Goal: Task Accomplishment & Management: Manage account settings

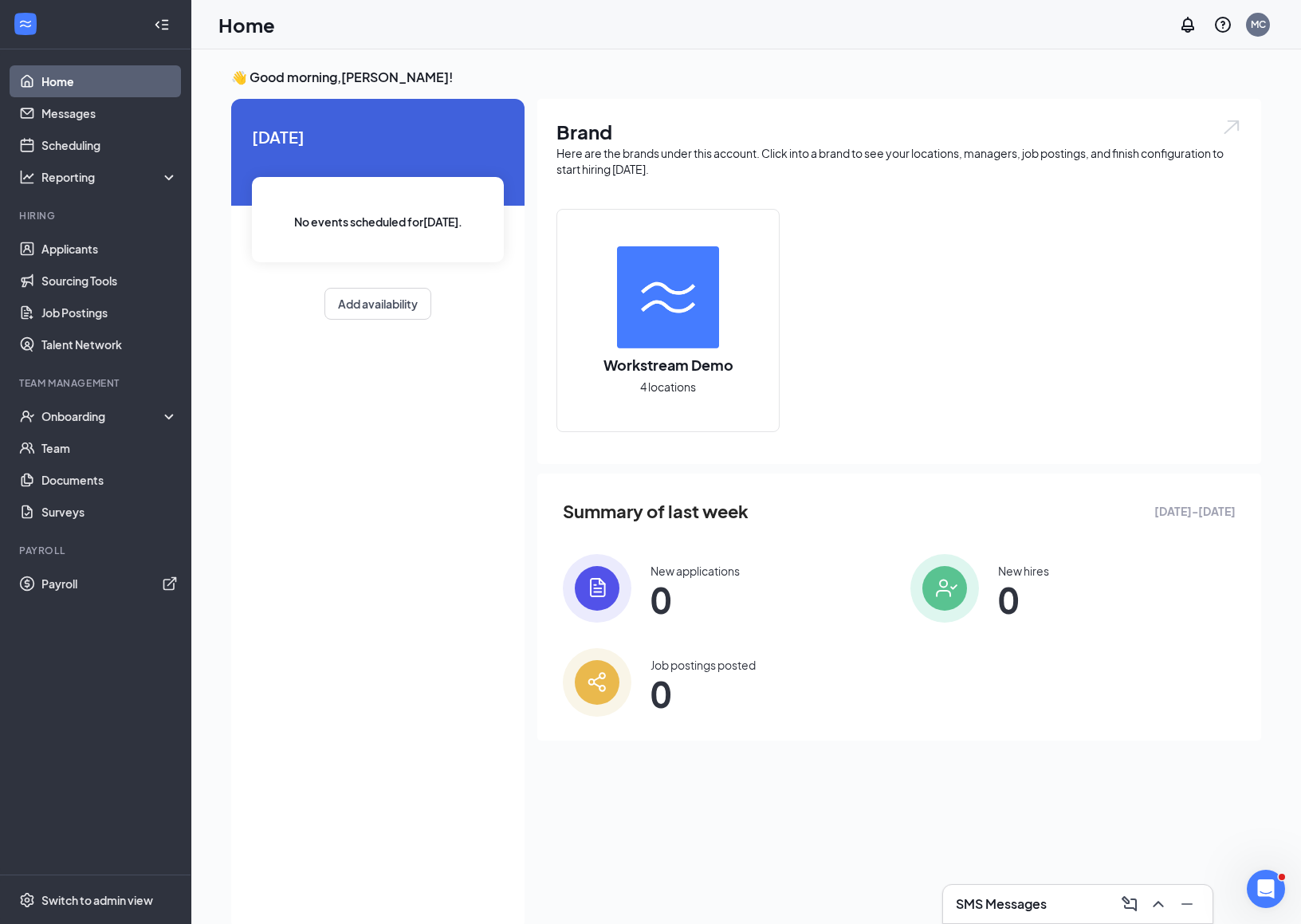
scroll to position [34, 0]
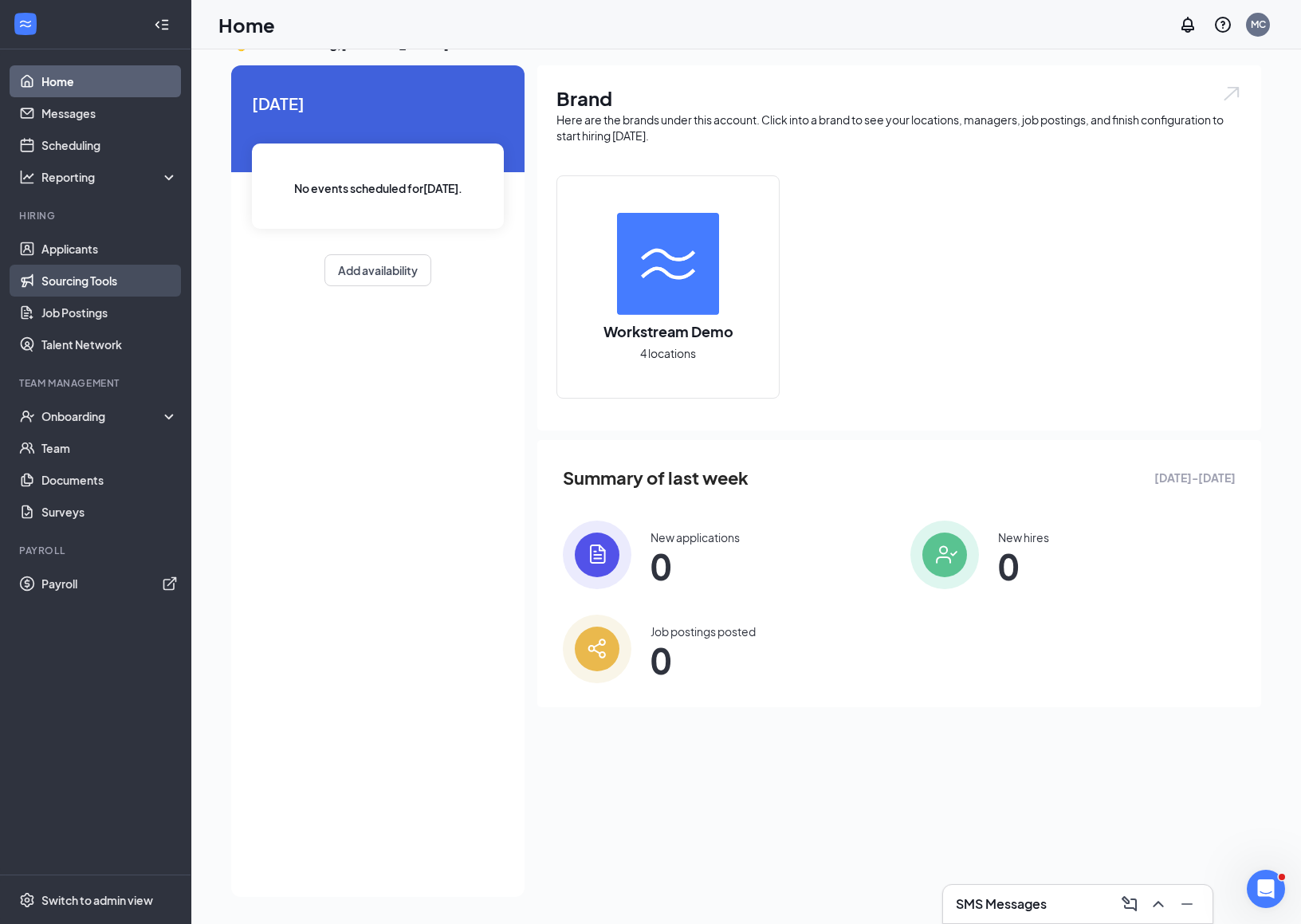
click at [95, 288] on link "Sourcing Tools" at bounding box center [109, 281] width 137 height 32
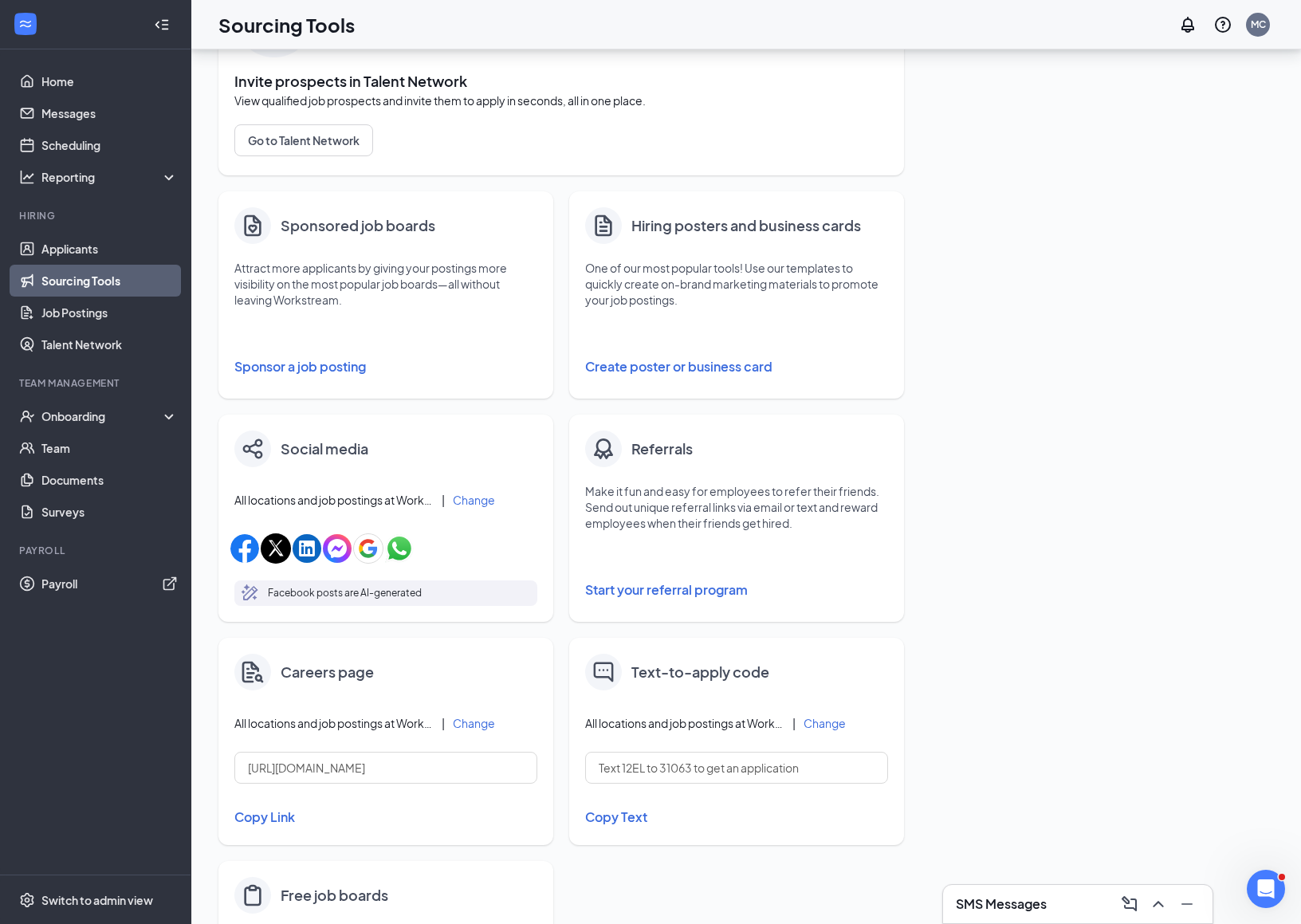
scroll to position [158, 0]
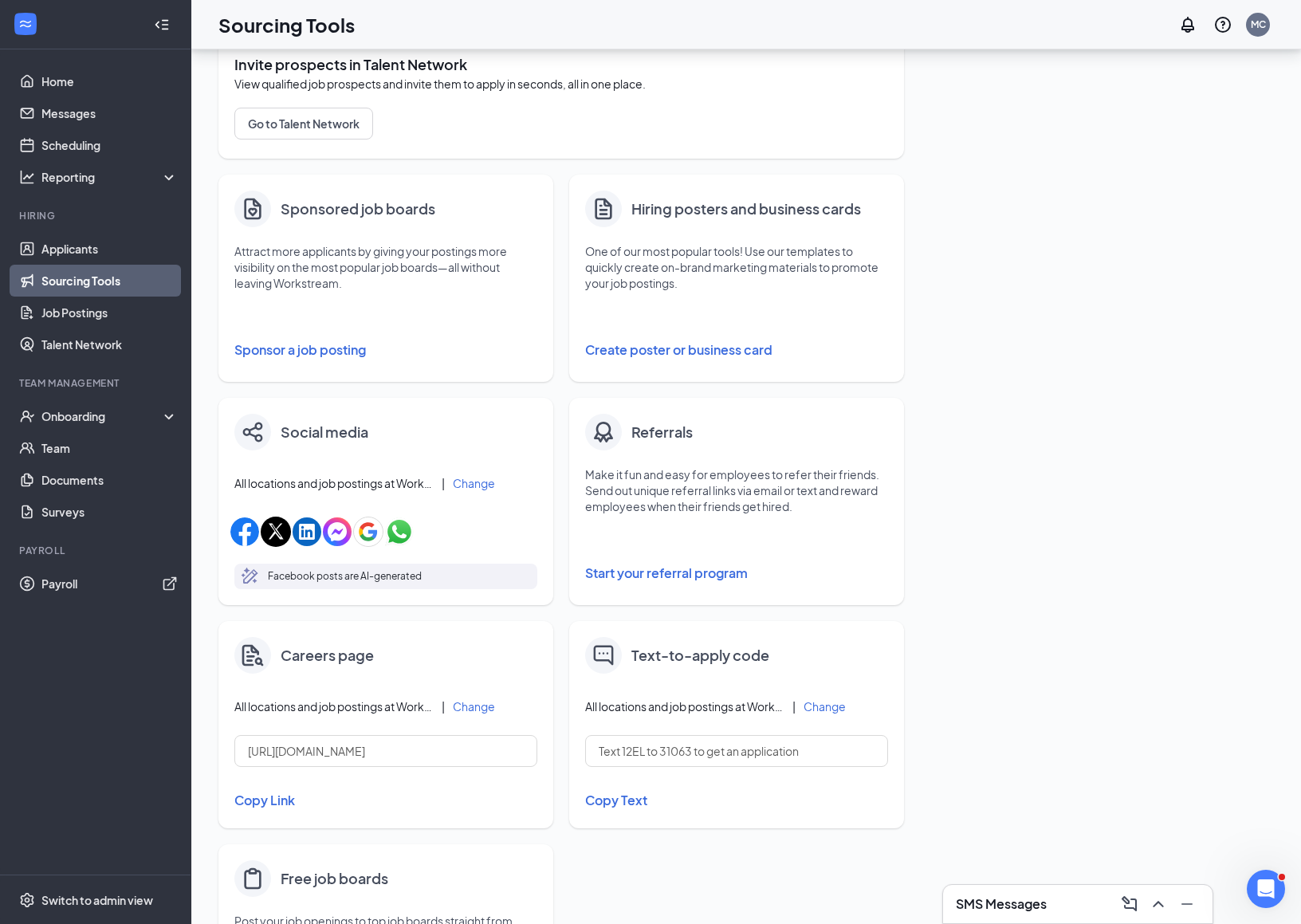
click at [325, 343] on button "Sponsor a job posting" at bounding box center [386, 350] width 303 height 32
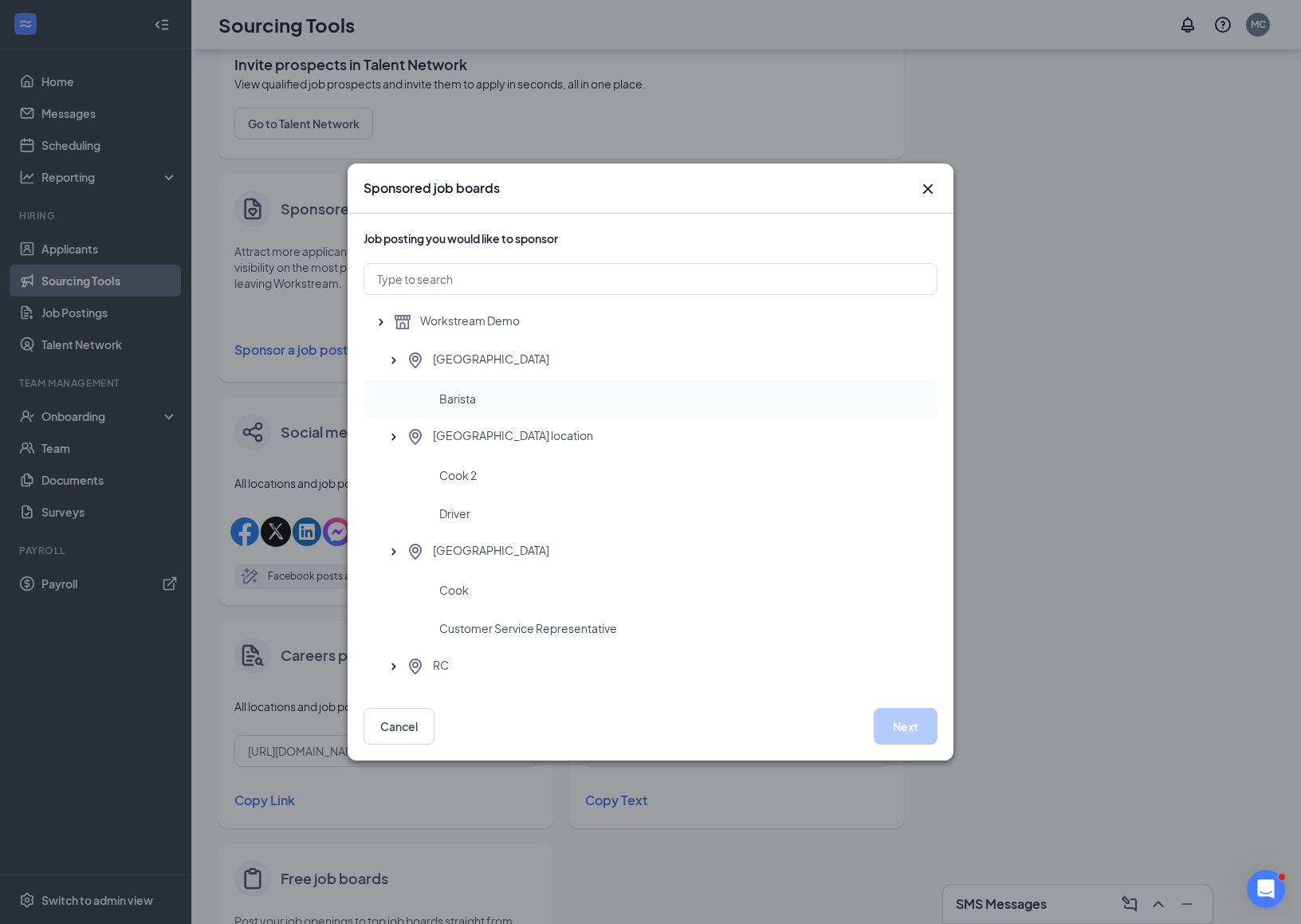
click at [522, 399] on div "Barista" at bounding box center [682, 398] width 486 height 16
click at [923, 731] on button "Next" at bounding box center [906, 726] width 64 height 37
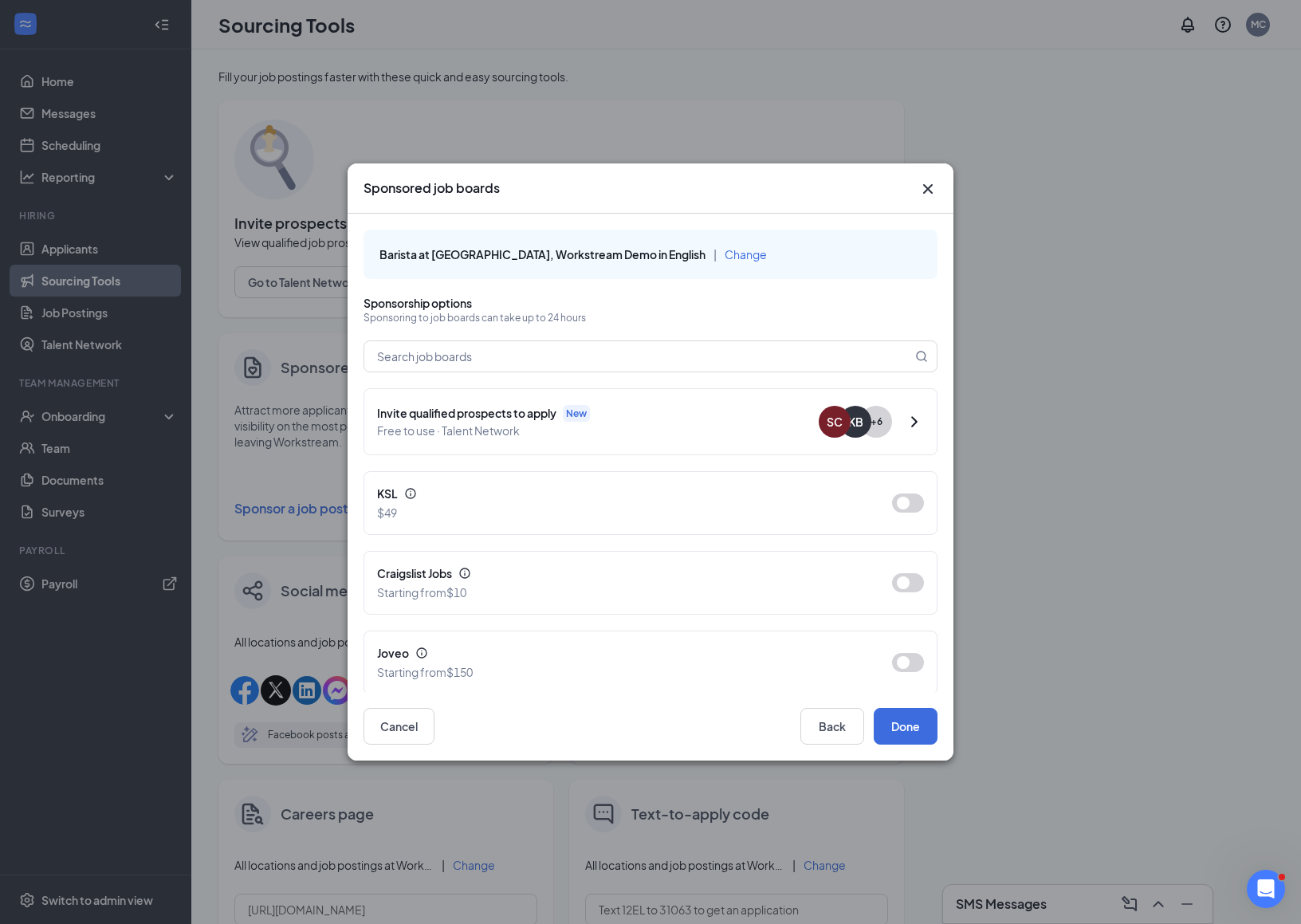
click at [942, 189] on div "Sponsored job boards" at bounding box center [650, 188] width 606 height 50
click at [929, 189] on icon "Cross" at bounding box center [928, 189] width 9 height 9
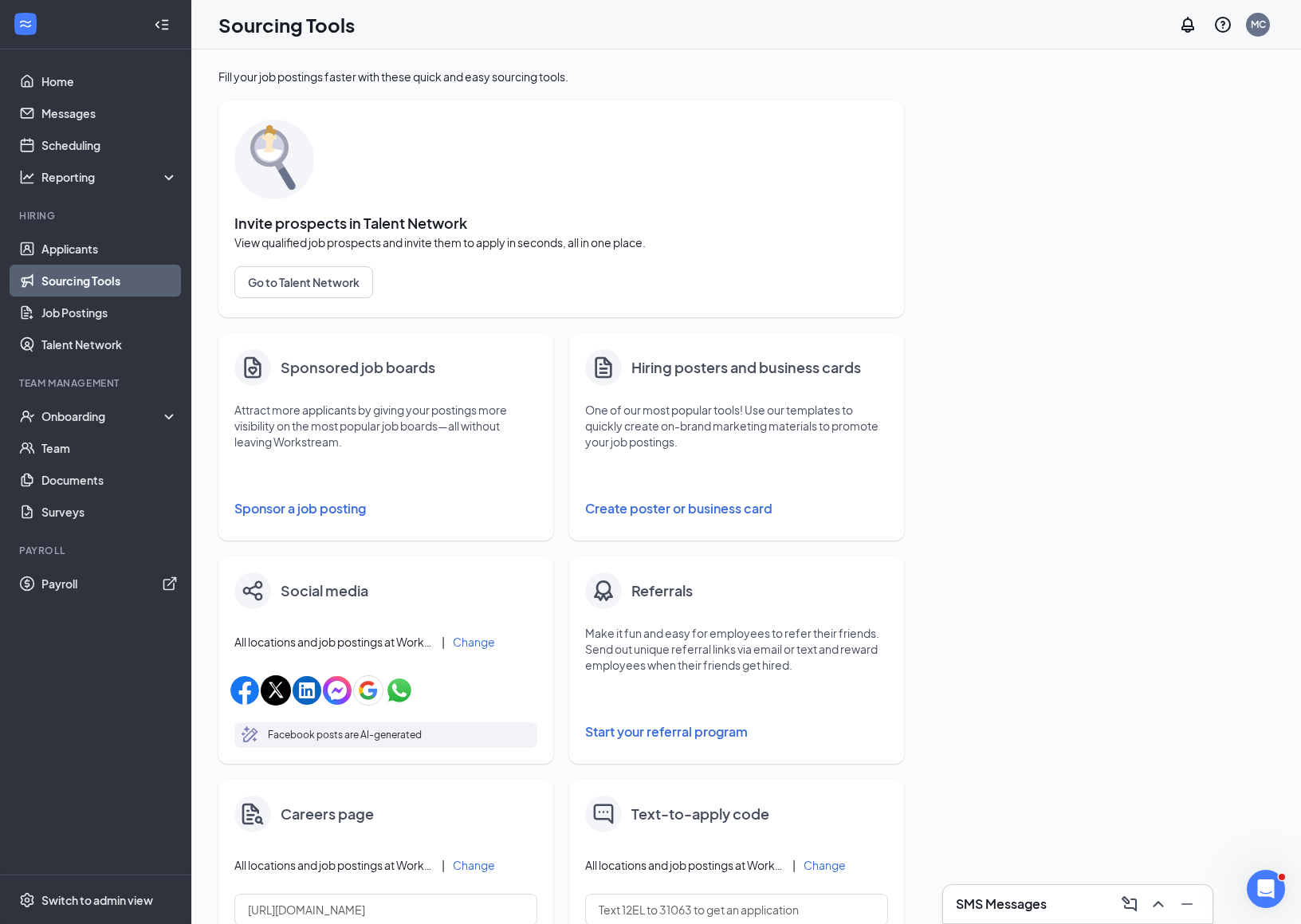
click at [1036, 433] on div "Fill your job postings faster with these quick and easy sourcing tools. Invite …" at bounding box center [747, 648] width 1056 height 1158
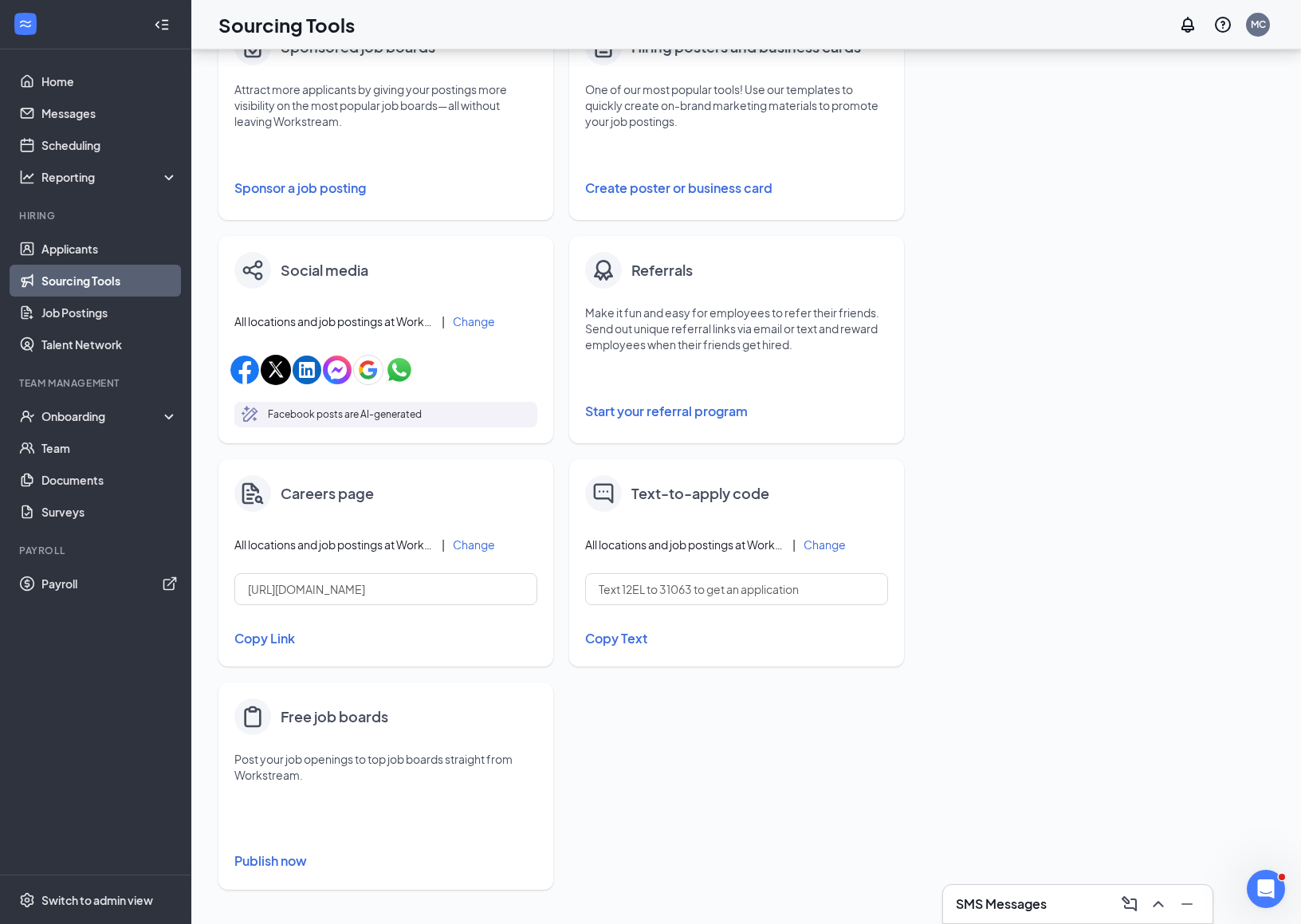
scroll to position [239, 0]
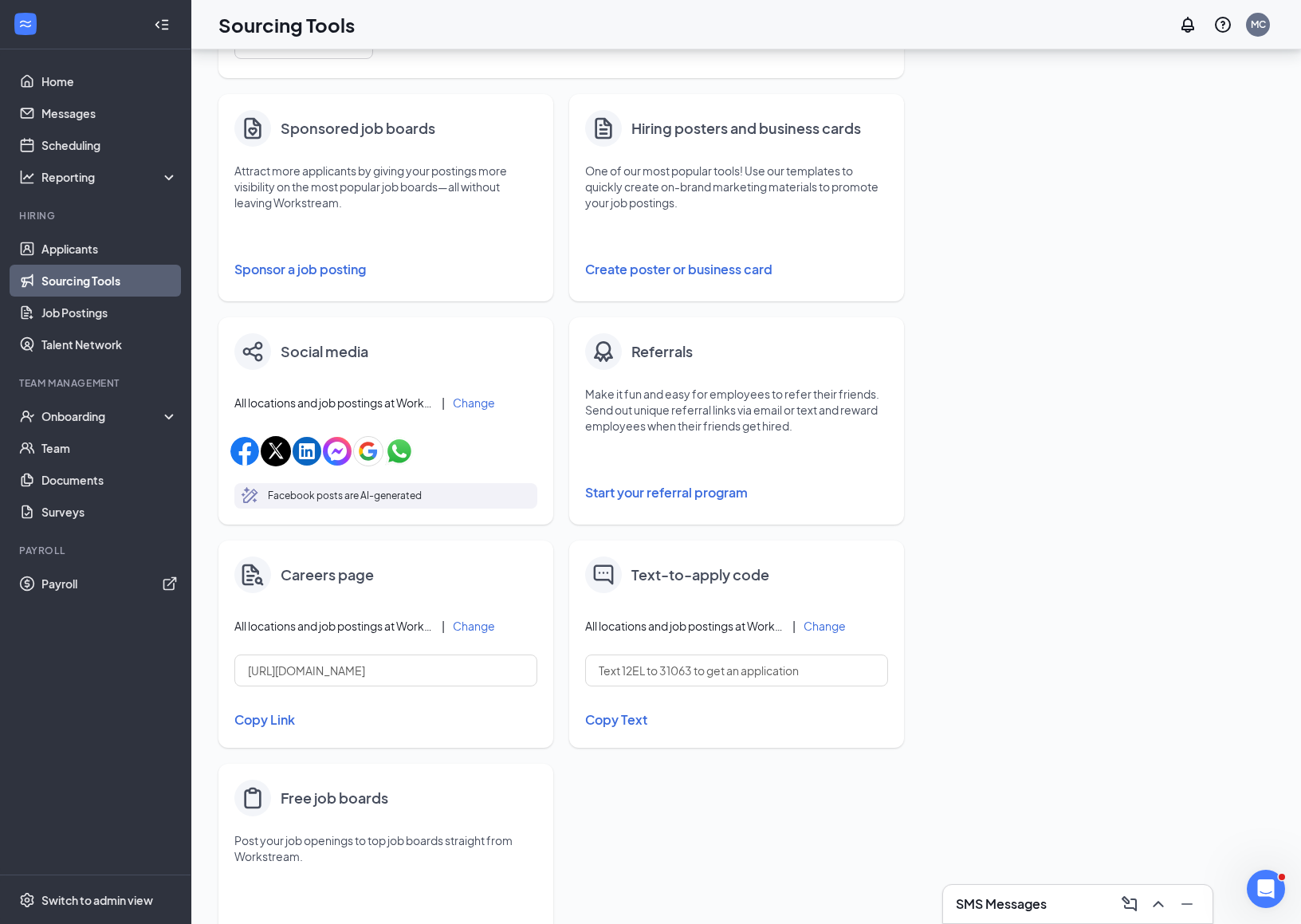
click at [697, 272] on button "Create poster or business card" at bounding box center [736, 270] width 303 height 32
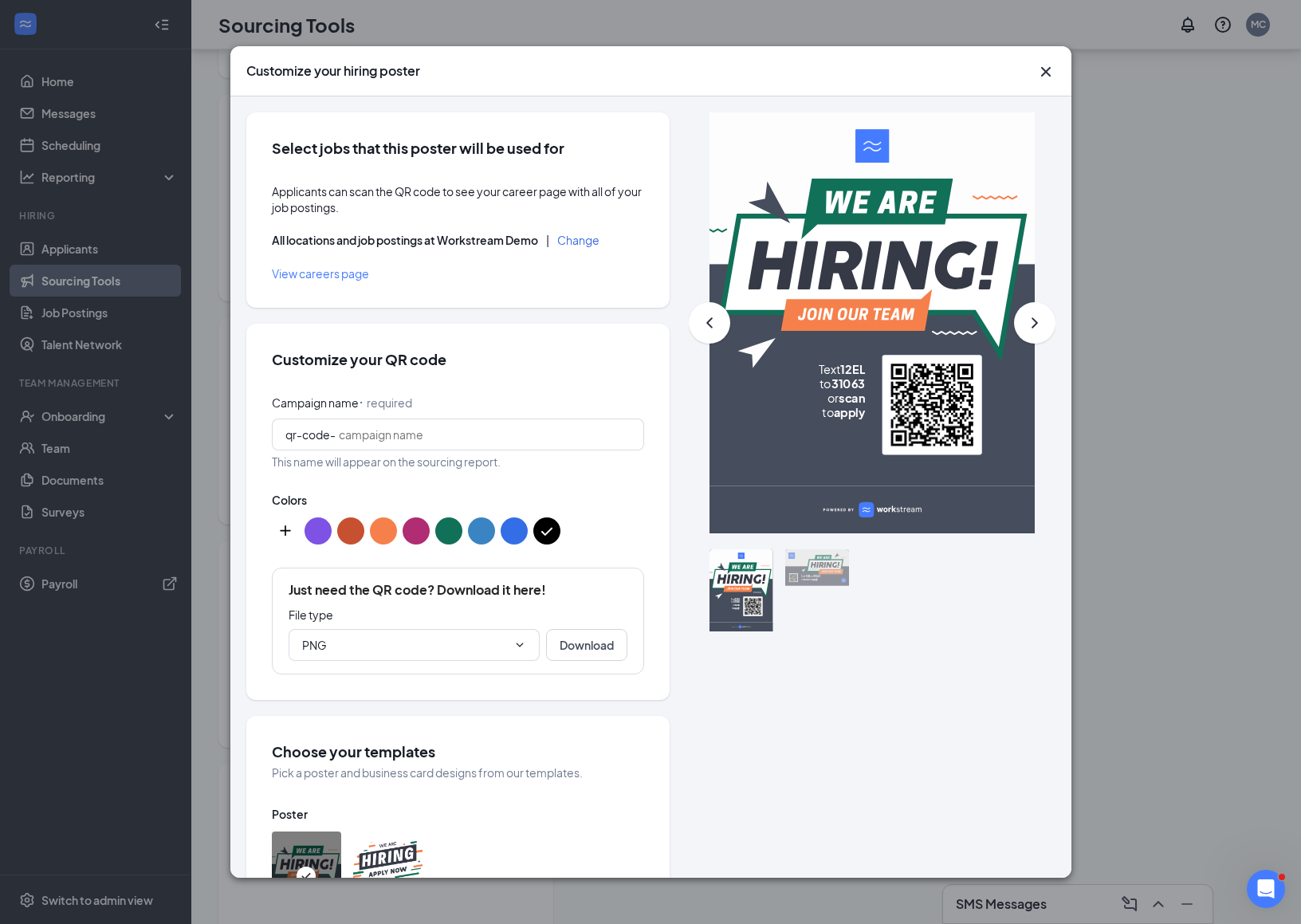
click at [1041, 74] on icon "Cross" at bounding box center [1046, 72] width 19 height 19
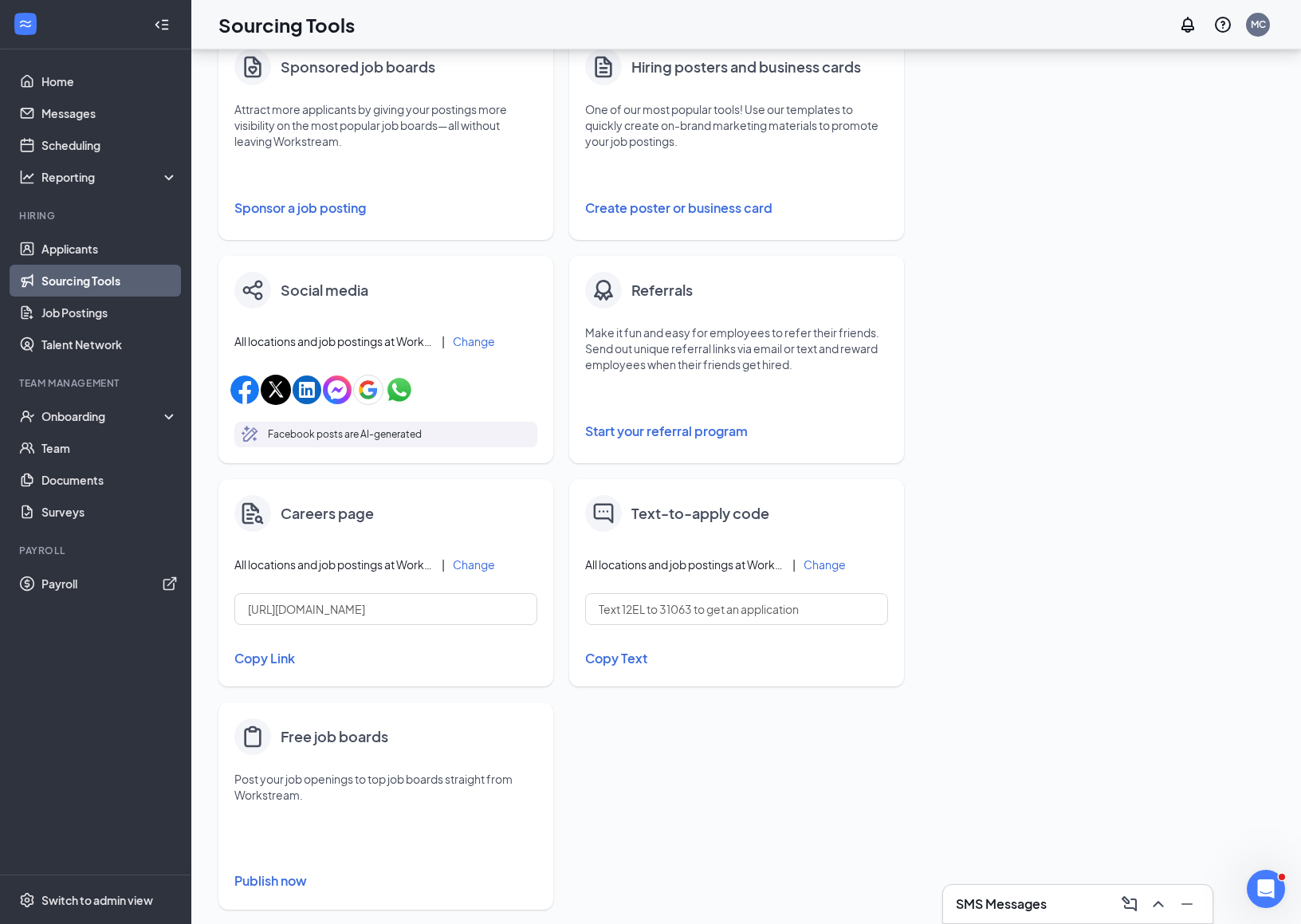
scroll to position [321, 0]
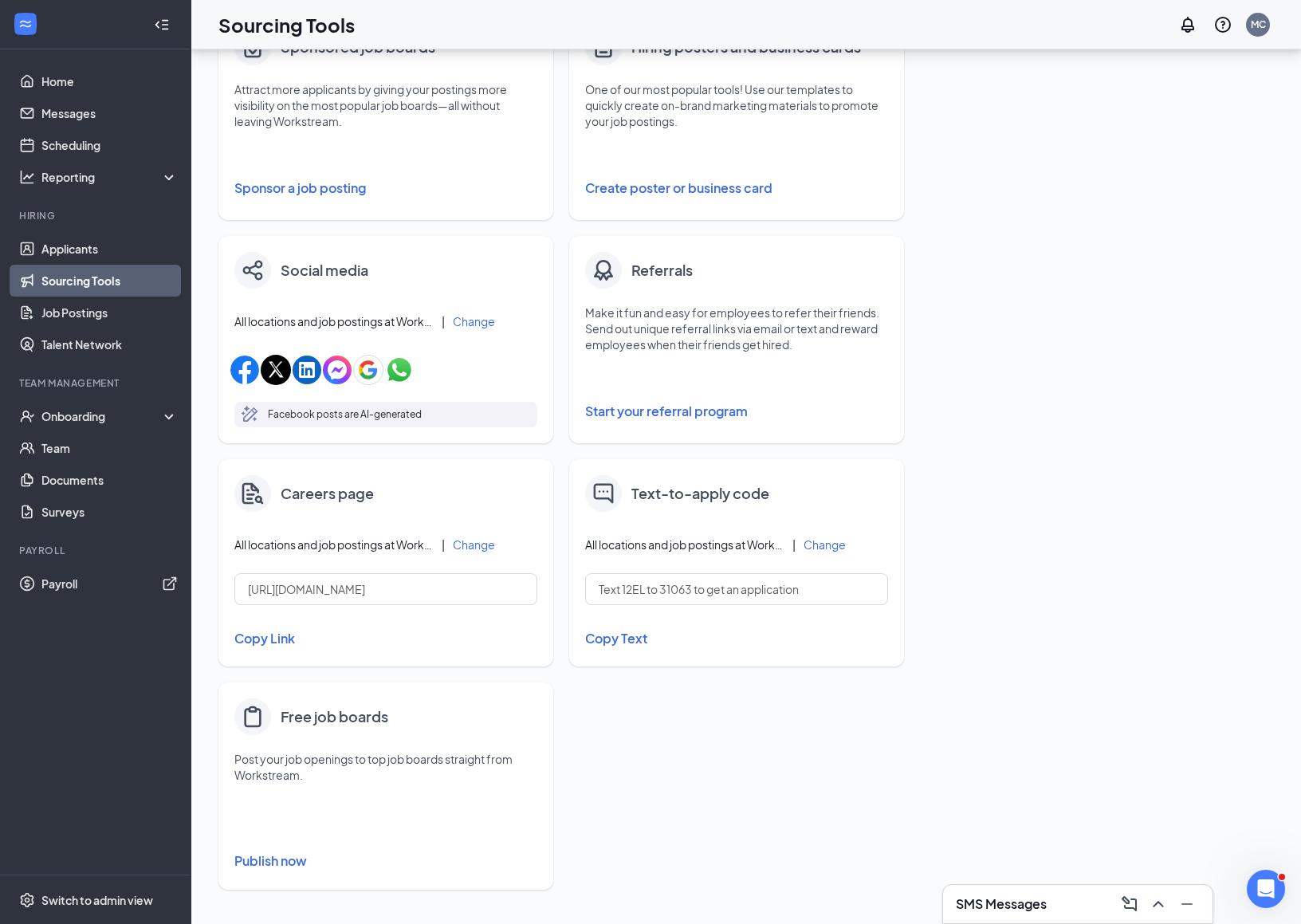
click at [666, 414] on button "Start your referral program" at bounding box center [736, 411] width 303 height 32
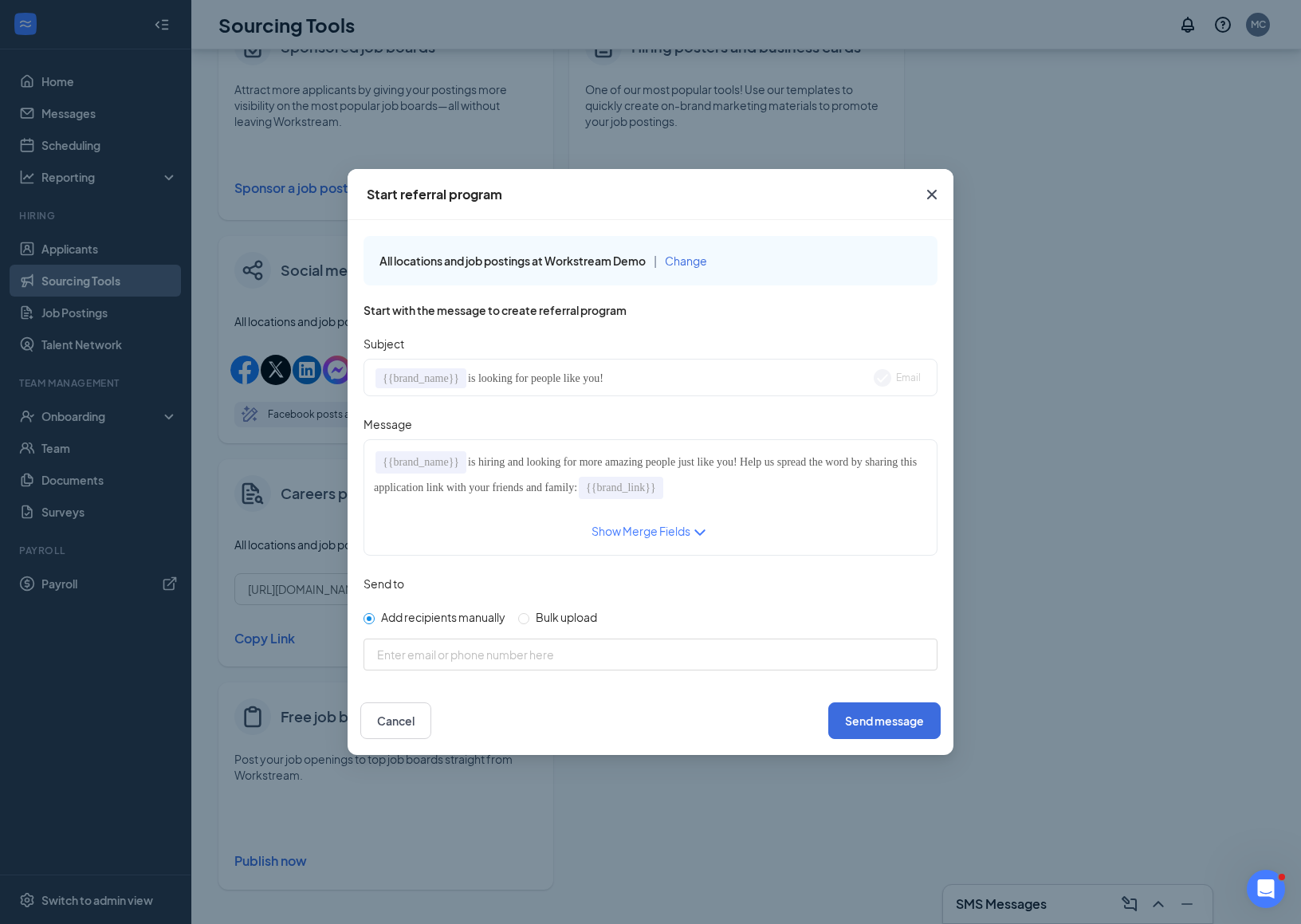
click at [658, 530] on div "Show Merge Fields" at bounding box center [640, 533] width 99 height 19
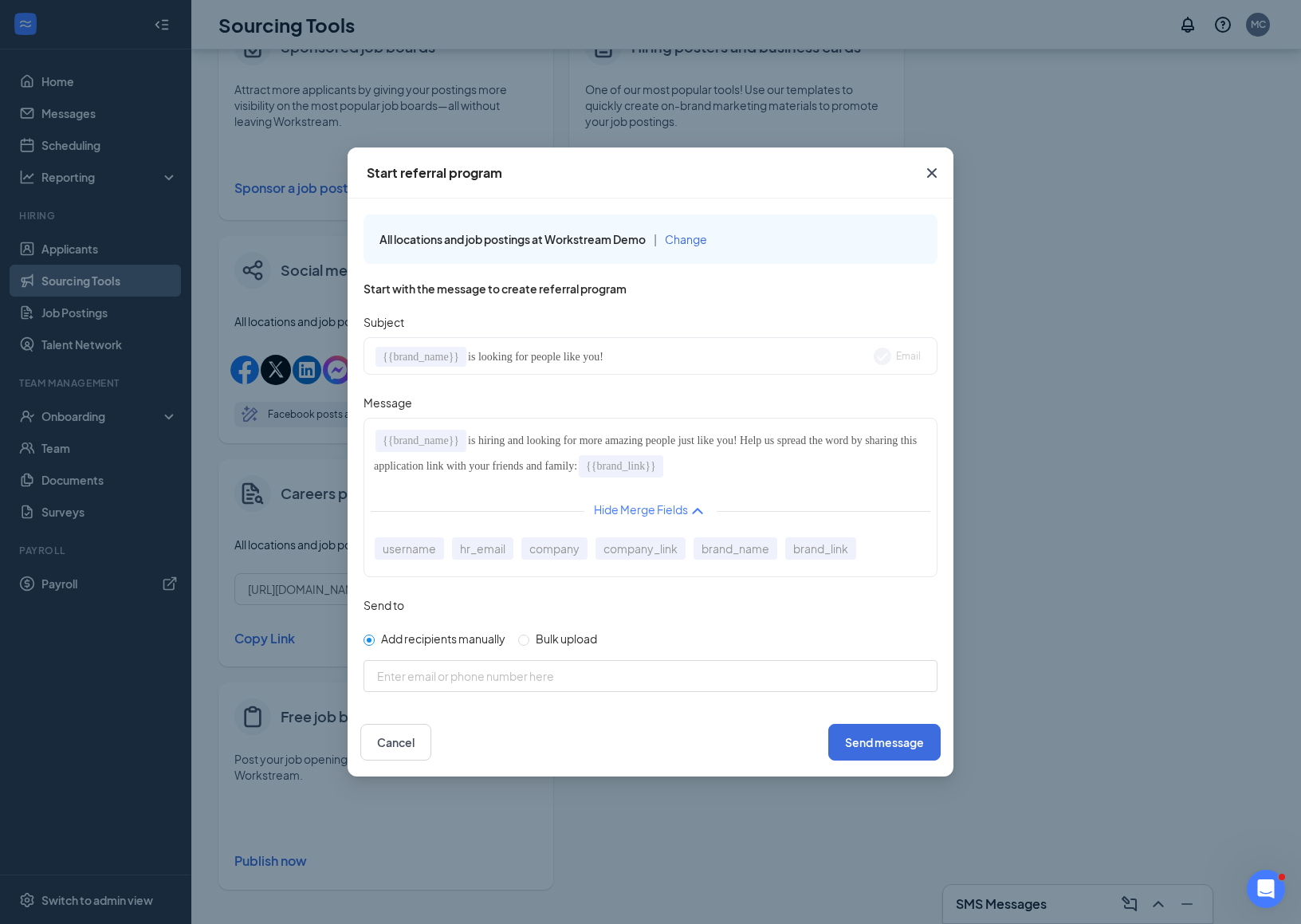
click at [778, 470] on div "{{brand_name}} is hiring and looking for more amazing people just like you! Hel…" at bounding box center [650, 454] width 553 height 51
click at [689, 243] on span "Change" at bounding box center [685, 239] width 42 height 14
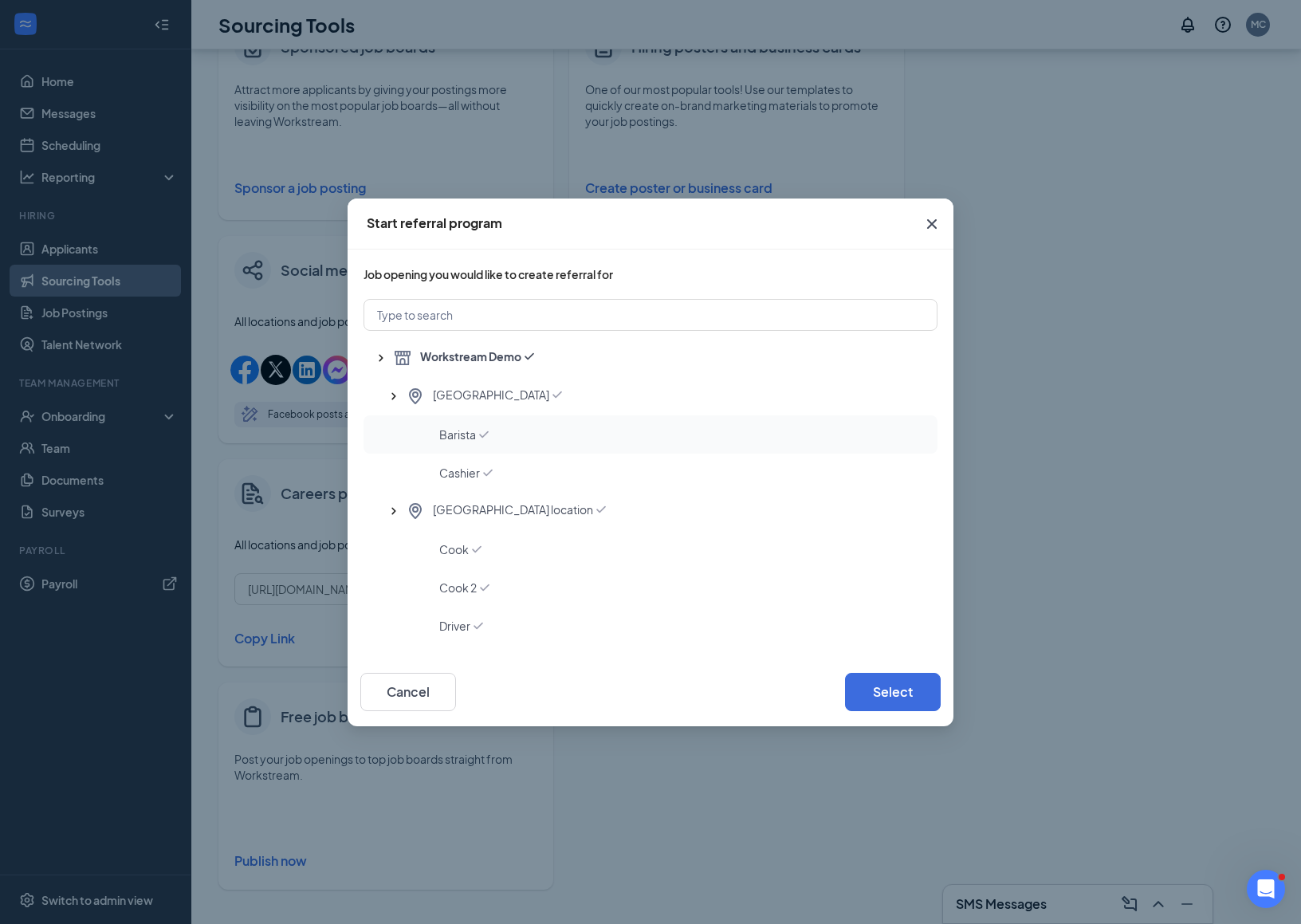
click at [475, 442] on div "Barista" at bounding box center [650, 435] width 574 height 39
click at [565, 394] on div "Creekside Lane" at bounding box center [665, 396] width 519 height 19
click at [881, 694] on button "Select" at bounding box center [892, 692] width 95 height 39
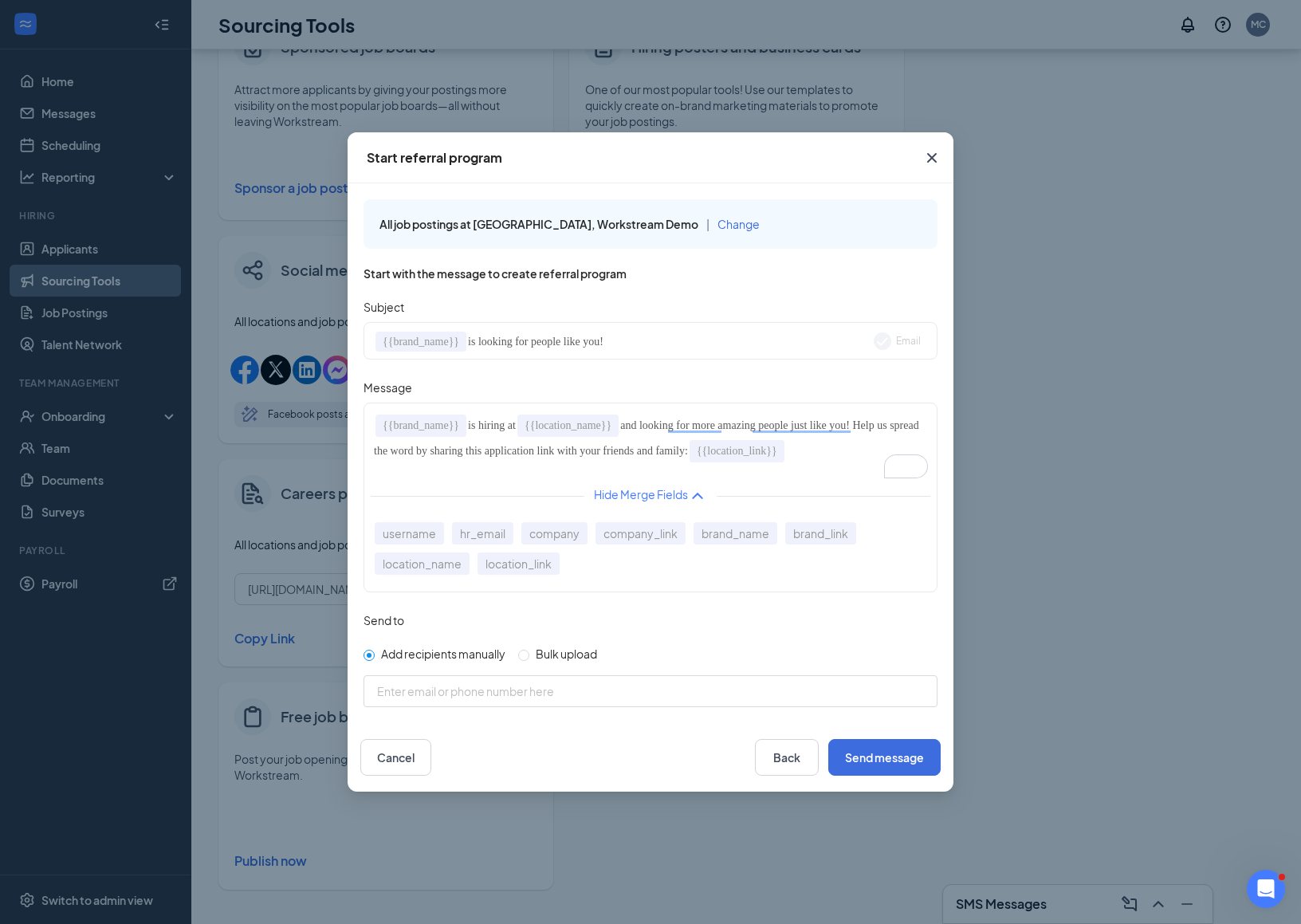
click at [933, 162] on icon "Cross" at bounding box center [931, 157] width 19 height 19
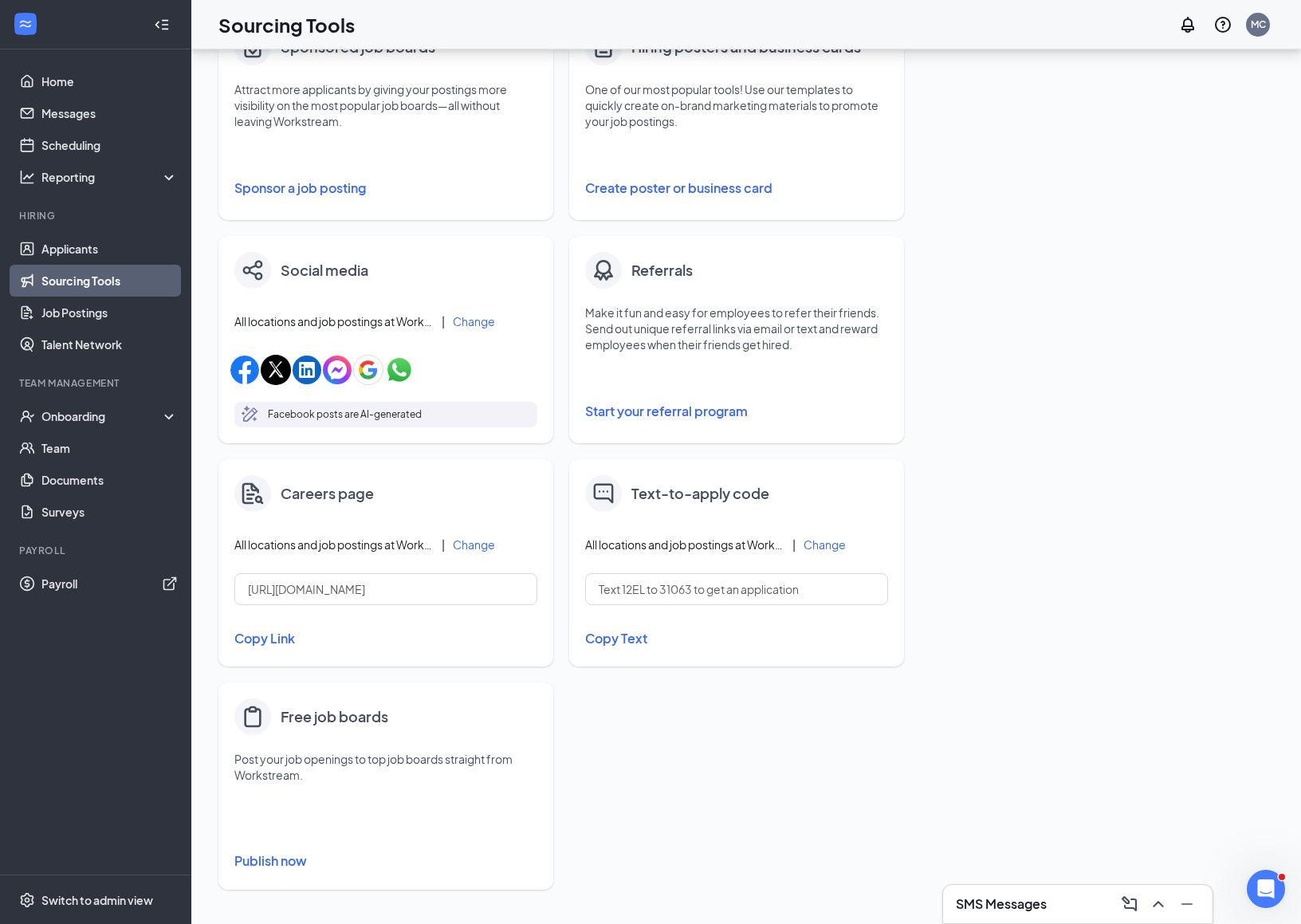
click at [272, 635] on button "Copy Link" at bounding box center [386, 638] width 303 height 27
click at [473, 539] on button "Change" at bounding box center [473, 545] width 42 height 11
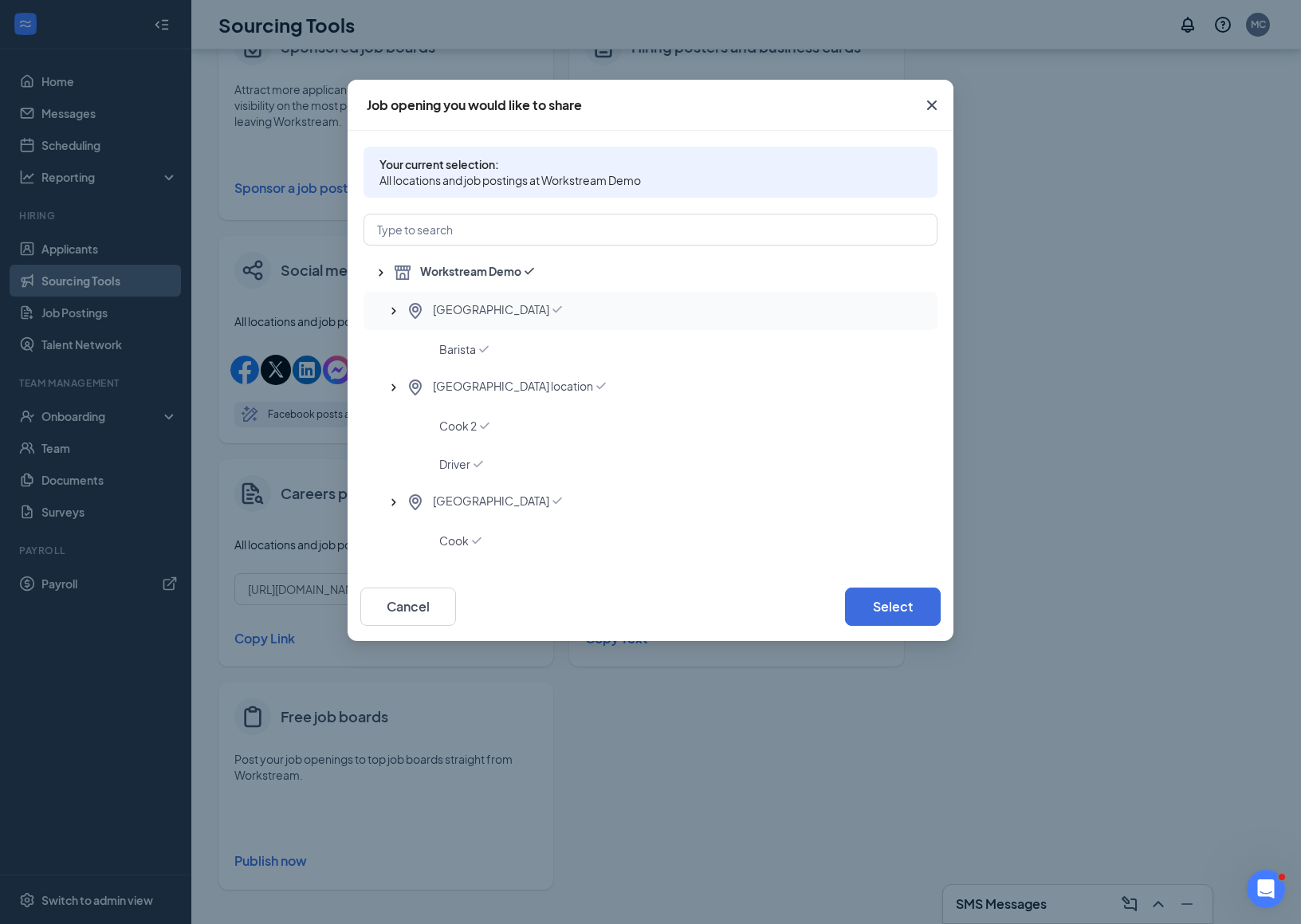
click at [499, 307] on span "Creekside Lane" at bounding box center [490, 311] width 116 height 19
click at [905, 619] on button "Select" at bounding box center [892, 606] width 95 height 39
type input "https://j.wrkstrm.us/cff5e9b7/workstream-demo/park-city-50437"
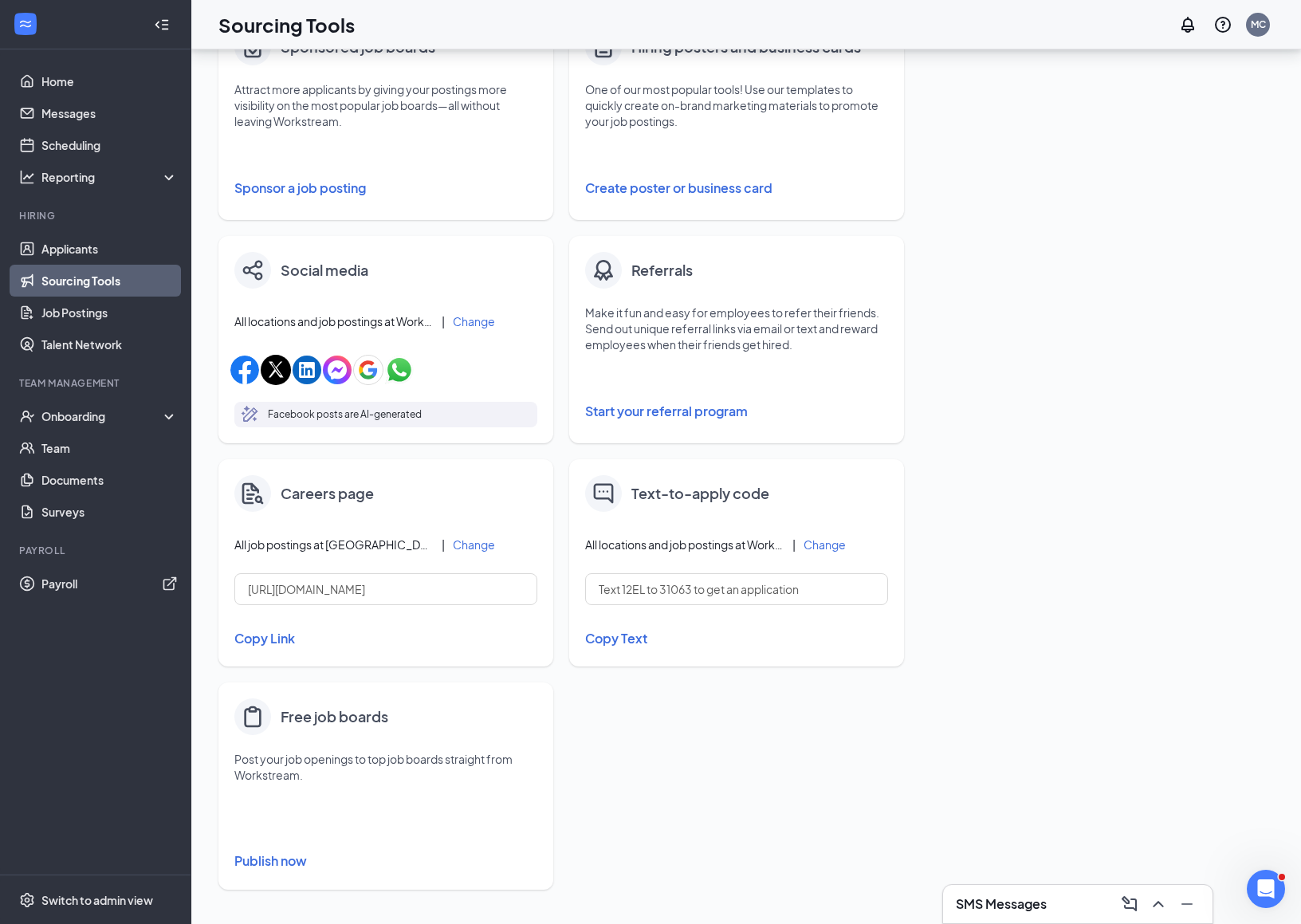
click at [282, 643] on button "Copy Link" at bounding box center [386, 638] width 303 height 27
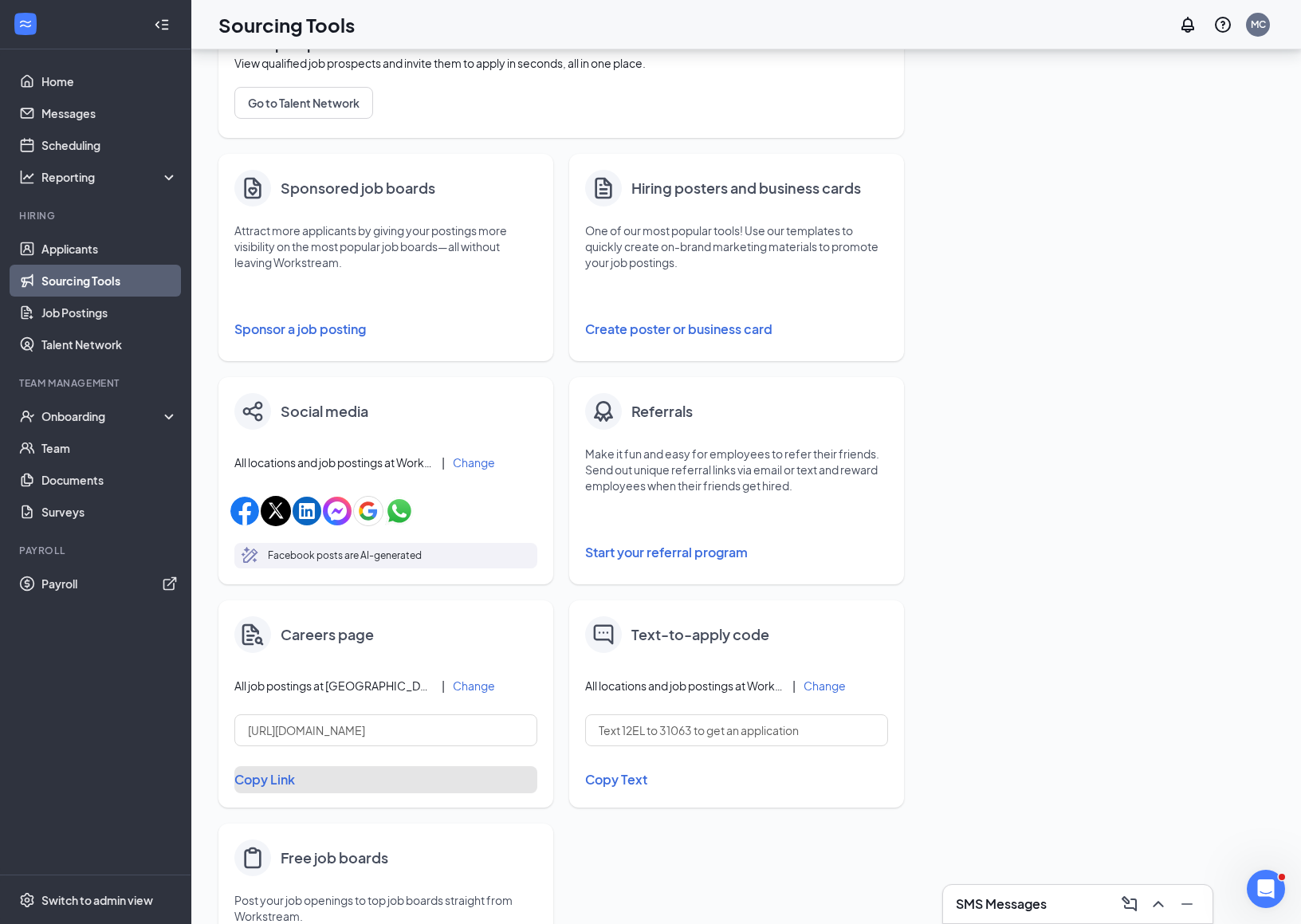
scroll to position [182, 0]
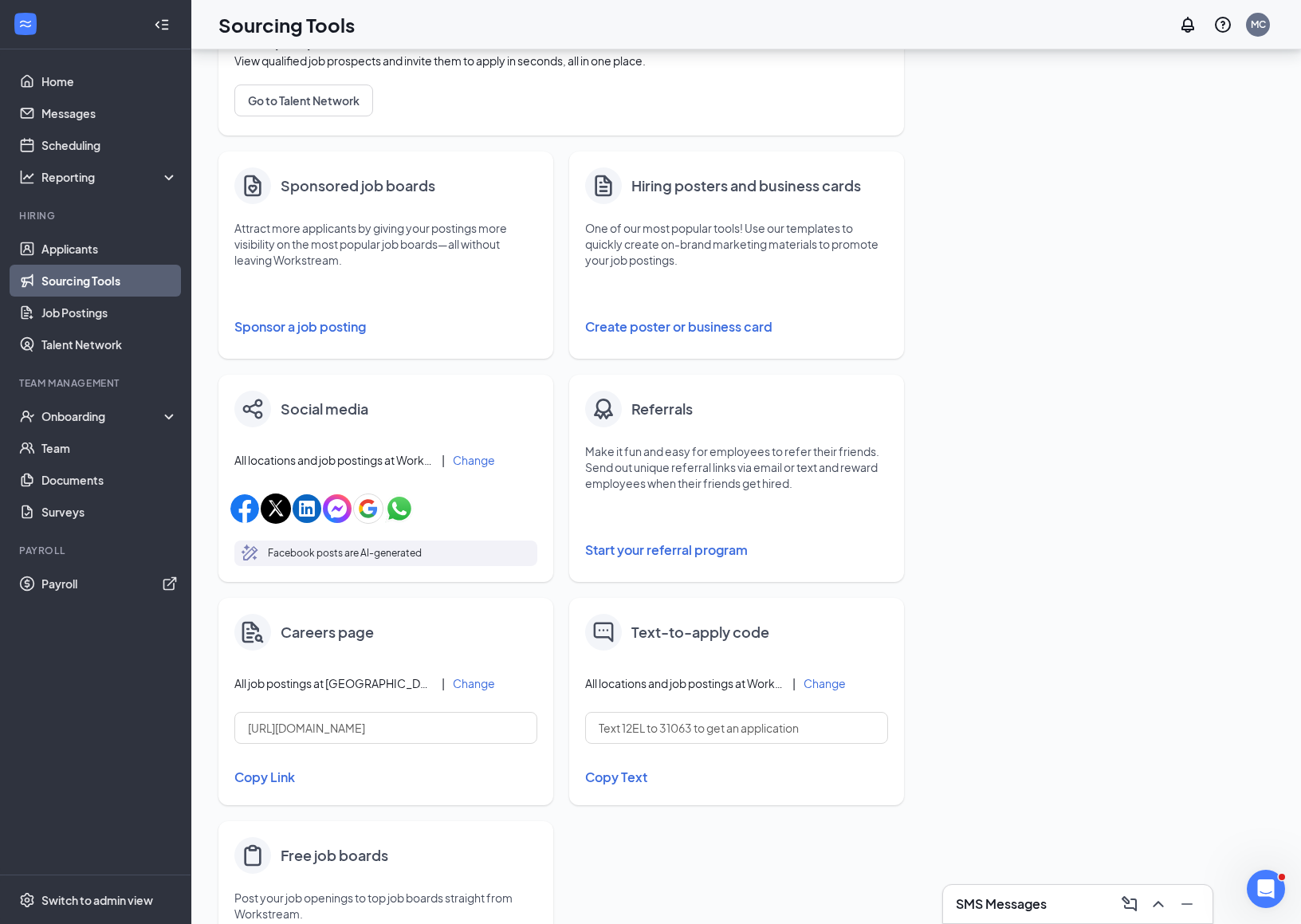
click at [650, 324] on button "Create poster or business card" at bounding box center [736, 327] width 303 height 32
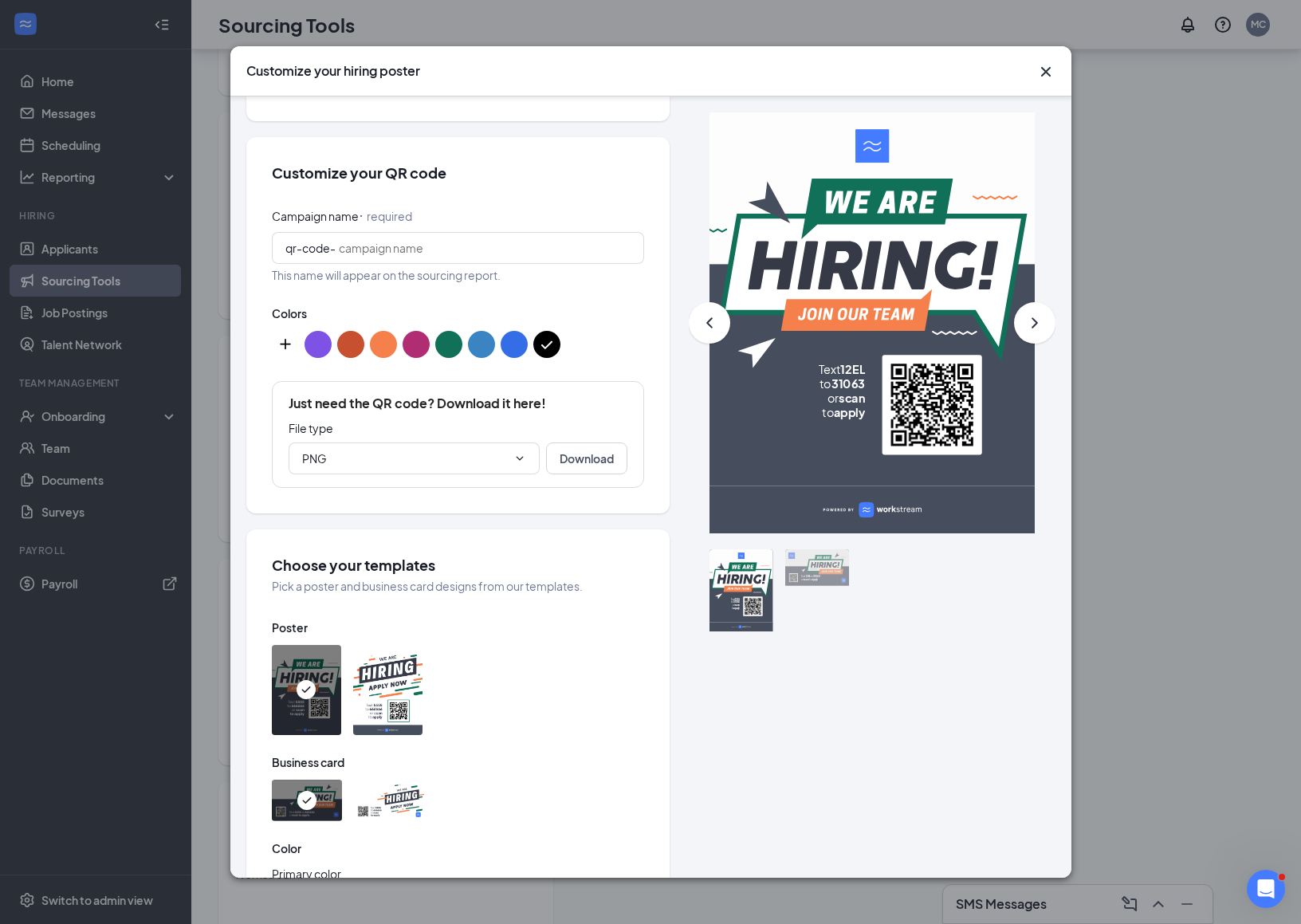
scroll to position [0, 0]
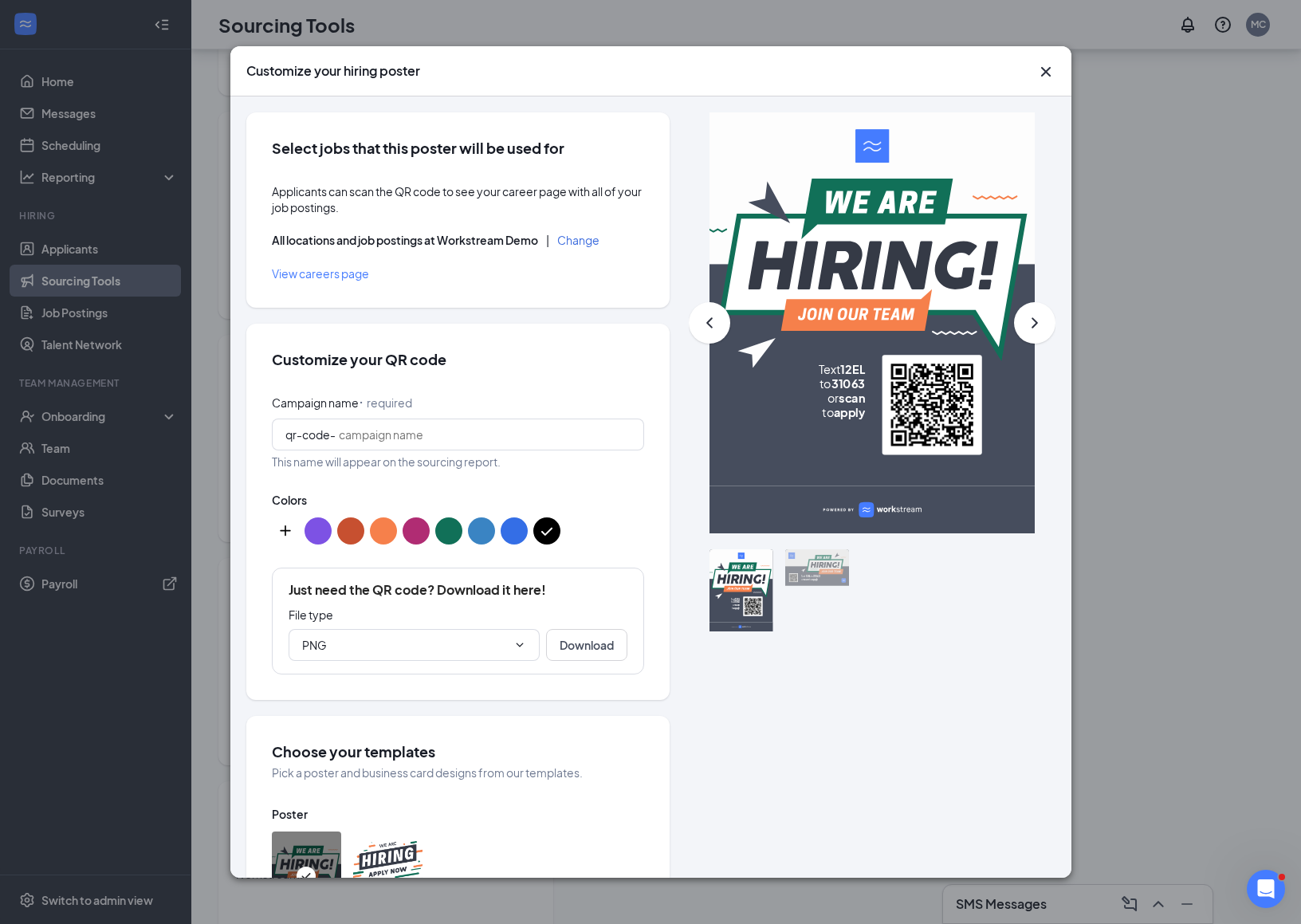
click at [599, 238] on button "Change" at bounding box center [578, 240] width 42 height 11
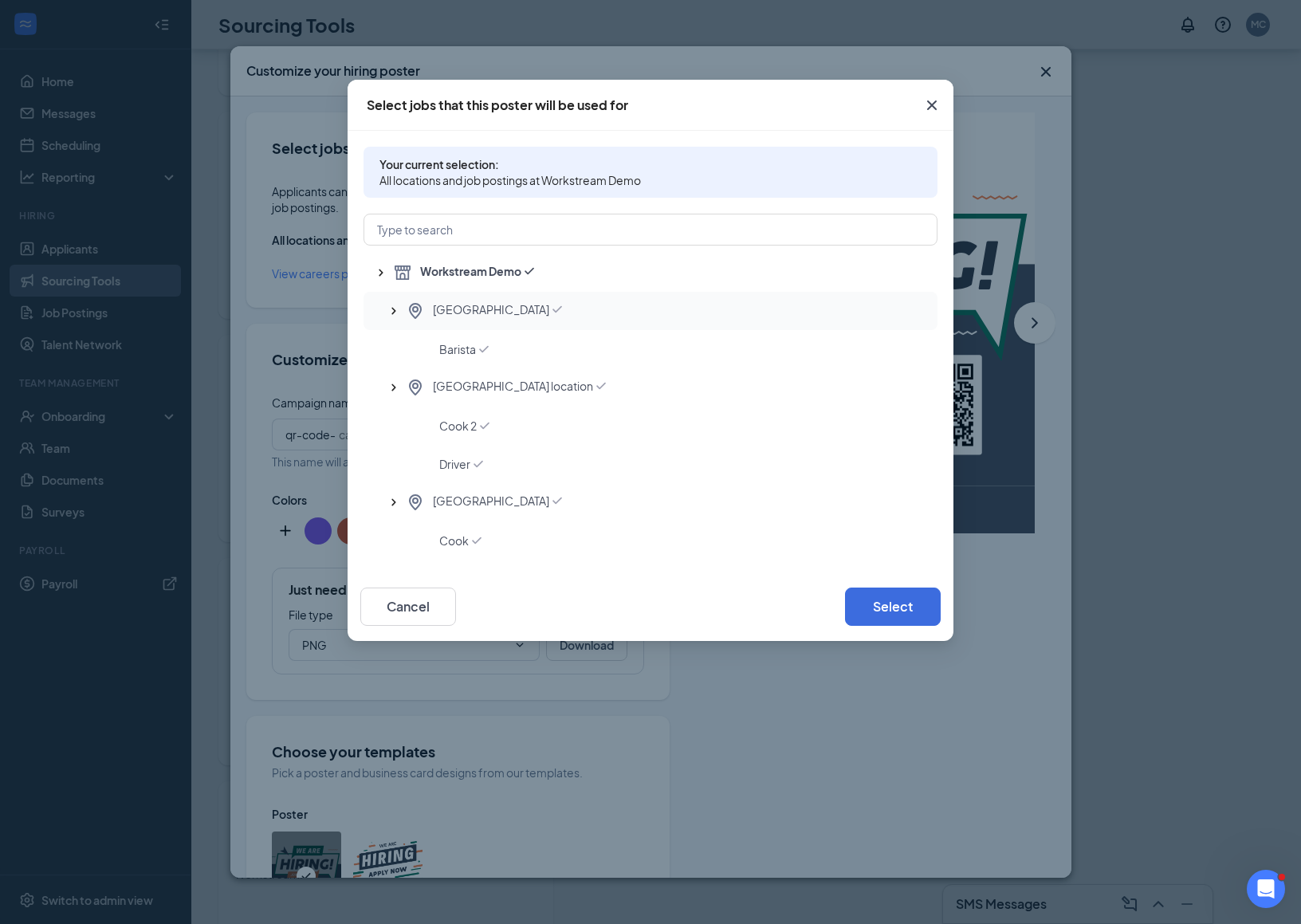
click at [490, 306] on span "Creekside Lane" at bounding box center [490, 311] width 116 height 19
click at [486, 349] on icon "Checkmark" at bounding box center [484, 350] width 9 height 8
click at [881, 607] on button "Select" at bounding box center [892, 606] width 95 height 39
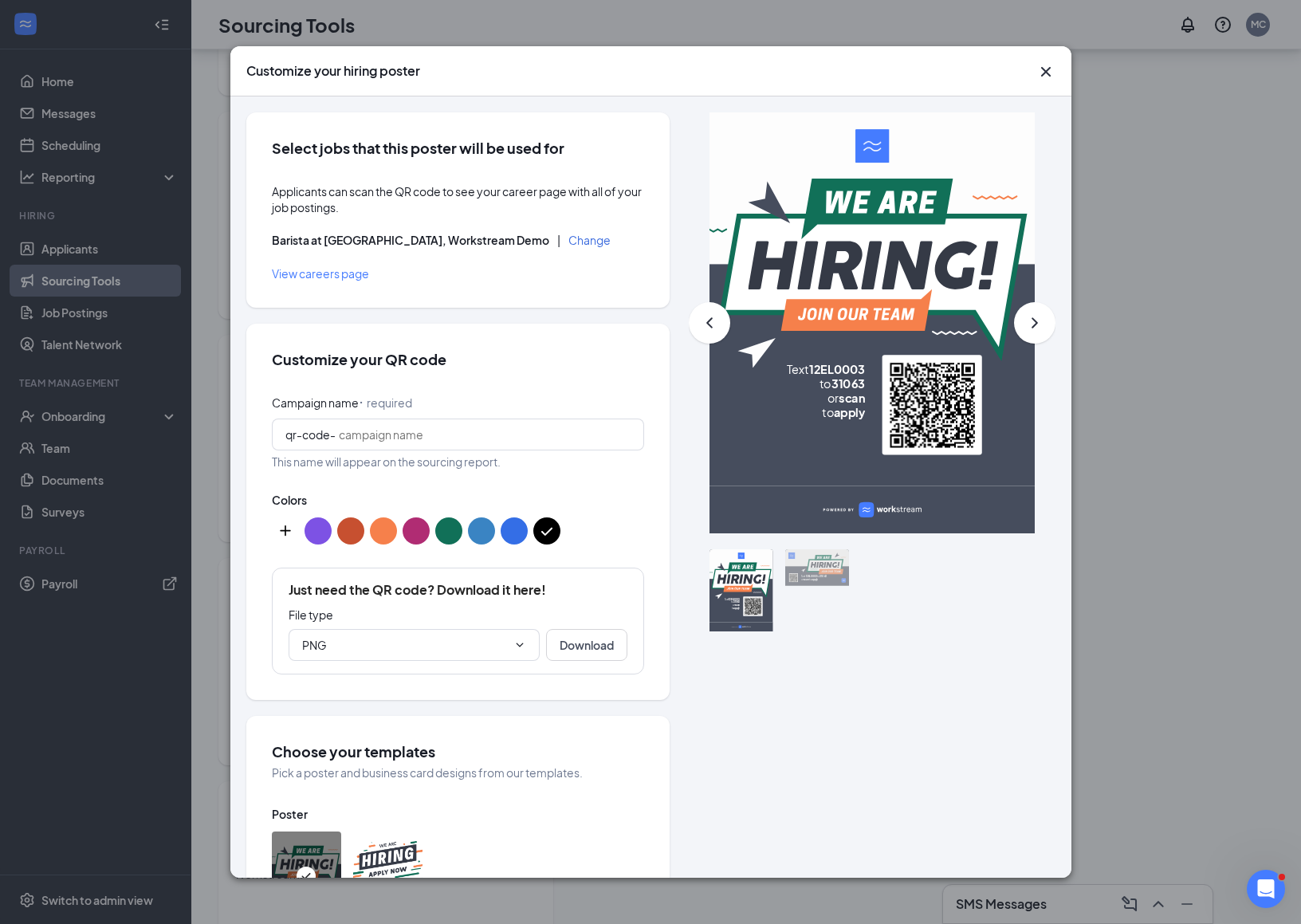
click at [1043, 70] on icon "Cross" at bounding box center [1046, 72] width 9 height 9
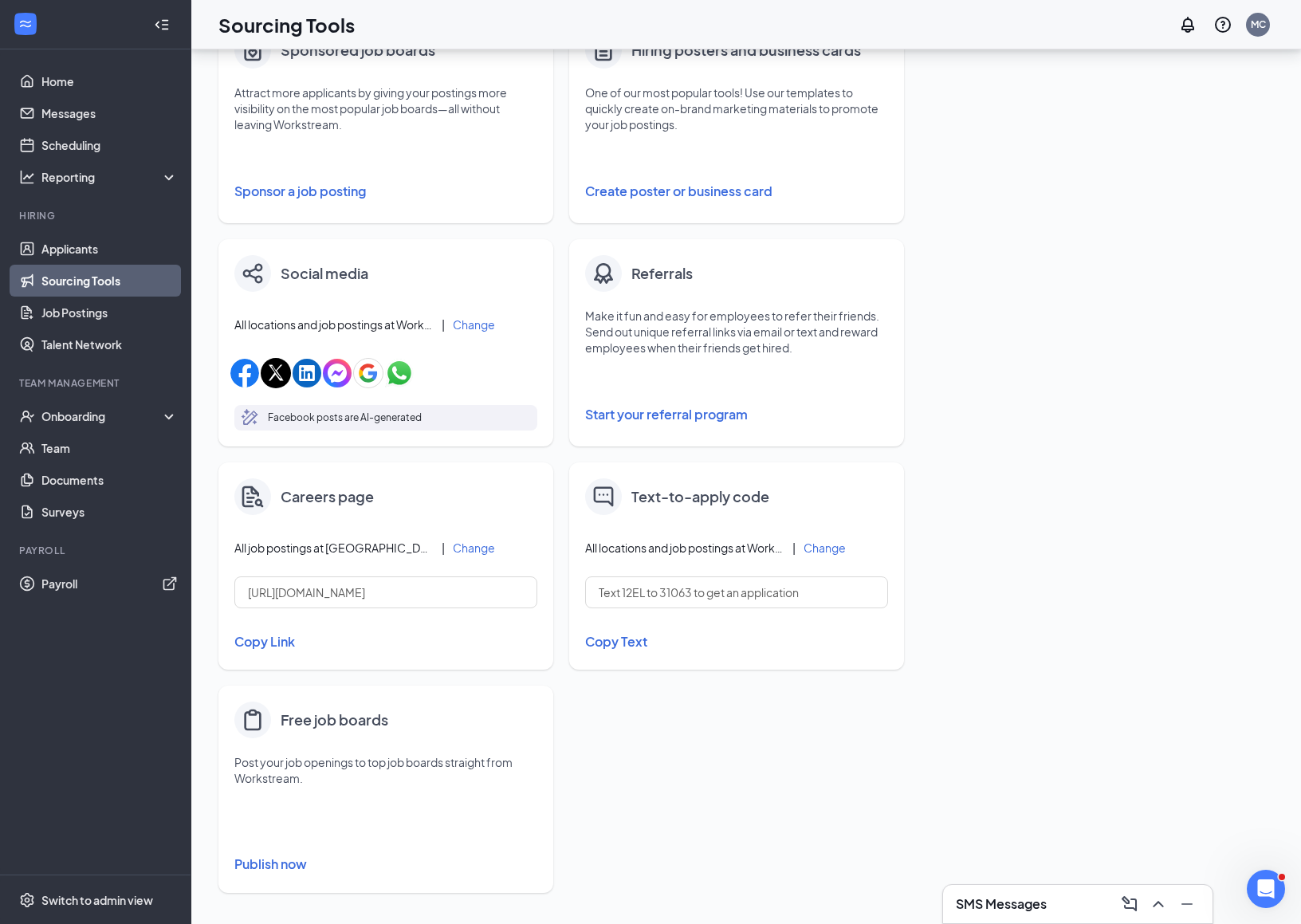
scroll to position [321, 0]
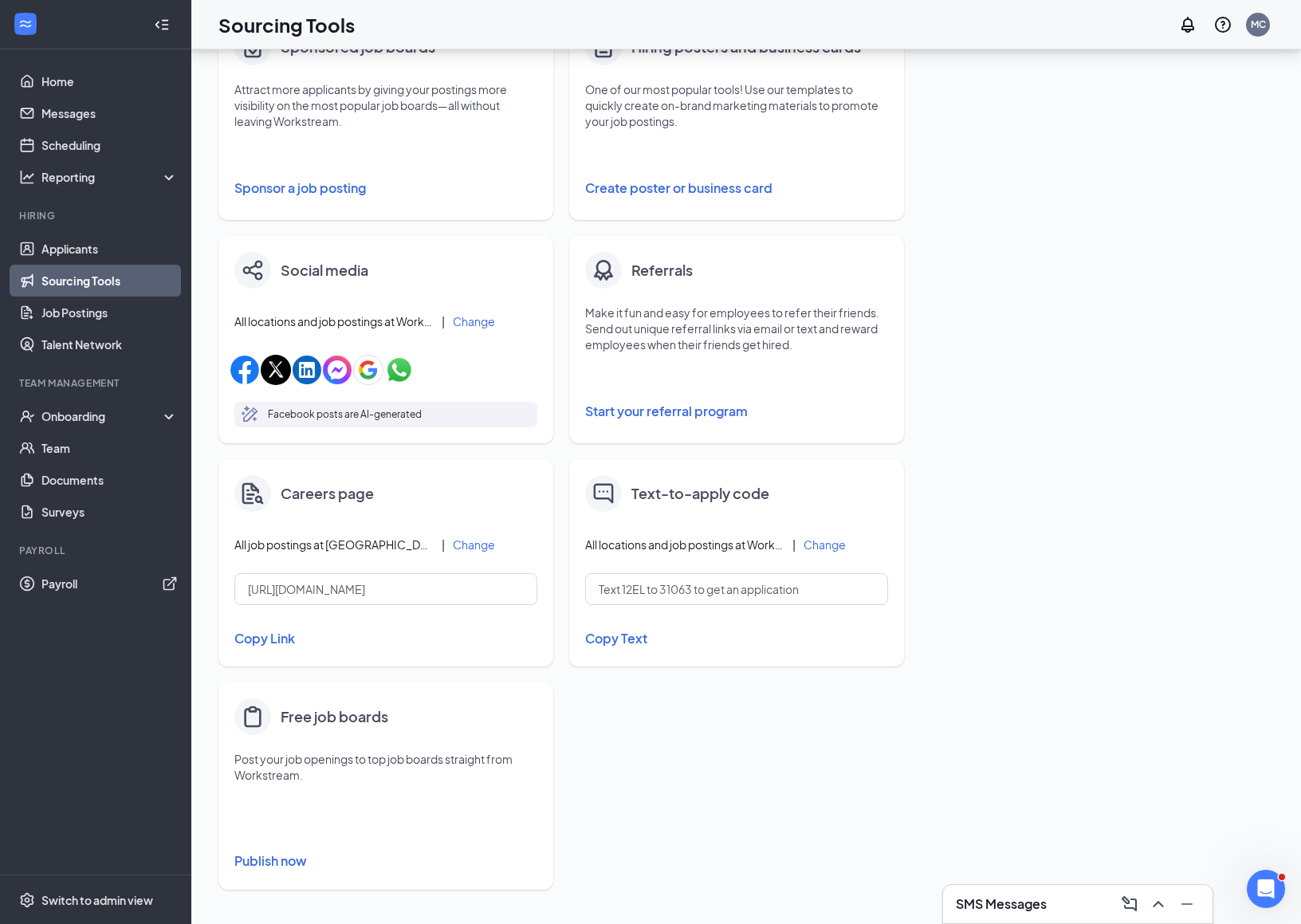
click at [814, 542] on button "Change" at bounding box center [824, 545] width 42 height 11
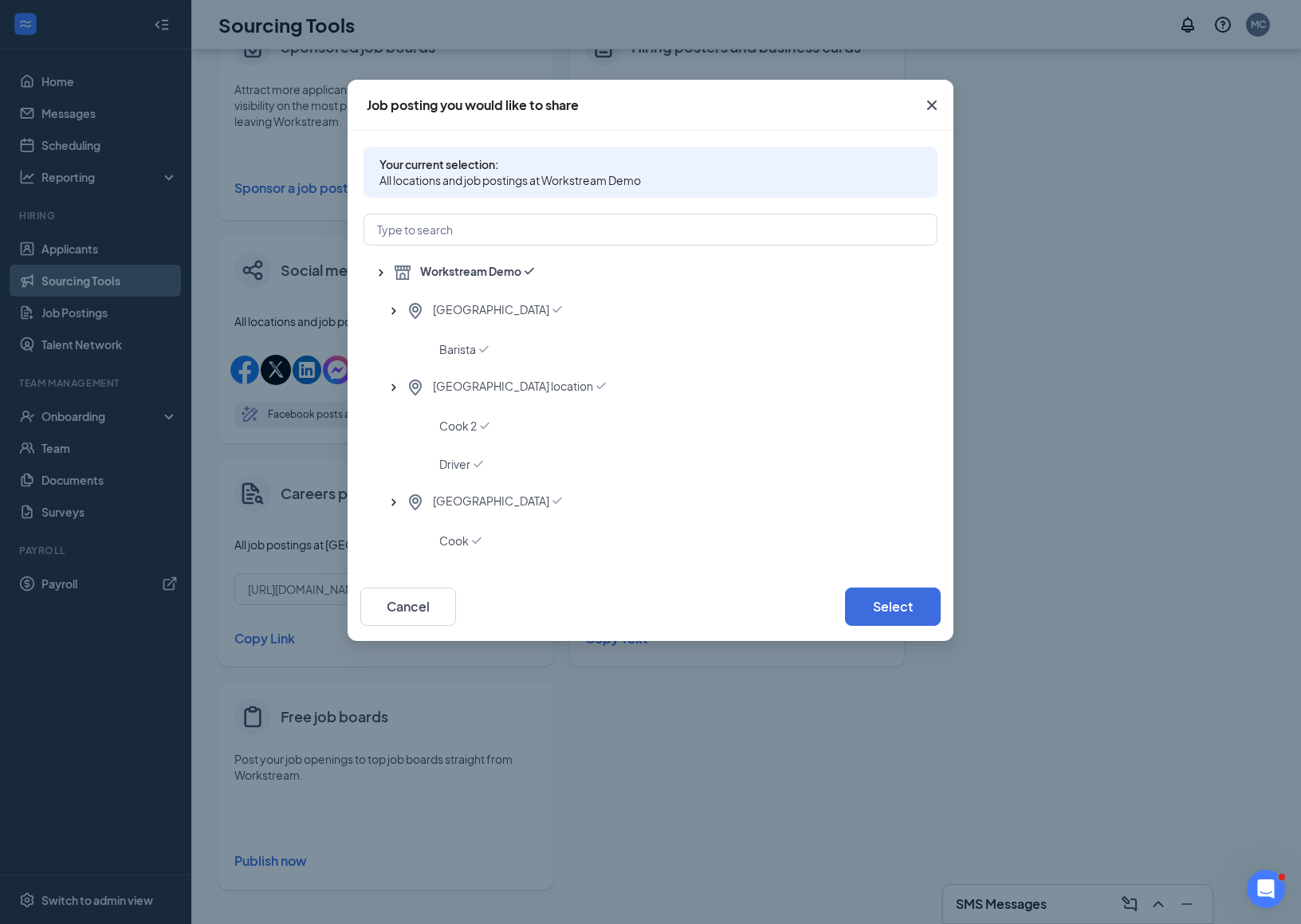
click at [928, 92] on span "Close" at bounding box center [932, 106] width 43 height 43
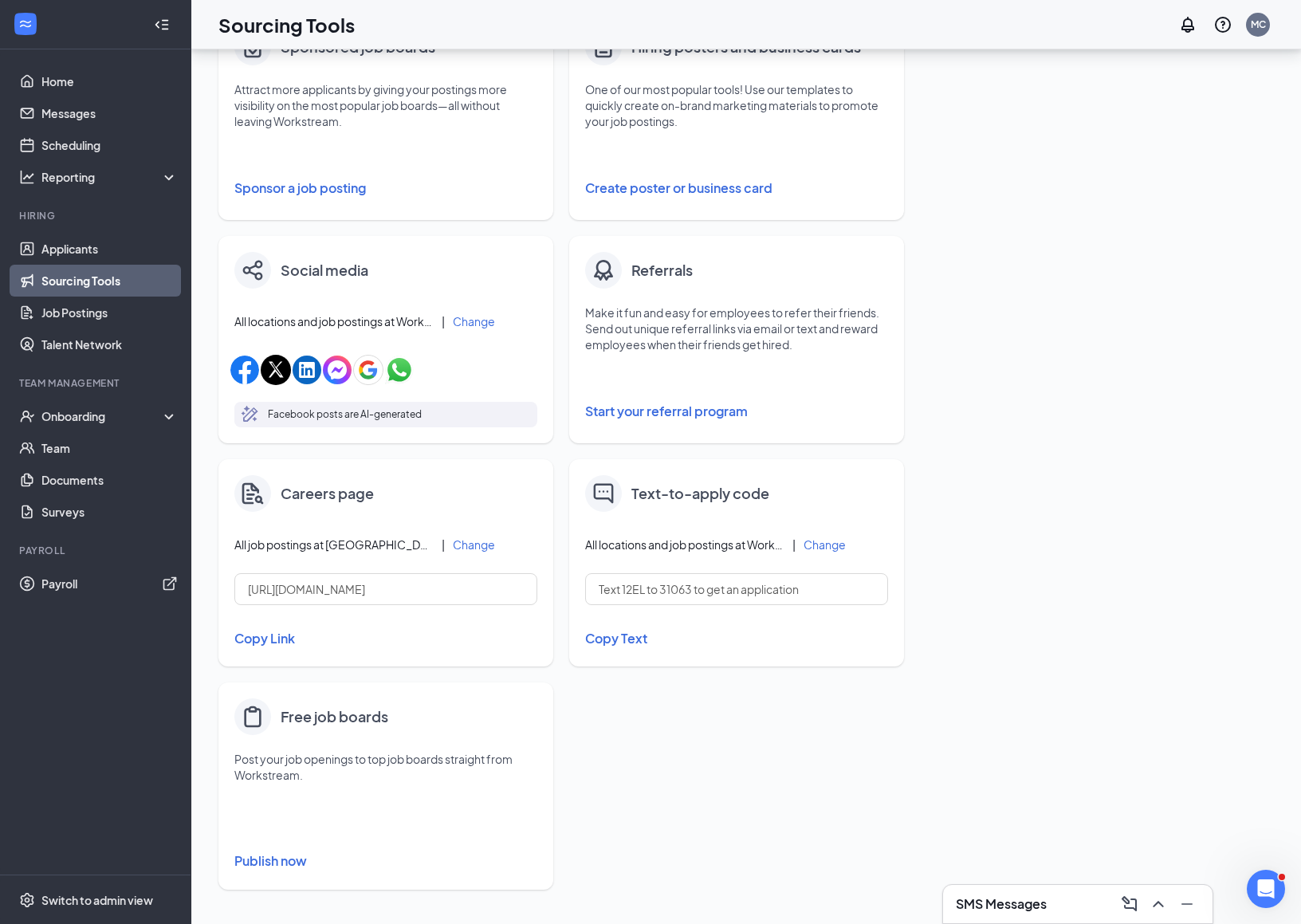
click at [259, 856] on button "Publish now" at bounding box center [386, 861] width 303 height 25
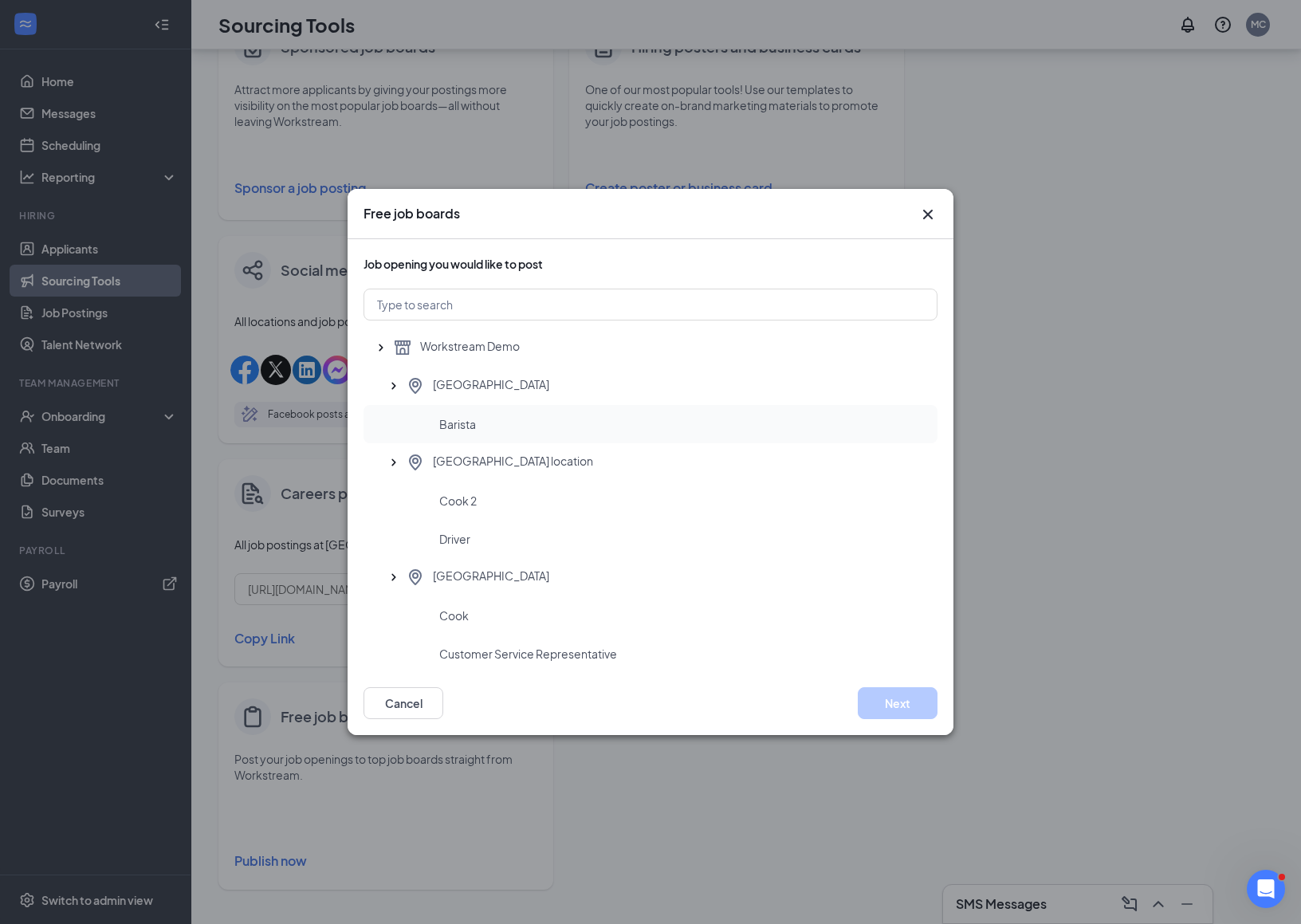
click at [531, 425] on div "Barista" at bounding box center [682, 423] width 486 height 16
click at [895, 691] on button "Next" at bounding box center [898, 703] width 80 height 32
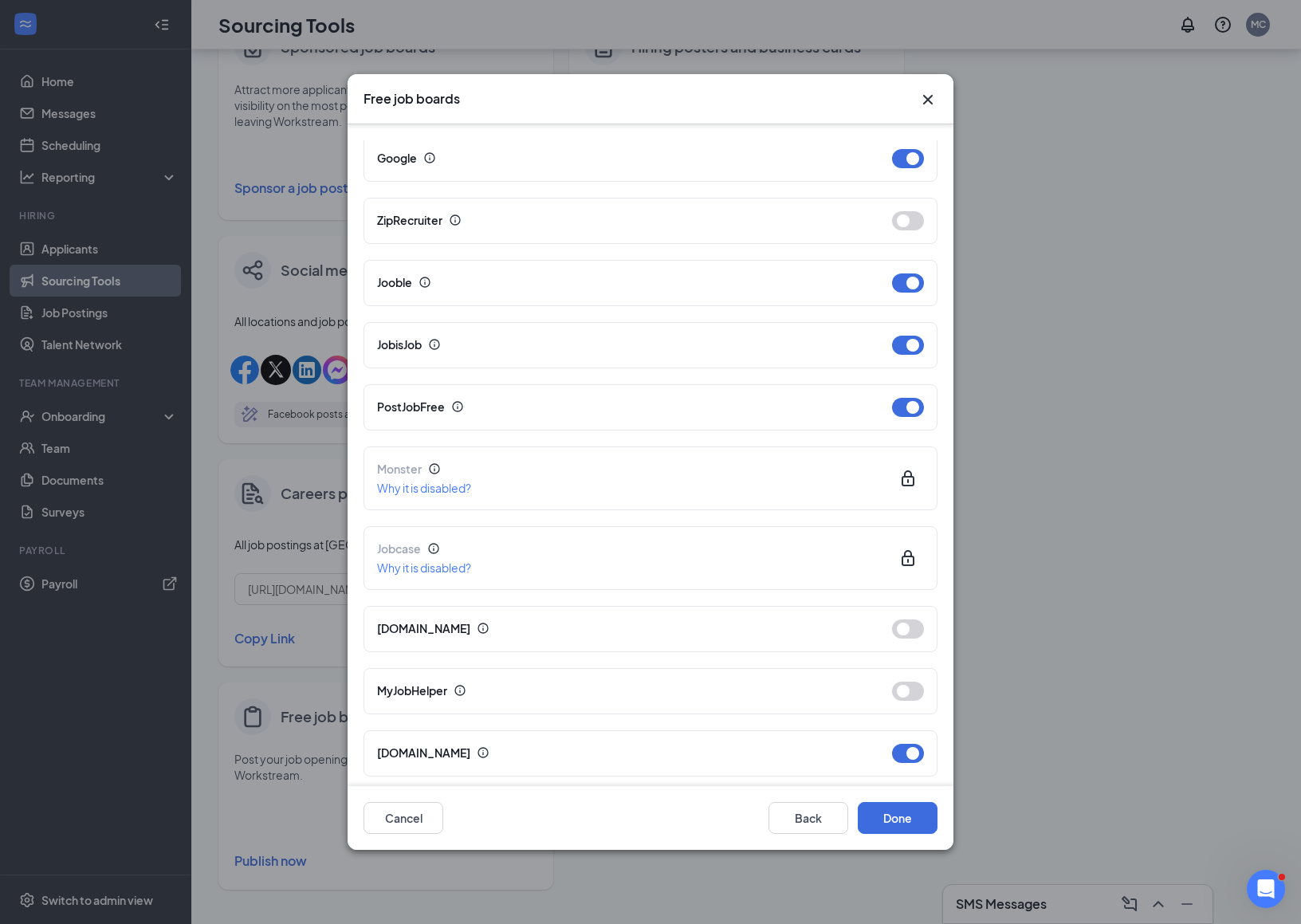
scroll to position [0, 0]
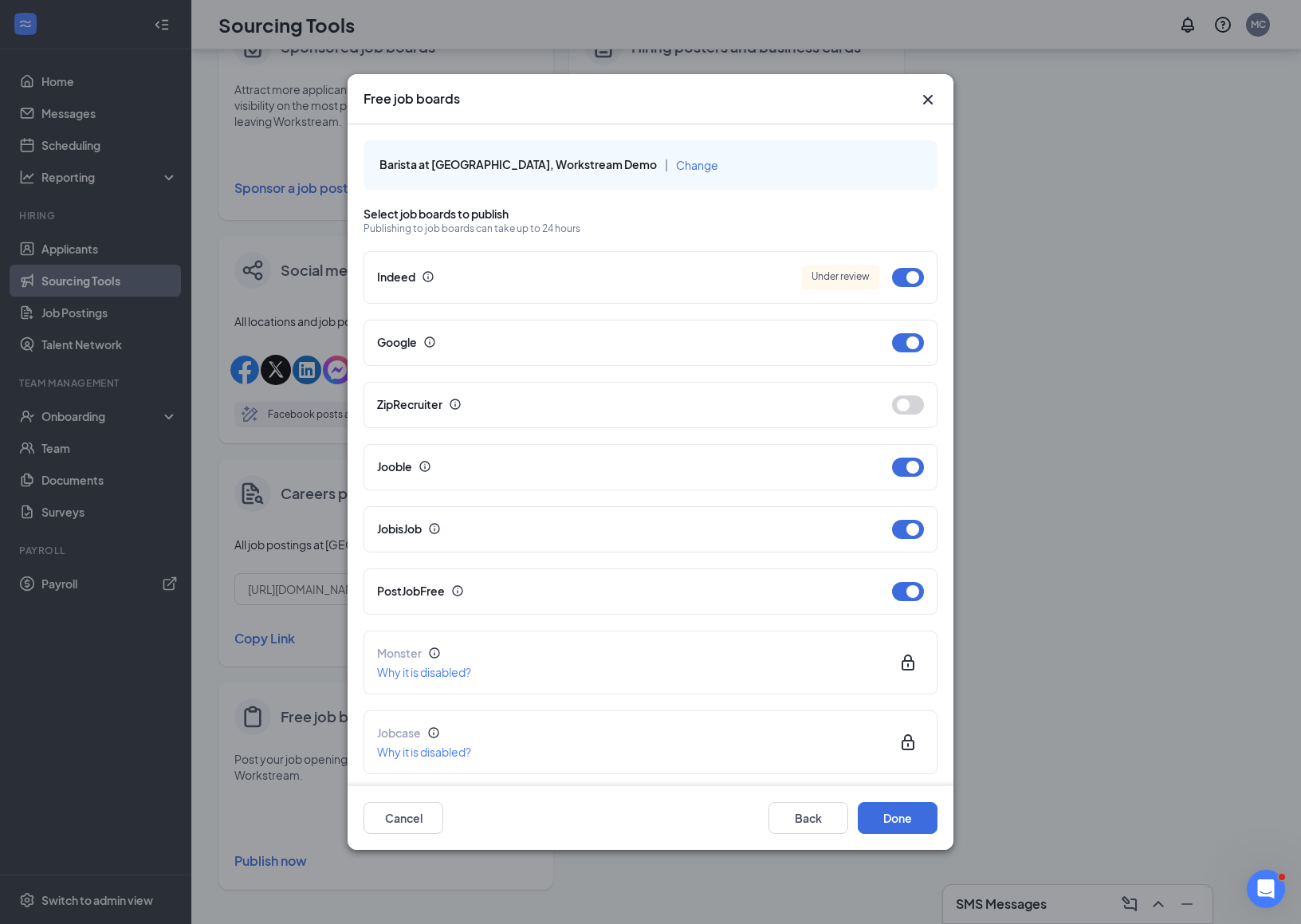
click at [921, 91] on icon "Cross" at bounding box center [928, 100] width 19 height 19
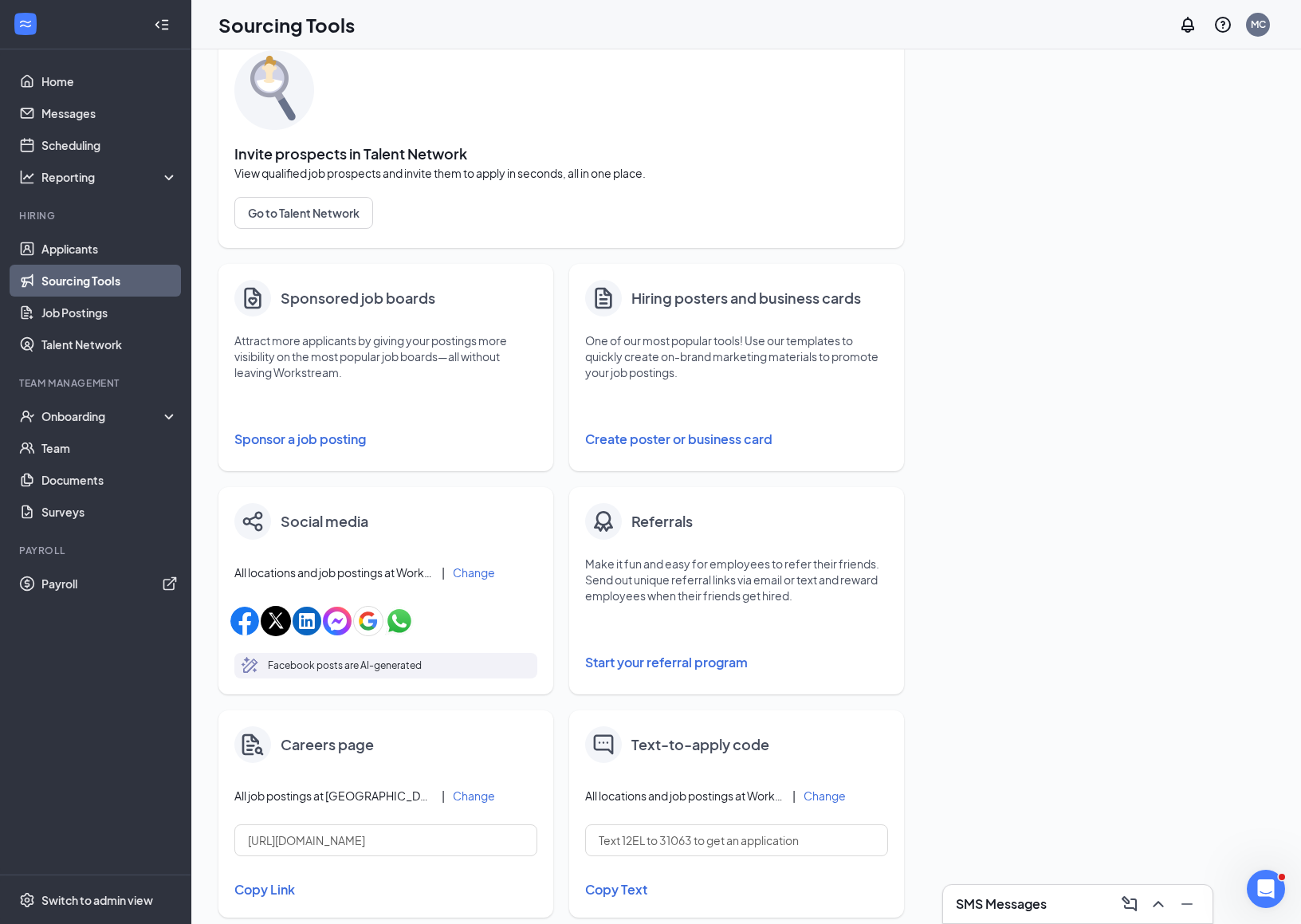
scroll to position [93, 0]
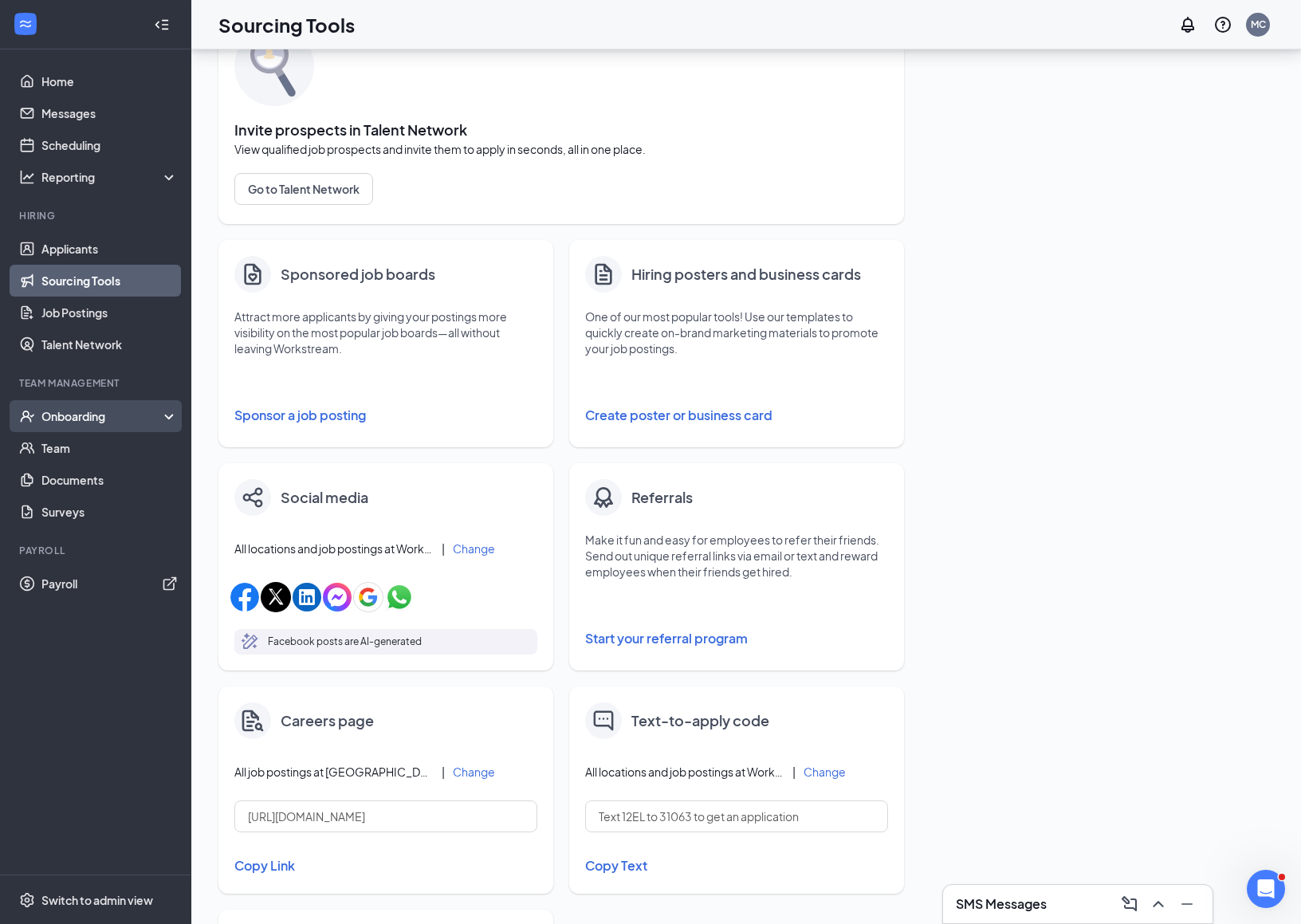
click at [112, 420] on div "Onboarding" at bounding box center [103, 416] width 123 height 16
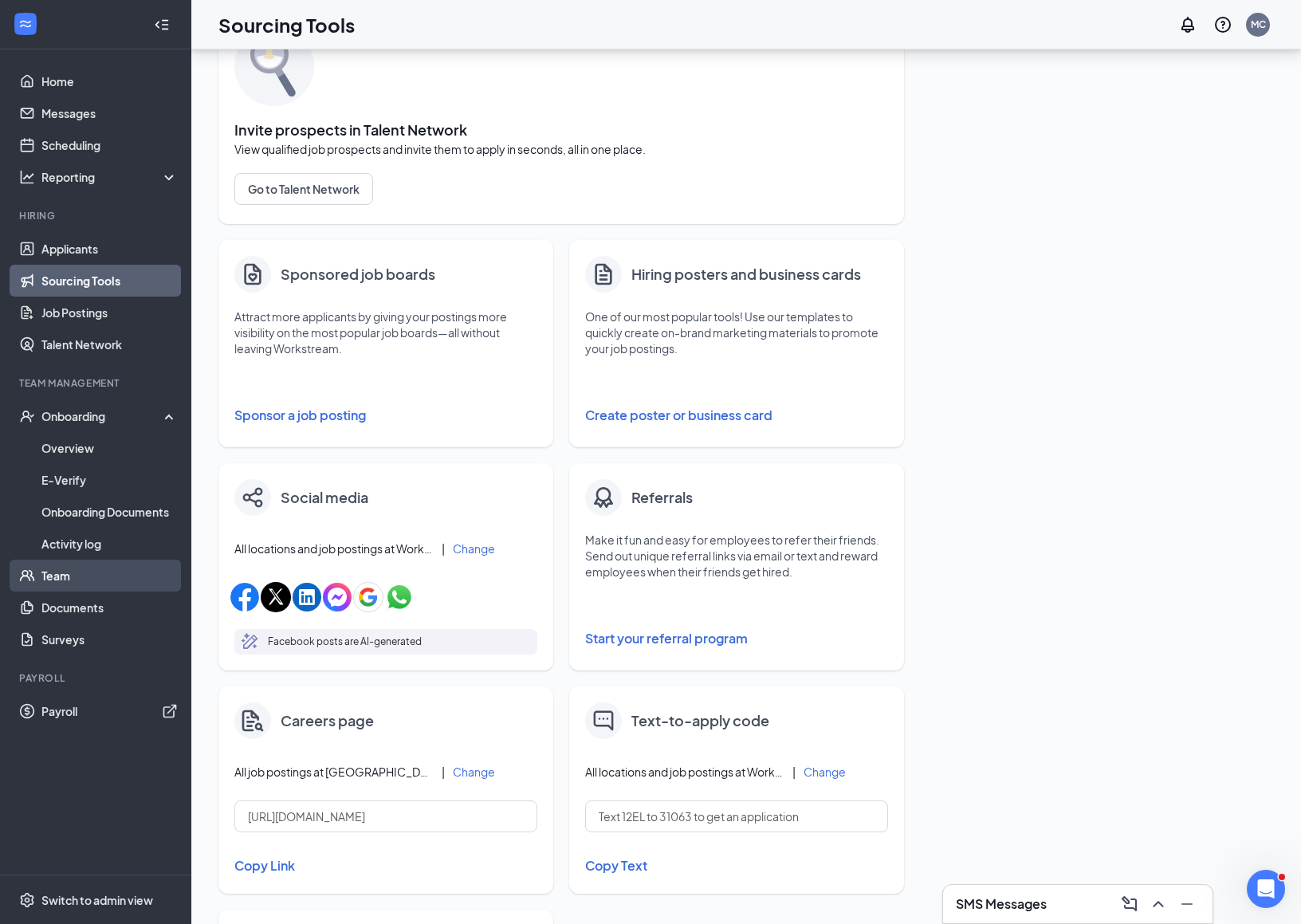
click at [72, 586] on link "Team" at bounding box center [109, 576] width 137 height 32
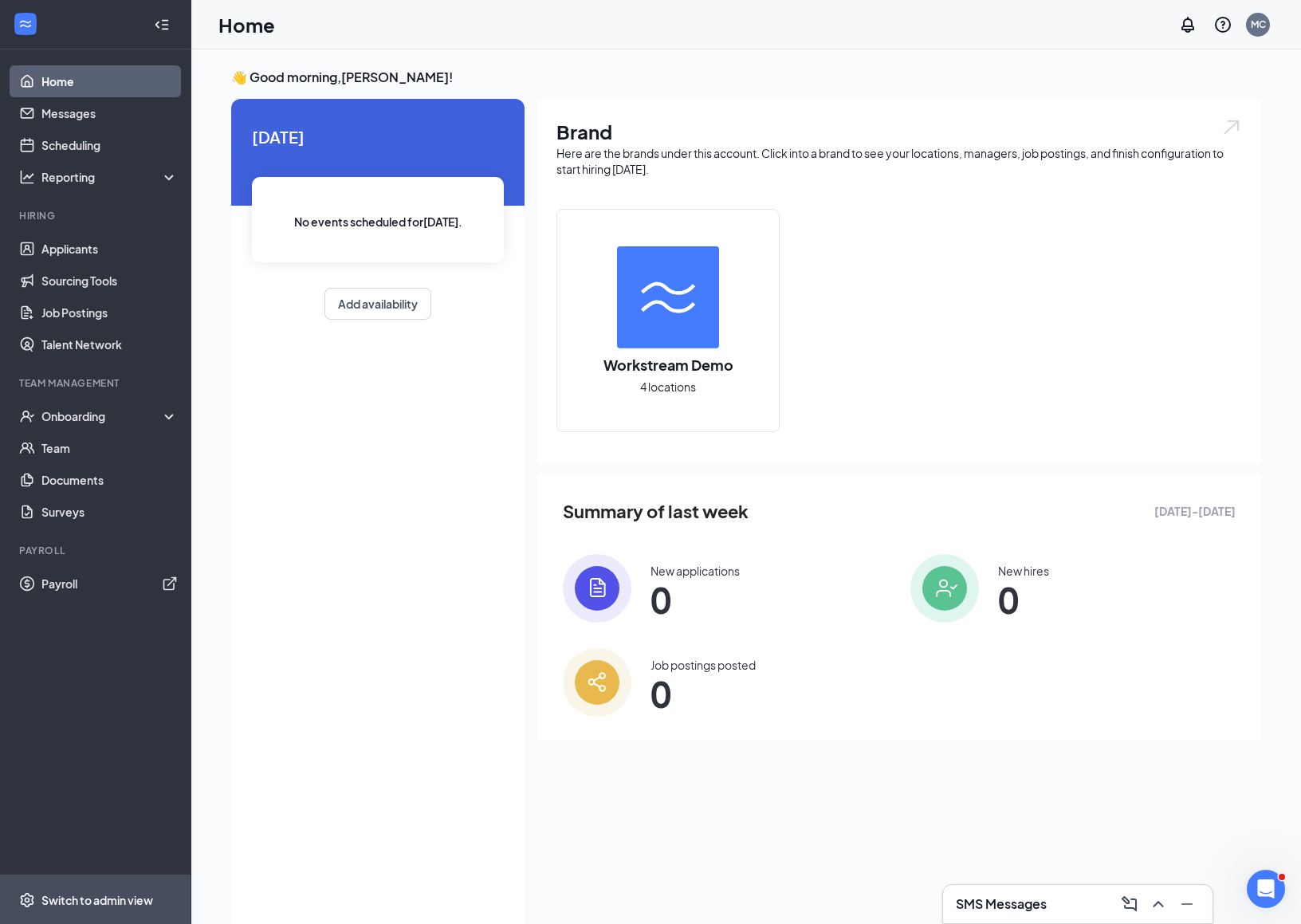
click at [123, 899] on div "Switch to admin view" at bounding box center [97, 899] width 111 height 16
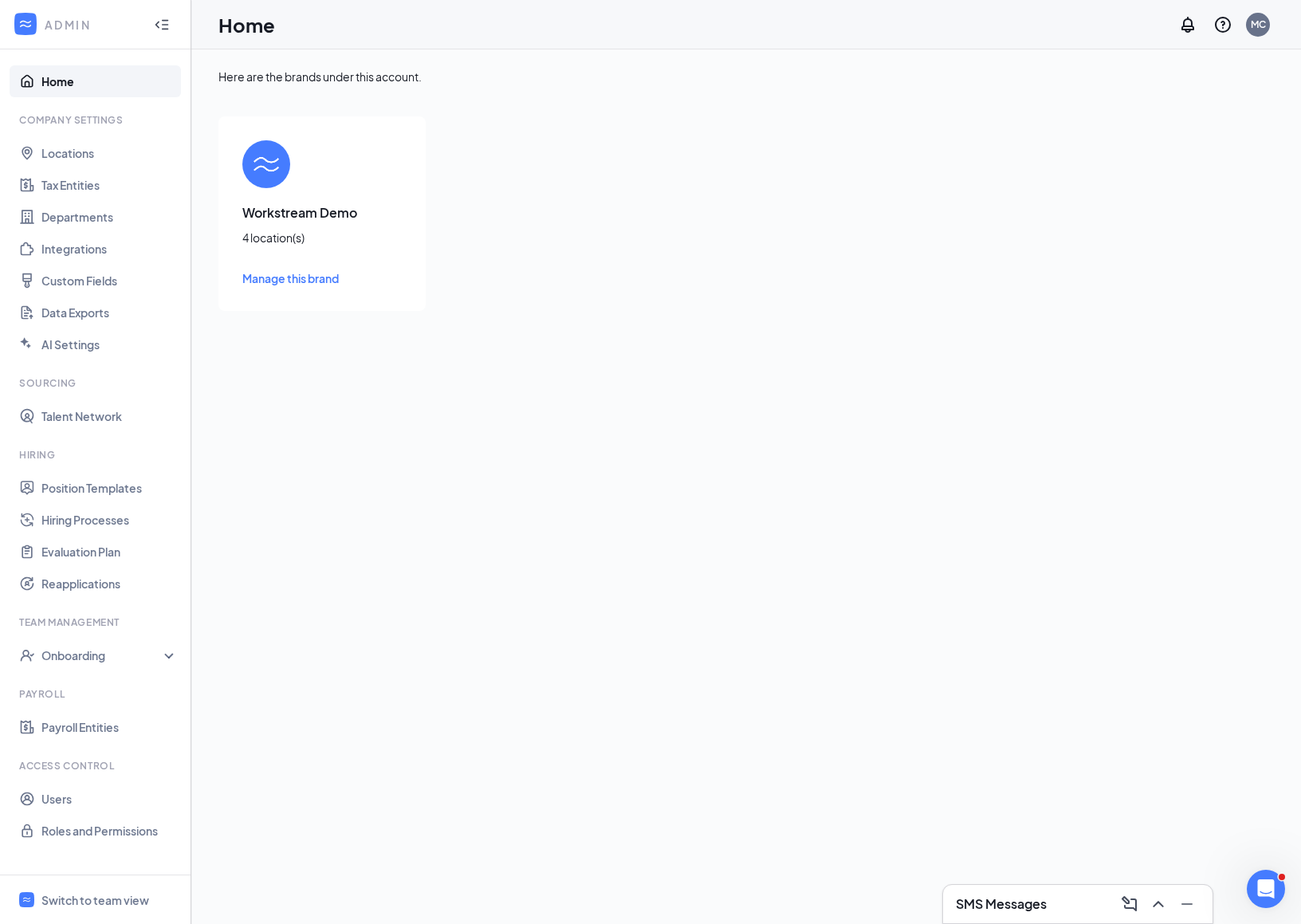
click at [325, 280] on span "Manage this brand" at bounding box center [290, 278] width 96 height 14
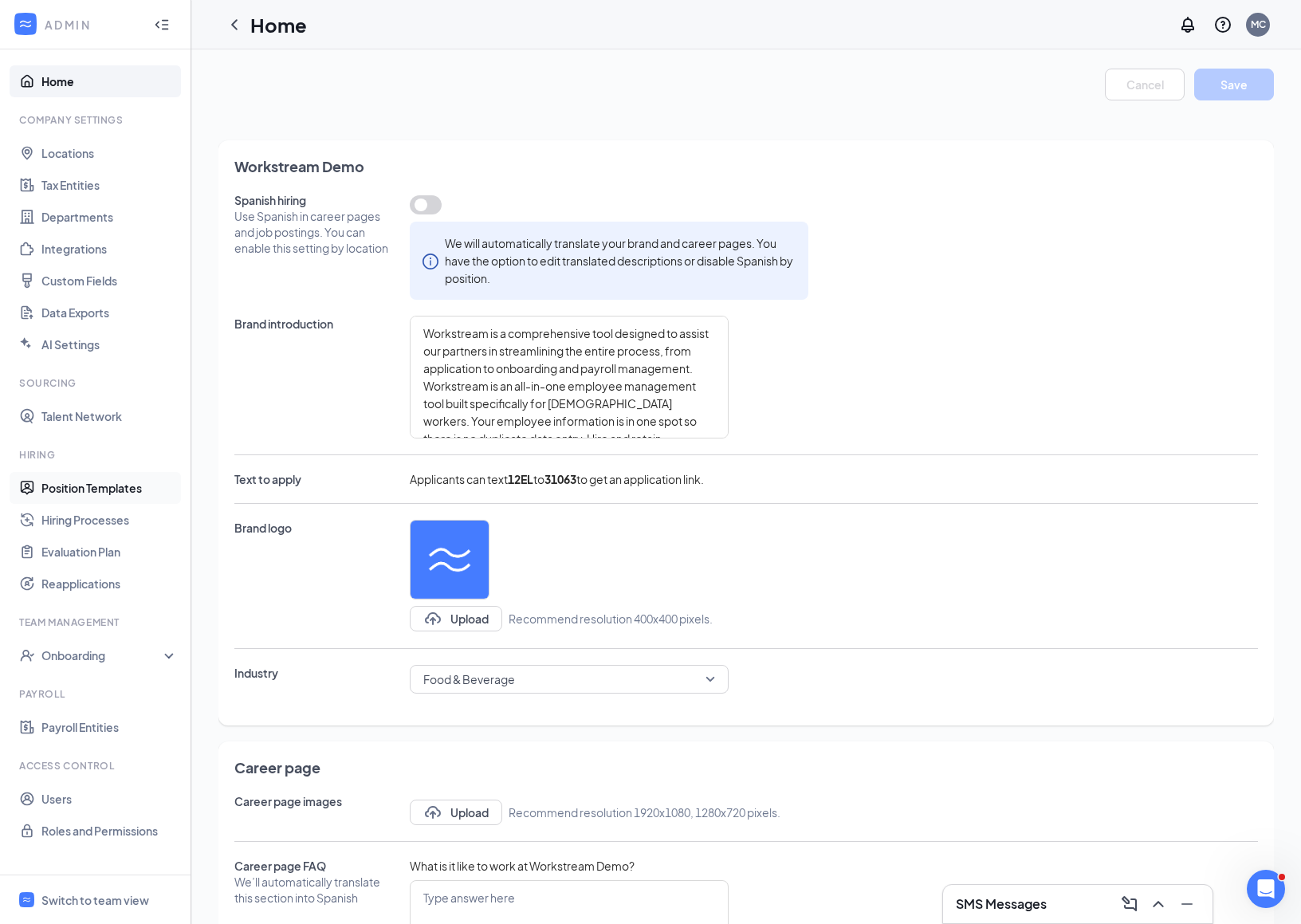
click at [102, 493] on link "Position Templates" at bounding box center [109, 488] width 137 height 32
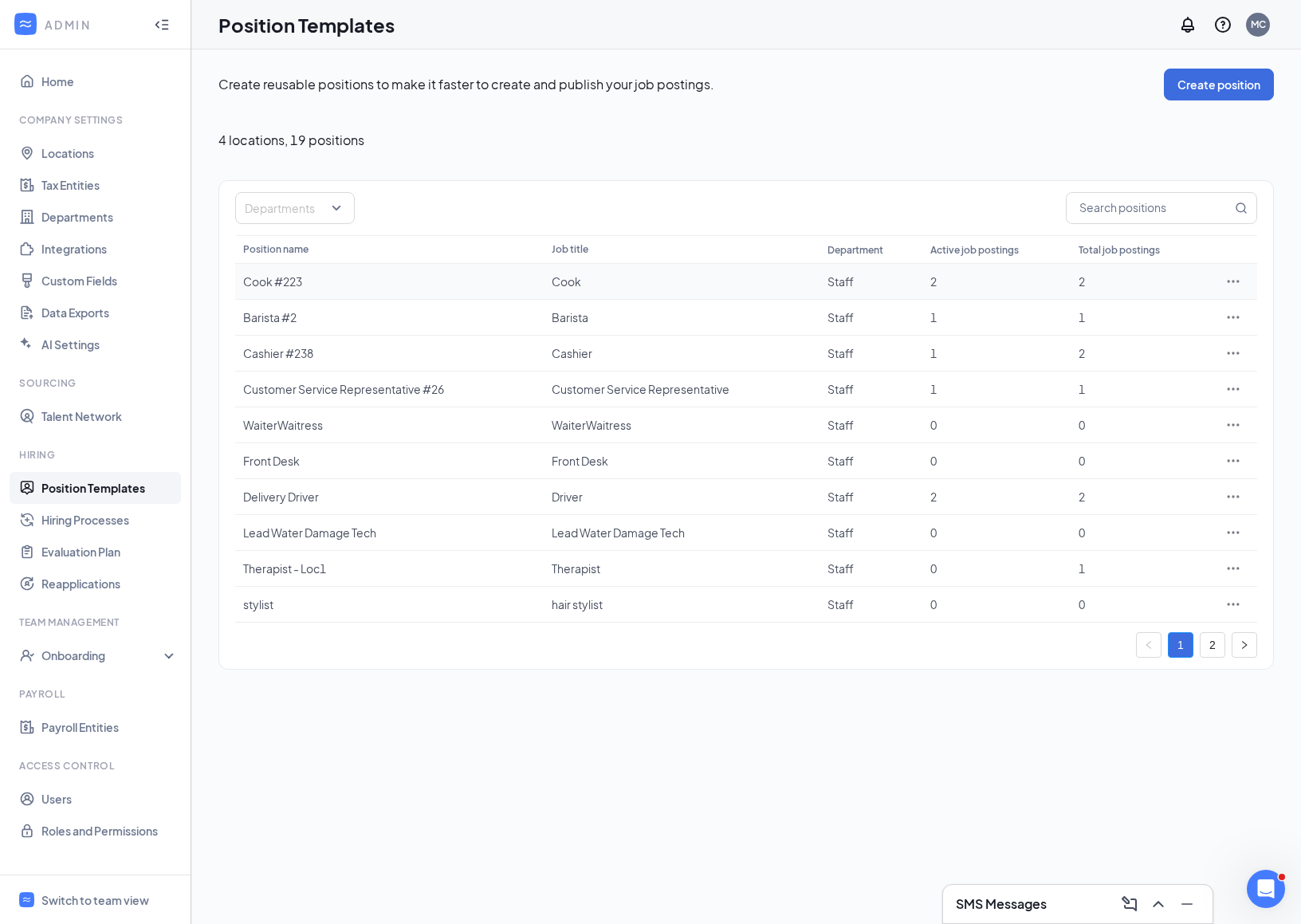
click at [1235, 275] on icon "Ellipses" at bounding box center [1233, 281] width 16 height 16
click at [1158, 306] on span "Edit" at bounding box center [1159, 312] width 137 height 18
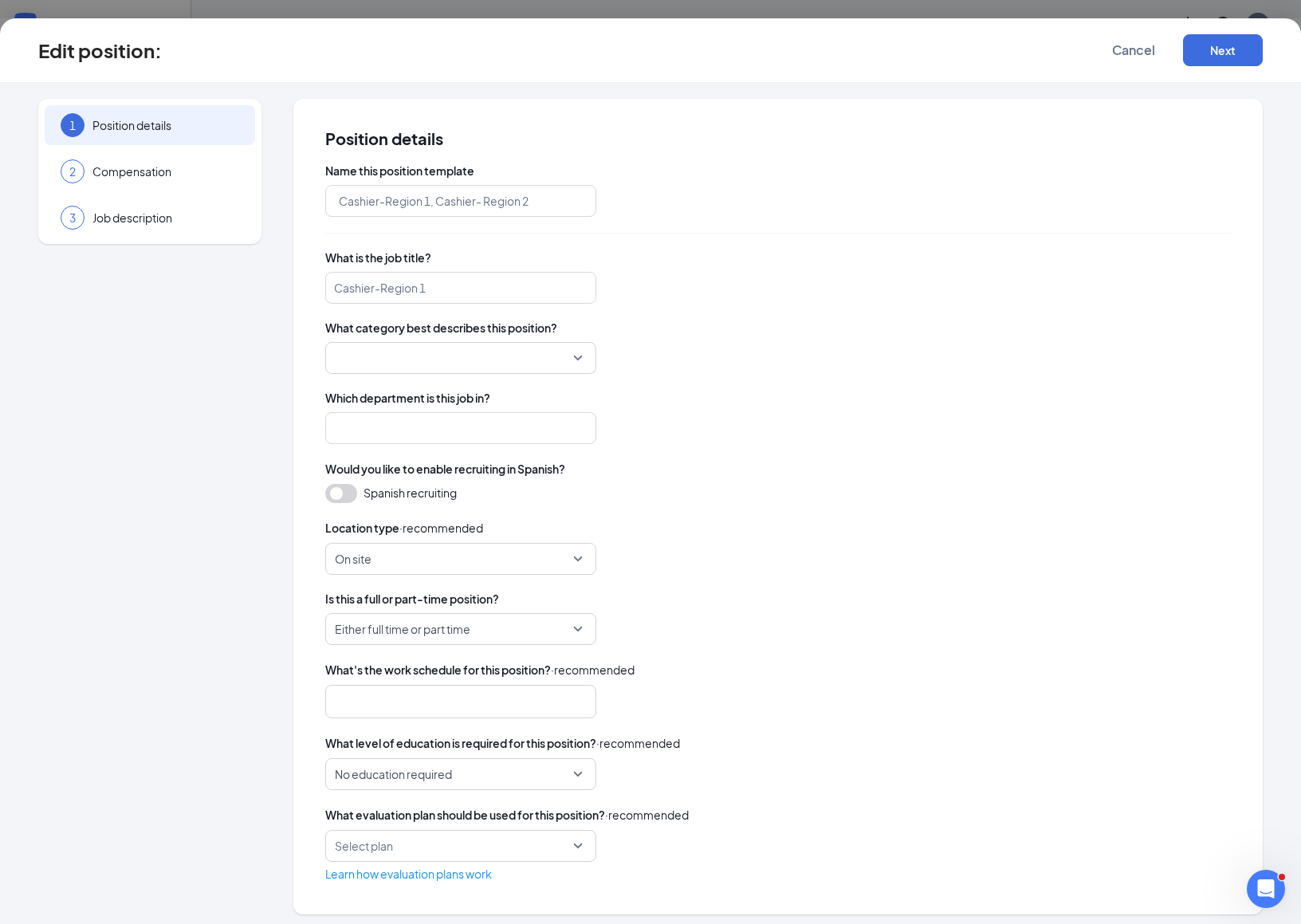
type input "Cook #223"
type input "Cook"
type input "Staff"
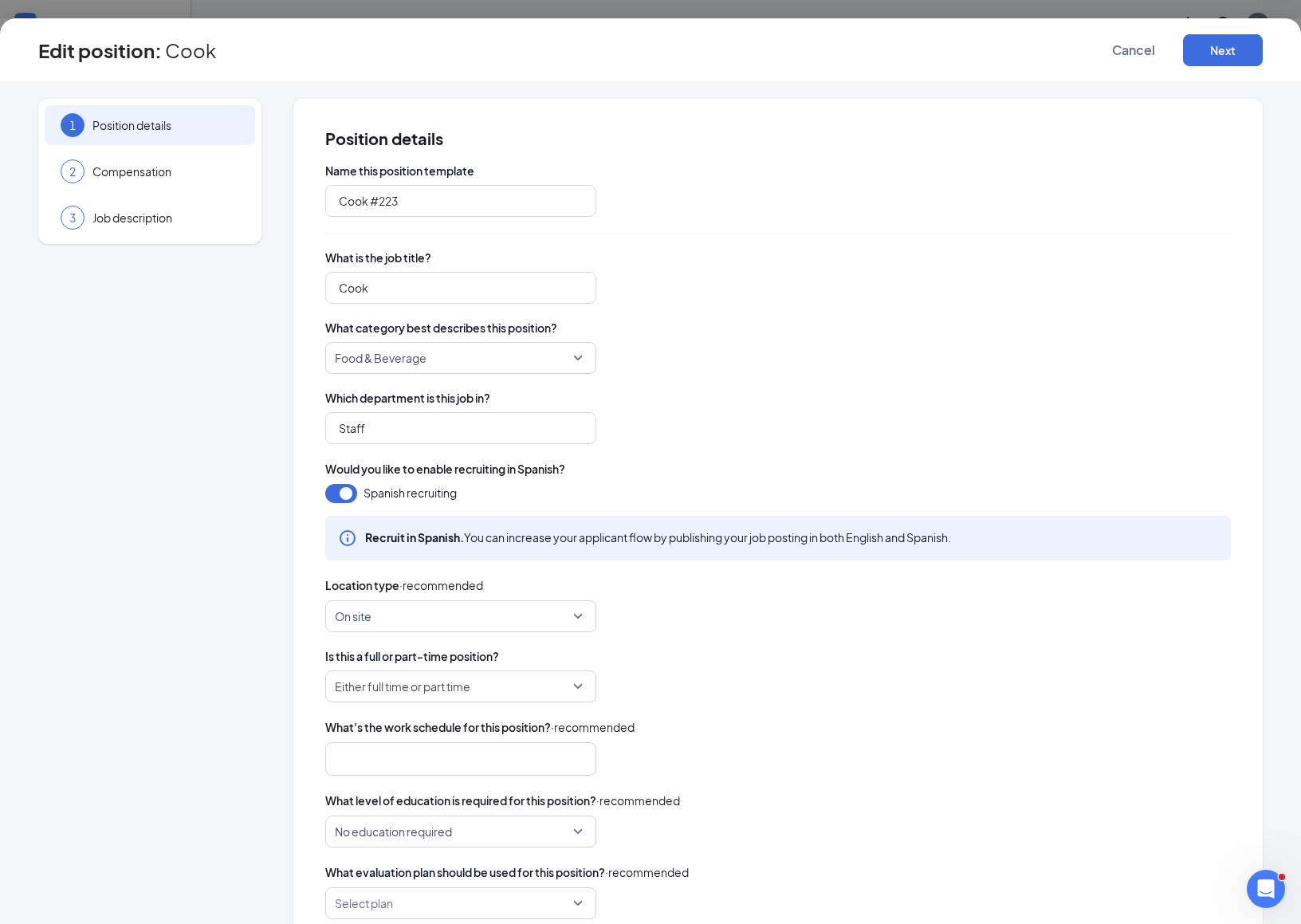
scroll to position [13, 0]
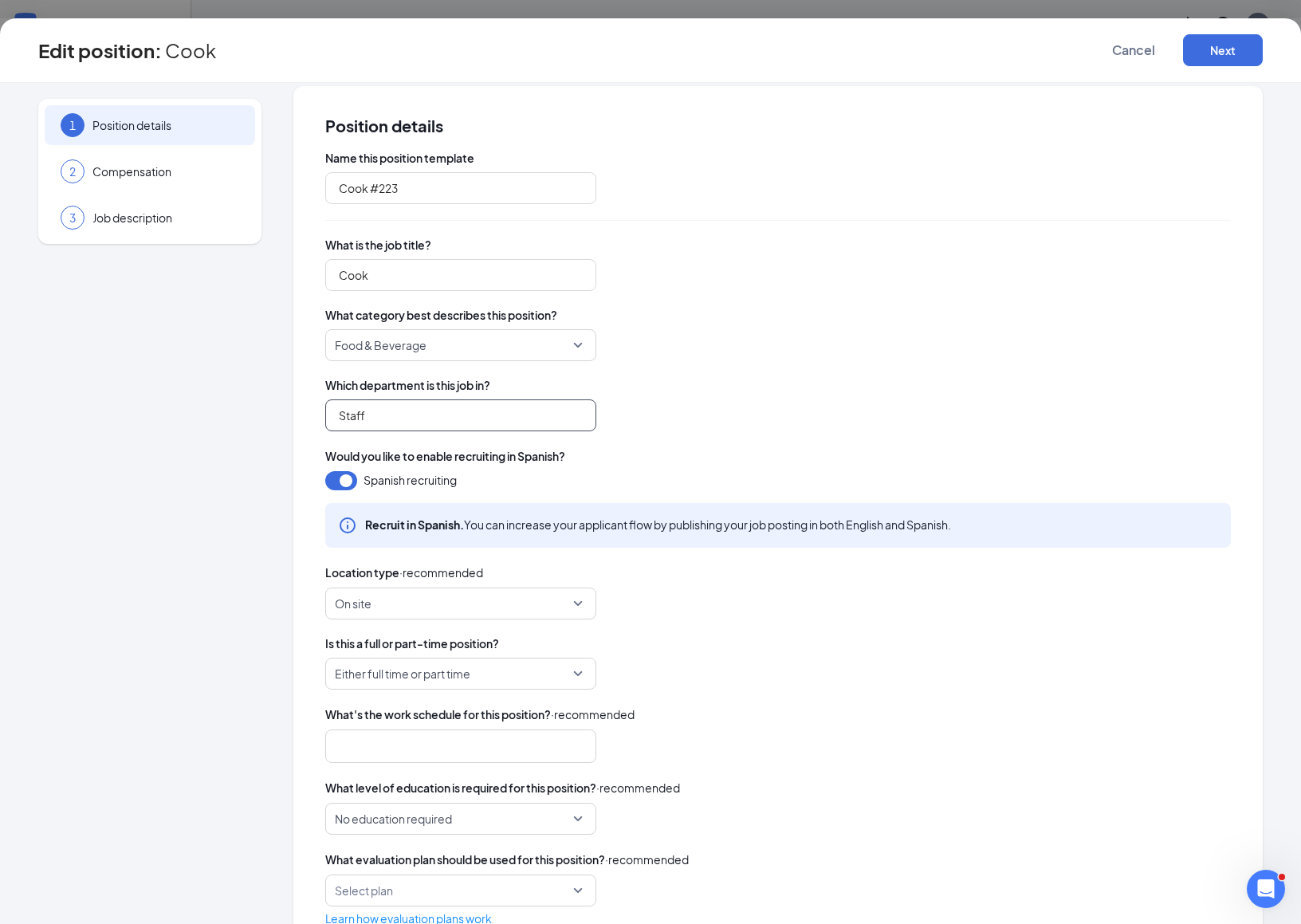
click at [396, 416] on input "Staff" at bounding box center [461, 416] width 272 height 32
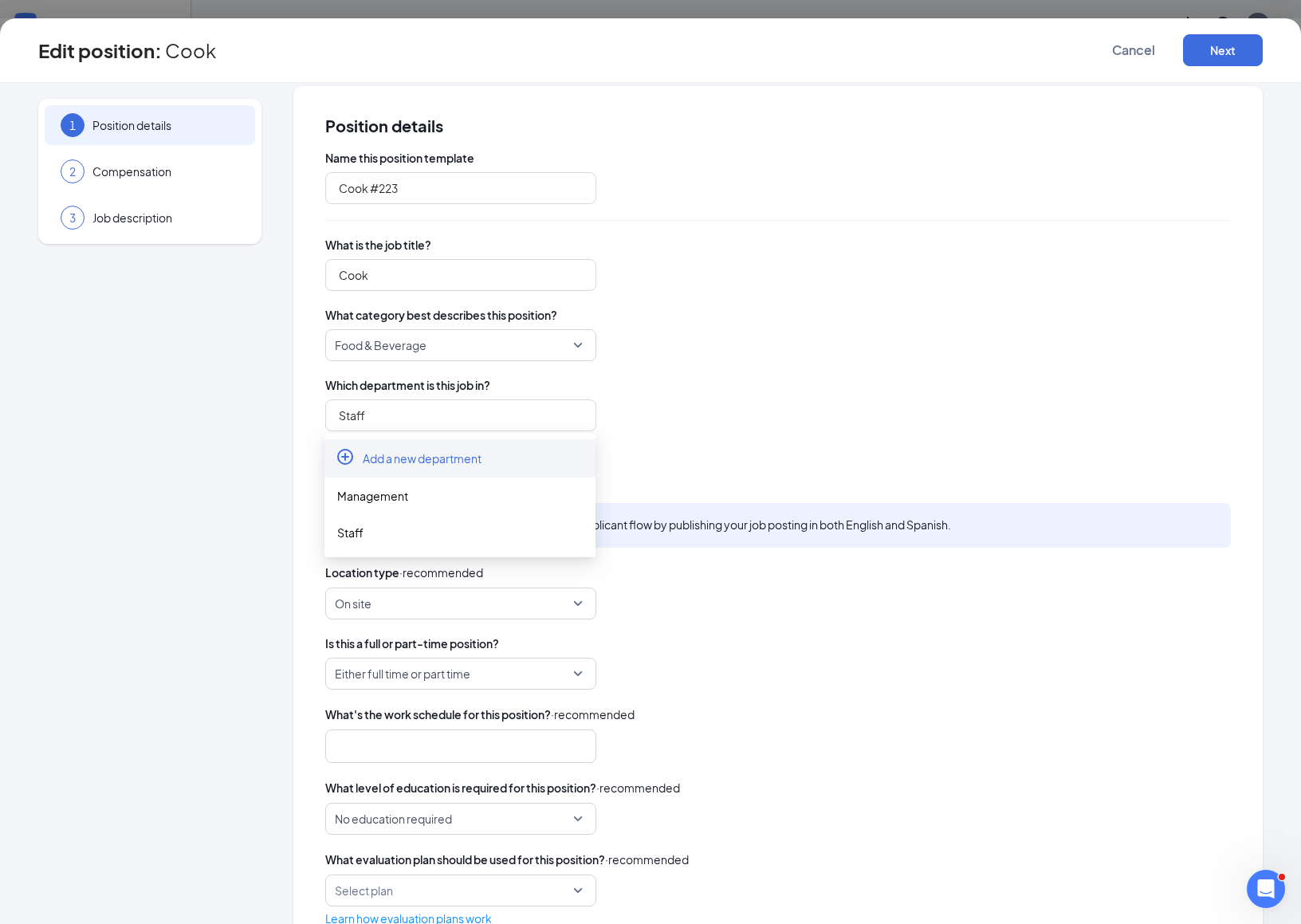
click at [718, 396] on div "Which department is this job in? Staff" at bounding box center [778, 404] width 906 height 55
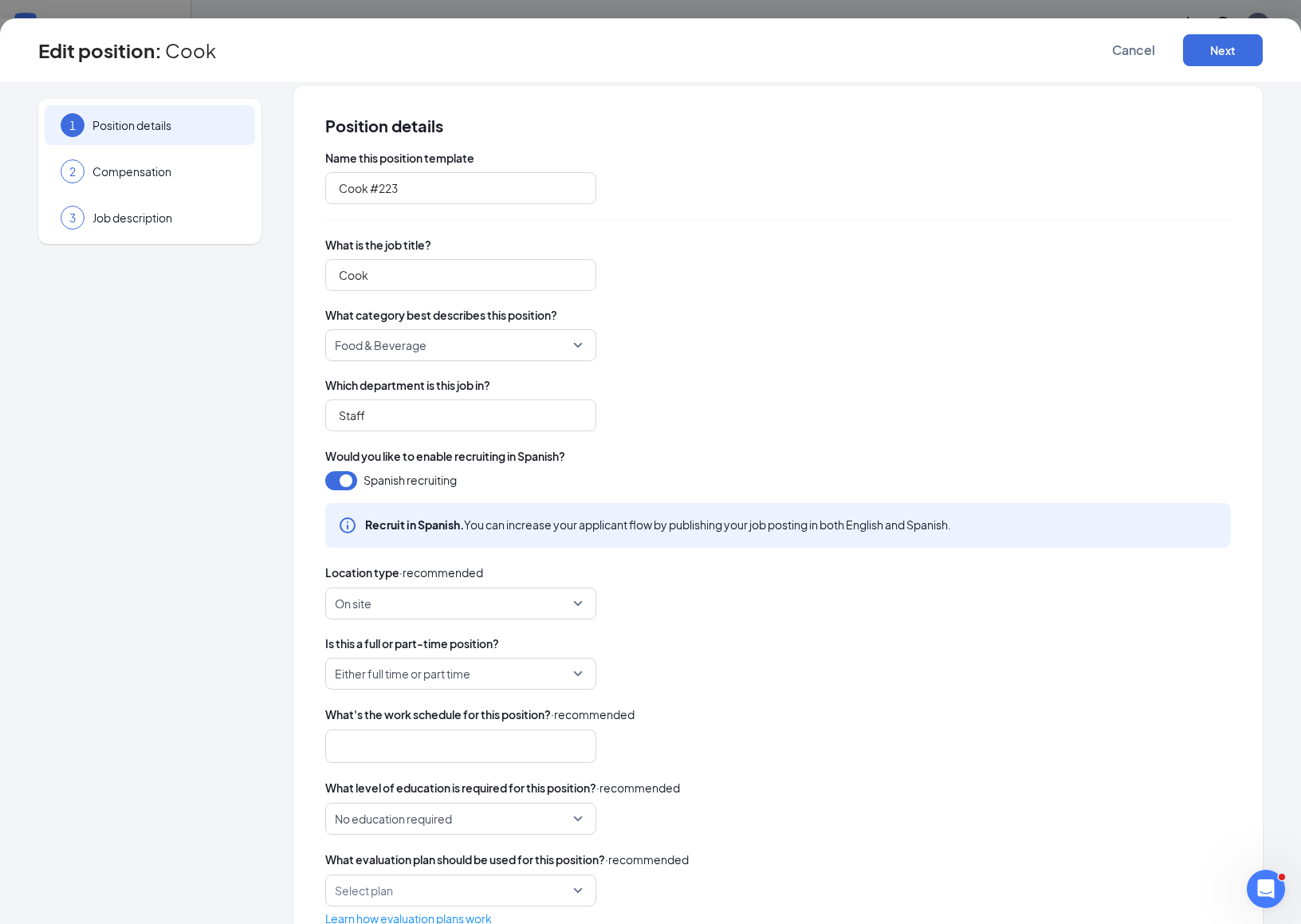
scroll to position [62, 0]
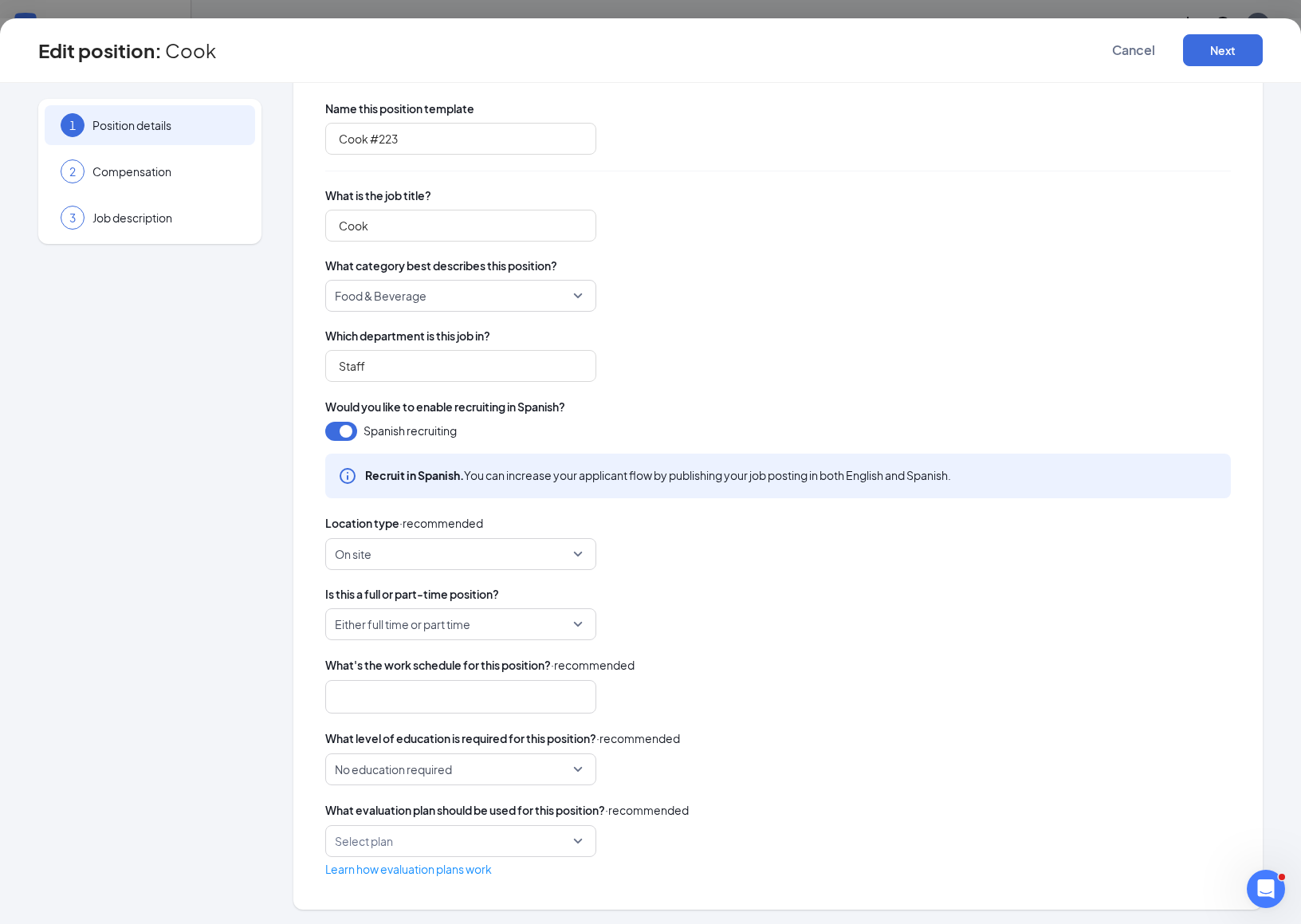
click at [454, 546] on span "On site" at bounding box center [453, 554] width 238 height 30
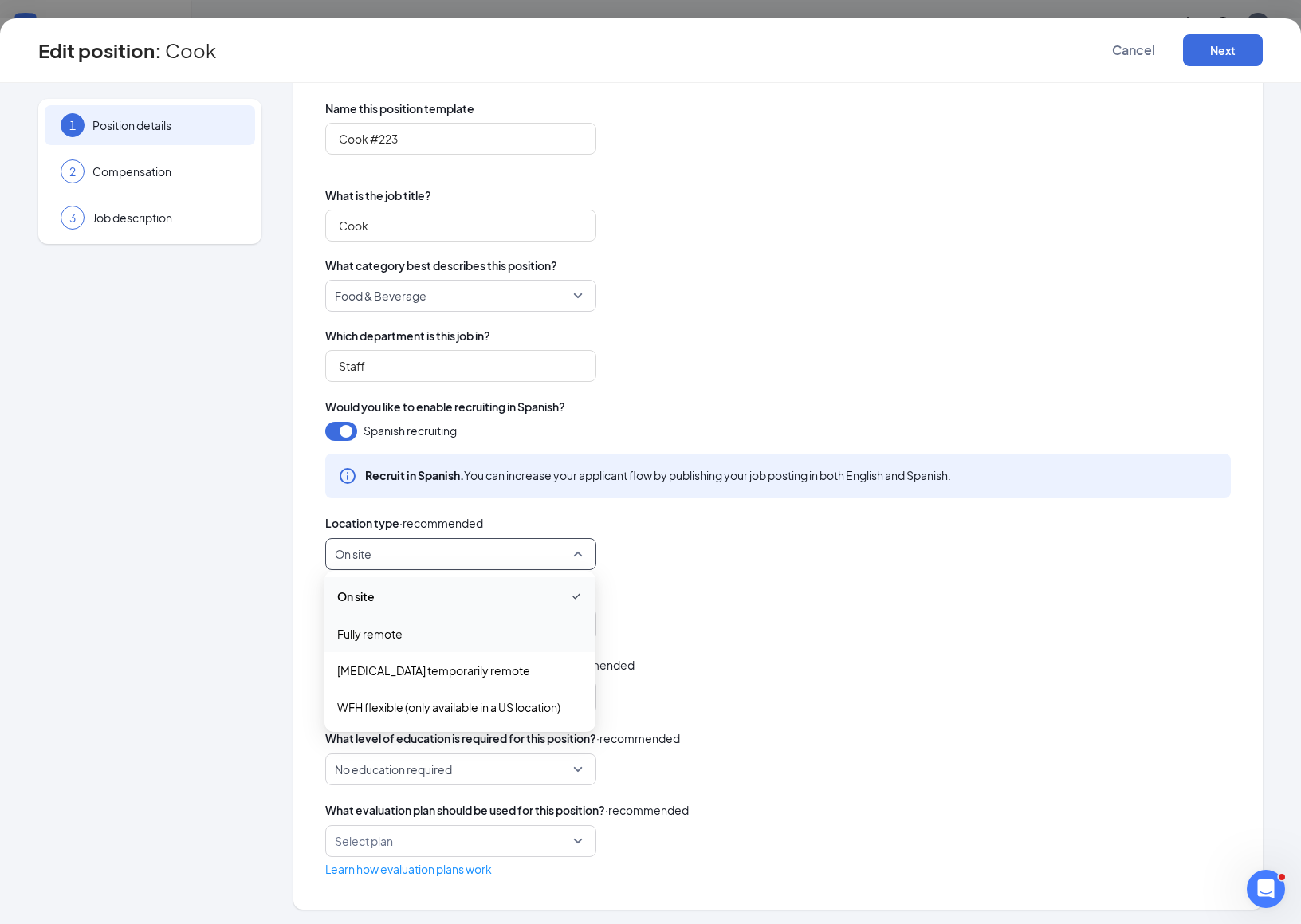
click at [745, 603] on div "Is this a full or part-time position? Either full time or part time" at bounding box center [778, 614] width 906 height 55
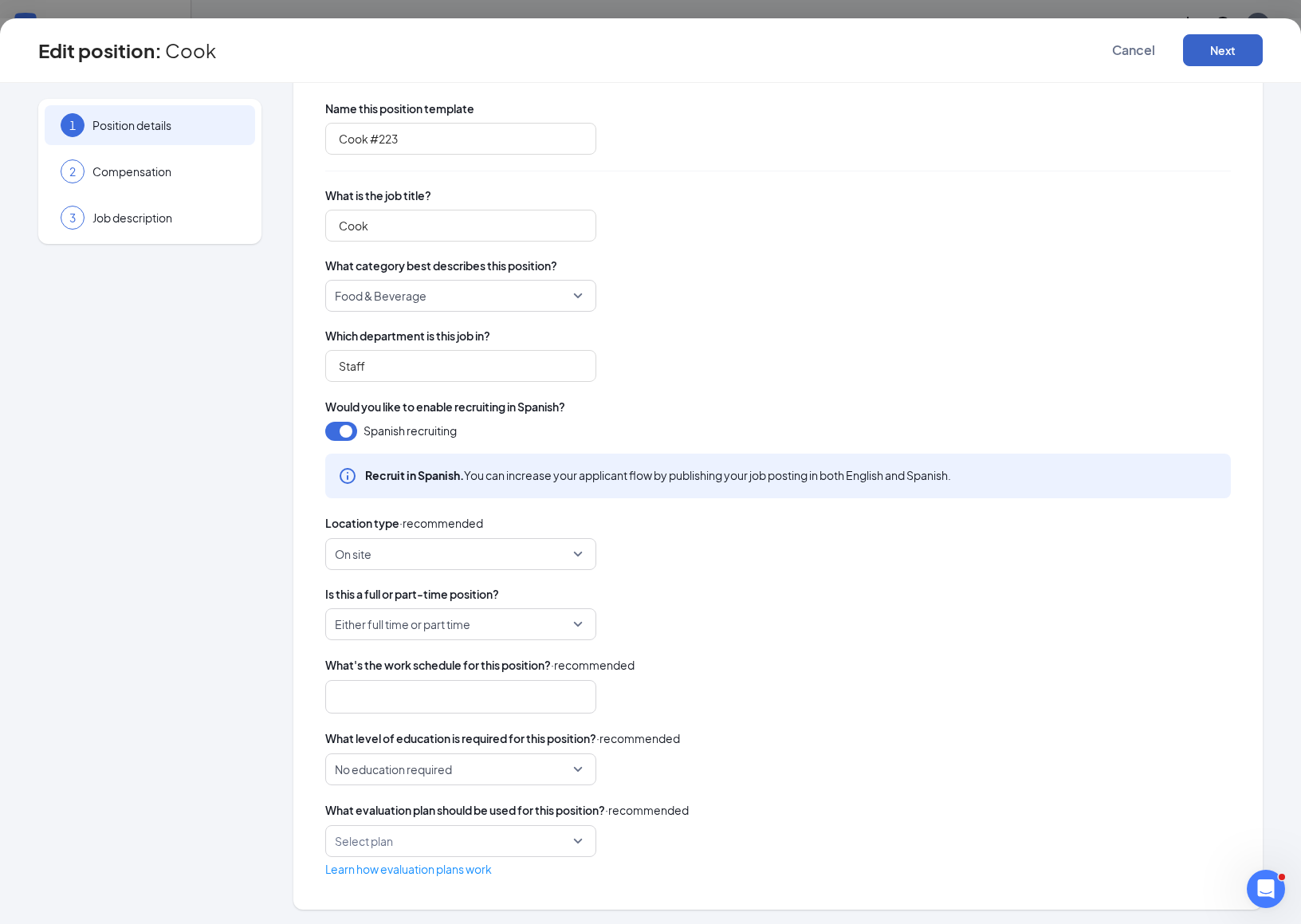
click at [1212, 59] on button "Next" at bounding box center [1223, 50] width 80 height 32
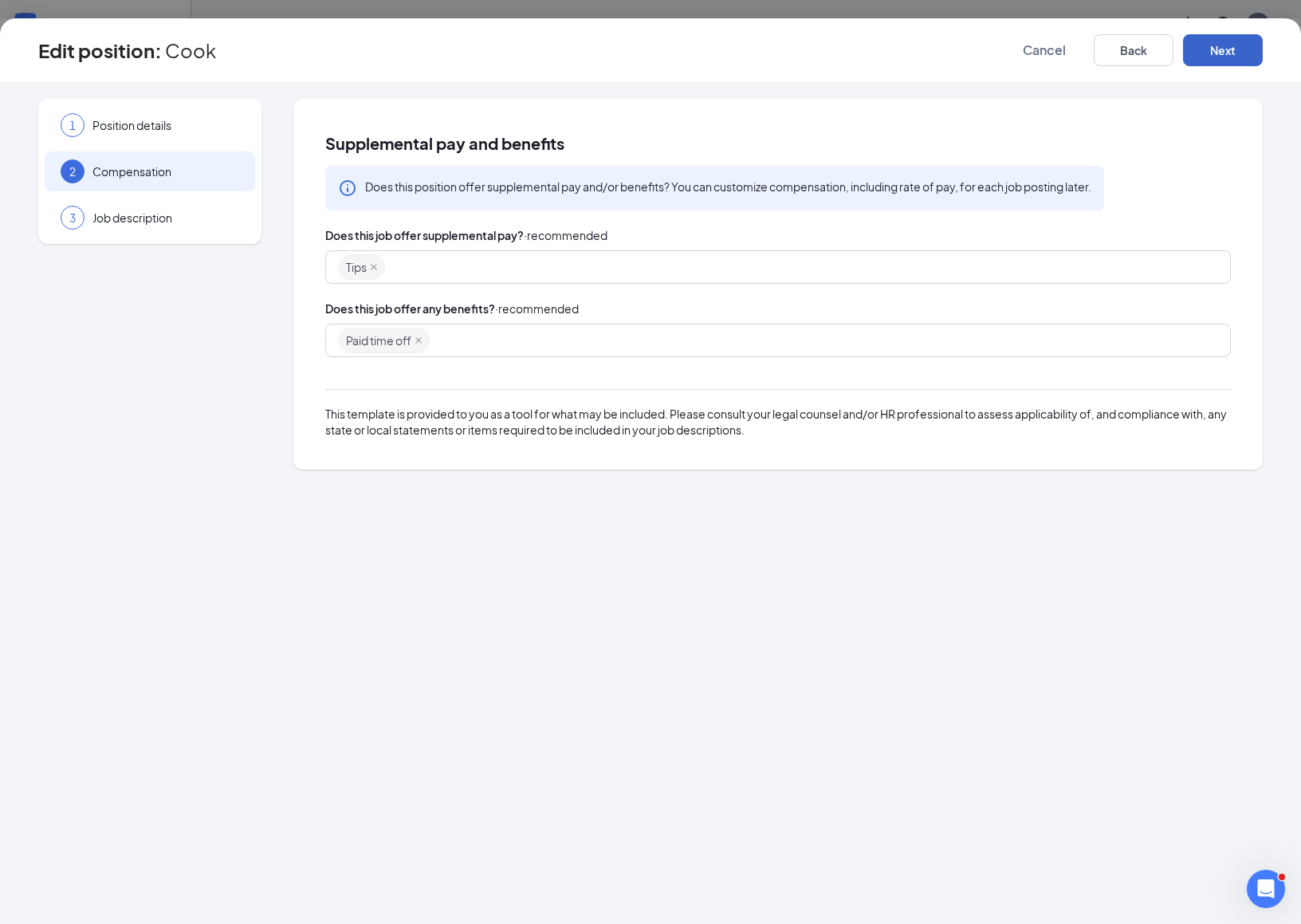
click at [499, 275] on div "Tips" at bounding box center [770, 267] width 864 height 28
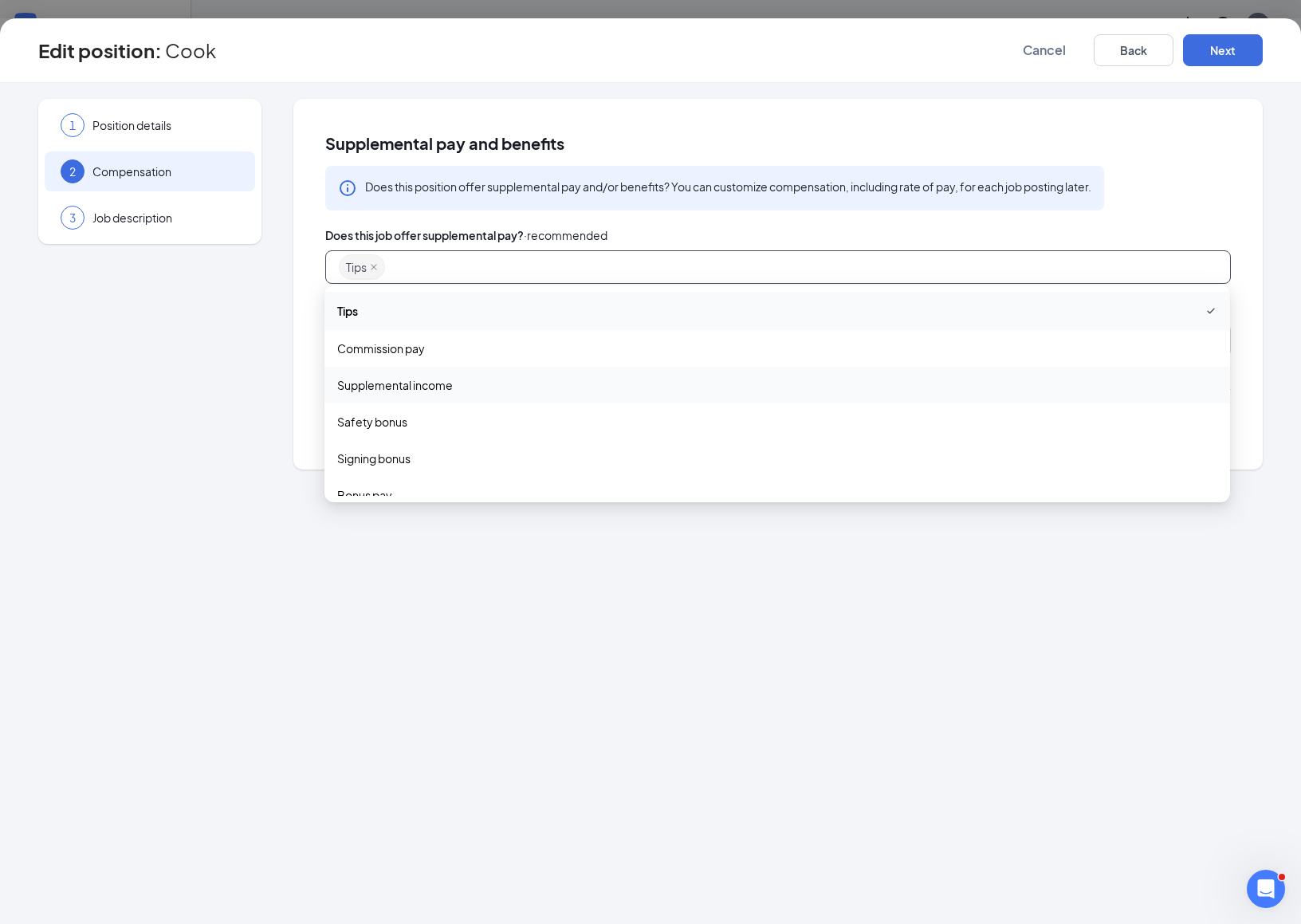
scroll to position [54, 0]
click at [470, 749] on div "1 Position details 2 Compensation 3 Job description Supplemental pay and benefi…" at bounding box center [650, 503] width 1301 height 841
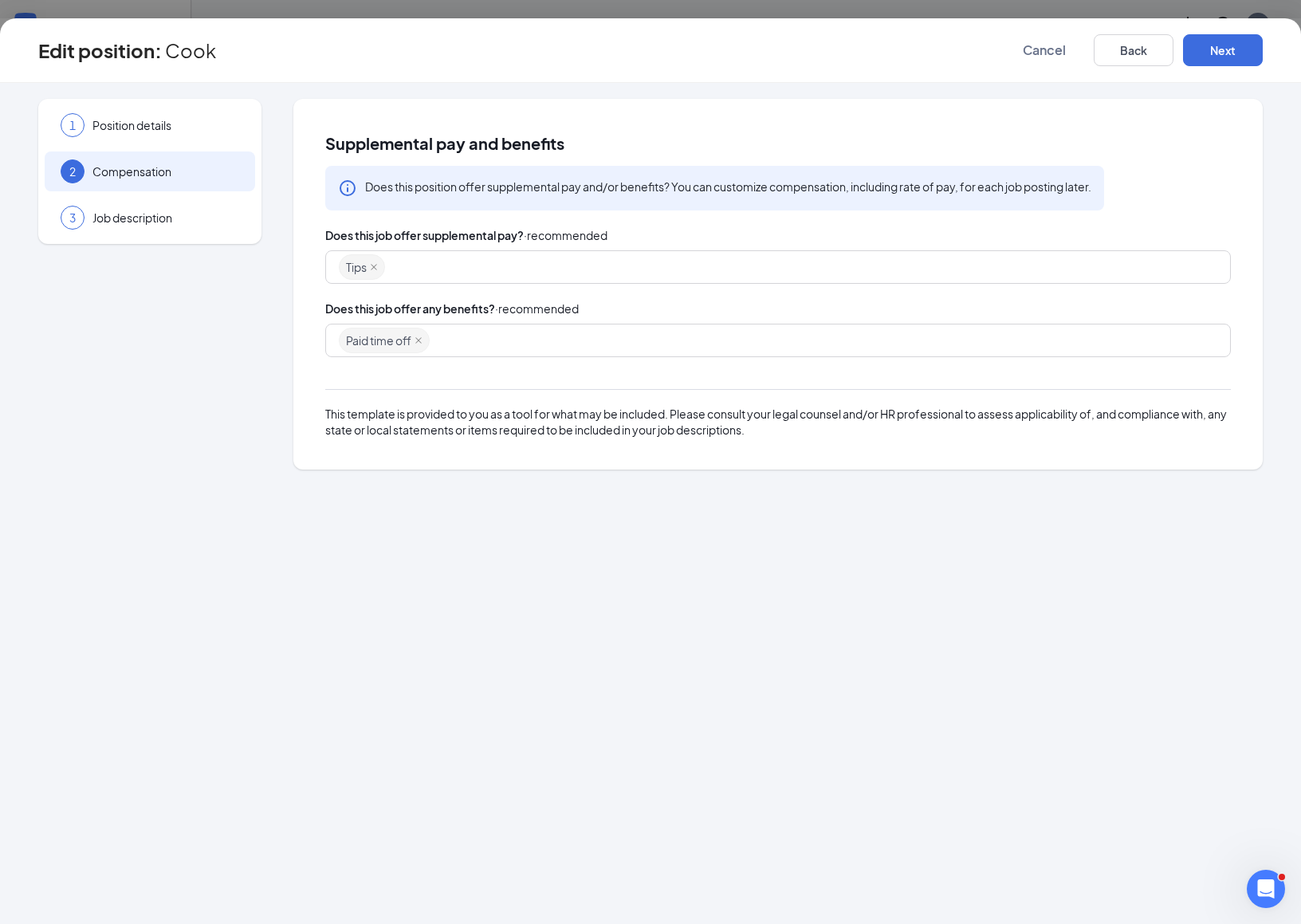
click at [567, 337] on div "Paid time off" at bounding box center [770, 340] width 864 height 28
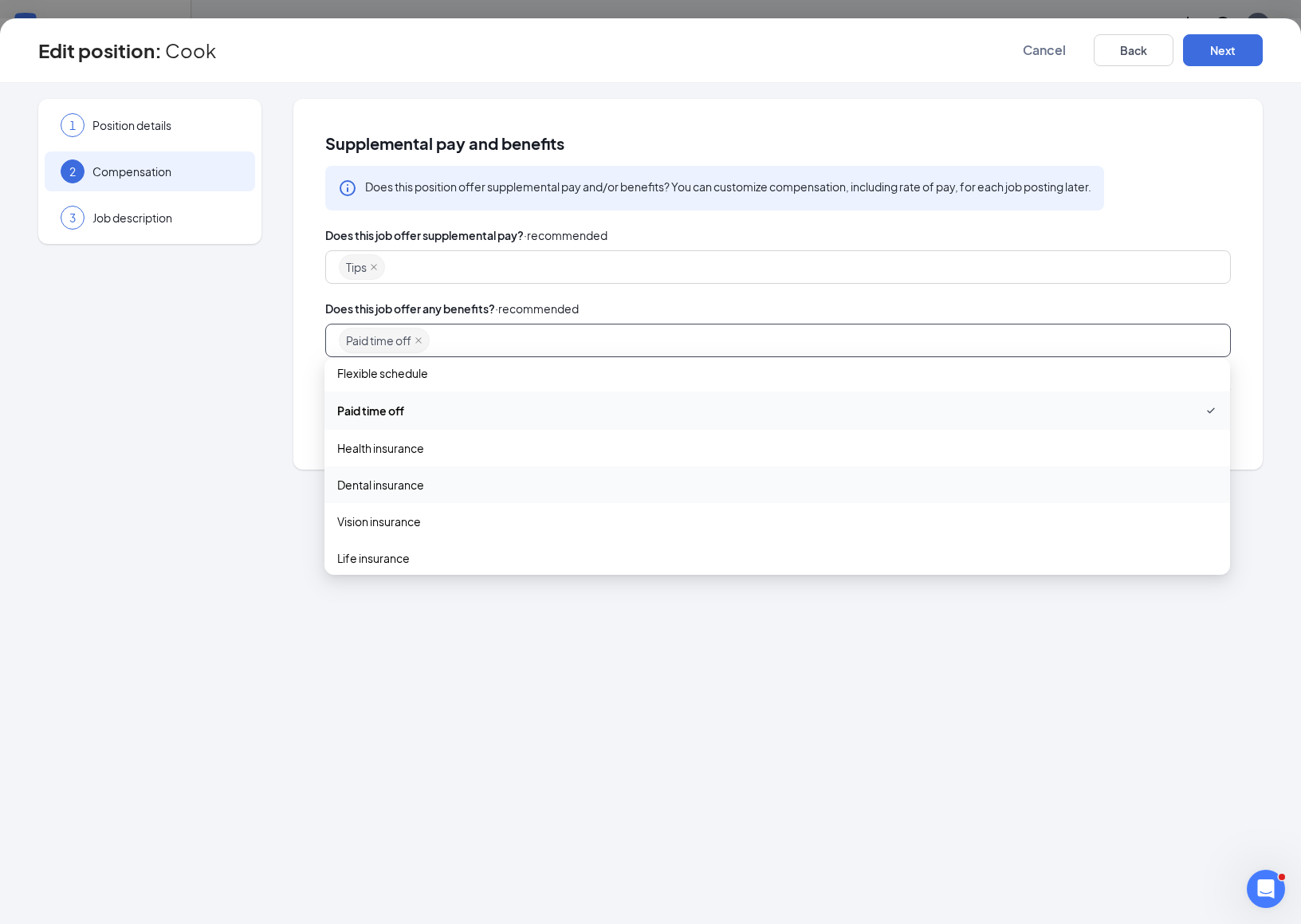
scroll to position [0, 0]
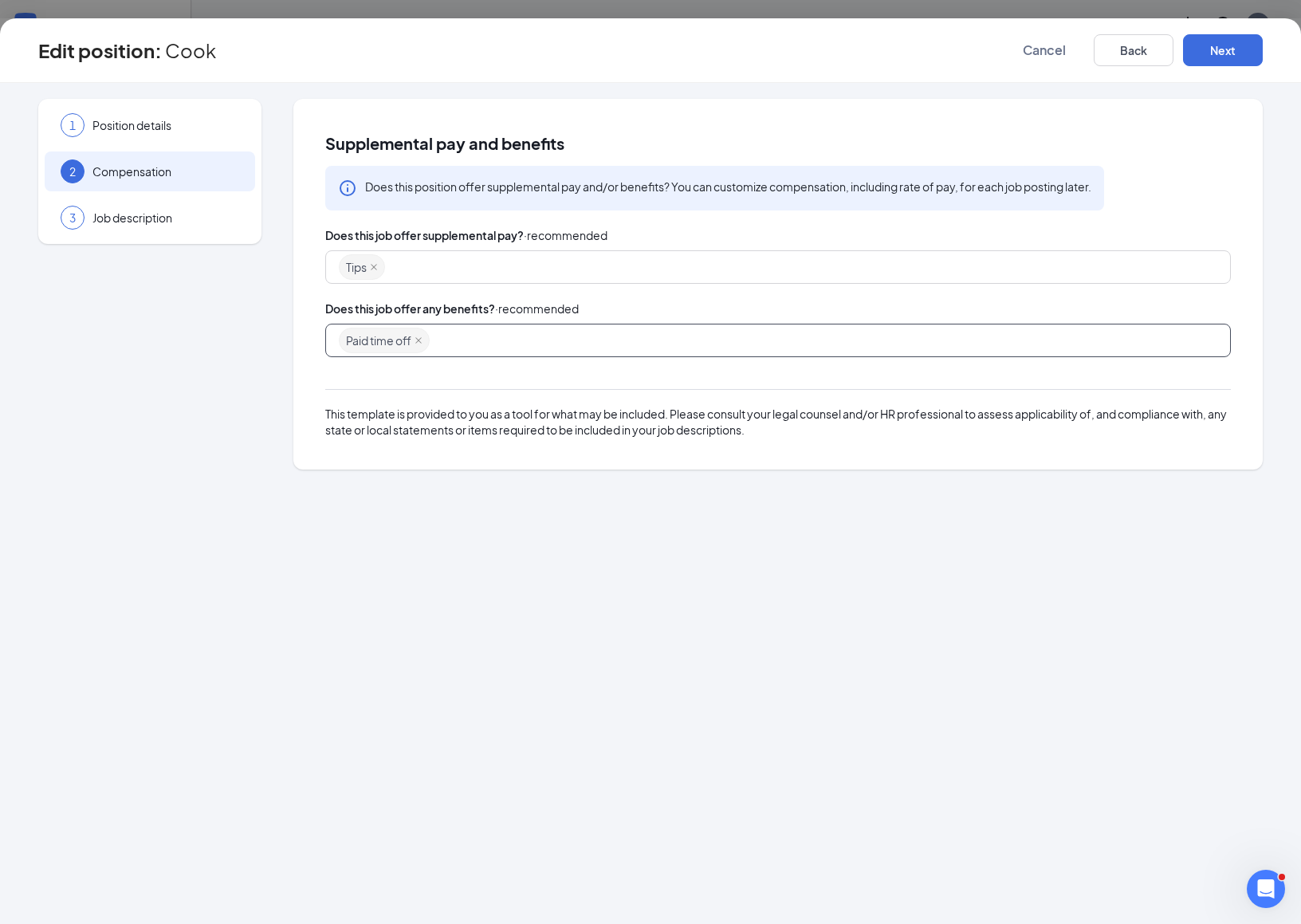
click at [435, 261] on div "Tips" at bounding box center [770, 267] width 864 height 28
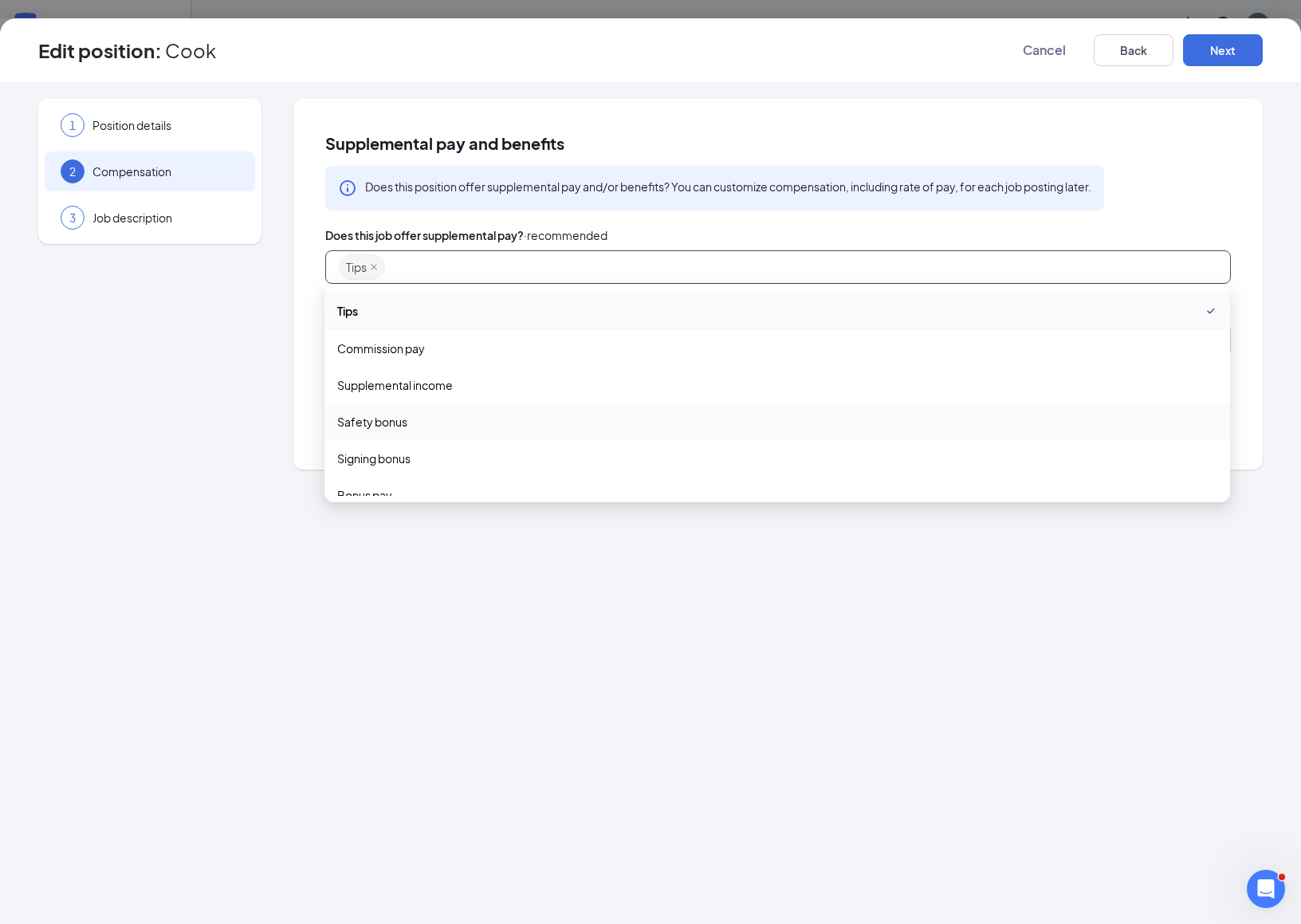
scroll to position [54, 0]
click at [508, 685] on div "1 Position details 2 Compensation 3 Job description Supplemental pay and benefi…" at bounding box center [650, 503] width 1301 height 841
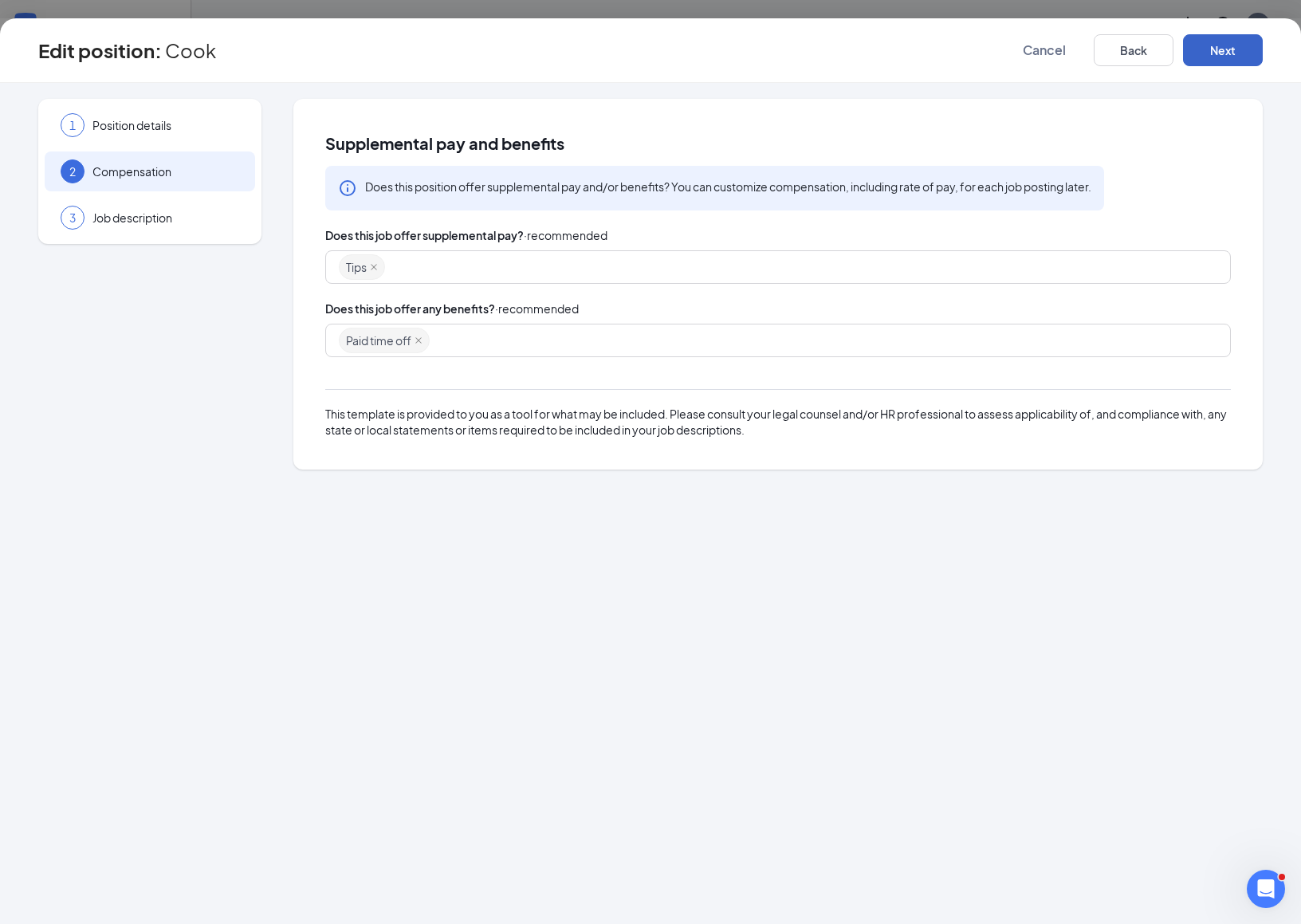
click at [1216, 52] on button "Next" at bounding box center [1223, 50] width 80 height 32
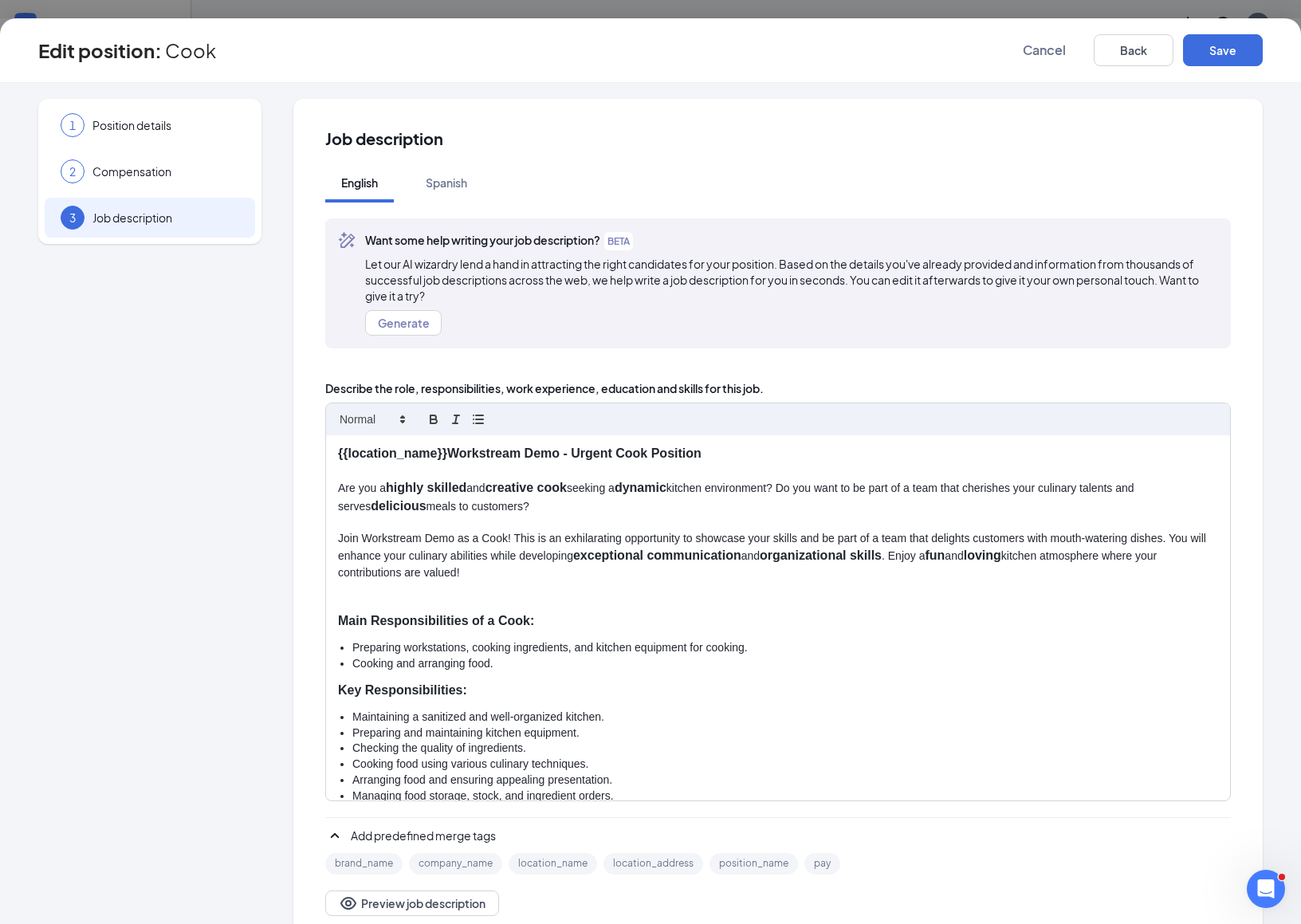
scroll to position [39, 0]
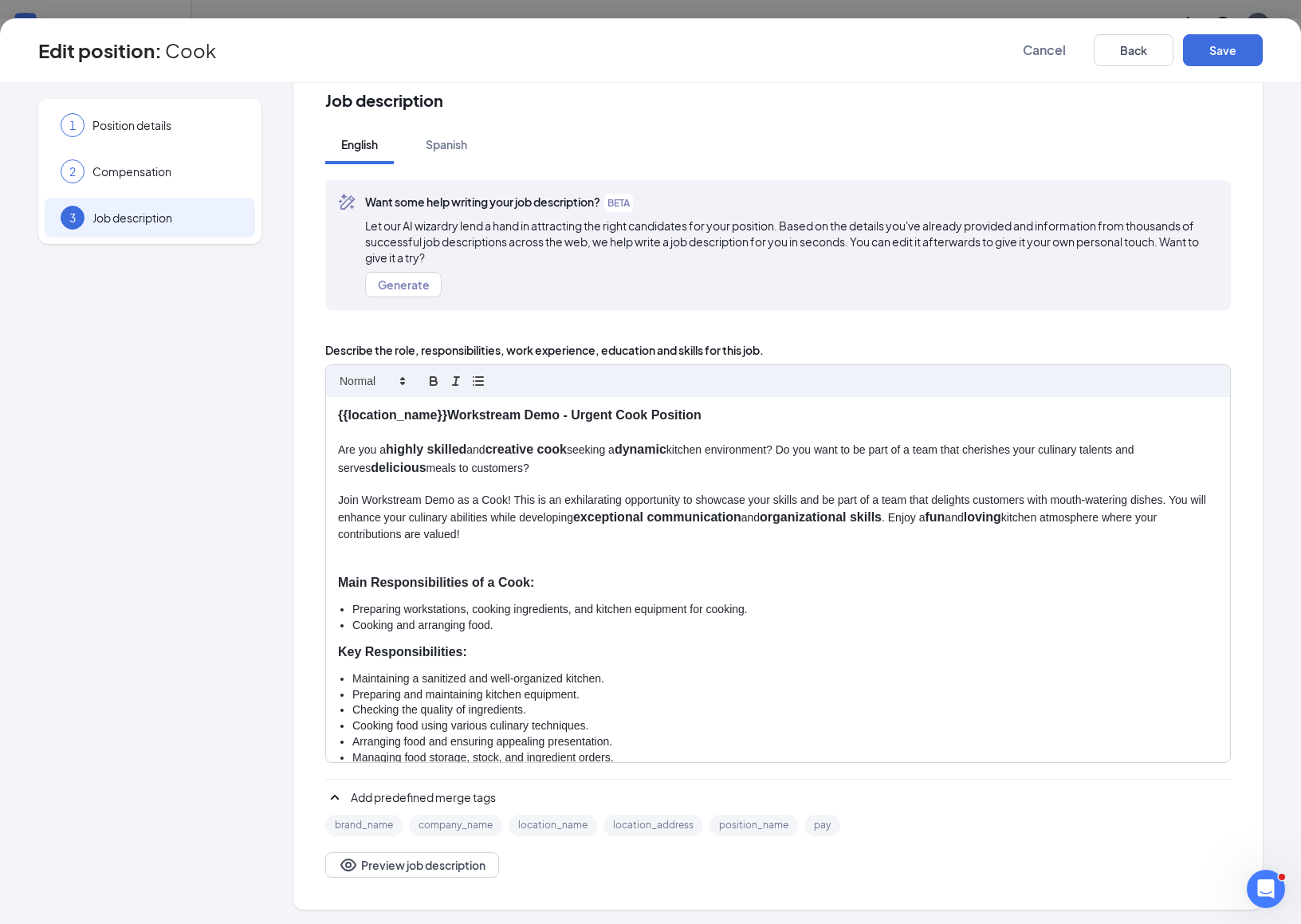
click at [530, 579] on strong "Main Responsibilities of a Cook:" at bounding box center [436, 583] width 196 height 13
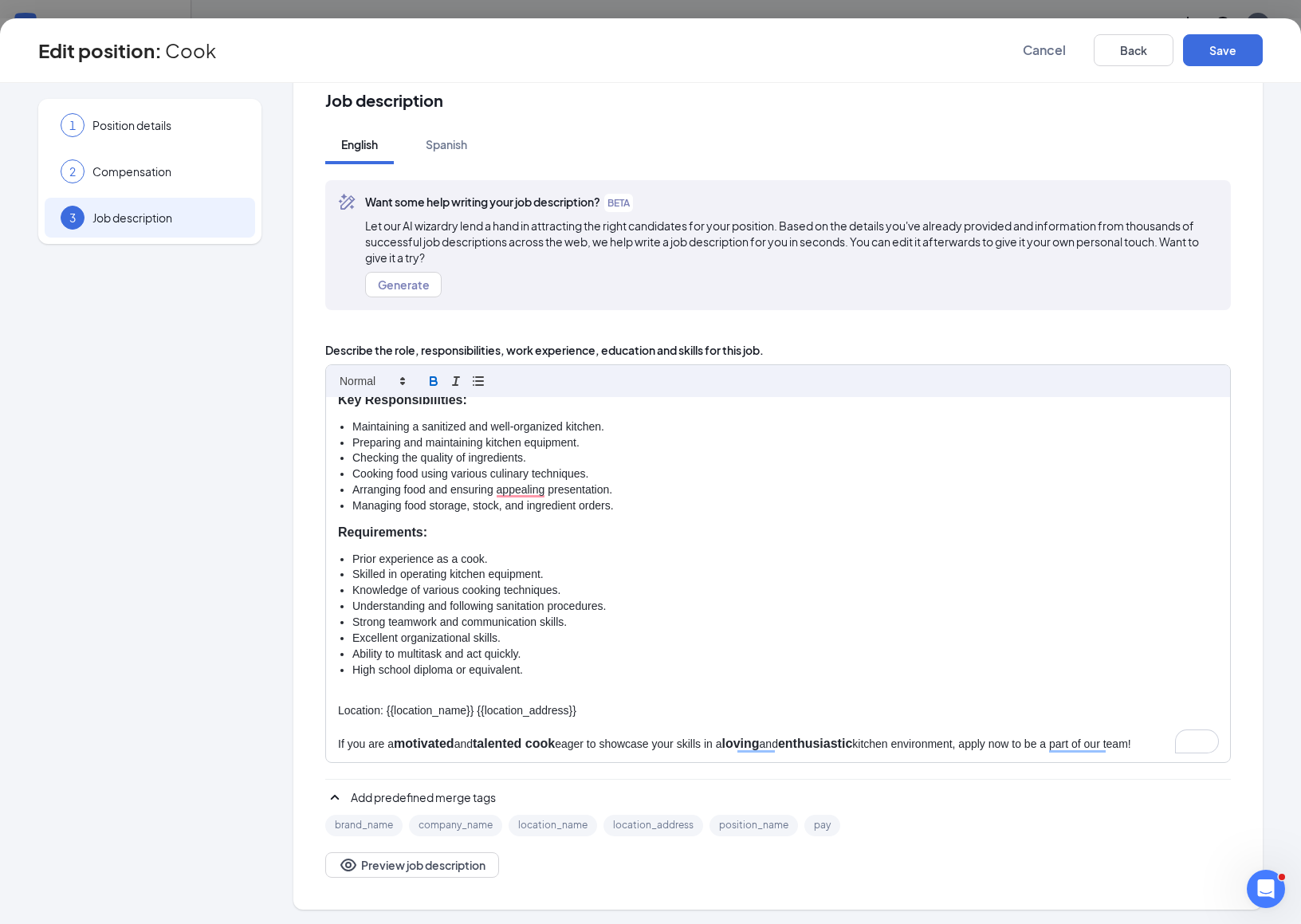
scroll to position [252, 0]
click at [665, 615] on li "Strong teamwork and communication skills." at bounding box center [785, 622] width 865 height 16
click at [381, 284] on button "Generate" at bounding box center [403, 284] width 76 height 25
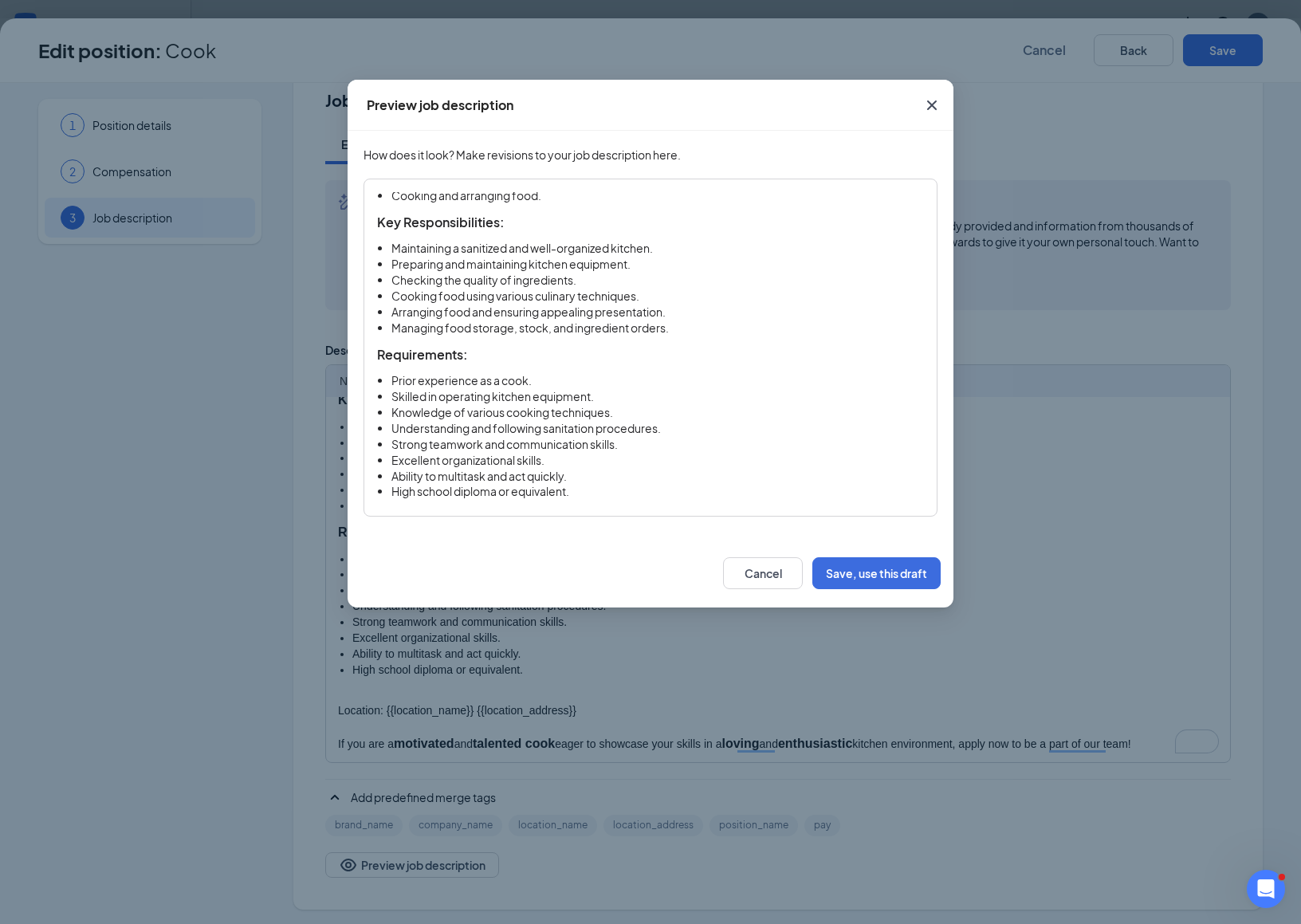
scroll to position [87, 0]
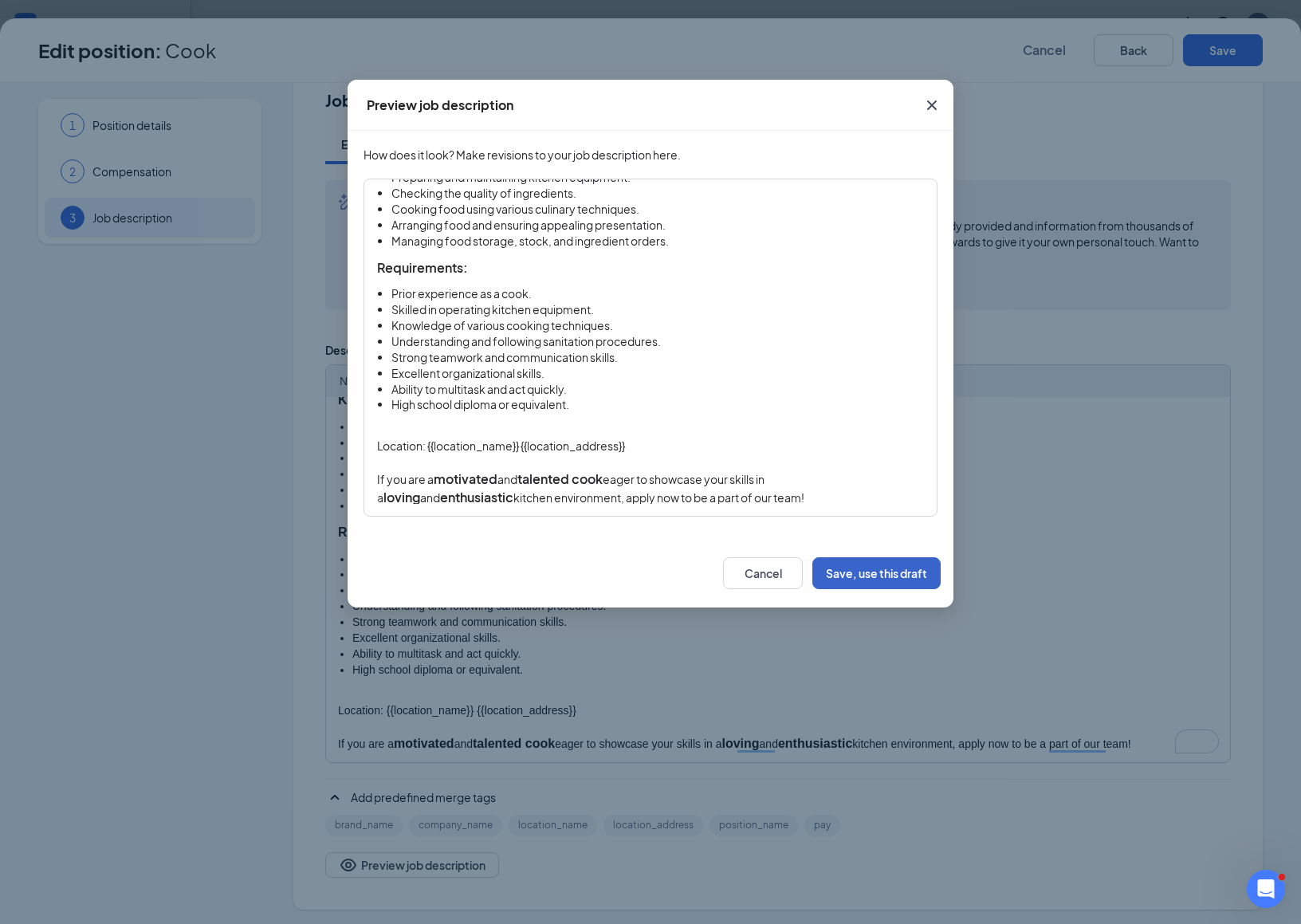
click at [854, 570] on button "Save, use this draft" at bounding box center [877, 573] width 128 height 32
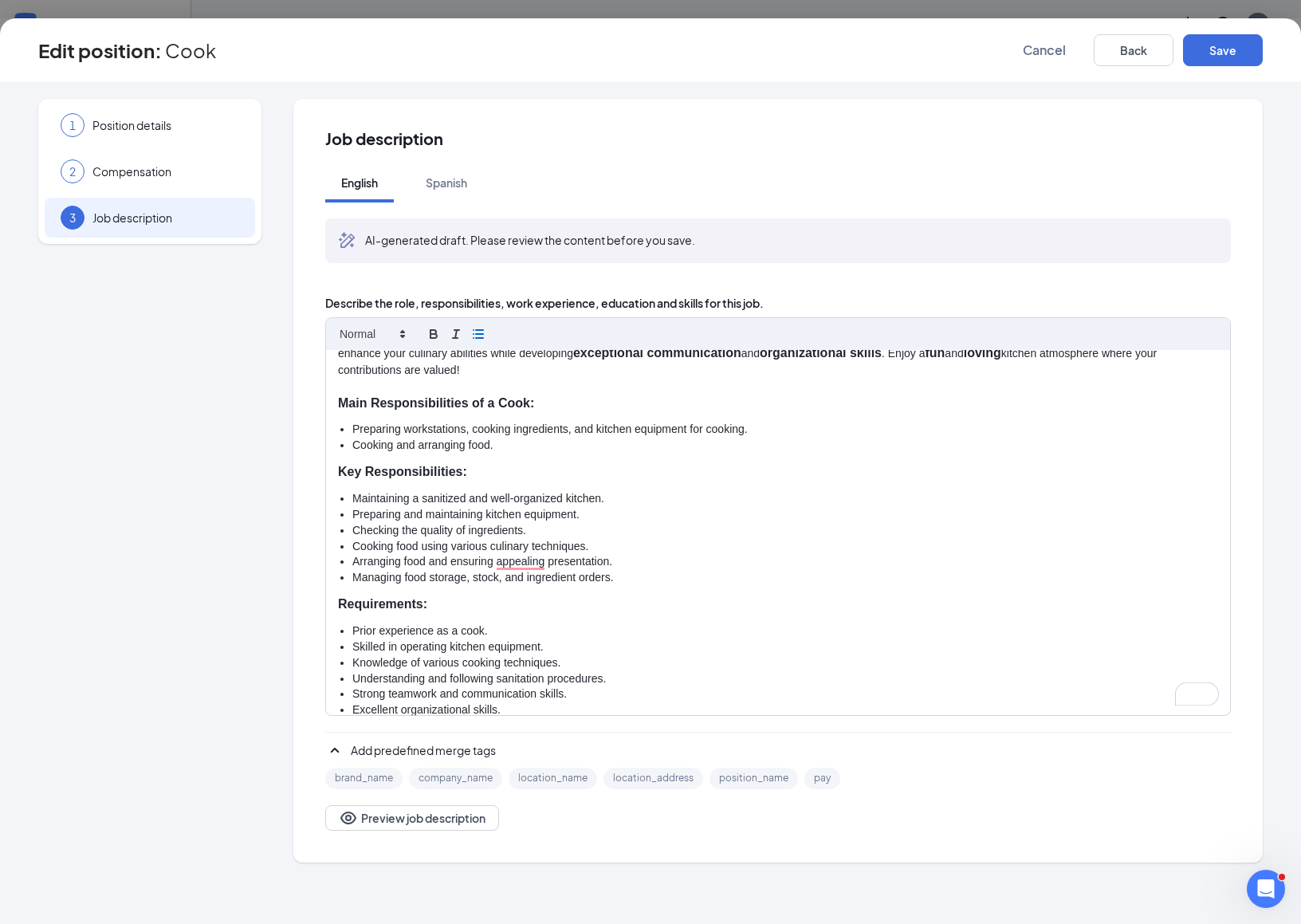
scroll to position [0, 0]
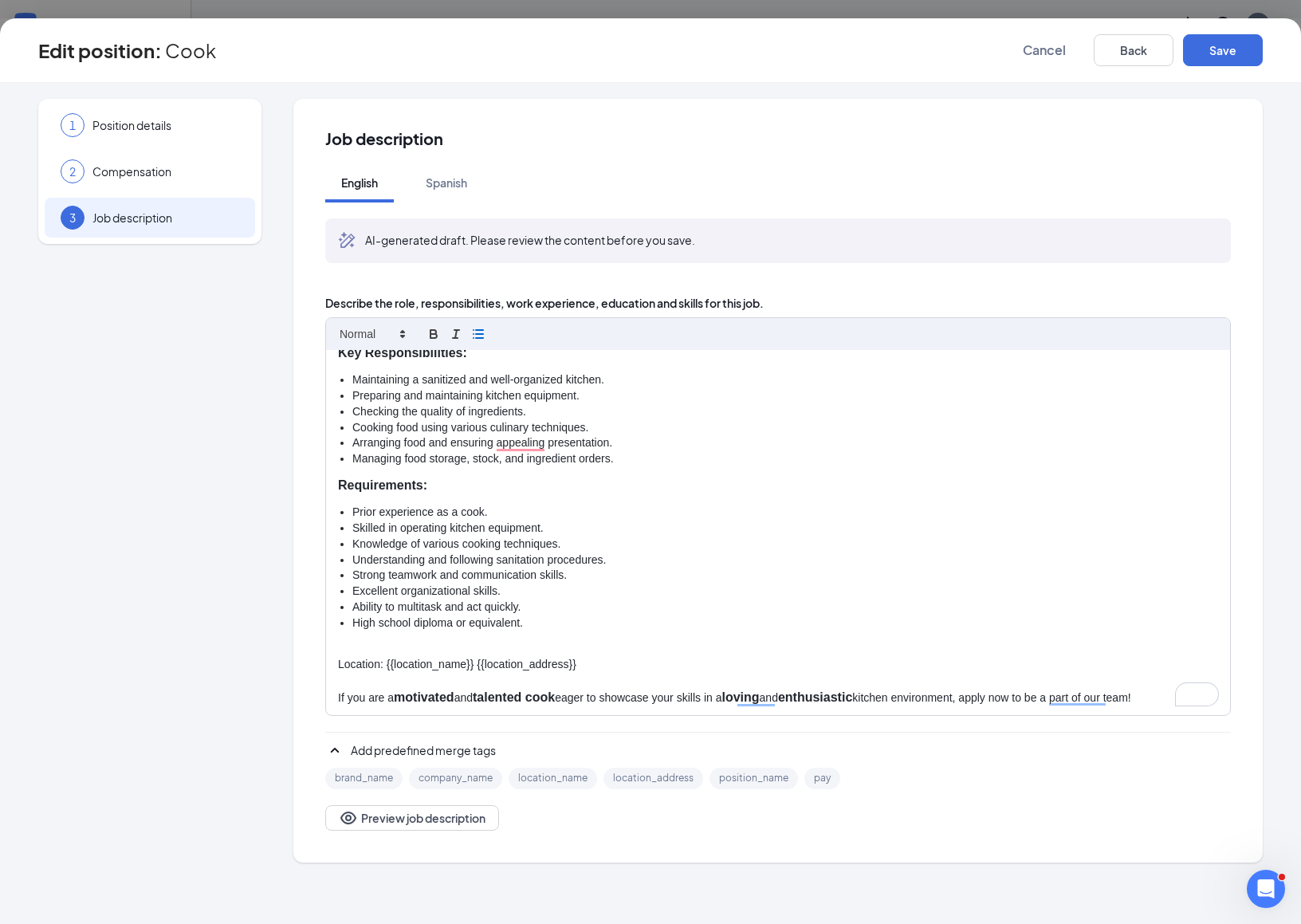
click at [576, 657] on p "Location: {{location_name}} {{location_address}}" at bounding box center [779, 665] width 881 height 16
click at [411, 820] on button "Preview job description" at bounding box center [412, 817] width 173 height 25
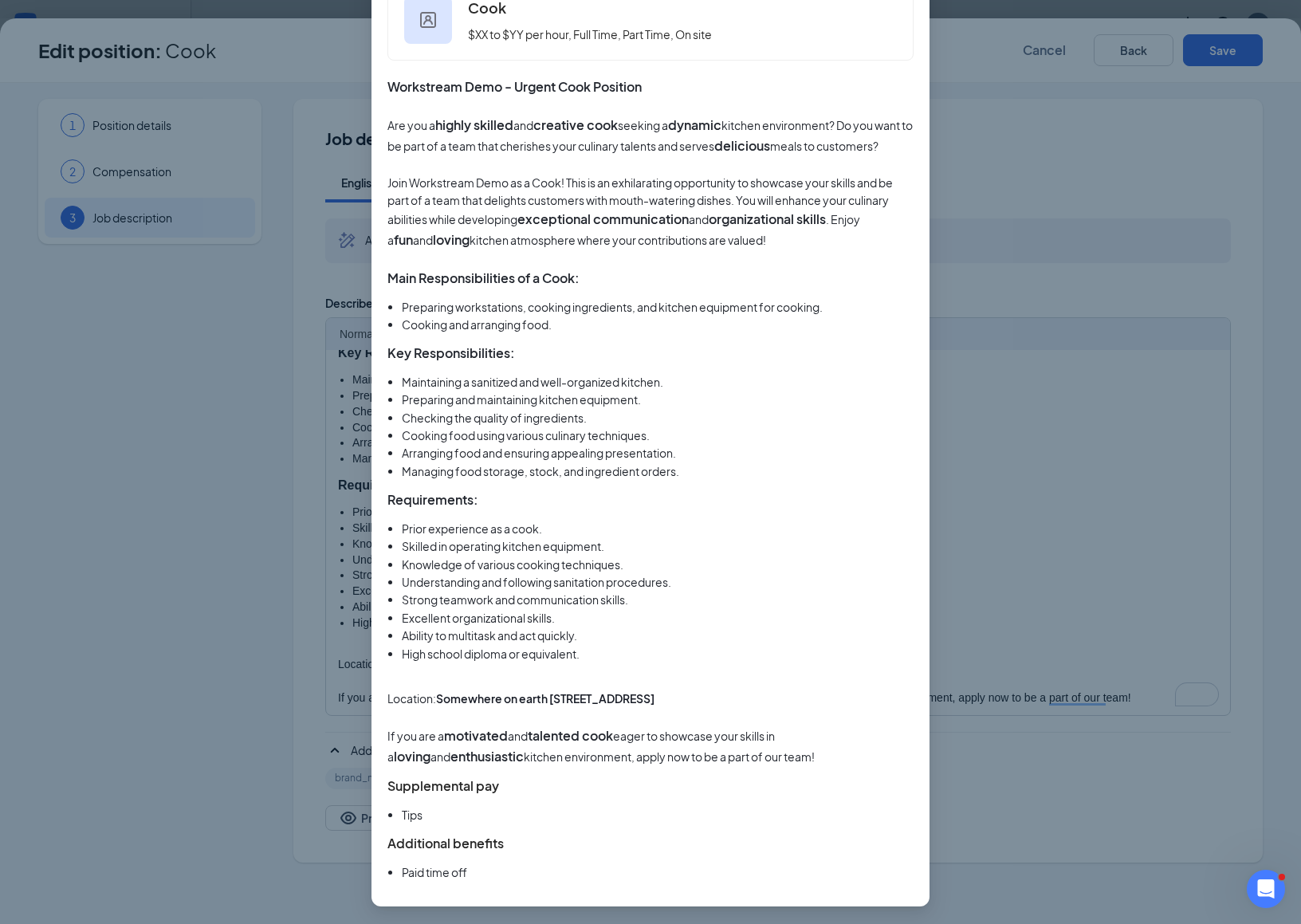
scroll to position [241, 0]
drag, startPoint x: 436, startPoint y: 693, endPoint x: 733, endPoint y: 700, distance: 297.1
click at [735, 700] on p "Location: Somewhere on [GEOGRAPHIC_DATA][STREET_ADDRESS]" at bounding box center [650, 698] width 526 height 18
click at [733, 700] on p "Location: Somewhere on [GEOGRAPHIC_DATA][STREET_ADDRESS]" at bounding box center [650, 698] width 526 height 18
click at [1119, 104] on div "Job description preview This is a general preview of how your job description w…" at bounding box center [650, 462] width 1301 height 924
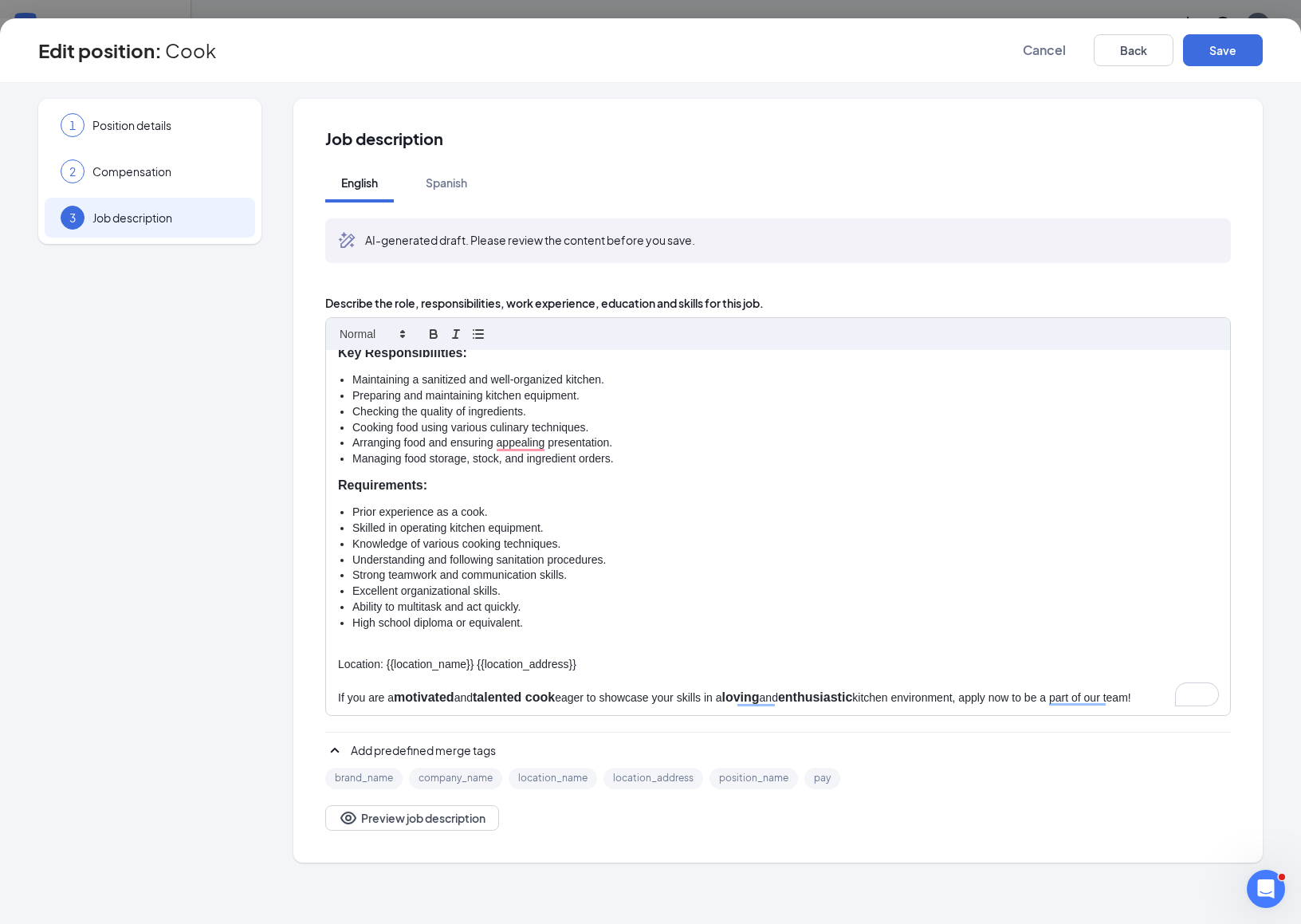
scroll to position [163, 0]
click at [1061, 59] on button "Cancel" at bounding box center [1045, 50] width 80 height 32
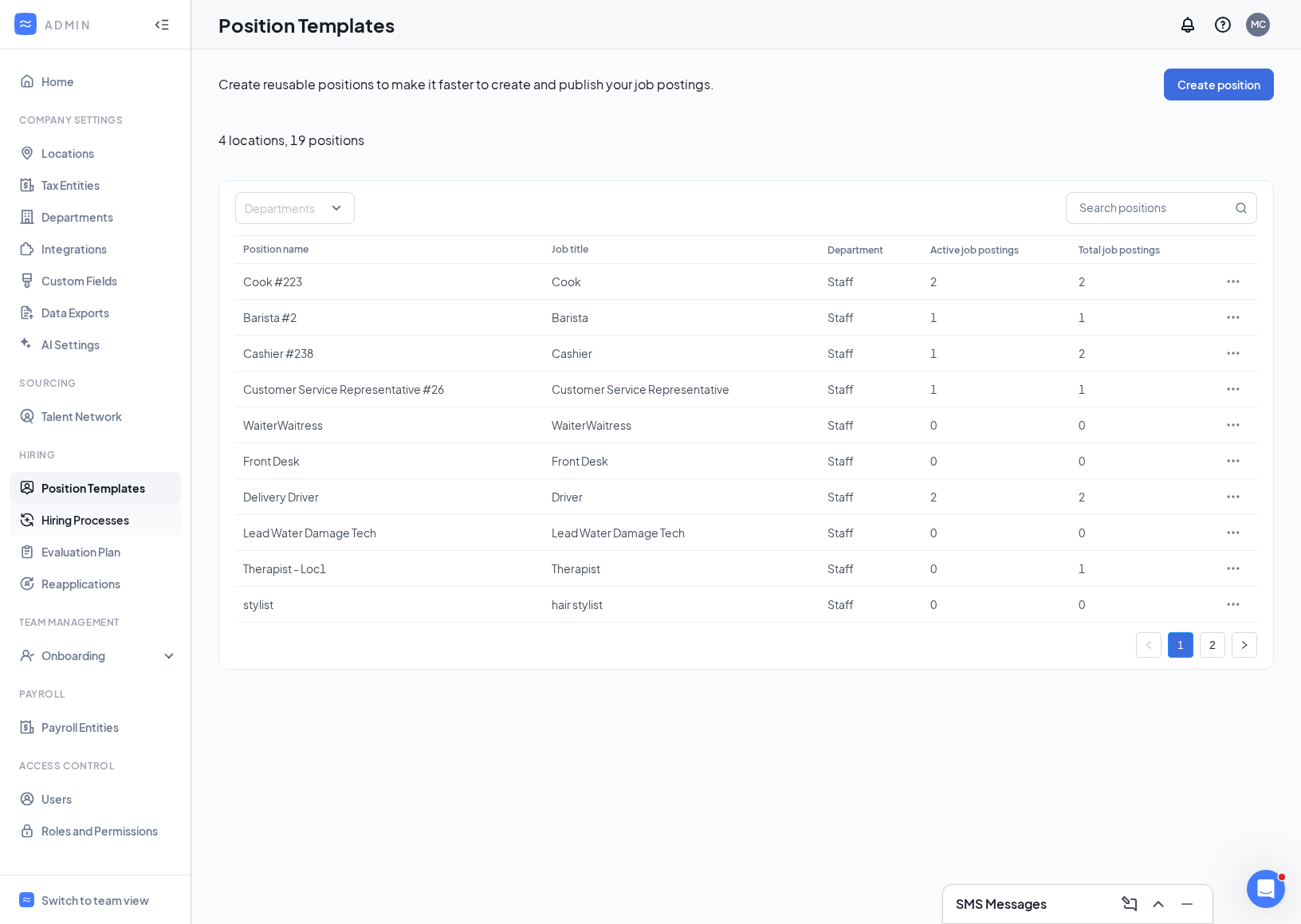
click at [74, 525] on link "Hiring Processes" at bounding box center [109, 520] width 137 height 32
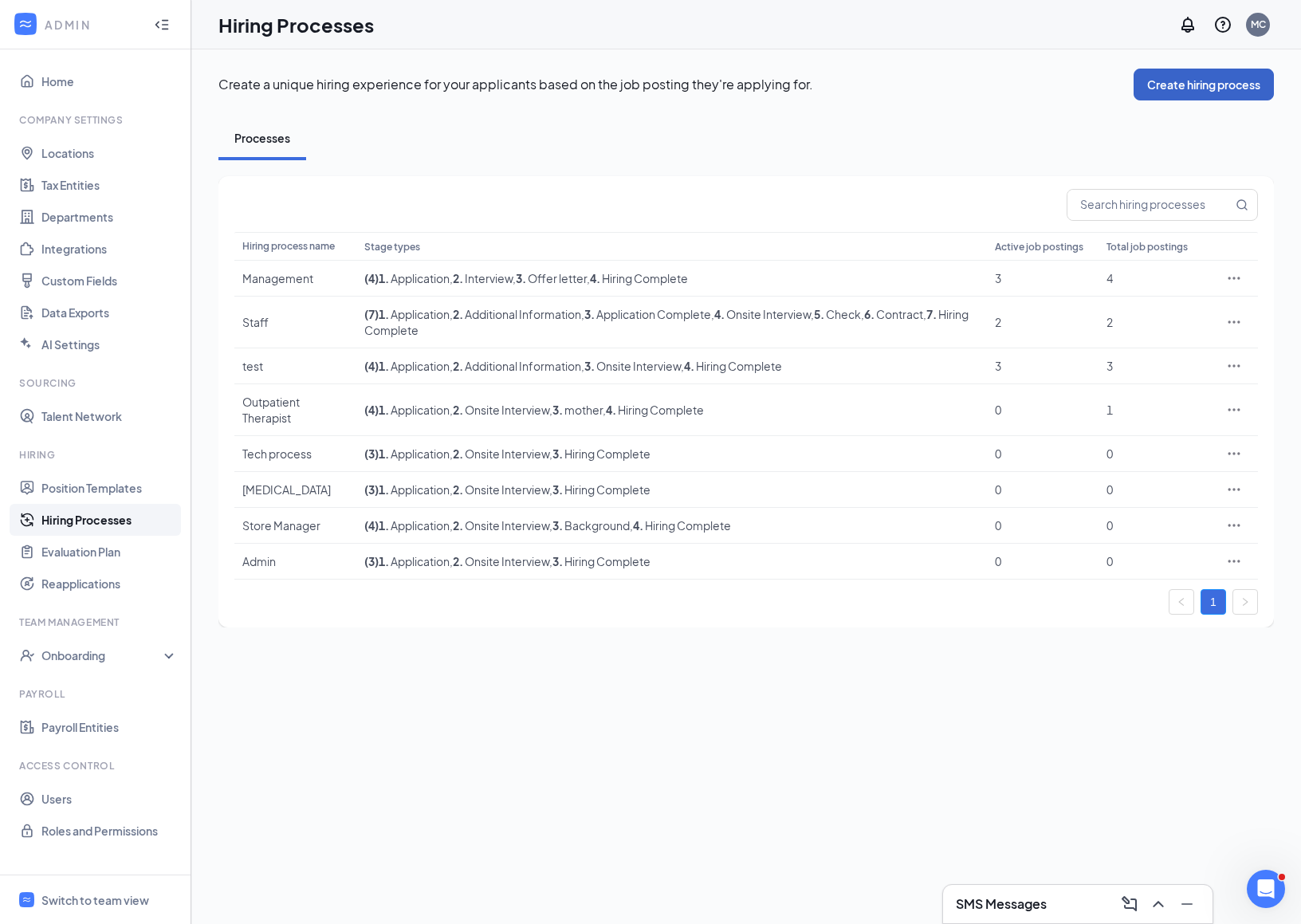
click at [1161, 80] on button "Create hiring process" at bounding box center [1204, 85] width 140 height 32
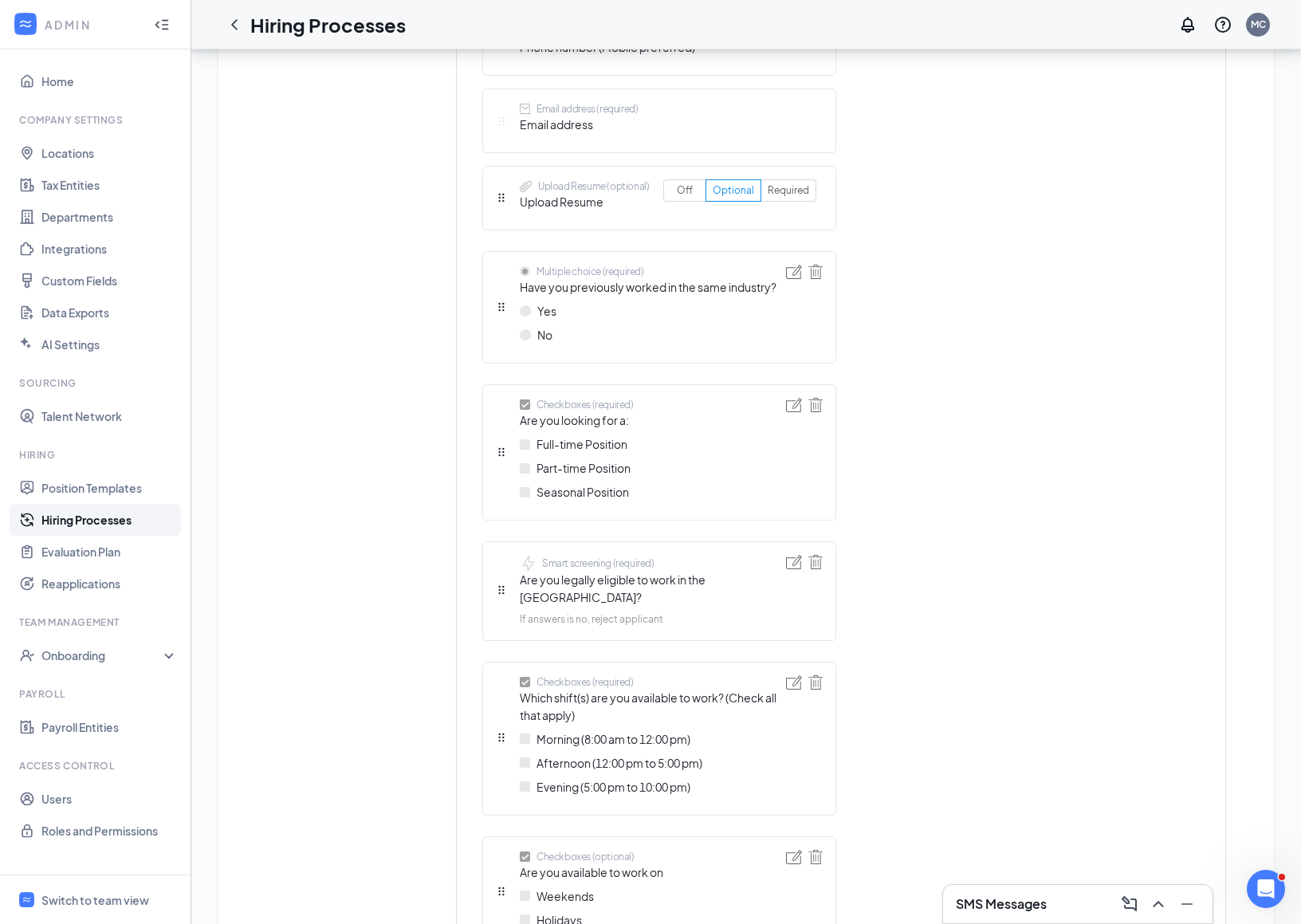
scroll to position [858, 0]
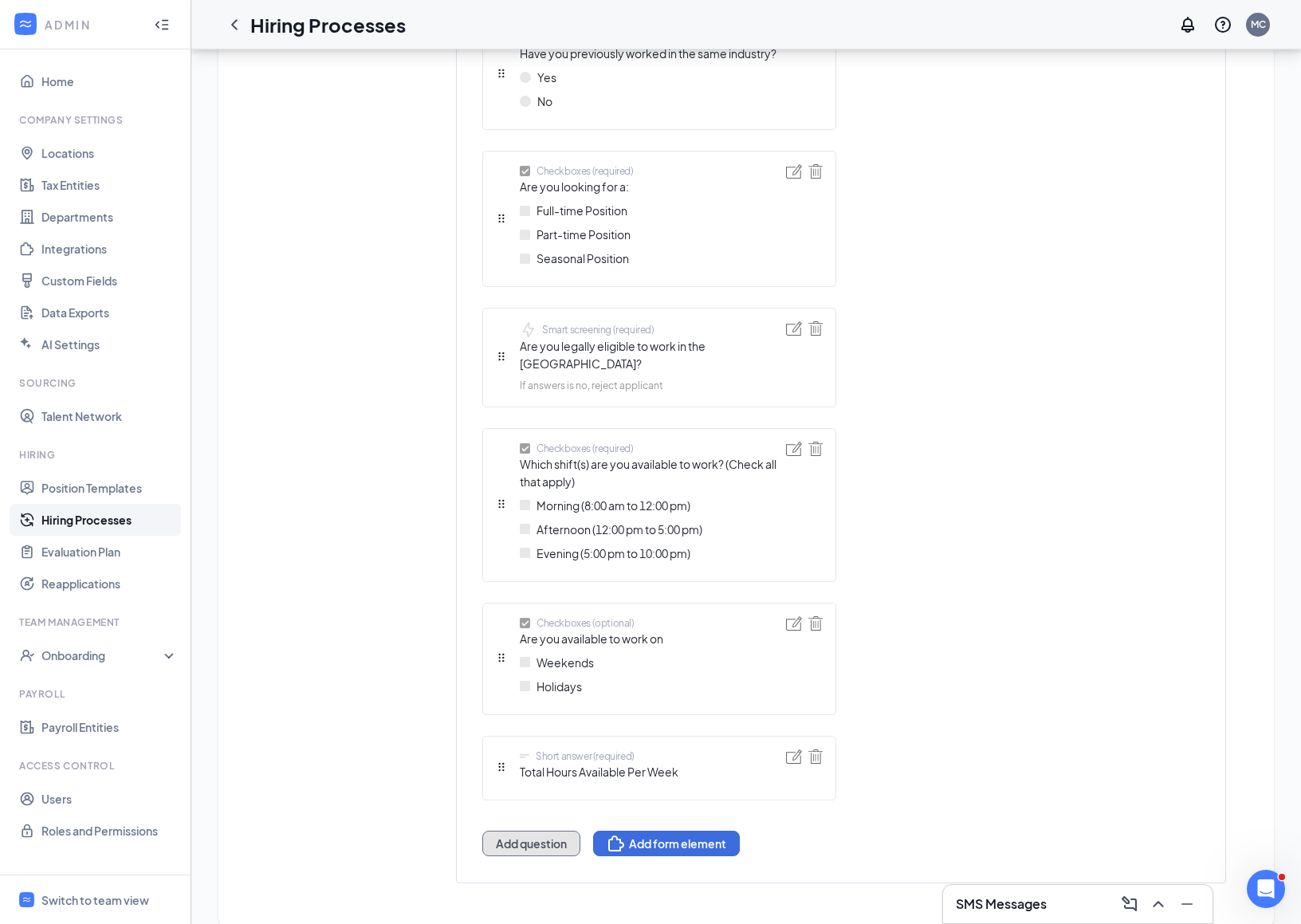
click at [519, 831] on button "Add question" at bounding box center [532, 843] width 98 height 25
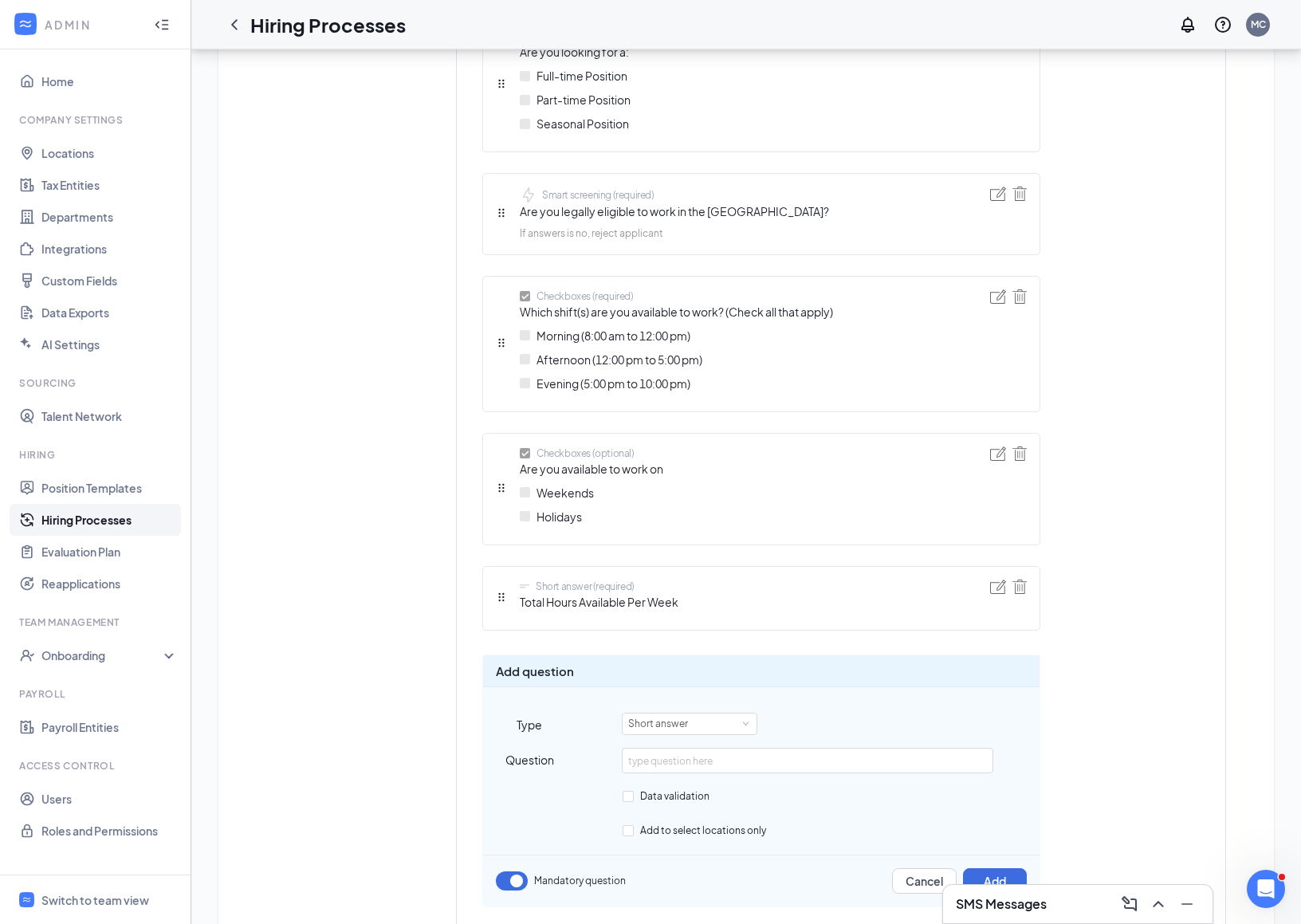
scroll to position [1057, 0]
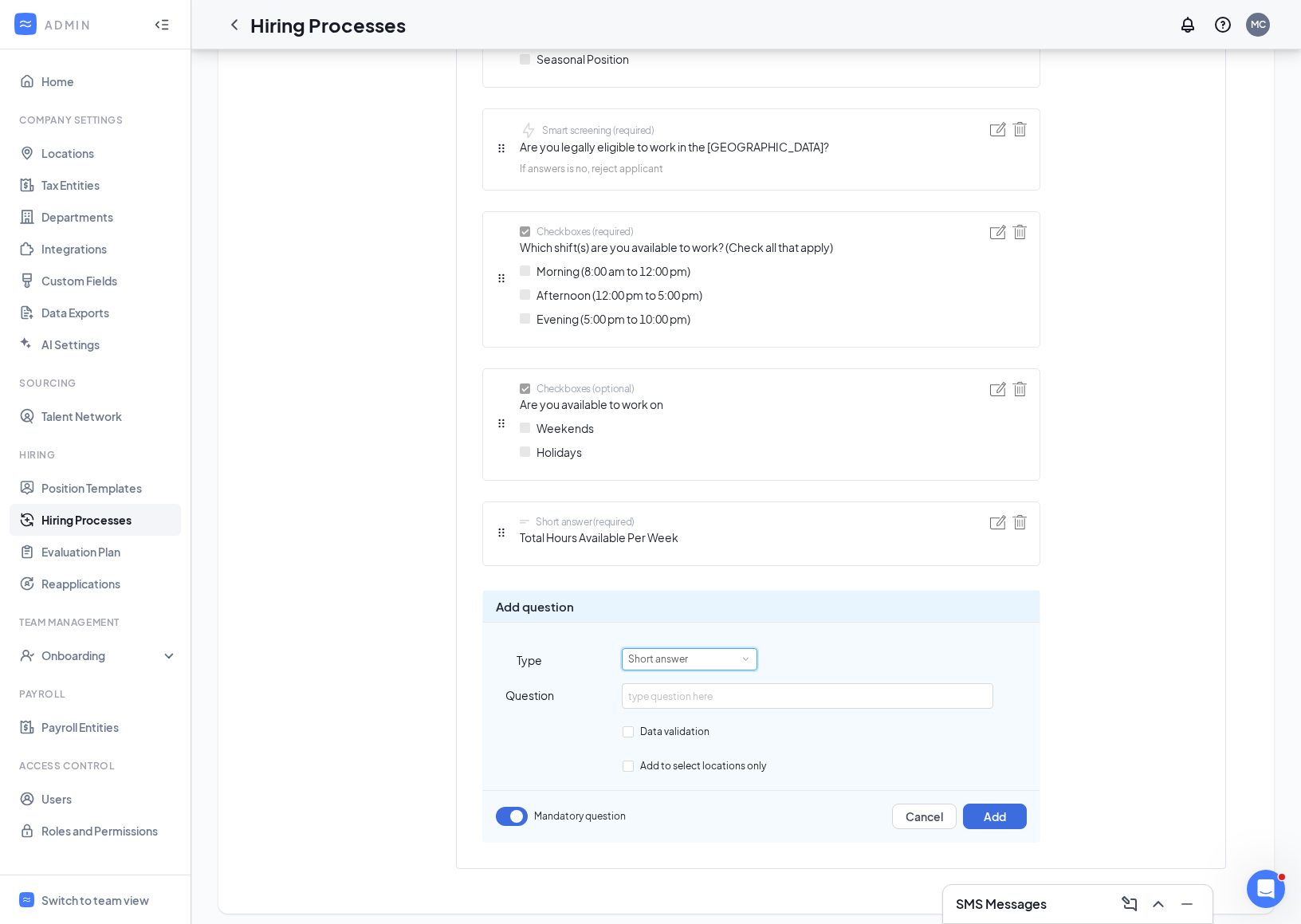
click at [715, 653] on div "Short answer" at bounding box center [689, 659] width 123 height 21
click at [654, 760] on li "File upload" at bounding box center [690, 760] width 136 height 26
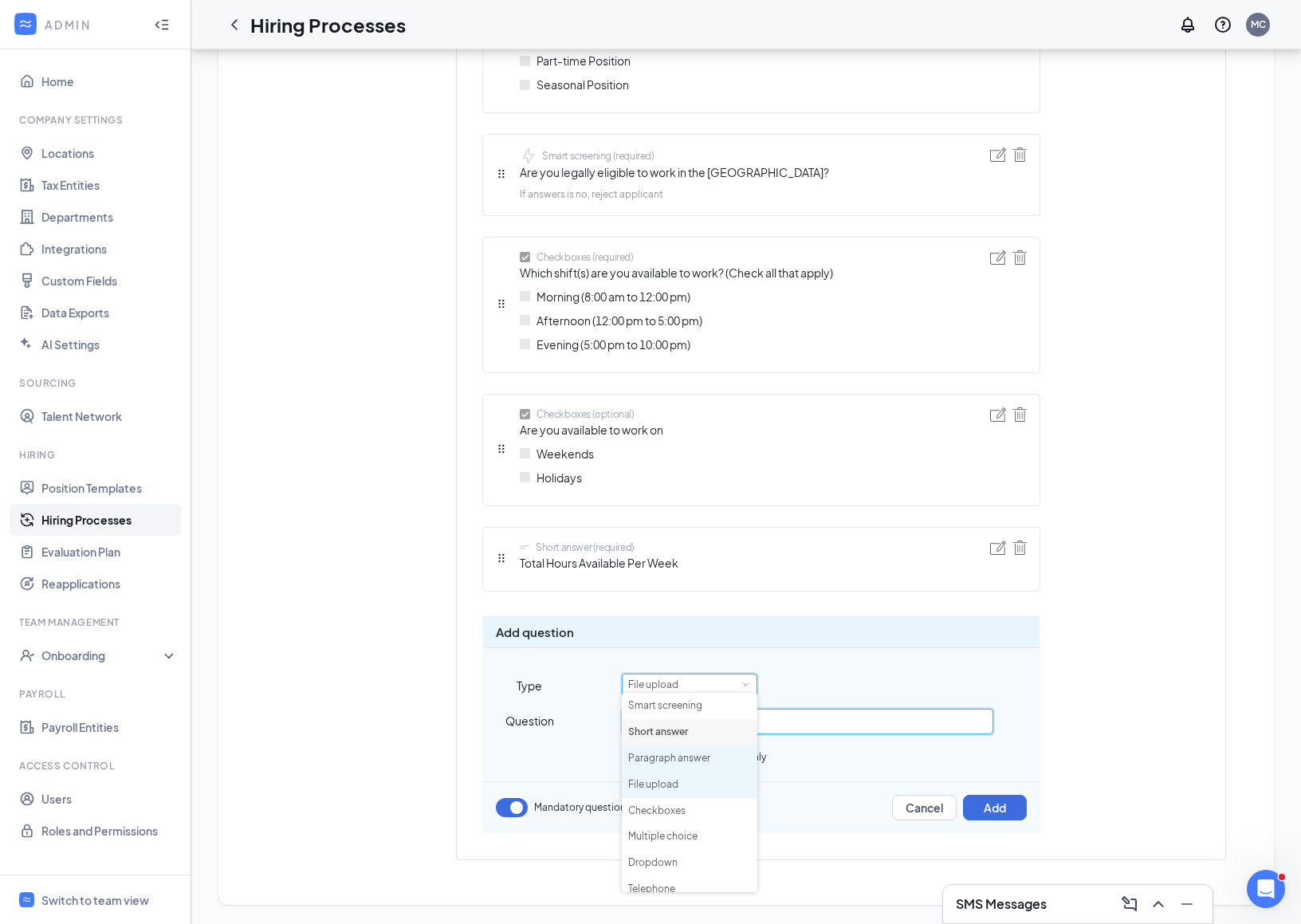
scroll to position [1024, 0]
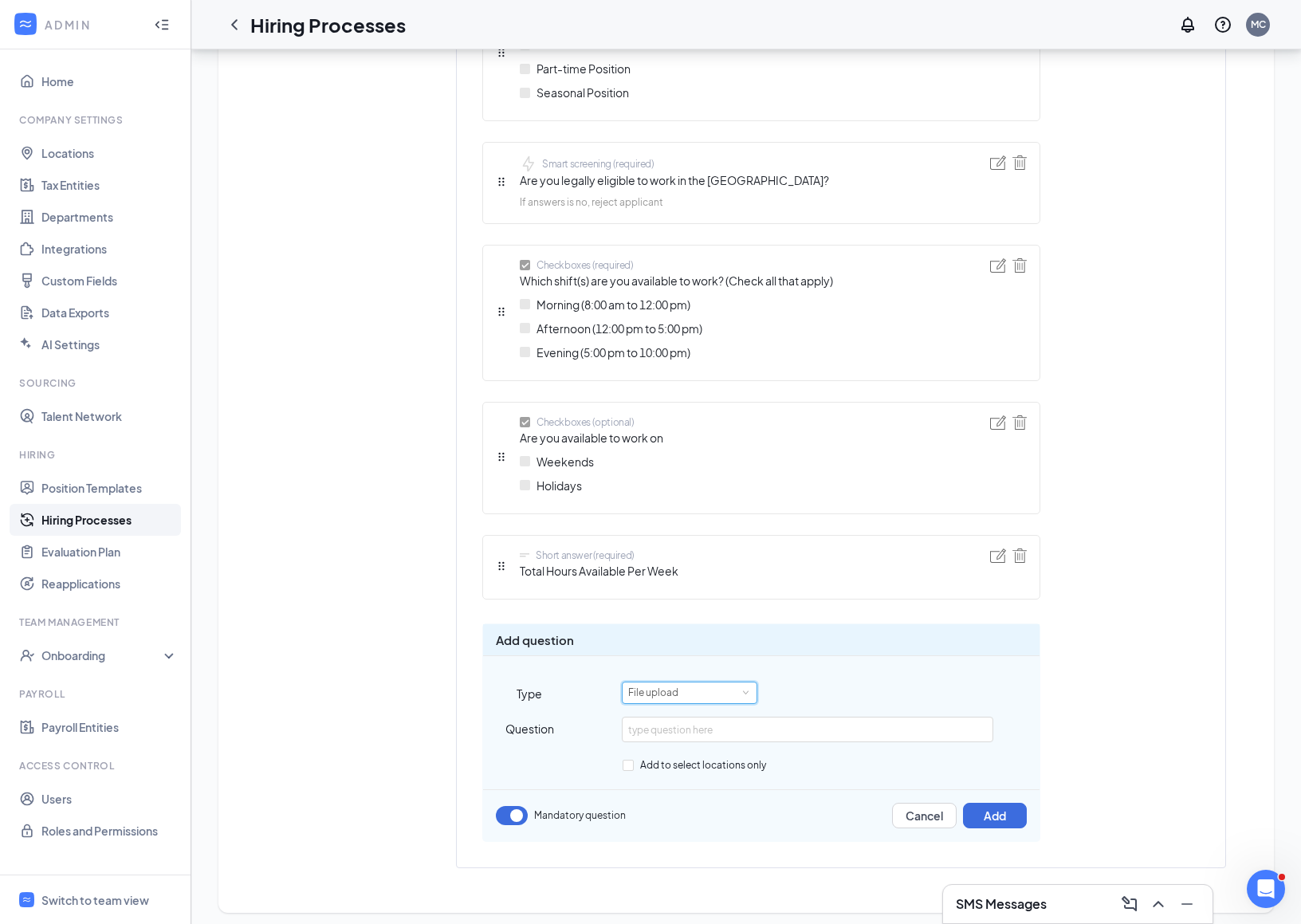
click at [637, 685] on div "File upload" at bounding box center [658, 693] width 61 height 21
click at [656, 718] on li "Smart screening" at bounding box center [690, 714] width 136 height 26
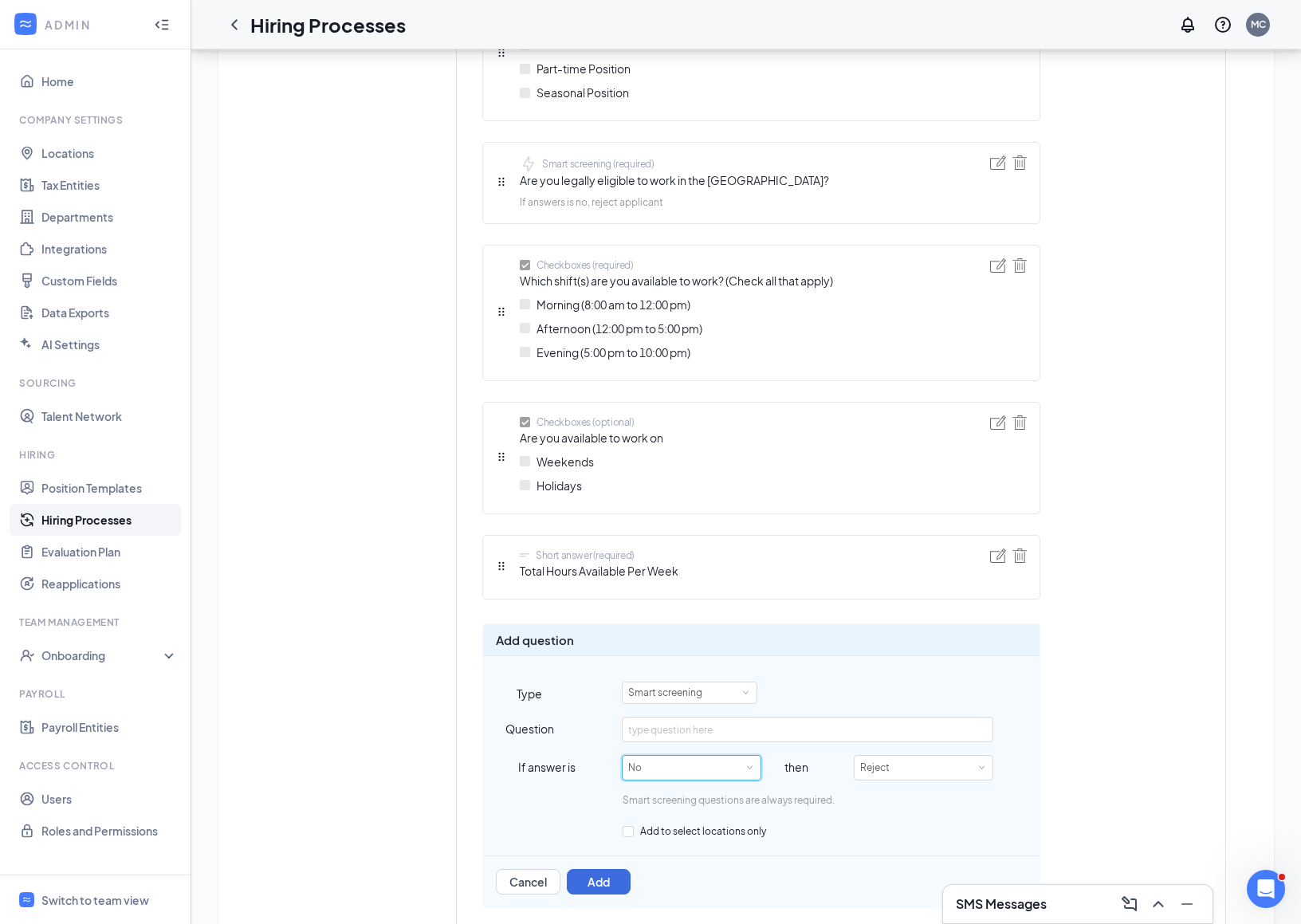
click at [653, 767] on div "No" at bounding box center [691, 767] width 126 height 24
click at [697, 769] on div "No" at bounding box center [691, 767] width 126 height 24
click at [1141, 745] on div "Short answer (required) First name Short answer (required) Last name Telephone …" at bounding box center [841, 189] width 768 height 1464
click at [526, 876] on button "Cancel" at bounding box center [528, 882] width 64 height 25
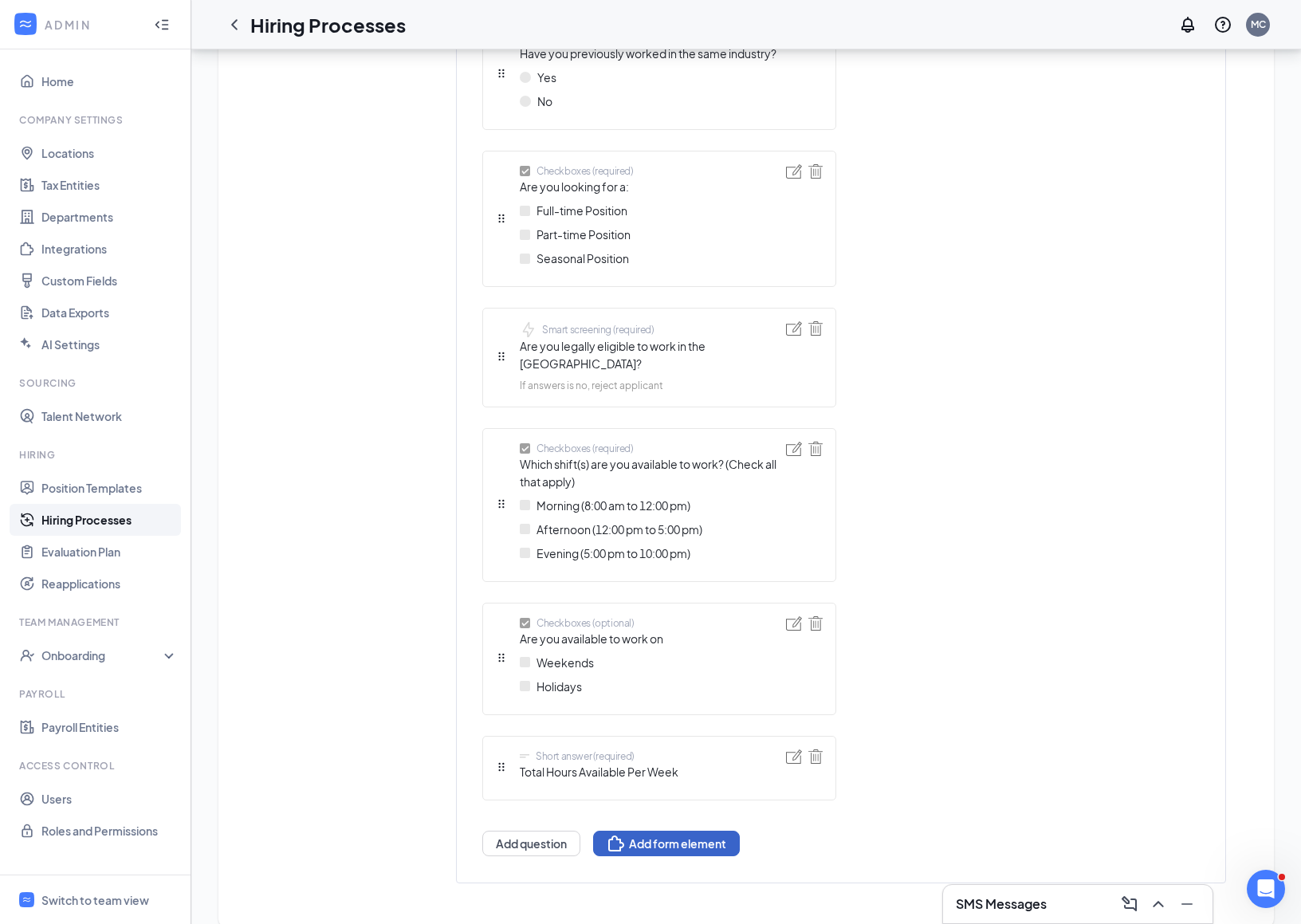
click at [635, 831] on button "Add form element" at bounding box center [667, 843] width 147 height 25
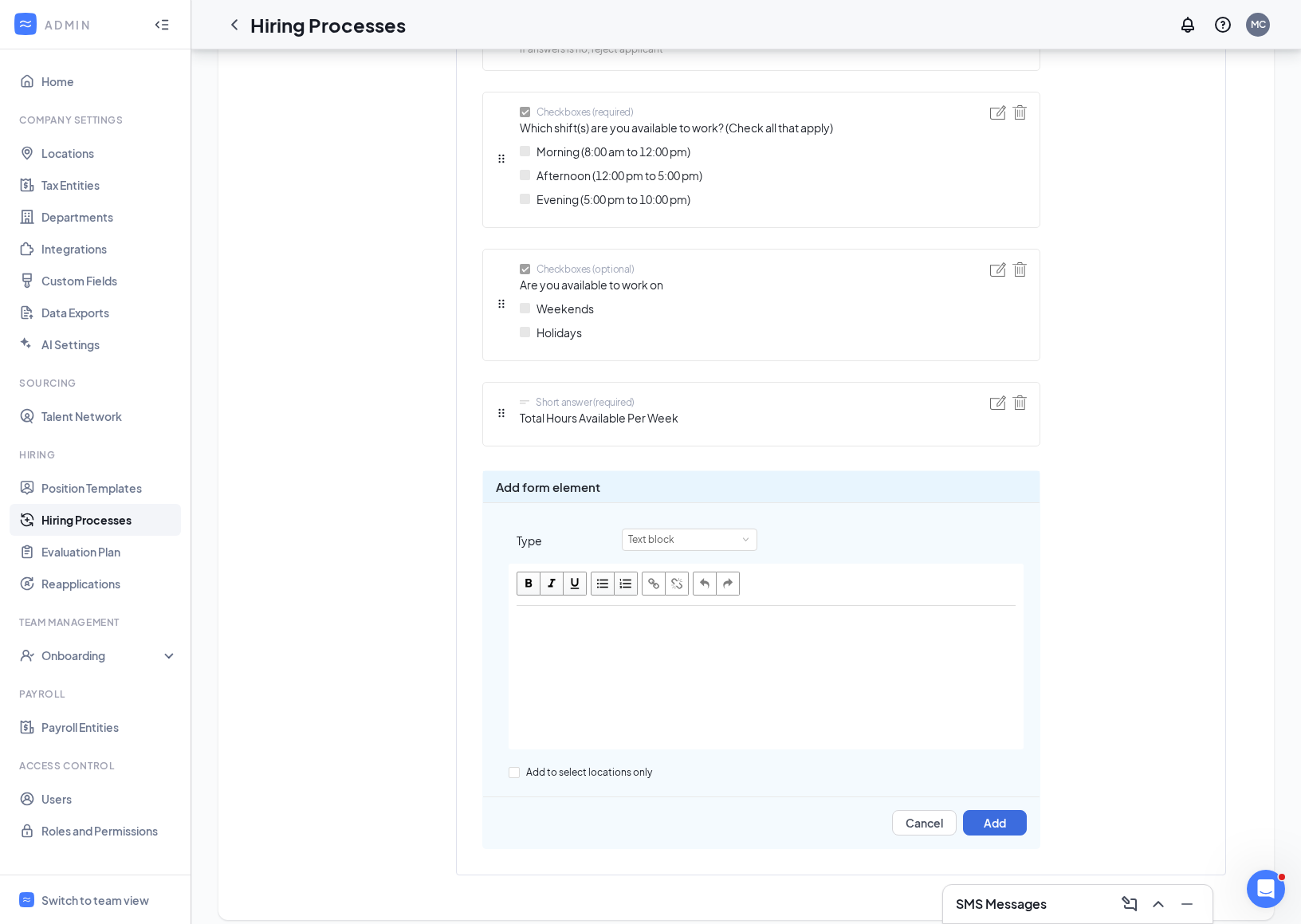
scroll to position [1184, 0]
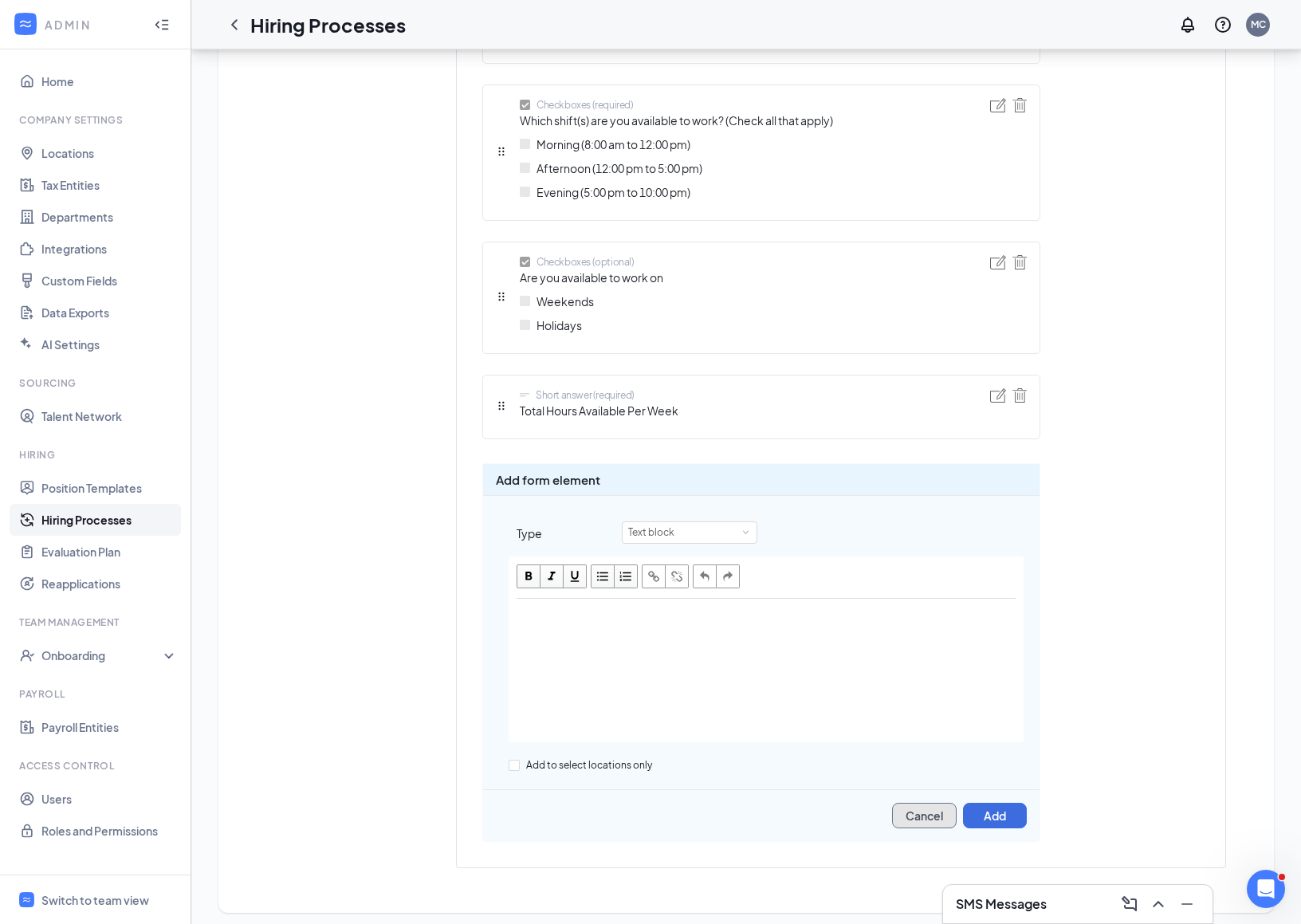
click at [944, 811] on button "Cancel" at bounding box center [924, 816] width 64 height 25
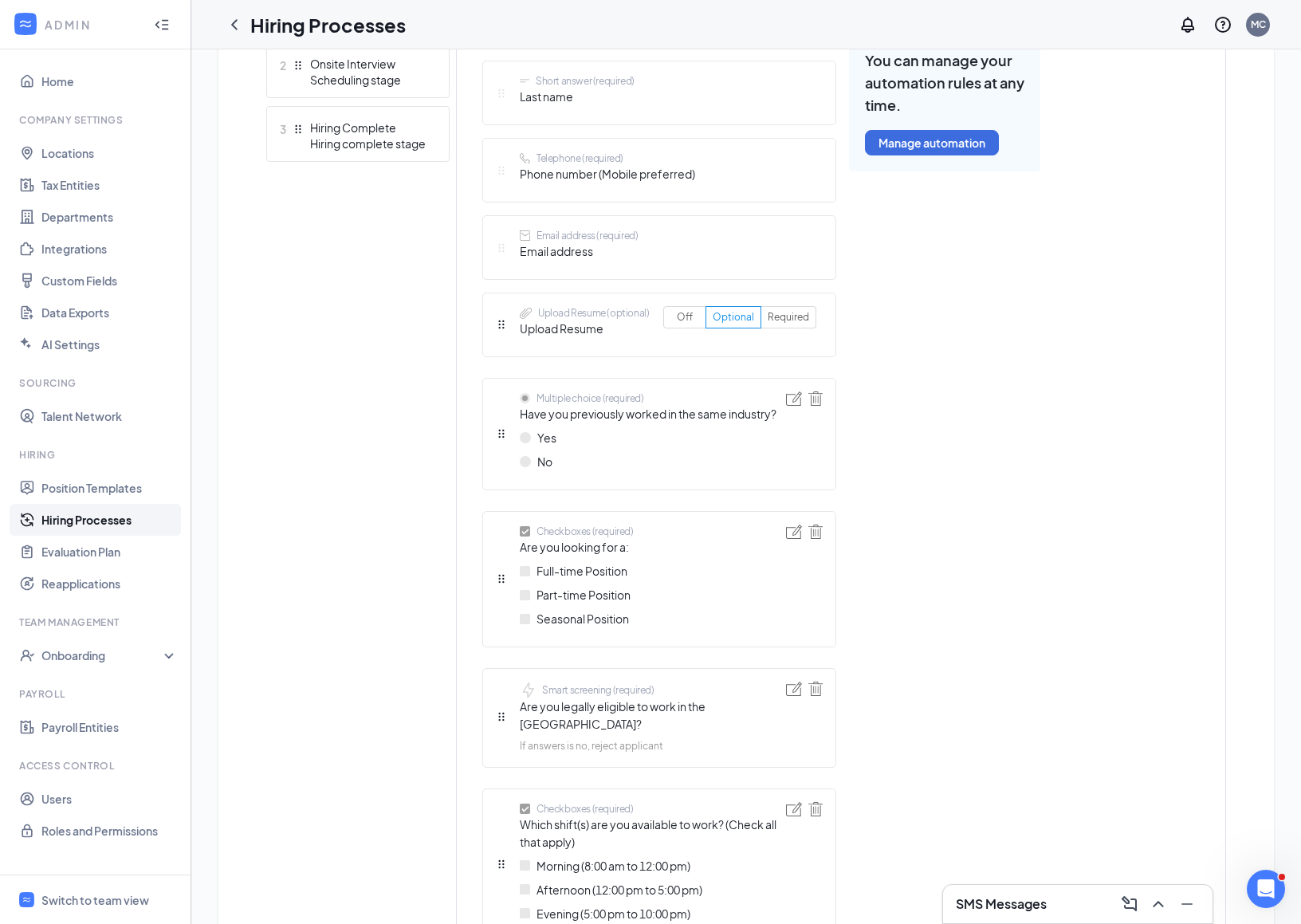
scroll to position [0, 0]
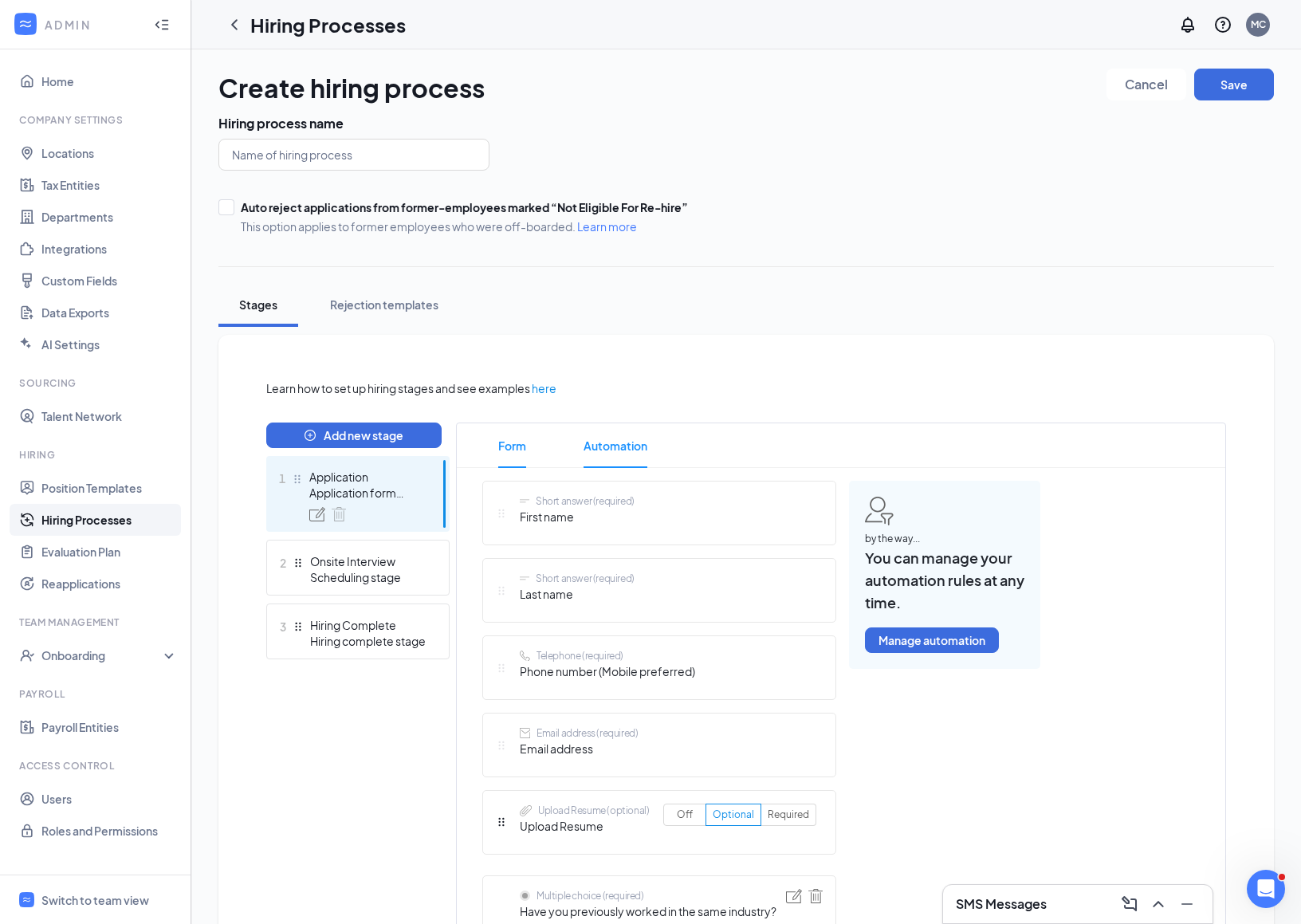
click at [618, 443] on span "Automation" at bounding box center [616, 445] width 64 height 44
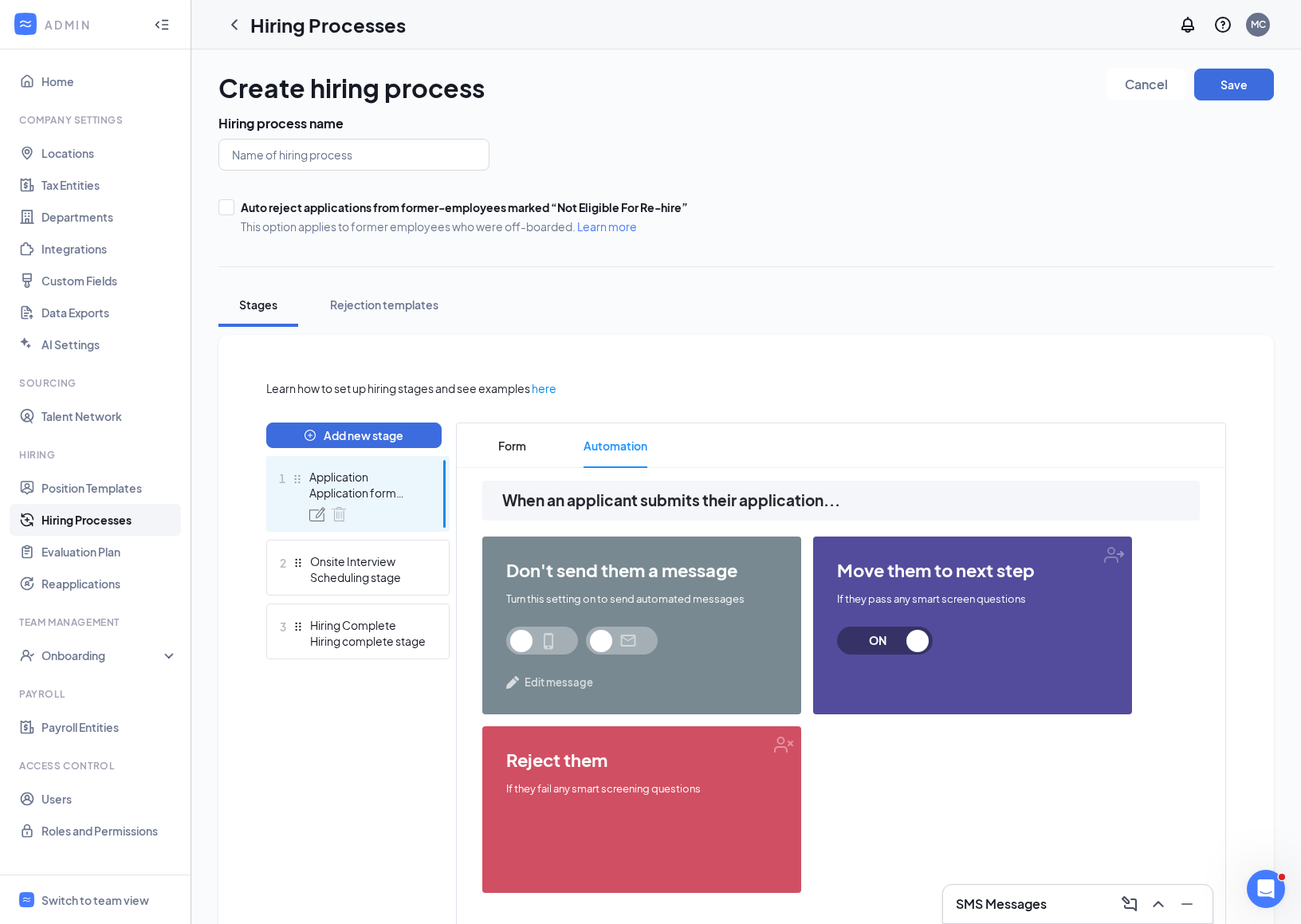
scroll to position [70, 0]
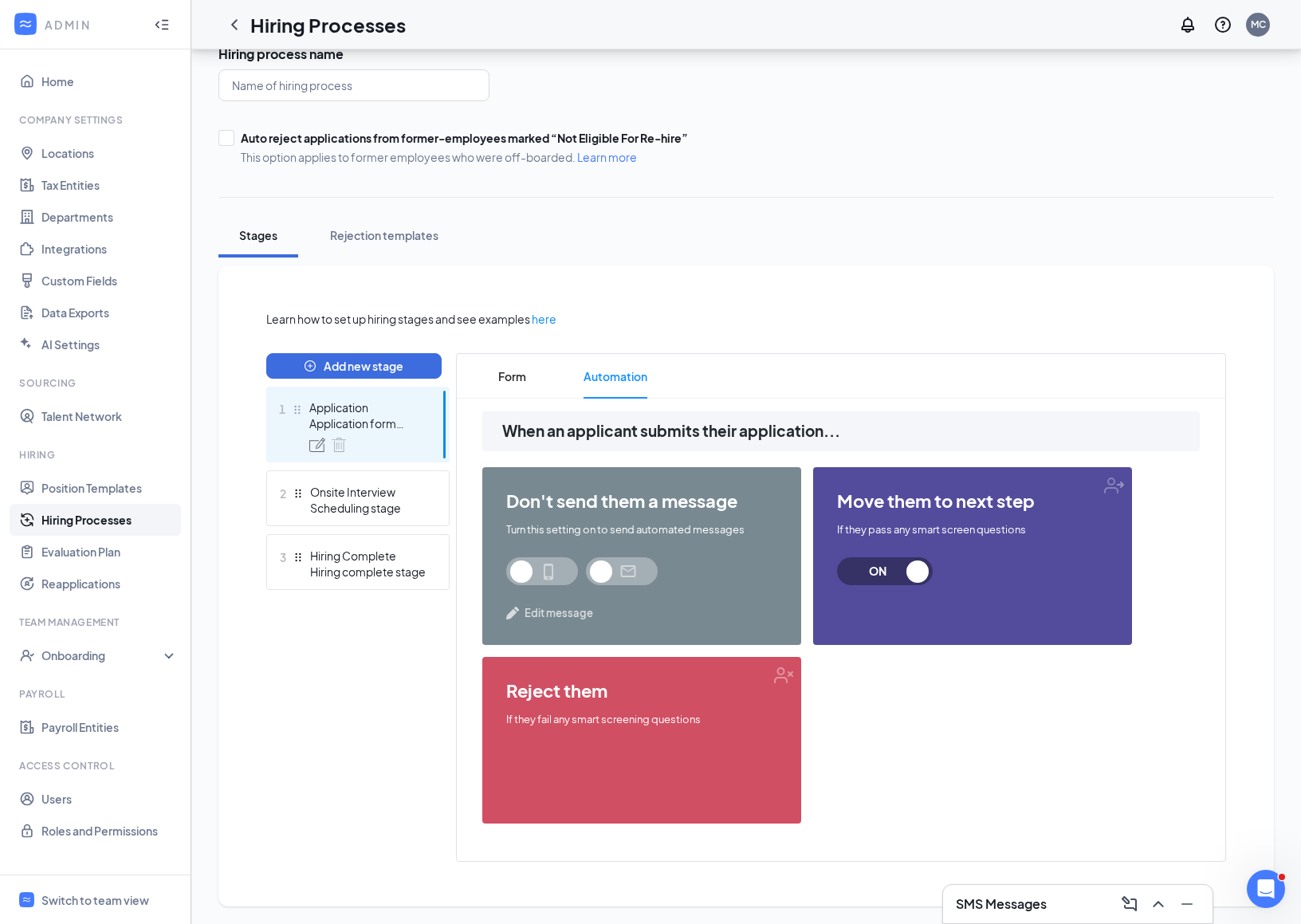
click at [532, 586] on div "don't send them a message Turn this setting on to send automated messages Edit …" at bounding box center [642, 556] width 319 height 178
click at [640, 561] on span at bounding box center [622, 571] width 72 height 28
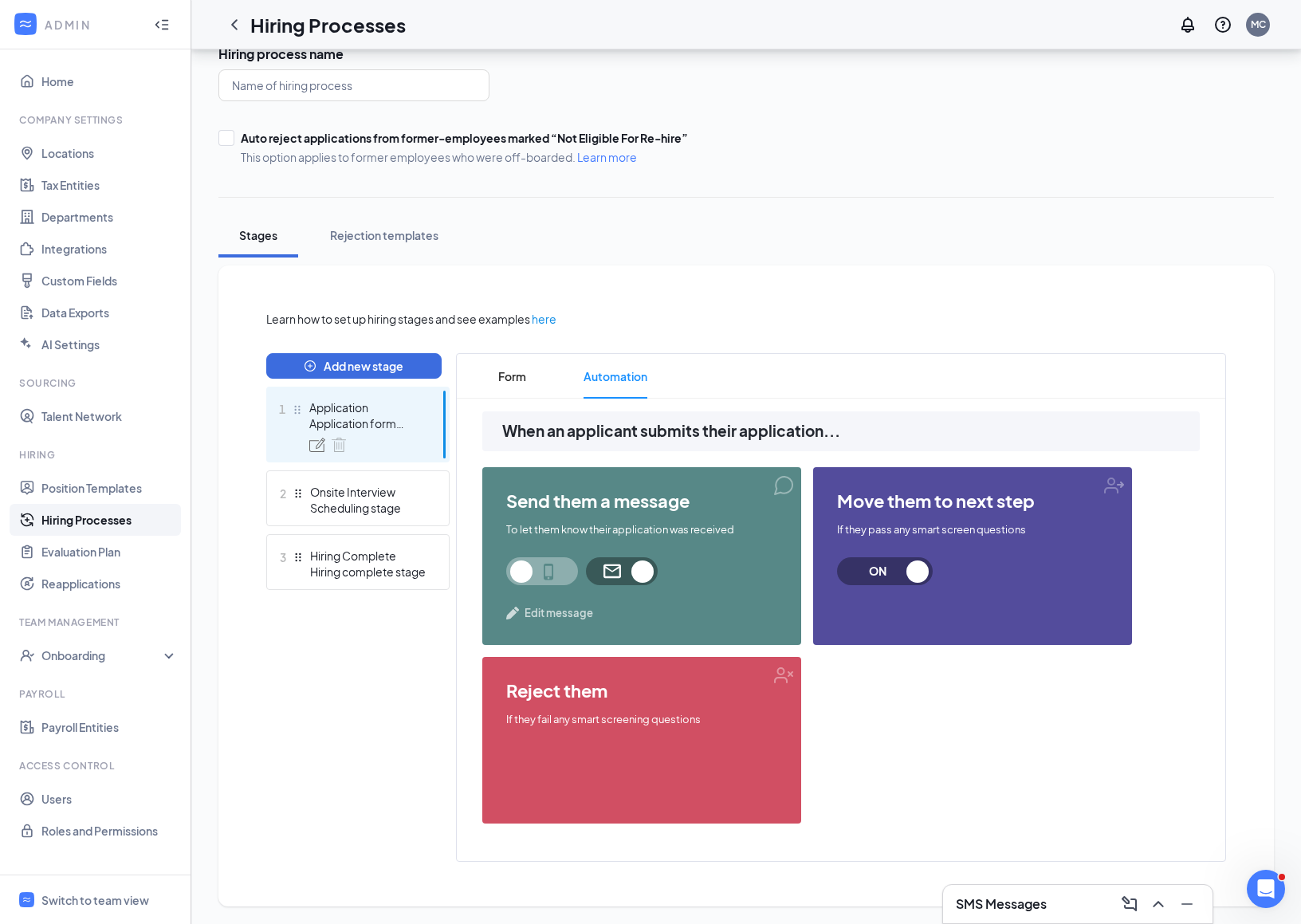
click at [531, 571] on span at bounding box center [542, 571] width 72 height 28
click at [561, 614] on span "Edit message" at bounding box center [558, 613] width 69 height 16
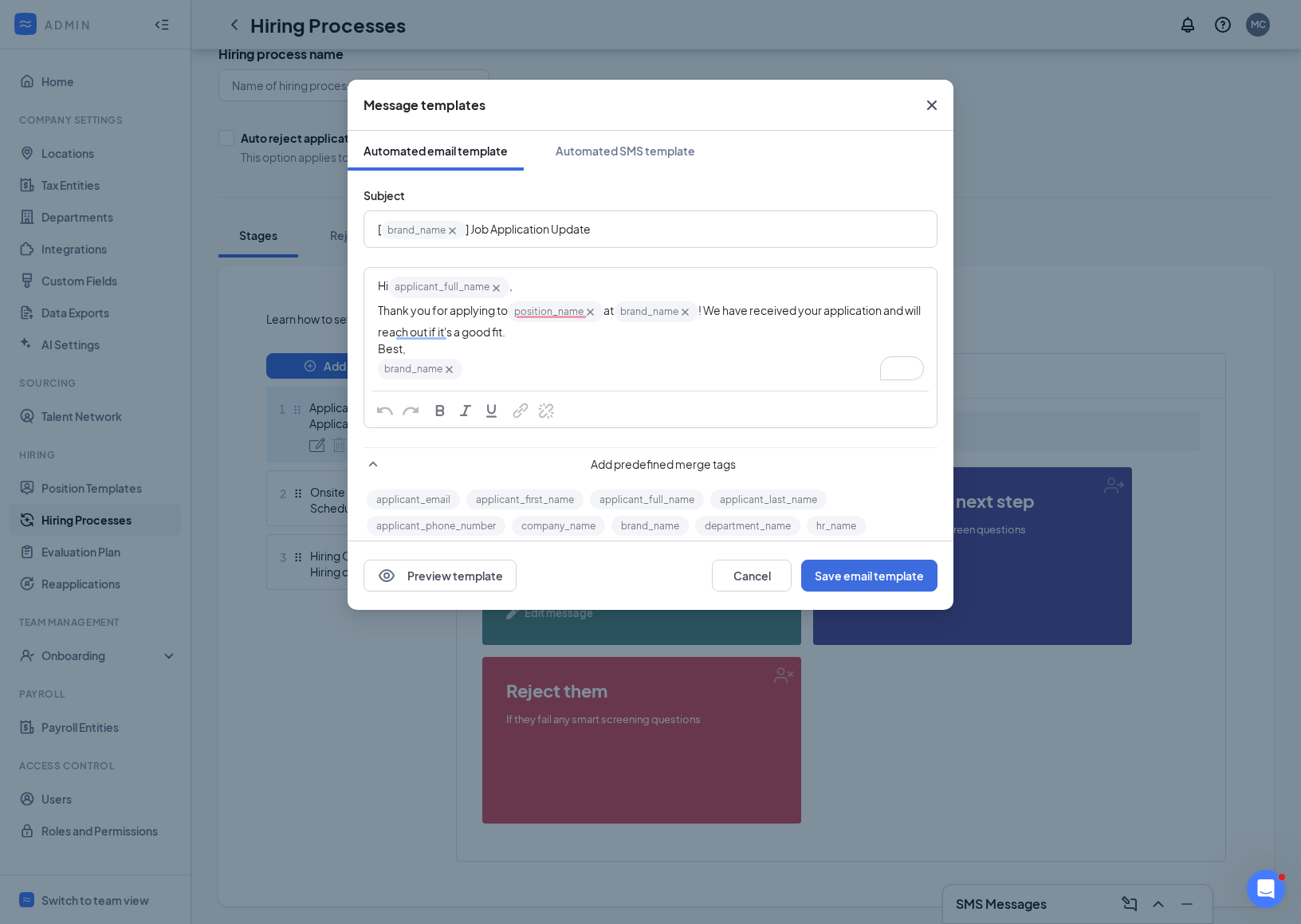
click at [914, 110] on span "Close" at bounding box center [932, 106] width 43 height 43
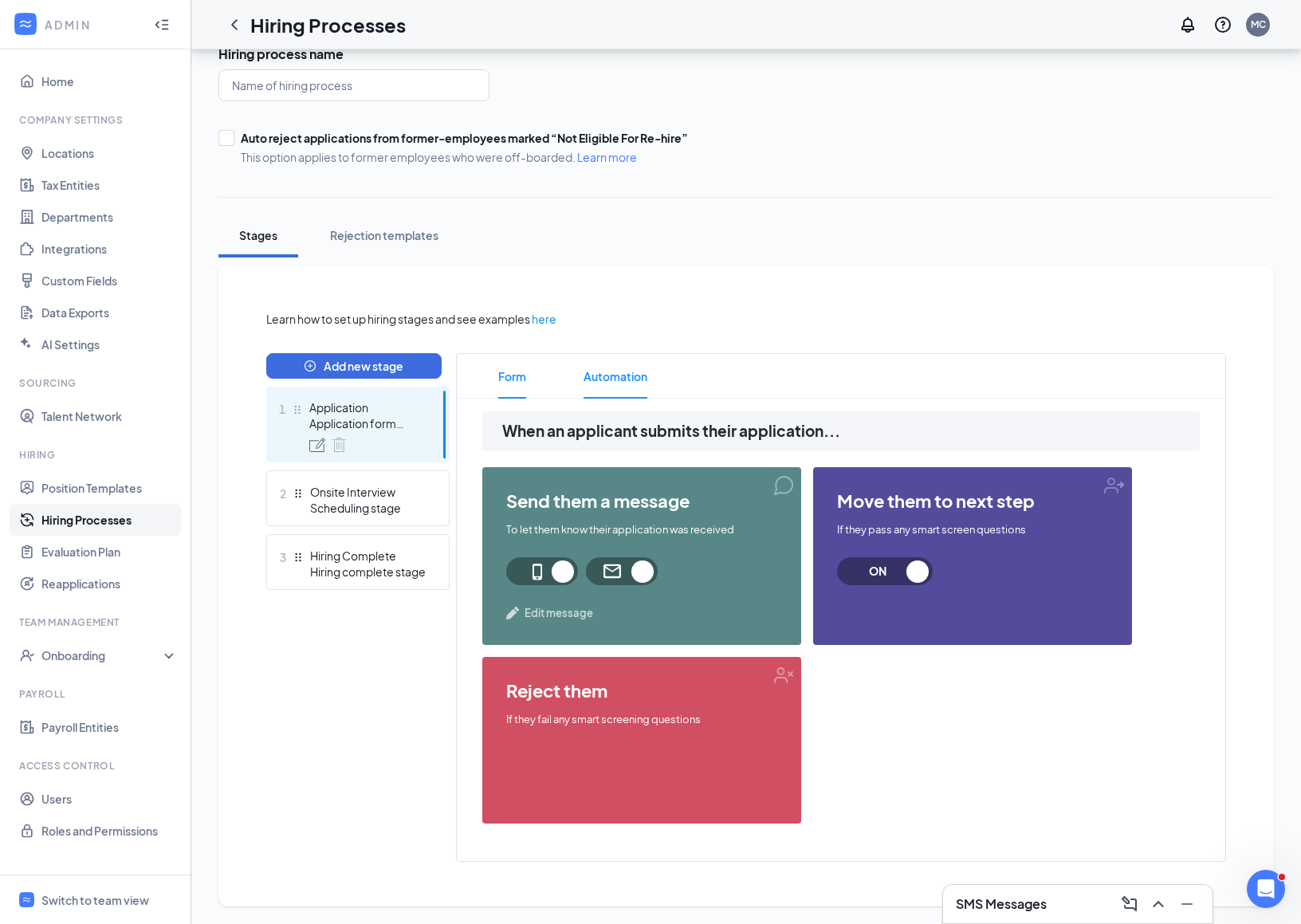
click at [525, 374] on span "Form" at bounding box center [513, 375] width 28 height 44
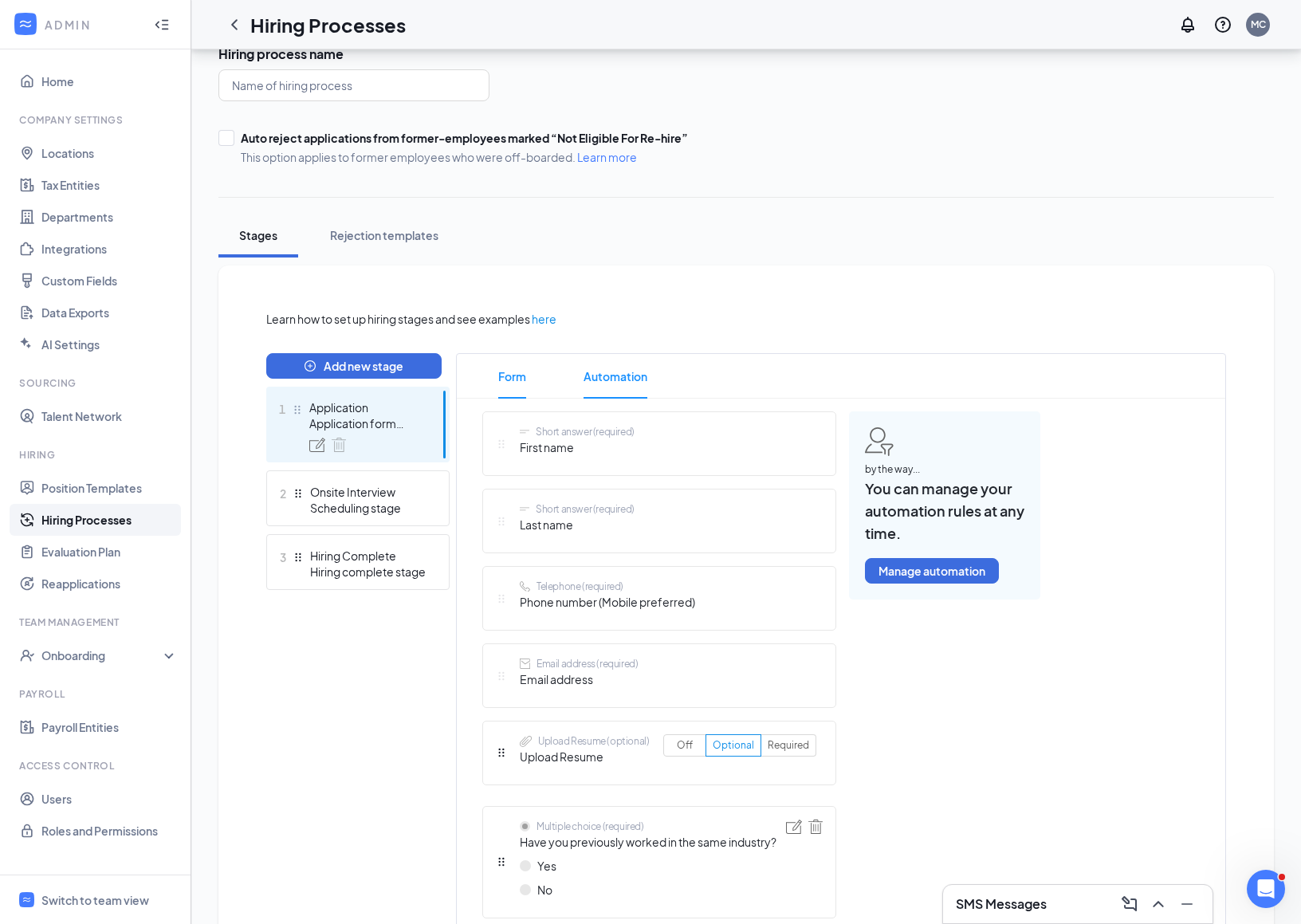
click at [643, 361] on span "Automation" at bounding box center [616, 375] width 64 height 44
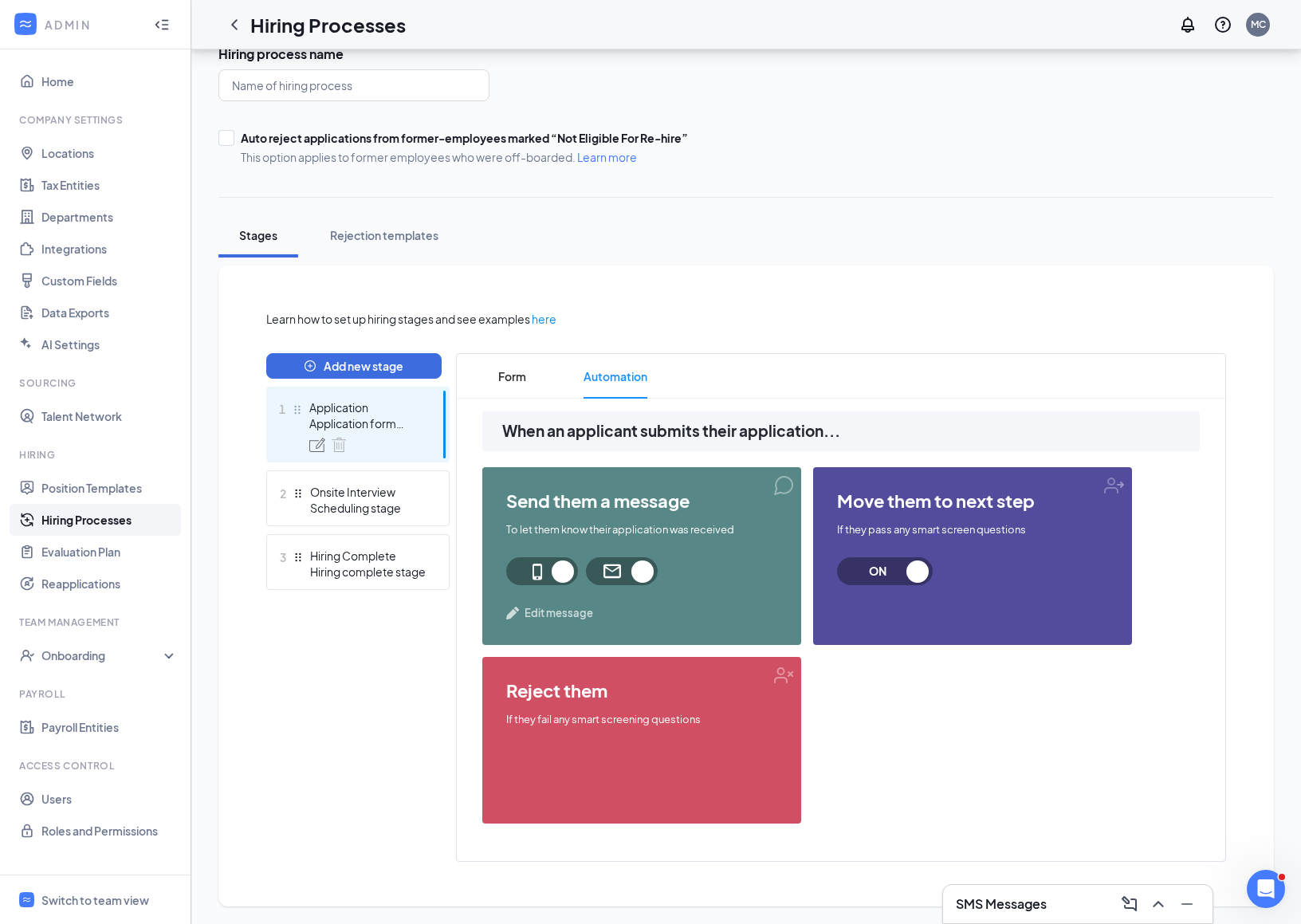
click at [551, 617] on span "Edit message" at bounding box center [558, 613] width 69 height 16
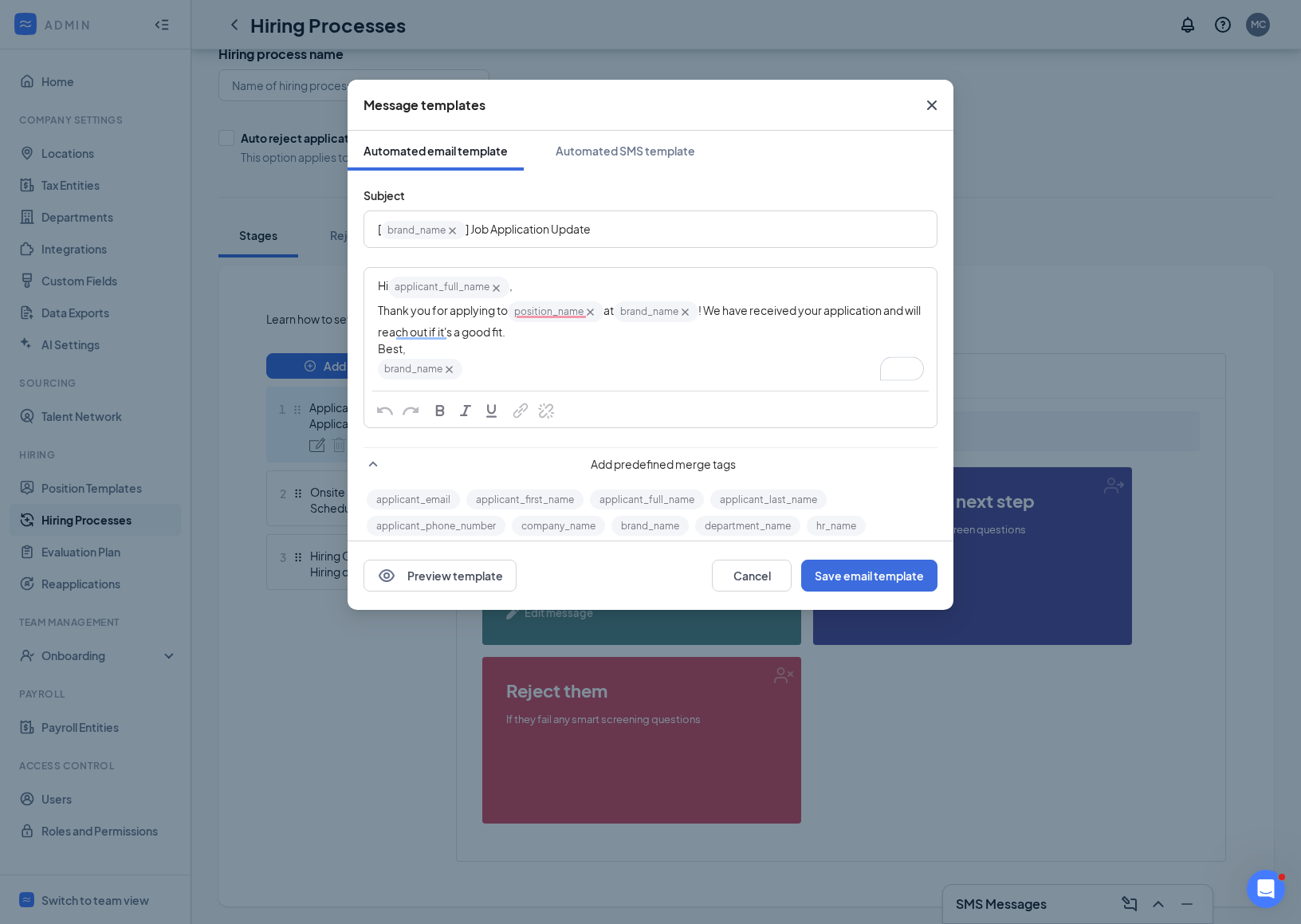
click at [552, 340] on div "Best," at bounding box center [650, 349] width 545 height 17
click at [468, 576] on button "Preview template" at bounding box center [440, 576] width 153 height 32
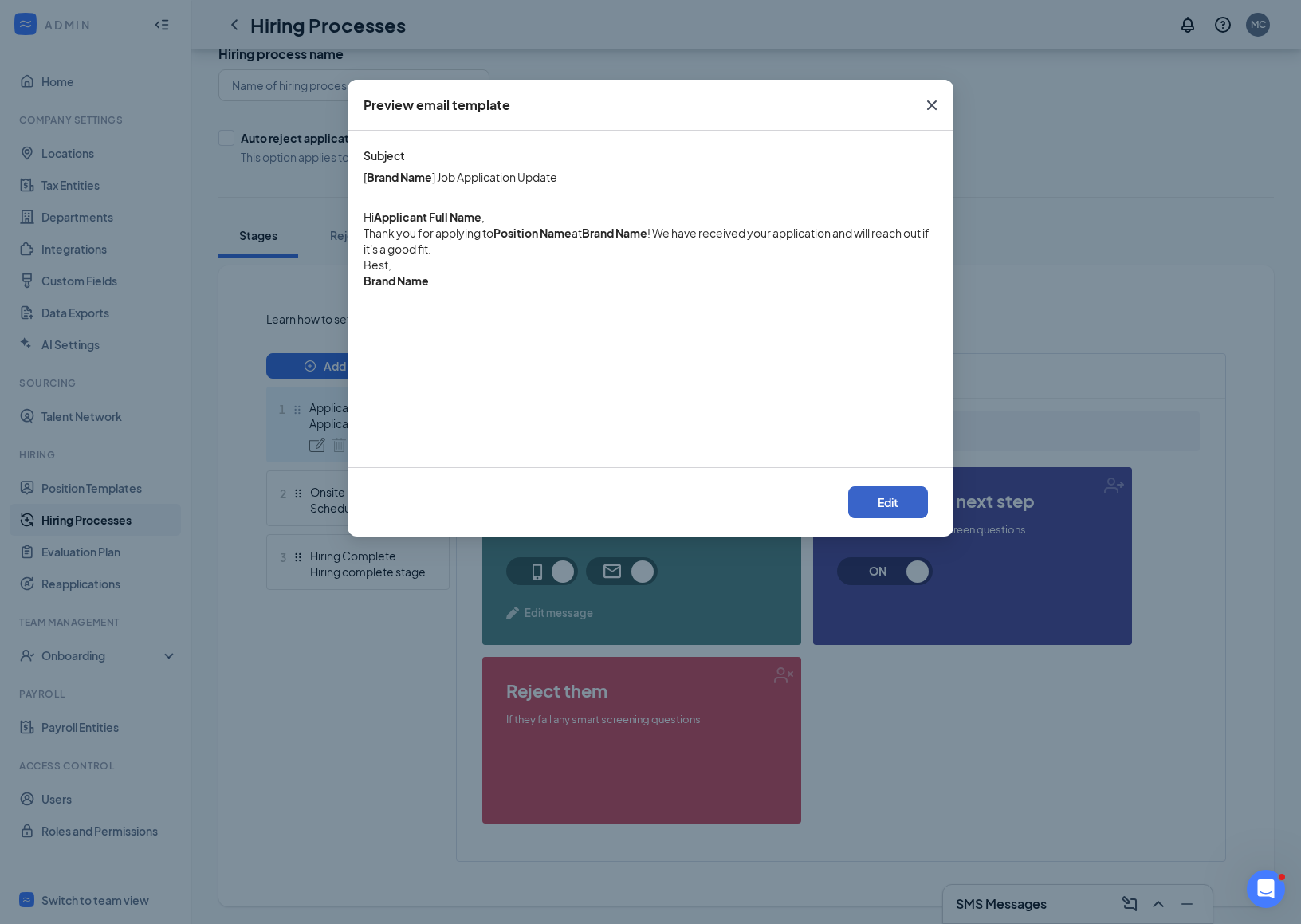
click at [897, 507] on button "Edit" at bounding box center [888, 503] width 80 height 32
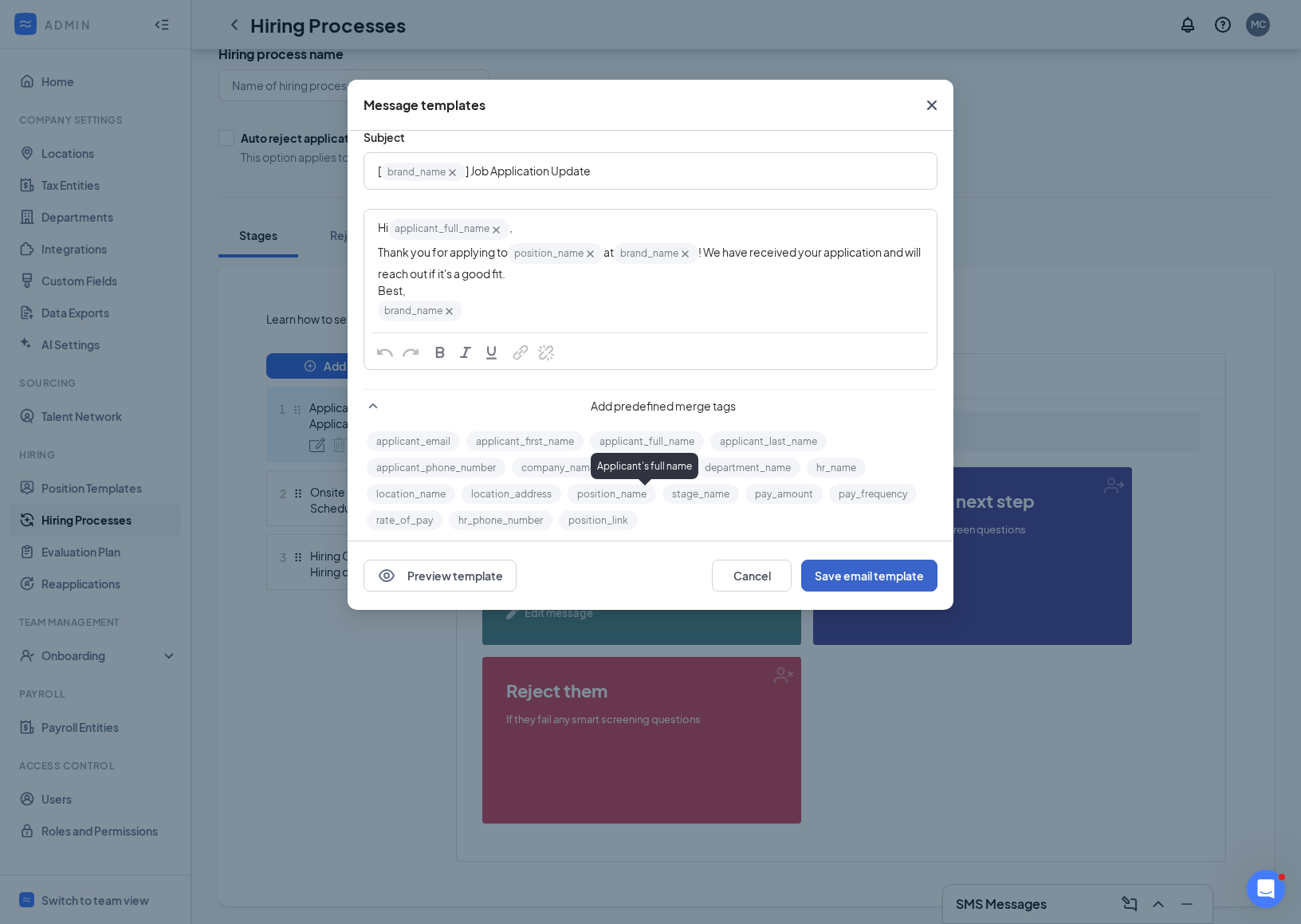
scroll to position [64, 0]
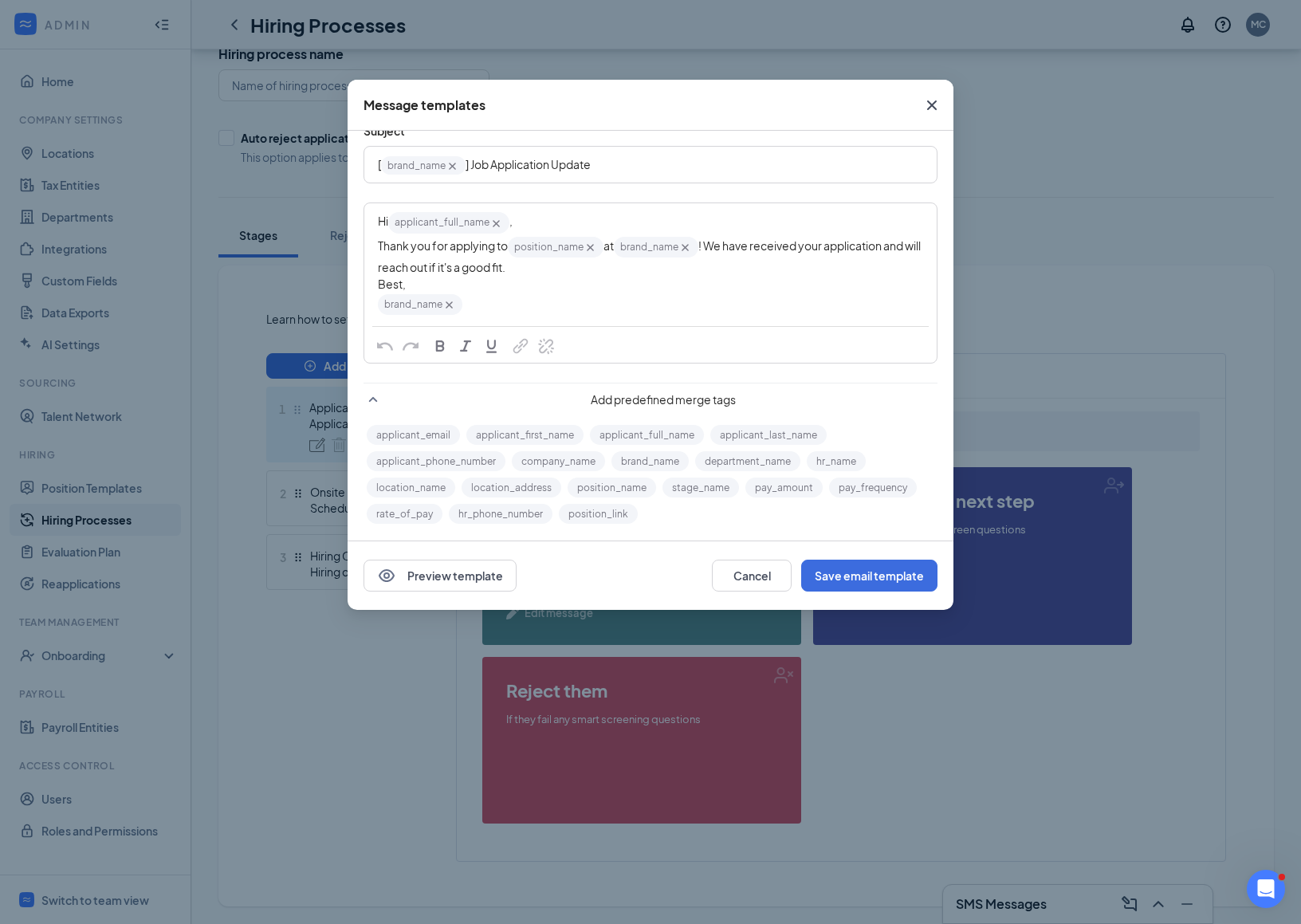
click at [928, 102] on icon "Cross" at bounding box center [932, 106] width 9 height 9
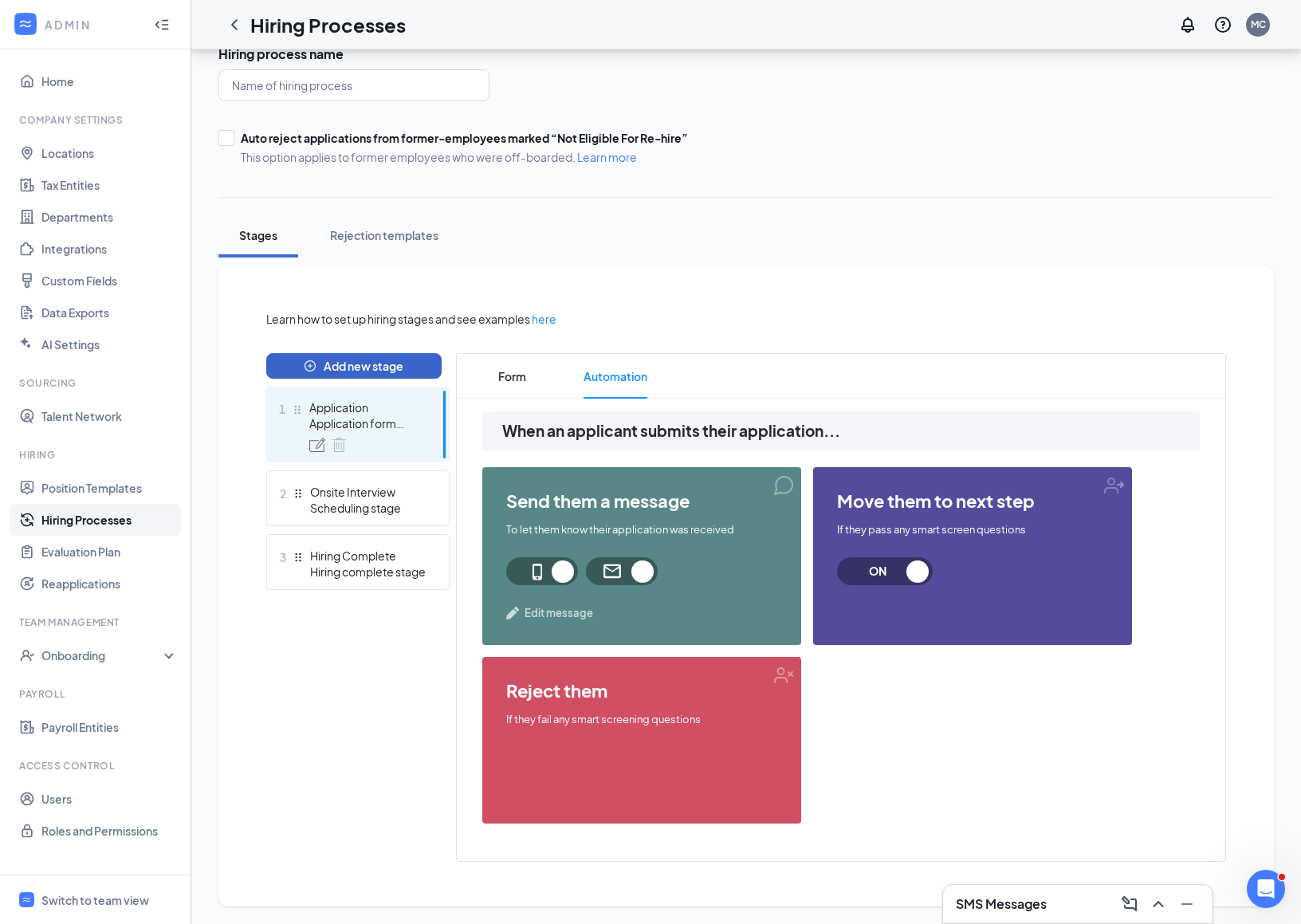
click at [377, 370] on button "Add new stage" at bounding box center [354, 366] width 175 height 25
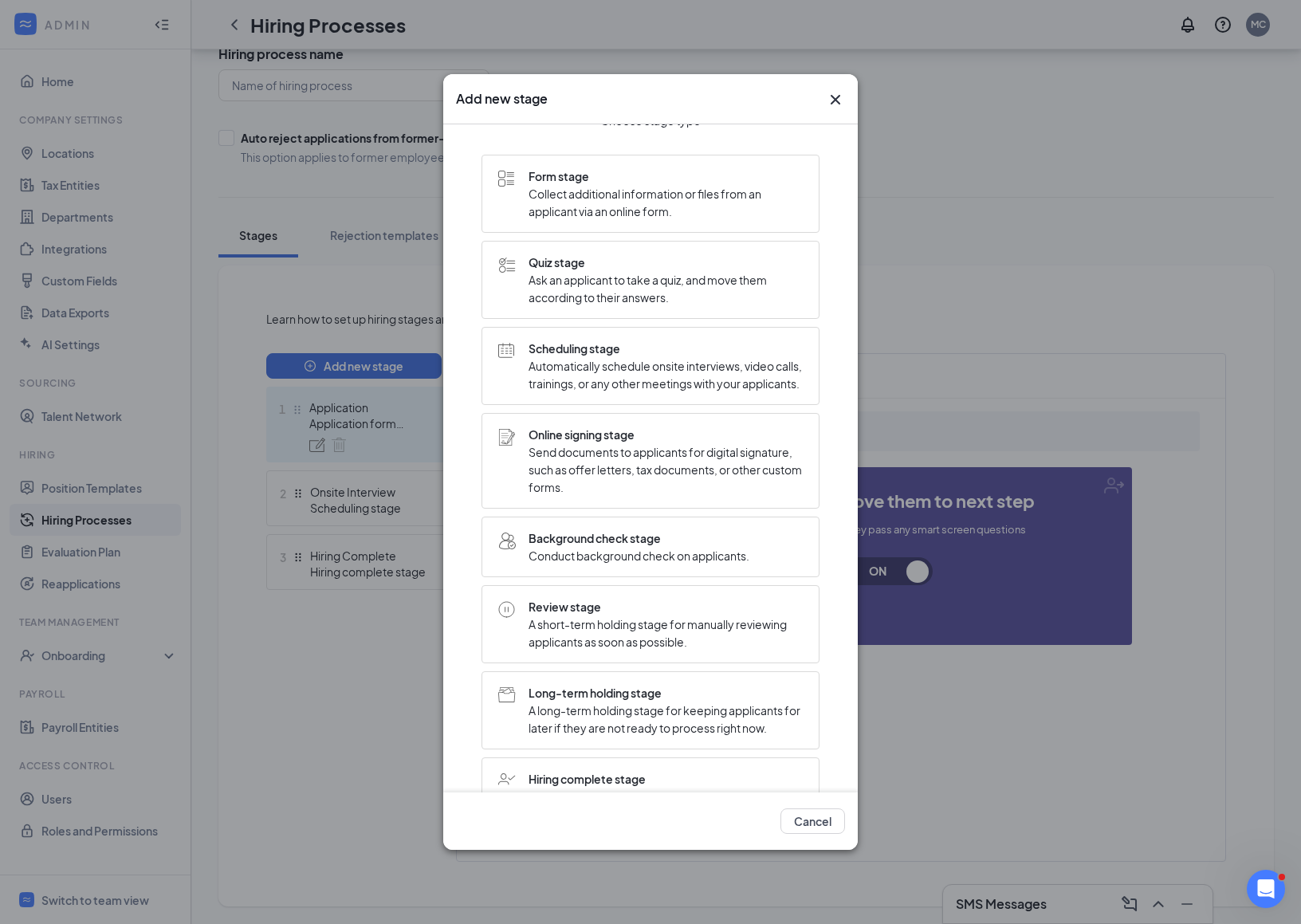
scroll to position [0, 0]
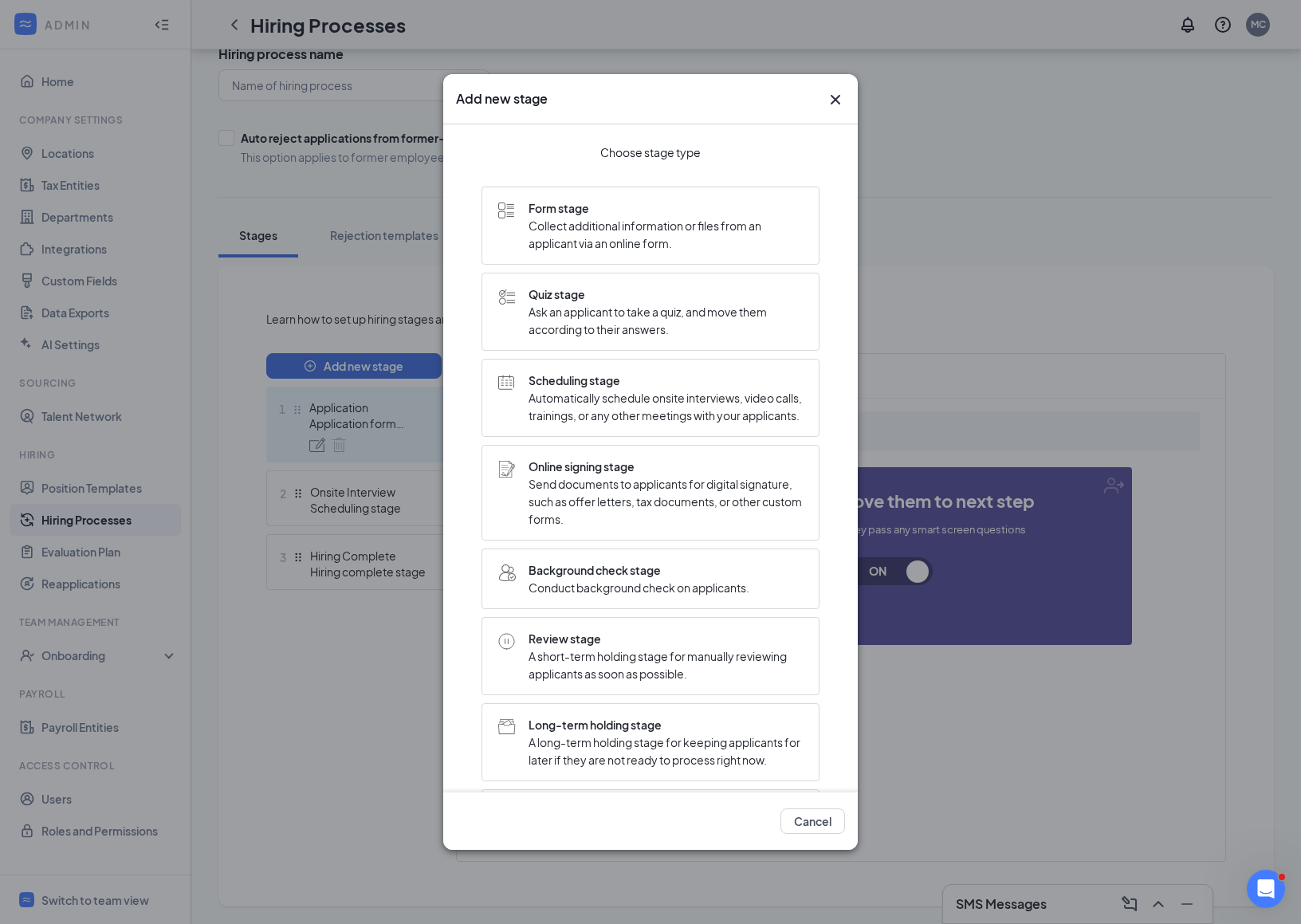
click at [653, 474] on span "Online signing stage" at bounding box center [666, 466] width 274 height 18
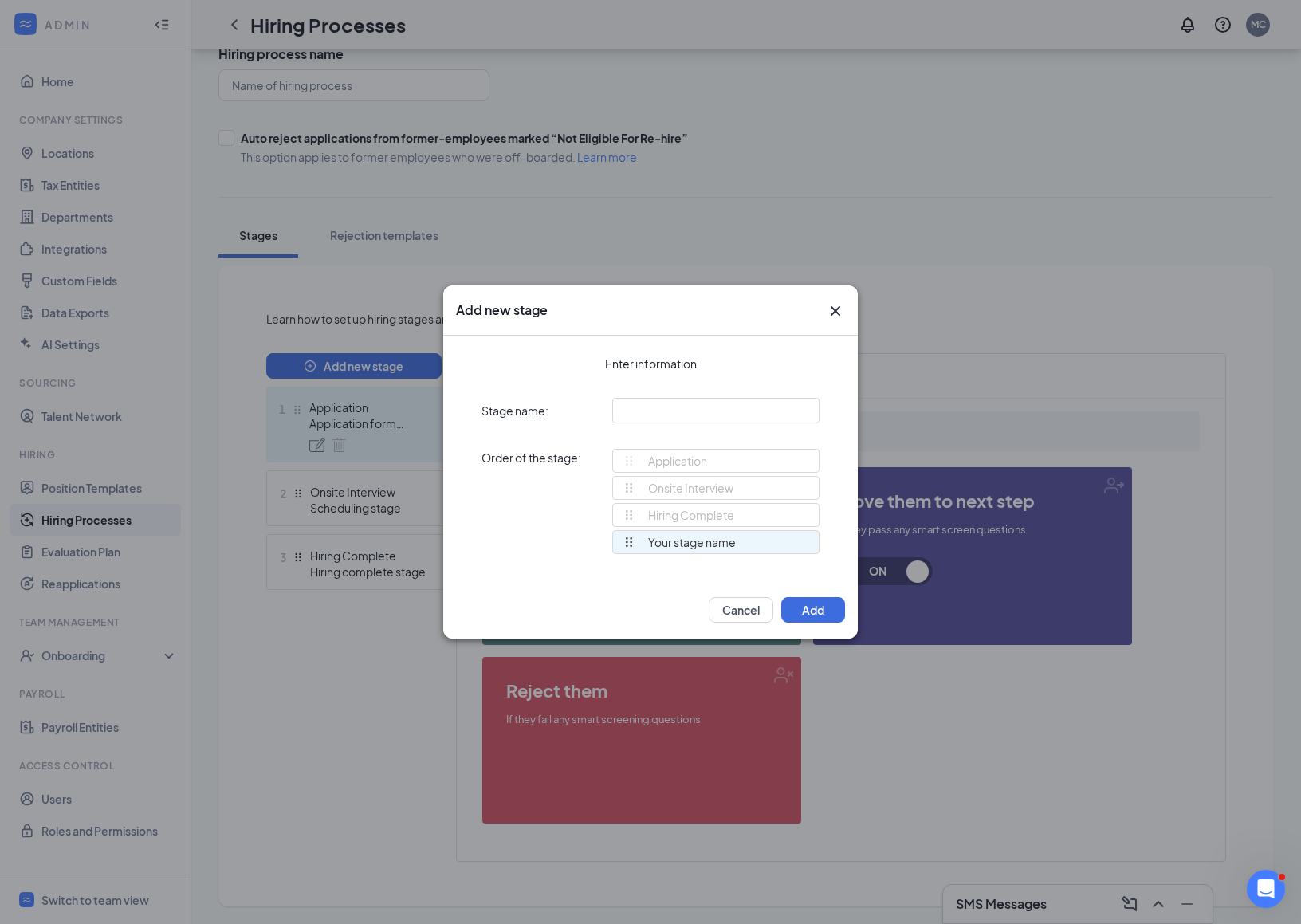
click at [834, 314] on icon "Cross" at bounding box center [835, 311] width 19 height 19
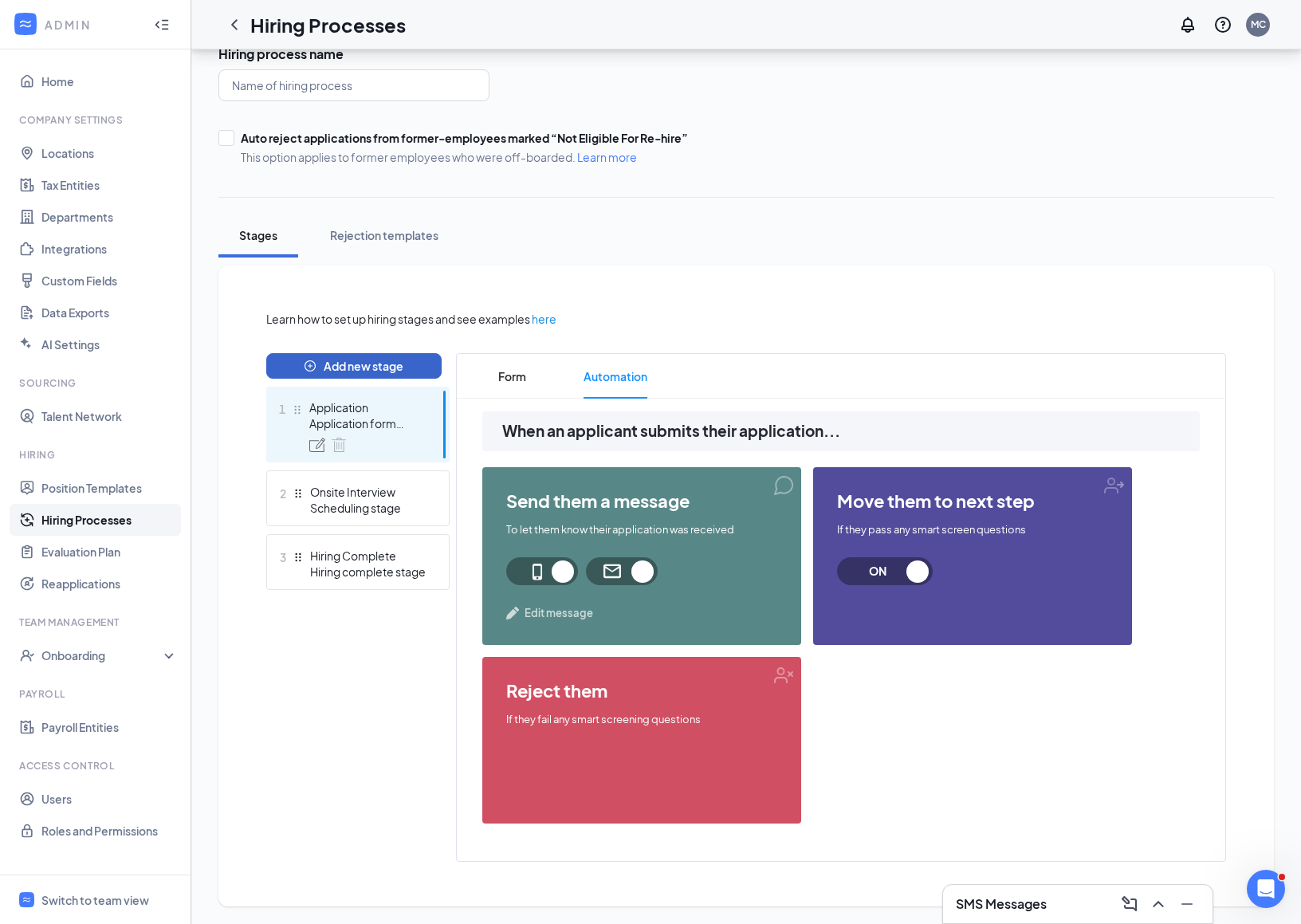
click at [379, 355] on button "Add new stage" at bounding box center [354, 366] width 175 height 25
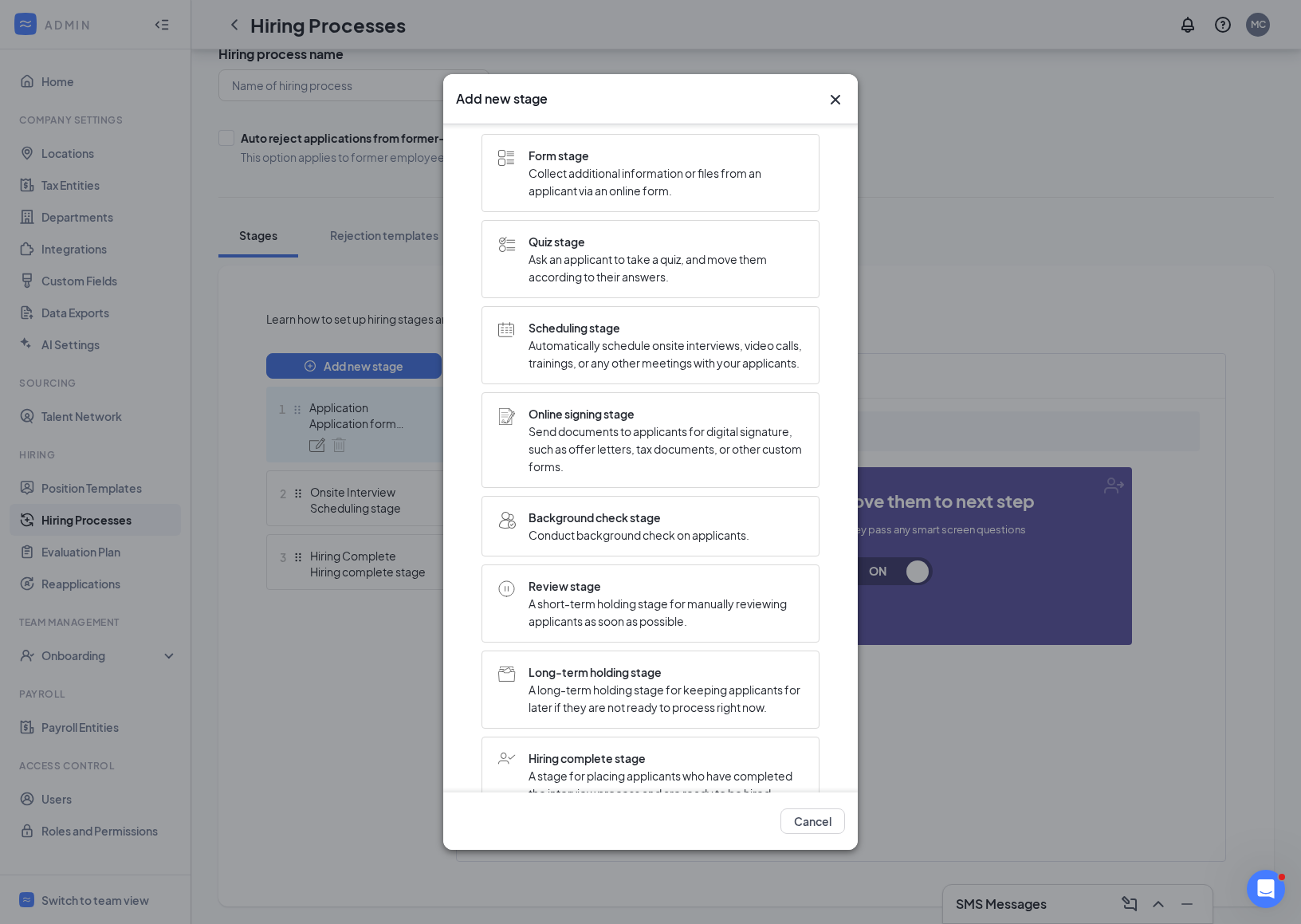
scroll to position [108, 0]
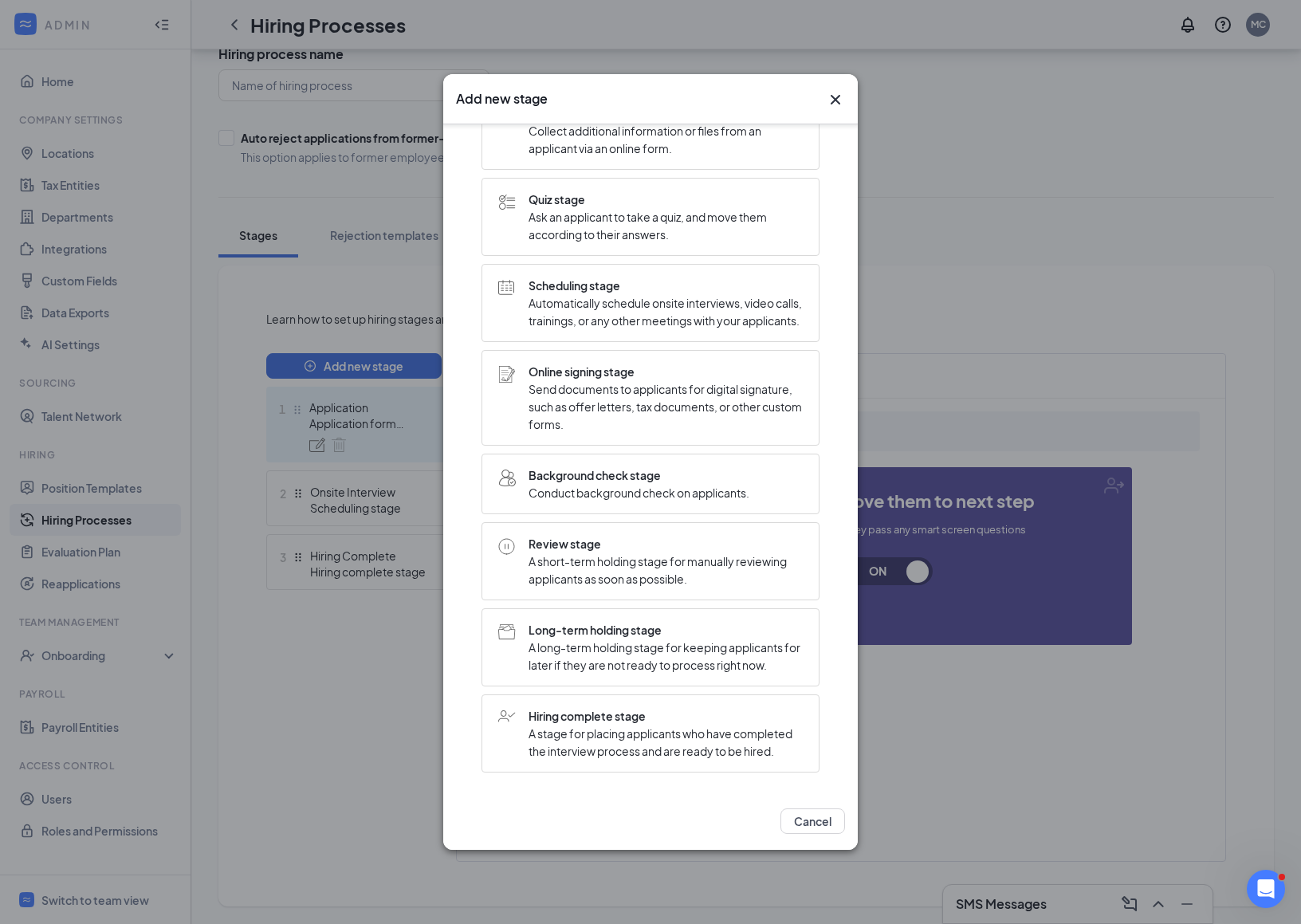
click at [584, 484] on span "Background check stage" at bounding box center [639, 475] width 221 height 18
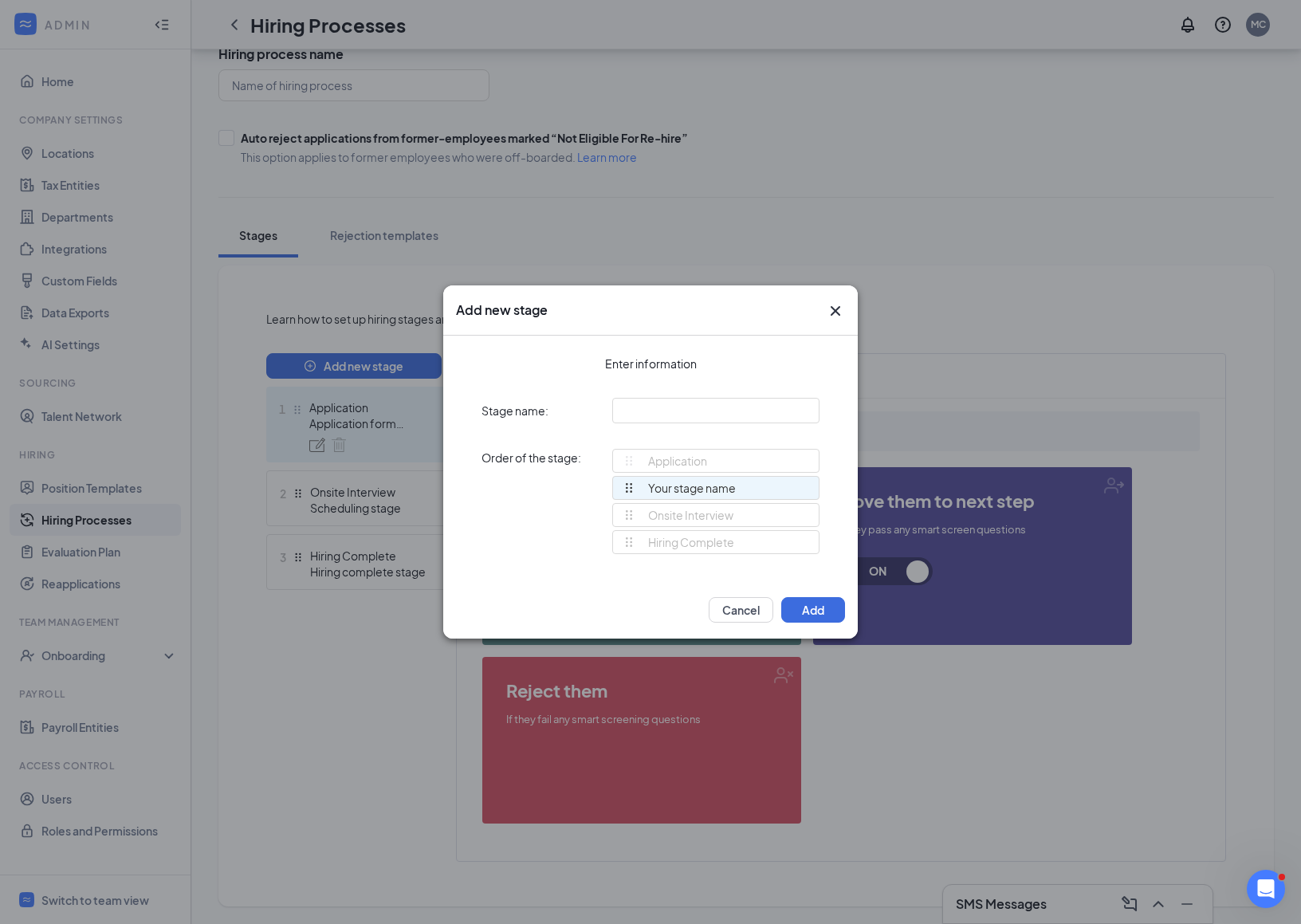
drag, startPoint x: 626, startPoint y: 537, endPoint x: 627, endPoint y: 490, distance: 47.0
click at [627, 490] on div "Application Onsite Interview Hiring Complete Your stage name Your stage name To…" at bounding box center [716, 508] width 207 height 120
click at [683, 406] on input "text" at bounding box center [716, 410] width 207 height 25
type input "Review"
click at [817, 599] on button "Add" at bounding box center [814, 609] width 64 height 25
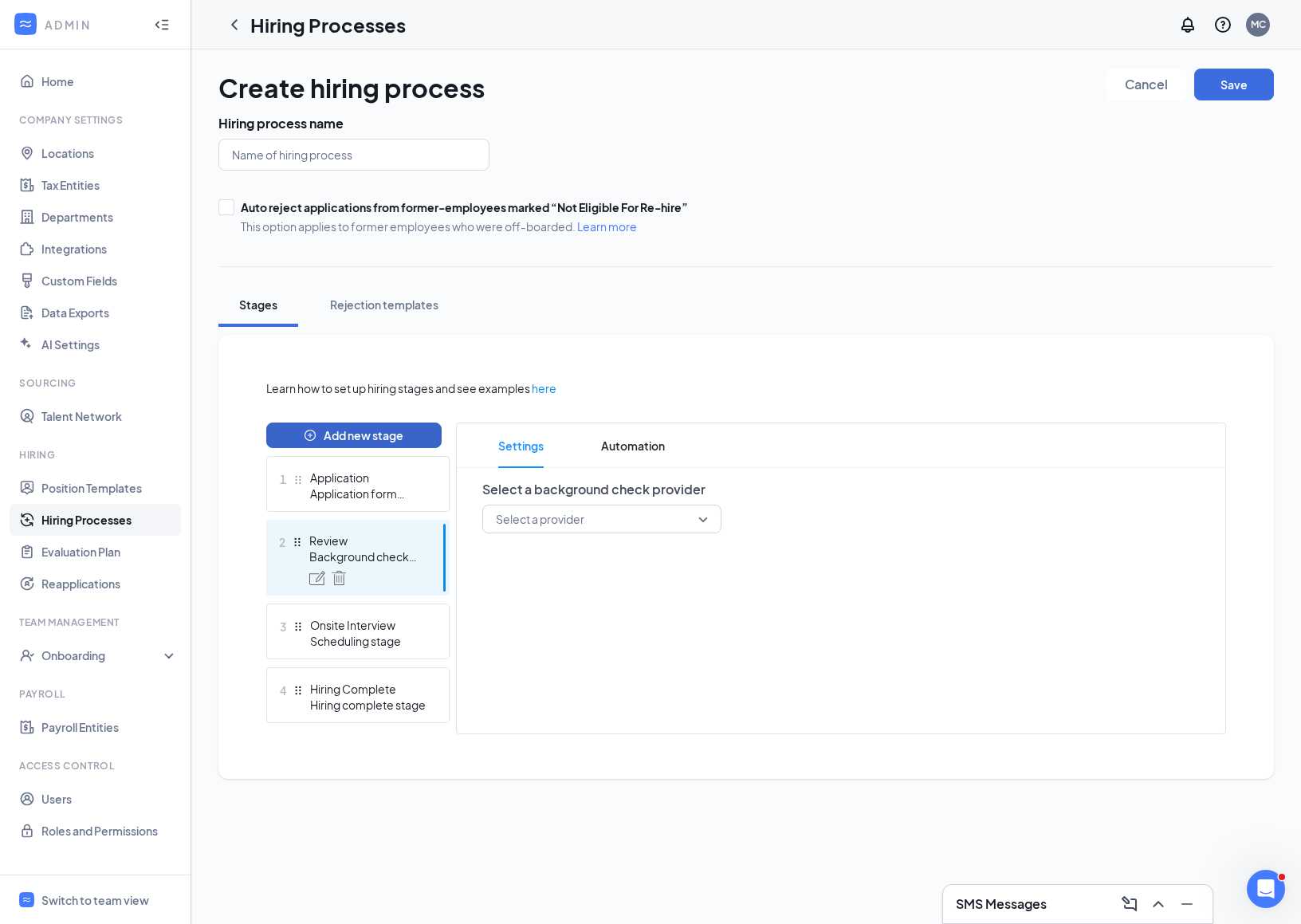
click at [405, 440] on button "Add new stage" at bounding box center [354, 435] width 175 height 25
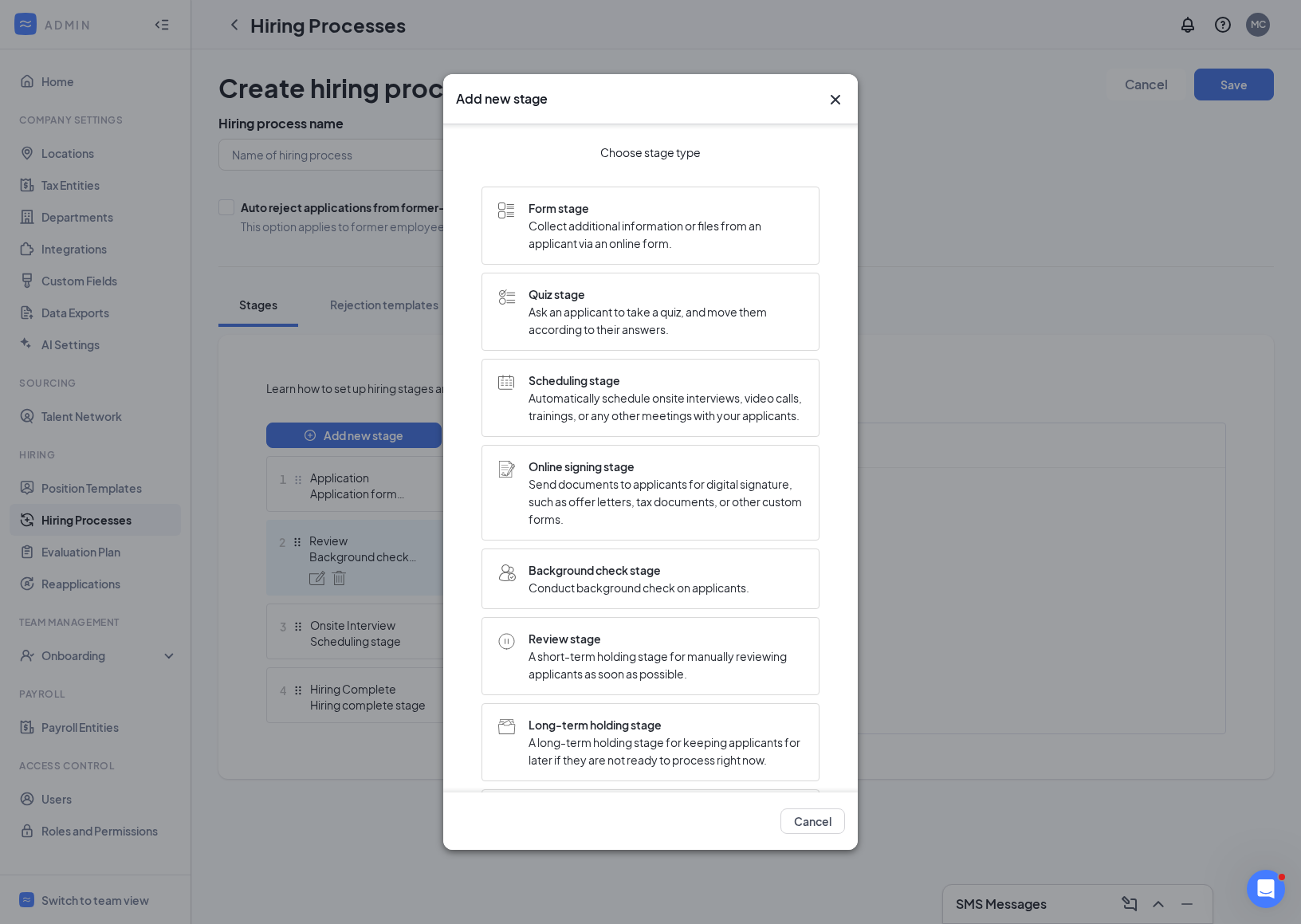
scroll to position [108, 0]
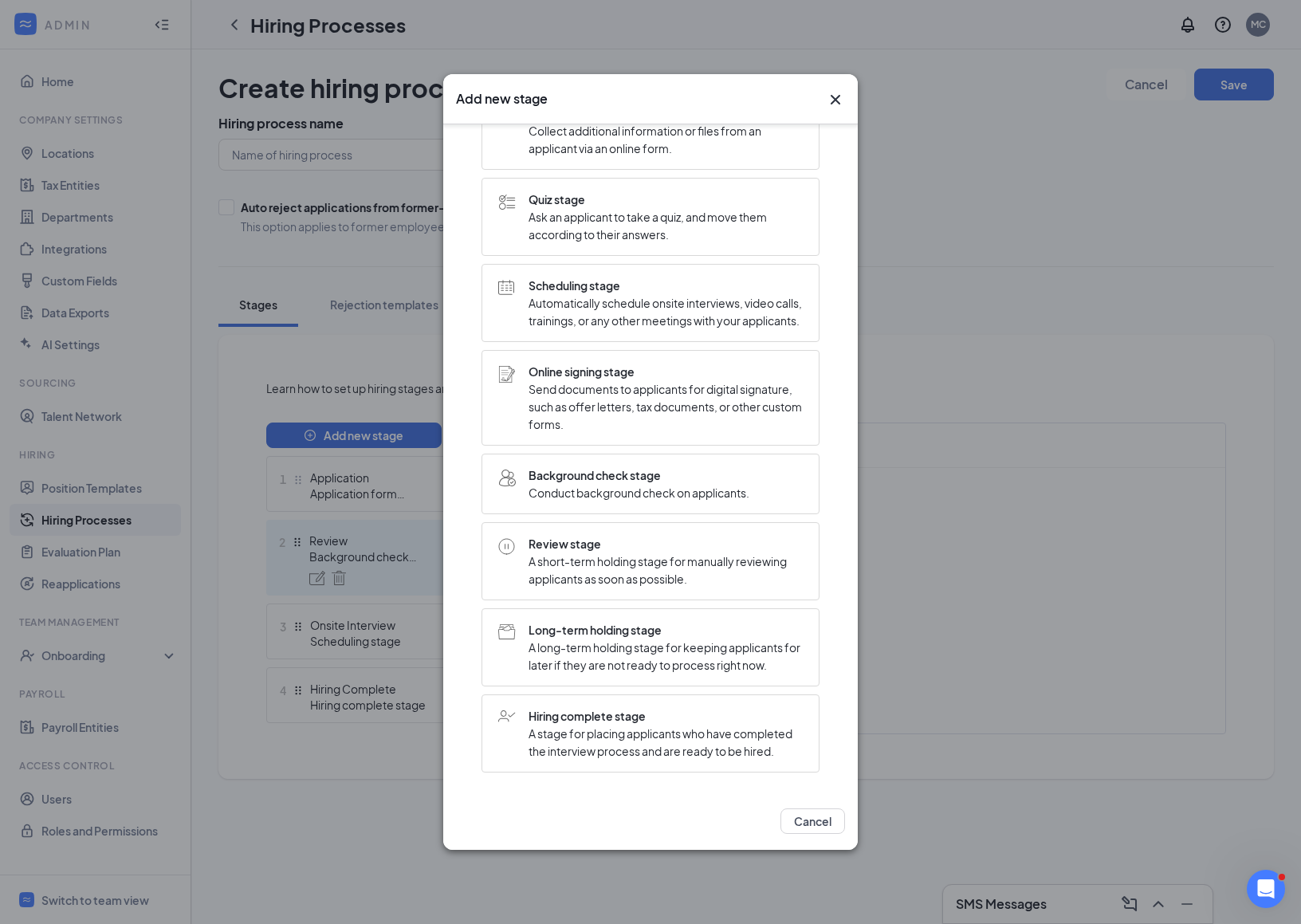
click at [244, 545] on div "Add new stage Choose stage type Form stage Collect additional information or fi…" at bounding box center [650, 462] width 1301 height 924
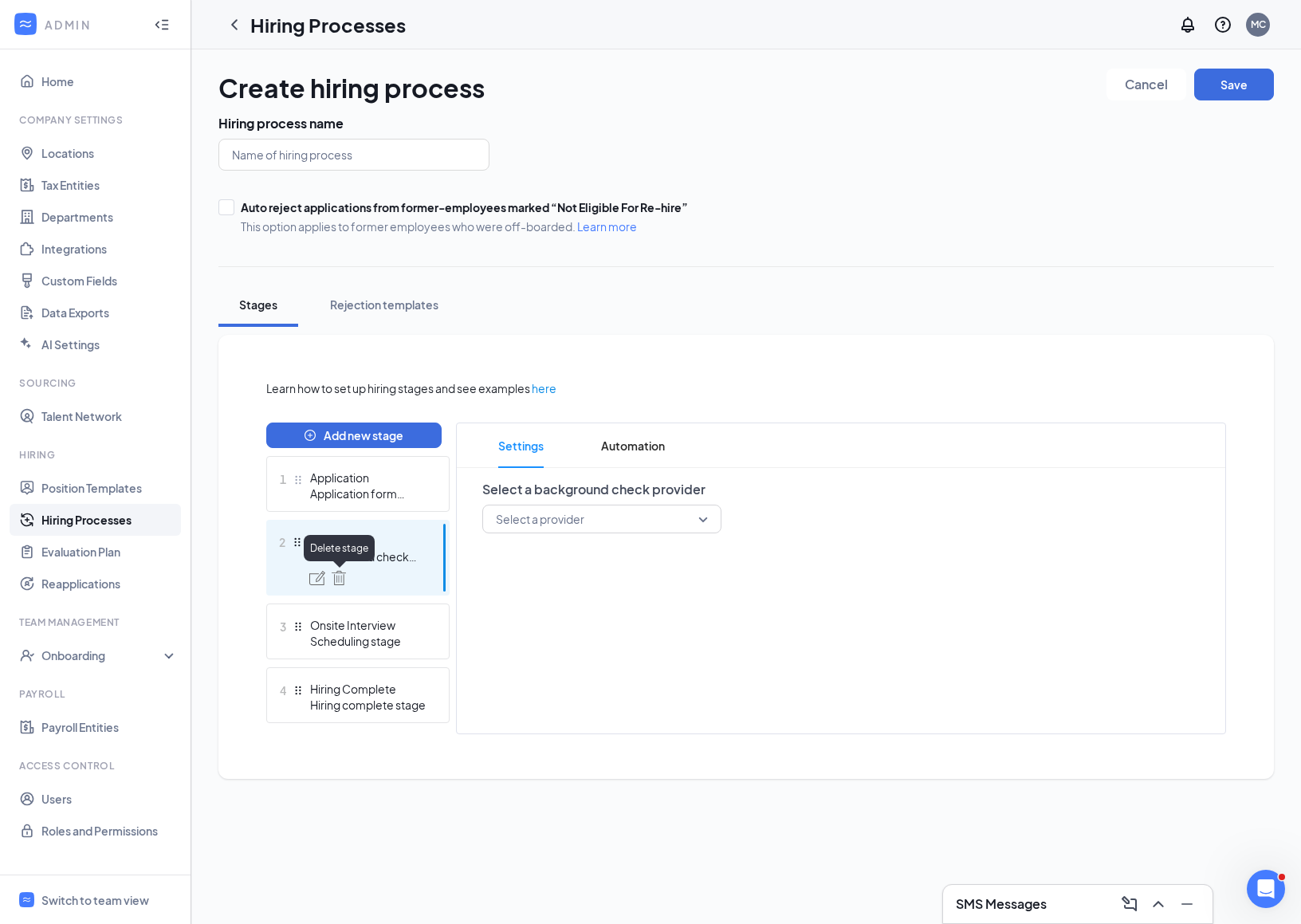
click at [338, 579] on img at bounding box center [338, 577] width 14 height 14
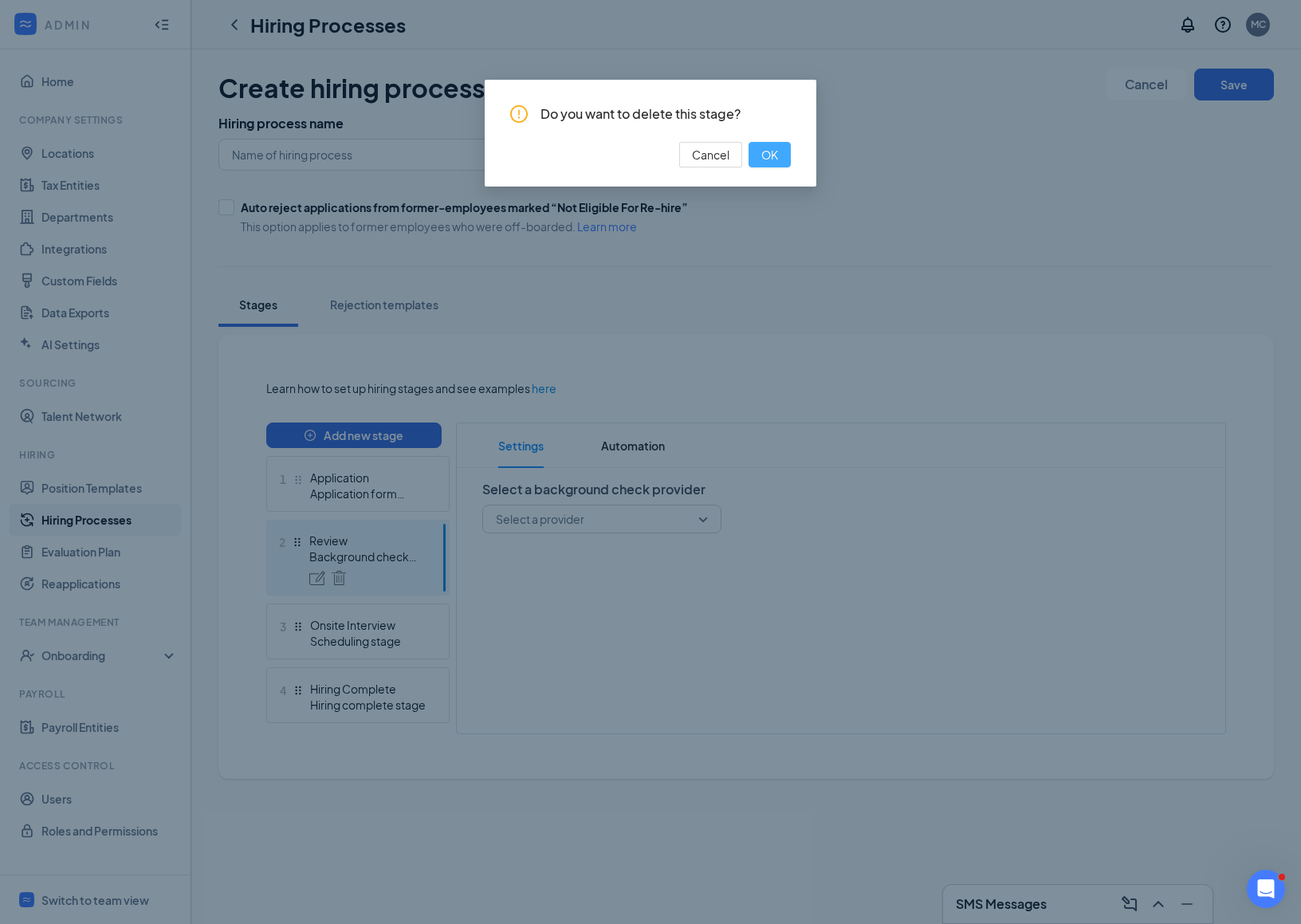
click at [771, 153] on span "OK" at bounding box center [770, 155] width 17 height 18
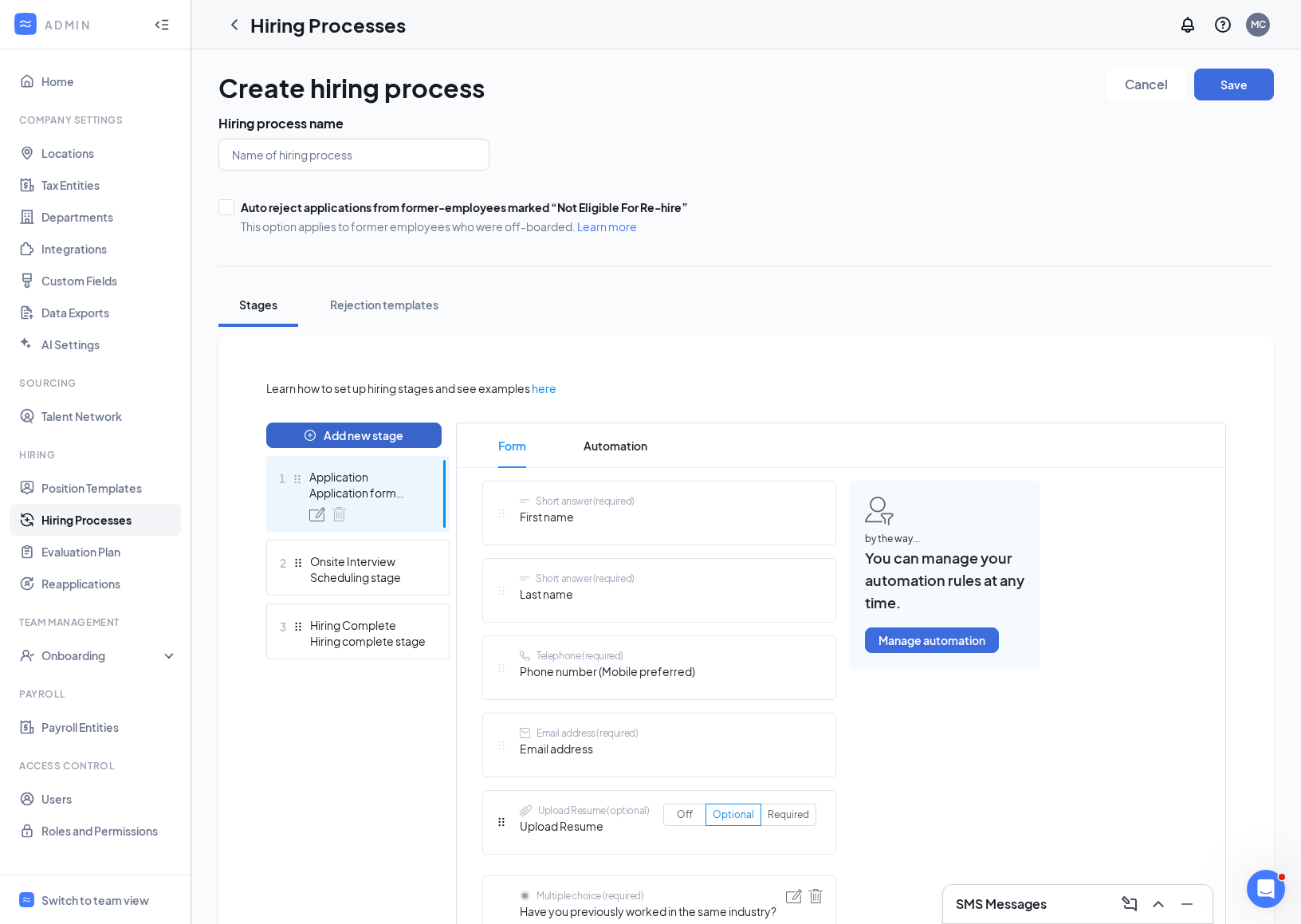
click at [376, 437] on button "Add new stage" at bounding box center [354, 435] width 175 height 25
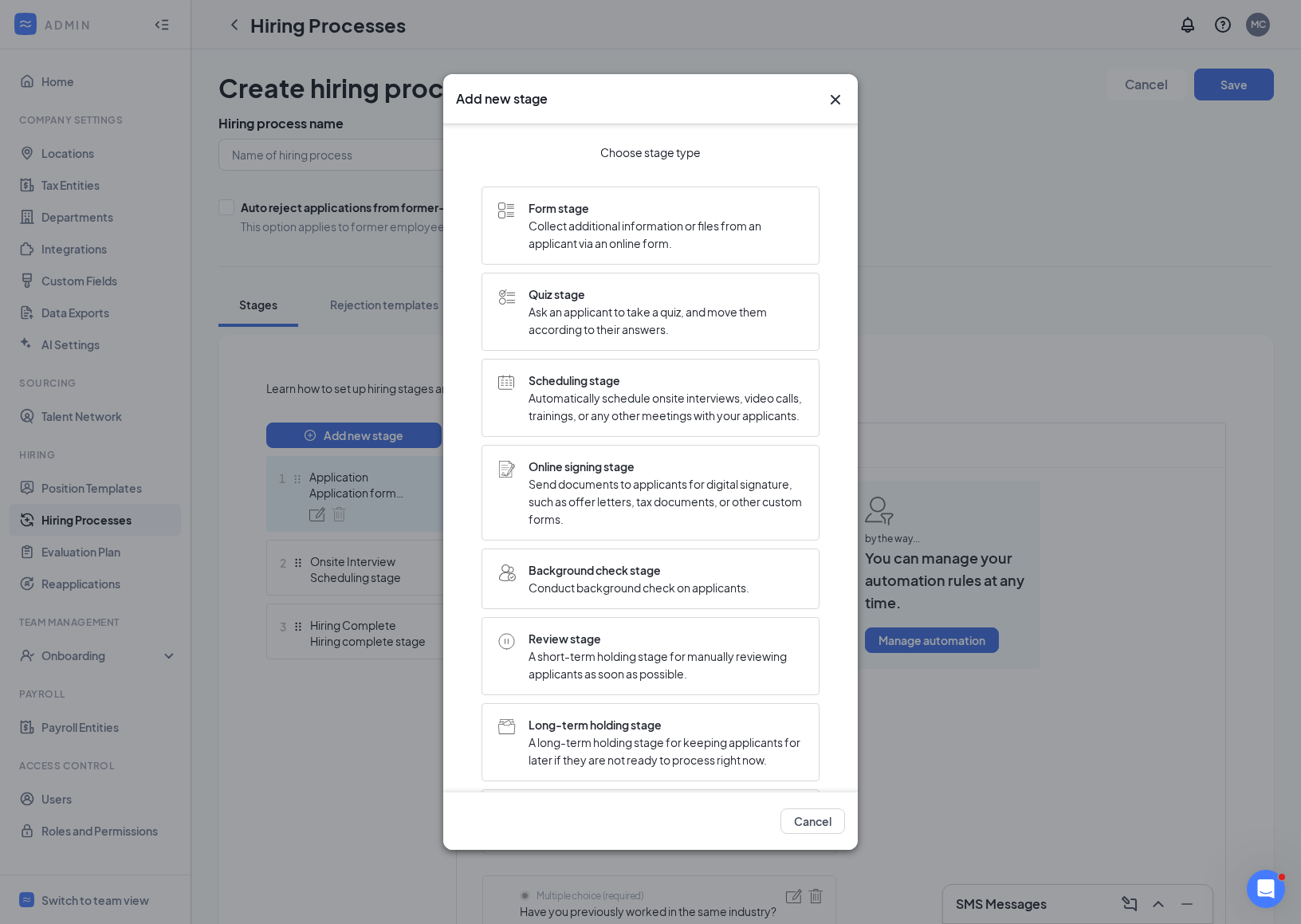
scroll to position [108, 0]
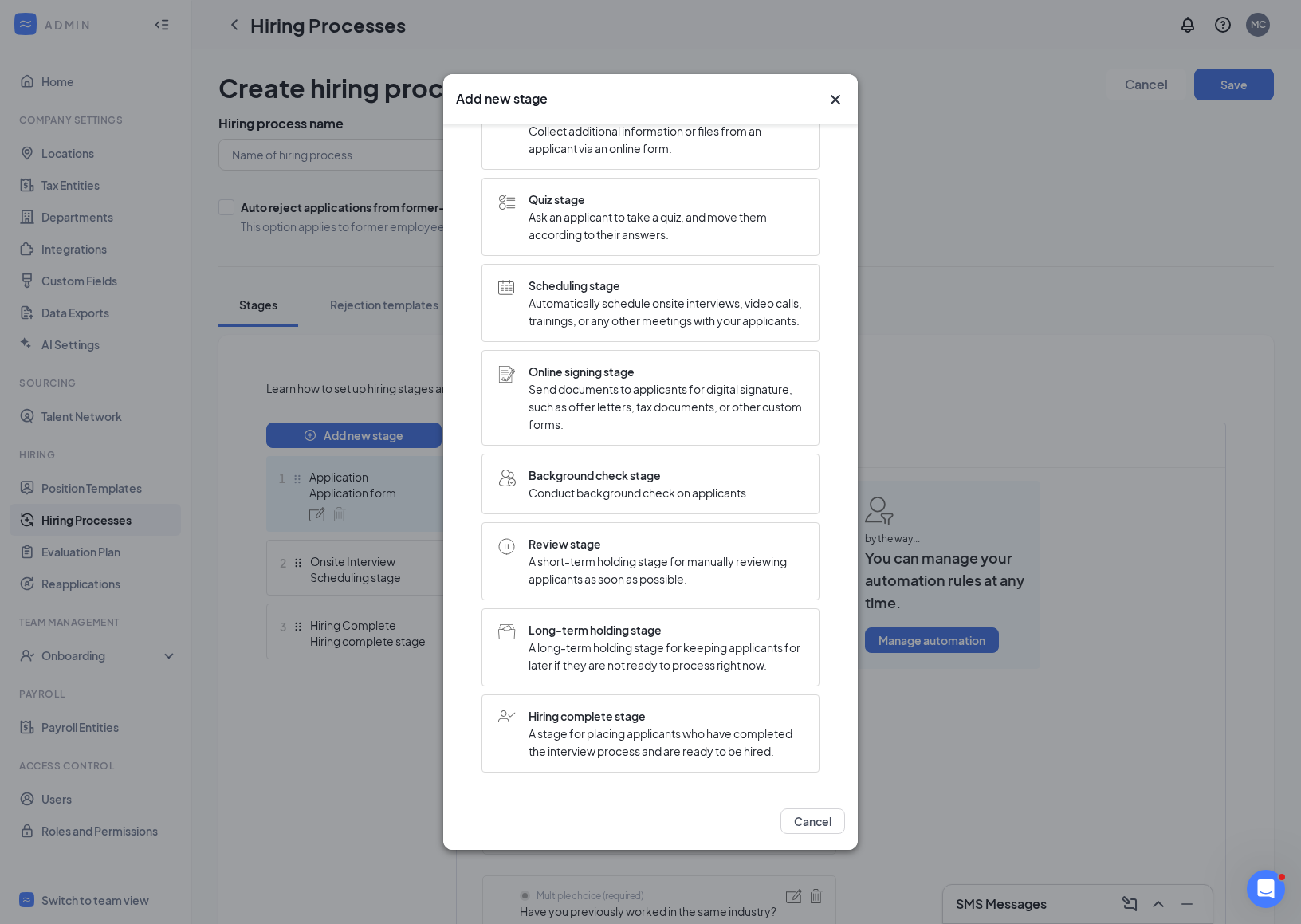
click at [845, 95] on div "Add new stage" at bounding box center [650, 99] width 415 height 50
click at [830, 95] on icon "Cross" at bounding box center [835, 100] width 19 height 19
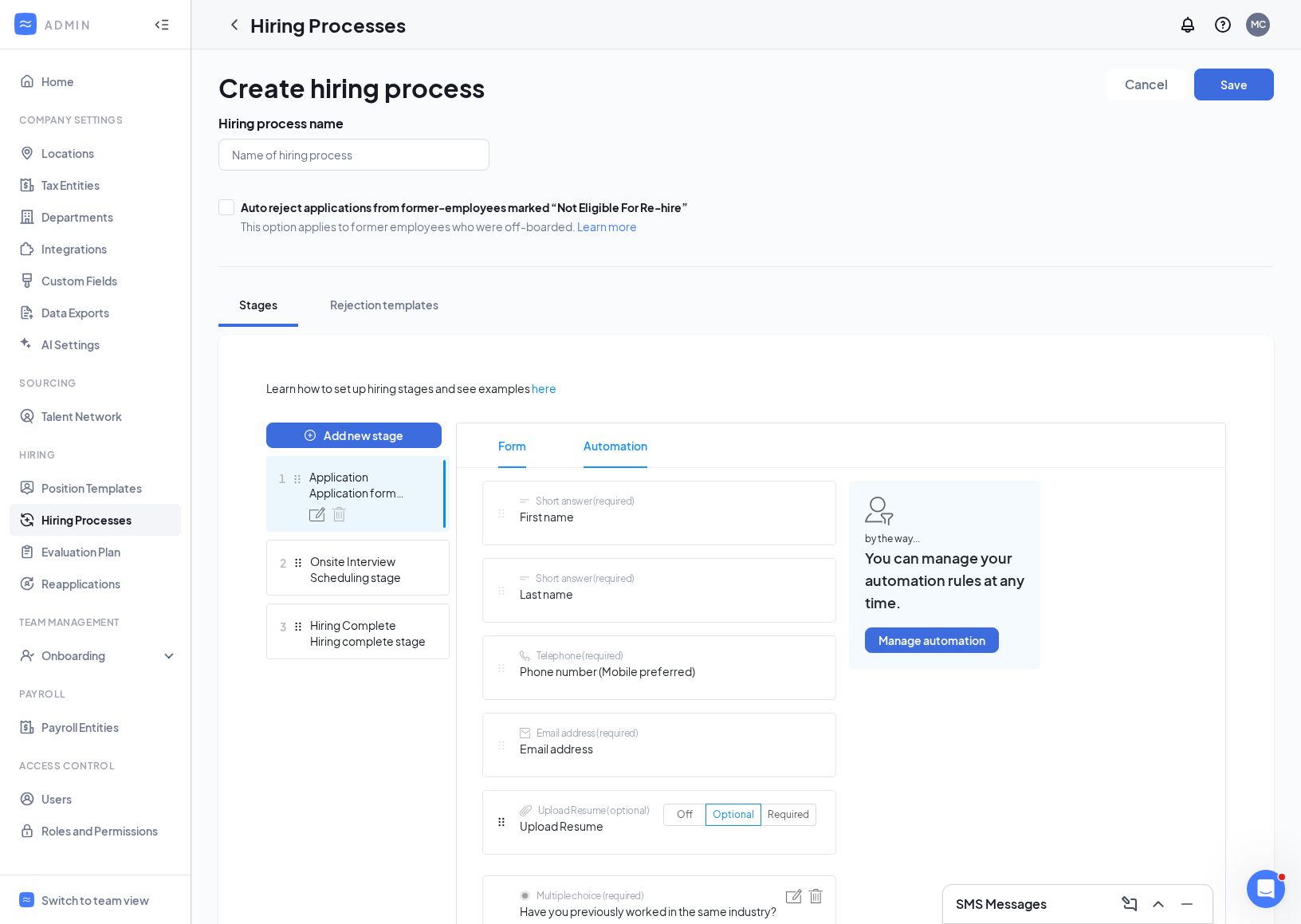
click at [611, 461] on span "Automation" at bounding box center [616, 445] width 64 height 44
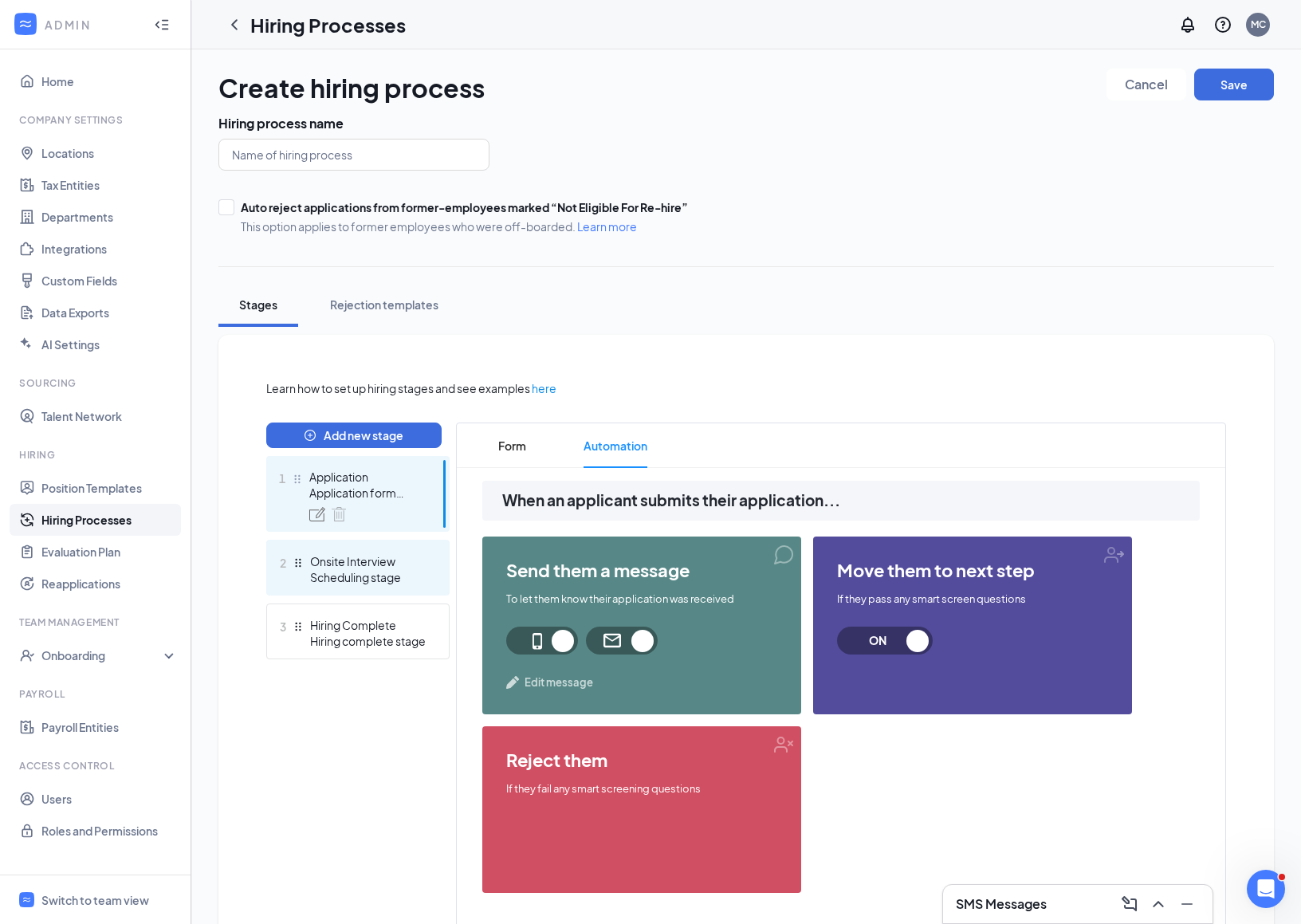
click at [375, 586] on div "2 Onsite Interview Scheduling stage" at bounding box center [357, 568] width 184 height 56
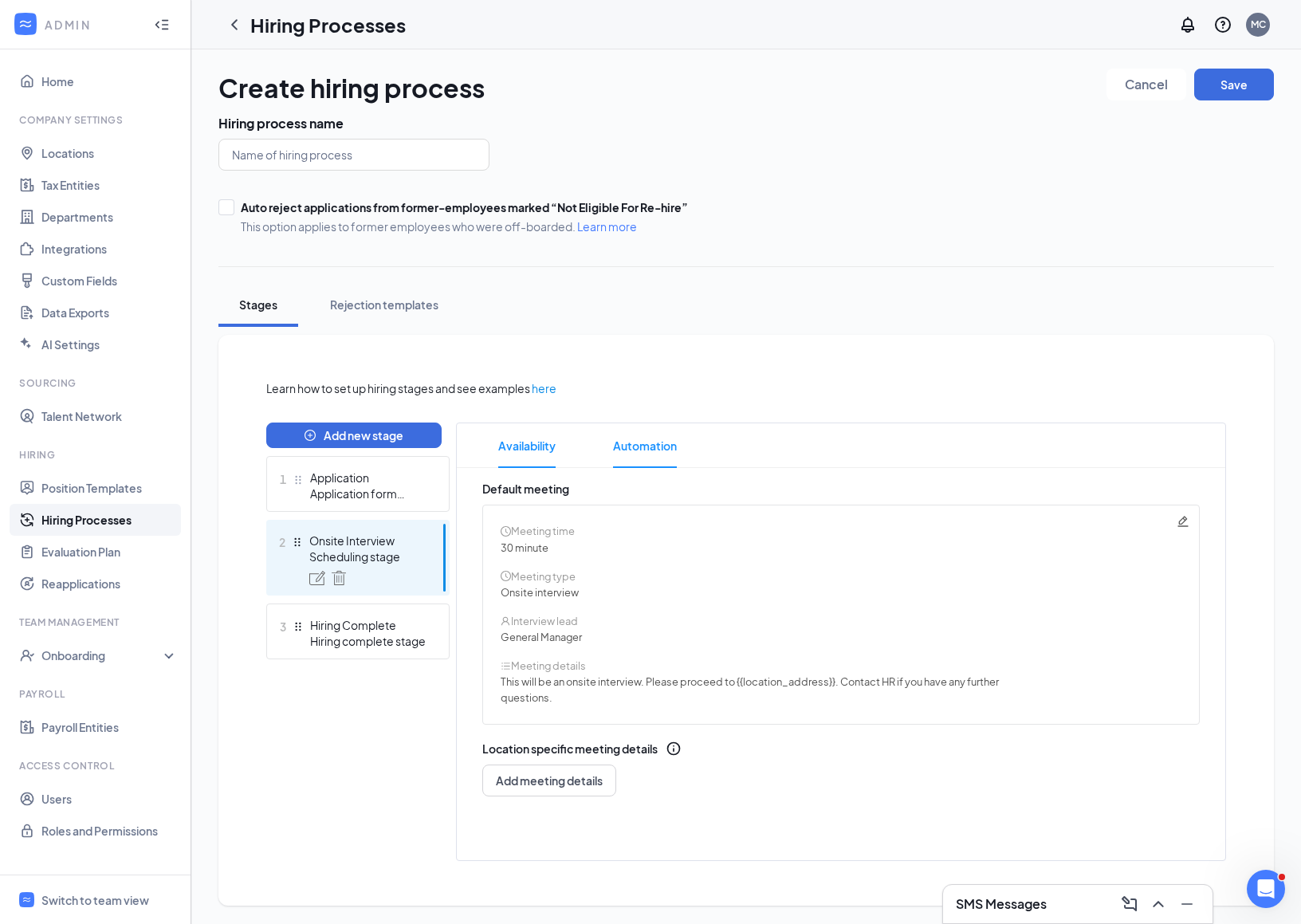
click at [659, 456] on span "Automation" at bounding box center [645, 445] width 64 height 44
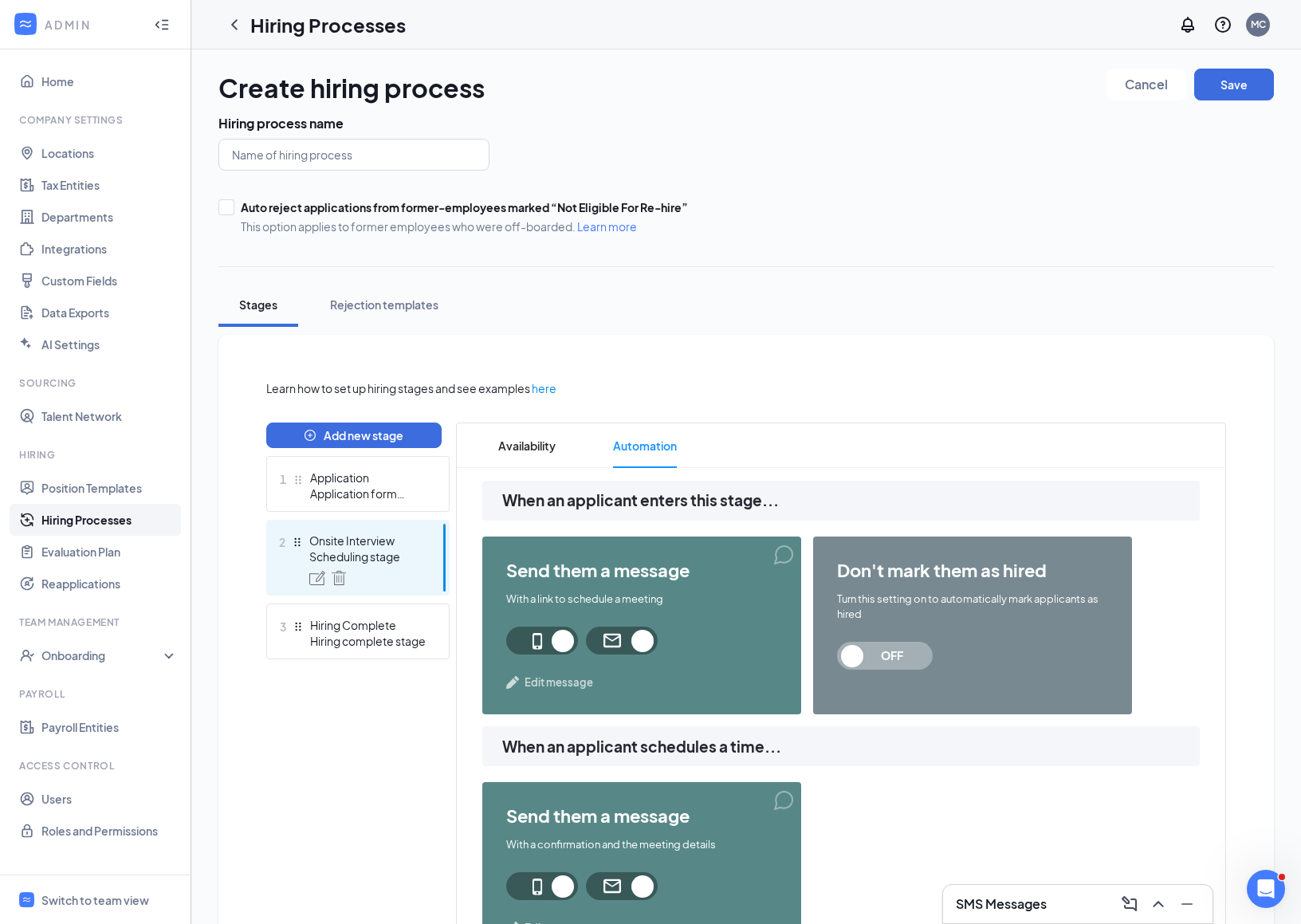
click at [1123, 101] on link "Cancel" at bounding box center [1146, 88] width 80 height 39
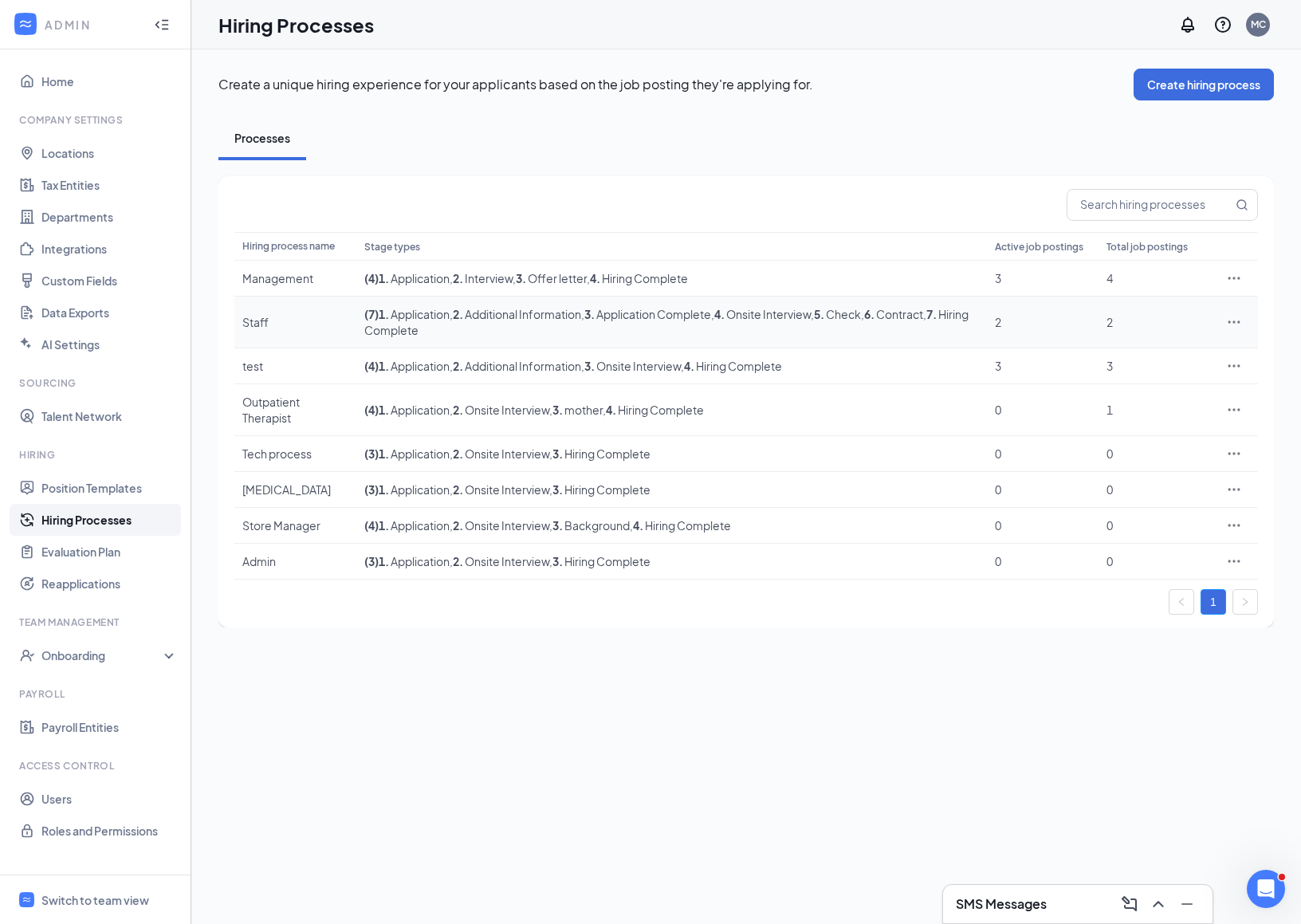
click at [1242, 320] on icon "Ellipses" at bounding box center [1234, 322] width 16 height 16
click at [1168, 346] on span "Edit" at bounding box center [1160, 352] width 137 height 18
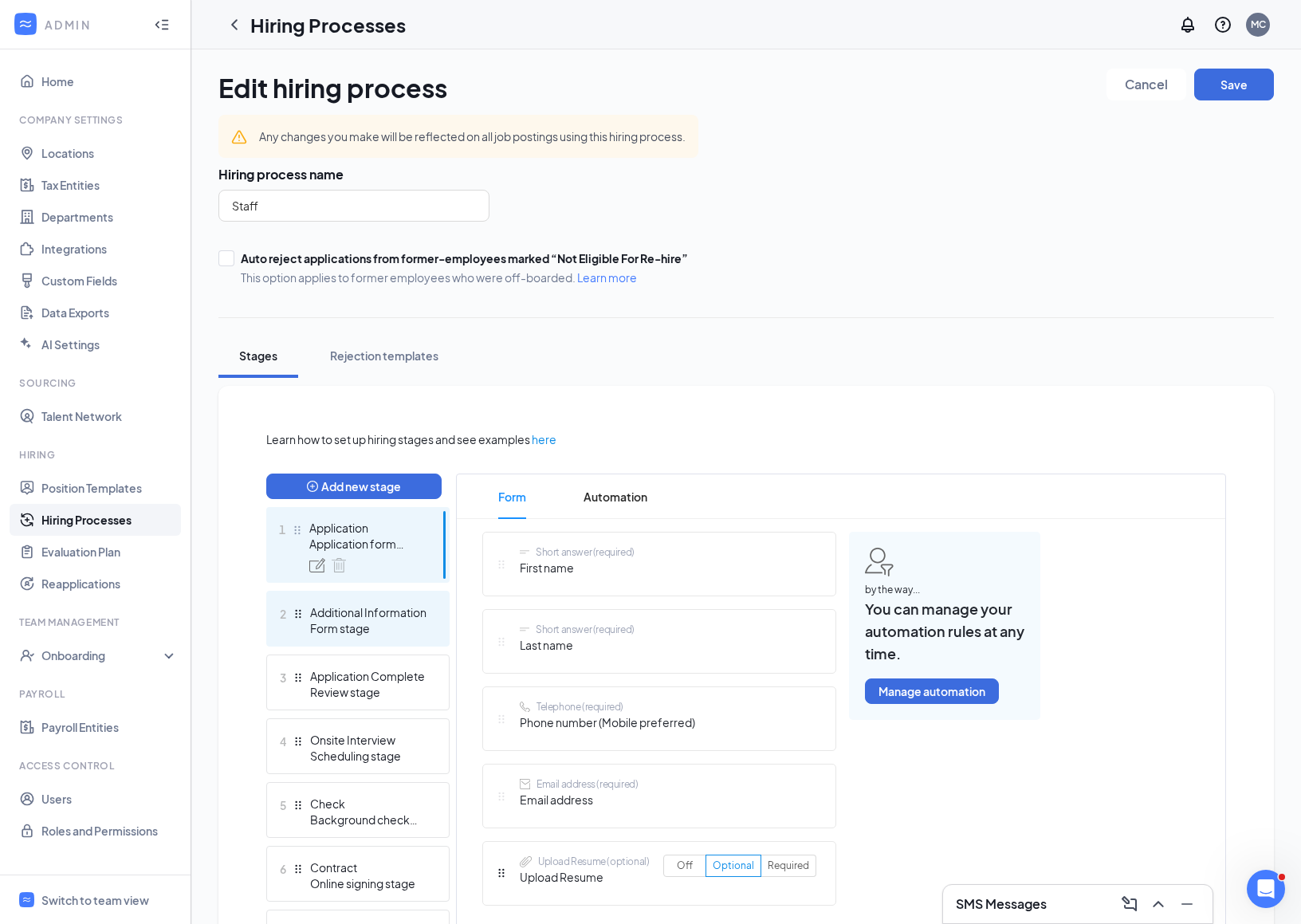
click at [344, 628] on div "Form stage" at bounding box center [368, 628] width 116 height 16
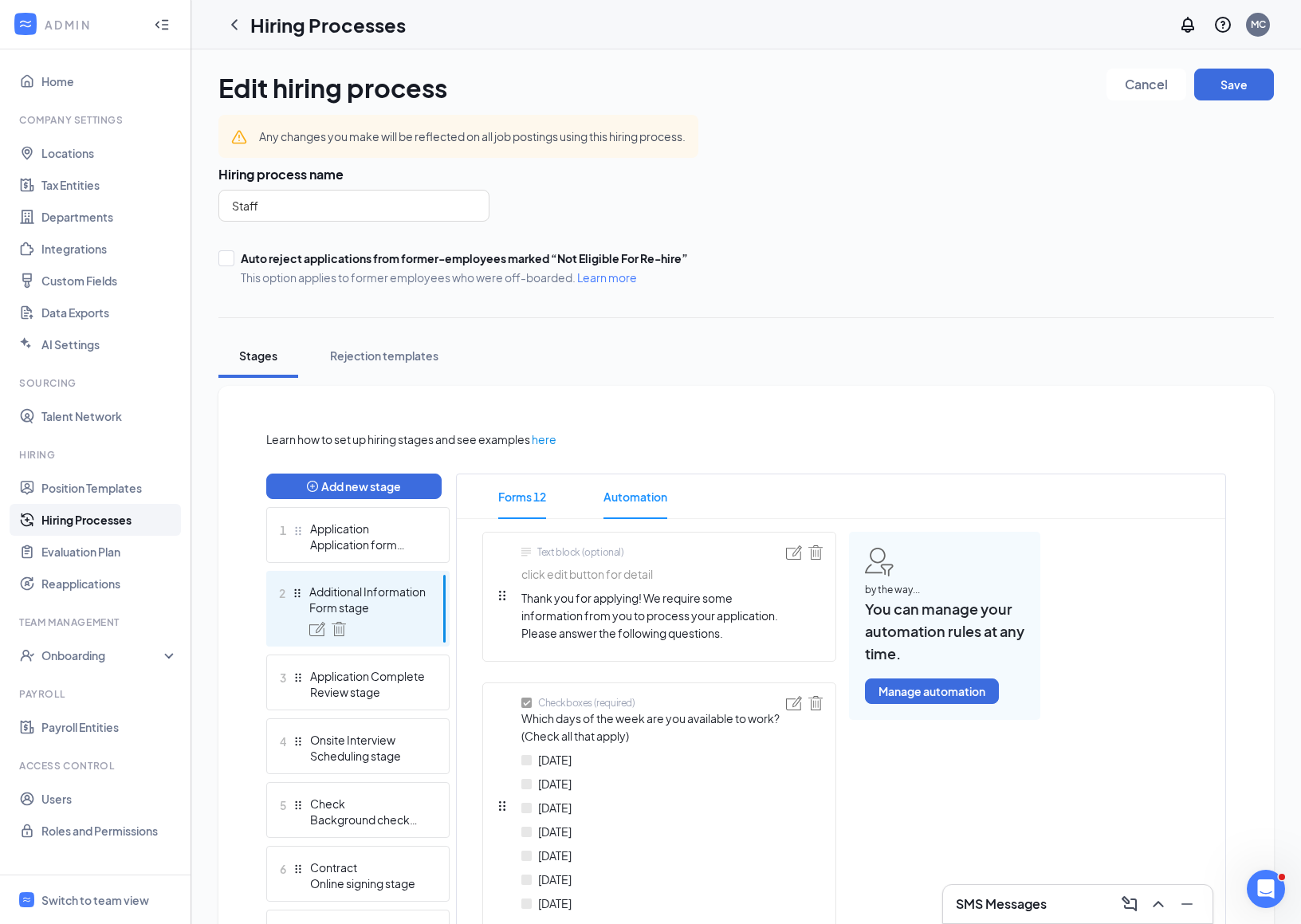
click at [634, 502] on span "Automation" at bounding box center [635, 496] width 64 height 44
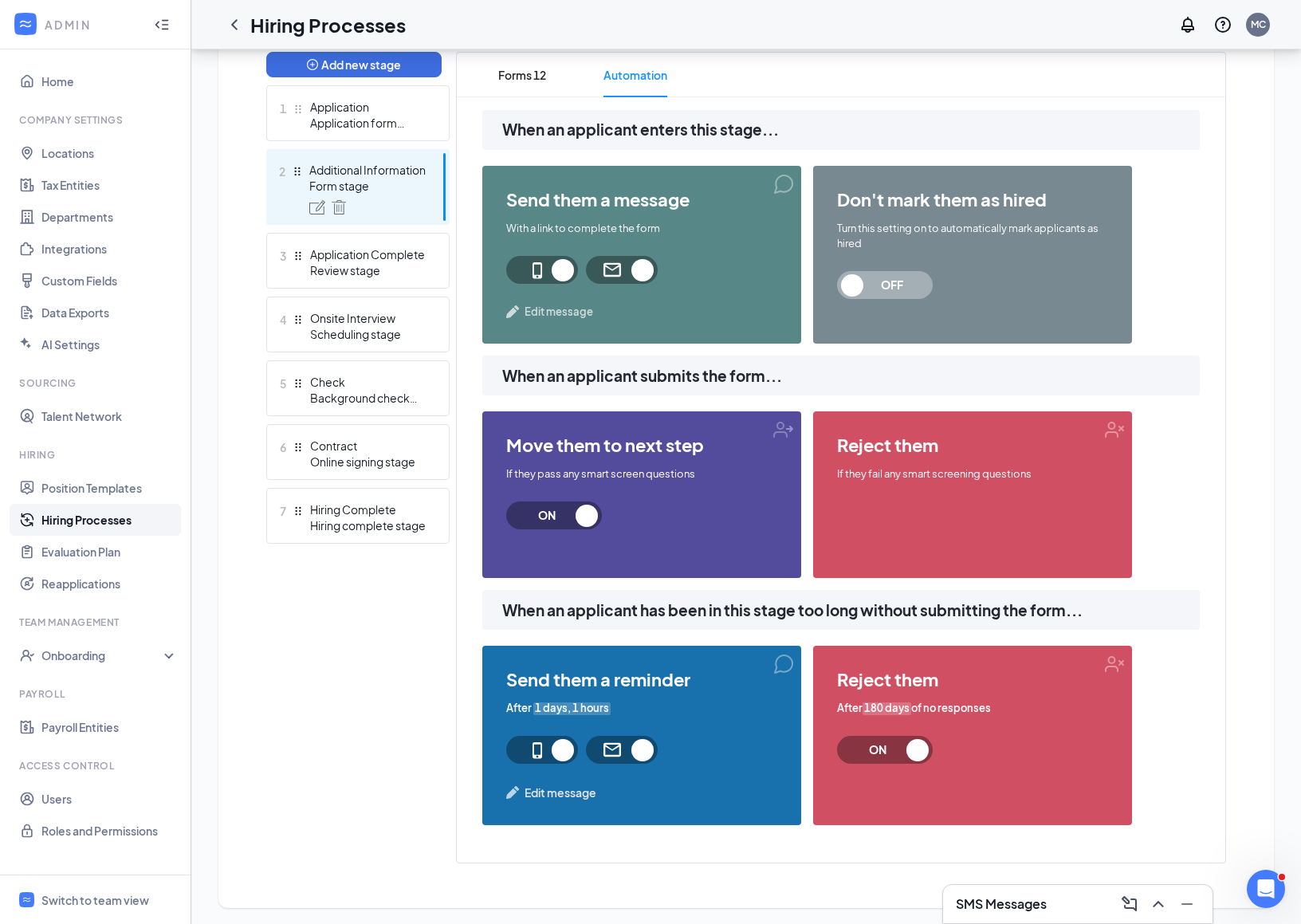
scroll to position [423, 0]
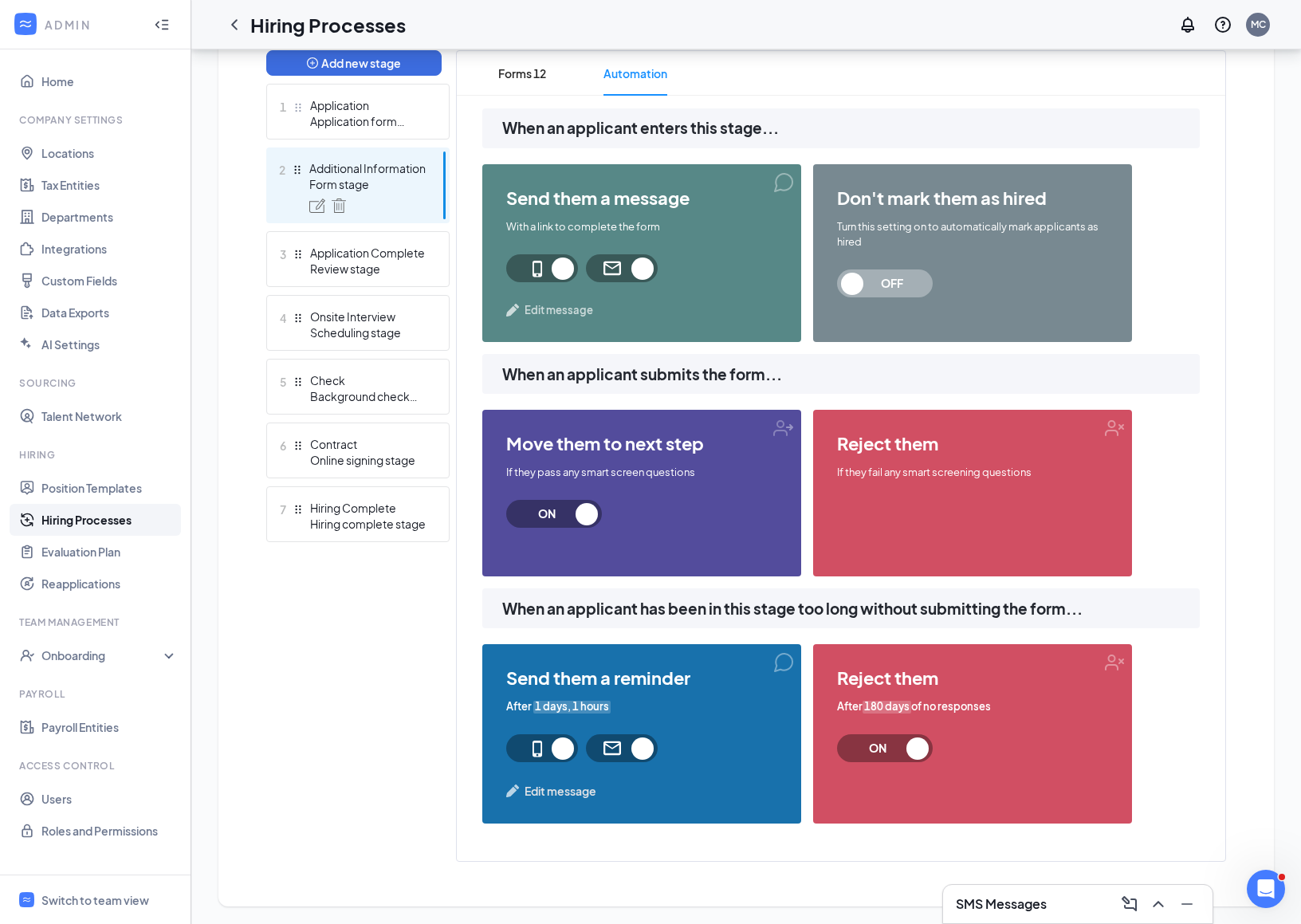
click at [561, 310] on span "Edit message" at bounding box center [558, 310] width 69 height 16
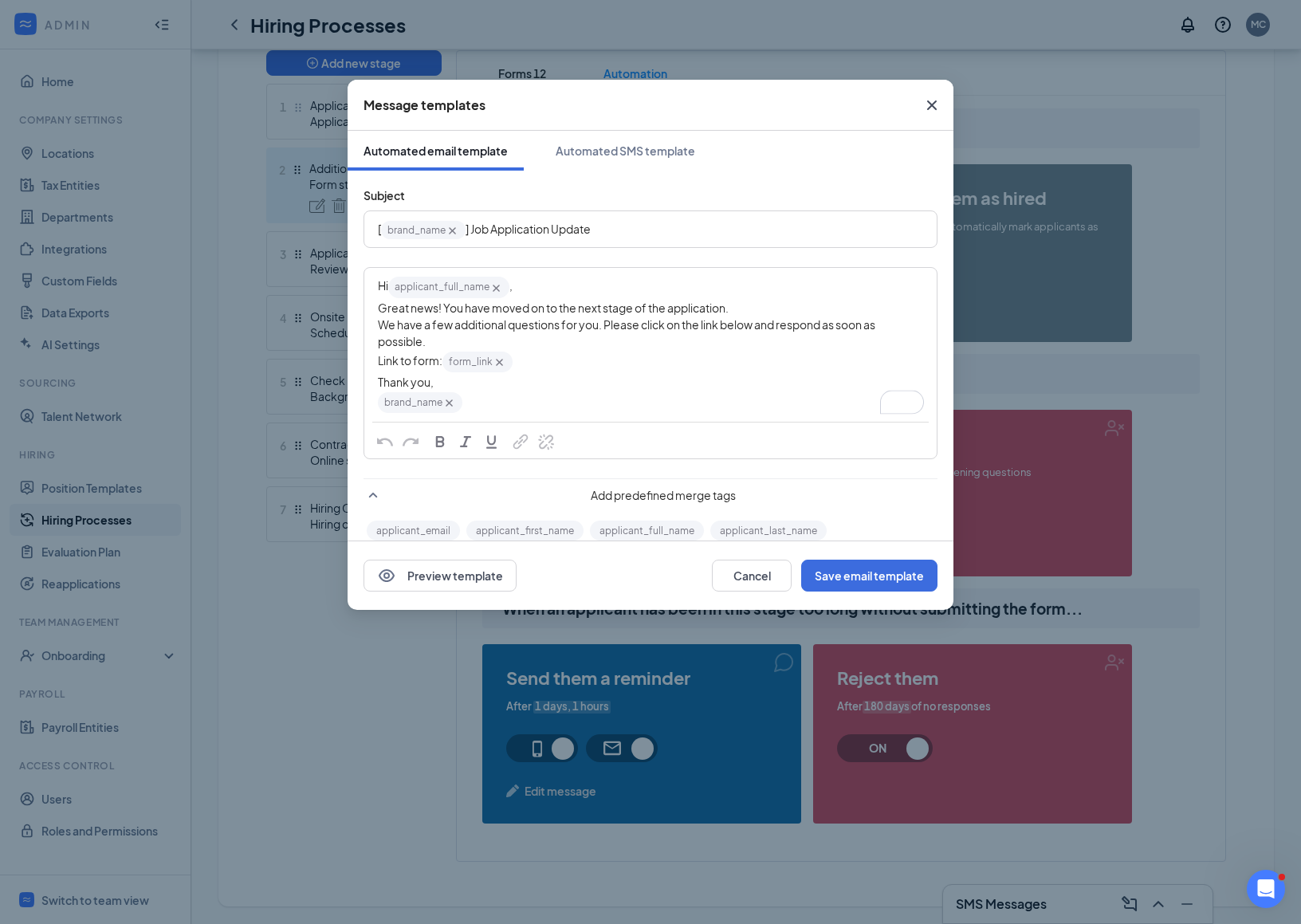
click at [937, 96] on icon "Cross" at bounding box center [931, 105] width 19 height 19
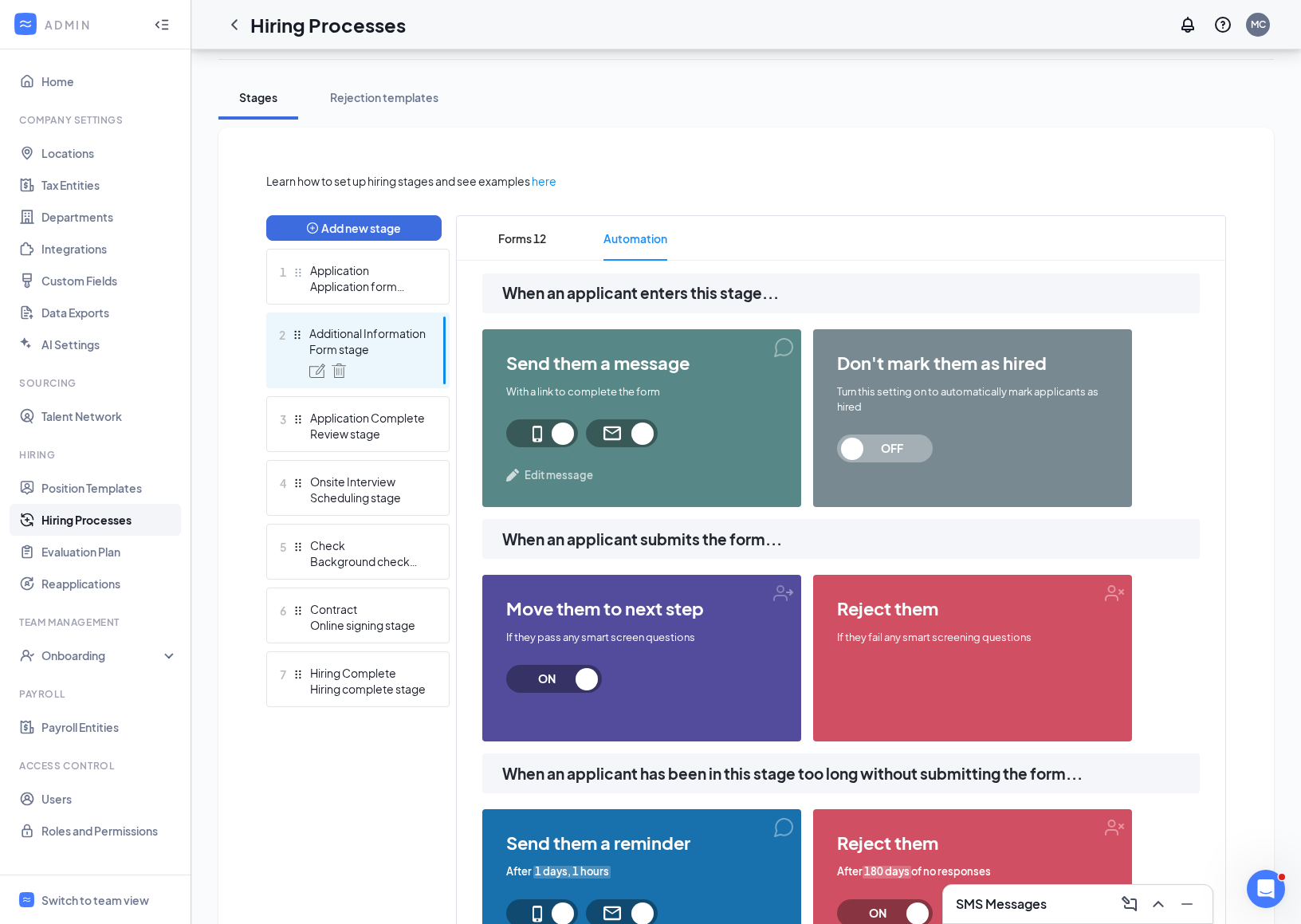
scroll to position [224, 0]
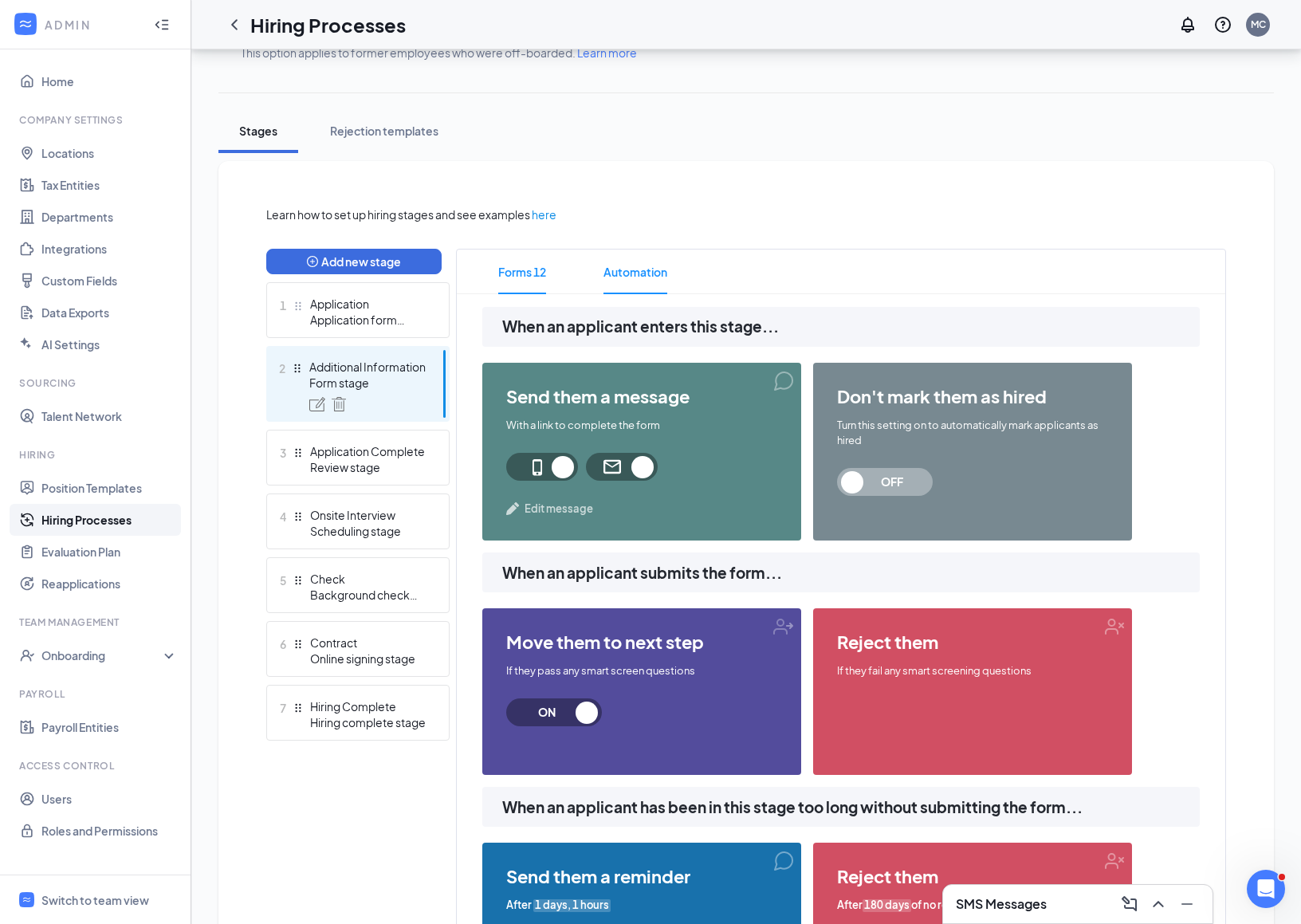
click at [519, 276] on span "Forms 12" at bounding box center [522, 272] width 48 height 44
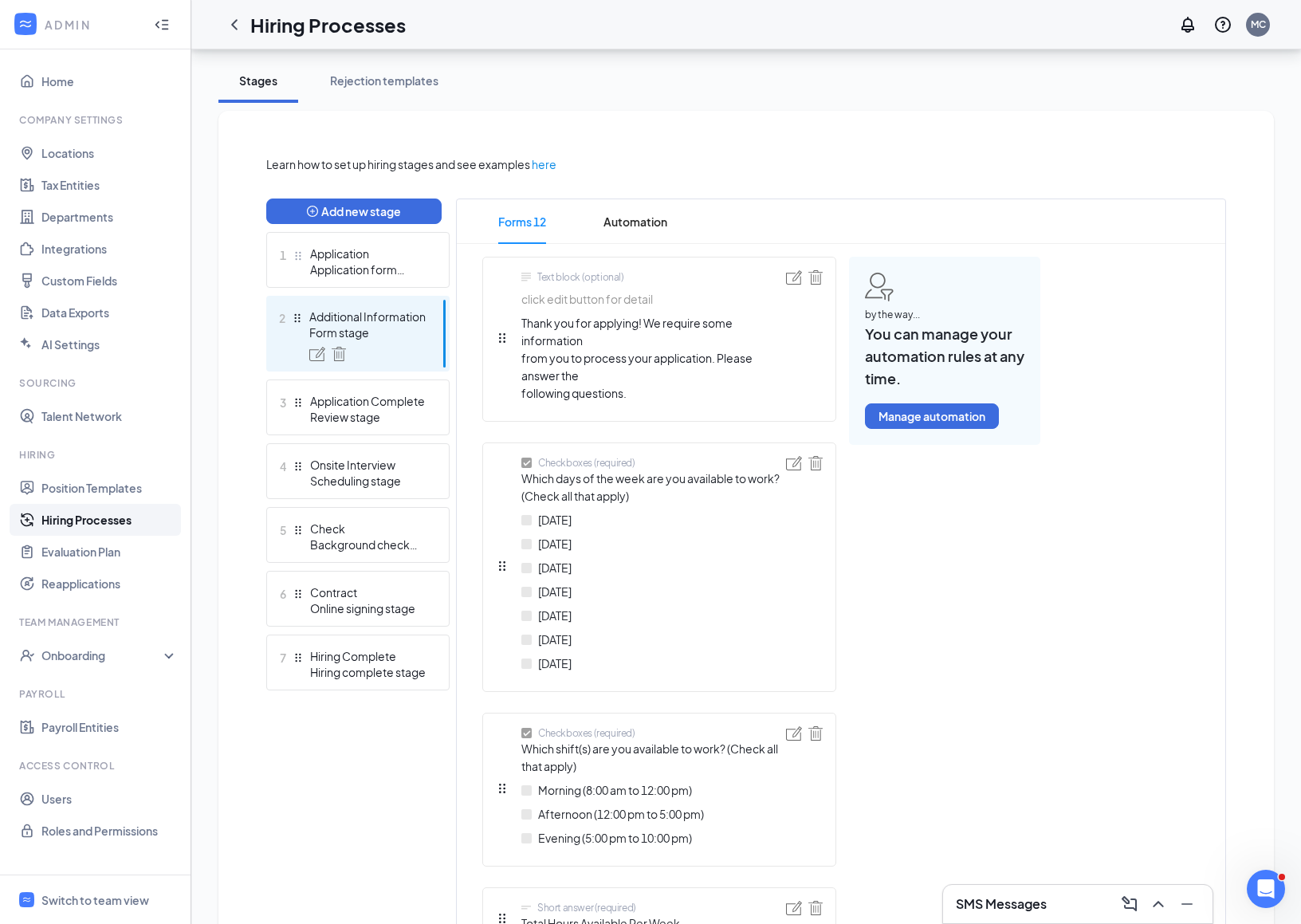
scroll to position [304, 0]
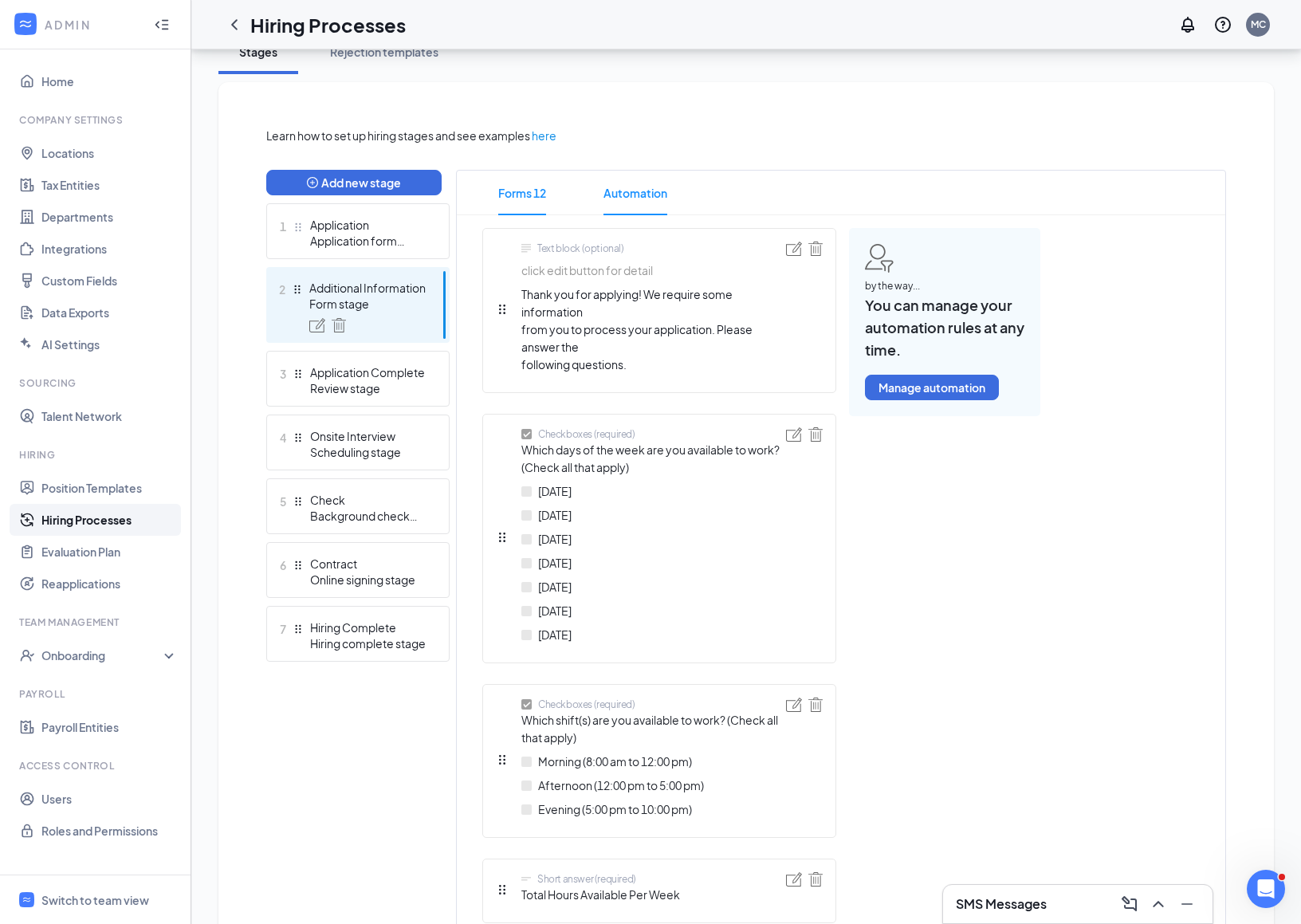
click at [621, 199] on span "Automation" at bounding box center [635, 192] width 64 height 44
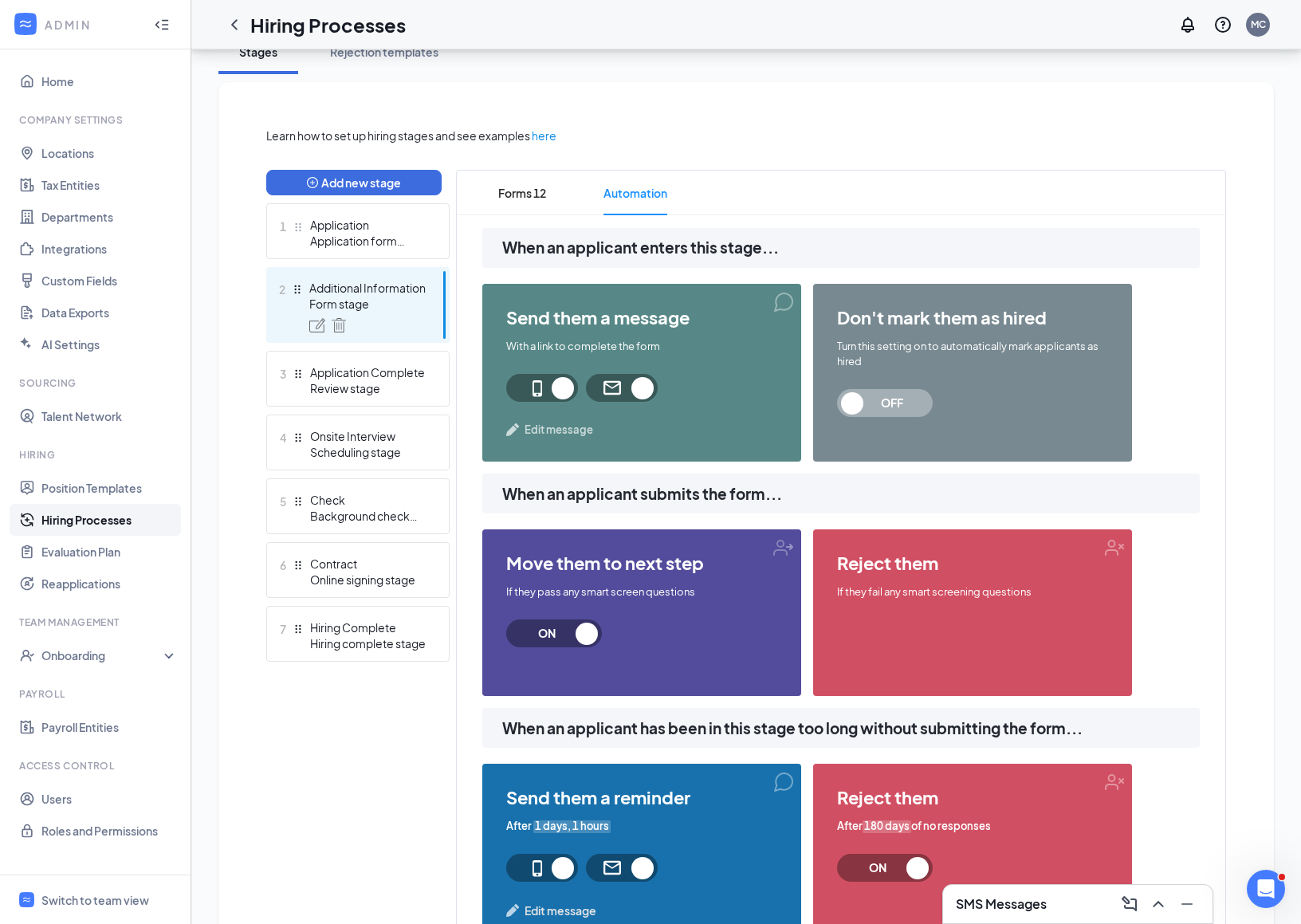
click at [543, 427] on span "Edit message" at bounding box center [558, 429] width 69 height 16
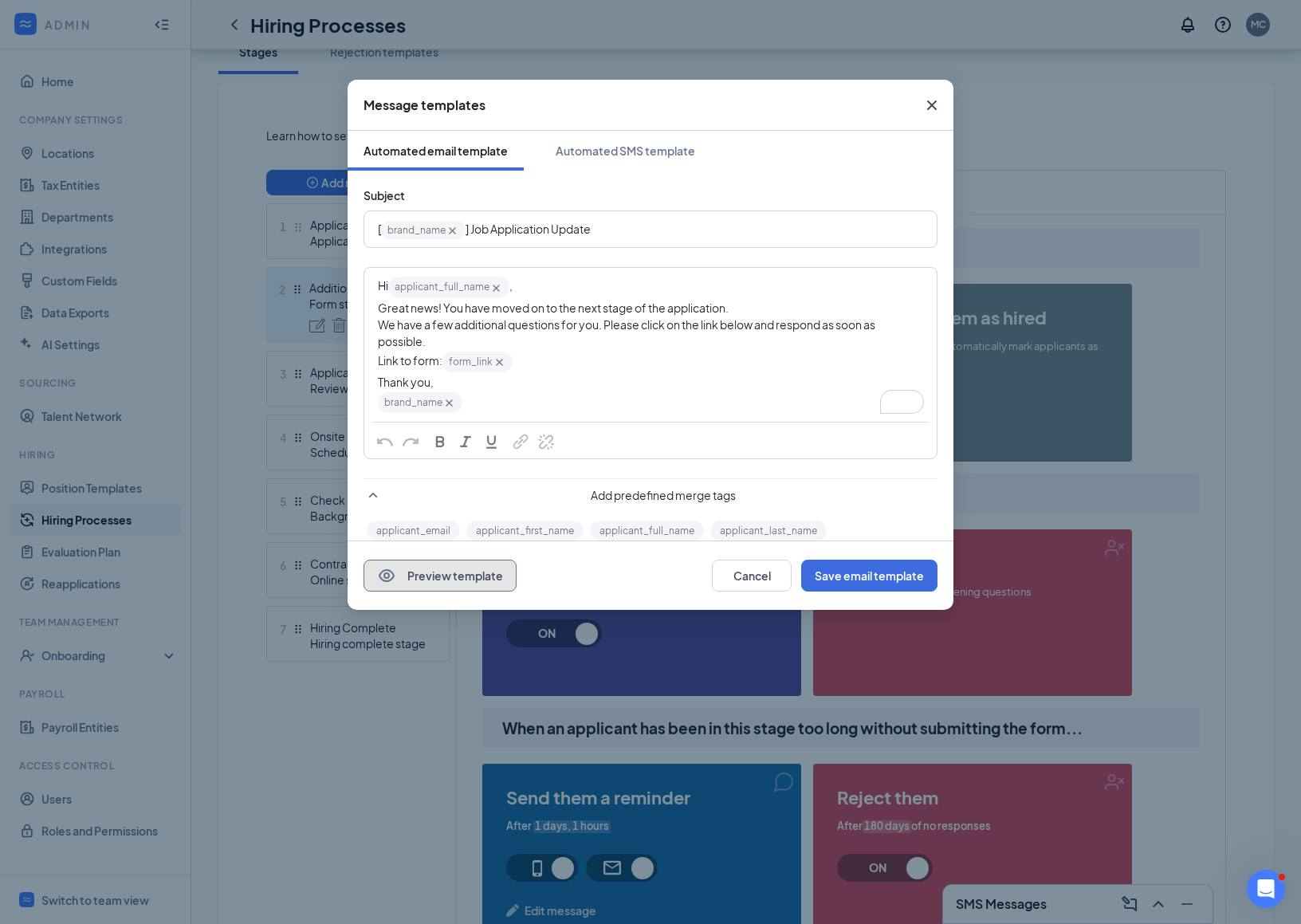
click at [467, 570] on button "Preview template" at bounding box center [440, 576] width 153 height 32
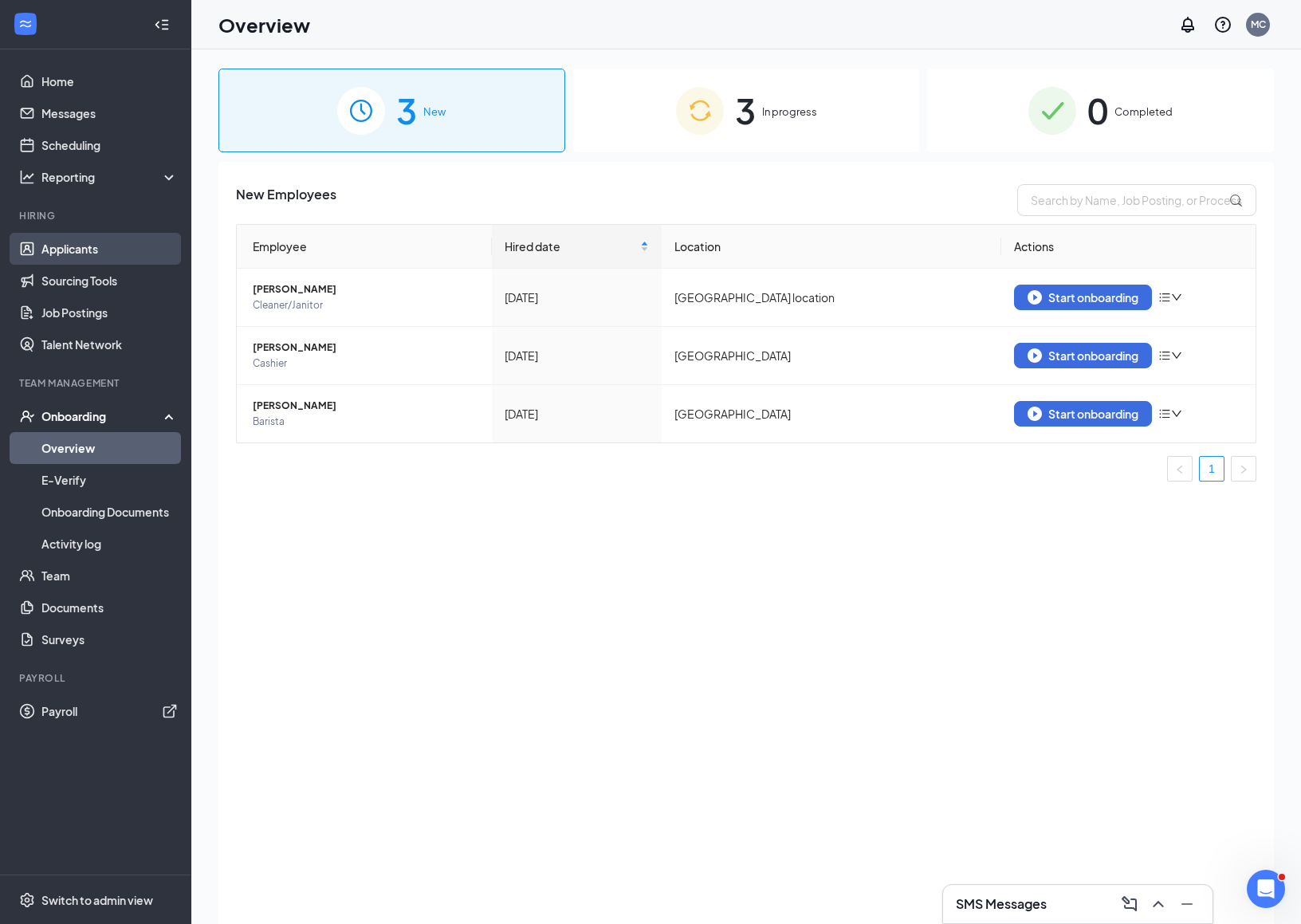
click at [85, 251] on link "Applicants" at bounding box center [109, 249] width 137 height 32
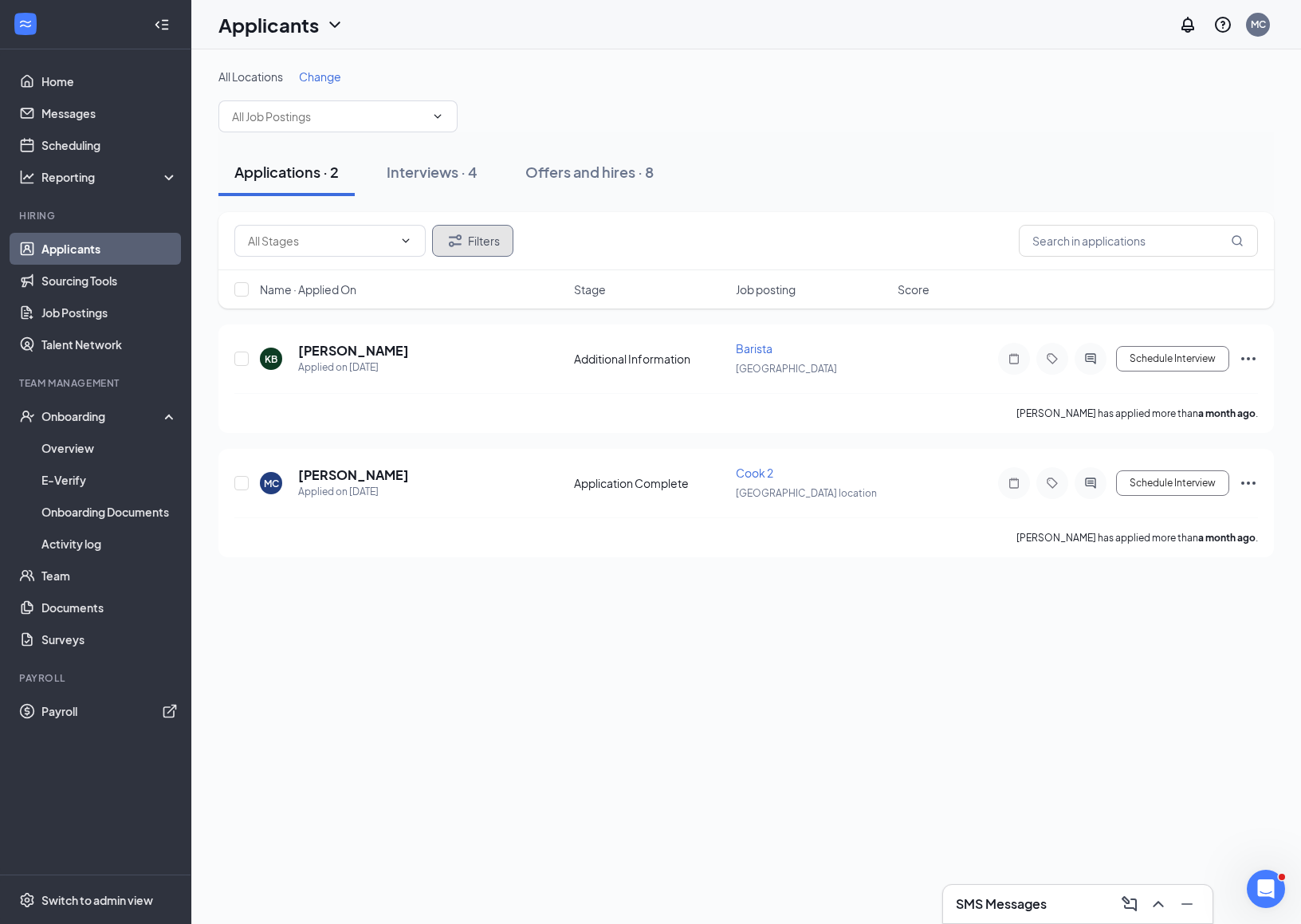
click at [476, 244] on button "Filters" at bounding box center [472, 240] width 81 height 32
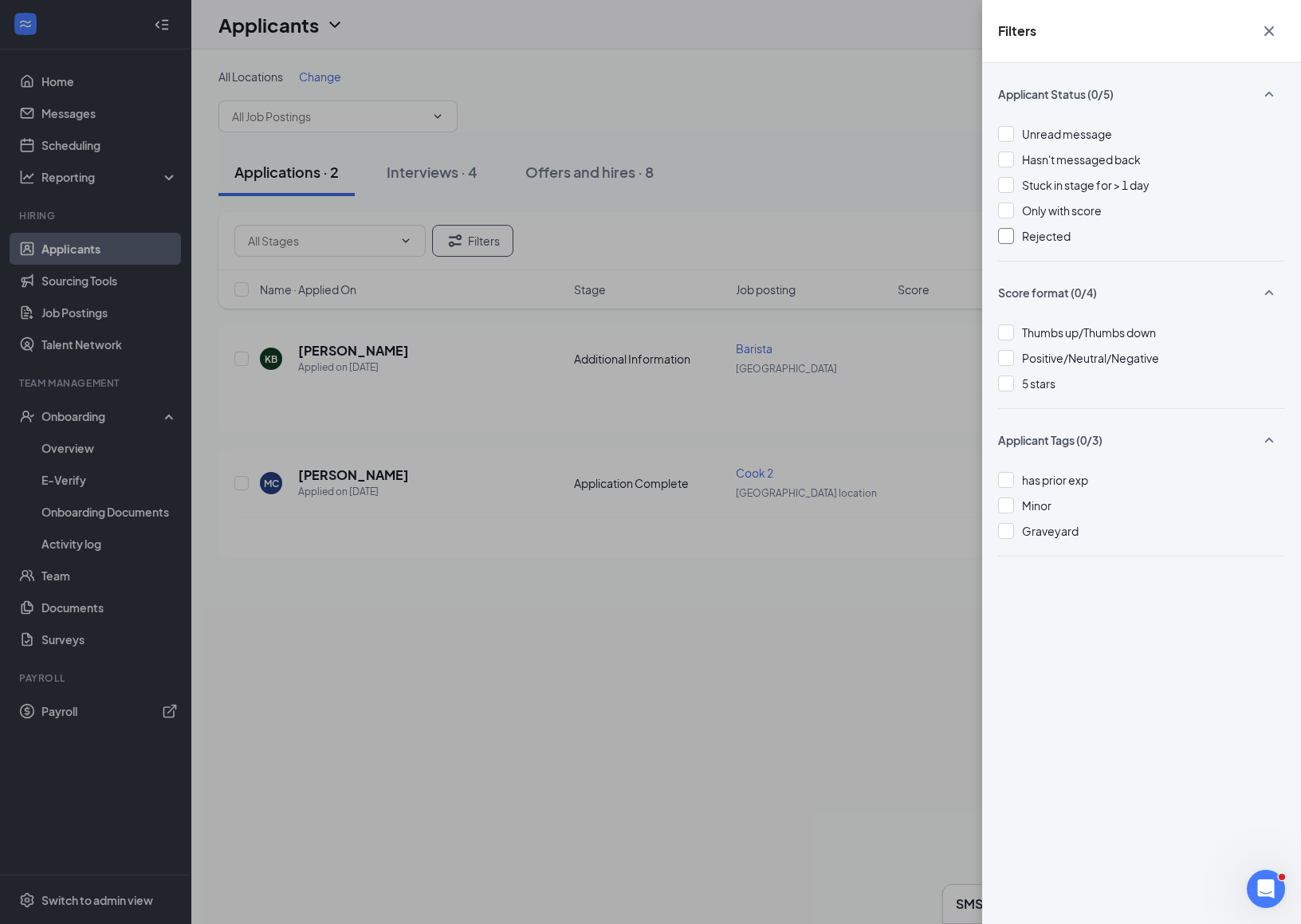
click at [1046, 240] on span "Rejected" at bounding box center [1046, 236] width 49 height 14
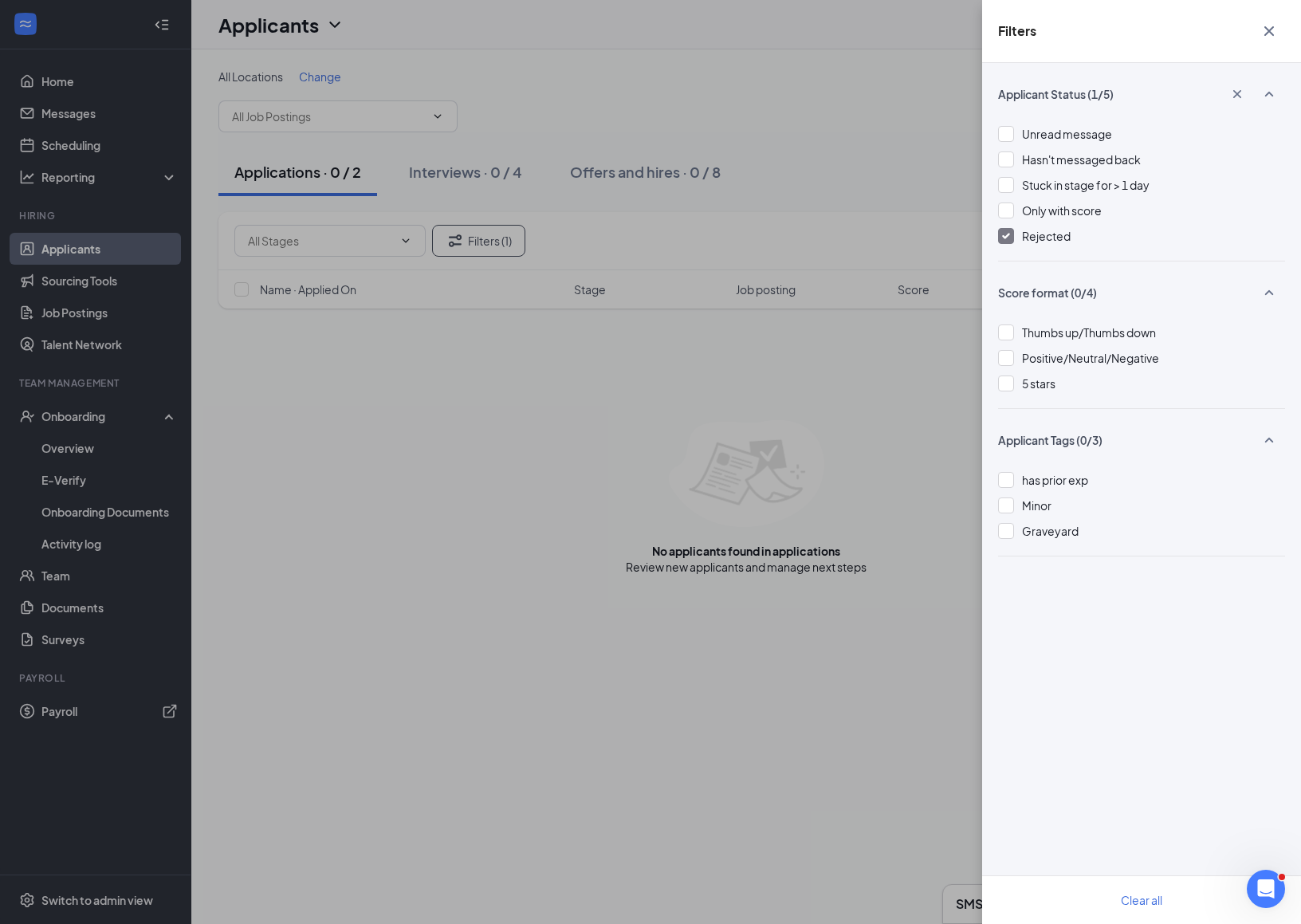
click at [1274, 31] on icon "Cross" at bounding box center [1269, 31] width 19 height 19
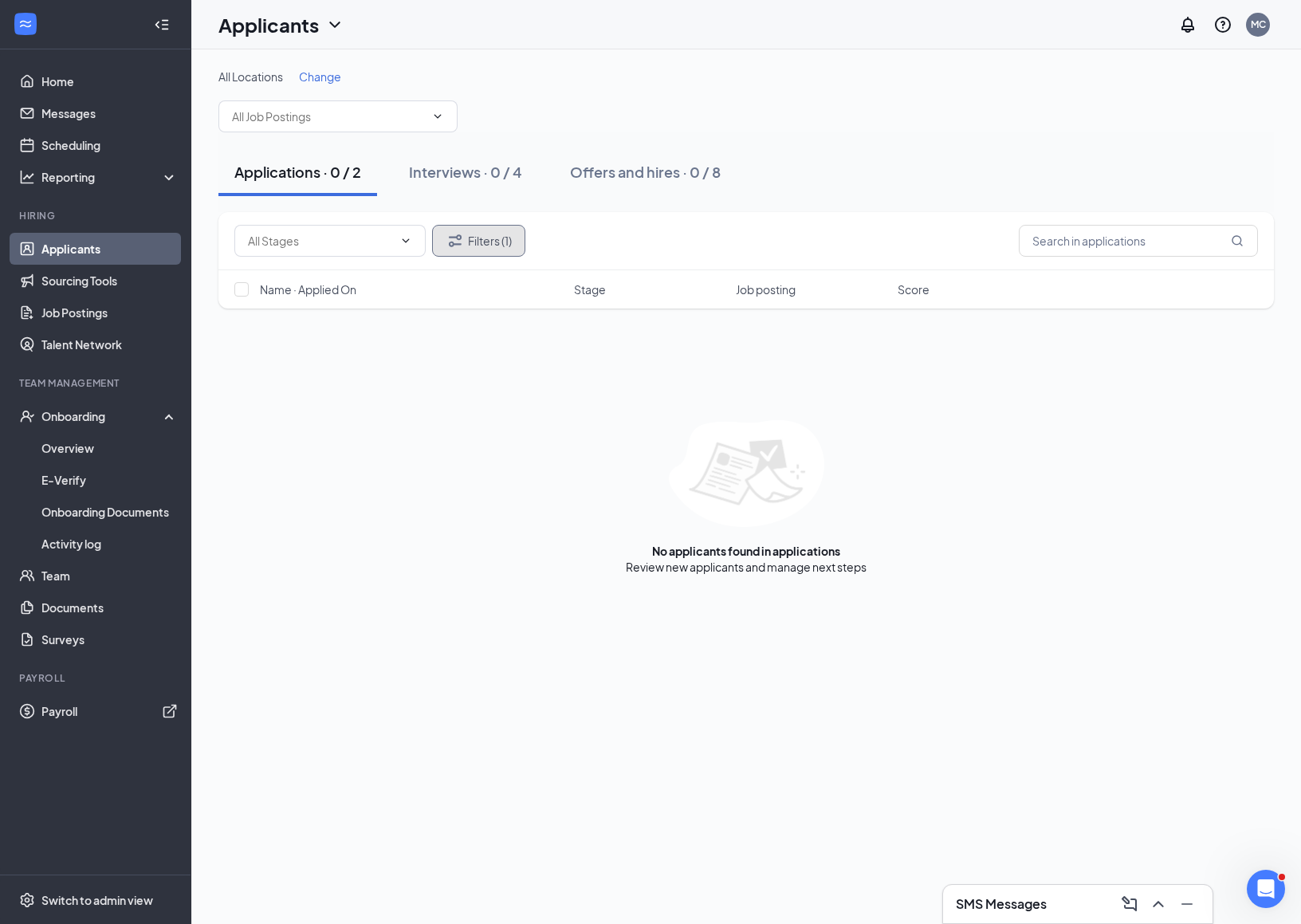
click at [469, 249] on button "Filters (1)" at bounding box center [478, 240] width 93 height 32
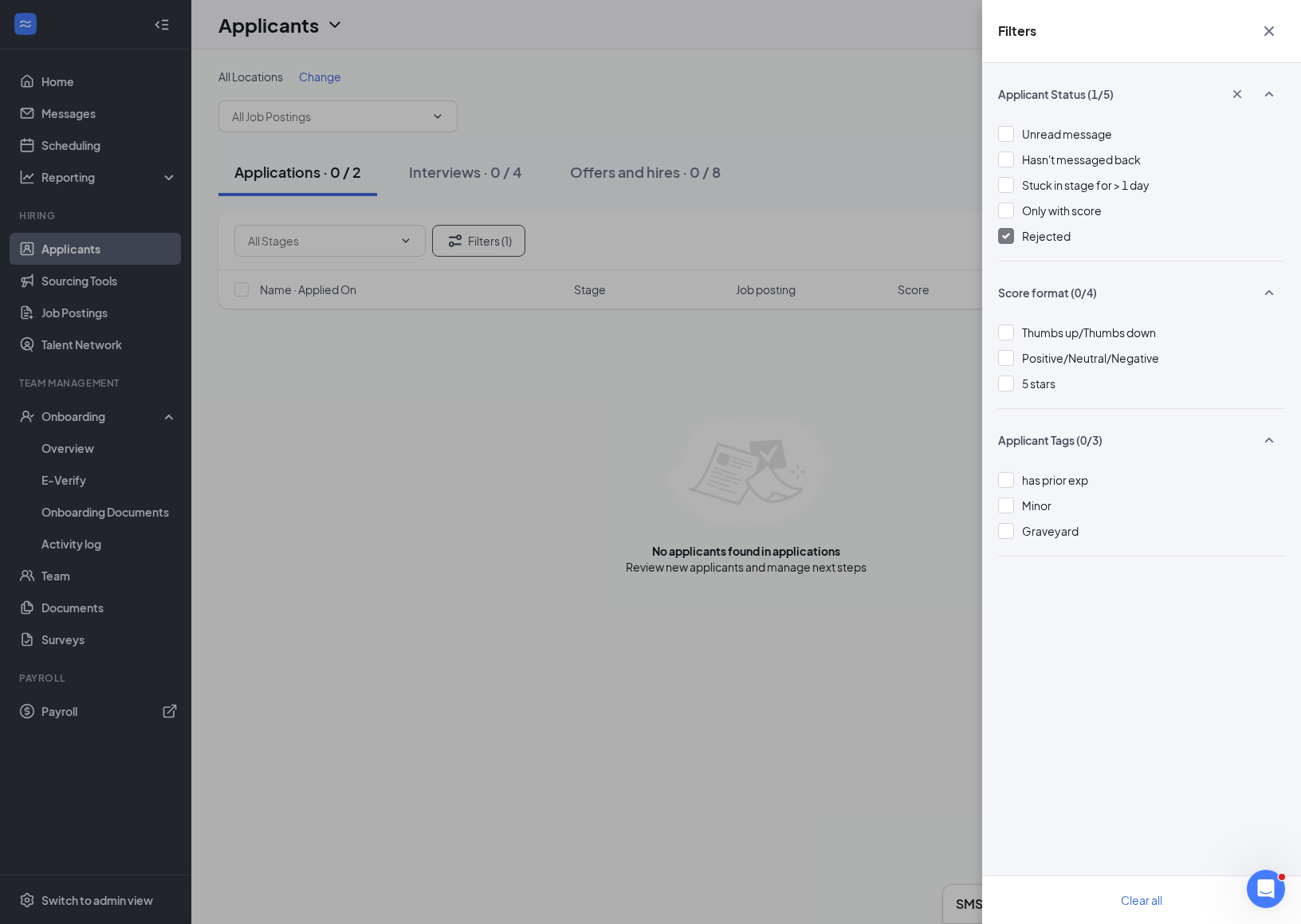
click at [1051, 236] on span "Rejected" at bounding box center [1046, 236] width 49 height 14
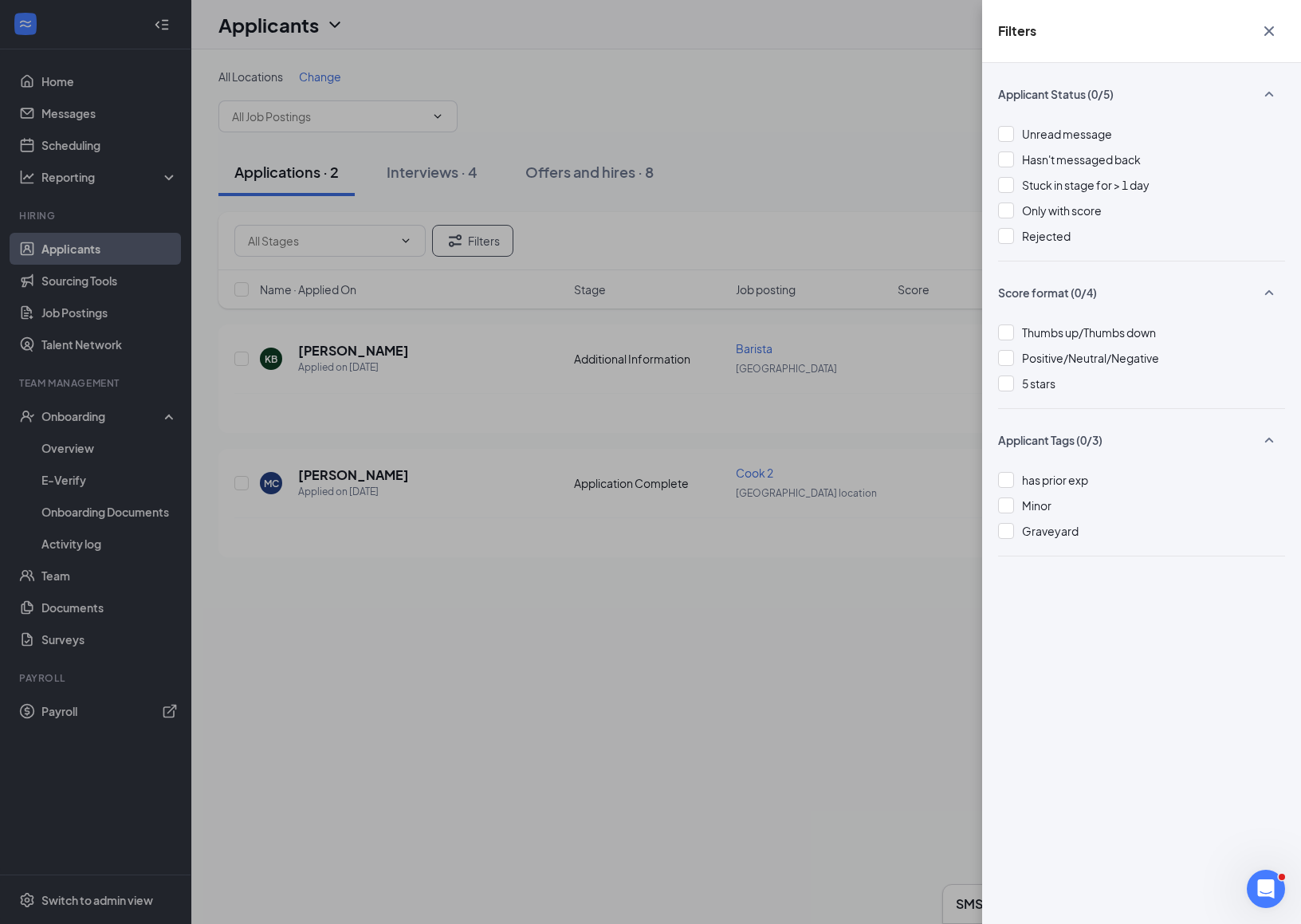
click at [322, 246] on div "Filters Applicant Status (0/5) Unread message Hasn't messaged back Stuck in sta…" at bounding box center [650, 462] width 1301 height 924
click at [272, 390] on div "Filters Applicant Status (0/5) Unread message Hasn't messaged back Stuck in sta…" at bounding box center [650, 462] width 1301 height 924
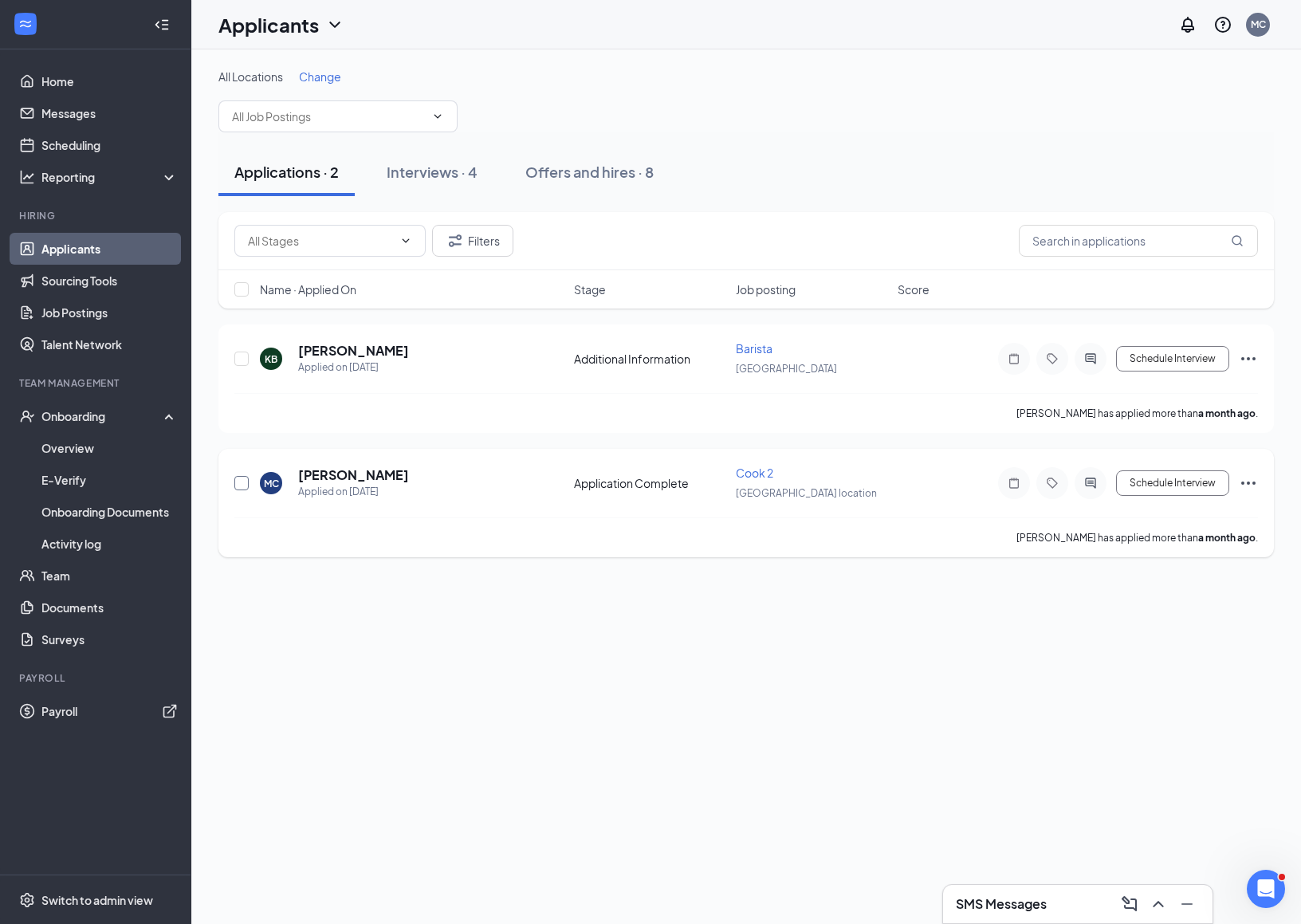
click at [244, 484] on input "checkbox" at bounding box center [241, 483] width 14 height 14
checkbox input "true"
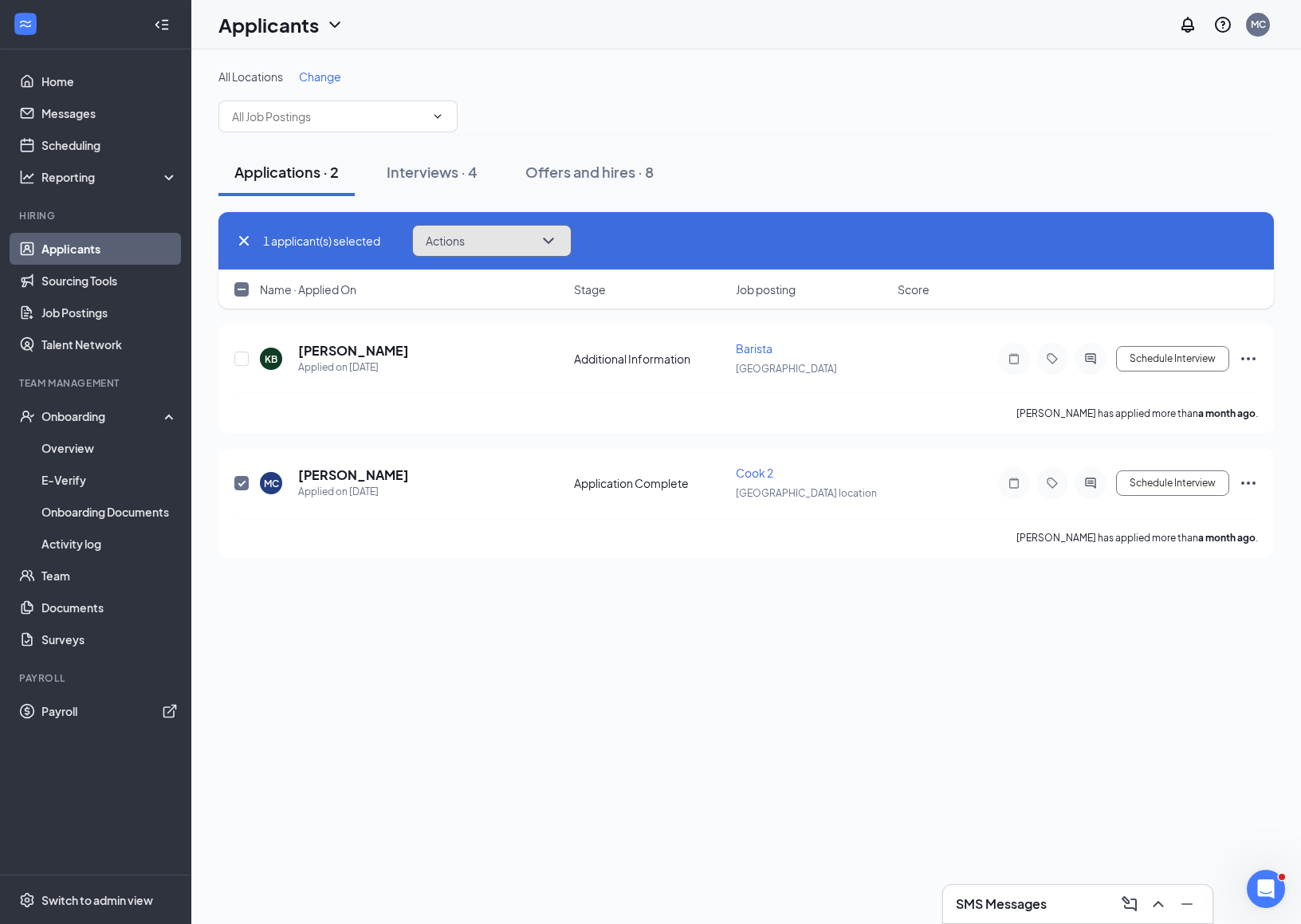
click at [483, 249] on button "Actions" at bounding box center [491, 240] width 159 height 32
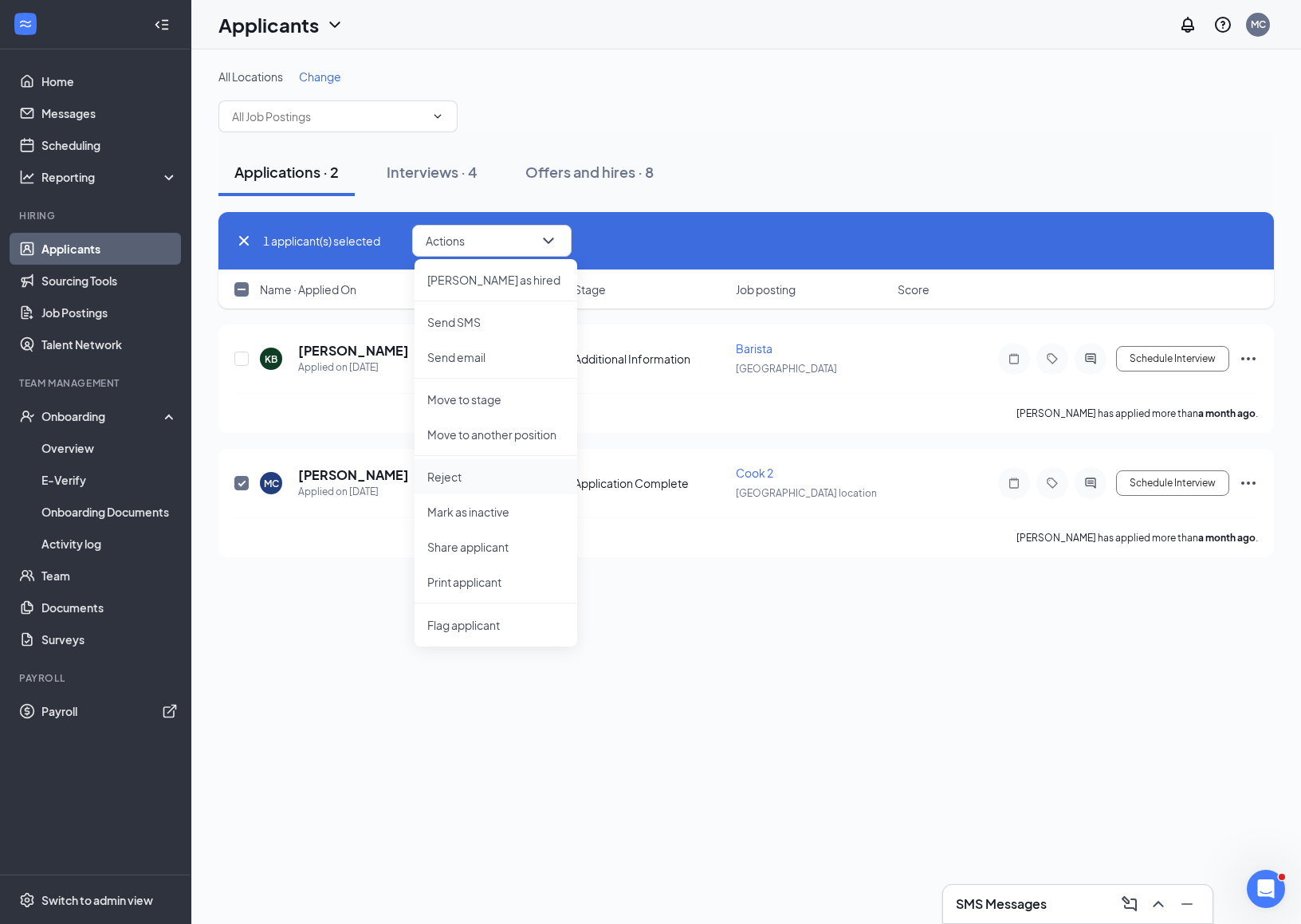
click at [482, 483] on p "Reject" at bounding box center [495, 476] width 137 height 16
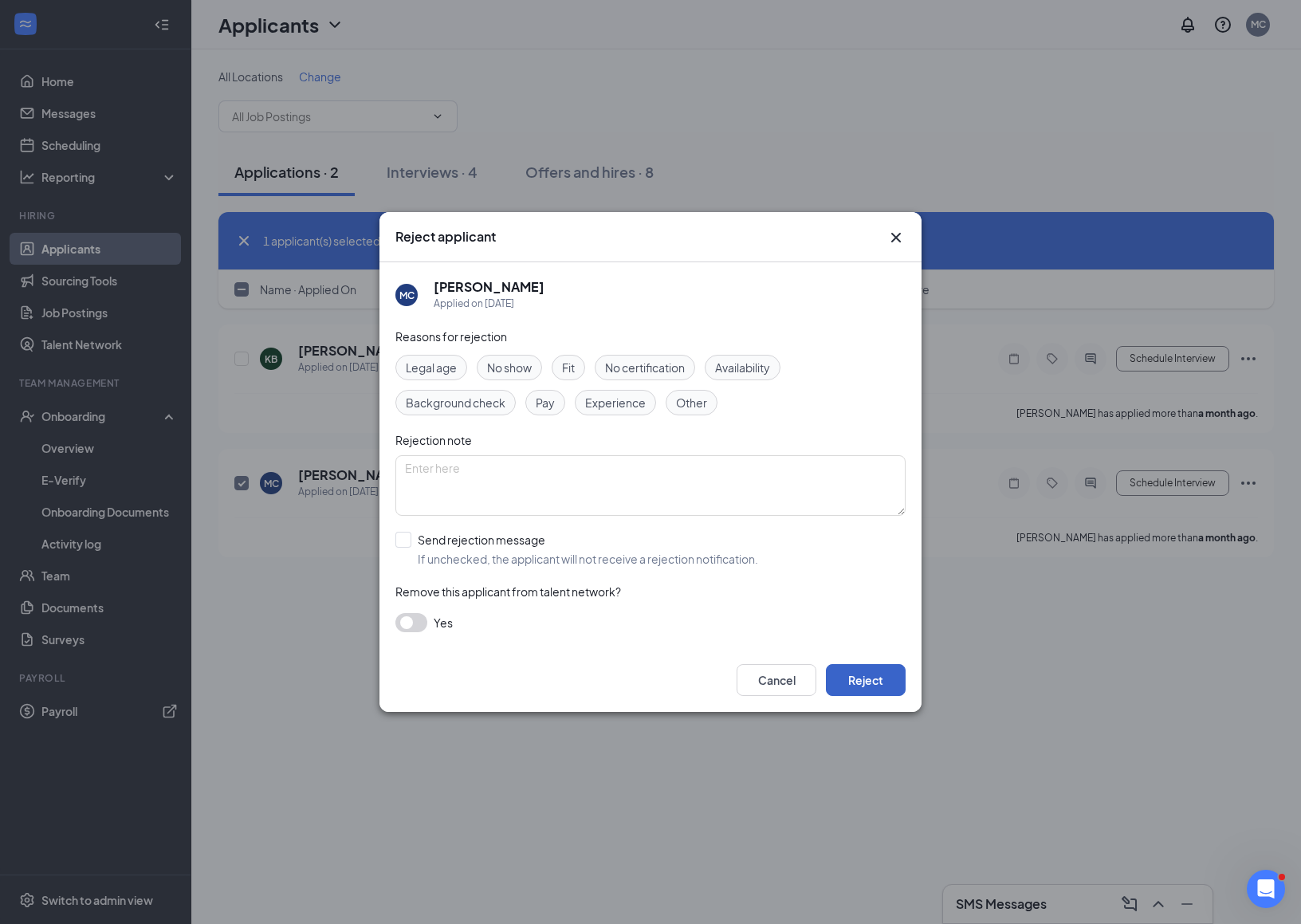
click at [841, 679] on button "Reject" at bounding box center [865, 680] width 80 height 32
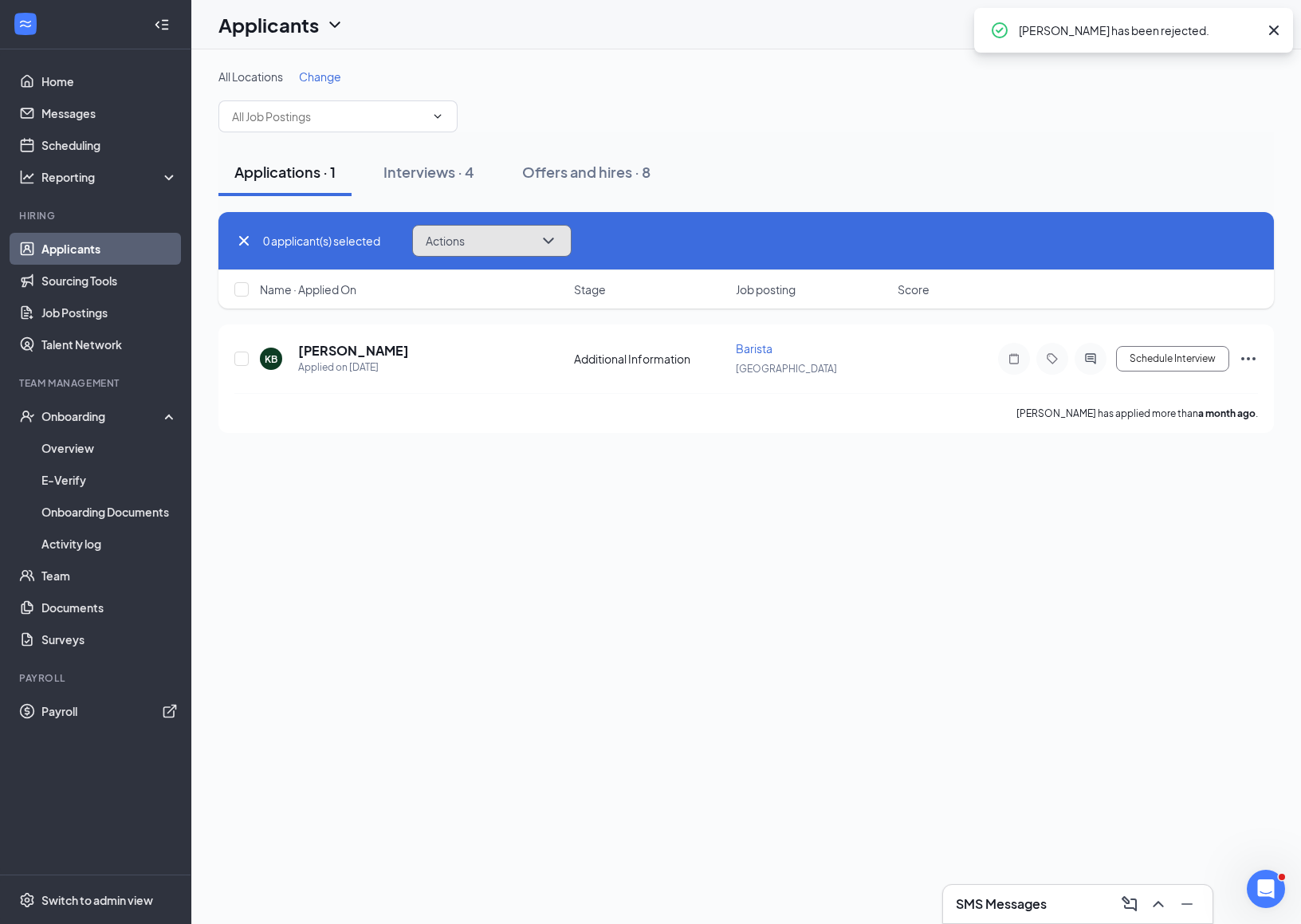
click at [499, 239] on button "Actions" at bounding box center [491, 240] width 159 height 32
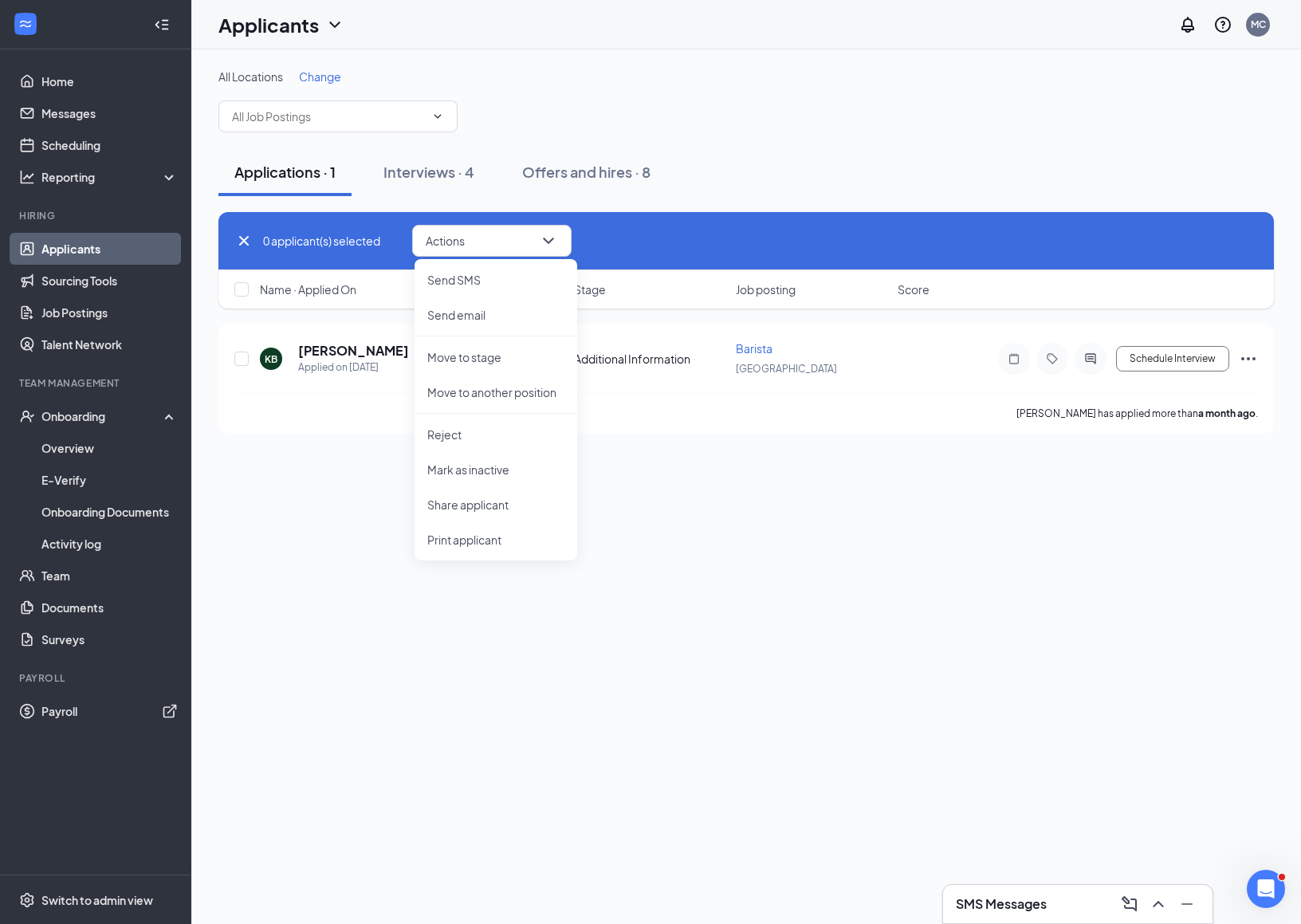
click at [483, 105] on div "All Locations Change" at bounding box center [747, 101] width 1056 height 64
click at [249, 236] on icon "Cross" at bounding box center [244, 240] width 19 height 19
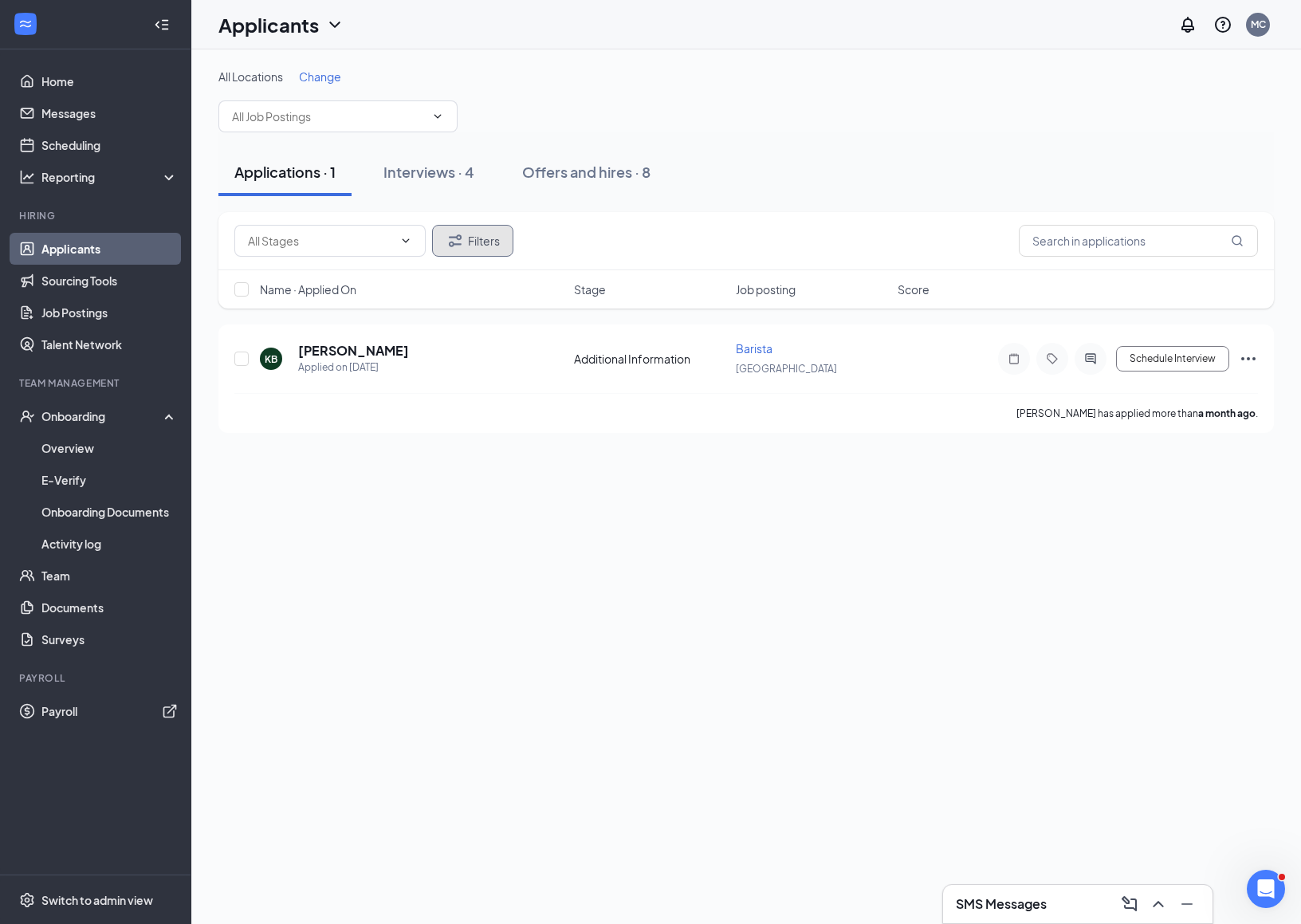
click at [487, 251] on button "Filters" at bounding box center [472, 240] width 81 height 32
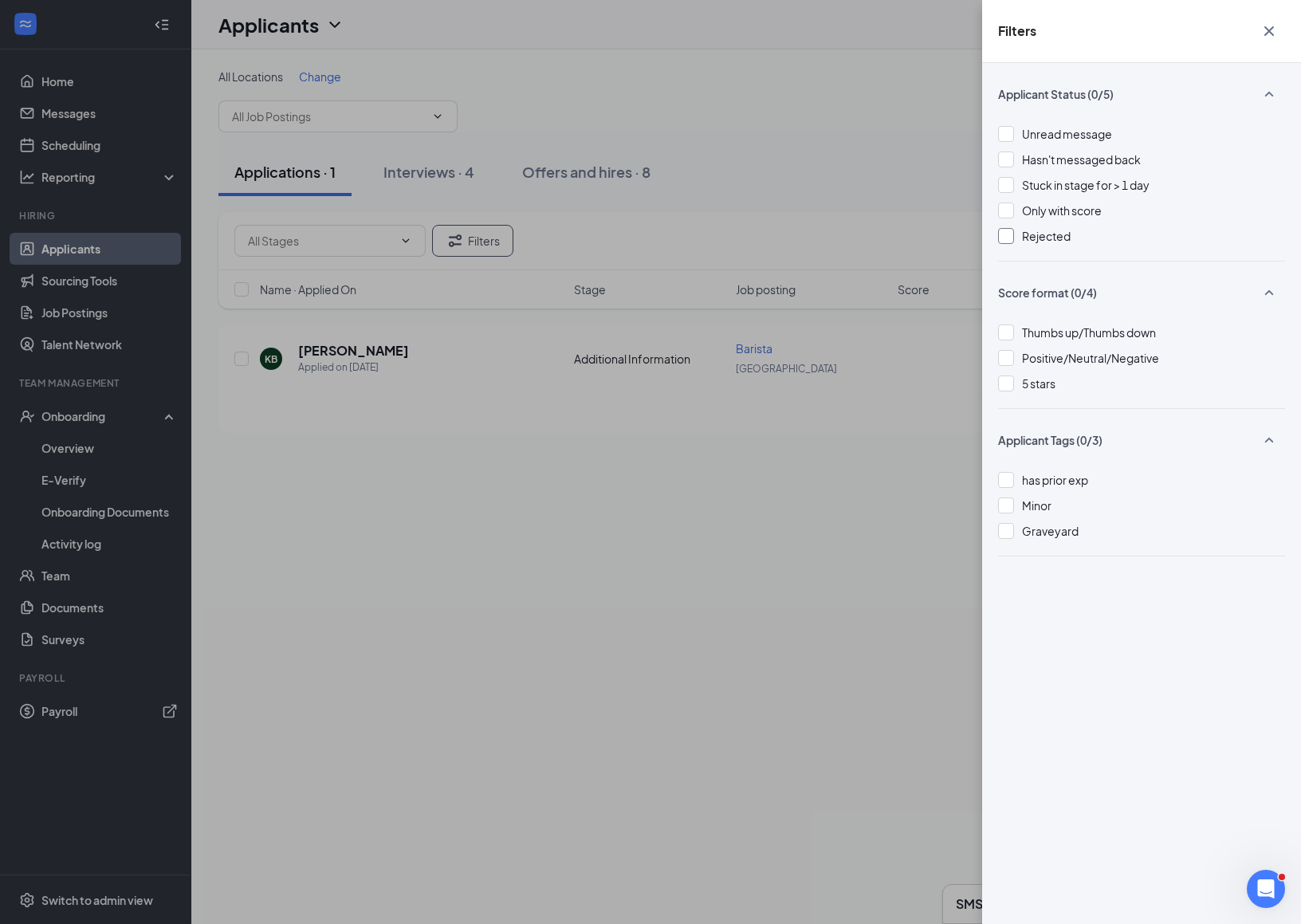
click at [1050, 239] on span "Rejected" at bounding box center [1046, 236] width 49 height 14
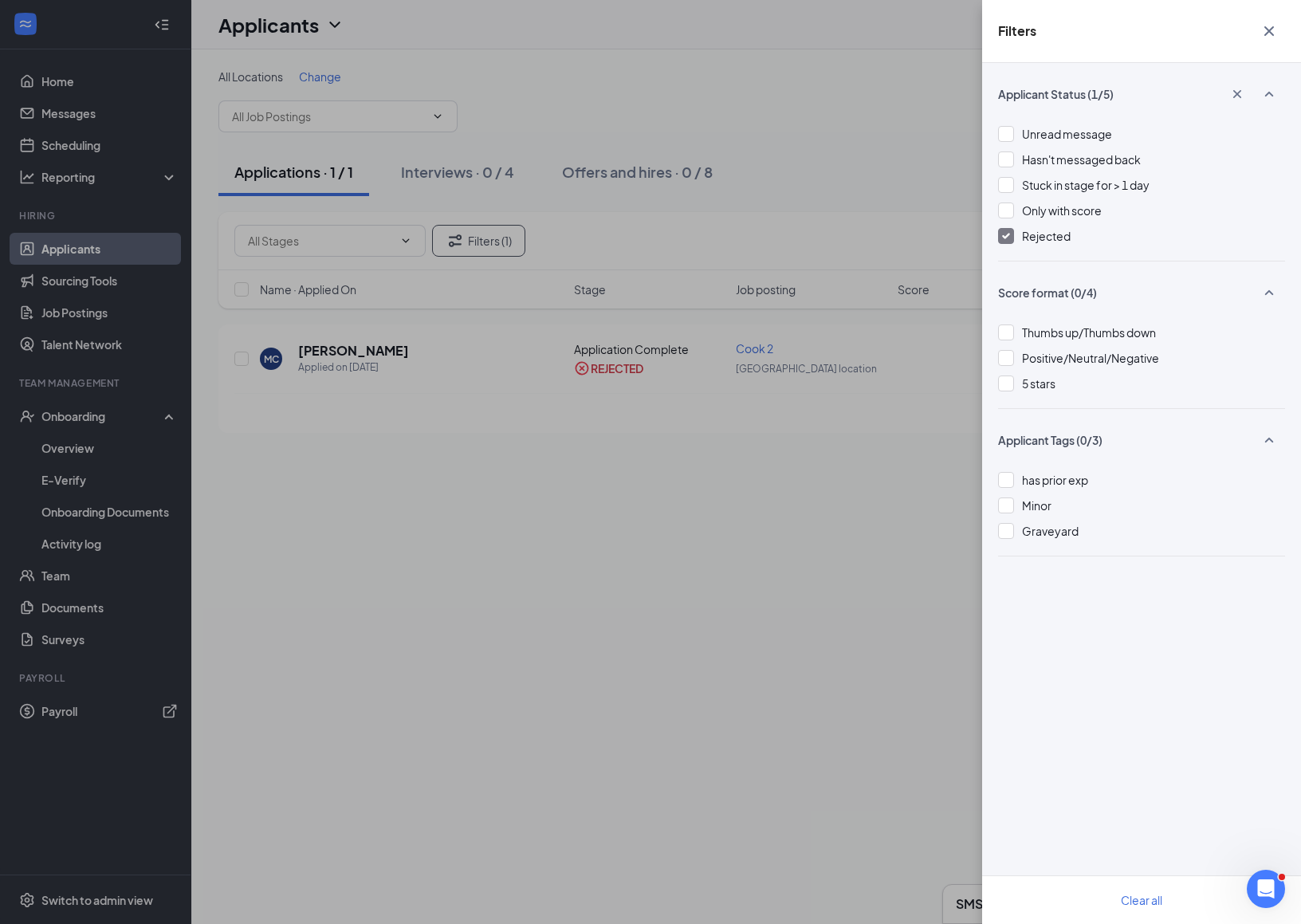
click at [534, 535] on div "Filters Applicant Status (1/5) Unread message Hasn't messaged back Stuck in sta…" at bounding box center [650, 462] width 1301 height 924
click at [309, 347] on div "Filters Applicant Status (1/5) Unread message Hasn't messaged back Stuck in sta…" at bounding box center [650, 462] width 1301 height 924
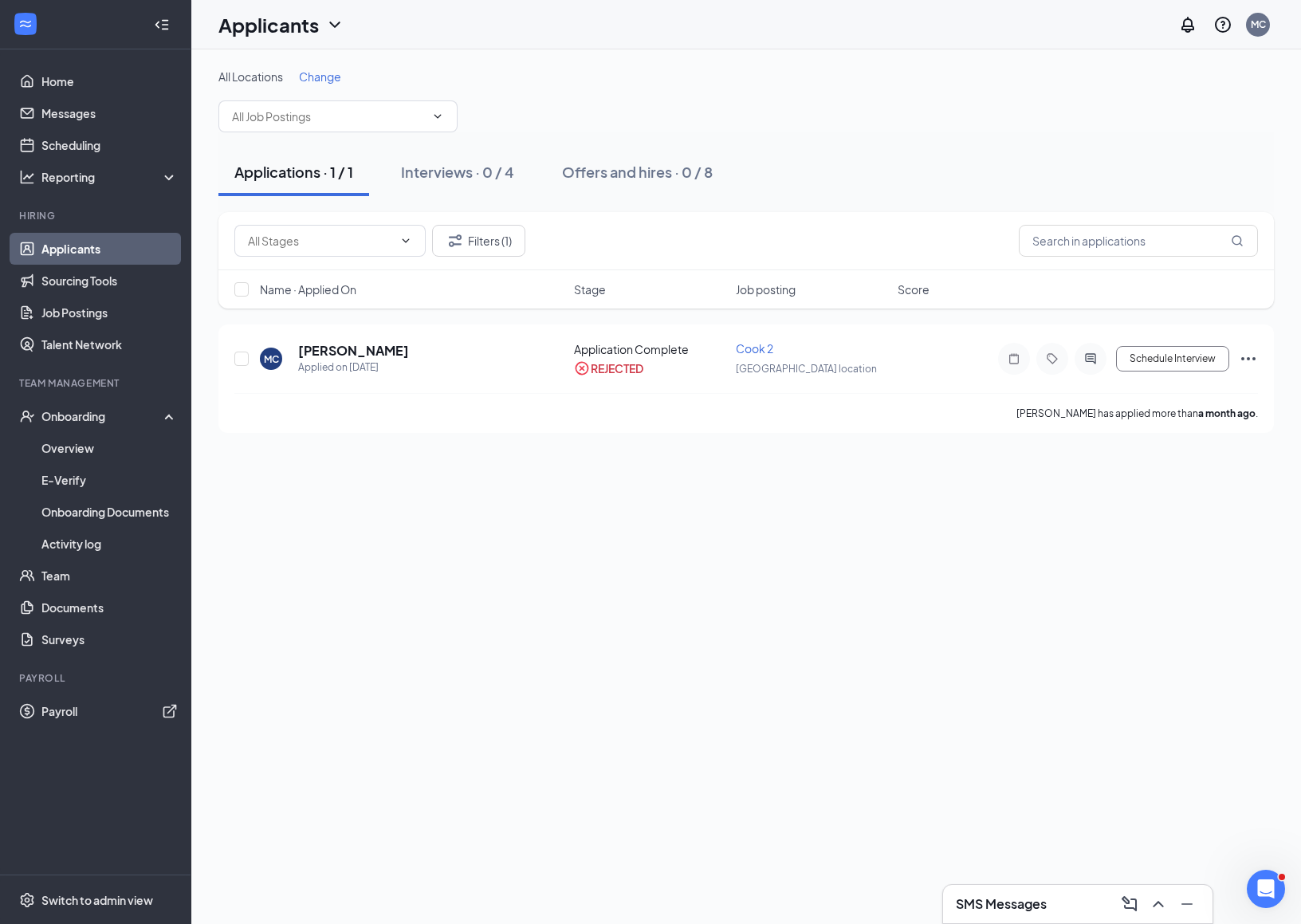
click at [309, 347] on h5 "Marie C" at bounding box center [354, 351] width 111 height 18
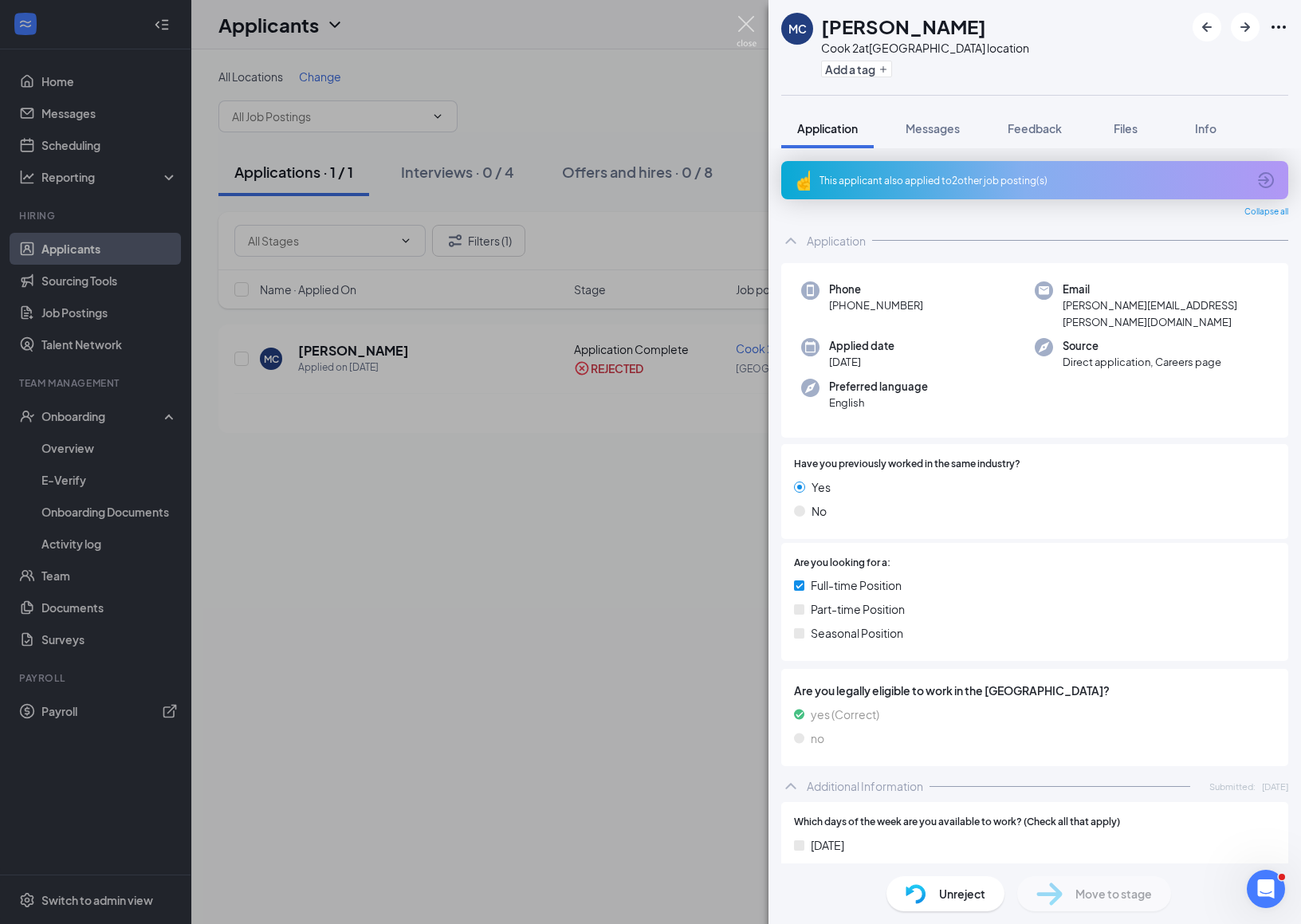
click at [741, 26] on img at bounding box center [746, 31] width 20 height 31
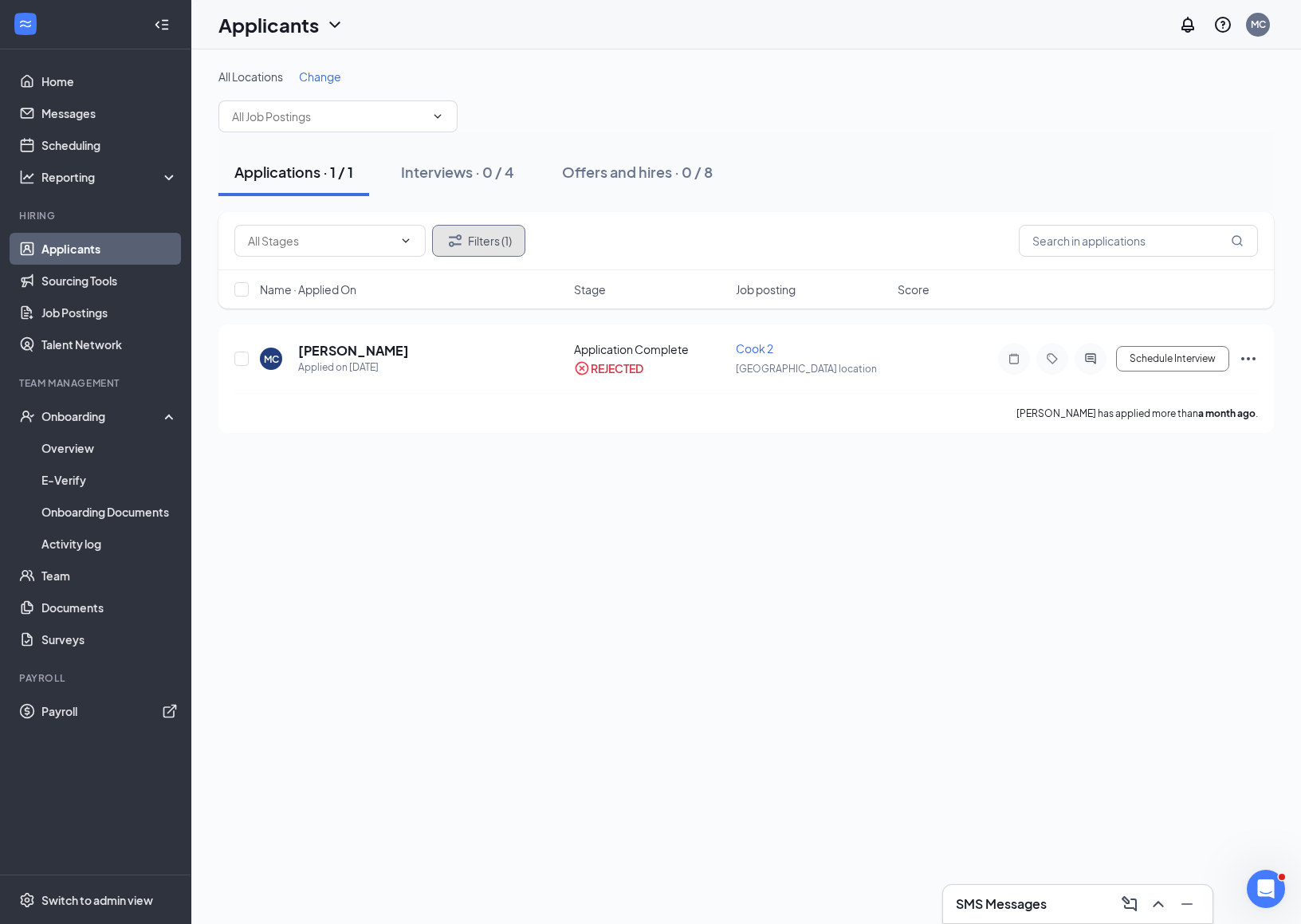
click at [490, 235] on button "Filters (1)" at bounding box center [478, 240] width 93 height 32
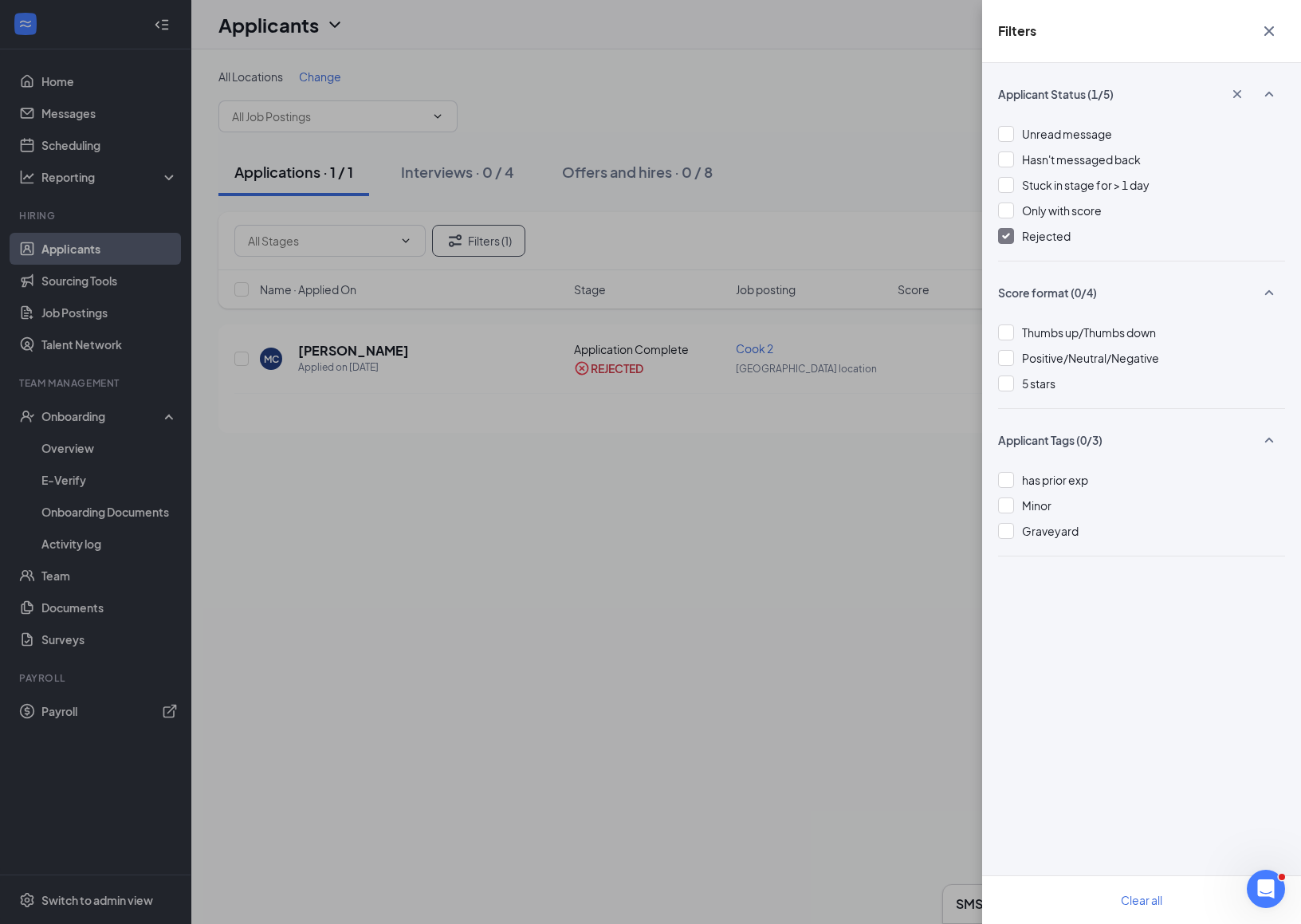
click at [1011, 239] on div at bounding box center [1006, 236] width 16 height 16
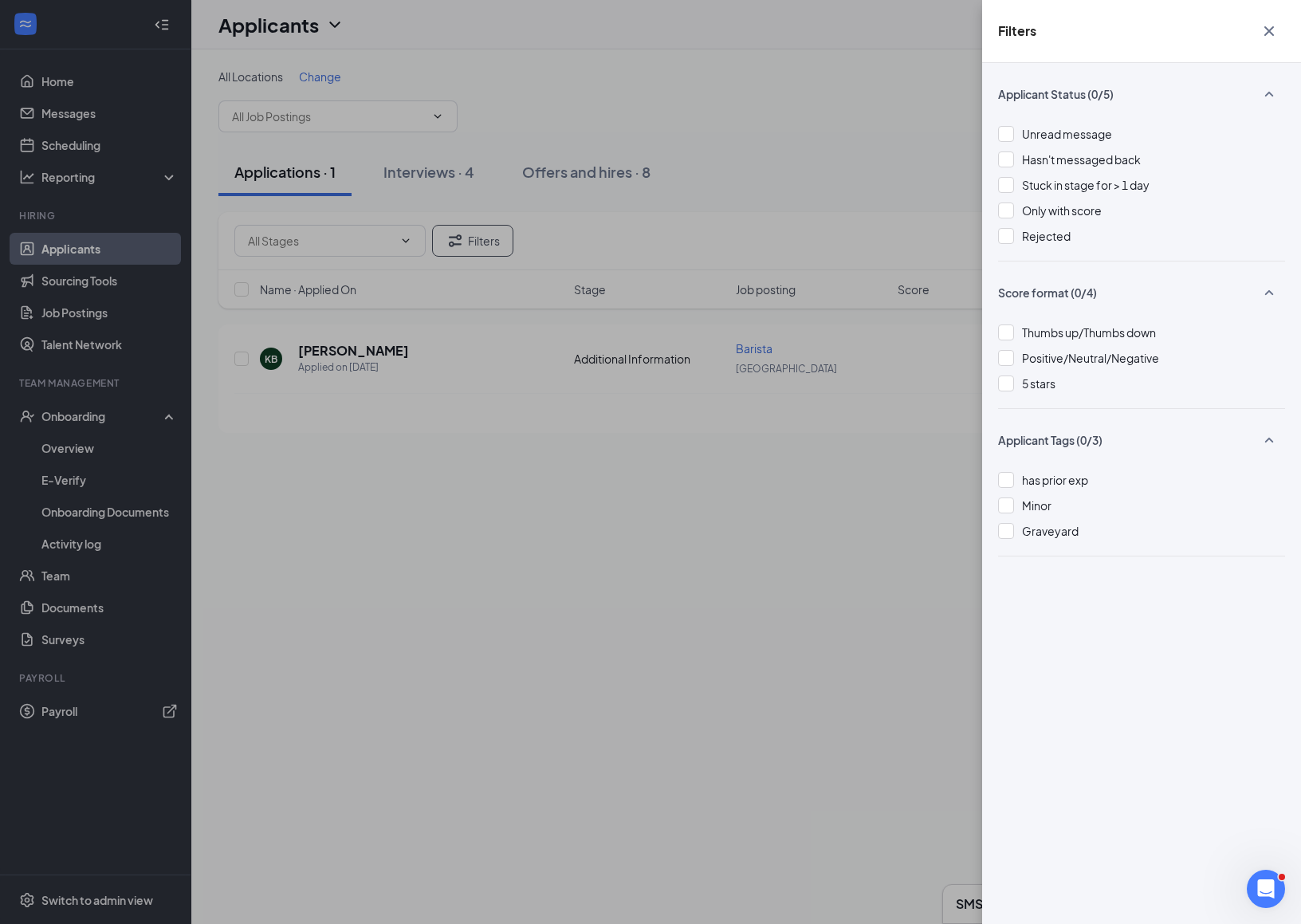
click at [1271, 32] on icon "Cross" at bounding box center [1269, 31] width 9 height 9
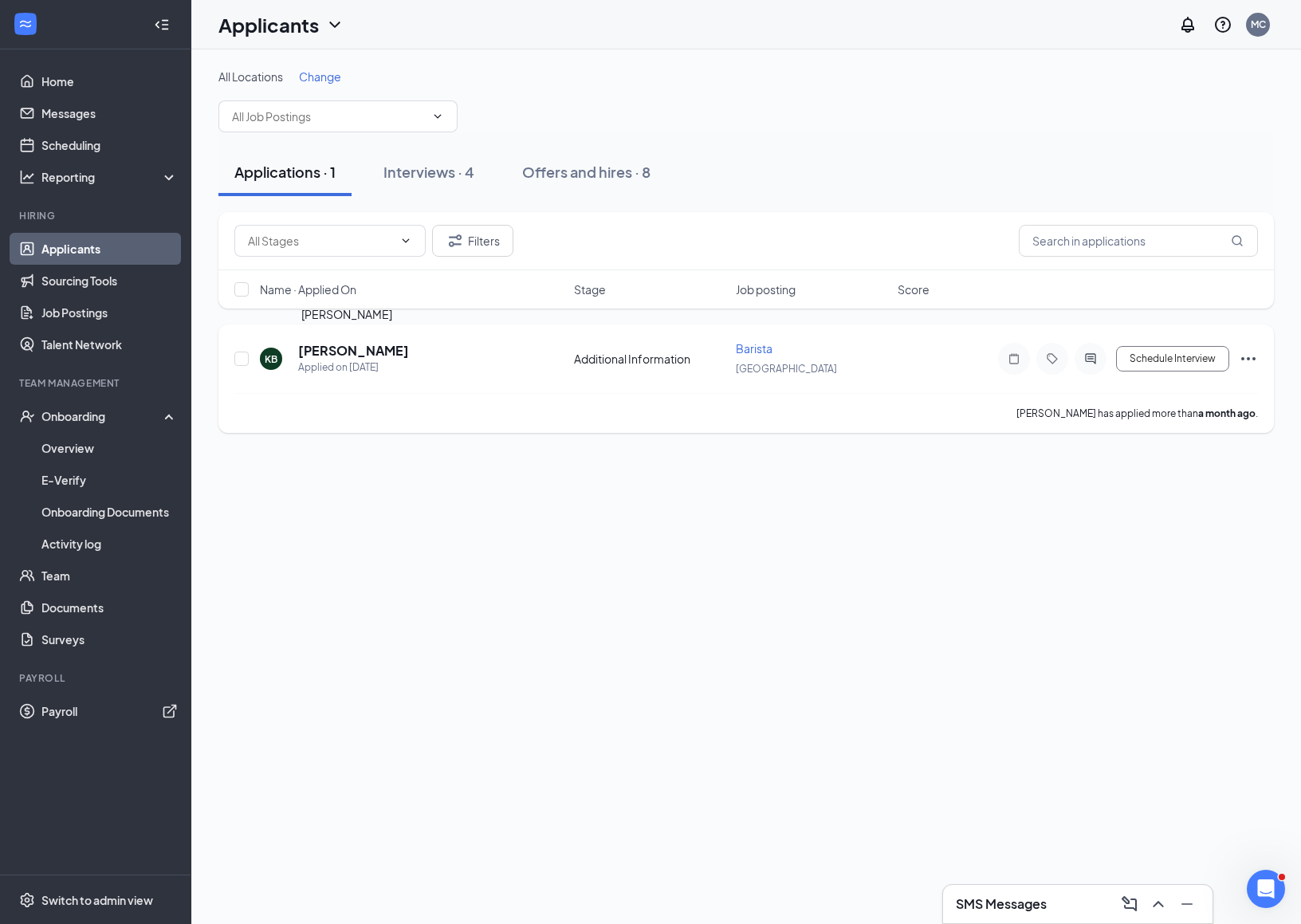
click at [329, 354] on h5 "Kenny Bohol" at bounding box center [354, 351] width 111 height 18
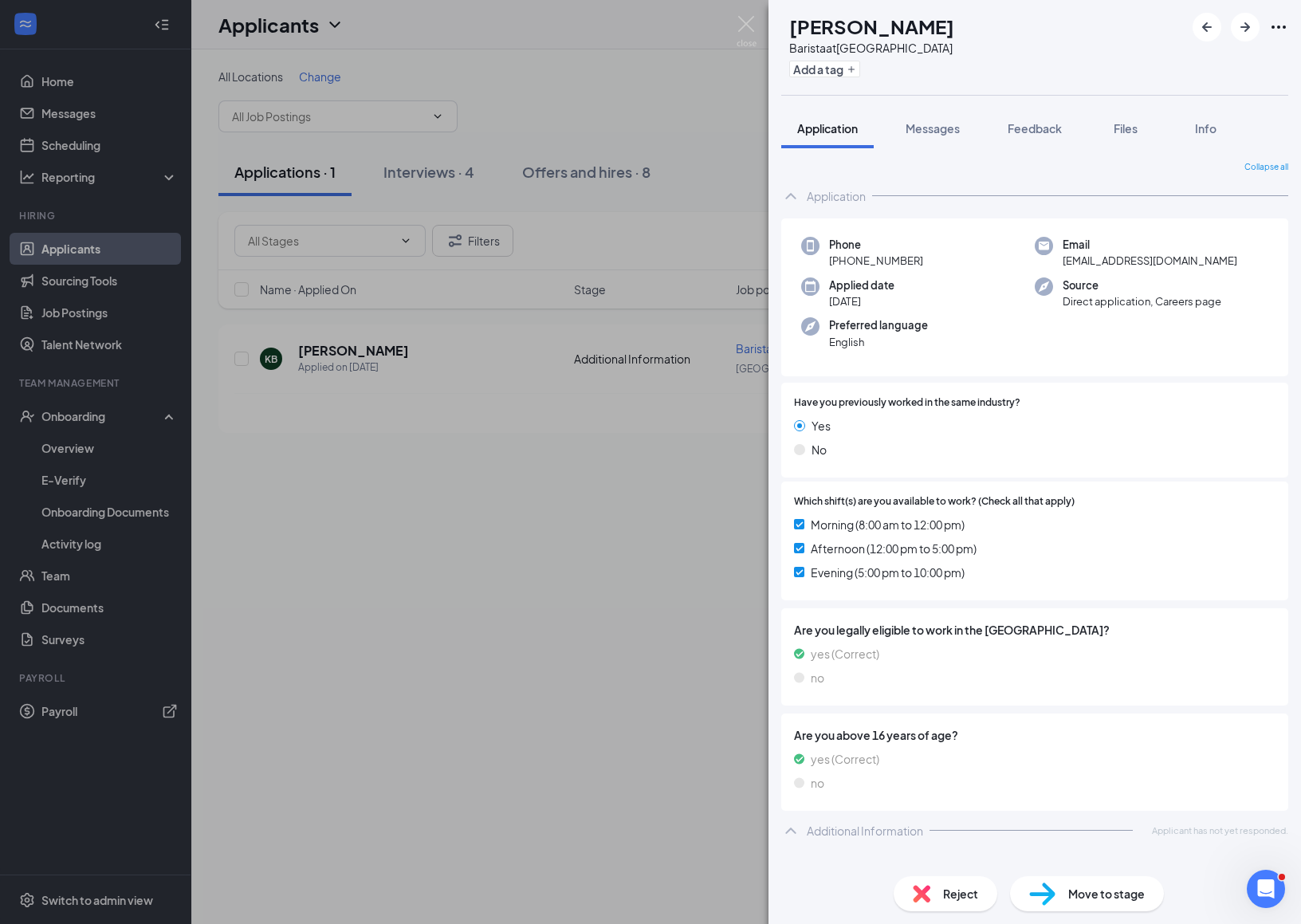
click at [585, 489] on div "KB Kenny Bohol Barista at Creekside Lane Add a tag Application Messages Feedbac…" at bounding box center [650, 462] width 1301 height 924
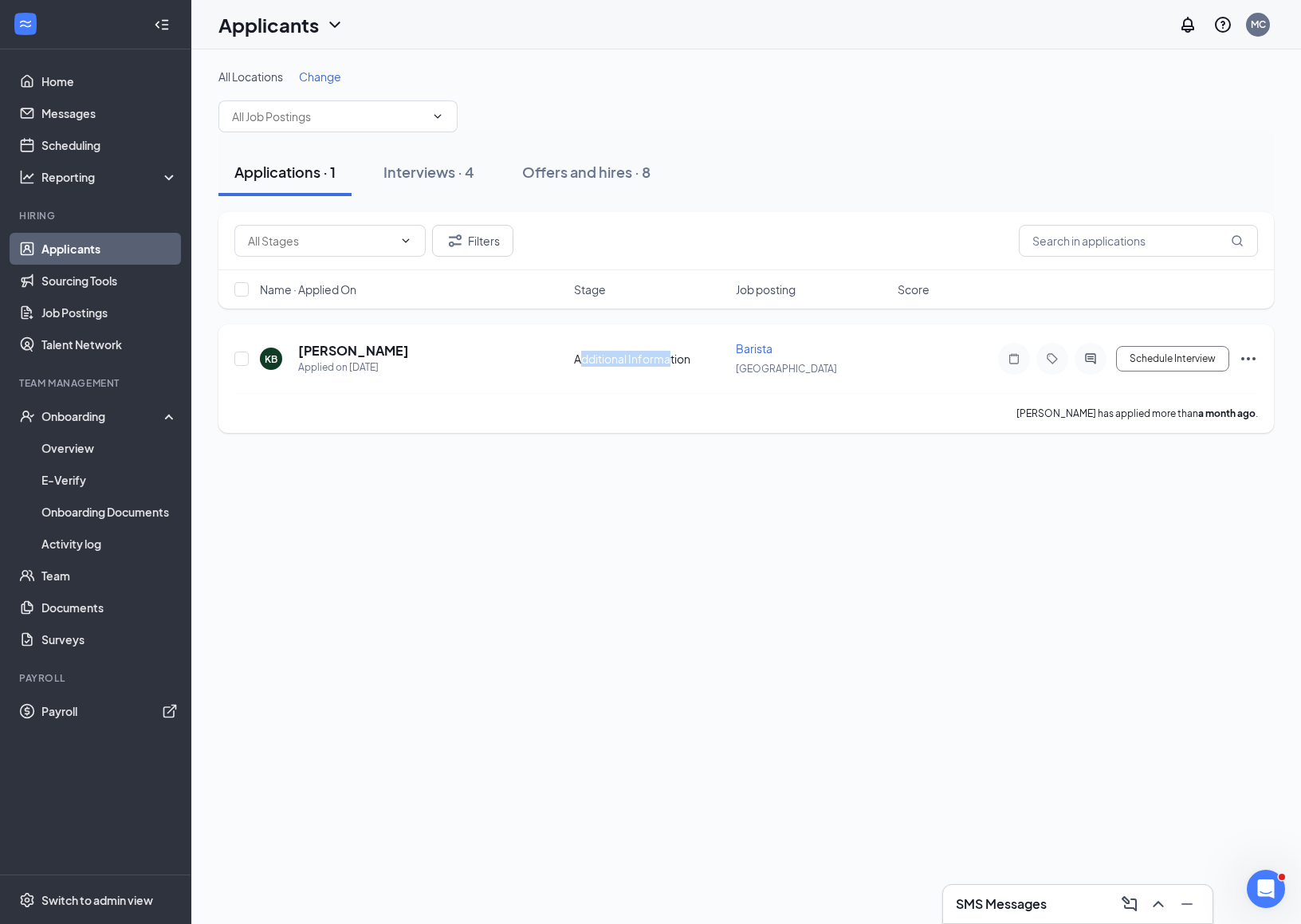
drag, startPoint x: 582, startPoint y: 359, endPoint x: 668, endPoint y: 355, distance: 86.1
click at [669, 355] on div "Additional Information" at bounding box center [650, 358] width 153 height 16
click at [668, 355] on div "Additional Information" at bounding box center [650, 358] width 153 height 16
click at [304, 344] on h5 "Kenny Bohol" at bounding box center [354, 351] width 111 height 18
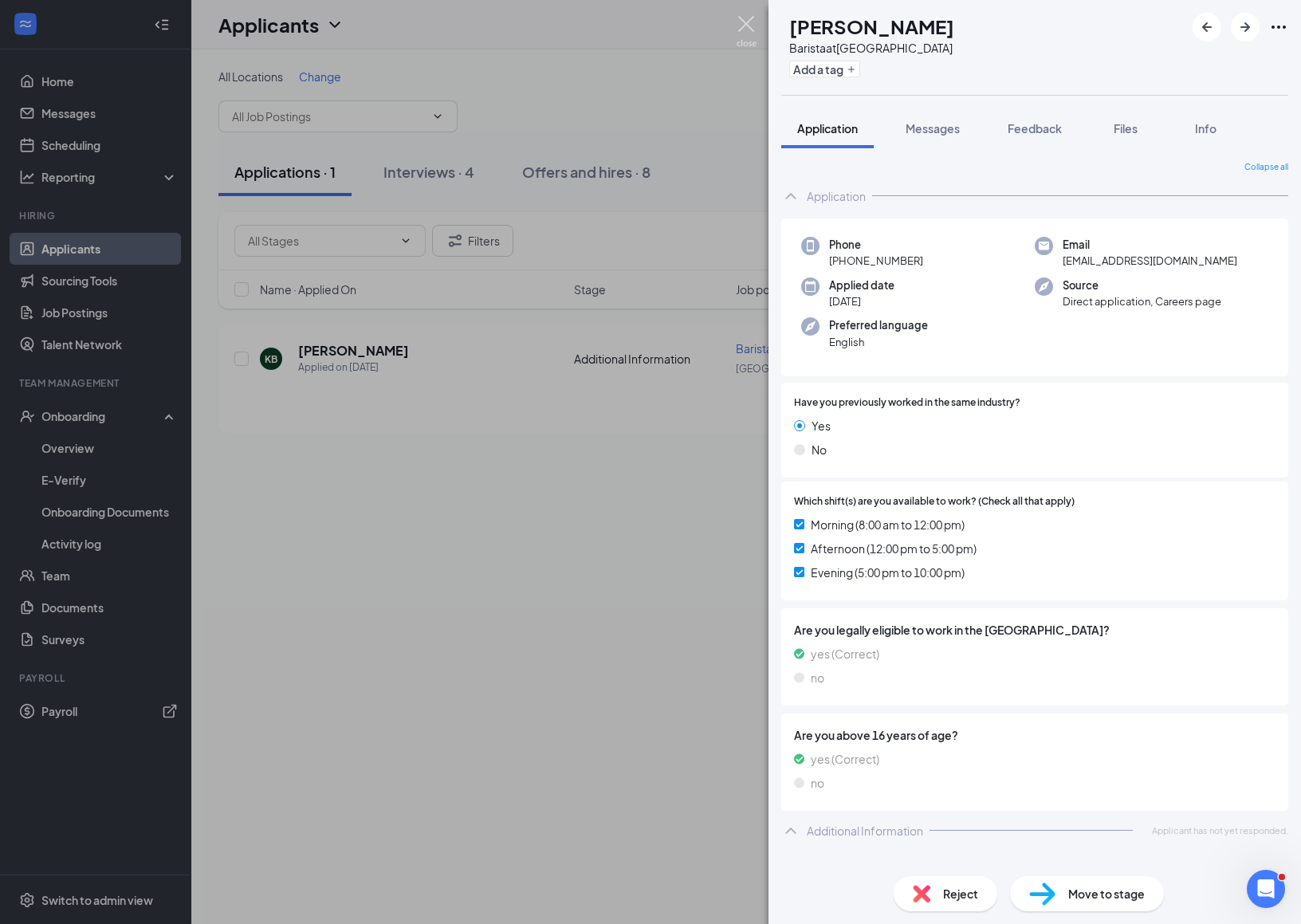
click at [747, 29] on img at bounding box center [746, 31] width 20 height 31
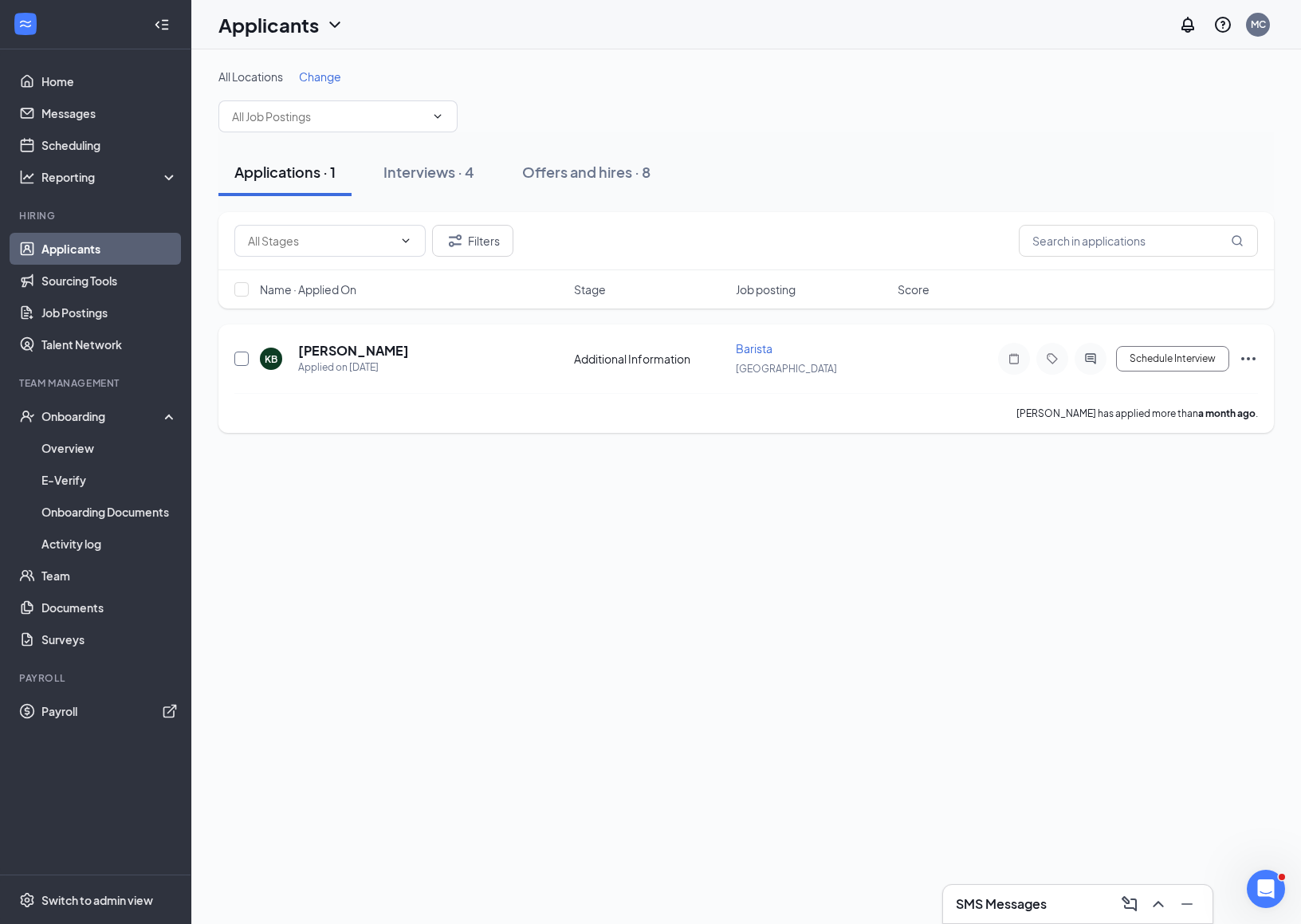
click at [242, 361] on input "checkbox" at bounding box center [241, 358] width 14 height 14
checkbox input "true"
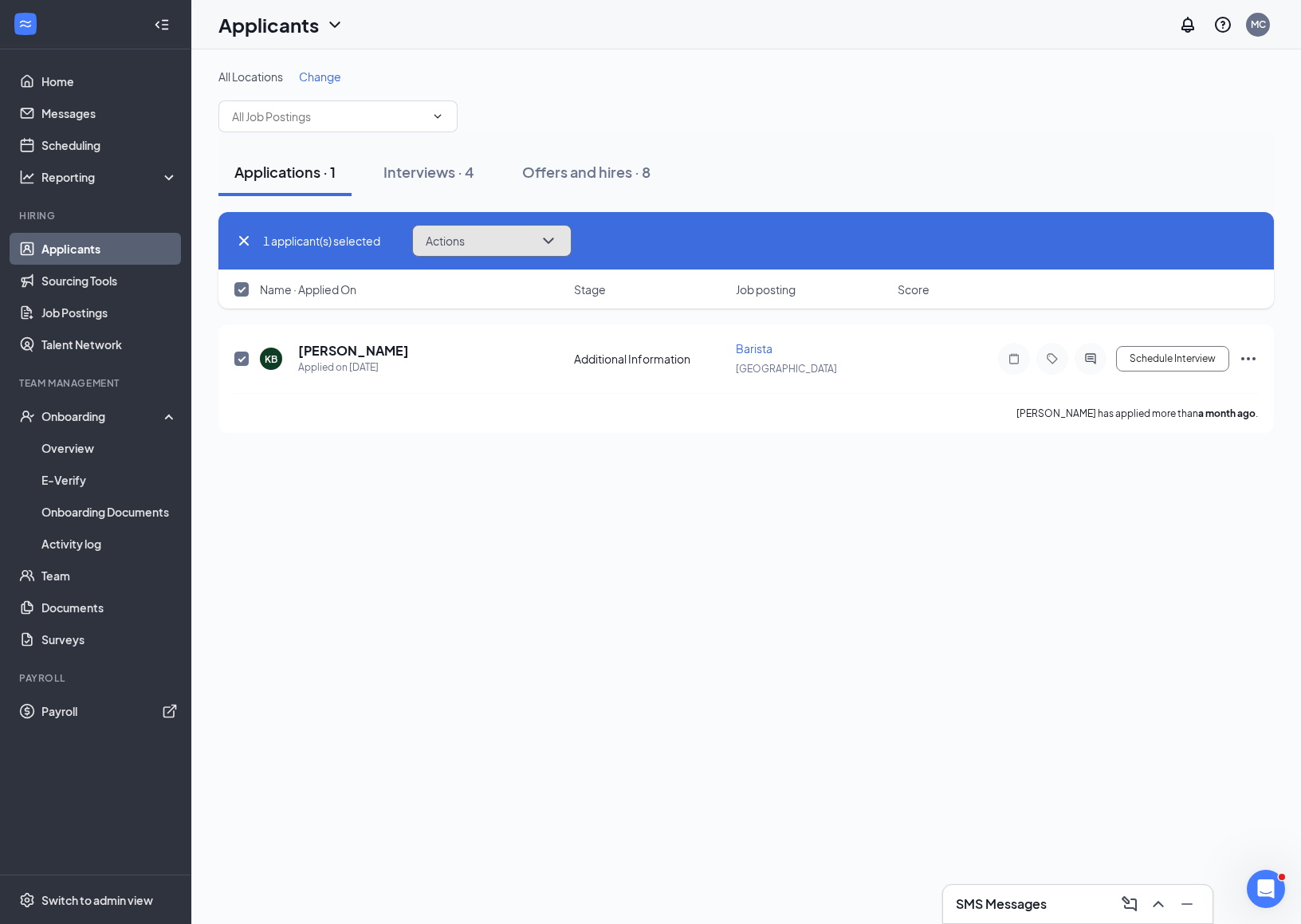
click at [481, 227] on button "Actions" at bounding box center [491, 240] width 159 height 32
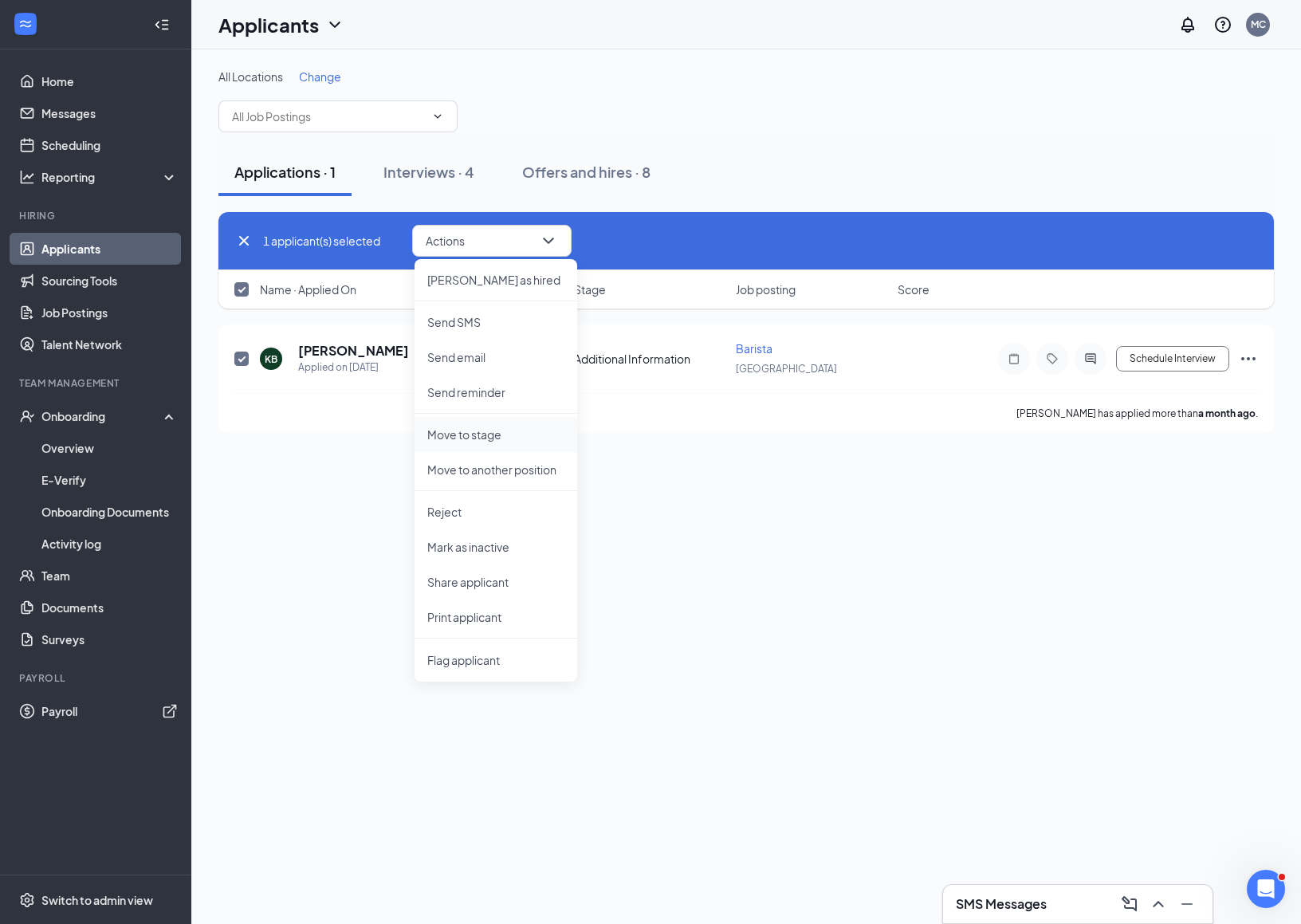
click at [462, 431] on p "Move to stage" at bounding box center [495, 434] width 137 height 16
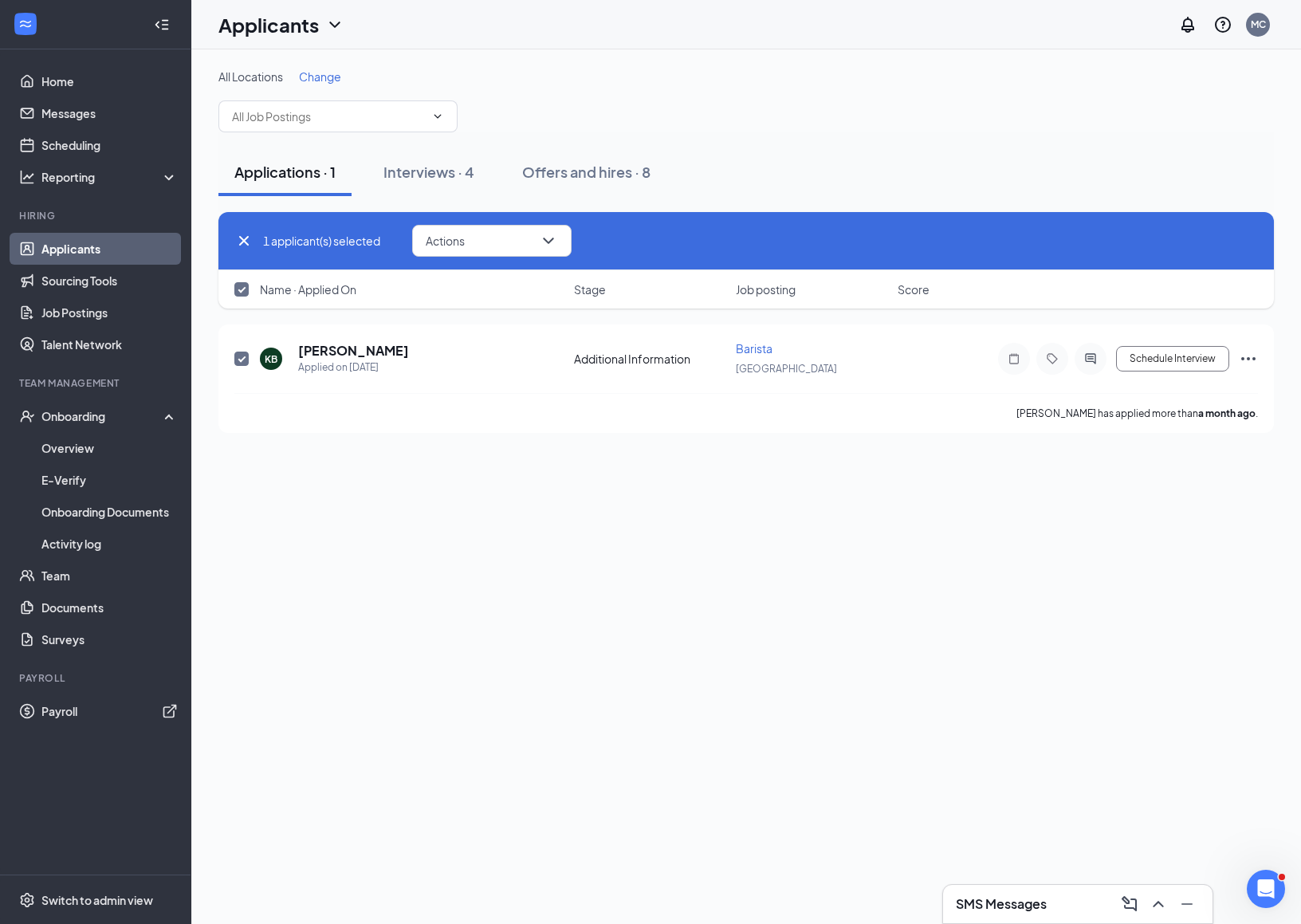
type input "Onsite Interview (next stage)"
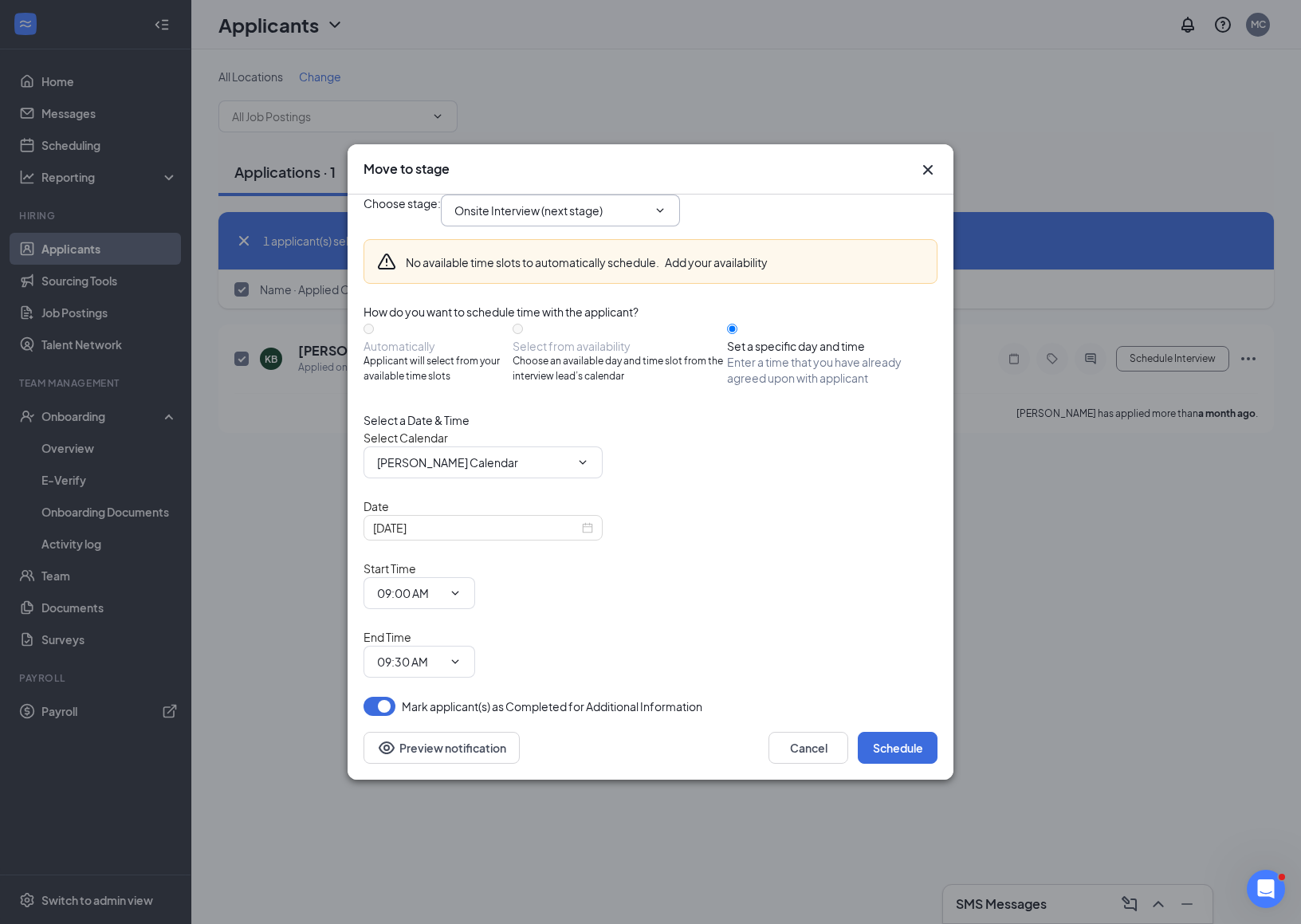
click at [532, 226] on span "Onsite Interview (next stage)" at bounding box center [561, 210] width 239 height 32
click at [517, 220] on input "Onsite Interview (next stage)" at bounding box center [551, 210] width 193 height 18
click at [528, 362] on div "Onsite Interview (next stage)" at bounding box center [510, 327] width 85 height 110
click at [444, 732] on button "Preview notification" at bounding box center [442, 748] width 156 height 32
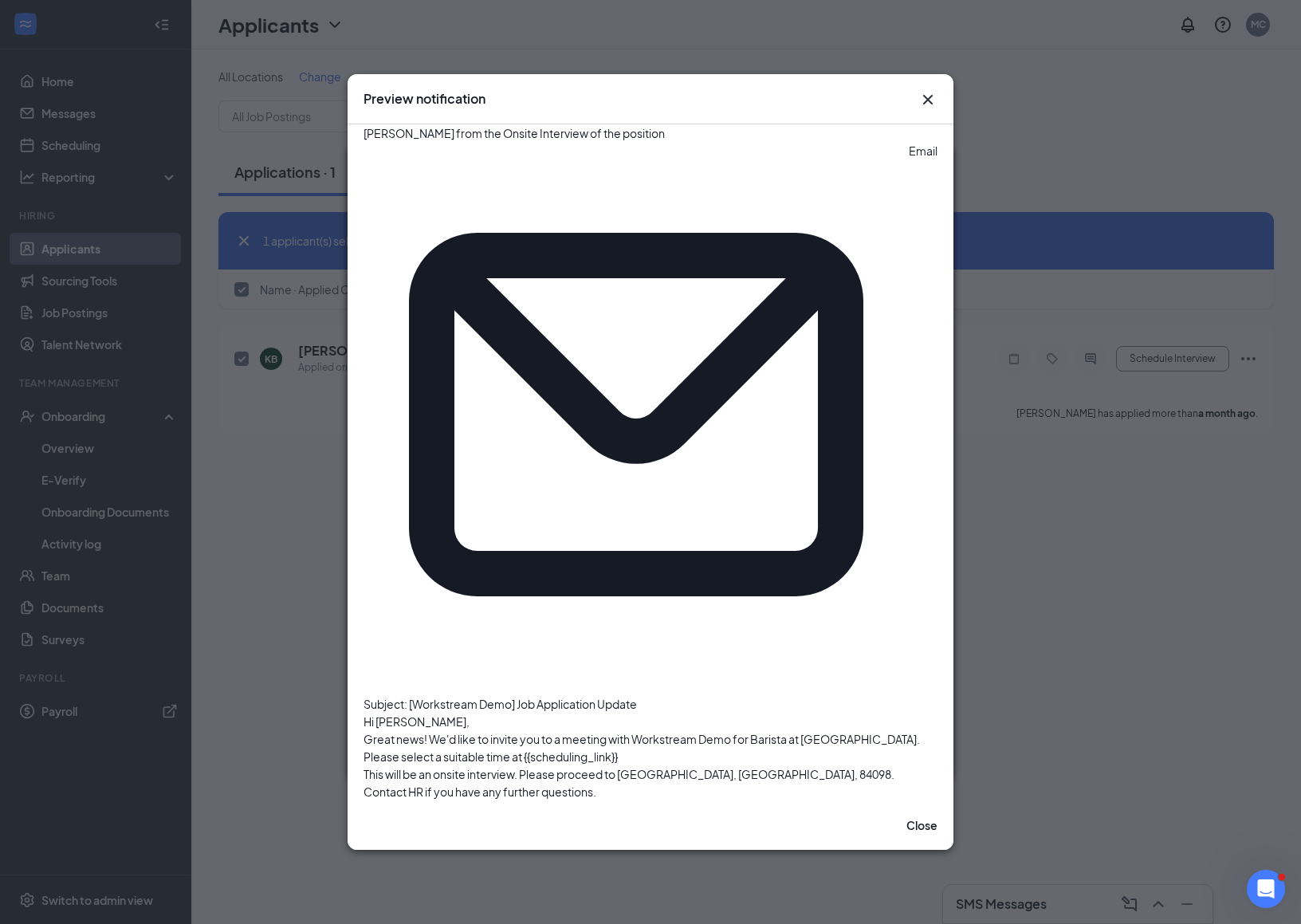
click at [922, 109] on icon "Cross" at bounding box center [928, 100] width 19 height 19
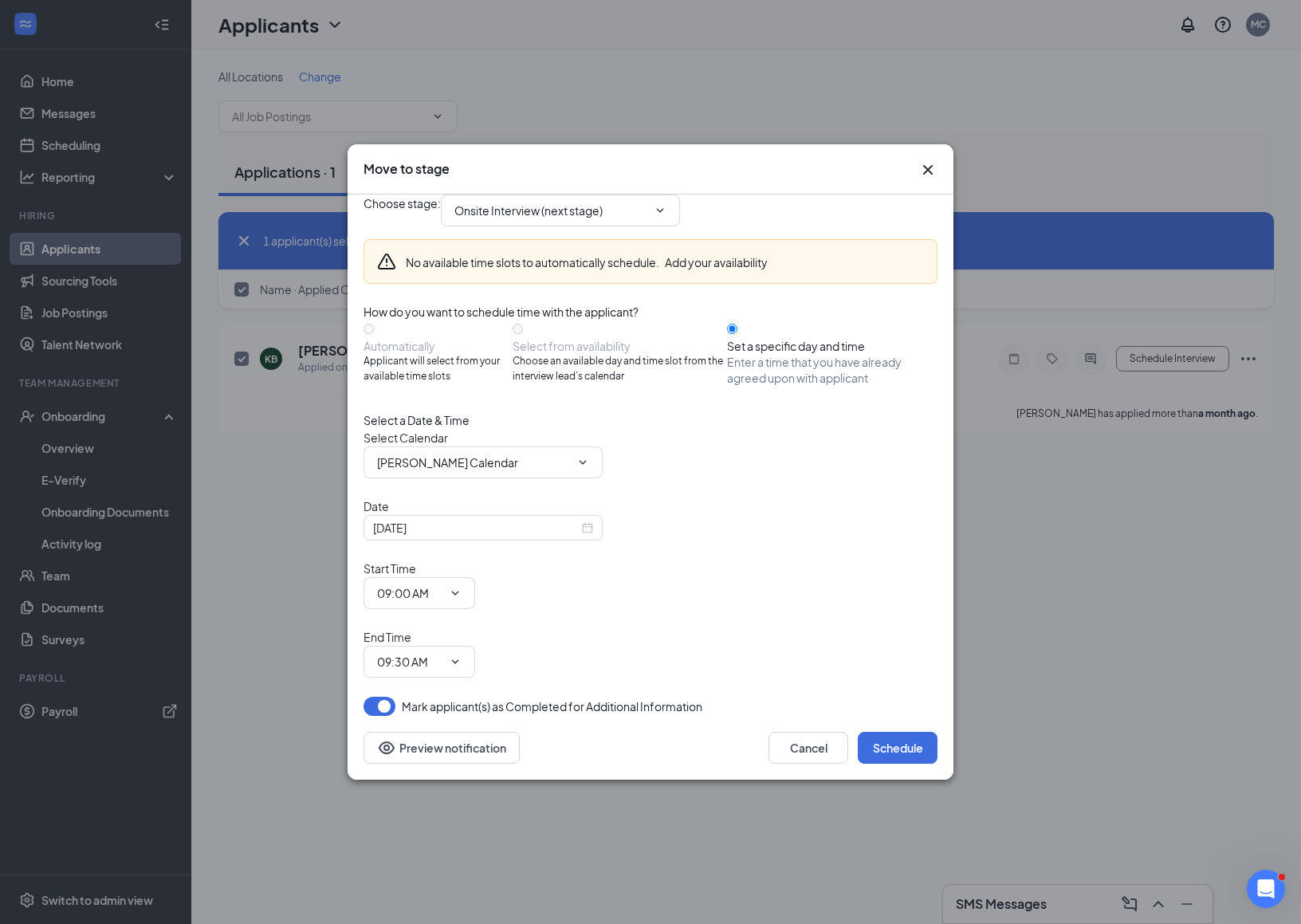
click at [930, 179] on icon "Cross" at bounding box center [928, 170] width 19 height 19
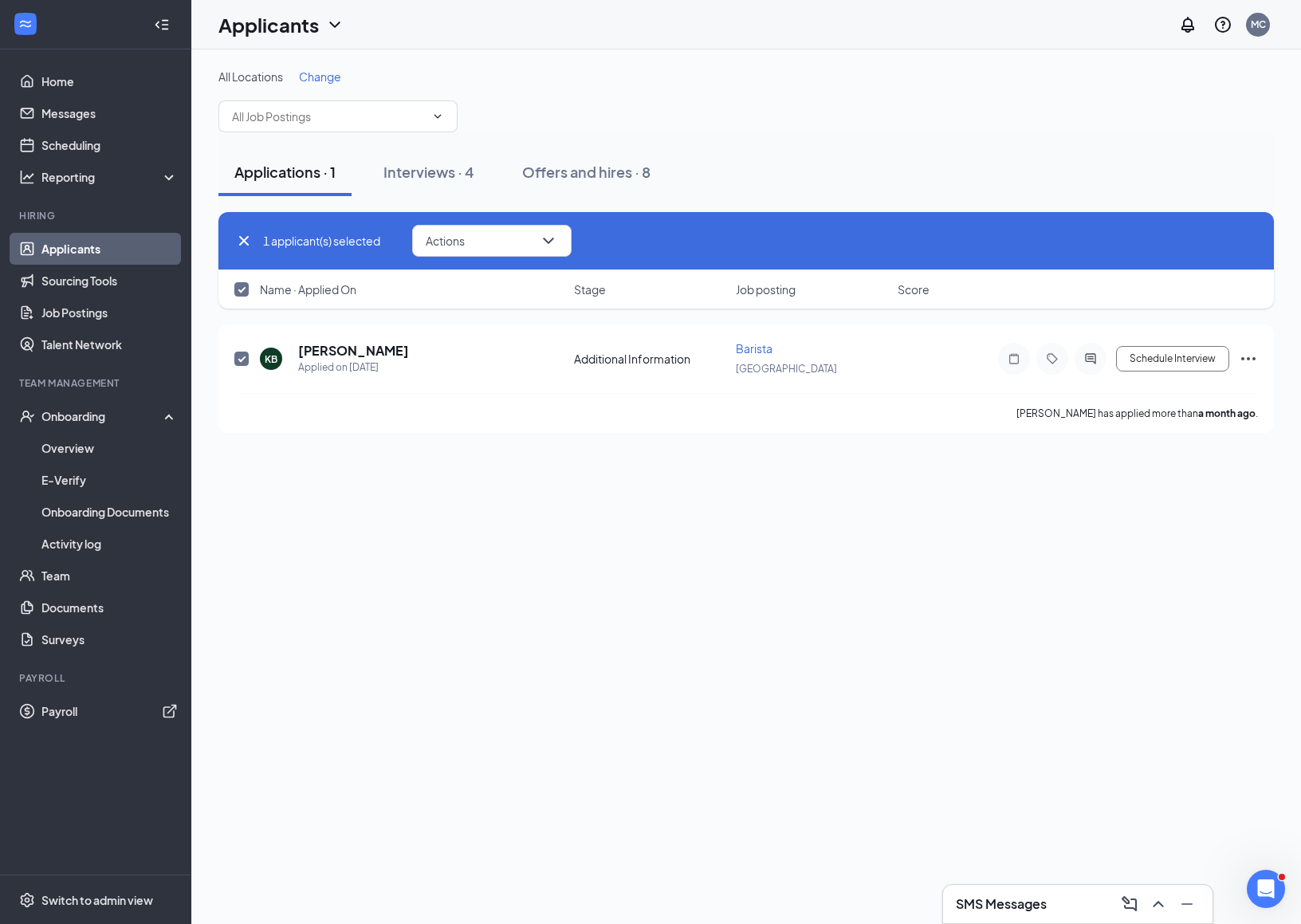
click at [240, 238] on icon "Cross" at bounding box center [244, 240] width 9 height 9
checkbox input "false"
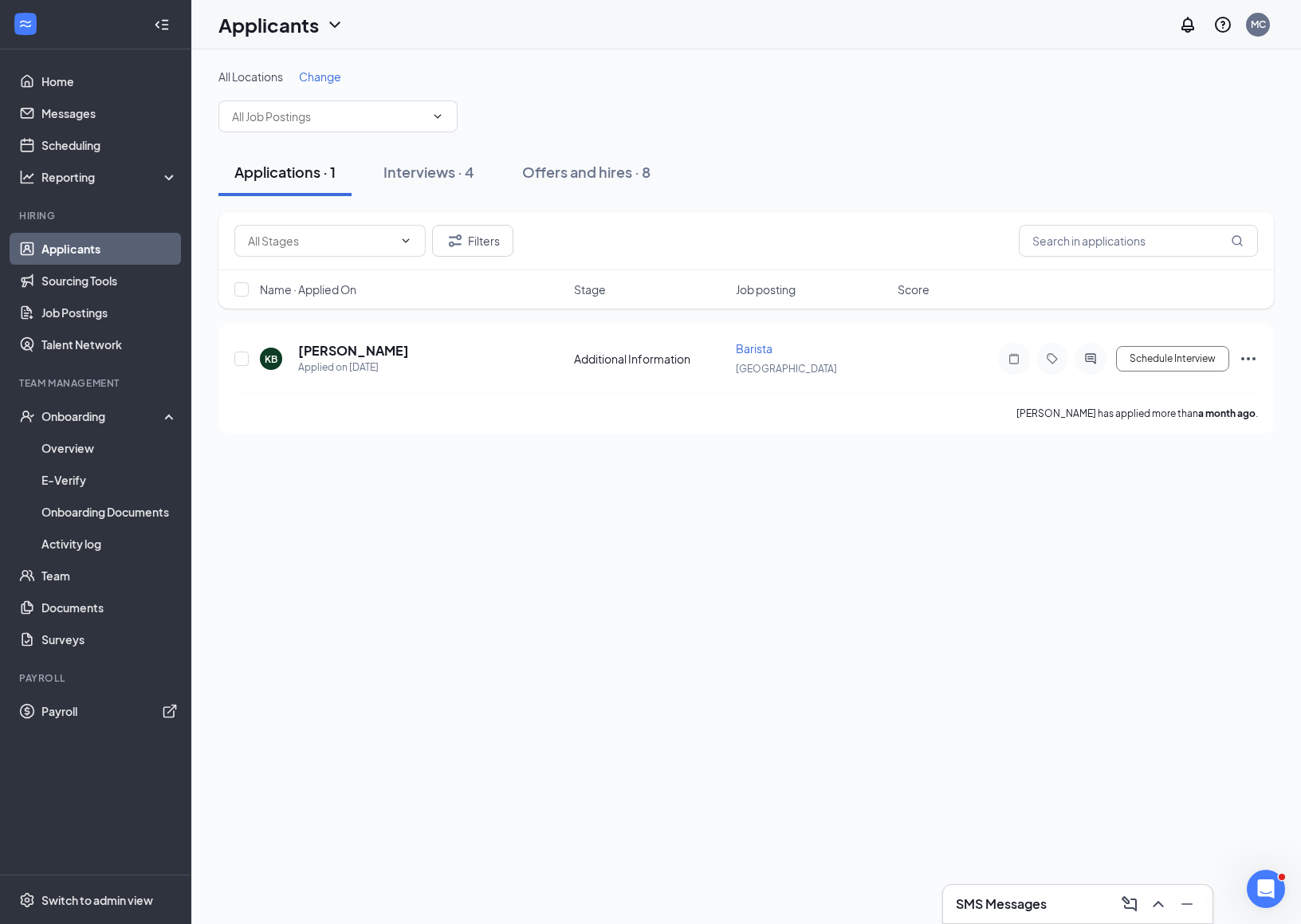
click at [420, 620] on div "All Locations Change Applications · 1 Interviews · 4 Offers and hires · 8 Filte…" at bounding box center [746, 487] width 1110 height 875
click at [35, 22] on div at bounding box center [25, 25] width 28 height 28
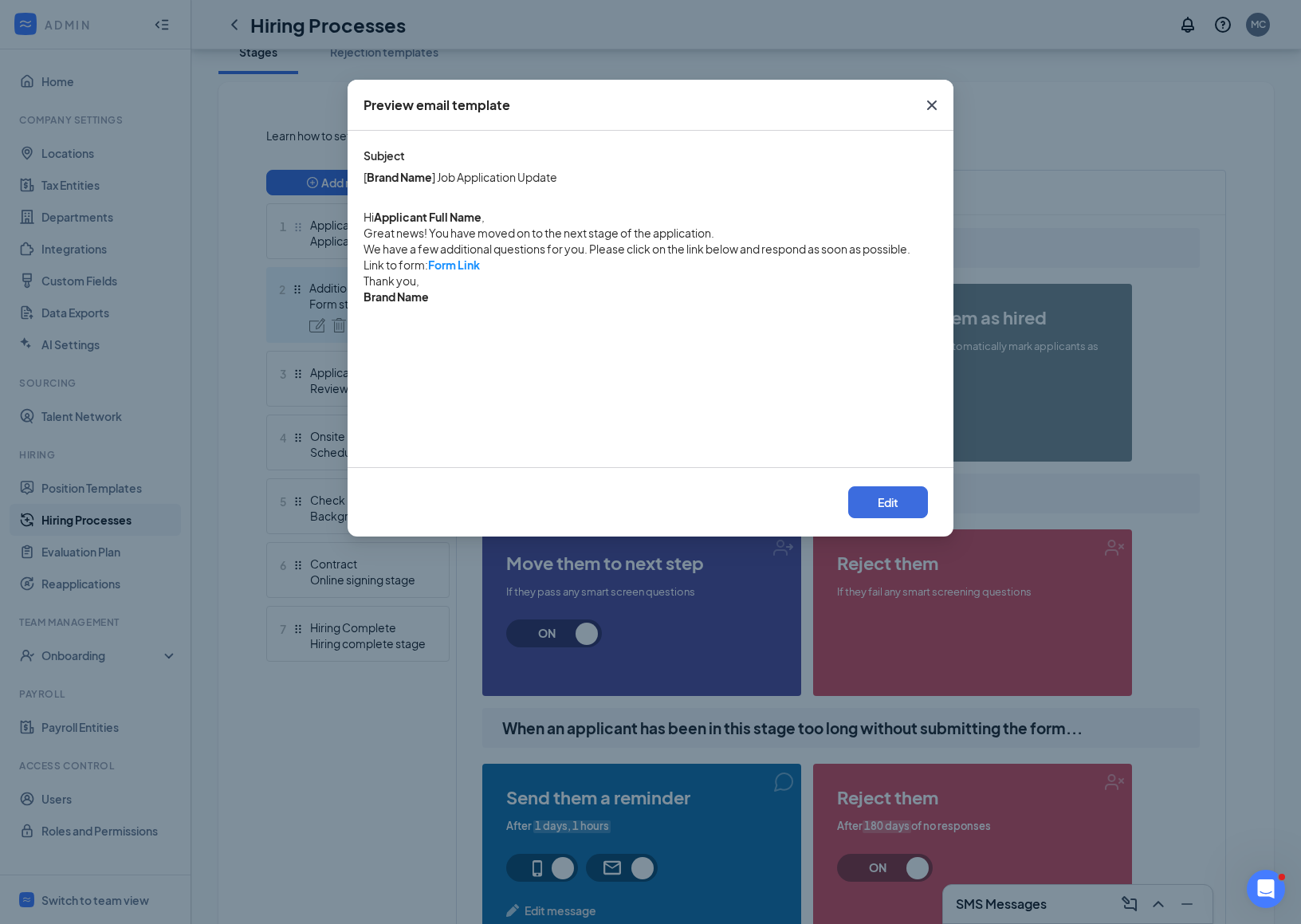
click at [933, 106] on icon "Cross" at bounding box center [931, 105] width 19 height 19
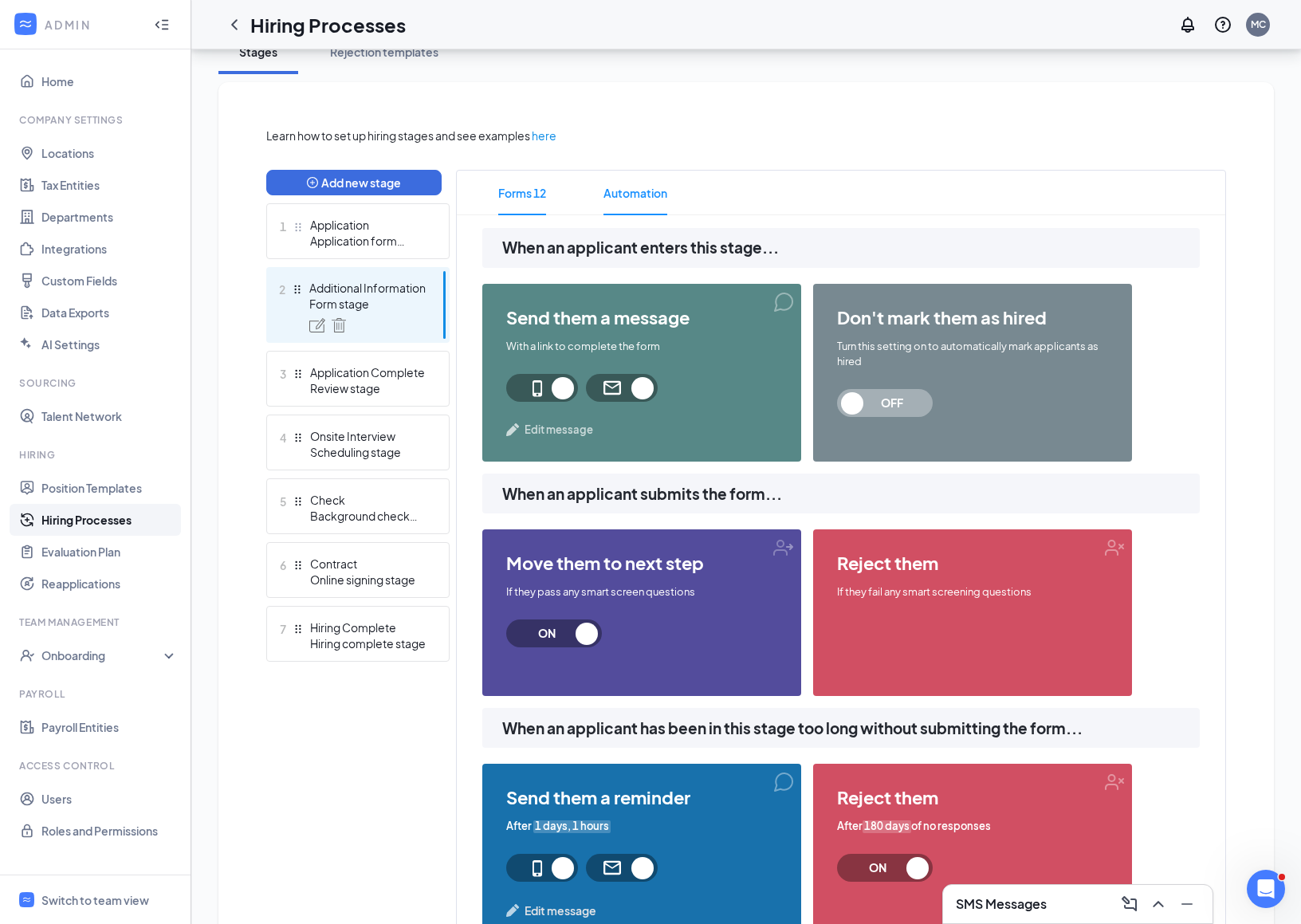
click at [529, 206] on span "Forms 12" at bounding box center [522, 192] width 48 height 44
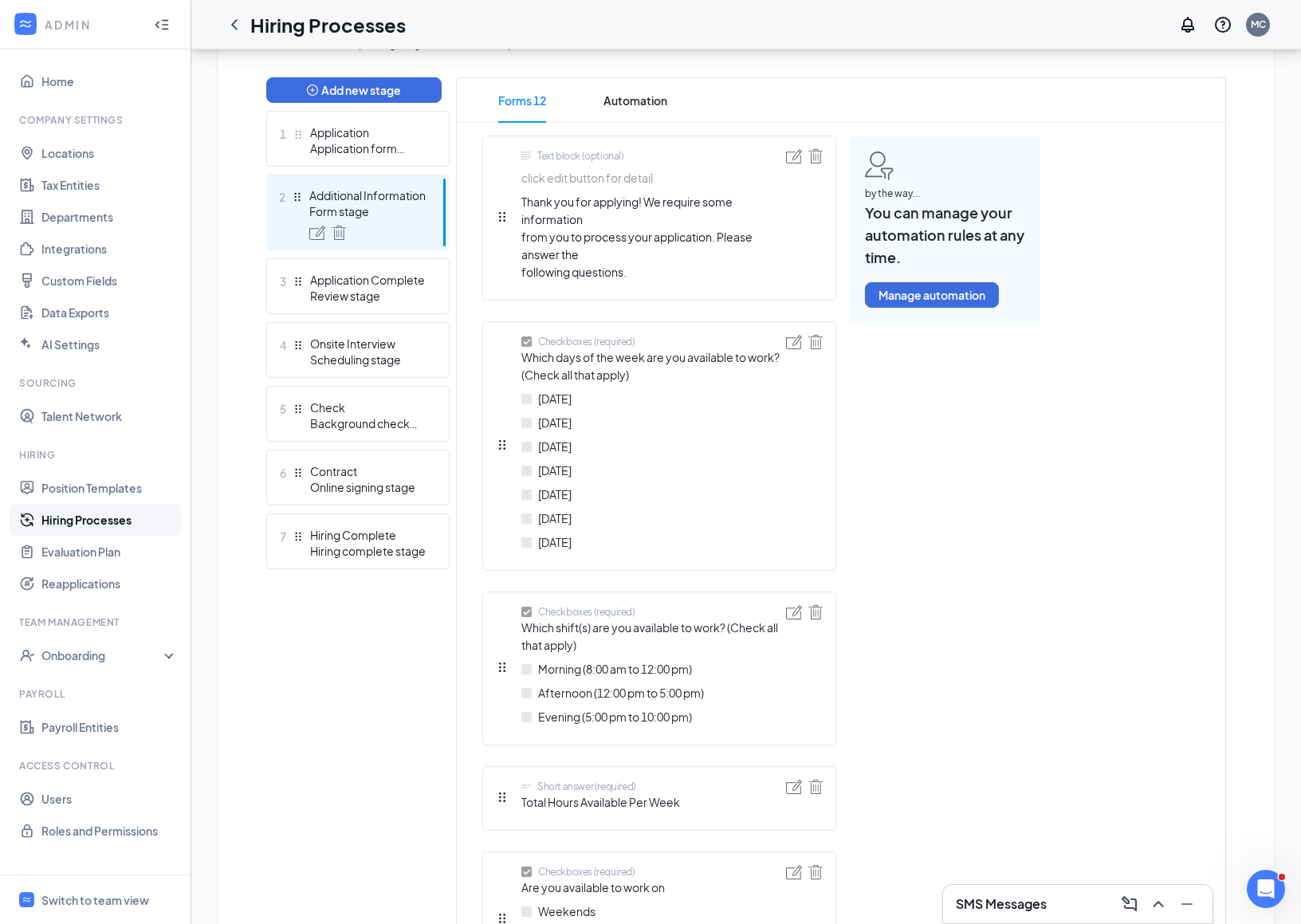
scroll to position [395, 0]
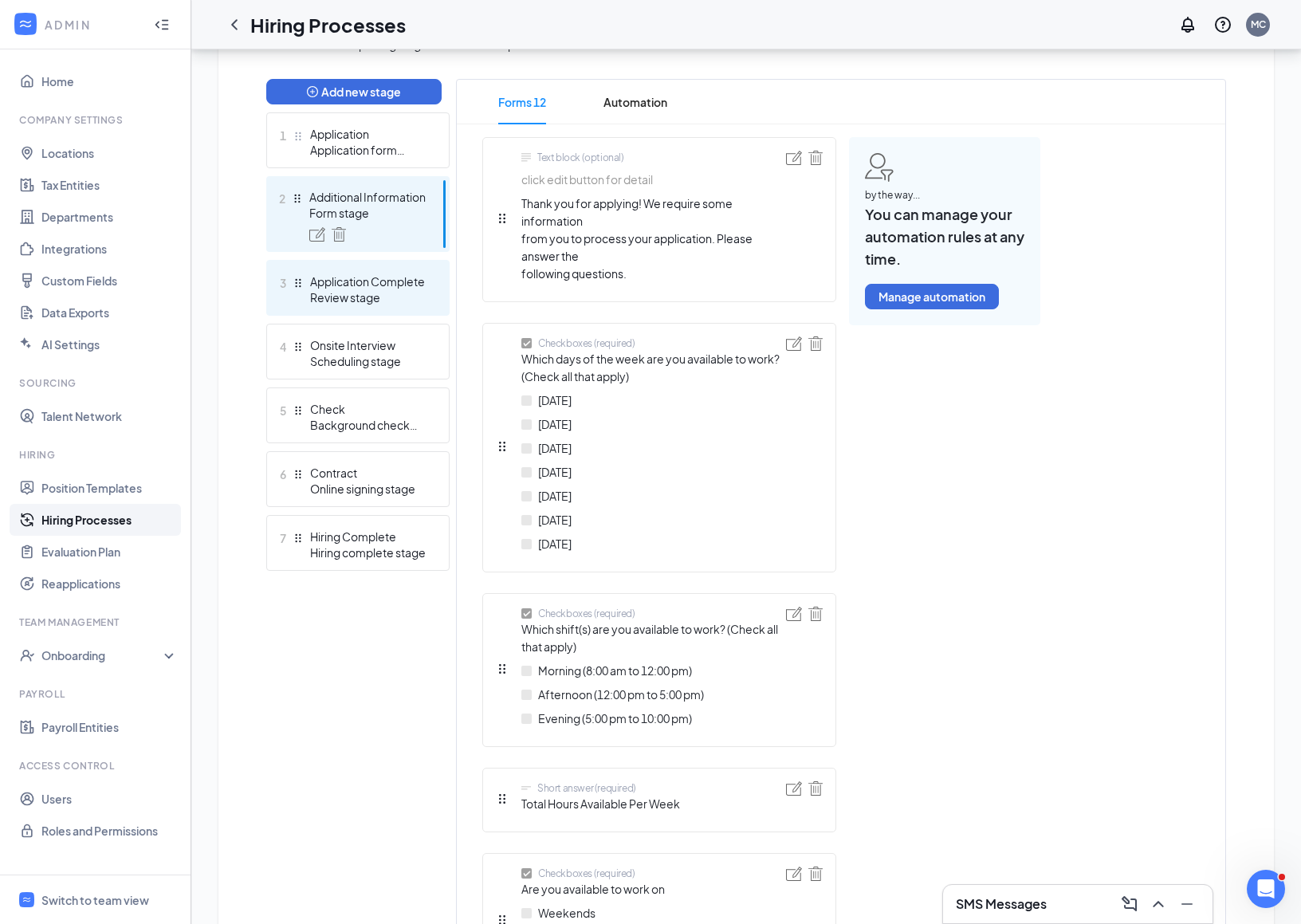
click at [330, 295] on div "Review stage" at bounding box center [368, 297] width 116 height 16
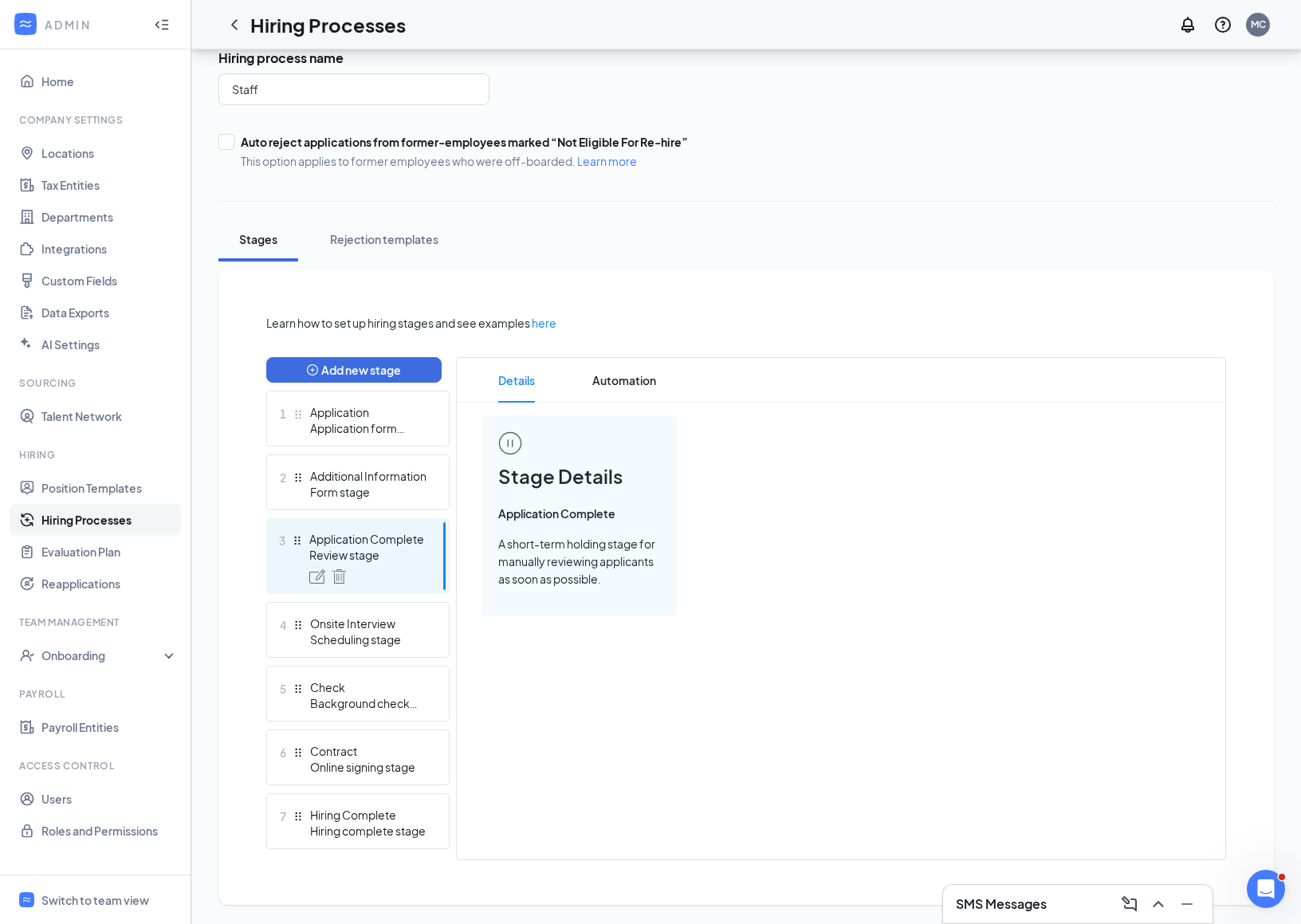
scroll to position [115, 0]
click at [349, 631] on div "Onsite Interview" at bounding box center [368, 625] width 116 height 16
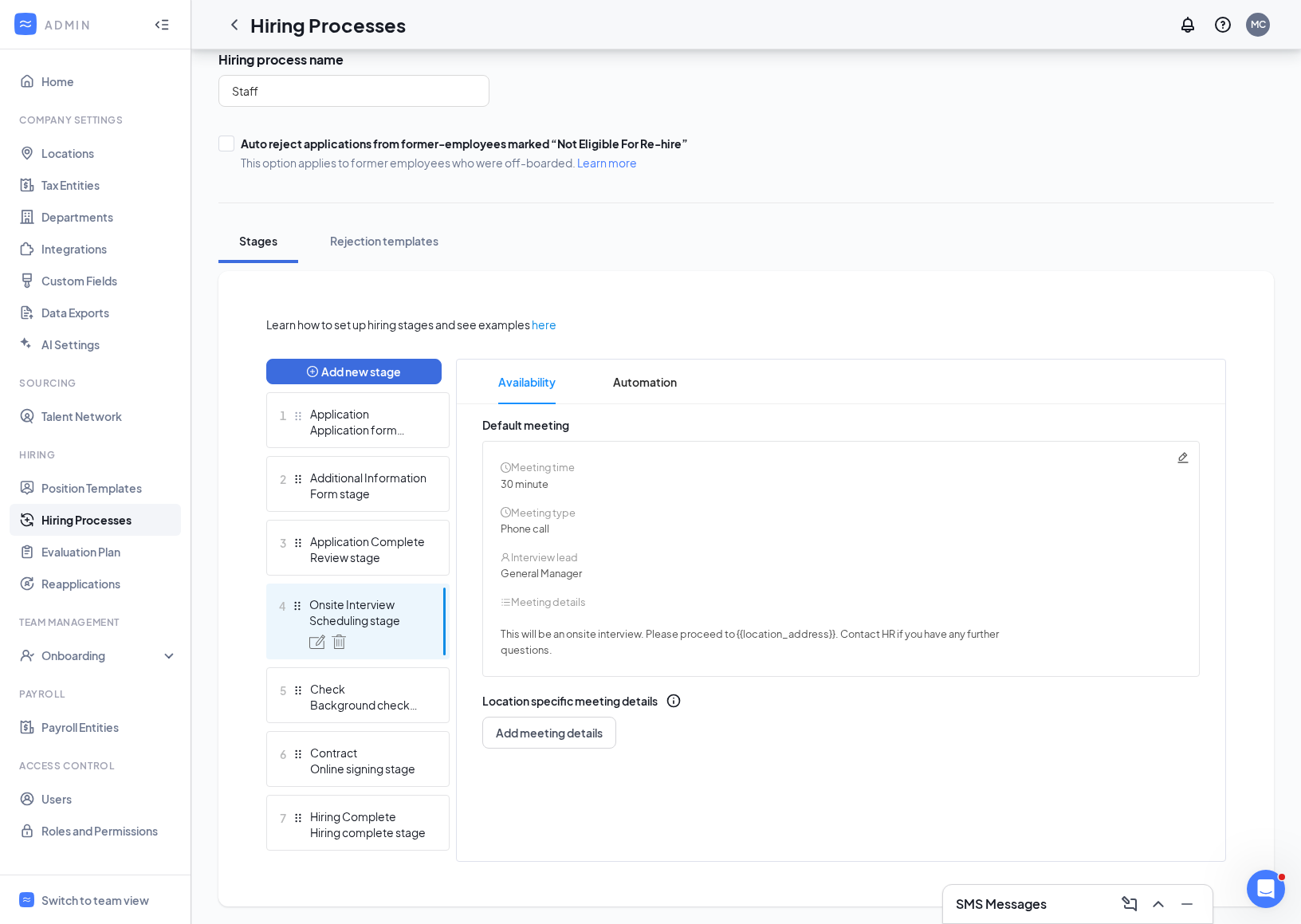
click at [1180, 459] on icon "Pencil" at bounding box center [1182, 456] width 10 height 10
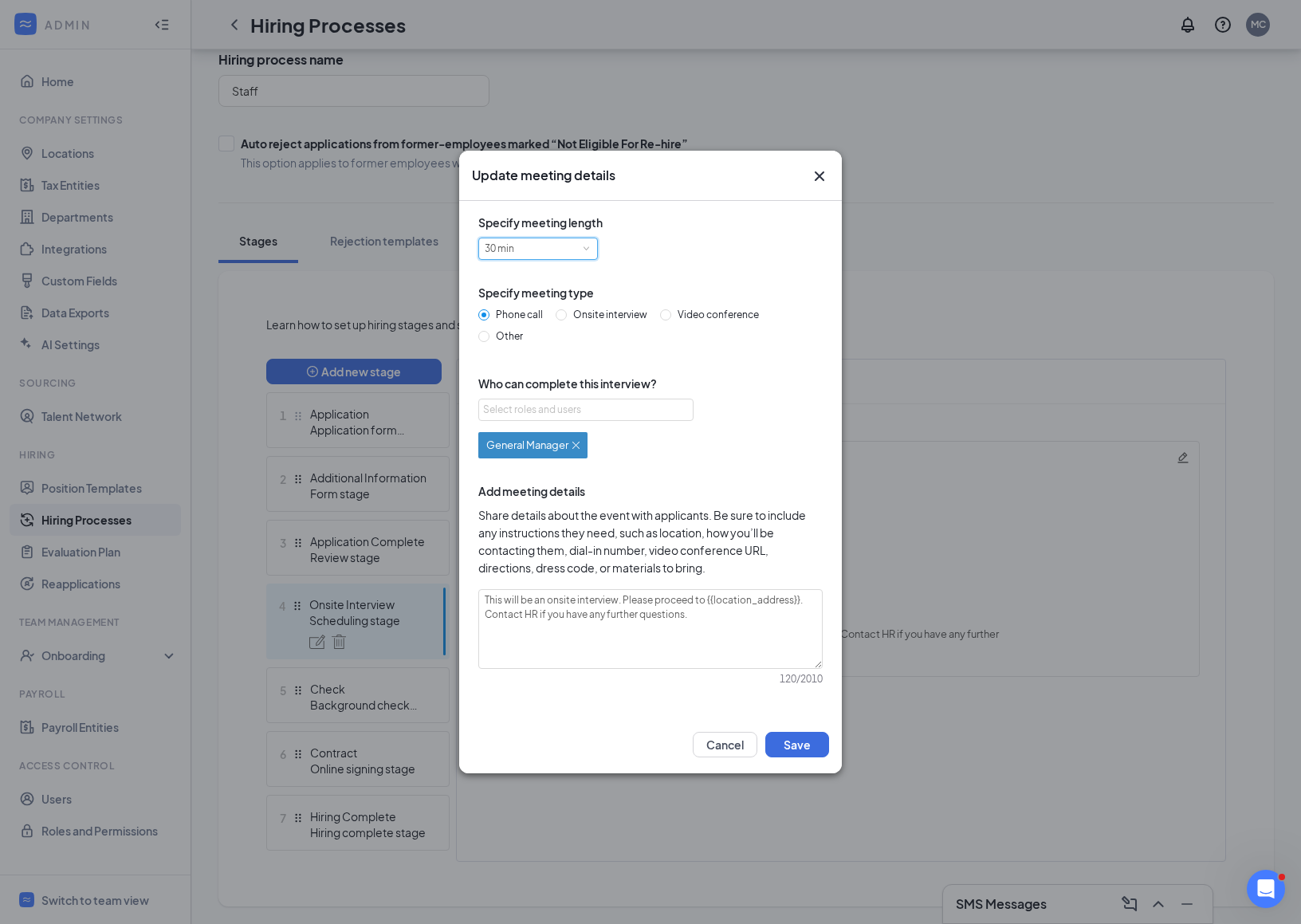
click at [540, 244] on div "30 min" at bounding box center [537, 249] width 107 height 21
click at [654, 268] on div "Specify meeting length 30 min" at bounding box center [650, 249] width 344 height 70
click at [627, 409] on div "Select roles and users" at bounding box center [581, 409] width 197 height 16
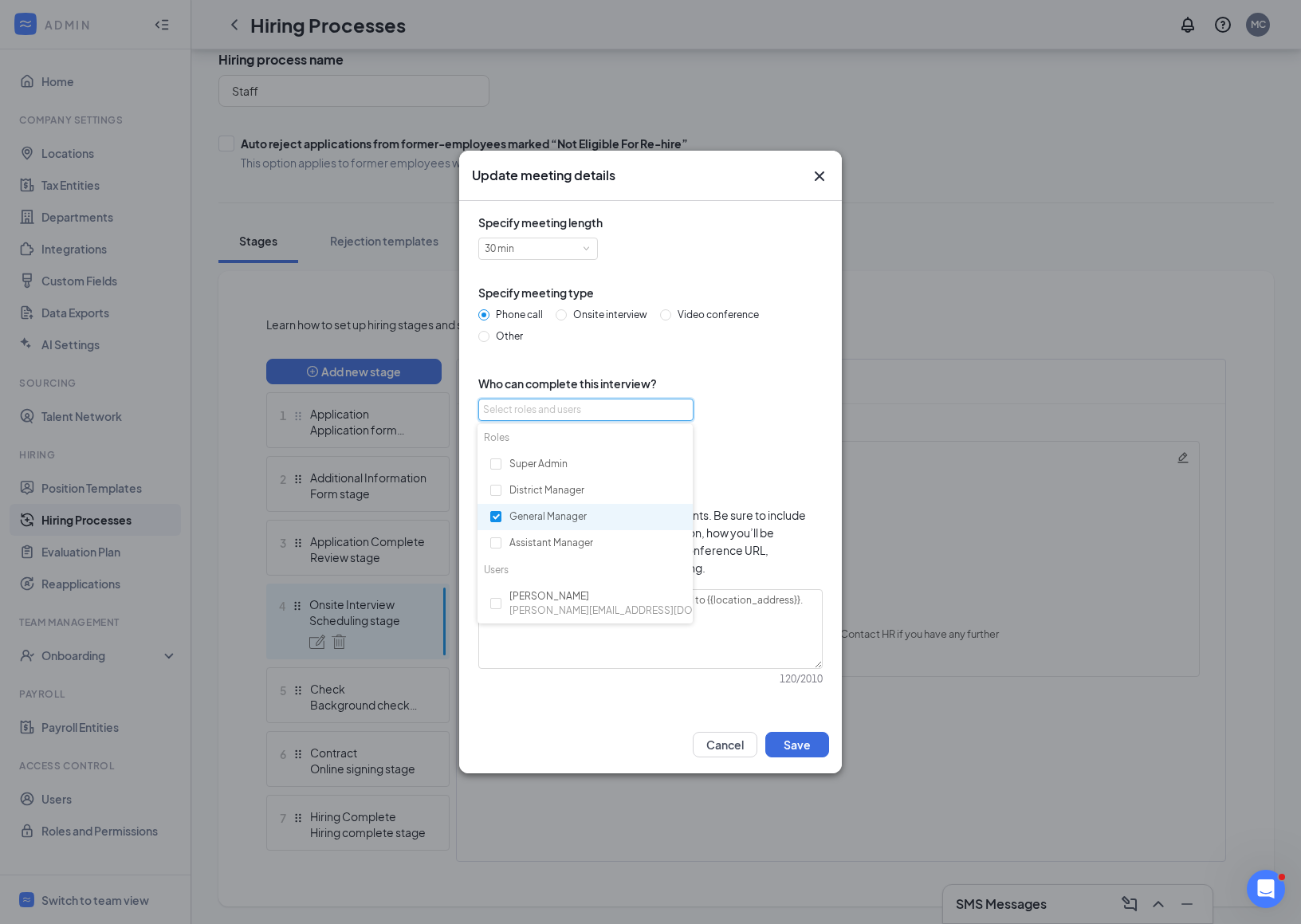
scroll to position [41, 0]
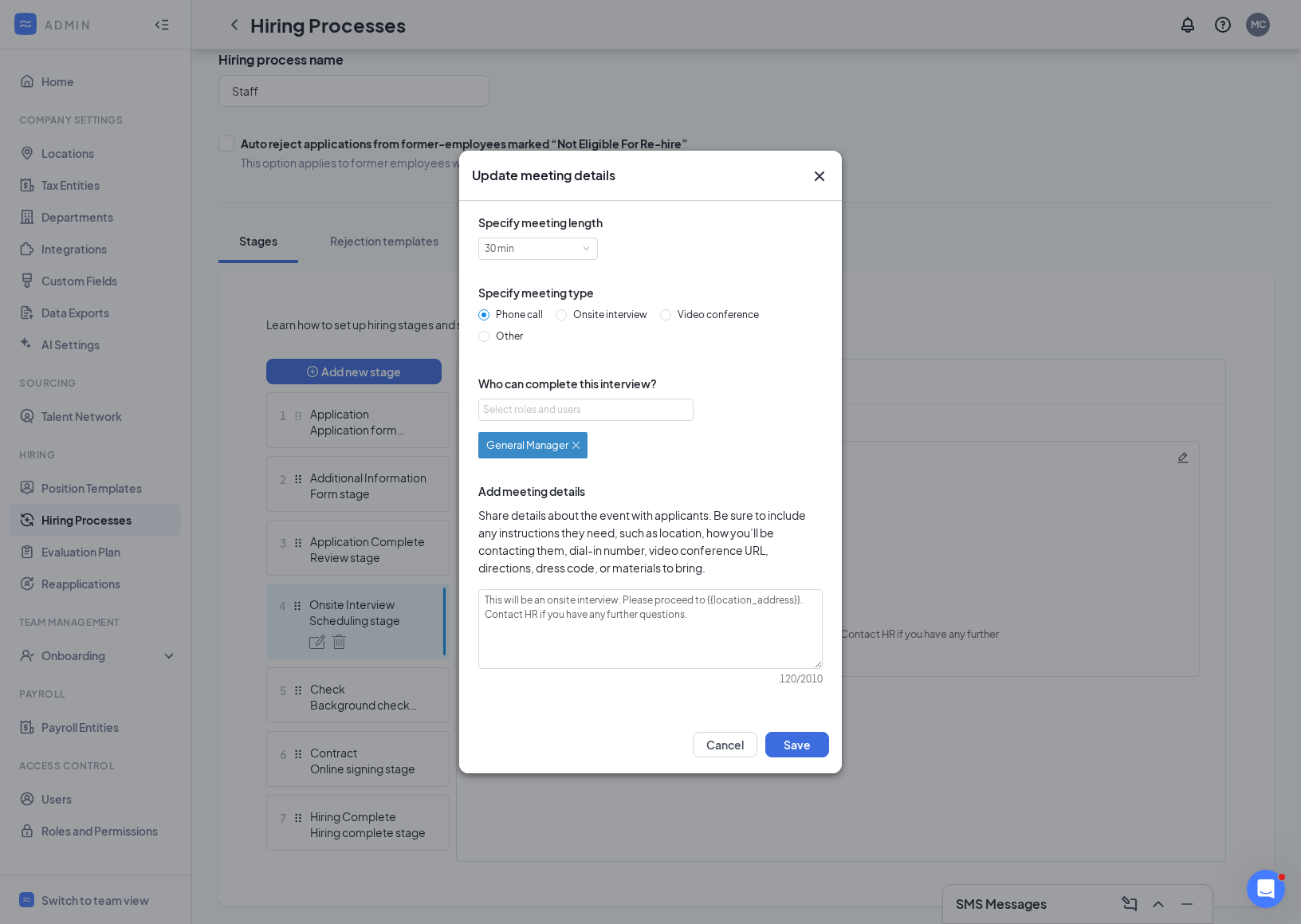
click at [734, 456] on div "General Manager" at bounding box center [650, 442] width 344 height 31
click at [707, 644] on textarea "This will be an onsite interview. Please proceed to {{location_address}}. Conta…" at bounding box center [650, 629] width 344 height 80
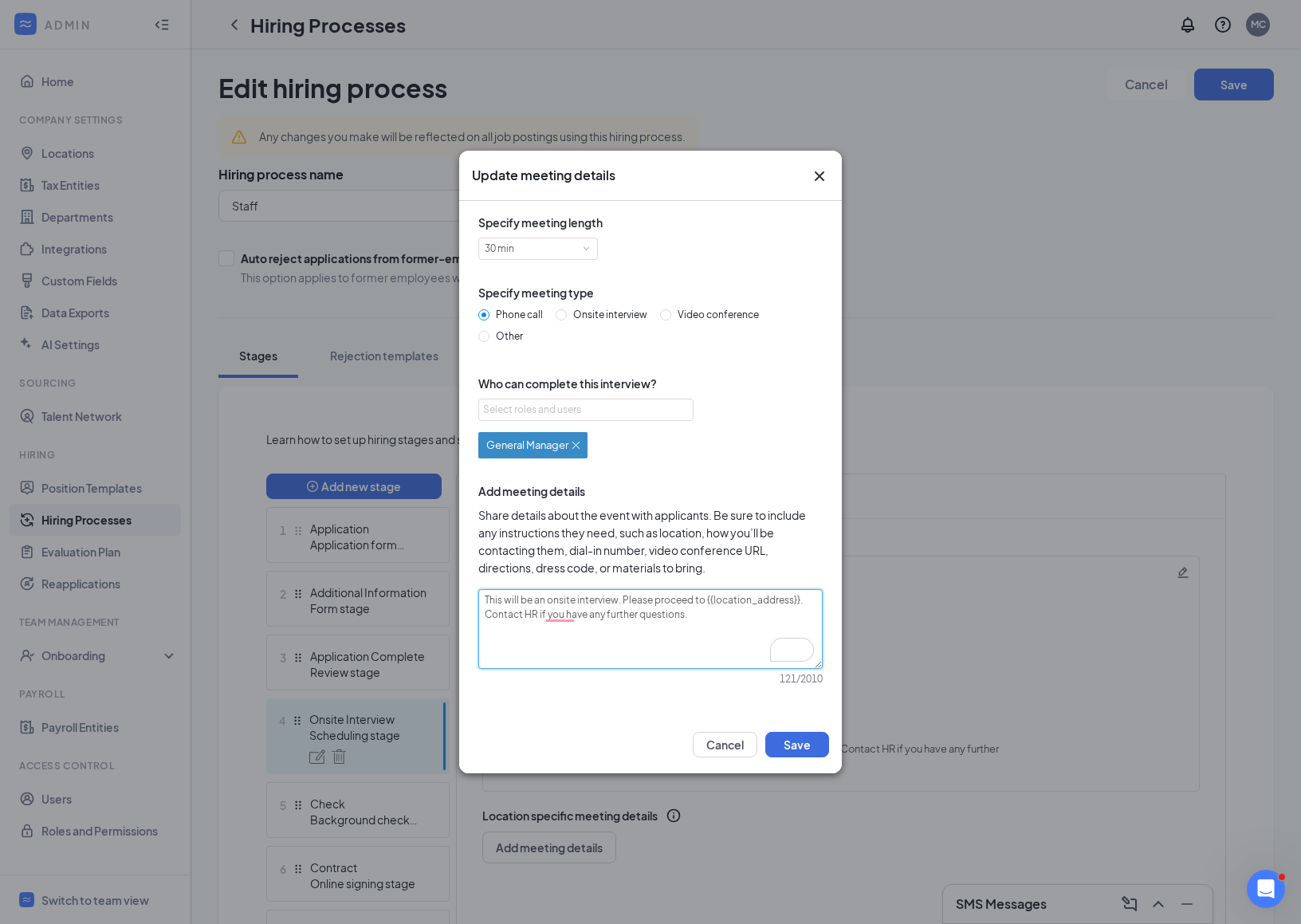
type textarea "This will be an onsite interview. Please proceed to {{location_address}}. Conta…"
click at [819, 178] on icon "Cross" at bounding box center [819, 176] width 19 height 19
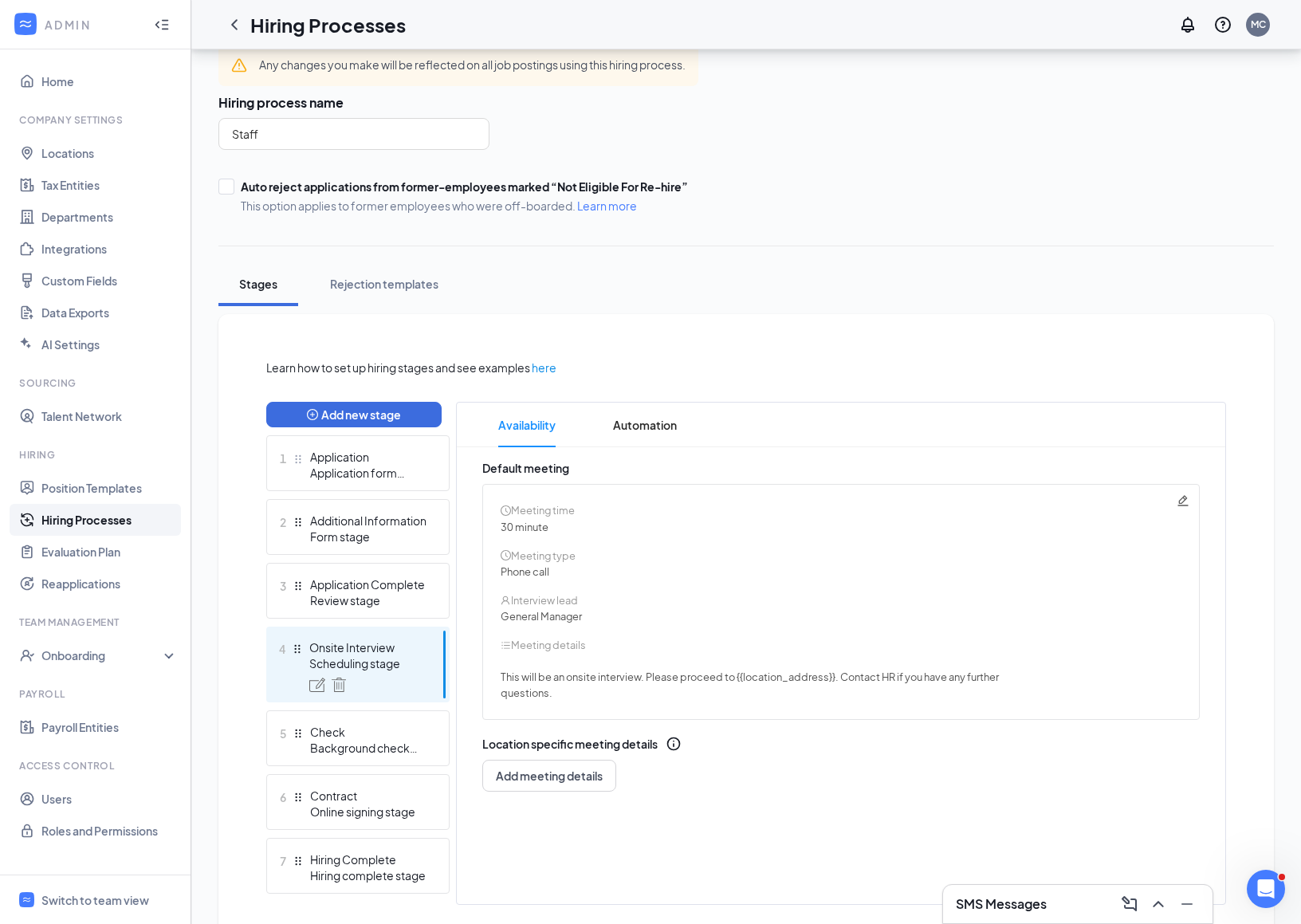
scroll to position [84, 0]
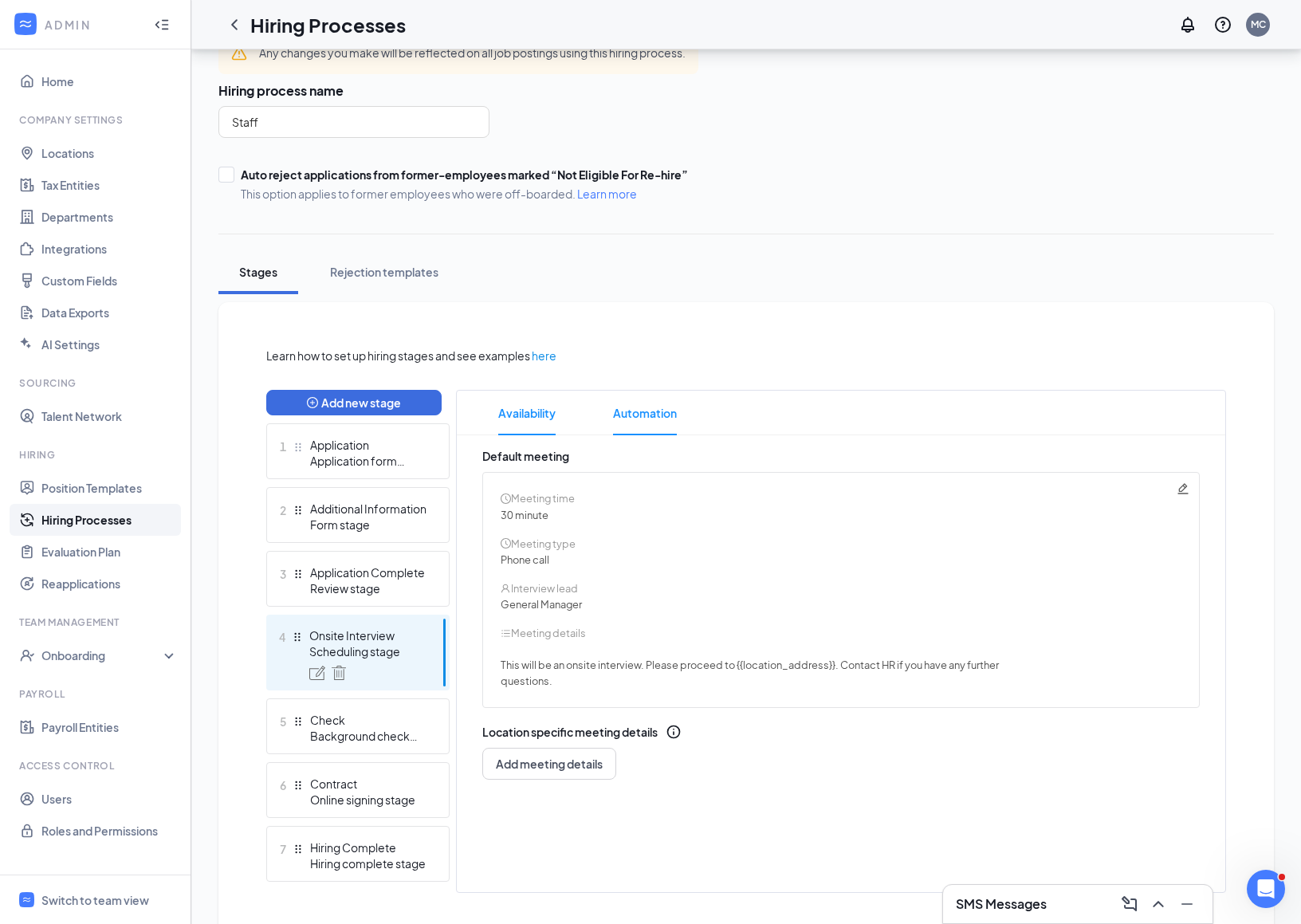
click at [647, 419] on span "Automation" at bounding box center [645, 412] width 64 height 44
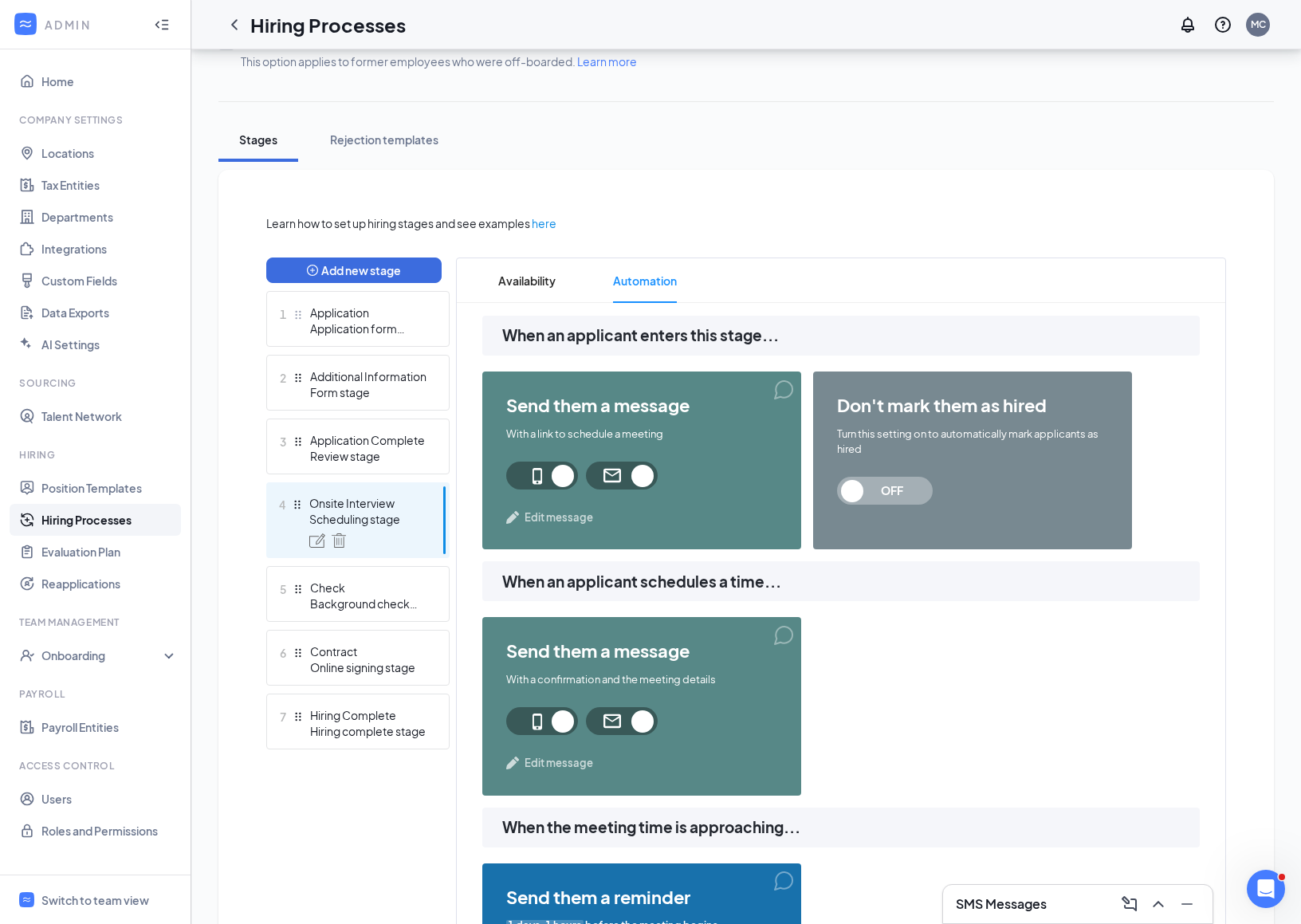
scroll to position [245, 0]
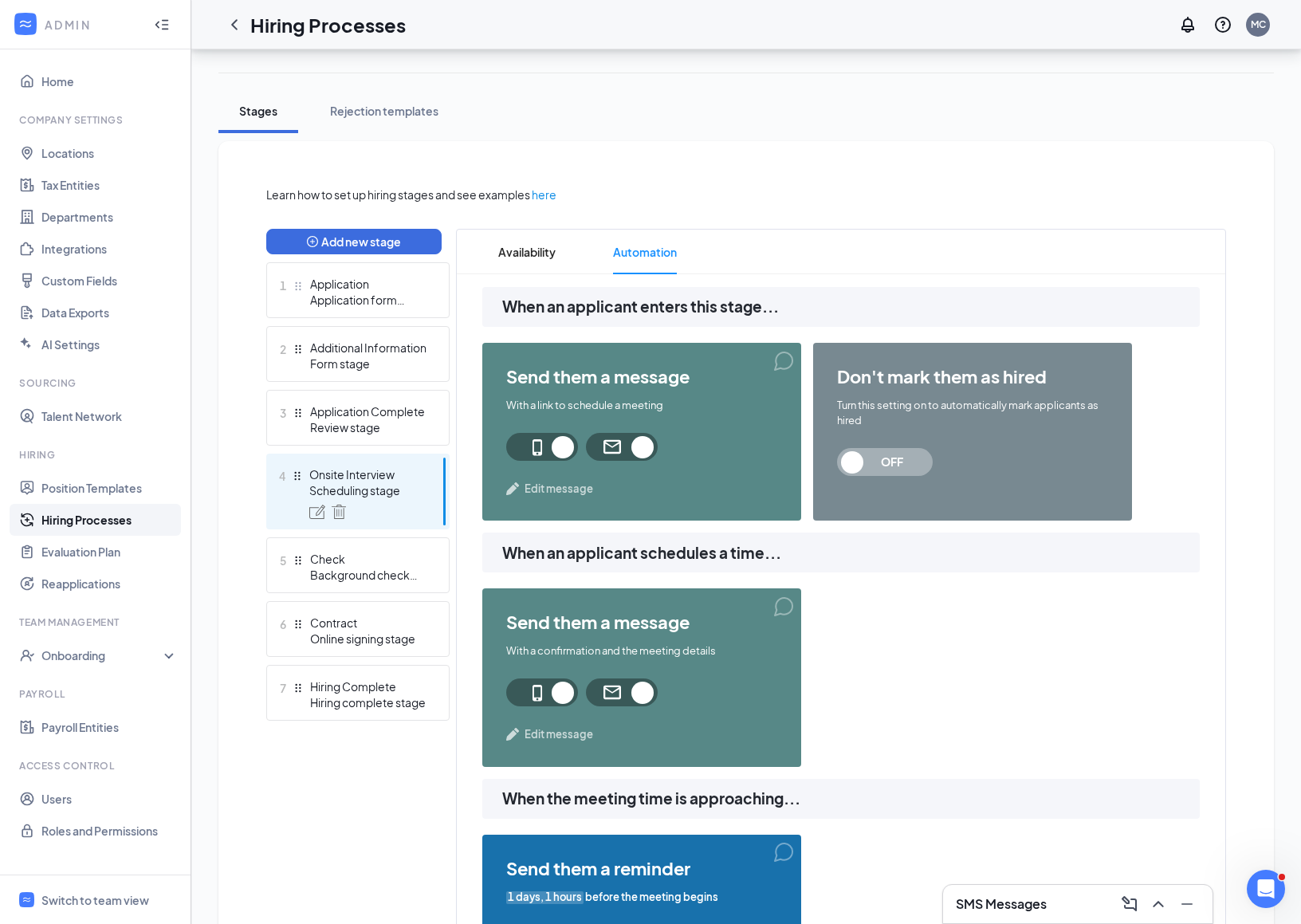
click at [572, 488] on span "Edit message" at bounding box center [558, 488] width 69 height 16
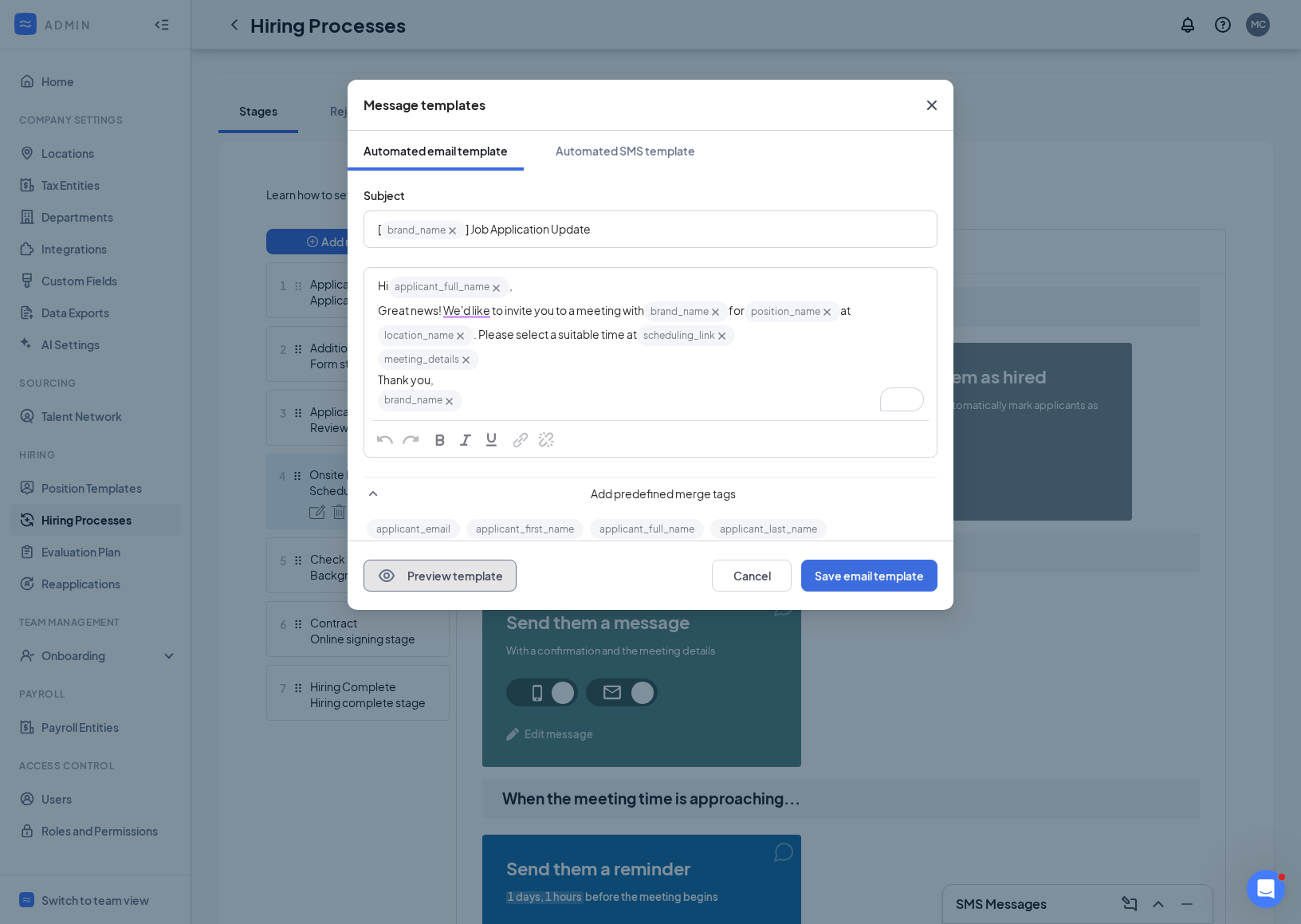
click at [447, 574] on button "Preview template" at bounding box center [440, 576] width 153 height 32
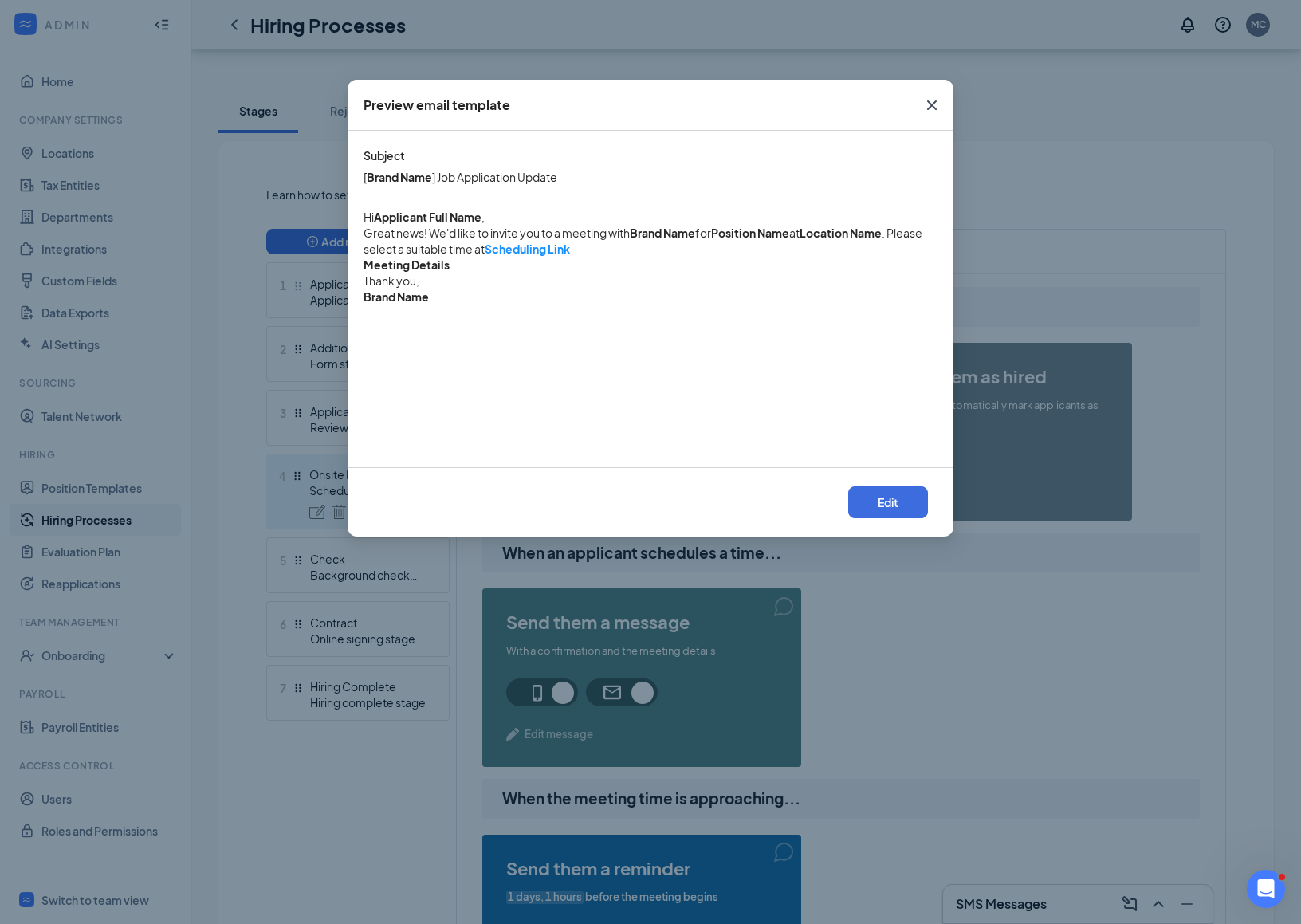
click at [926, 102] on icon "Cross" at bounding box center [931, 105] width 19 height 19
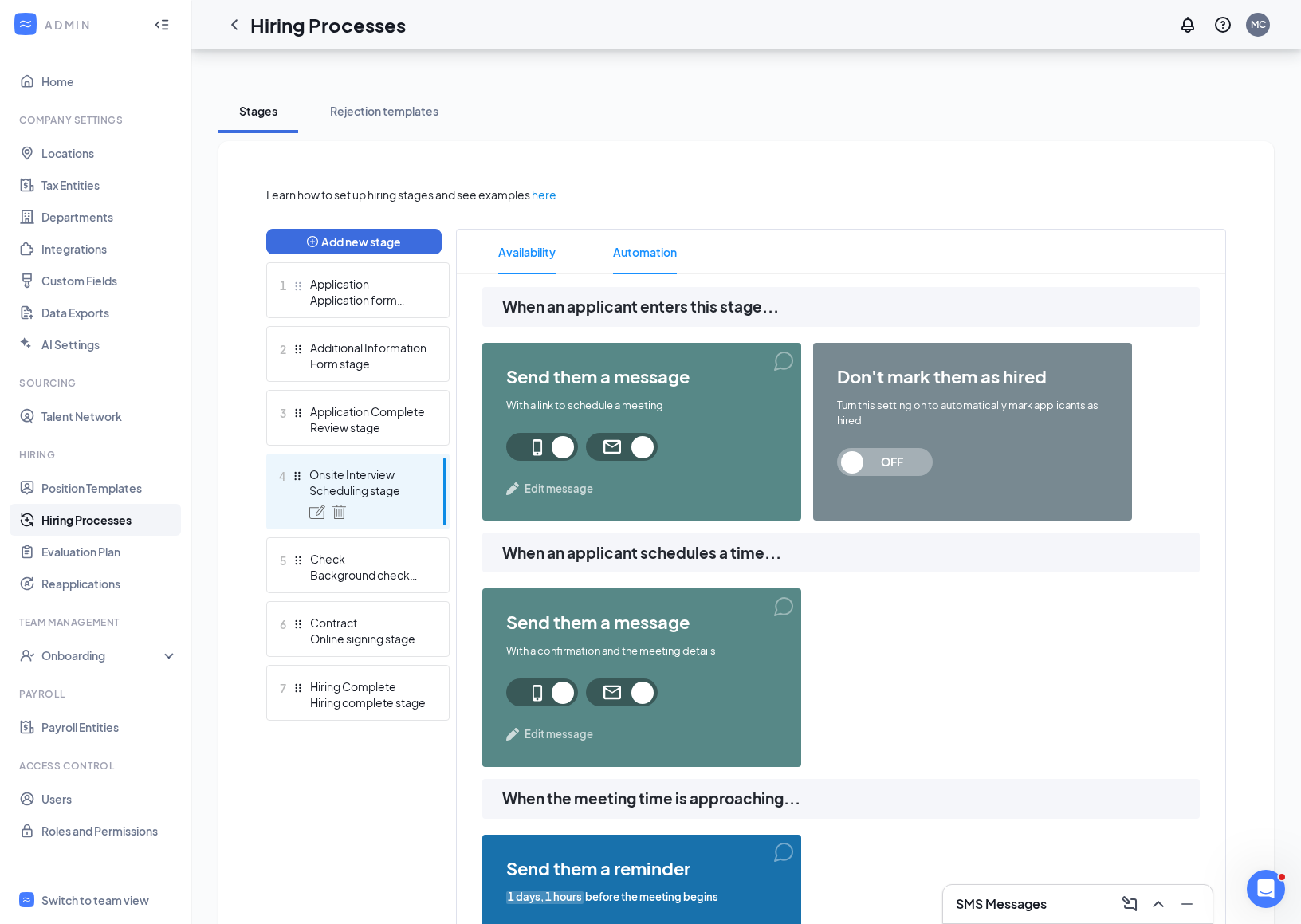
click at [521, 249] on span "Availability" at bounding box center [527, 252] width 58 height 44
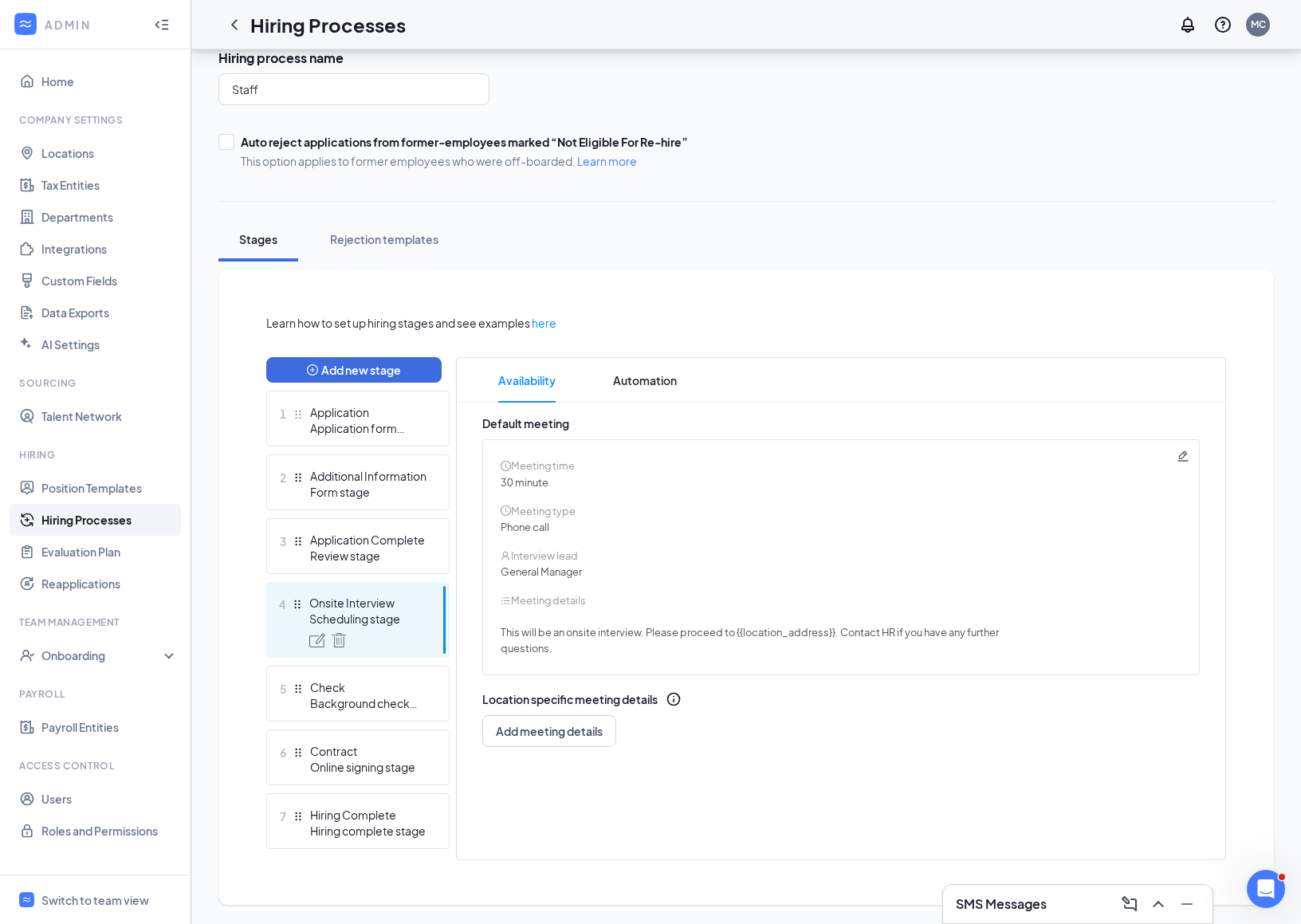
scroll to position [115, 0]
click at [669, 376] on span "Automation" at bounding box center [645, 381] width 64 height 44
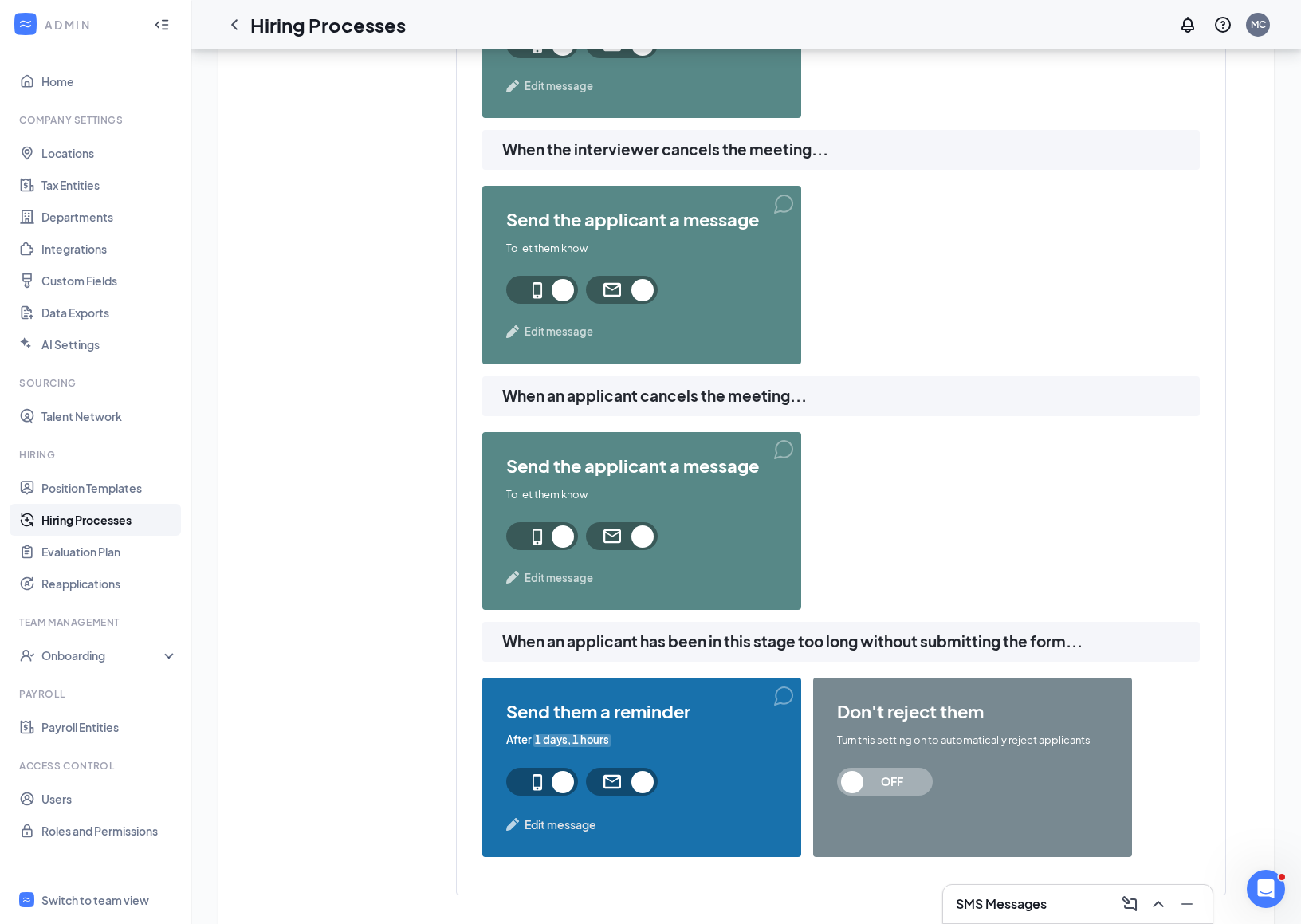
scroll to position [1420, 0]
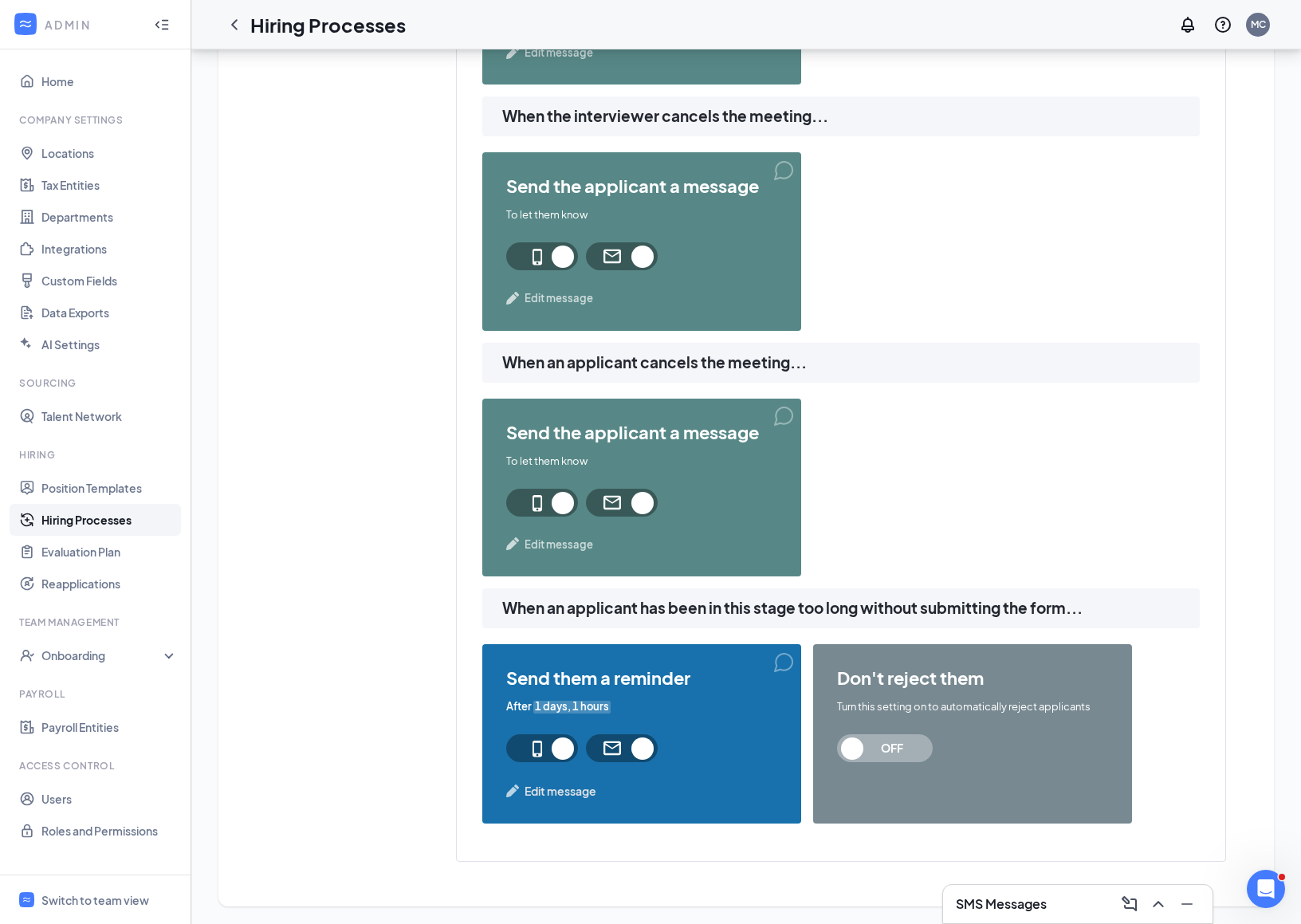
click at [910, 747] on span "OFF" at bounding box center [892, 749] width 70 height 28
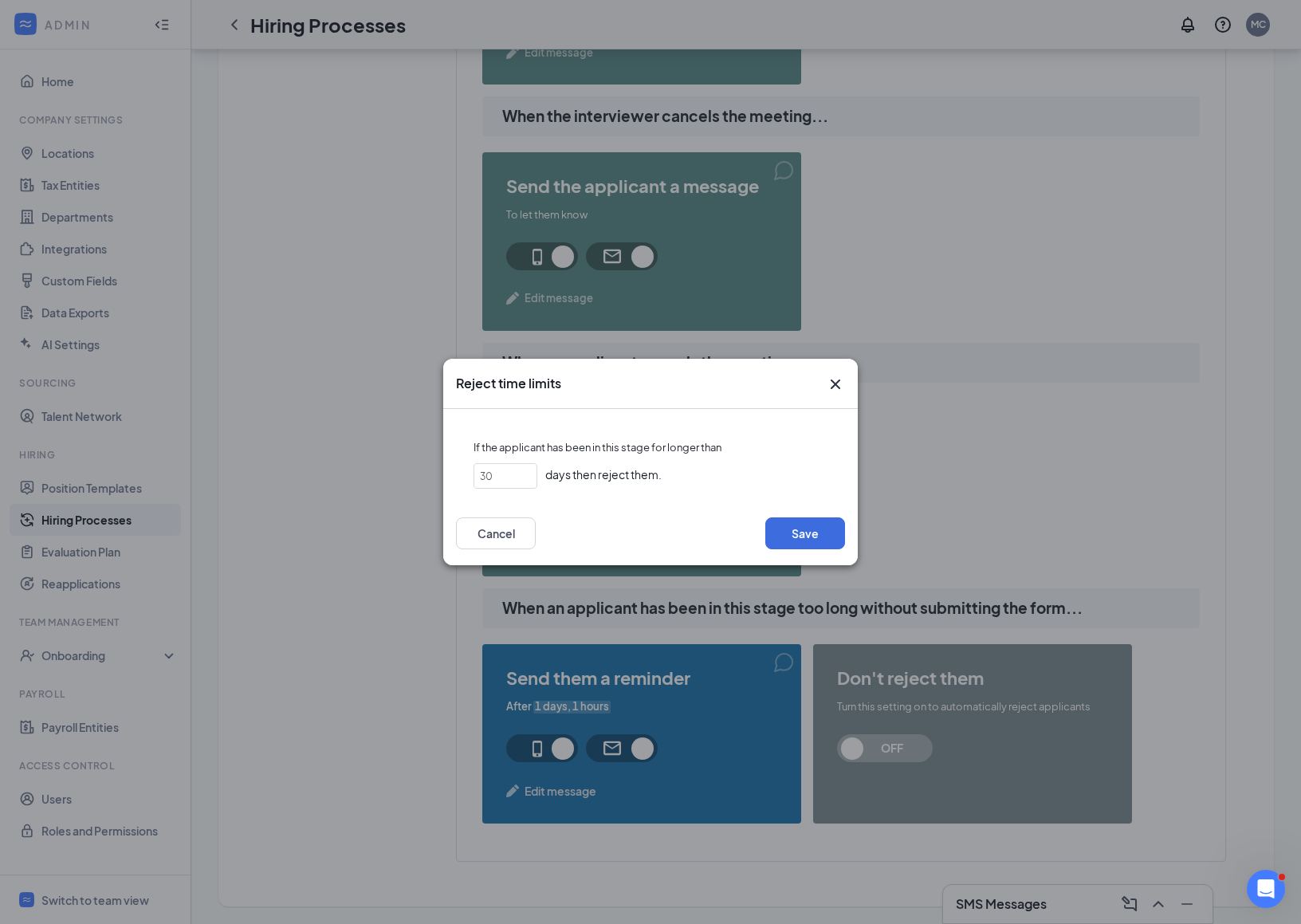
click at [838, 380] on icon "Cross" at bounding box center [835, 384] width 19 height 19
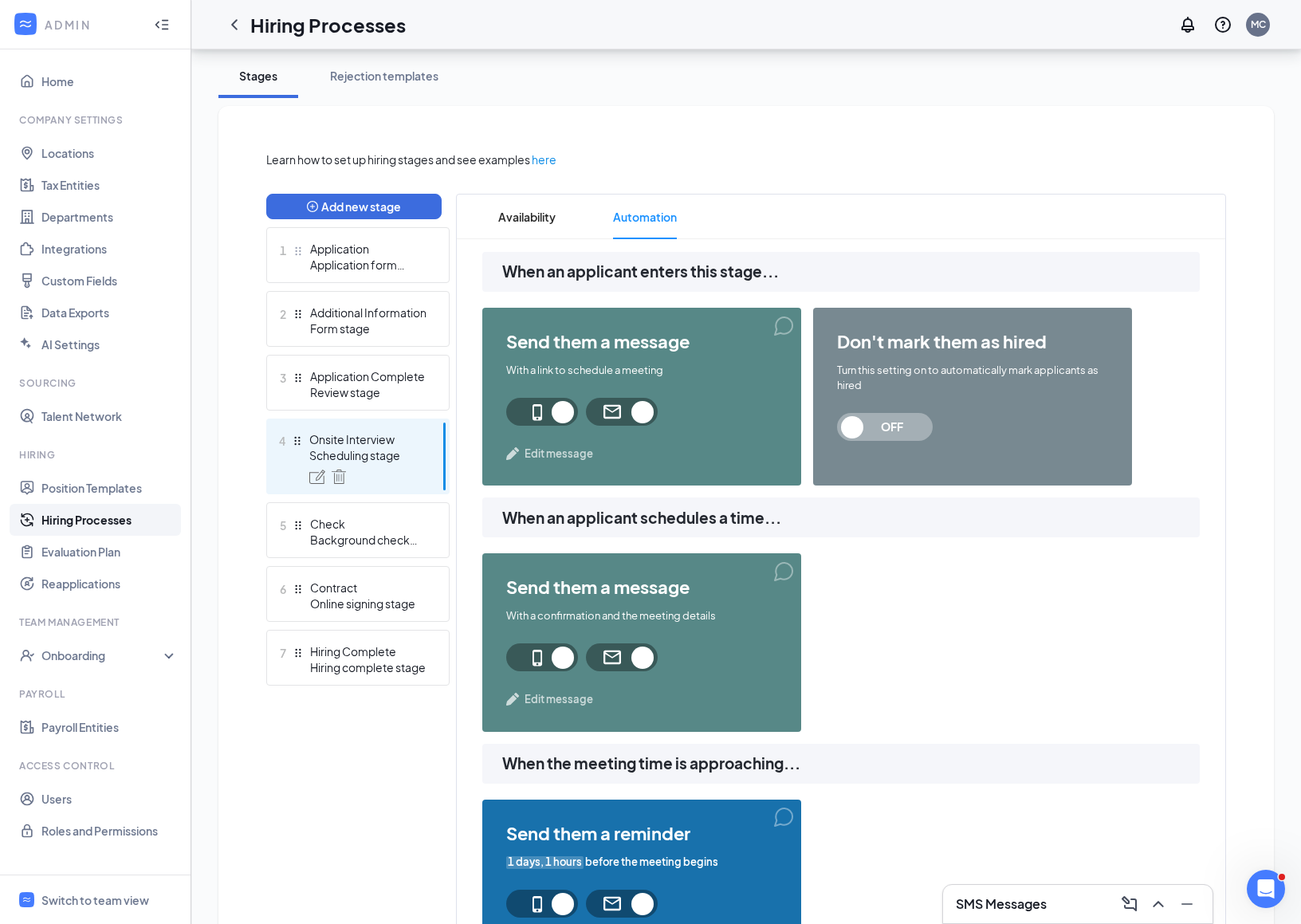
scroll to position [241, 0]
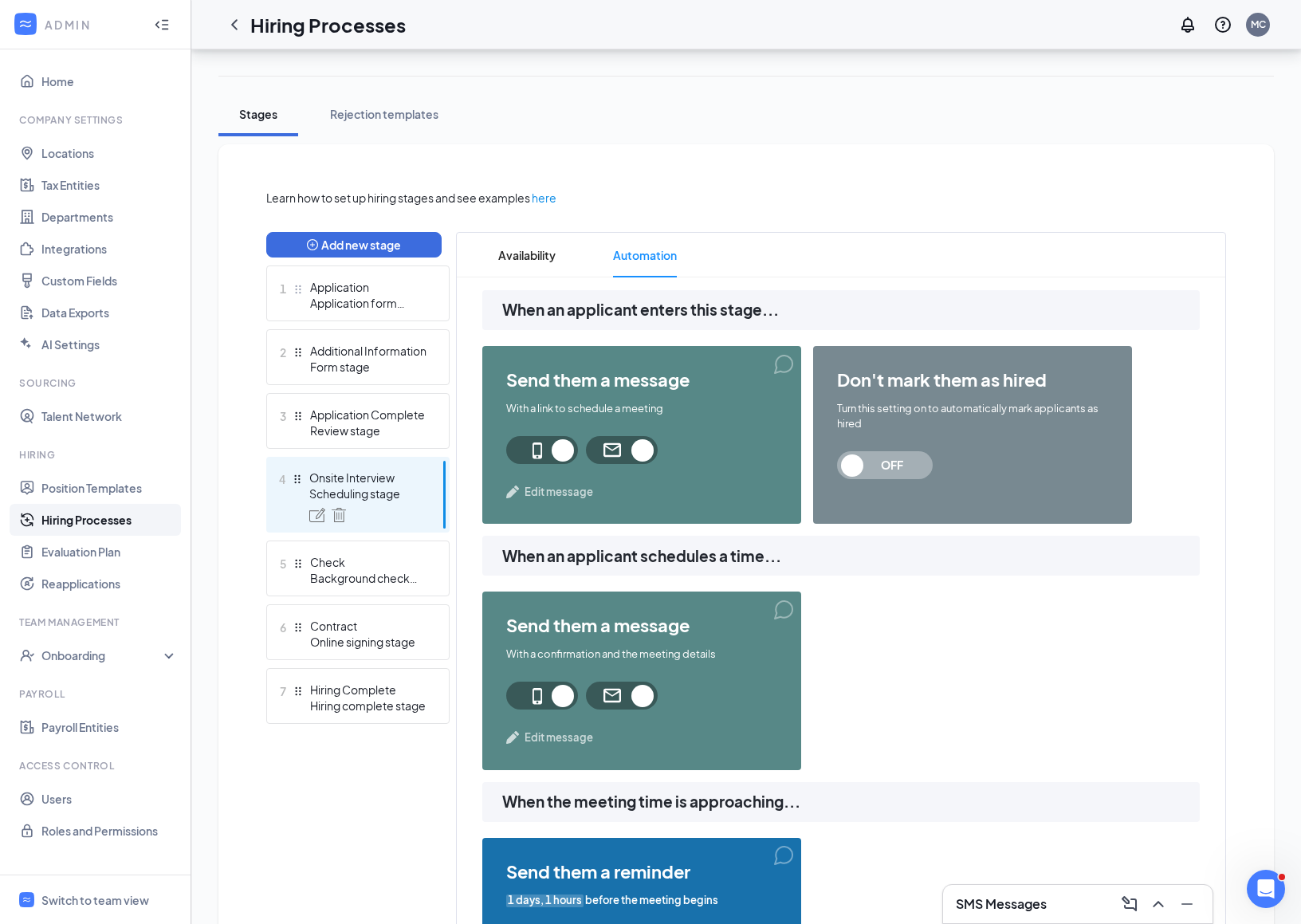
click at [363, 322] on ul "1 Application Application form stage 2 Additional Information Form stage 3 Appl…" at bounding box center [357, 495] width 184 height 458
click at [543, 255] on span "Availability" at bounding box center [527, 255] width 58 height 44
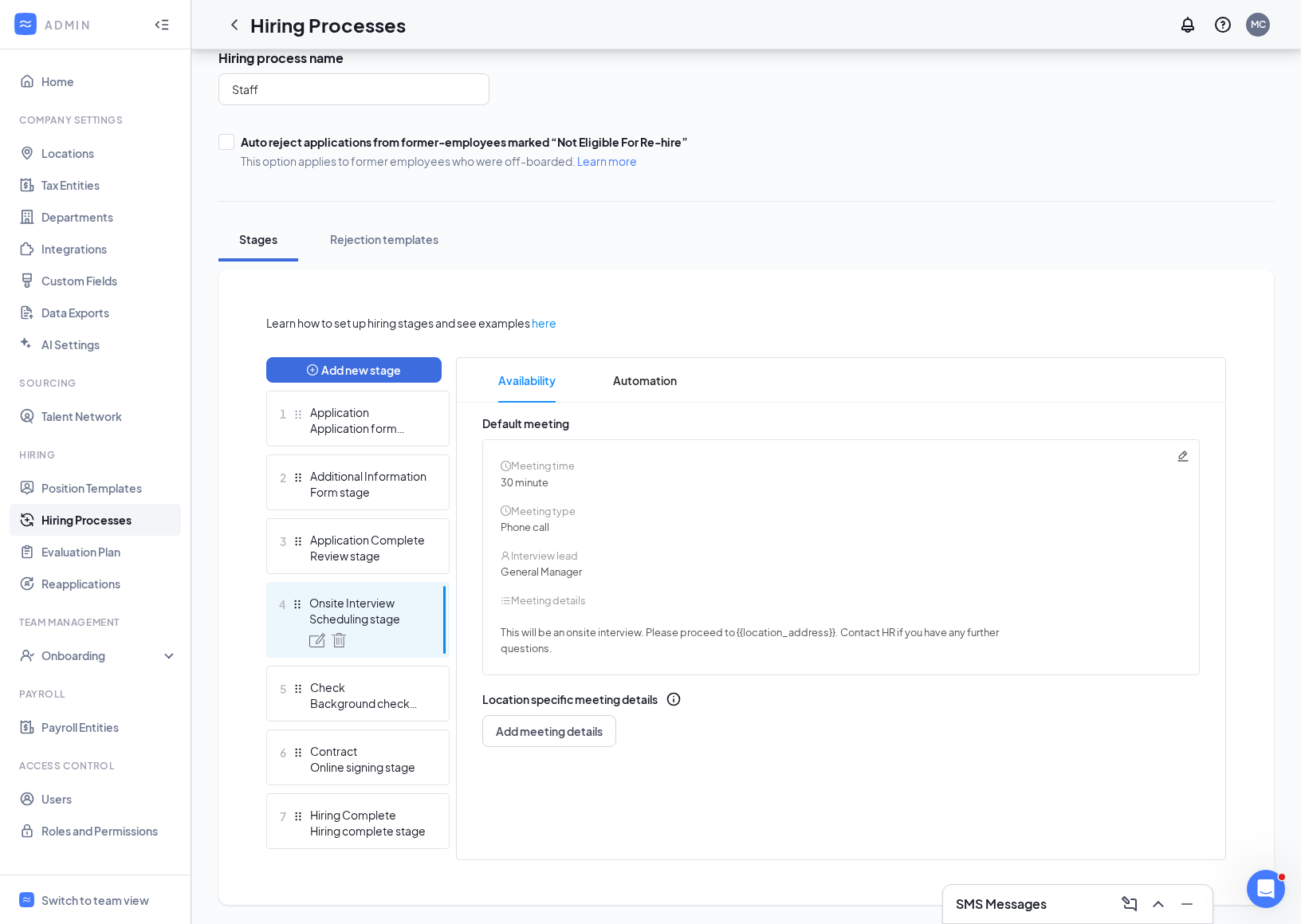
scroll to position [115, 0]
click at [412, 442] on div "1 Application Application form stage" at bounding box center [357, 420] width 184 height 56
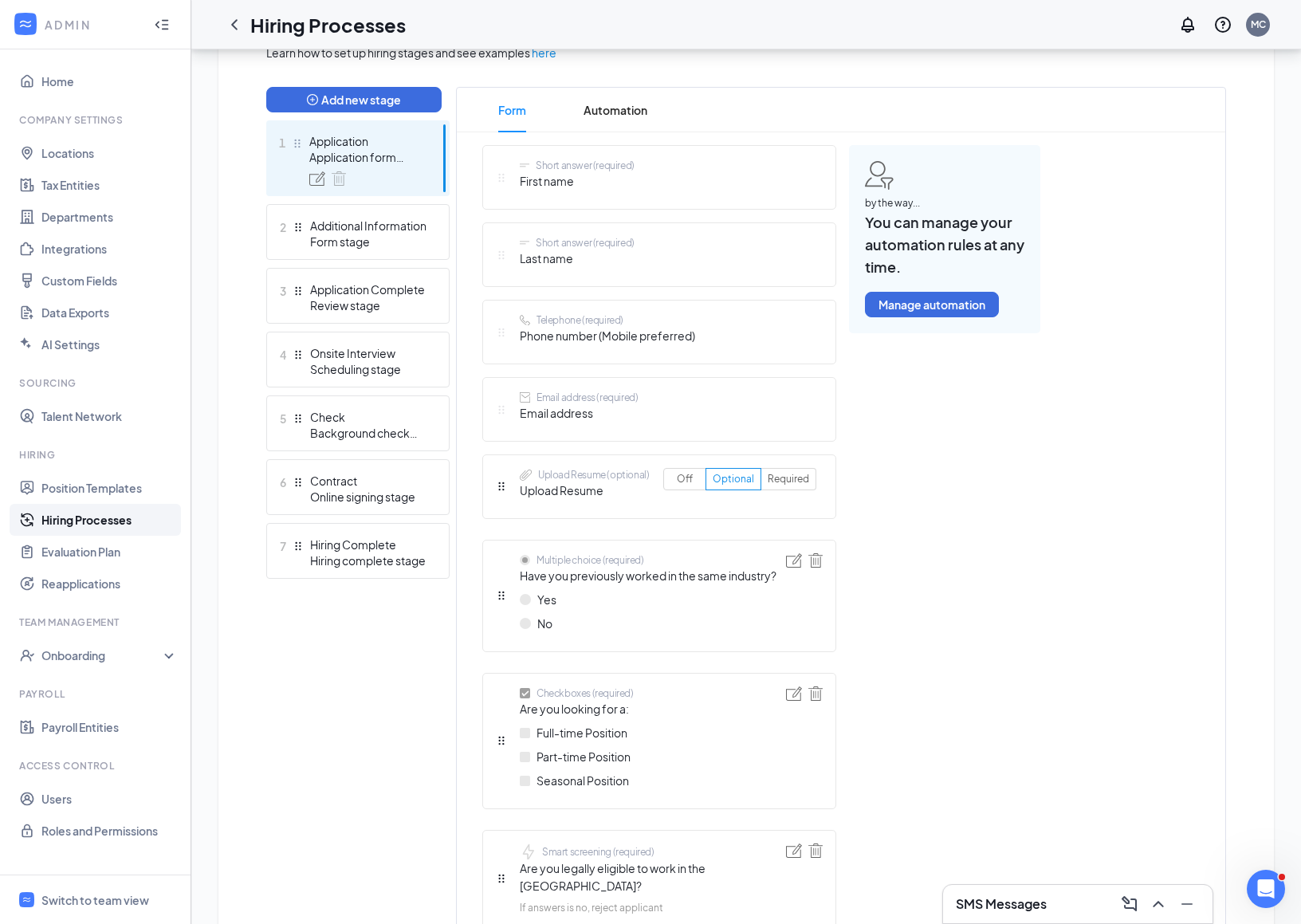
scroll to position [517, 0]
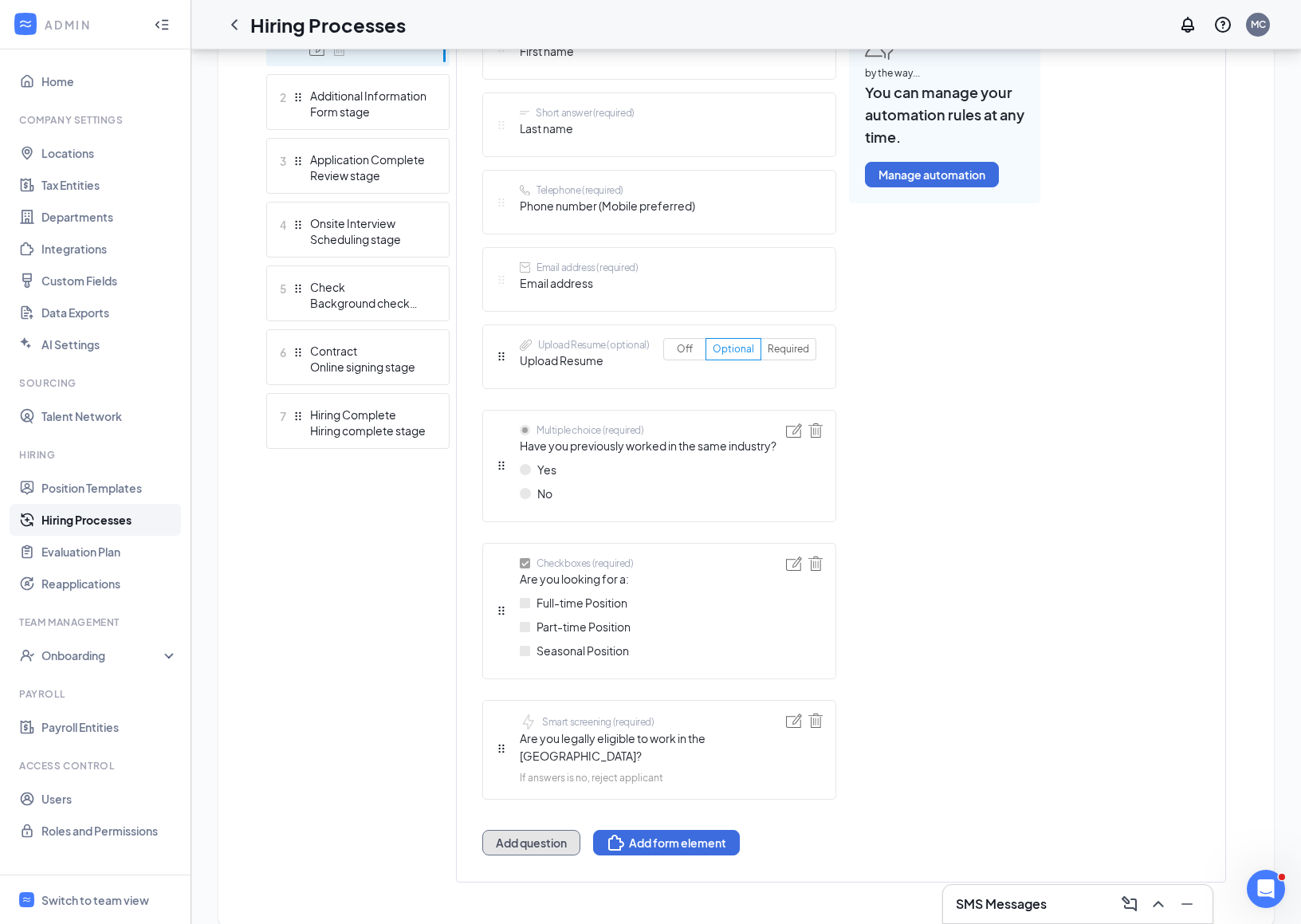
click at [537, 830] on button "Add question" at bounding box center [532, 842] width 98 height 25
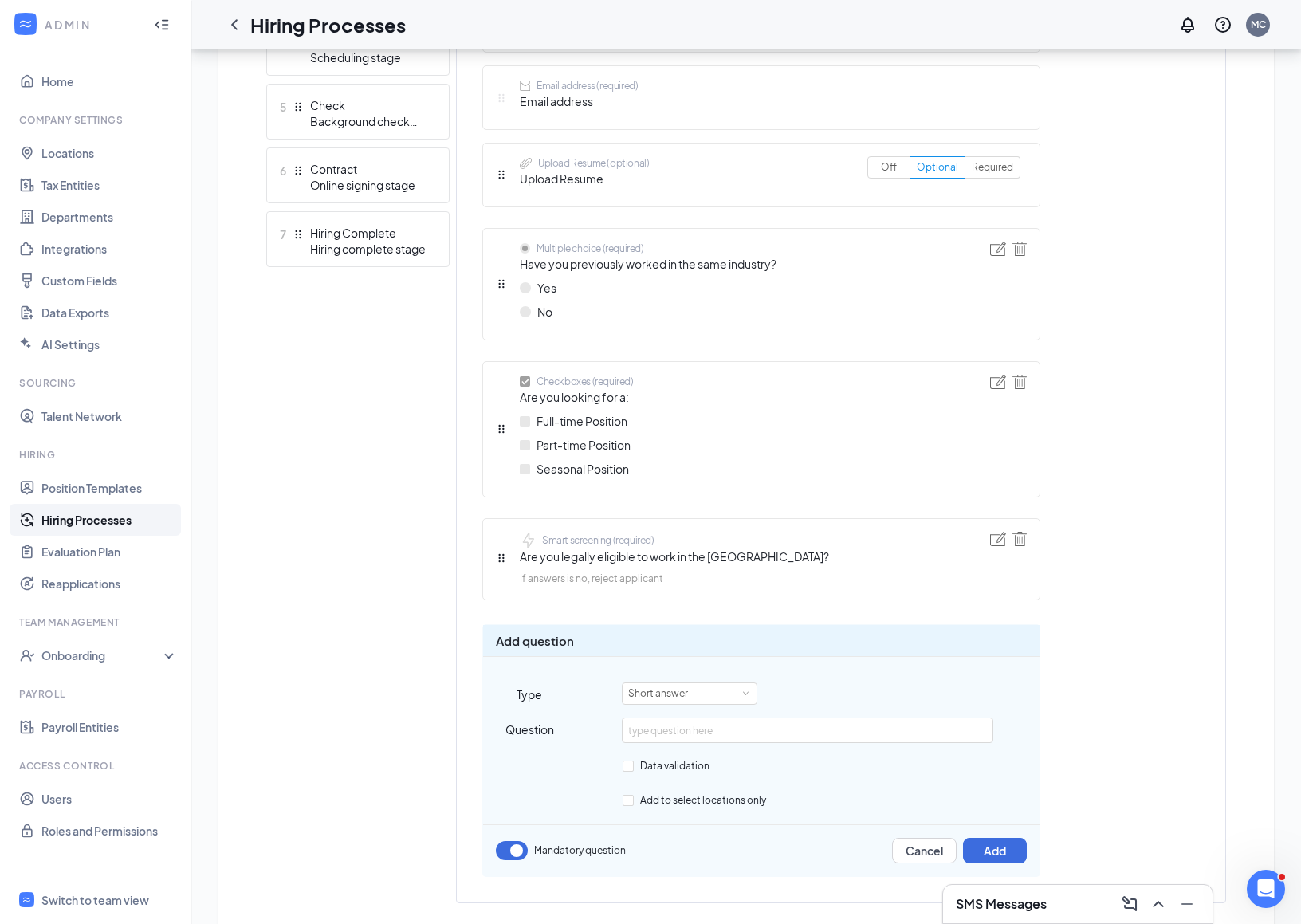
scroll to position [734, 0]
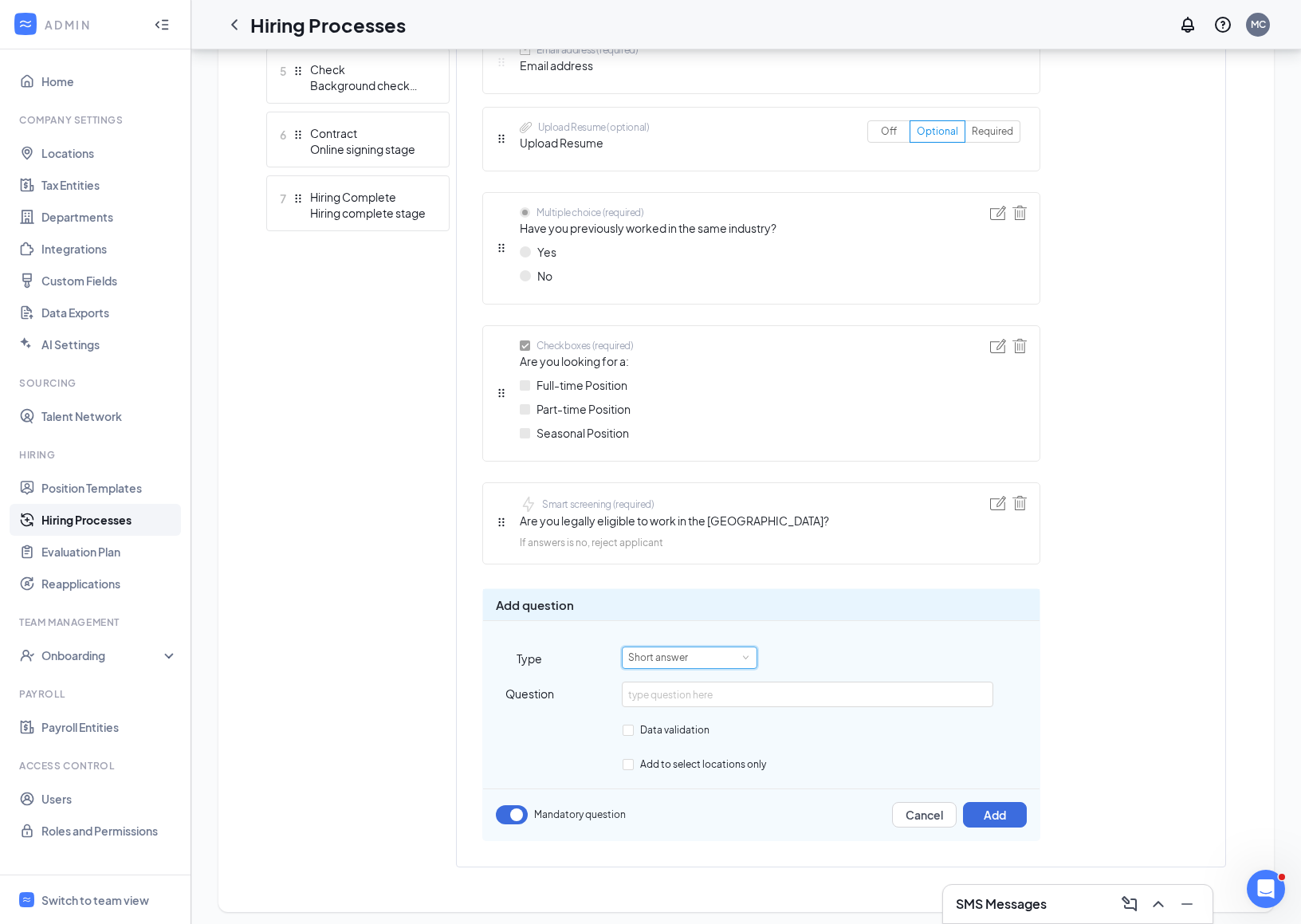
click at [707, 650] on div "Short answer" at bounding box center [689, 658] width 123 height 21
click at [700, 673] on li "Smart screening" at bounding box center [690, 681] width 136 height 26
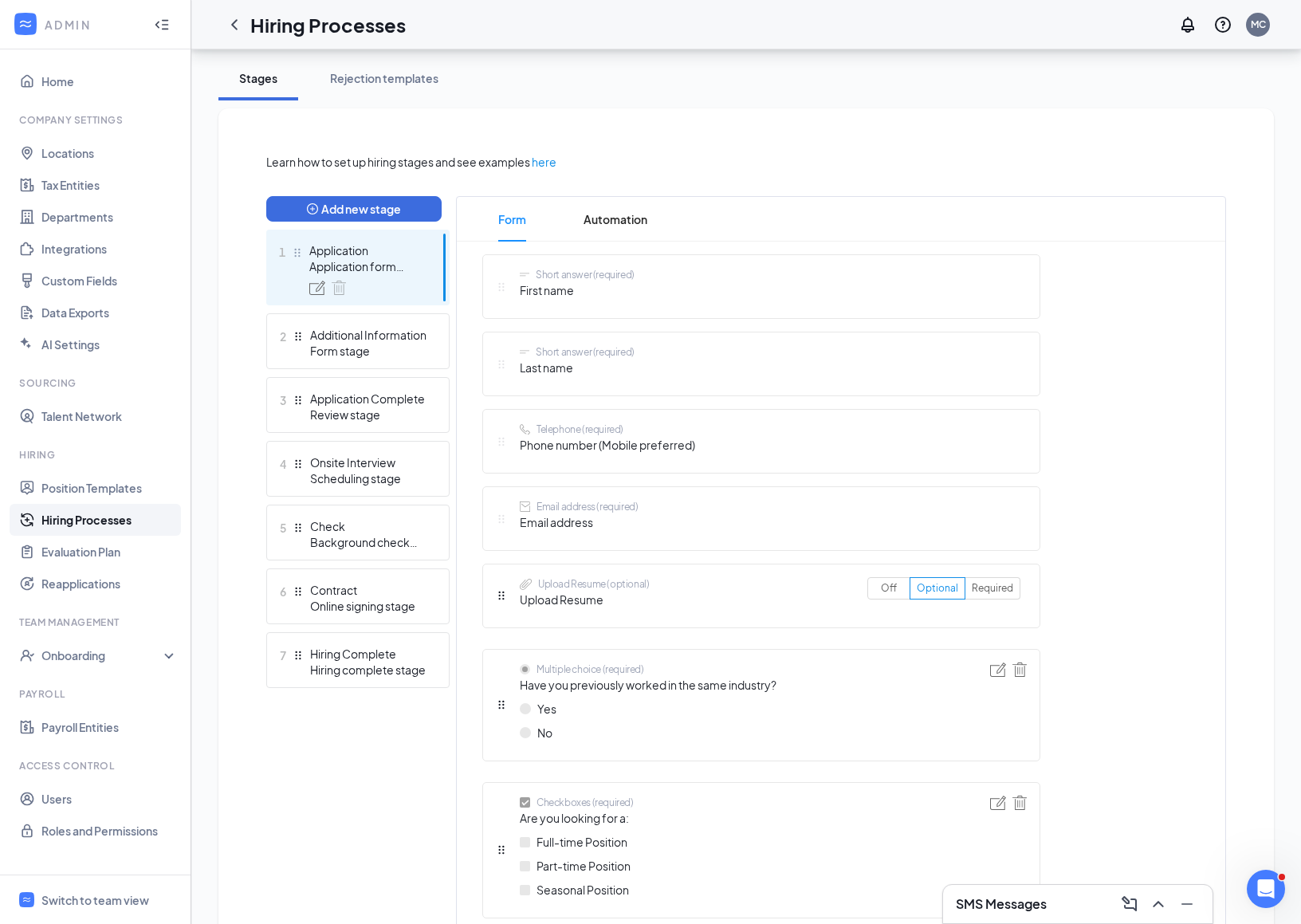
scroll to position [272, 0]
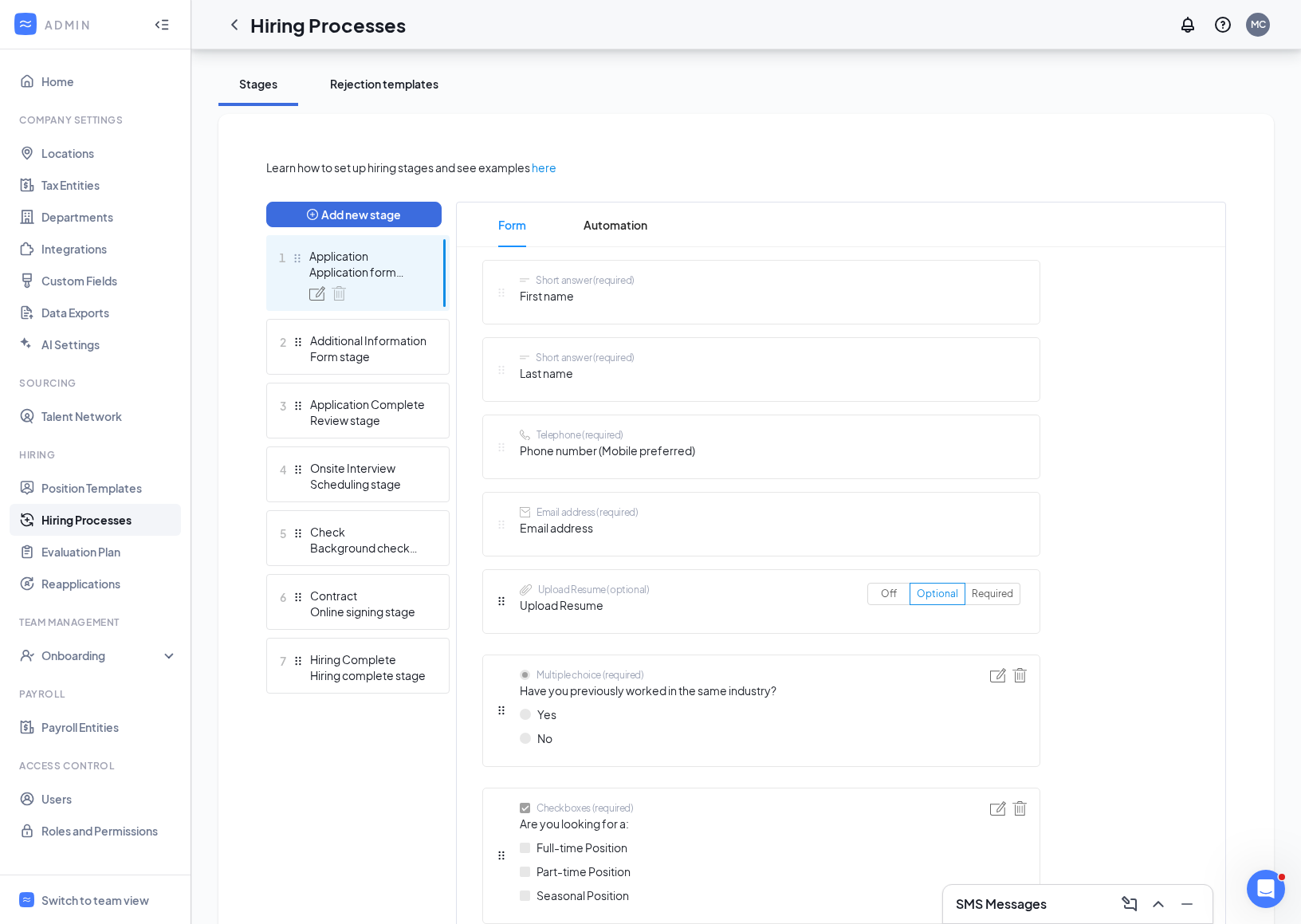
click at [398, 86] on div "Rejection templates" at bounding box center [384, 83] width 108 height 16
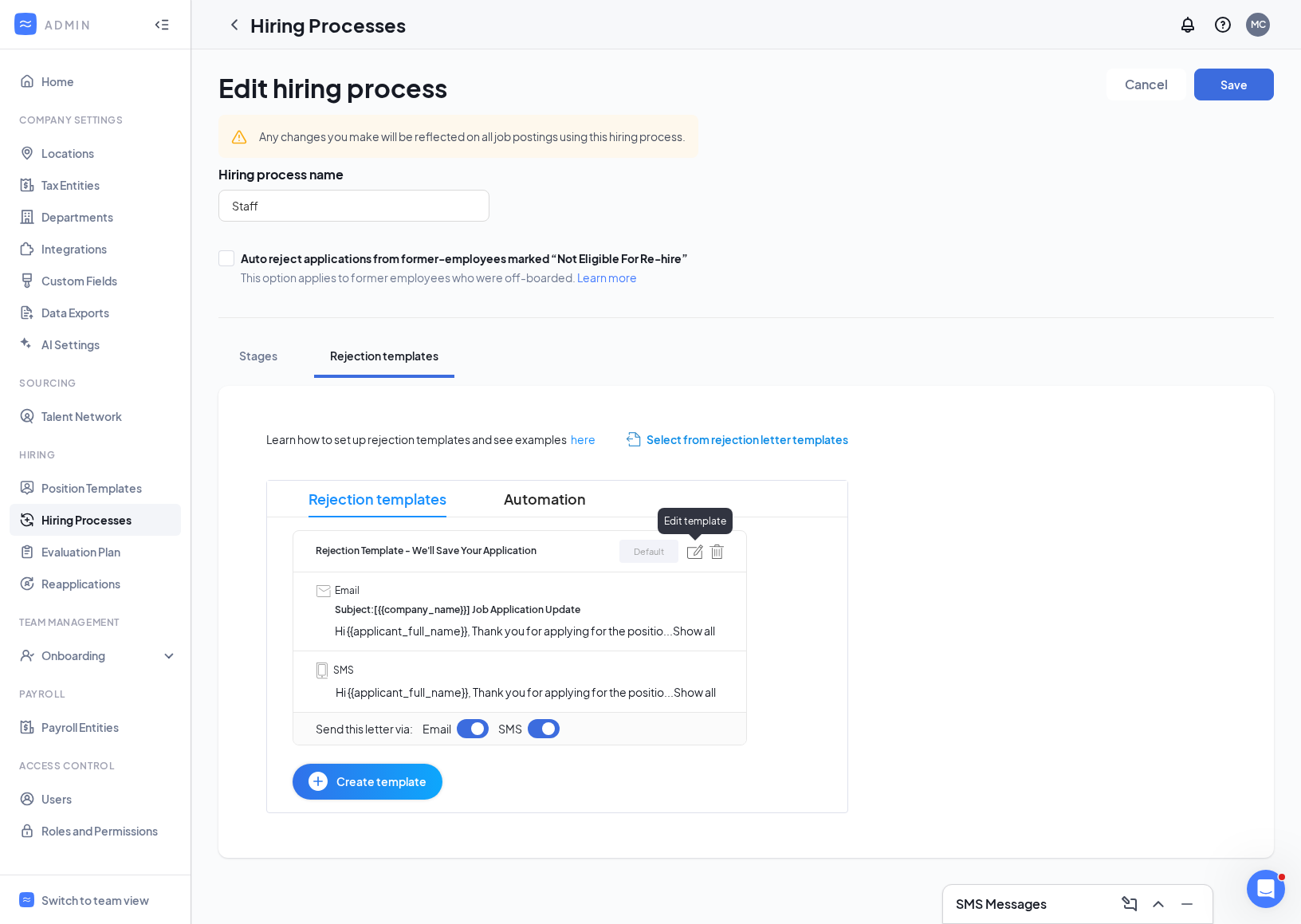
click at [696, 552] on img at bounding box center [695, 552] width 16 height 14
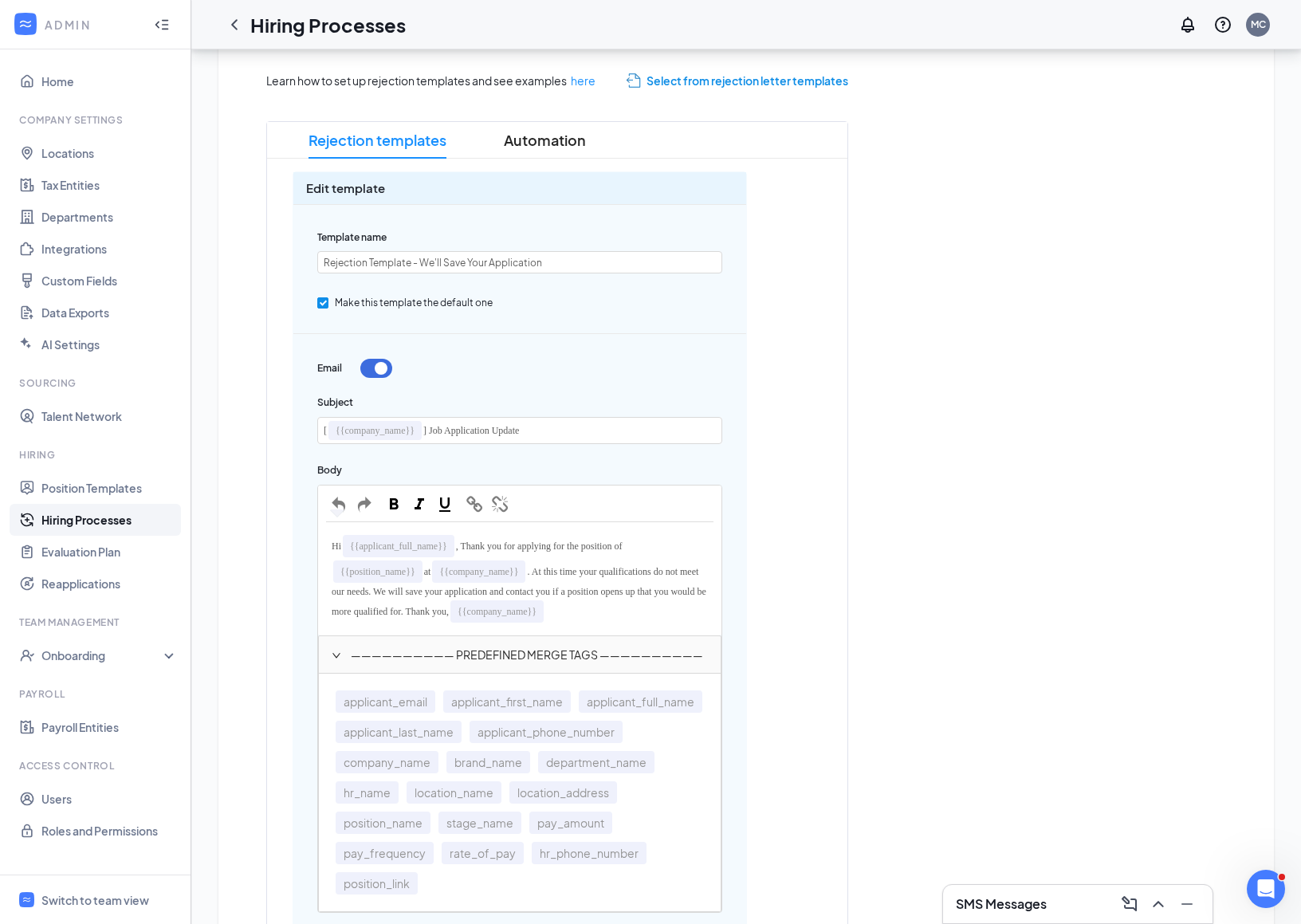
scroll to position [375, 0]
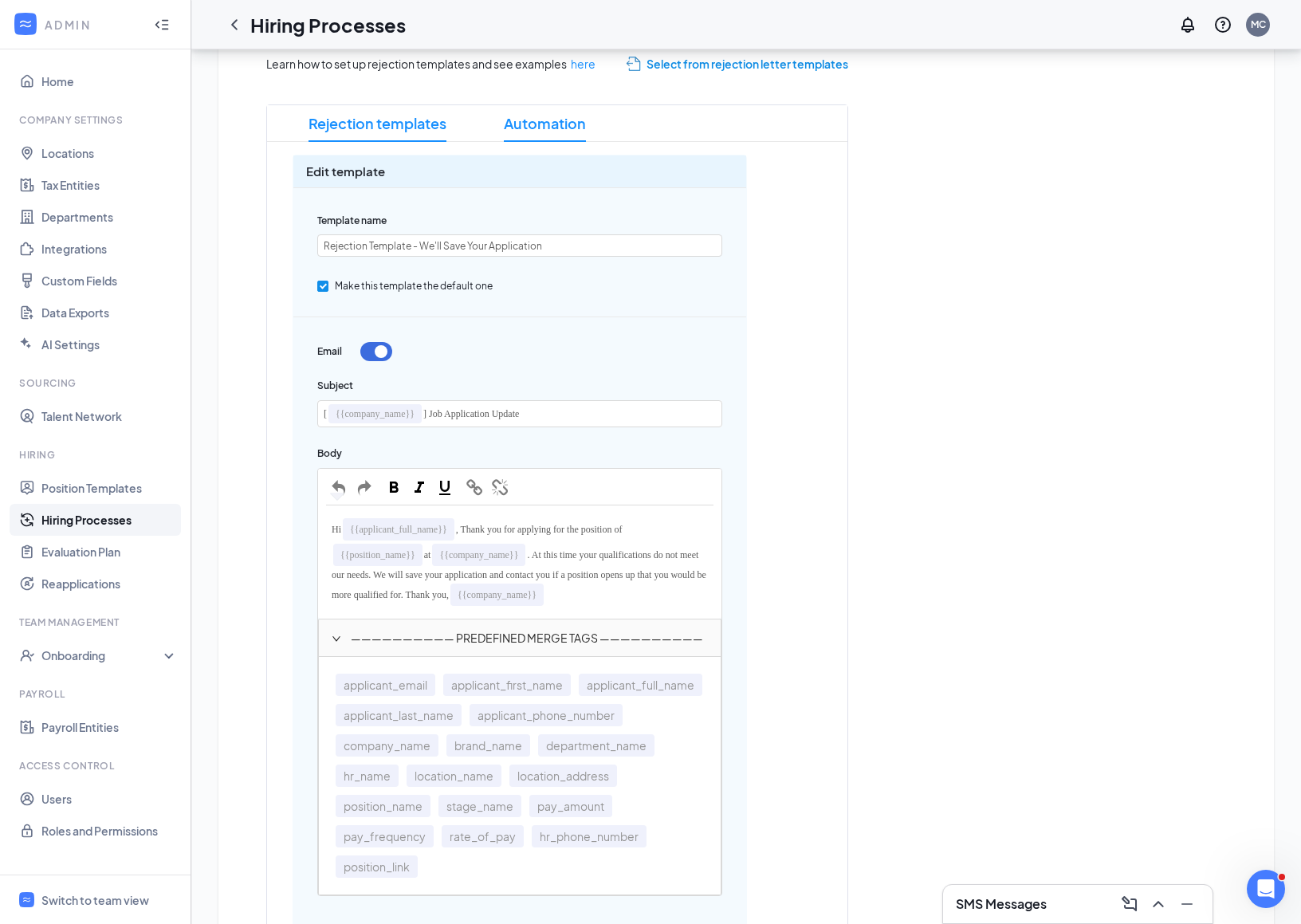
click at [555, 124] on span "Automation" at bounding box center [544, 124] width 82 height 37
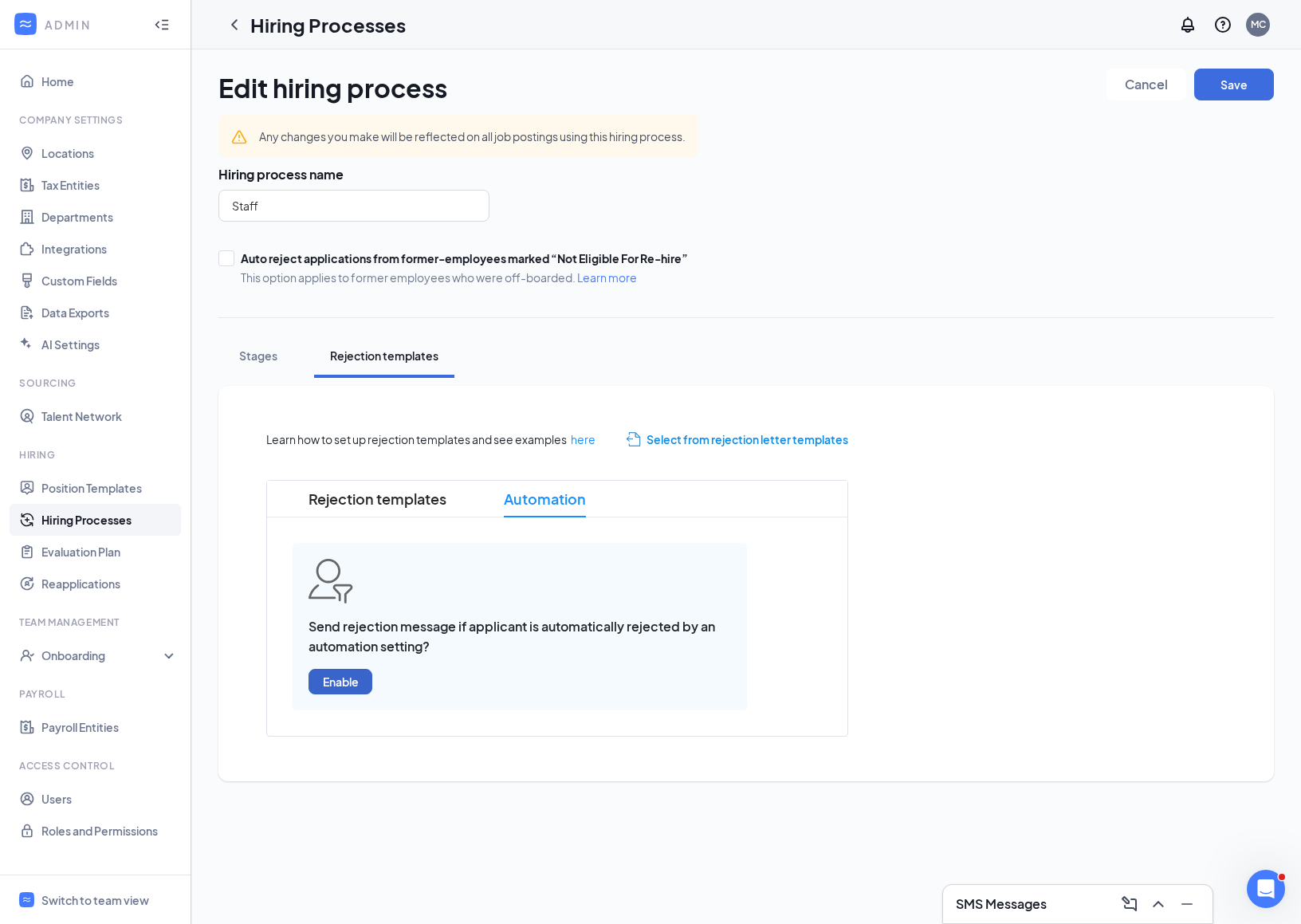
click at [334, 681] on button "Enable" at bounding box center [340, 682] width 64 height 25
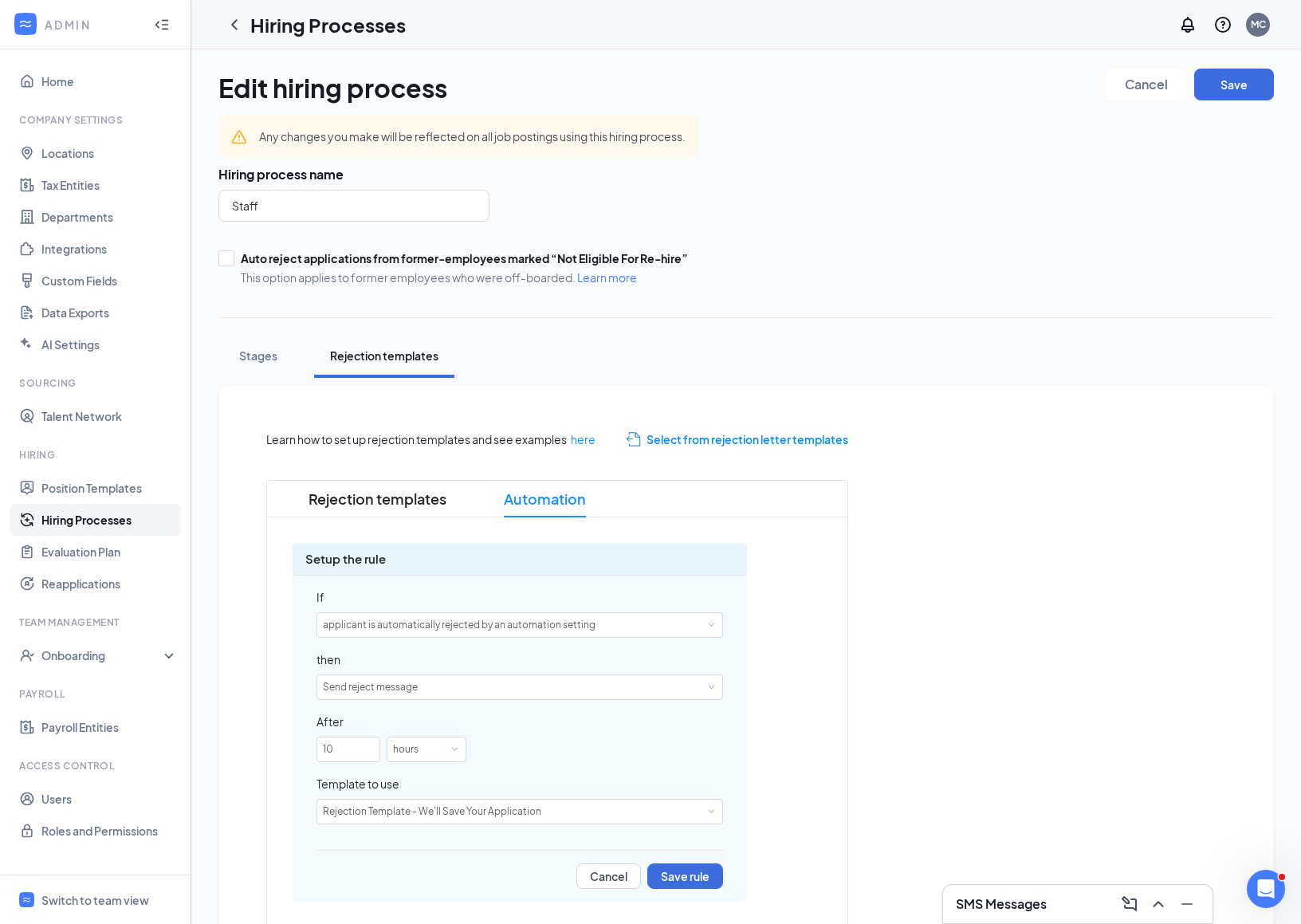
scroll to position [78, 0]
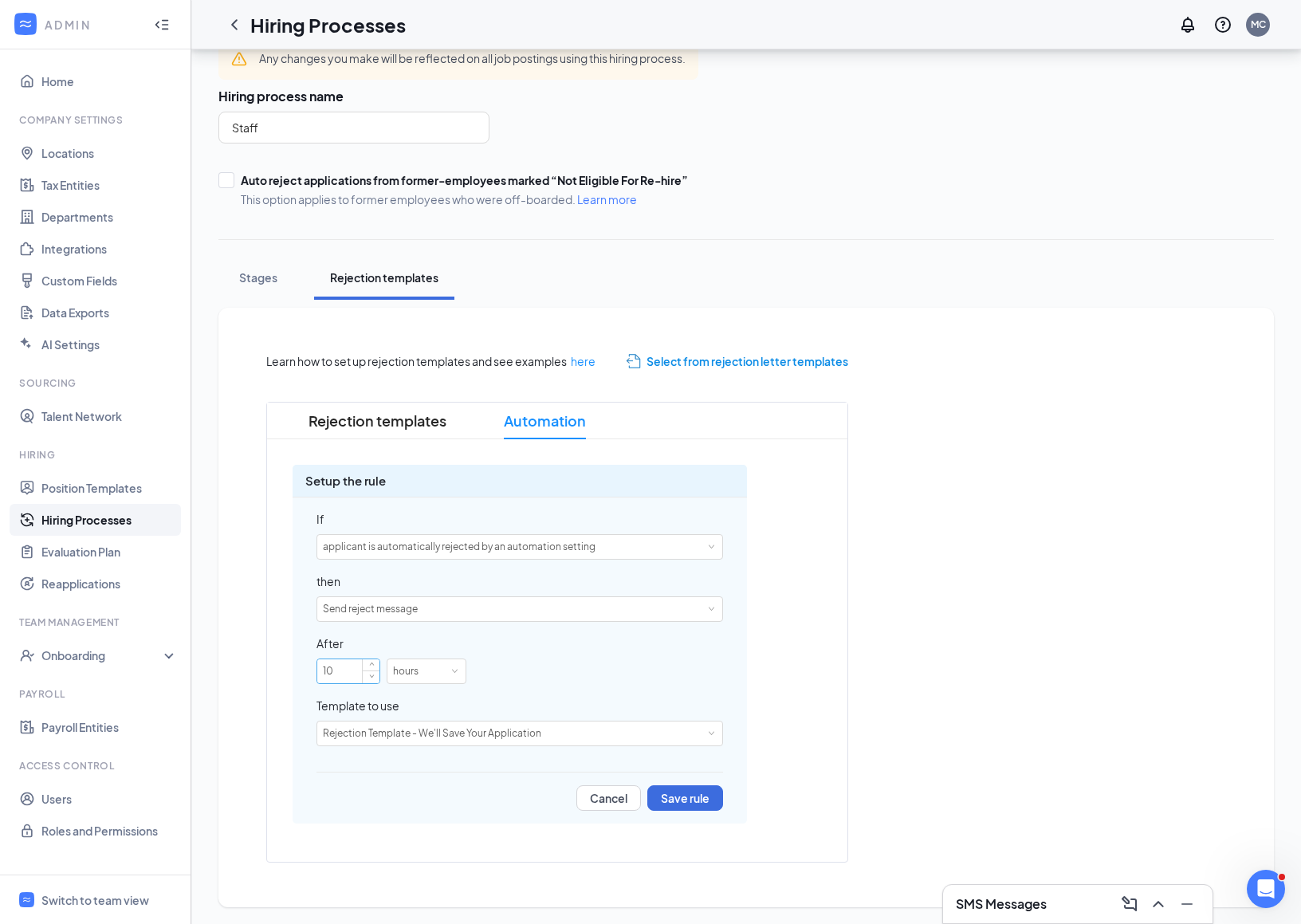
click at [356, 671] on input "10" at bounding box center [349, 670] width 62 height 24
click at [603, 799] on button "Cancel" at bounding box center [608, 798] width 64 height 25
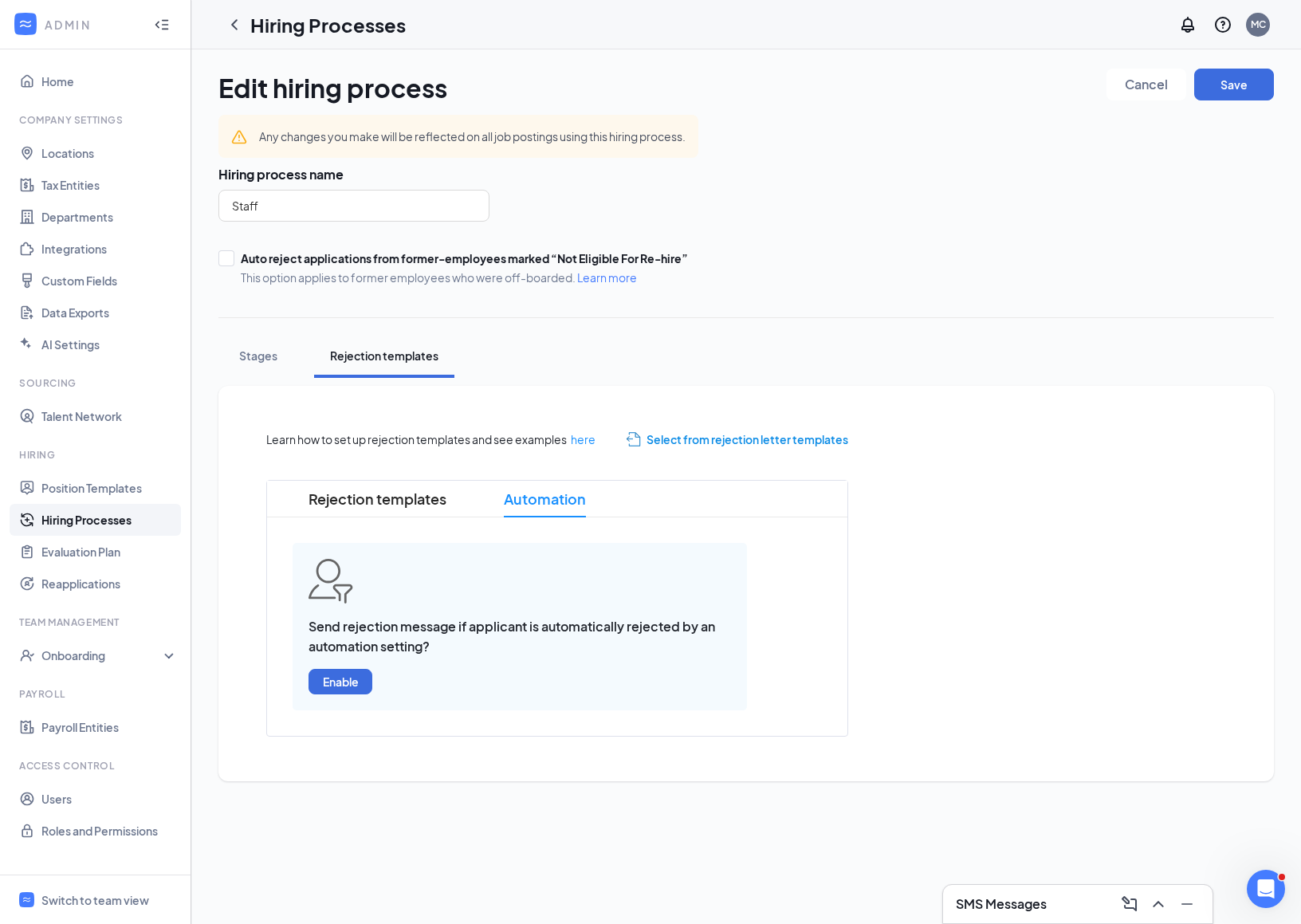
scroll to position [0, 0]
click at [255, 348] on div "Stages" at bounding box center [258, 355] width 48 height 16
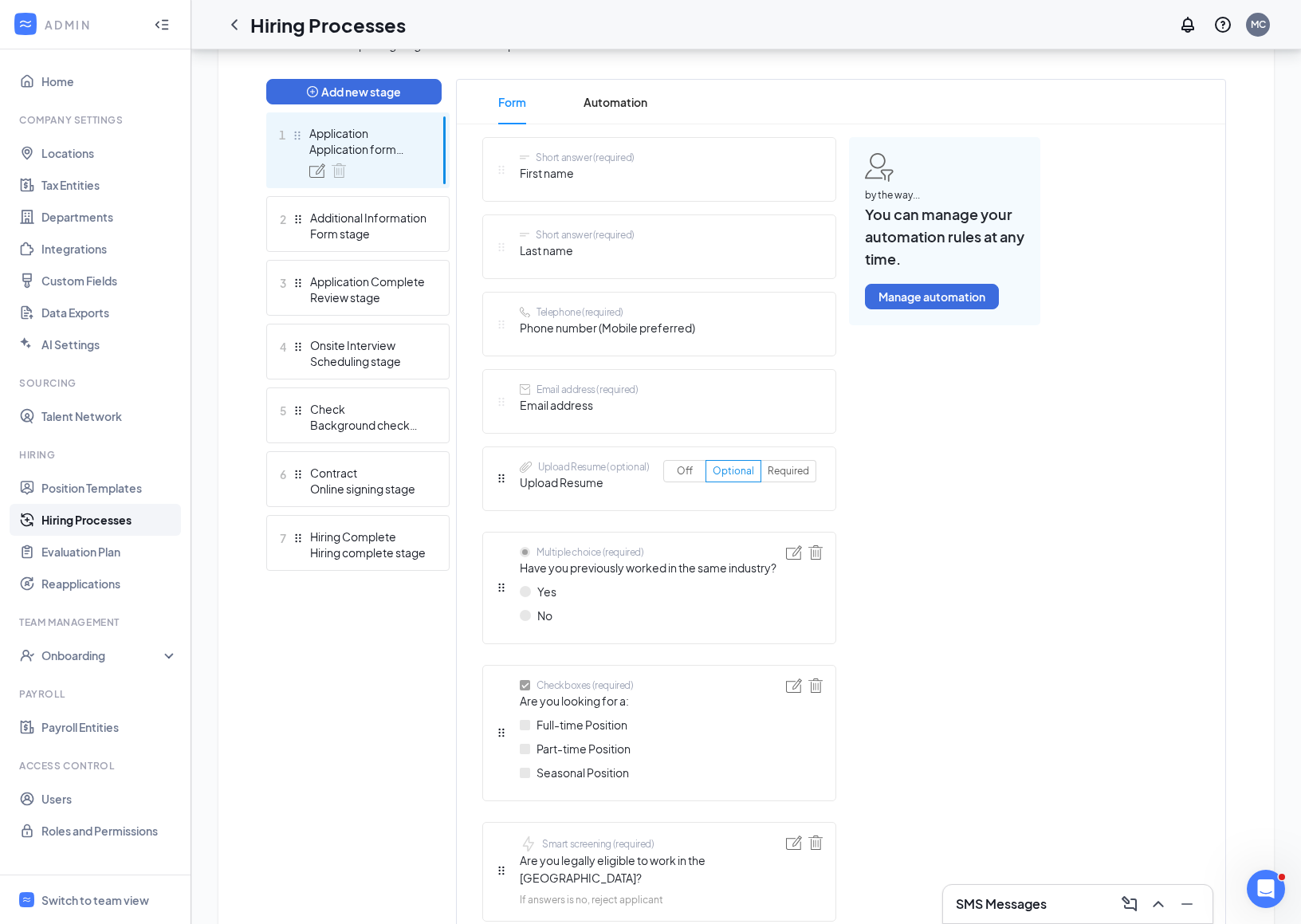
scroll to position [356, 0]
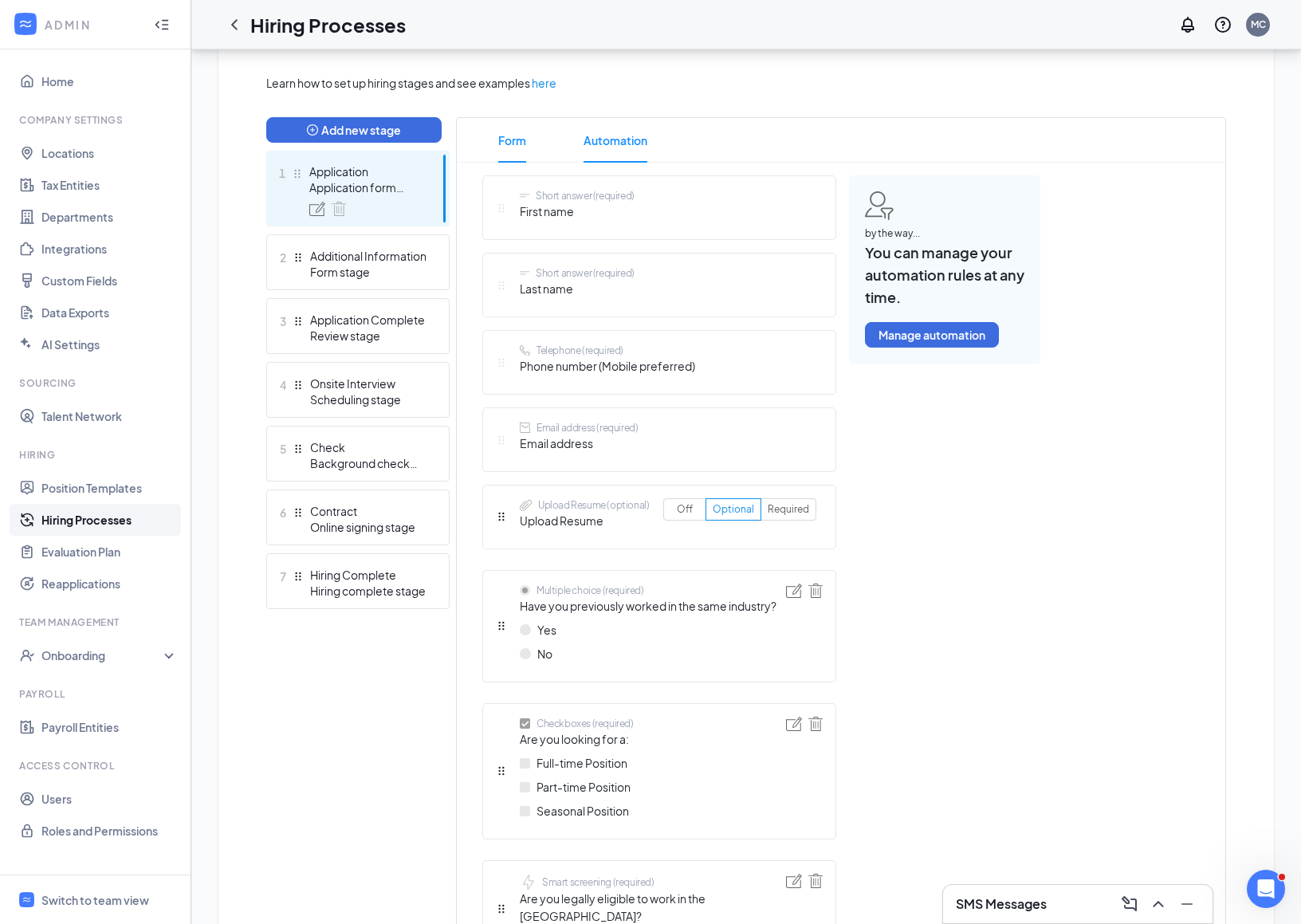
click at [608, 135] on span "Automation" at bounding box center [616, 140] width 64 height 44
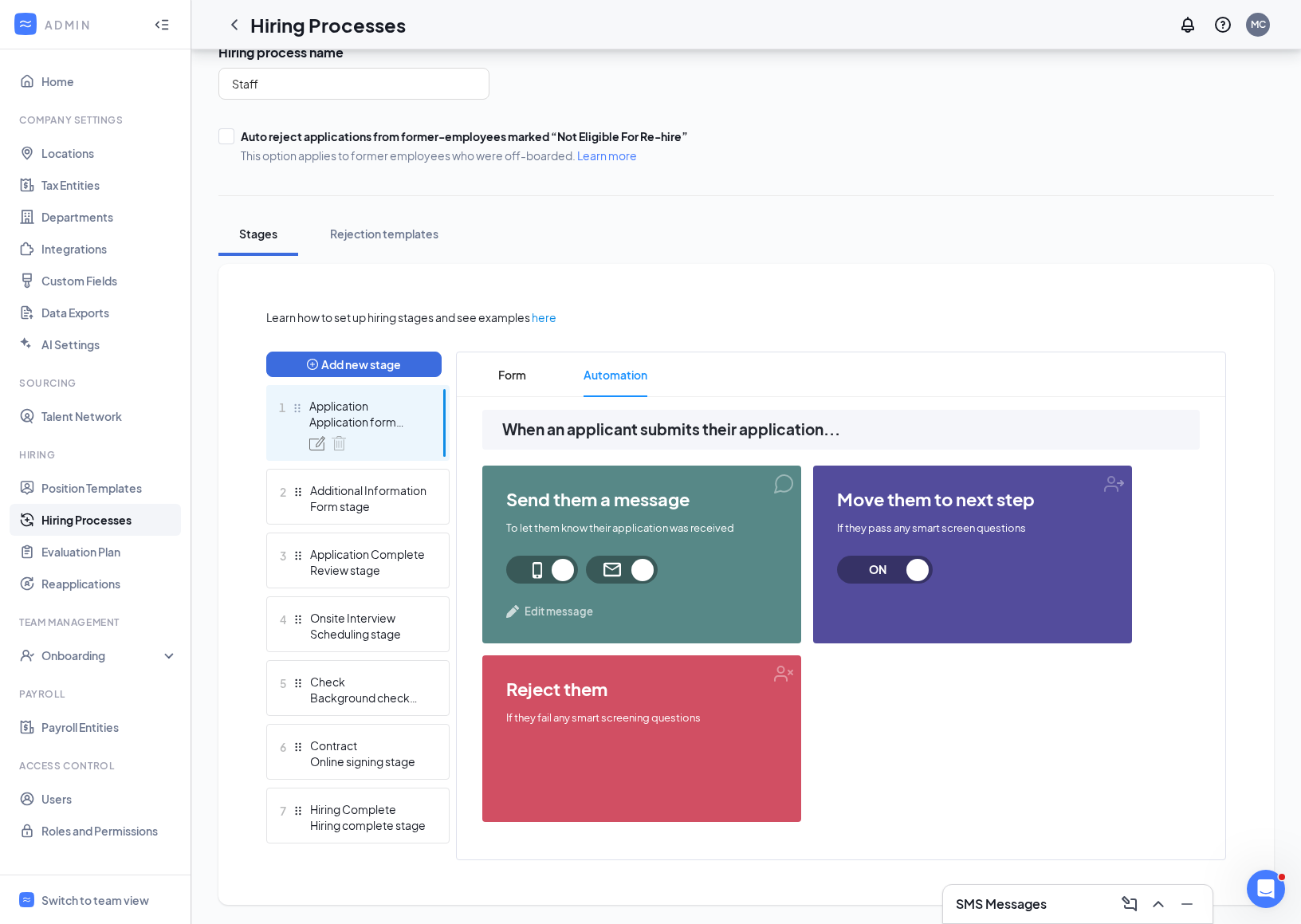
scroll to position [121, 0]
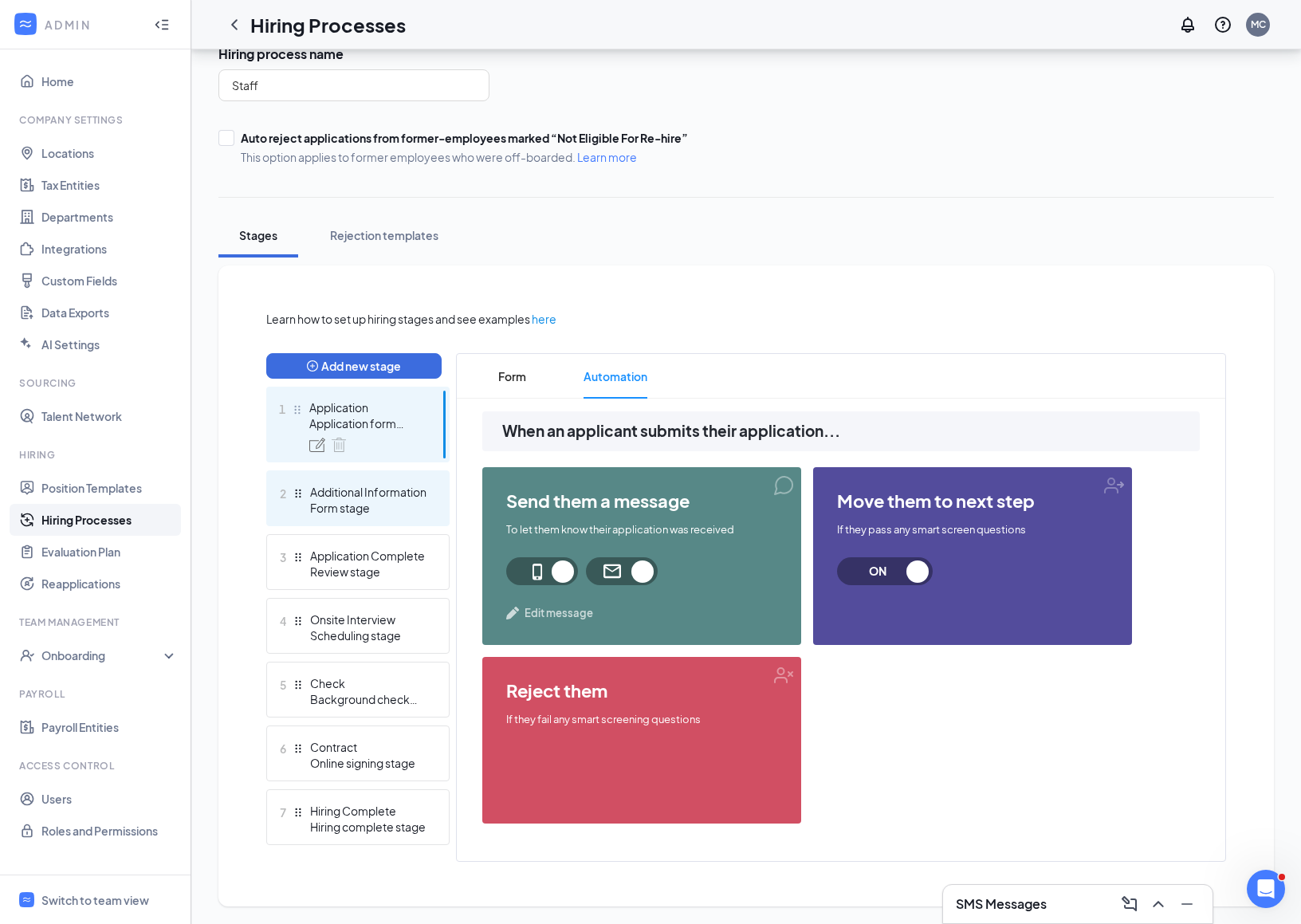
click at [378, 478] on div "2 Additional Information Form stage" at bounding box center [357, 498] width 184 height 56
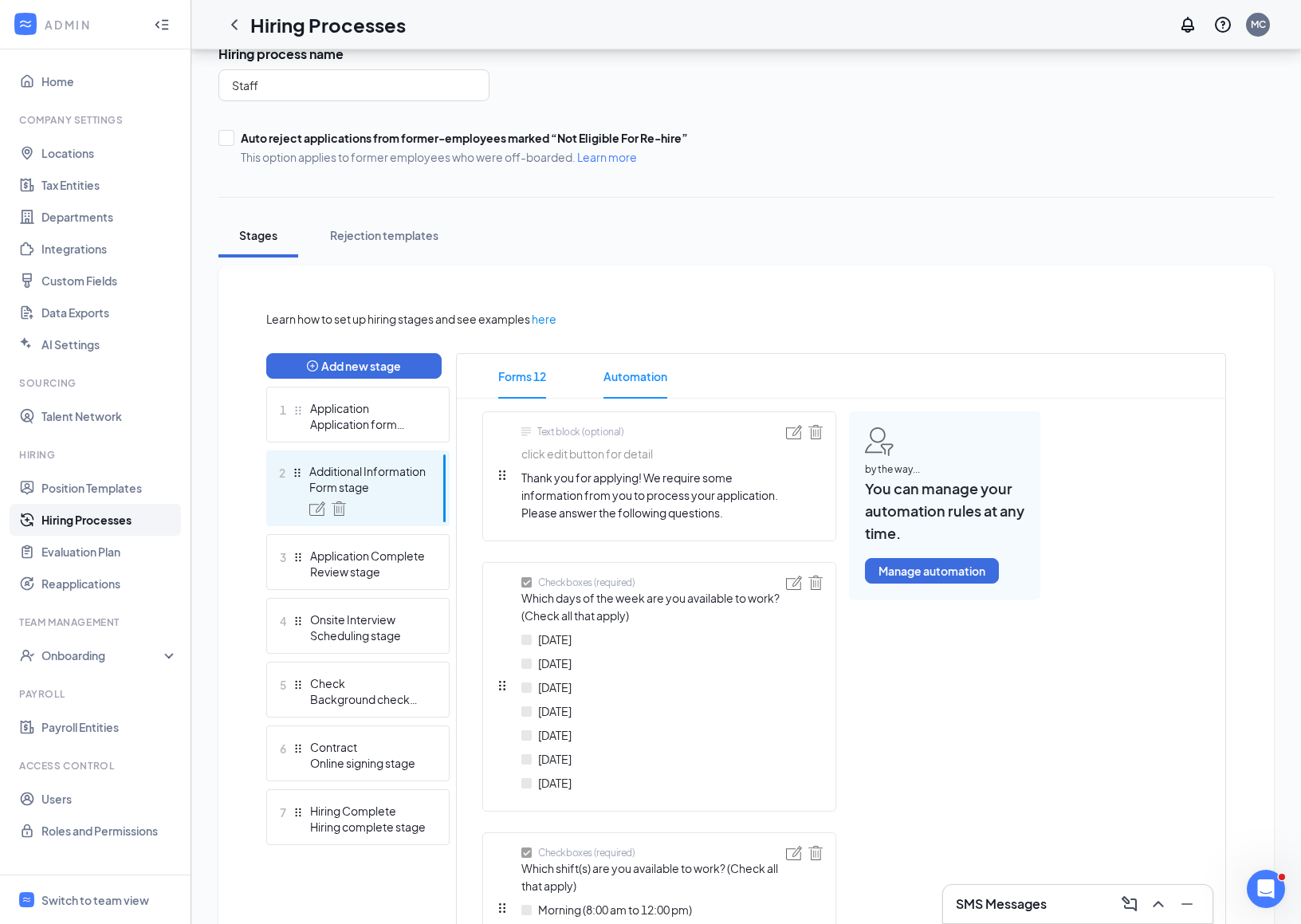
click at [633, 370] on span "Automation" at bounding box center [635, 375] width 64 height 44
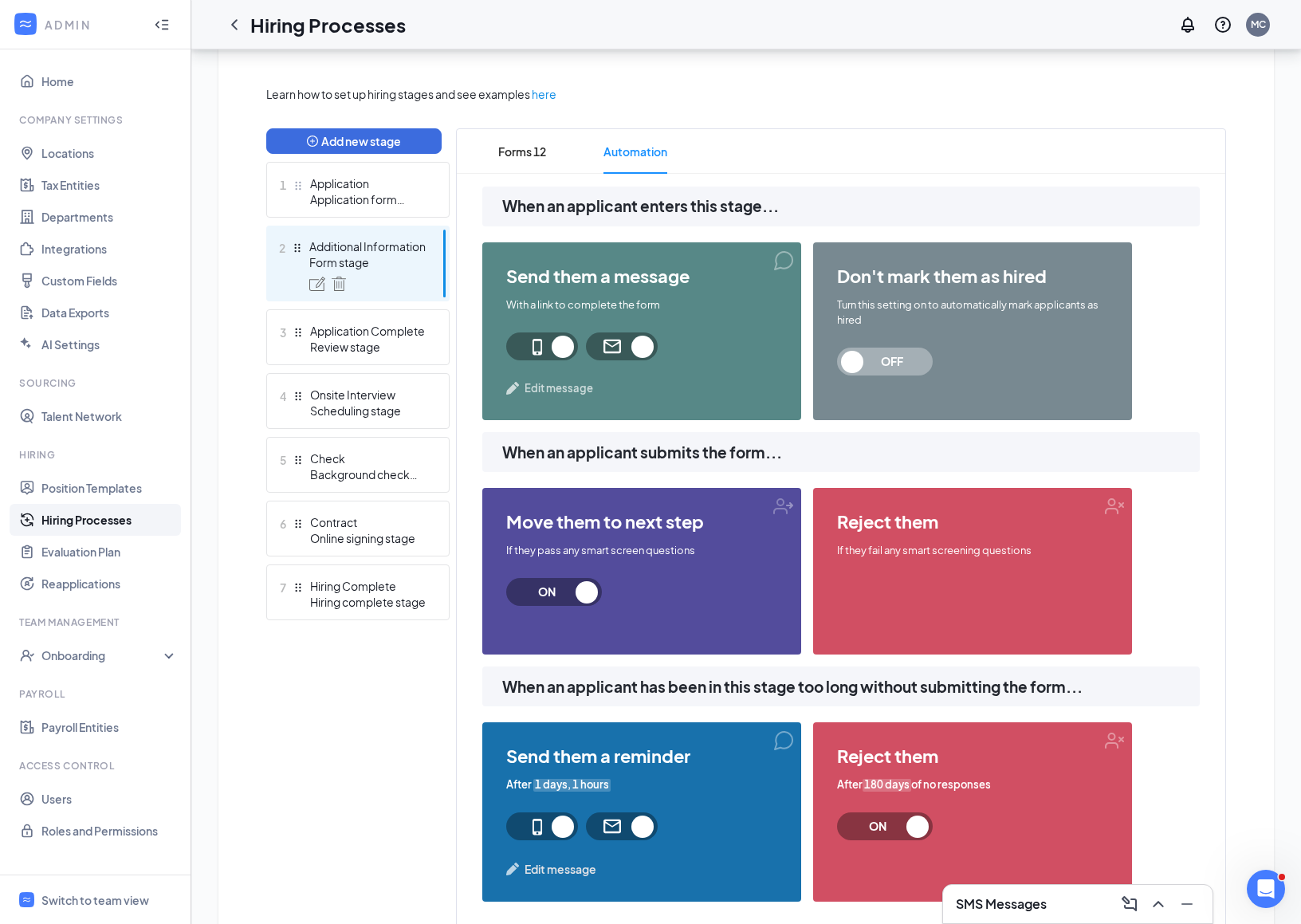
scroll to position [423, 0]
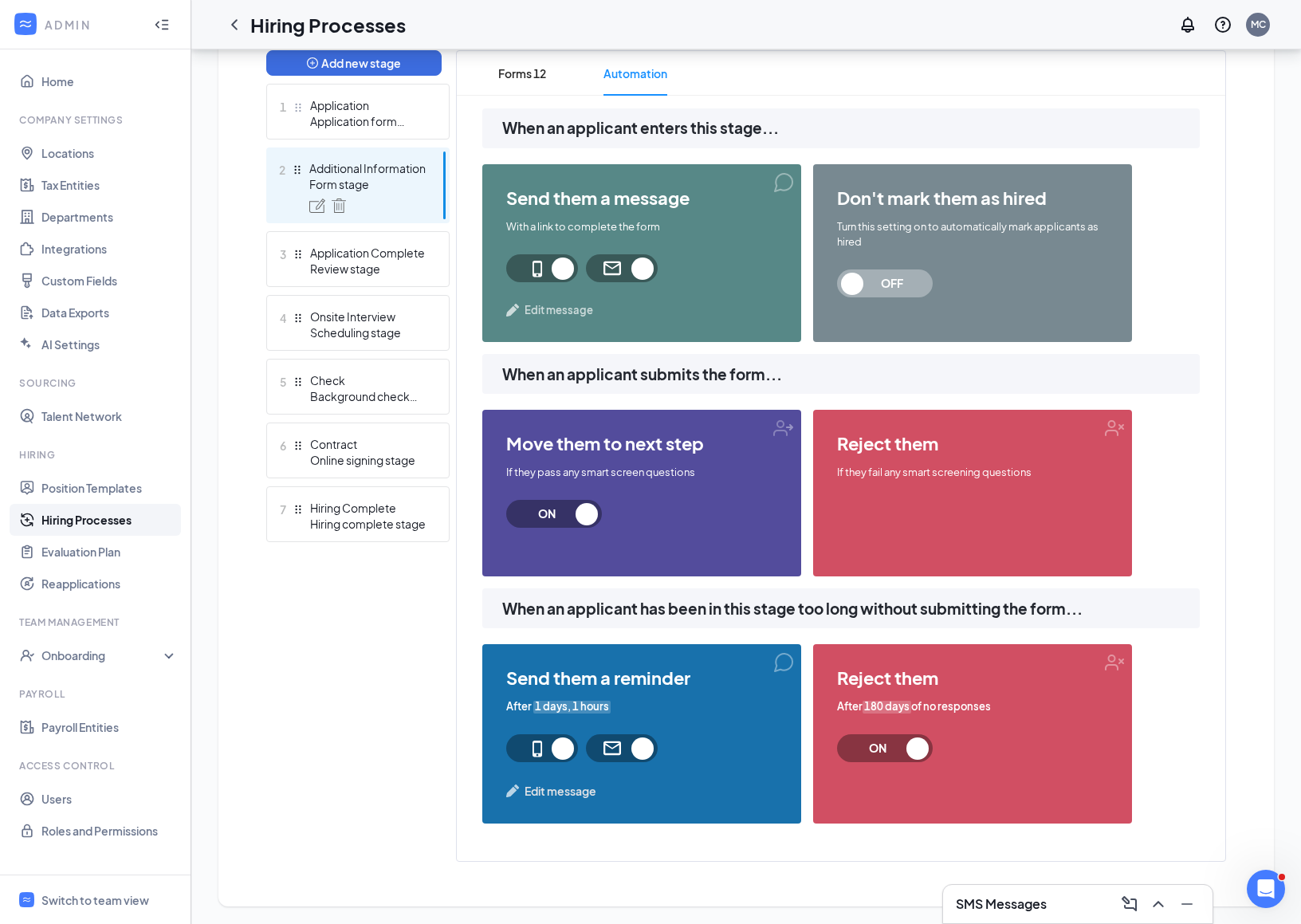
click at [943, 707] on span "After 180 days of no responses" at bounding box center [914, 707] width 154 height 15
click at [327, 282] on div "3 Application Complete Review stage" at bounding box center [357, 258] width 184 height 56
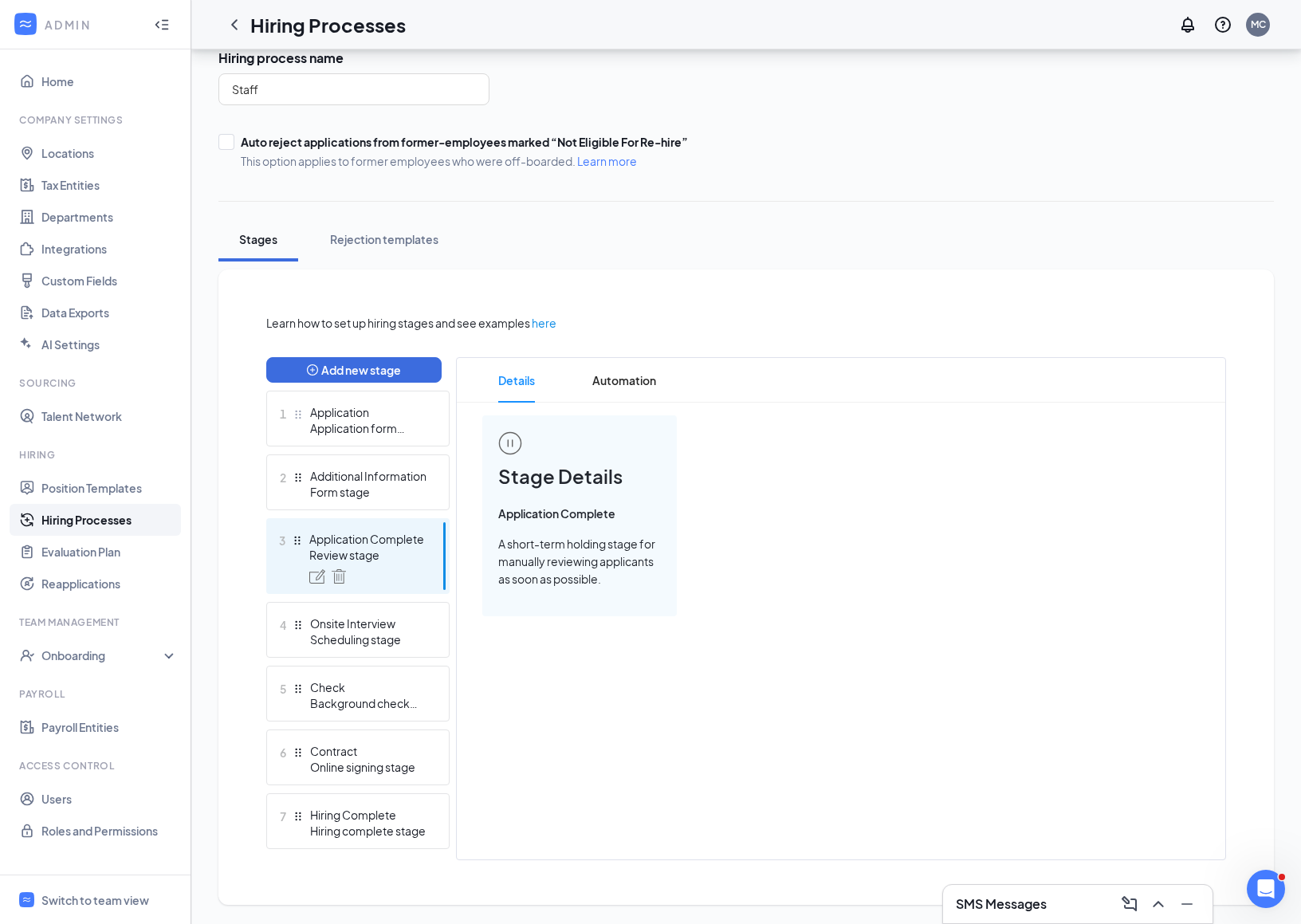
scroll to position [115, 0]
click at [629, 383] on span "Automation" at bounding box center [624, 381] width 64 height 44
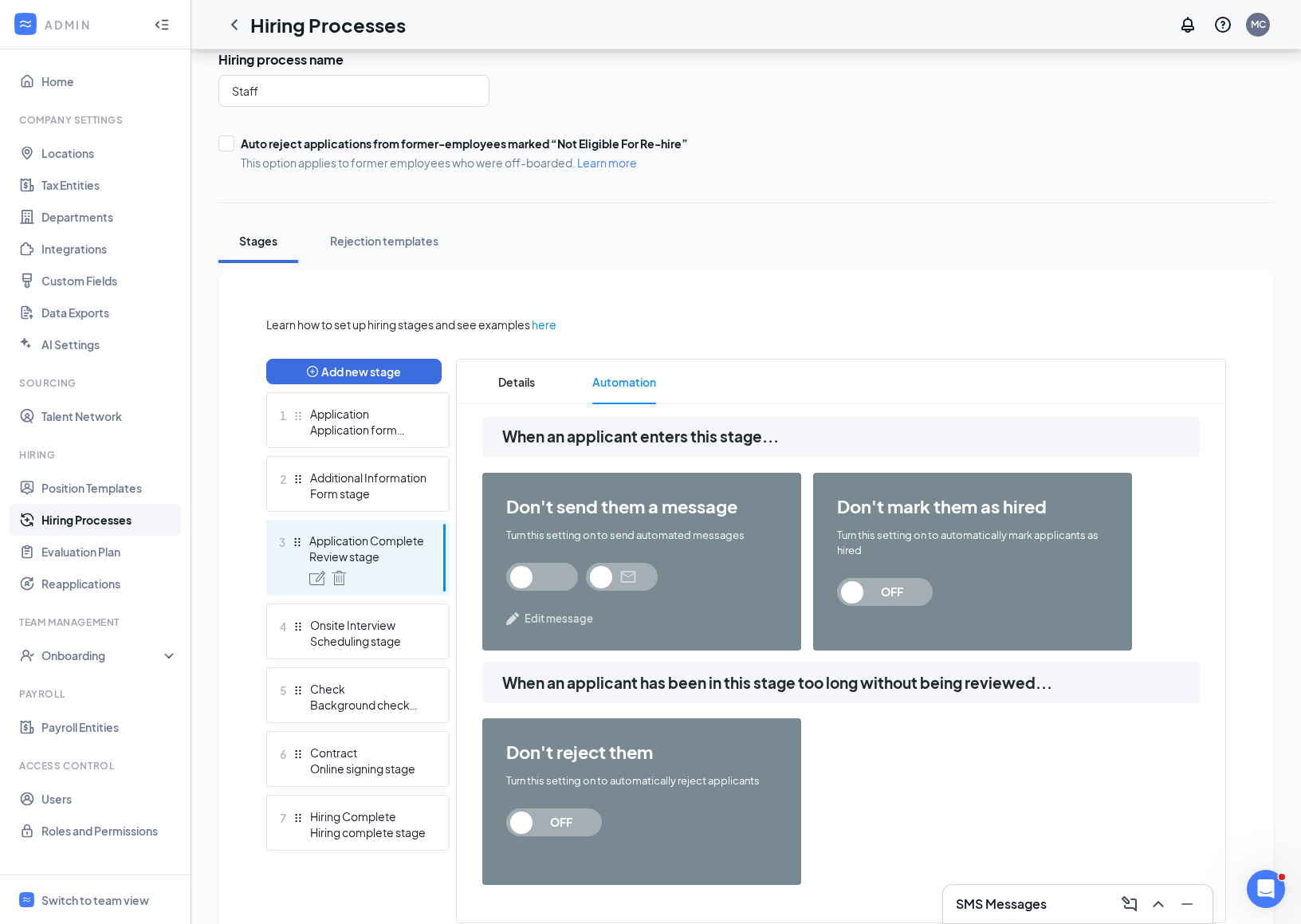
scroll to position [177, 0]
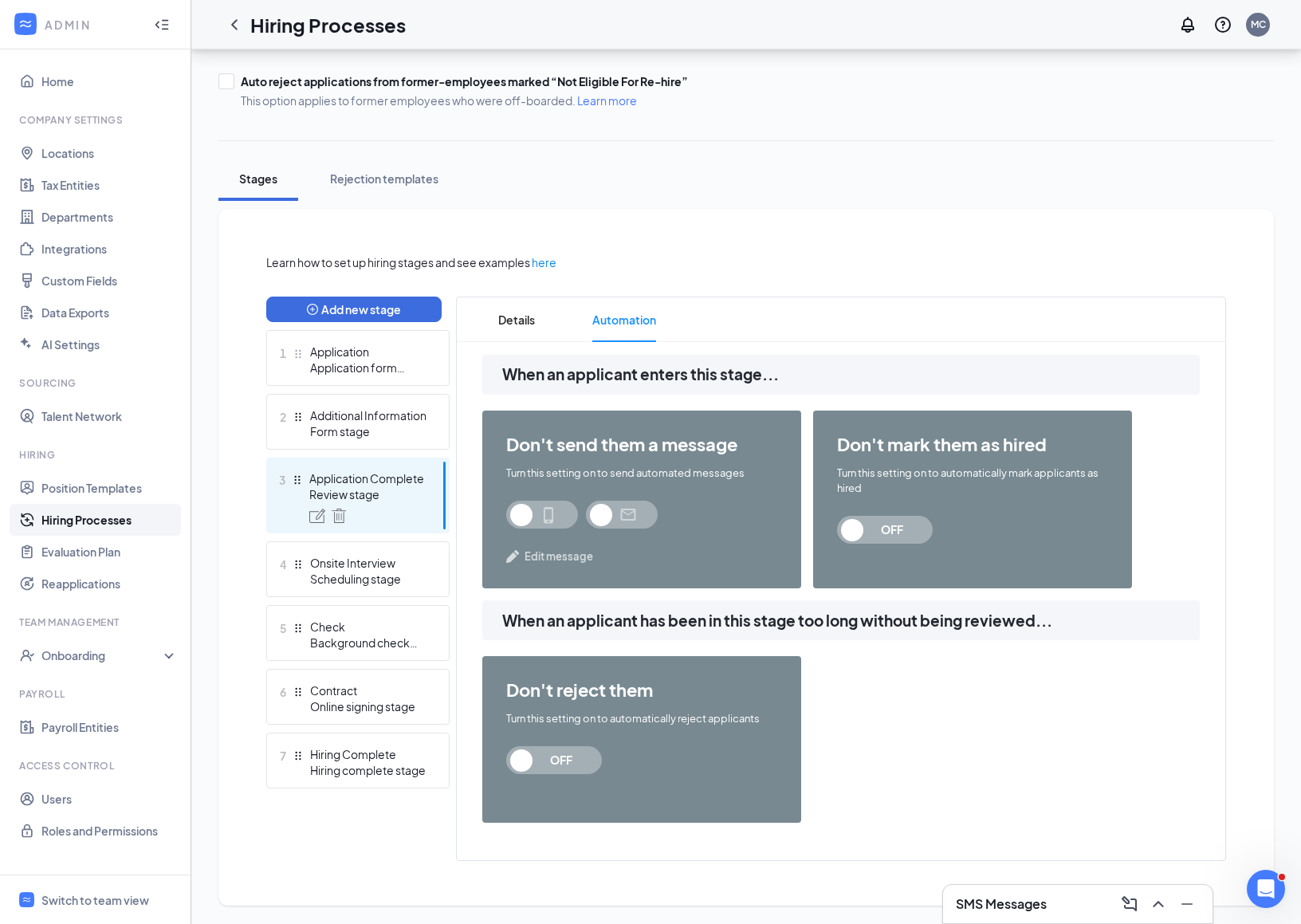
click at [572, 753] on span "OFF" at bounding box center [561, 761] width 70 height 28
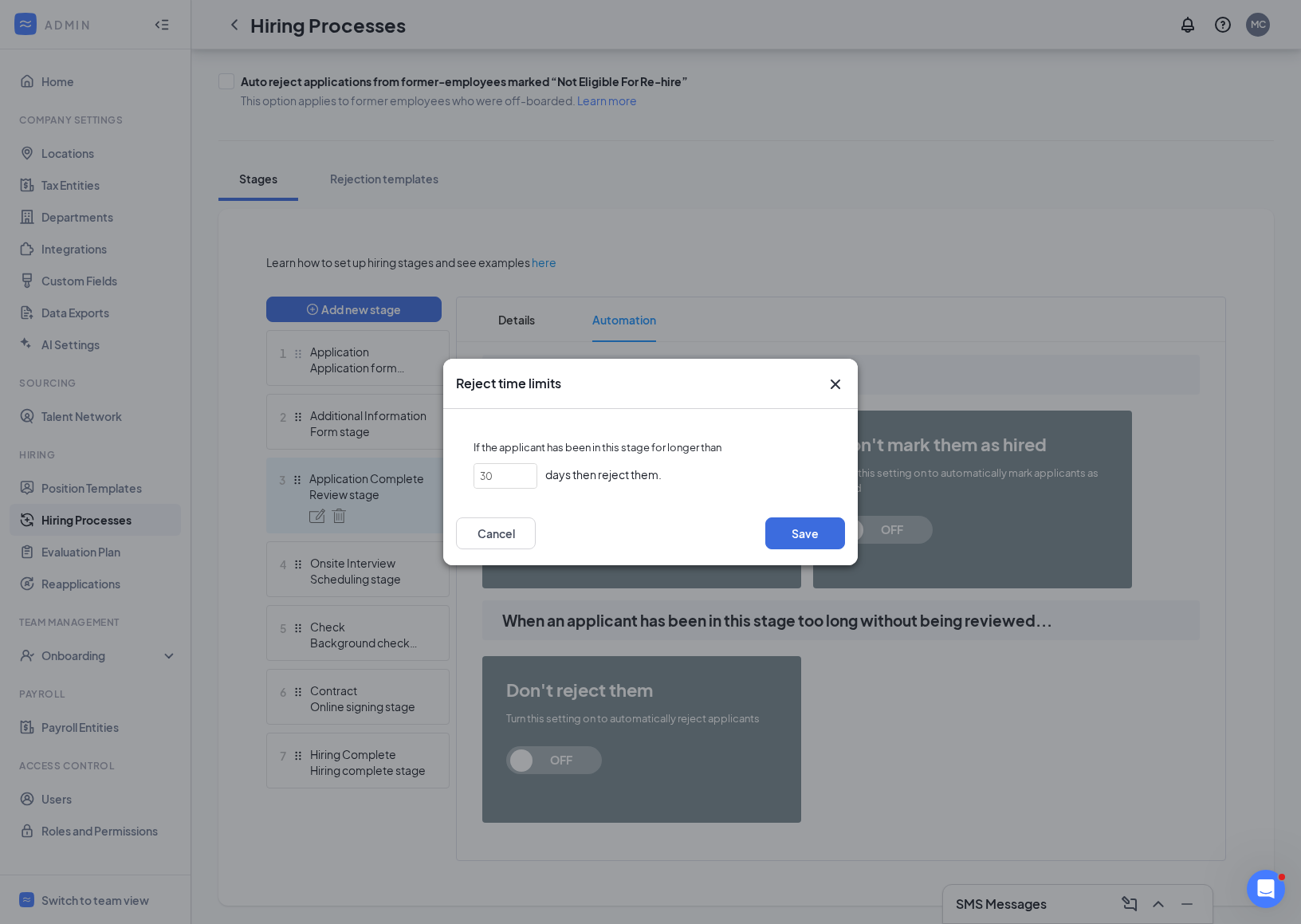
click at [832, 388] on icon "Cross" at bounding box center [835, 384] width 19 height 19
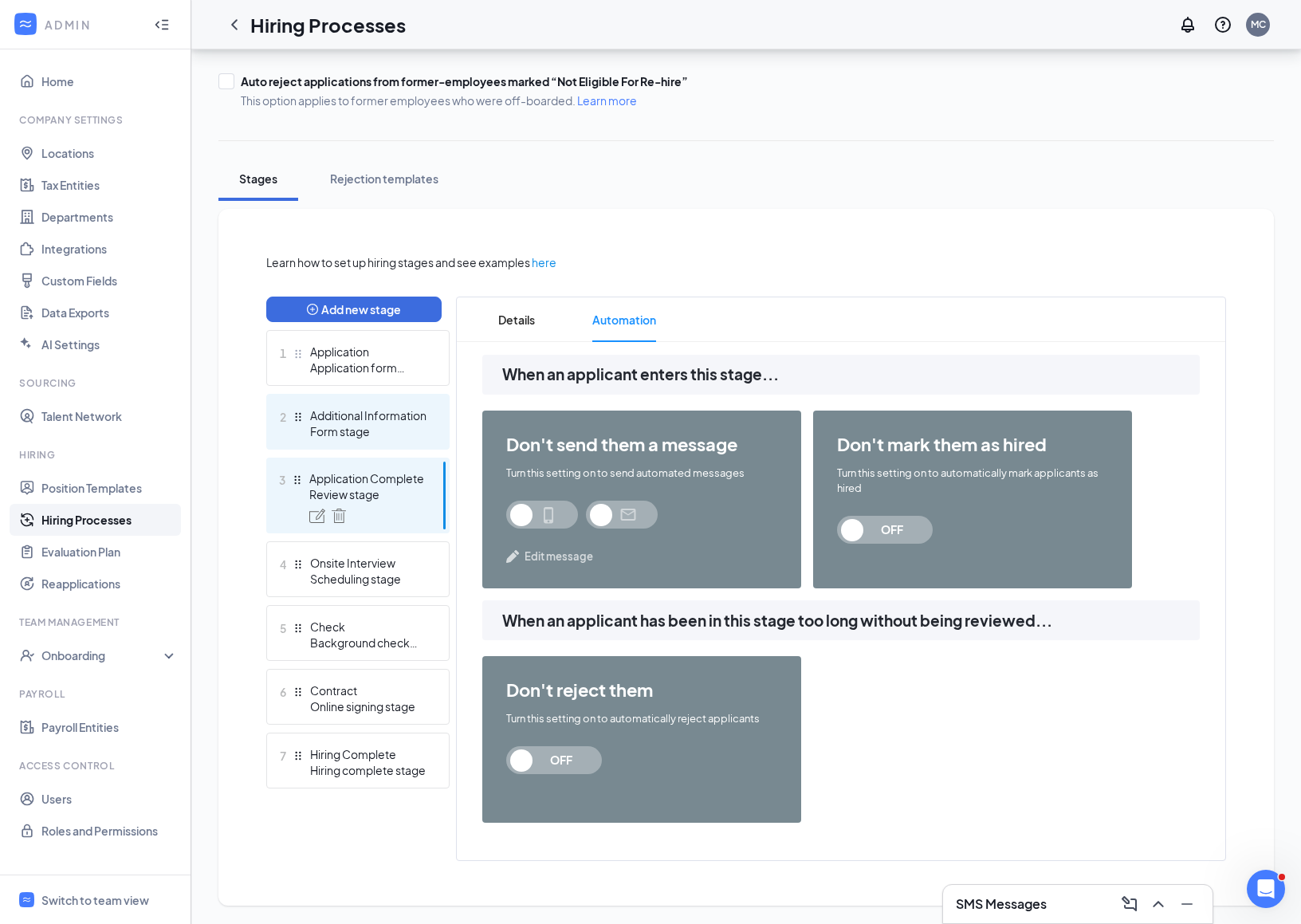
click at [359, 431] on div "Form stage" at bounding box center [368, 431] width 116 height 16
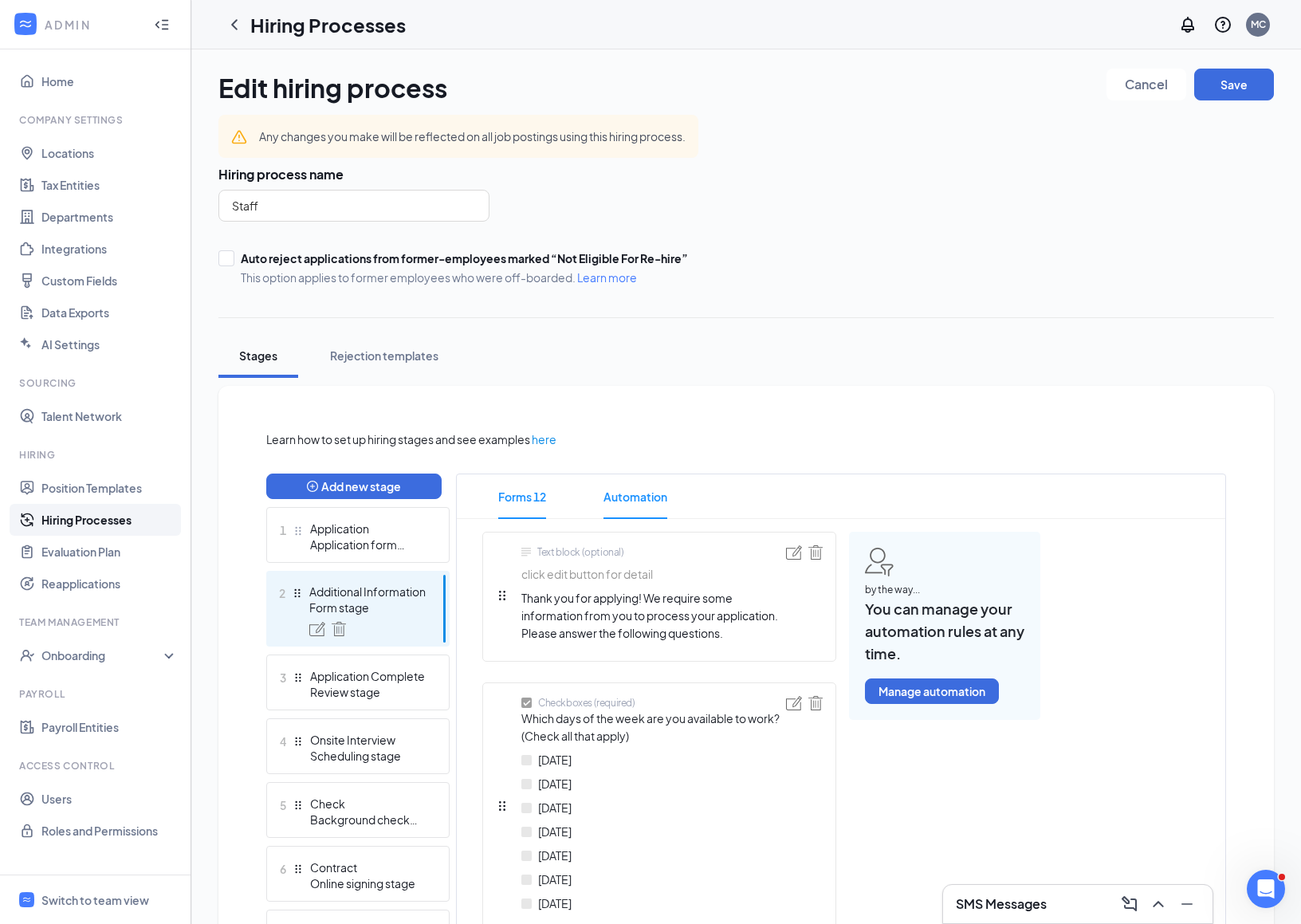
click at [623, 488] on span "Automation" at bounding box center [635, 496] width 64 height 44
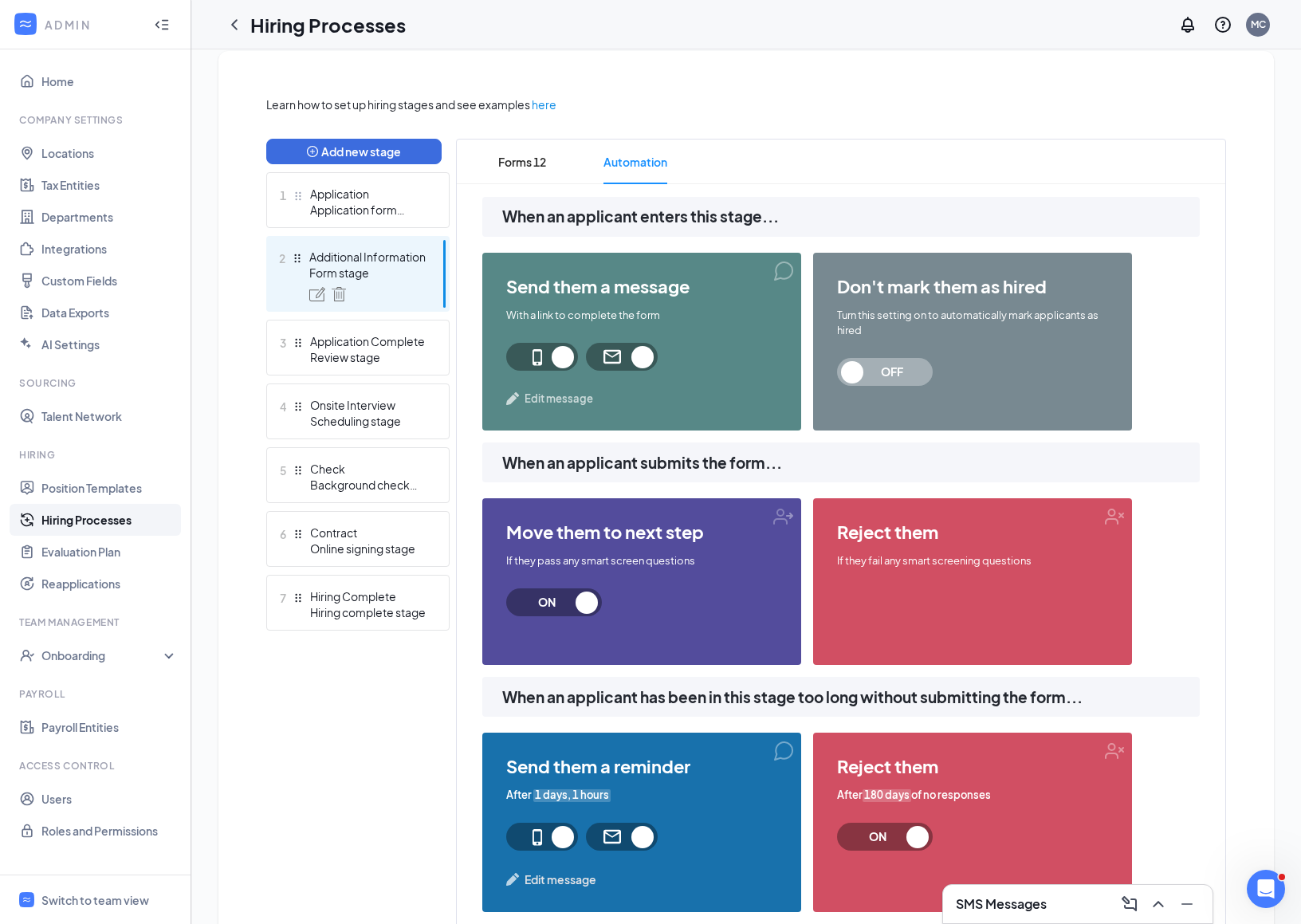
scroll to position [423, 0]
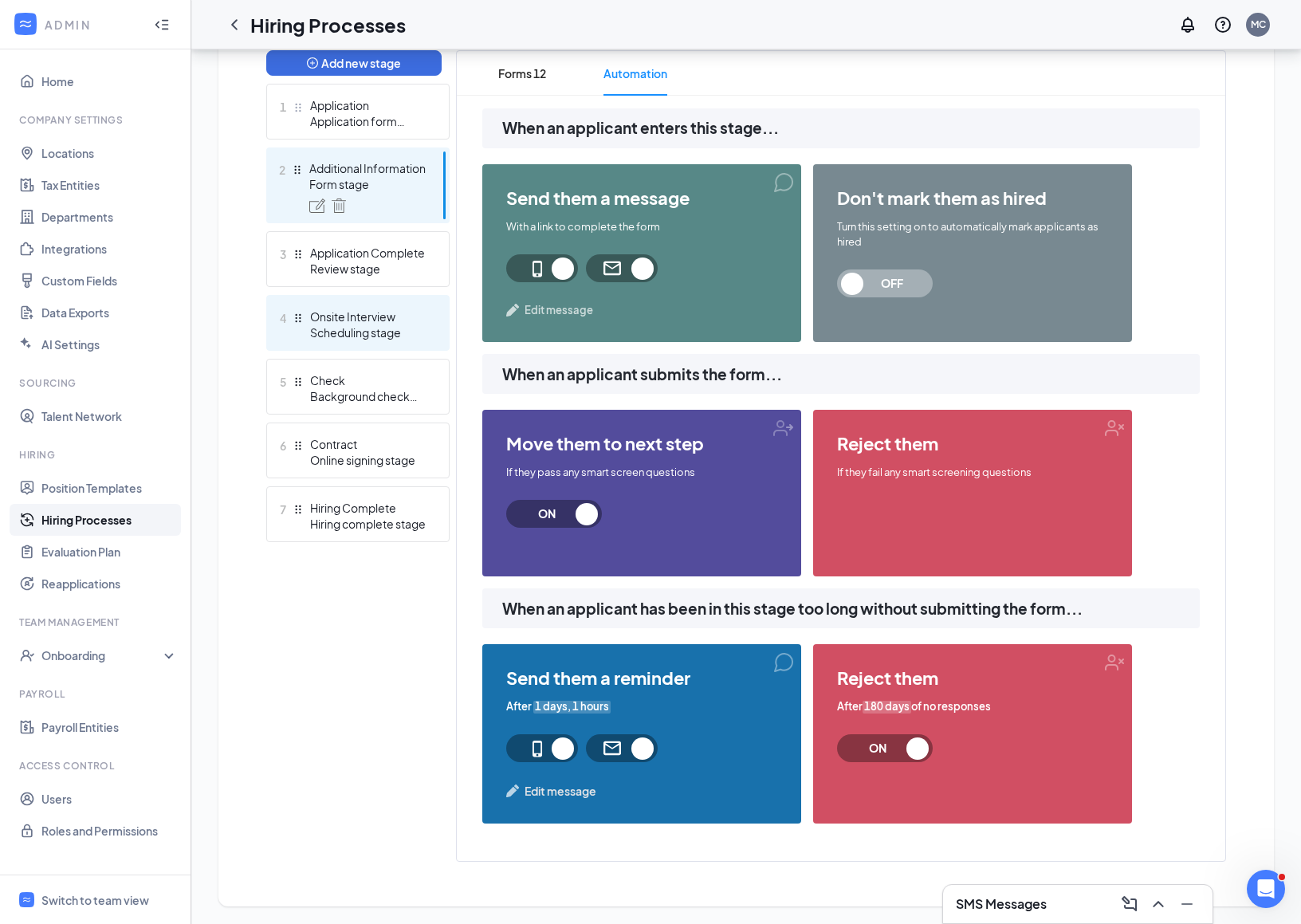
click at [343, 318] on div "Onsite Interview" at bounding box center [368, 316] width 116 height 16
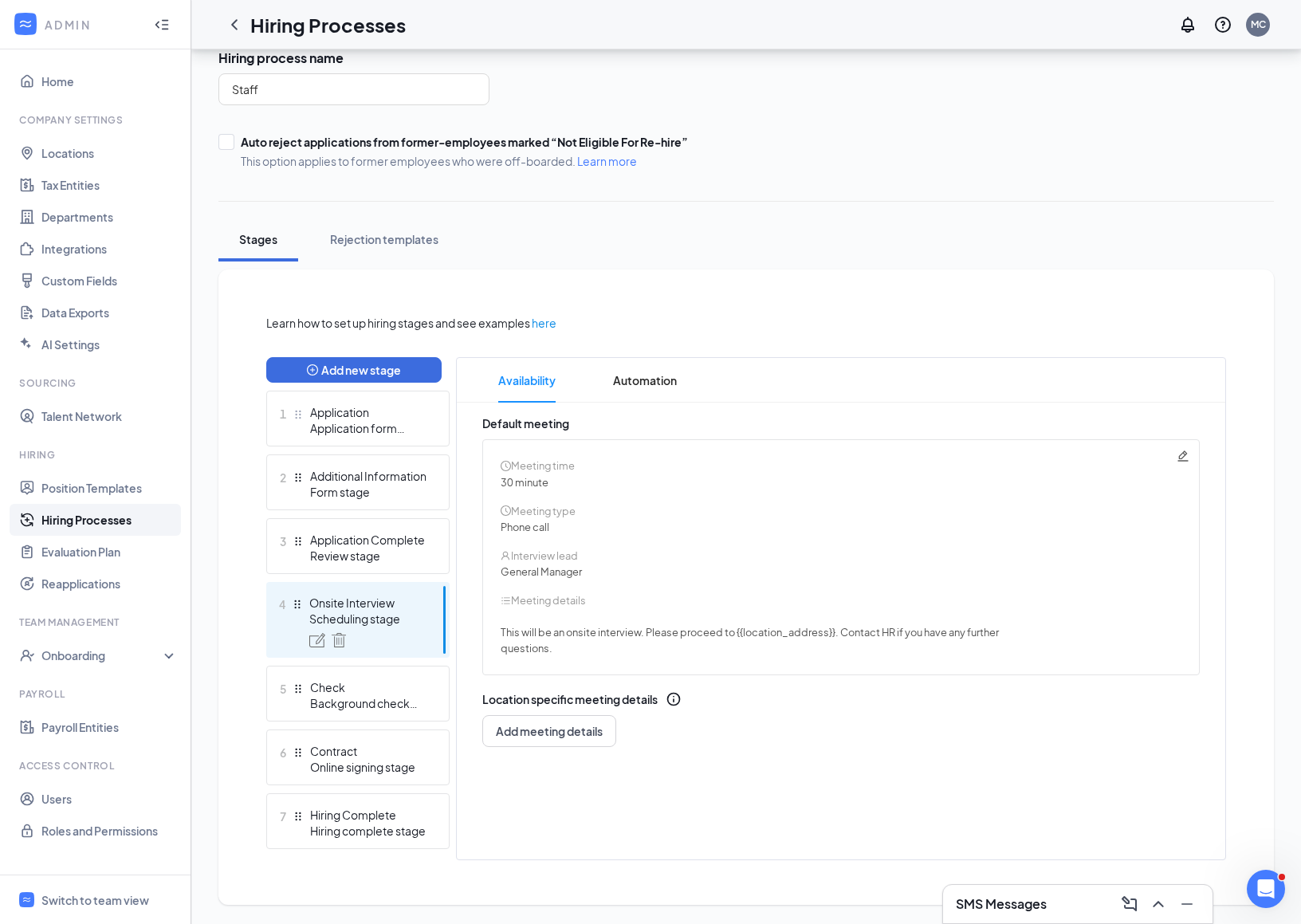
scroll to position [115, 0]
click at [622, 402] on span "Automation" at bounding box center [645, 381] width 64 height 44
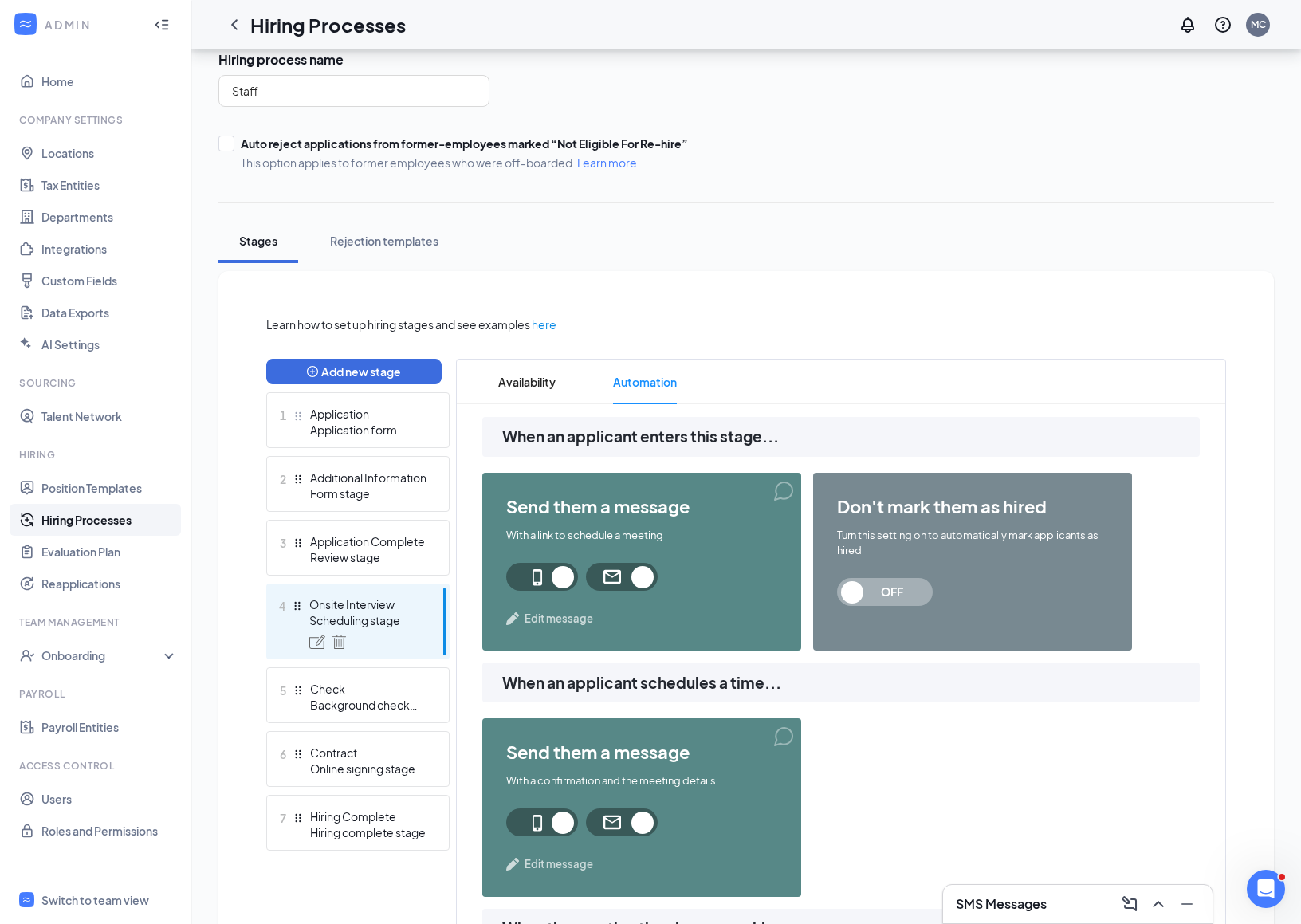
scroll to position [1420, 0]
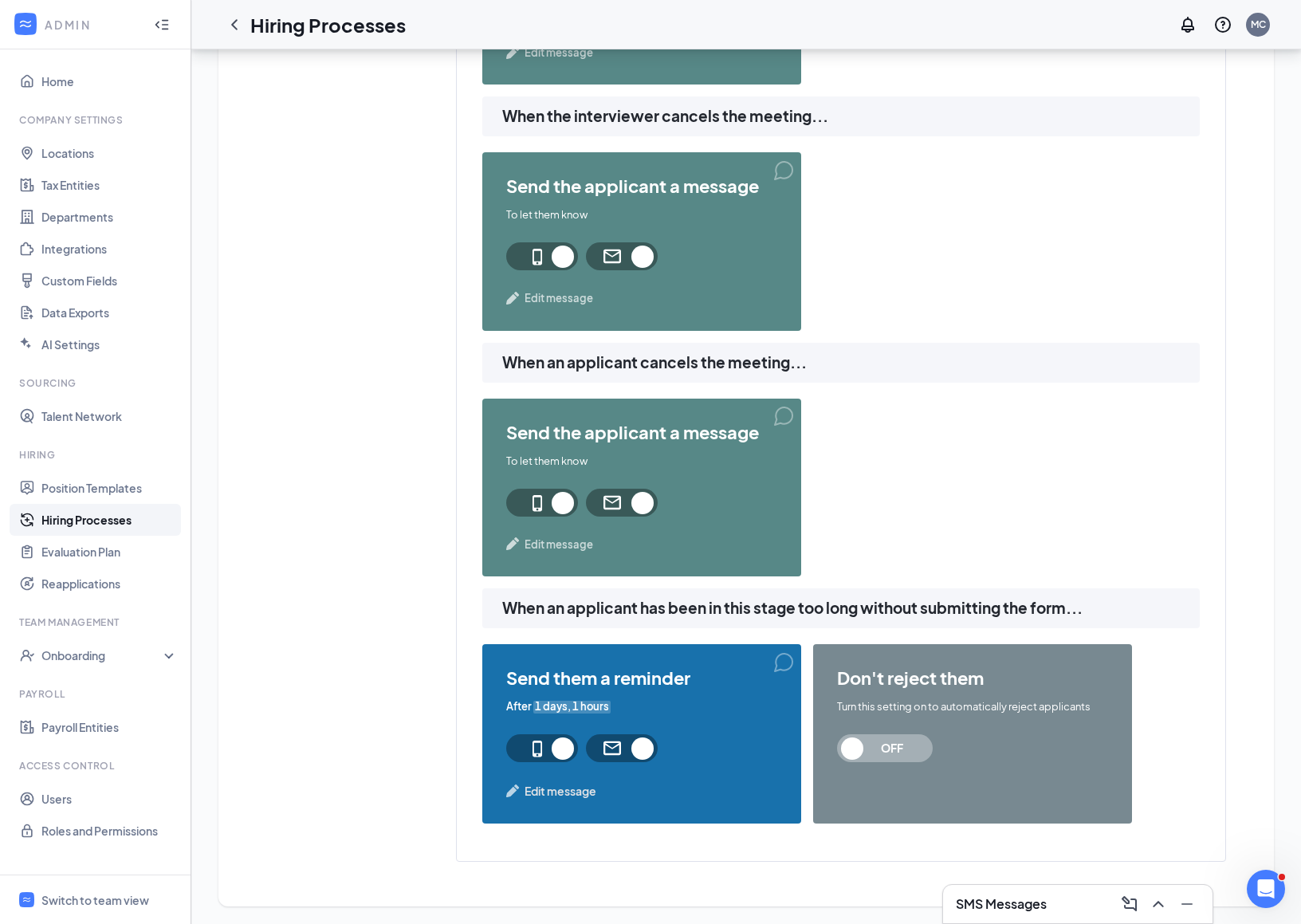
click at [882, 748] on span "OFF" at bounding box center [892, 749] width 70 height 28
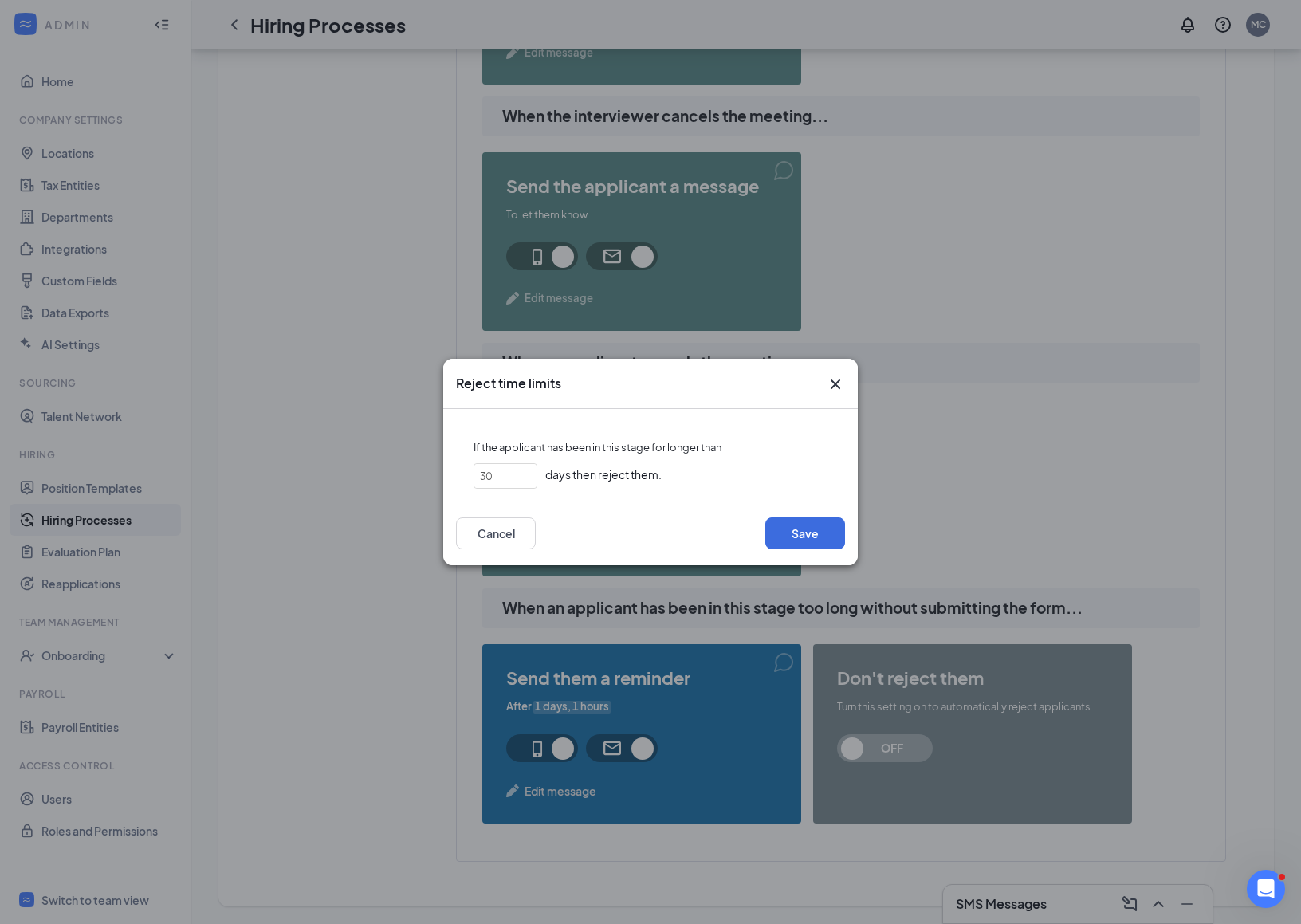
click at [832, 383] on icon "Cross" at bounding box center [835, 384] width 19 height 19
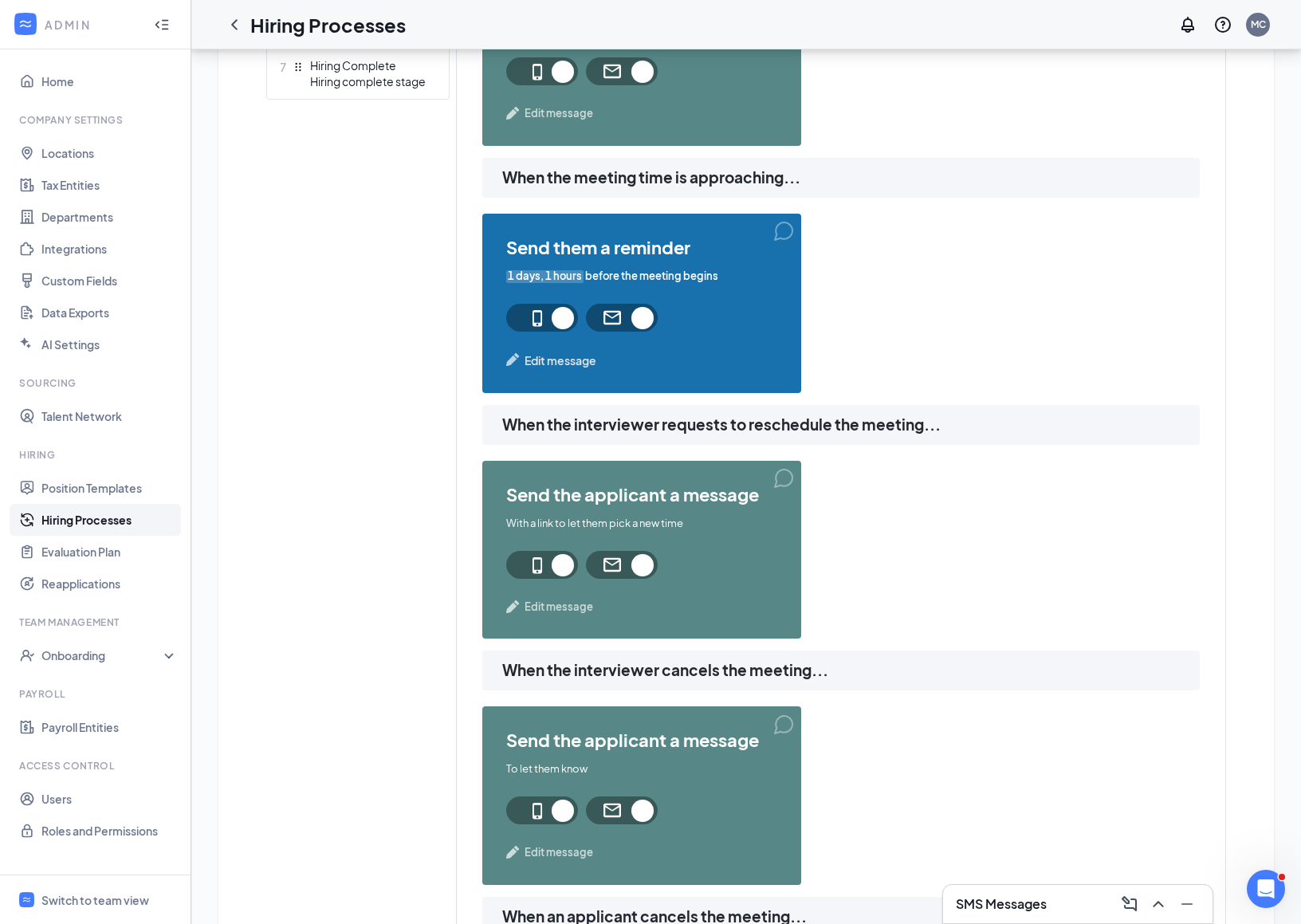
scroll to position [816, 0]
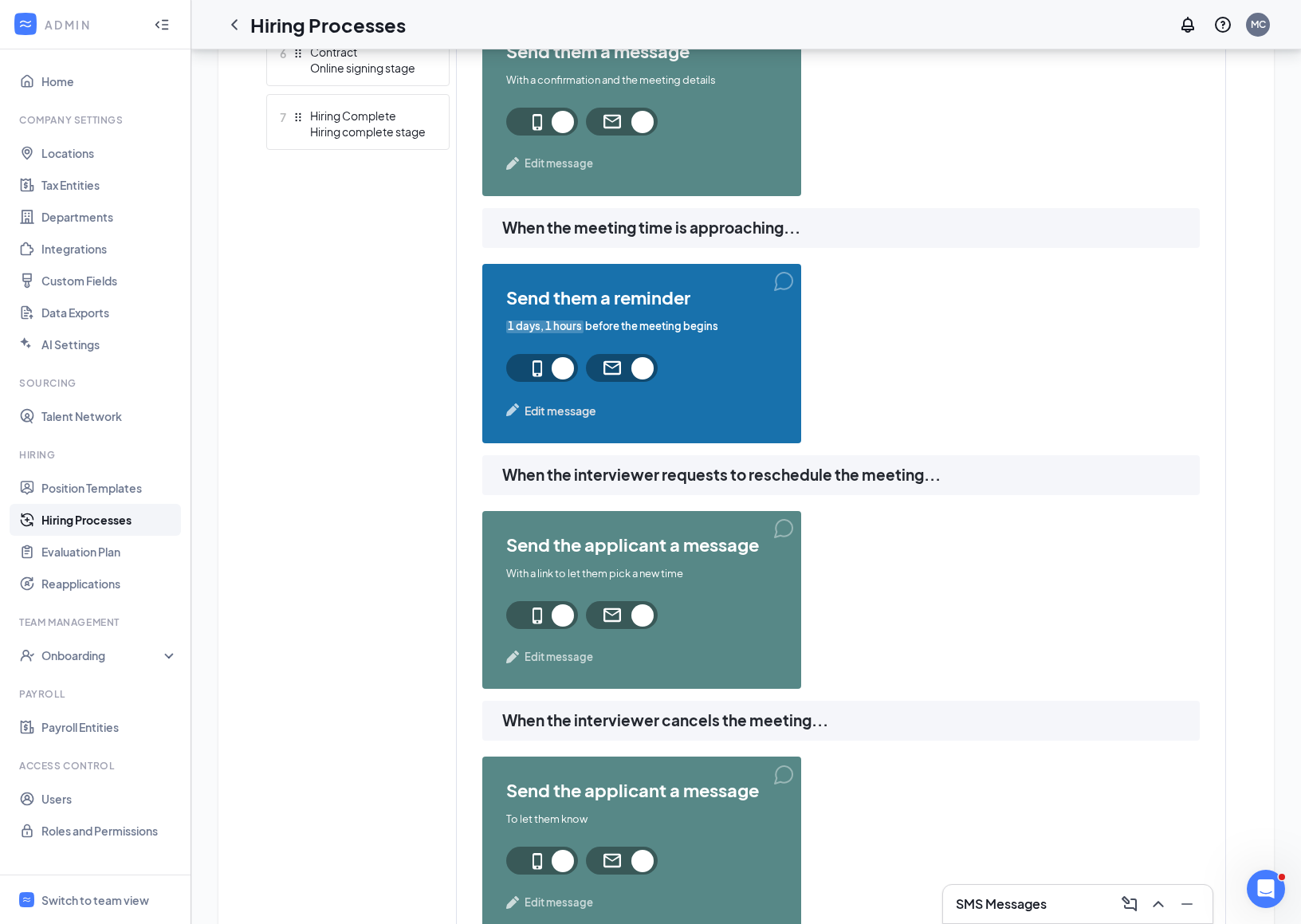
click at [576, 408] on span "Edit message" at bounding box center [560, 410] width 72 height 18
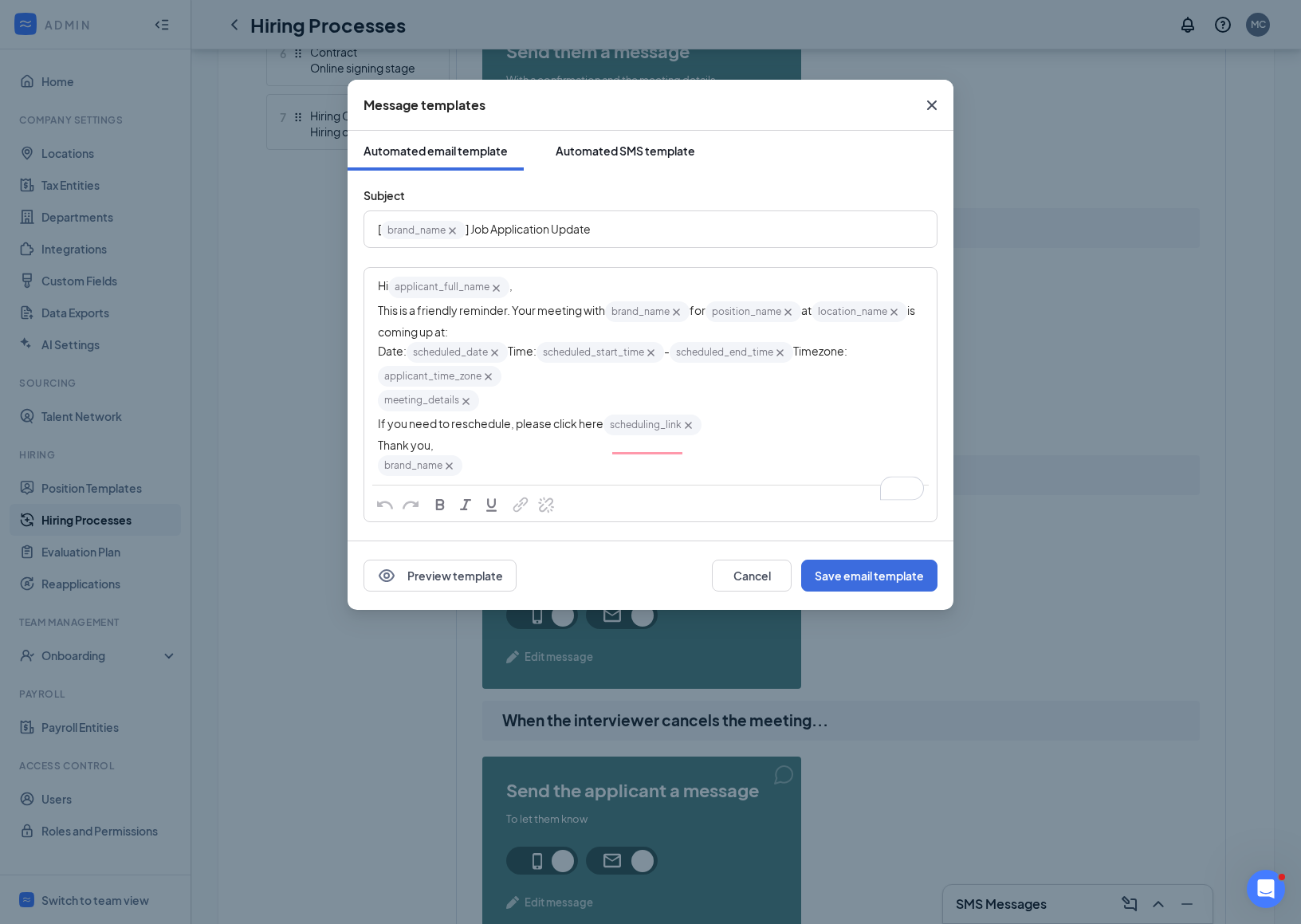
click at [680, 154] on div "Automated SMS template" at bounding box center [625, 150] width 140 height 16
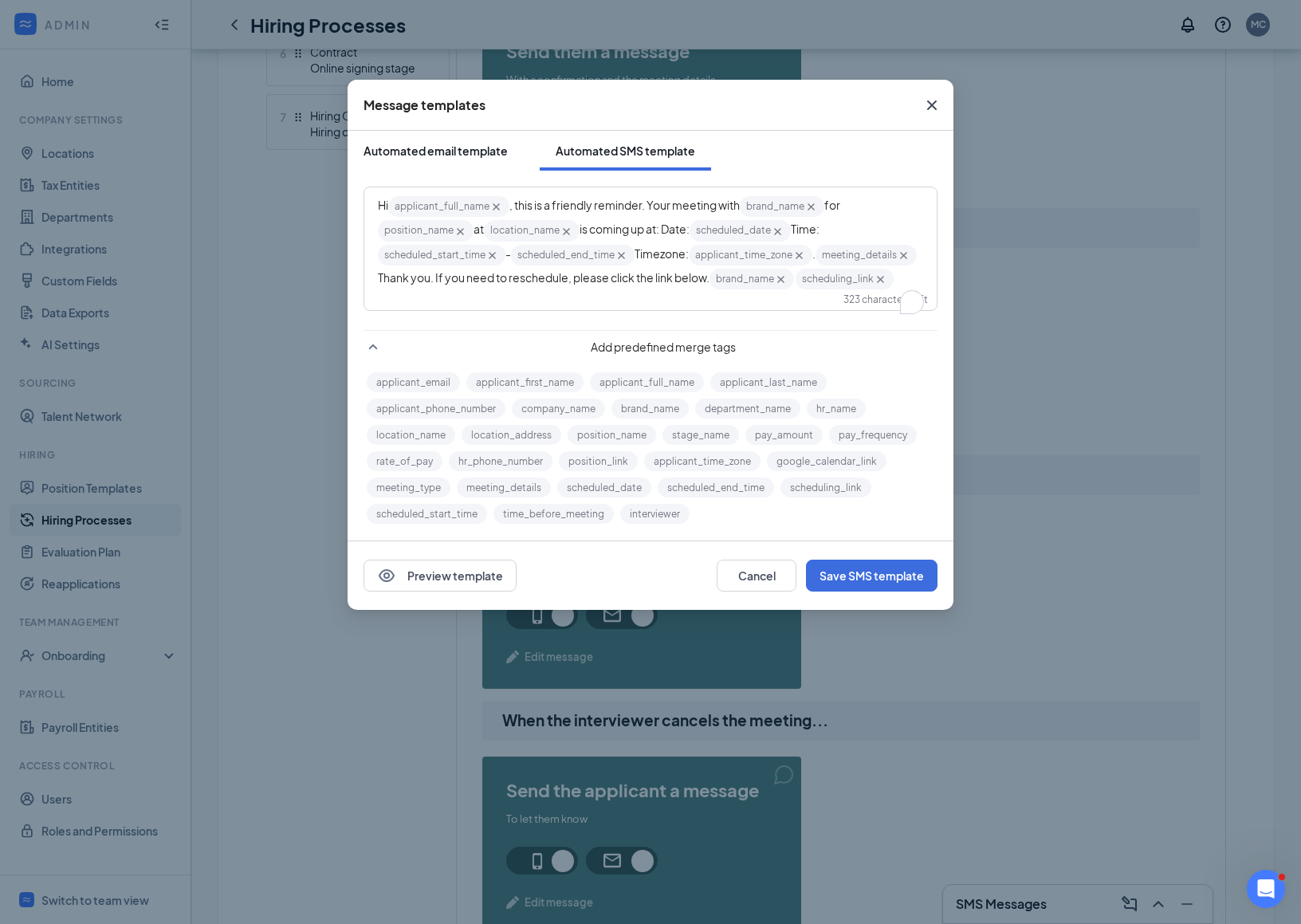
click at [446, 165] on button "Automated email template" at bounding box center [436, 151] width 176 height 40
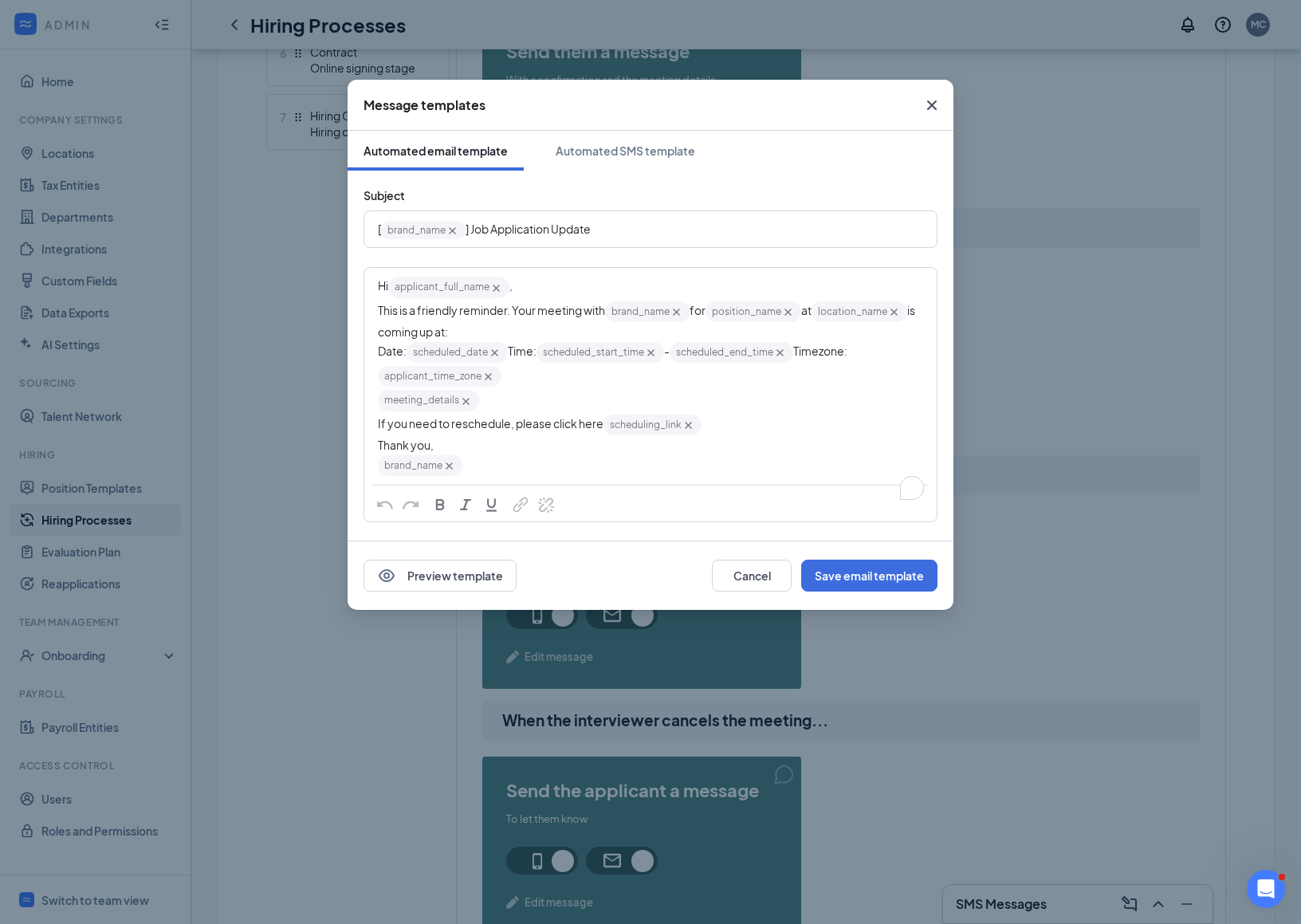
click at [932, 101] on icon "Cross" at bounding box center [931, 105] width 19 height 19
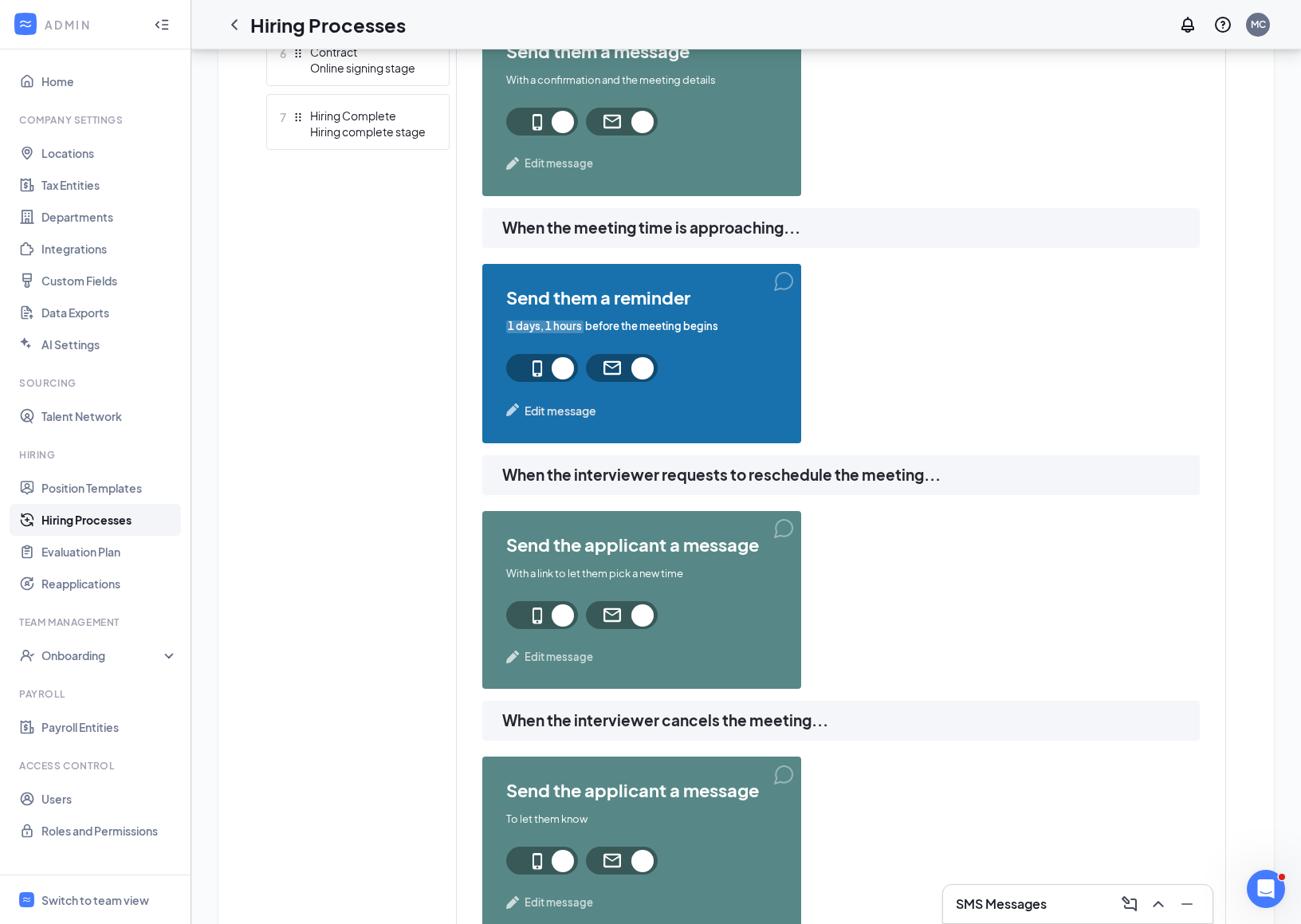
click at [546, 412] on span "Edit message" at bounding box center [560, 410] width 72 height 18
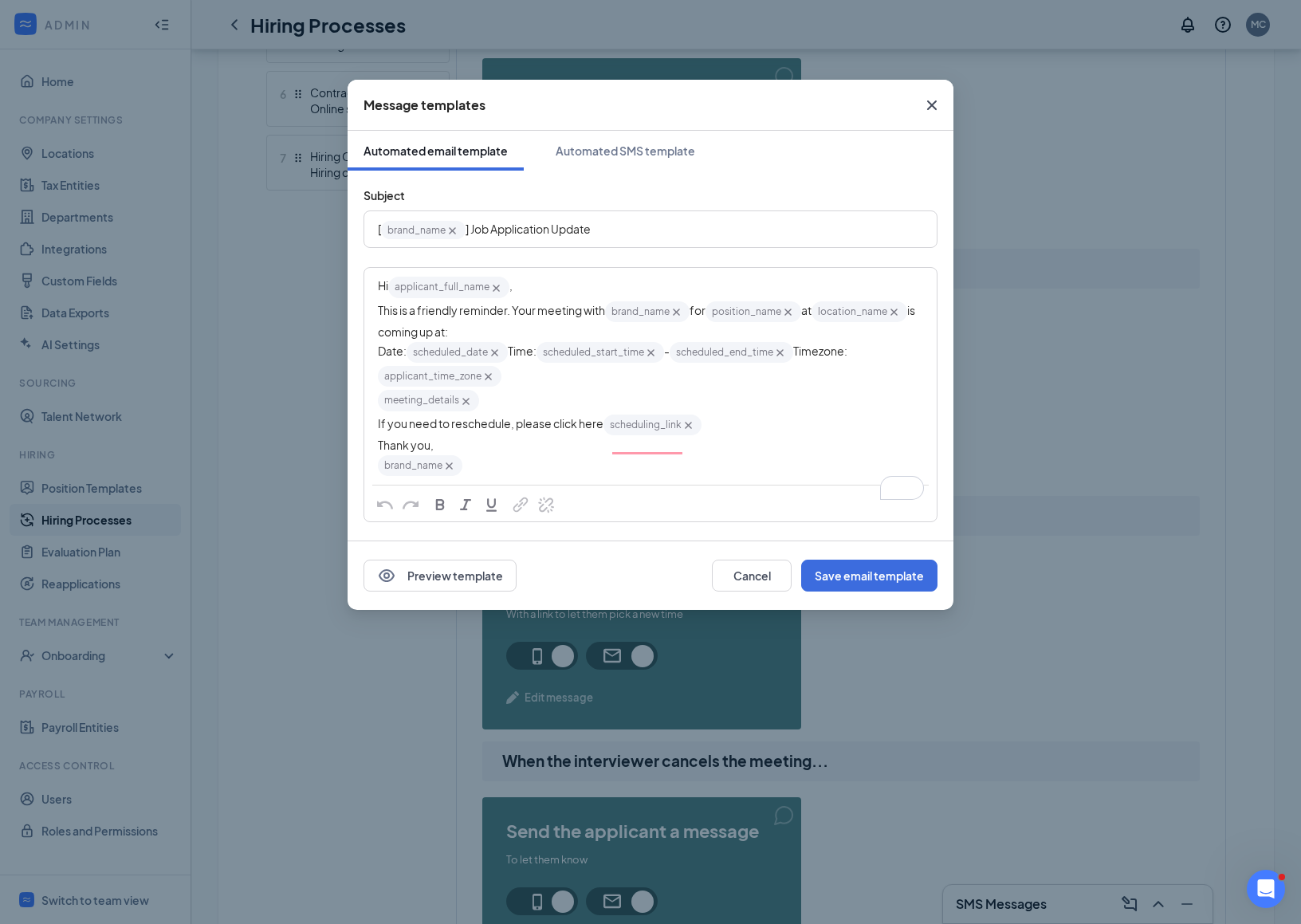
scroll to position [233, 0]
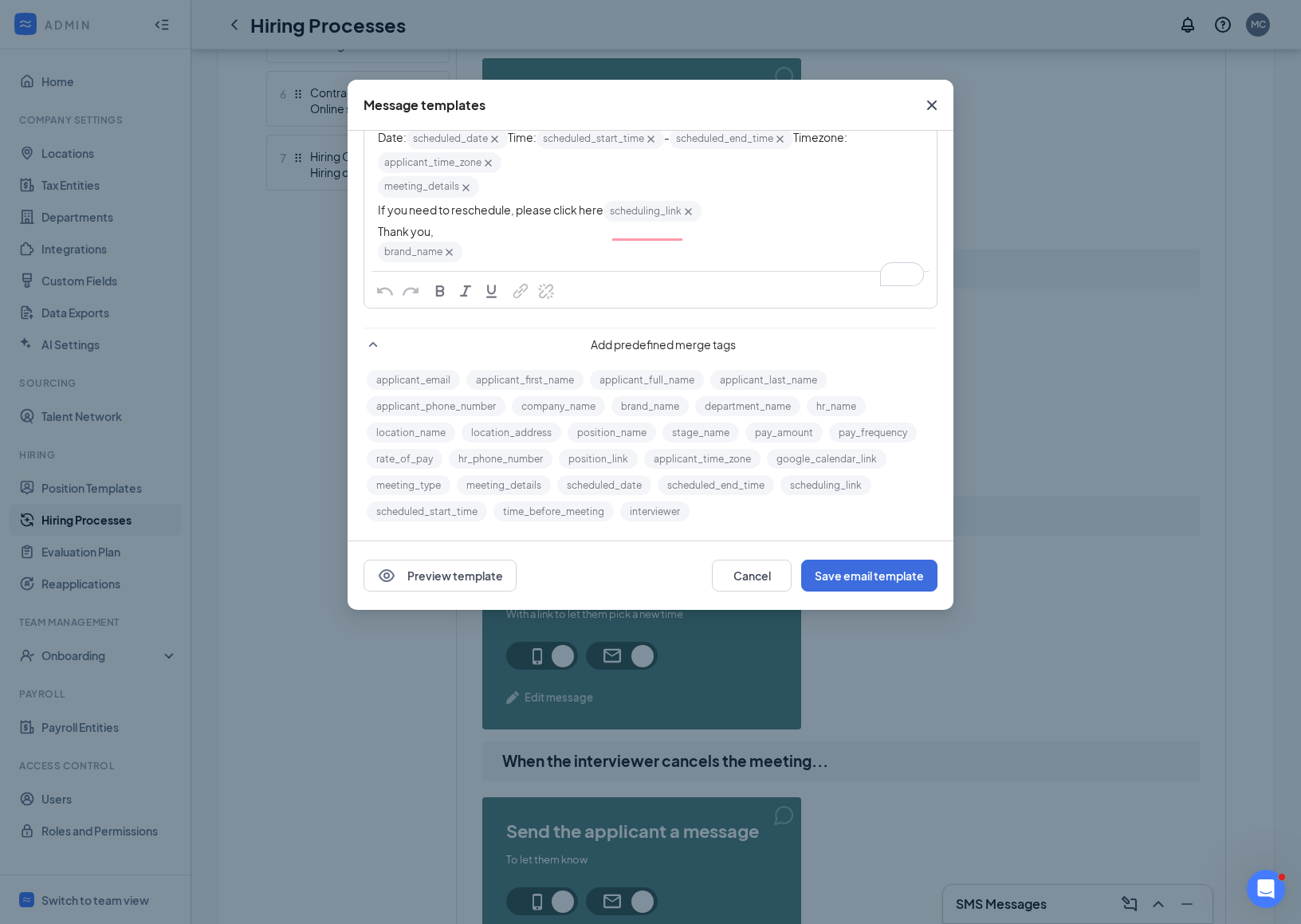
click at [927, 98] on icon "Cross" at bounding box center [931, 105] width 19 height 19
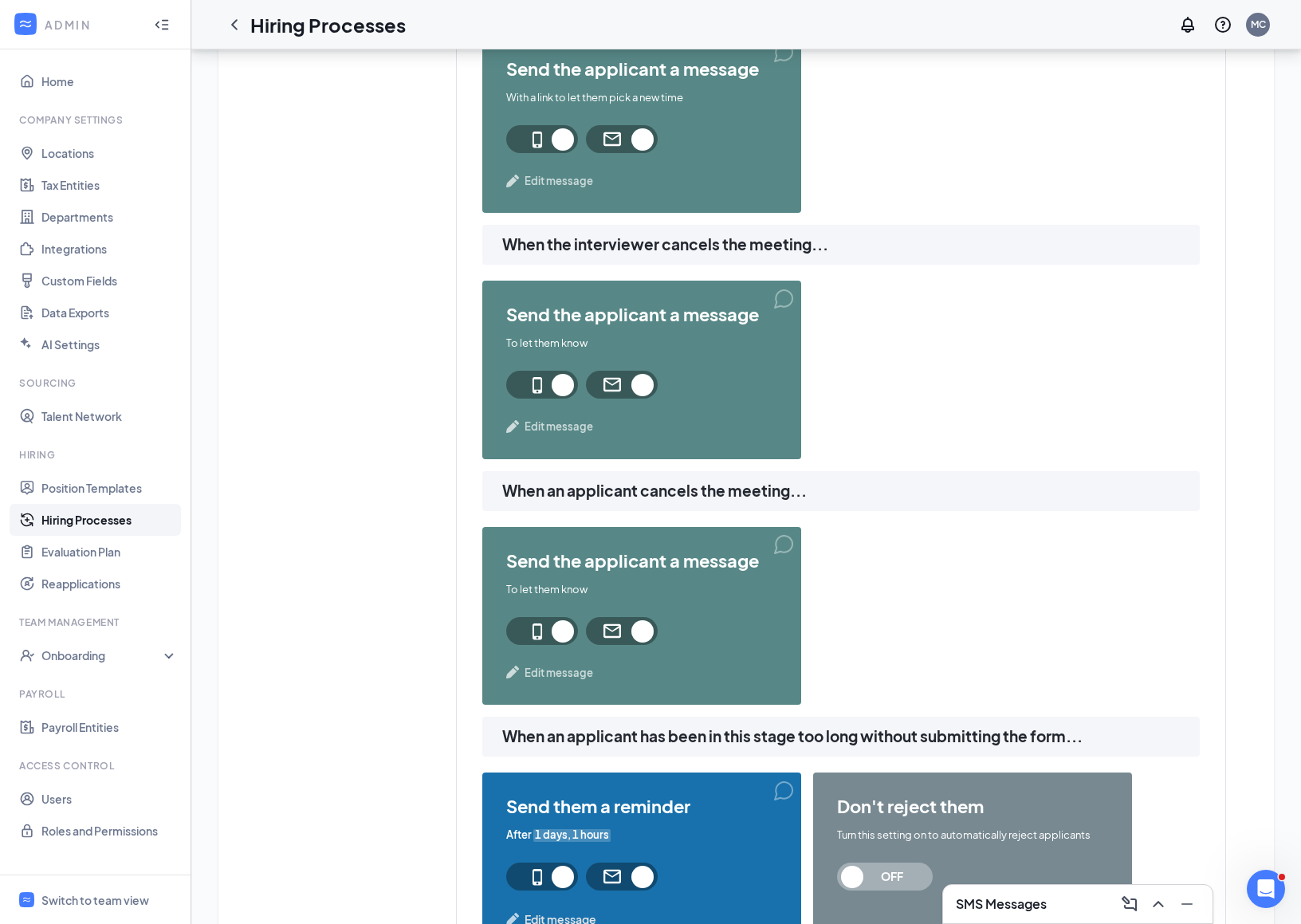
scroll to position [1420, 0]
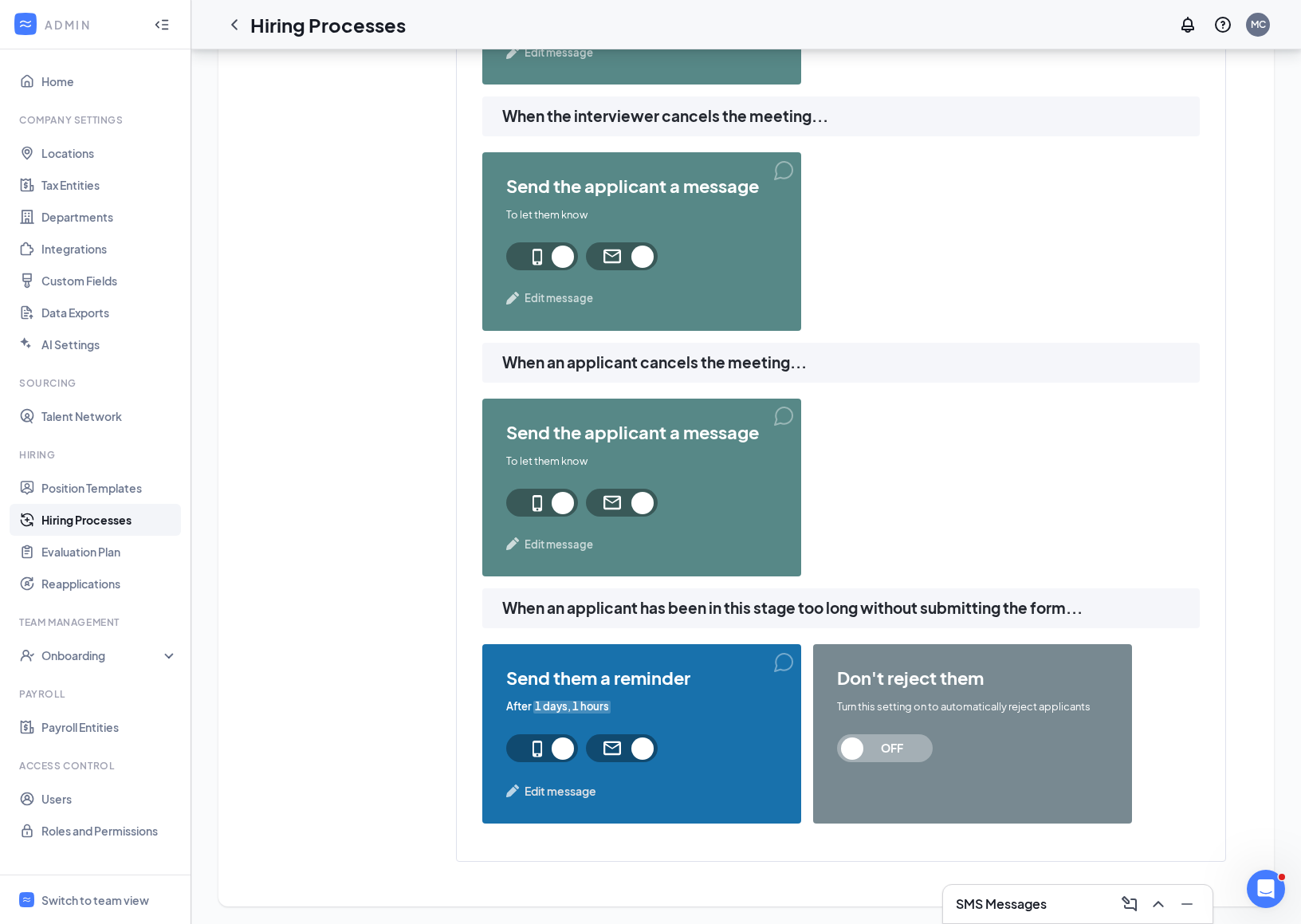
click at [589, 708] on span "1 days, 1 hours" at bounding box center [572, 707] width 77 height 15
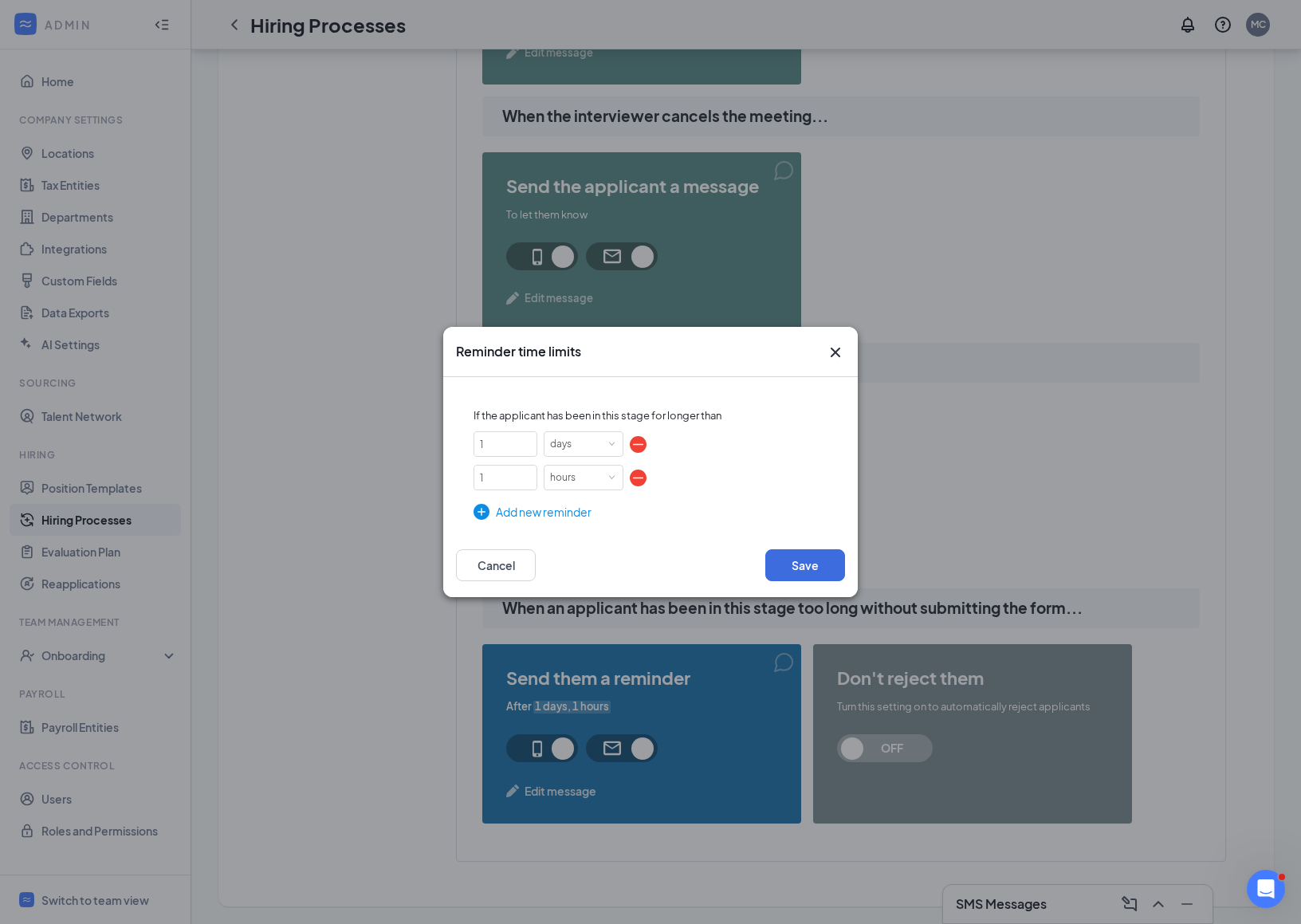
click at [566, 512] on div "Add new reminder" at bounding box center [650, 512] width 354 height 18
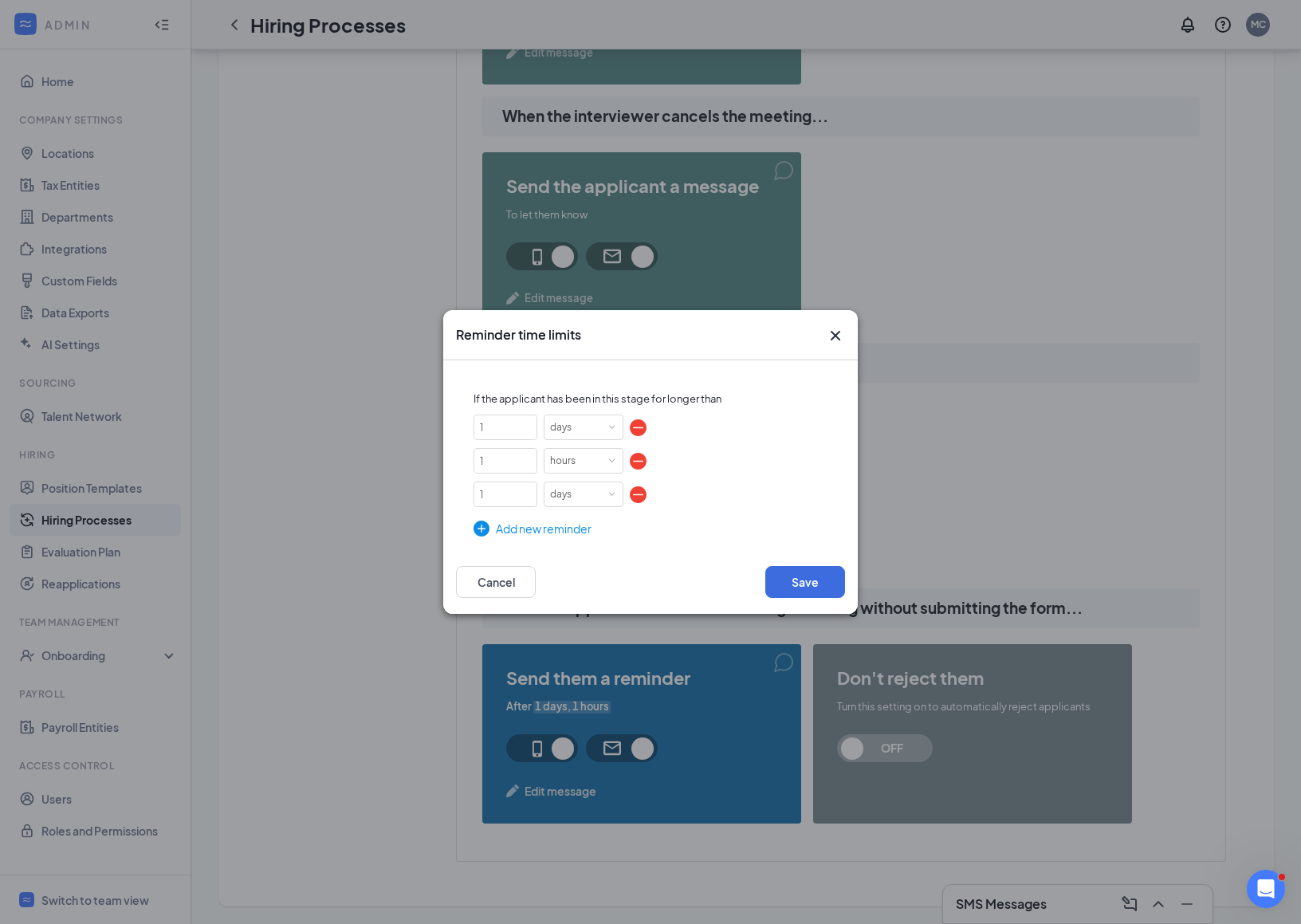
click at [562, 533] on div "Add new reminder" at bounding box center [650, 528] width 354 height 18
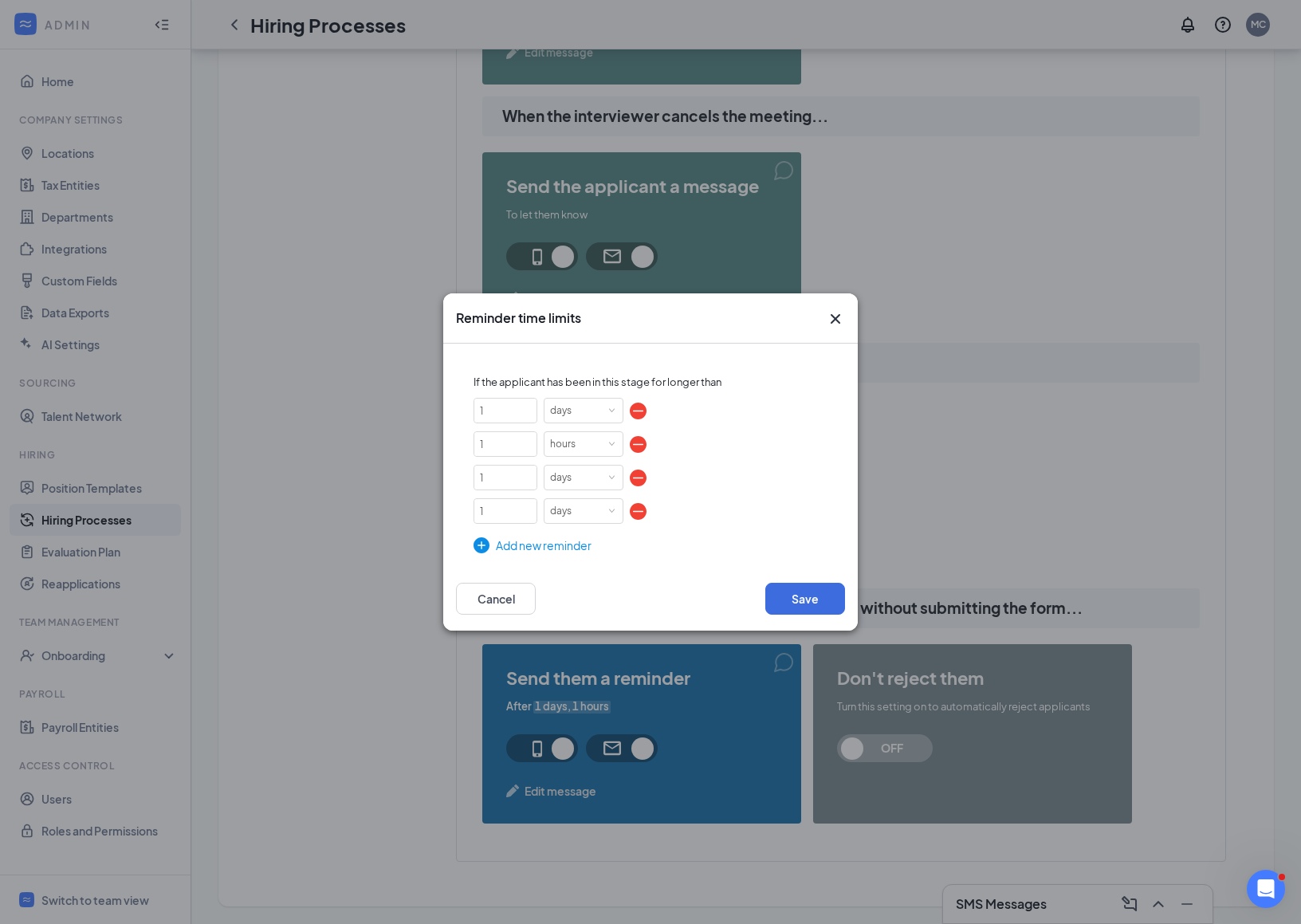
click at [833, 315] on icon "Cross" at bounding box center [835, 319] width 19 height 19
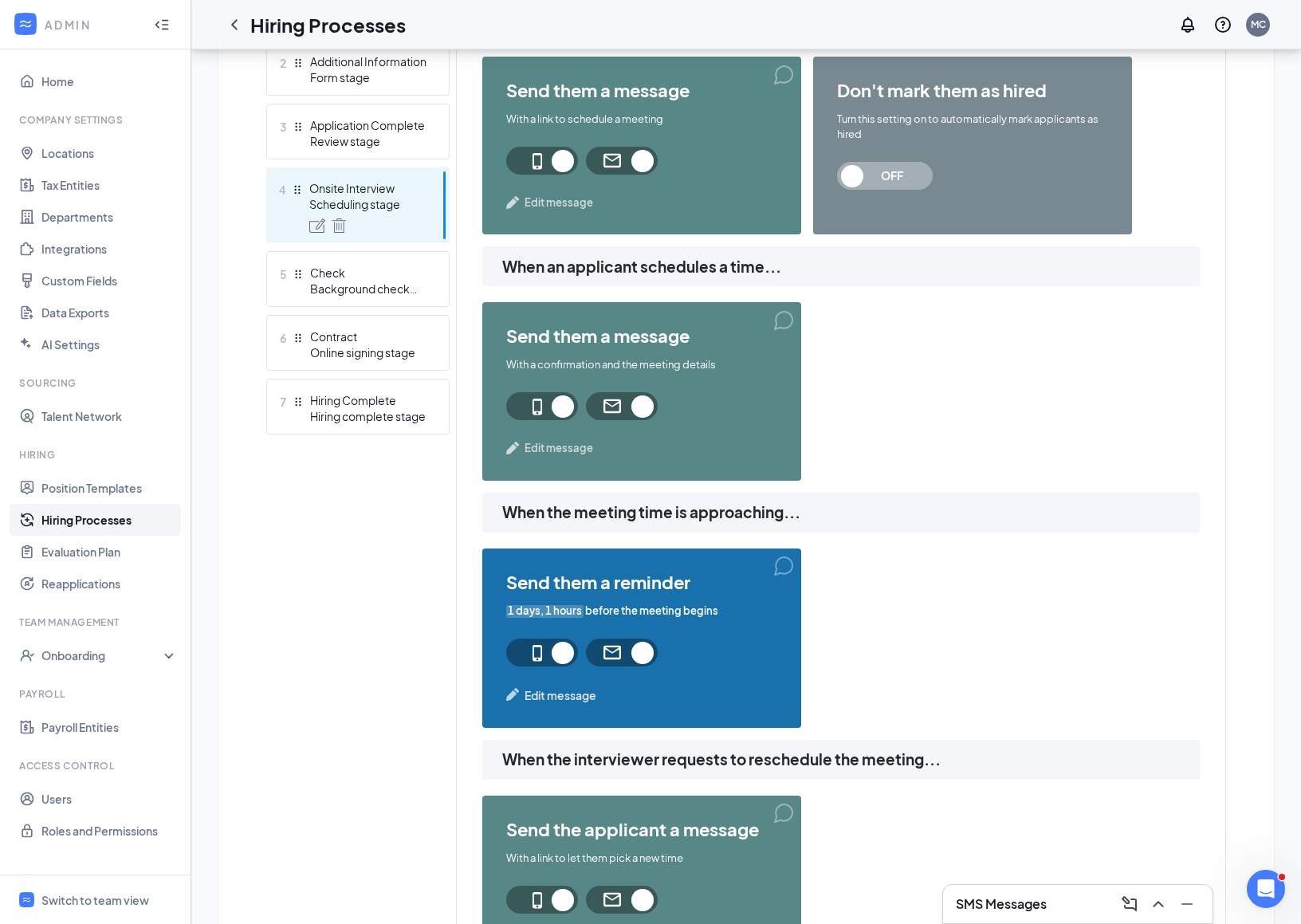
scroll to position [536, 0]
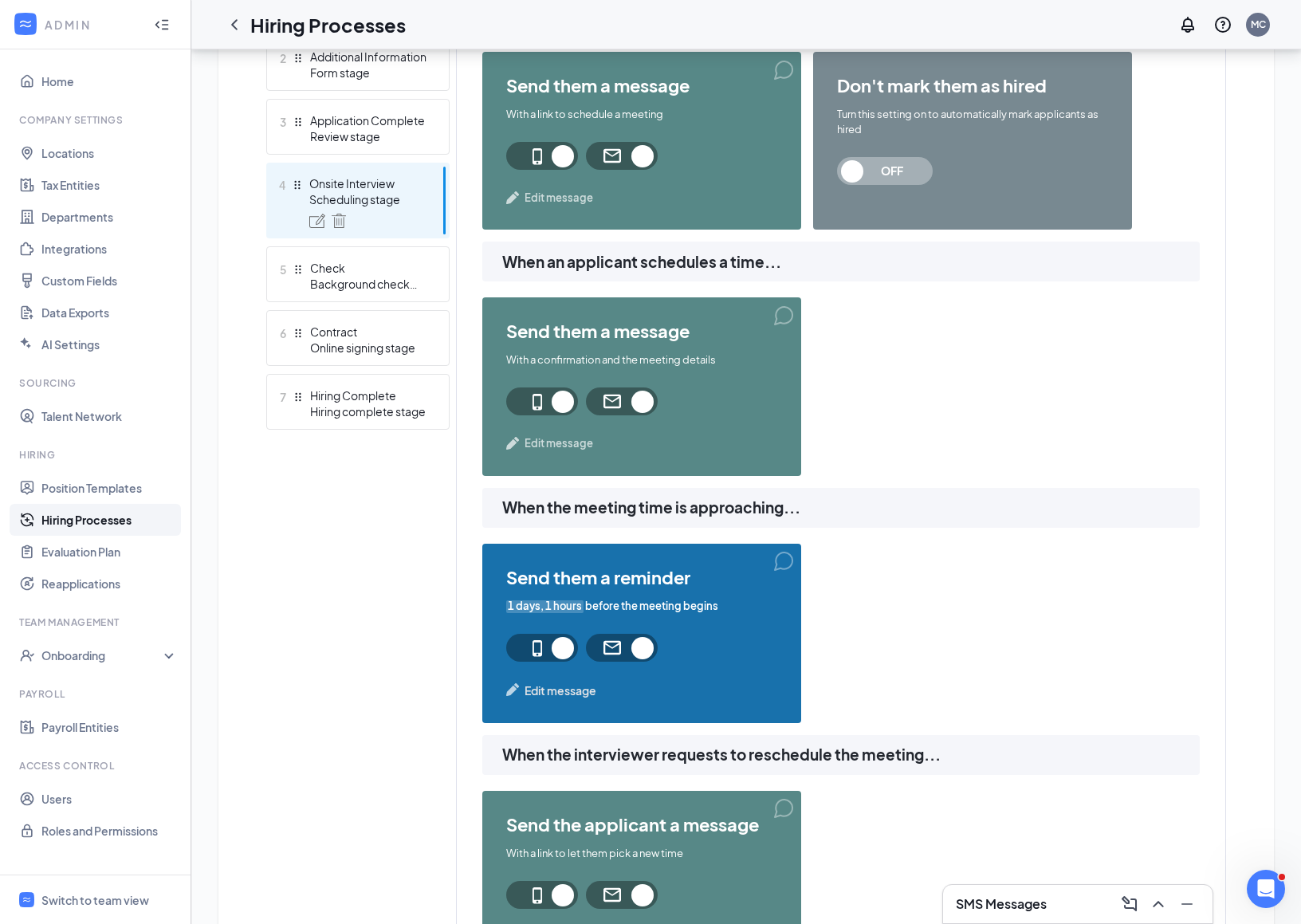
click at [577, 689] on span "Edit message" at bounding box center [560, 690] width 72 height 18
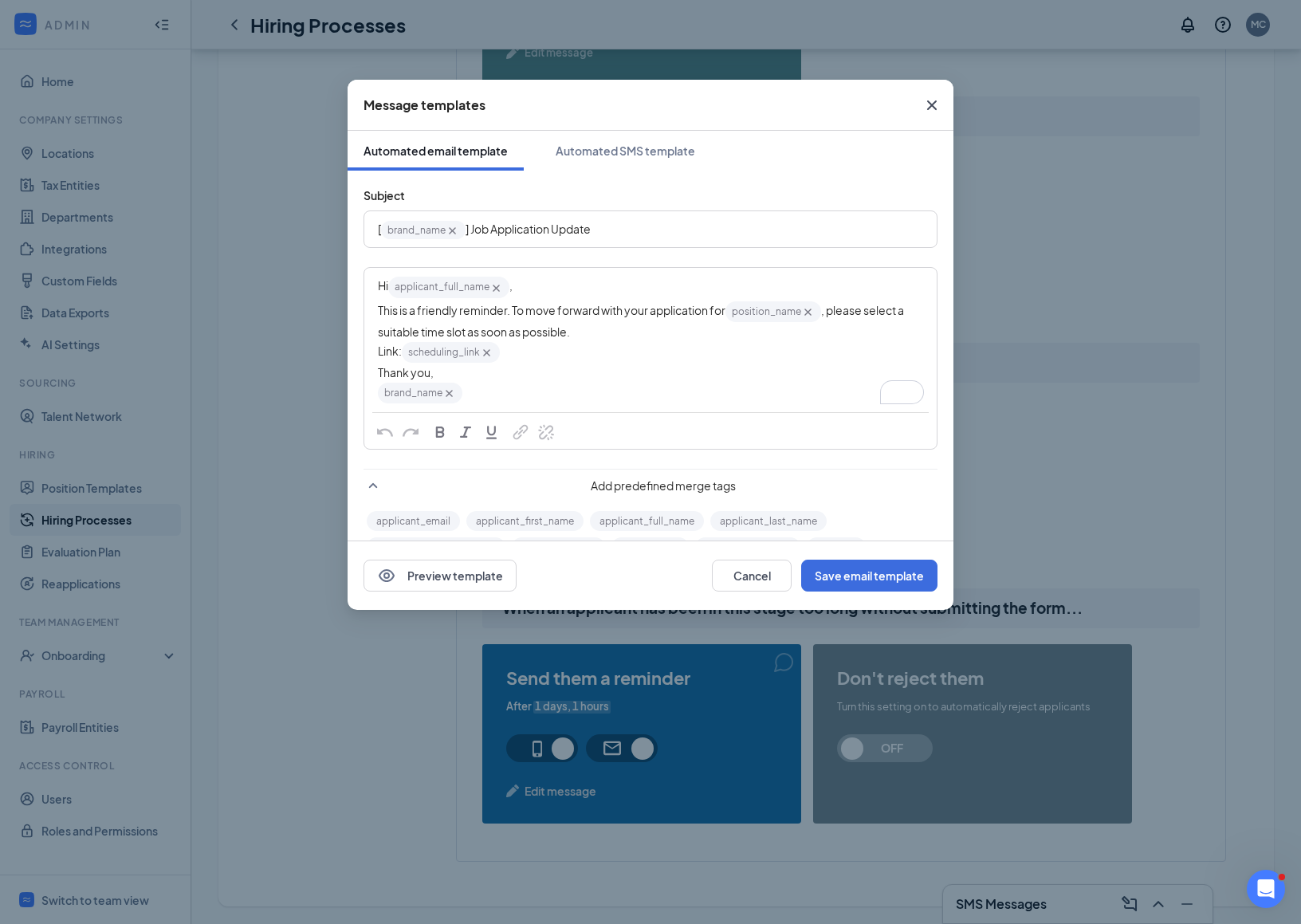
click at [930, 107] on icon "Cross" at bounding box center [932, 106] width 9 height 9
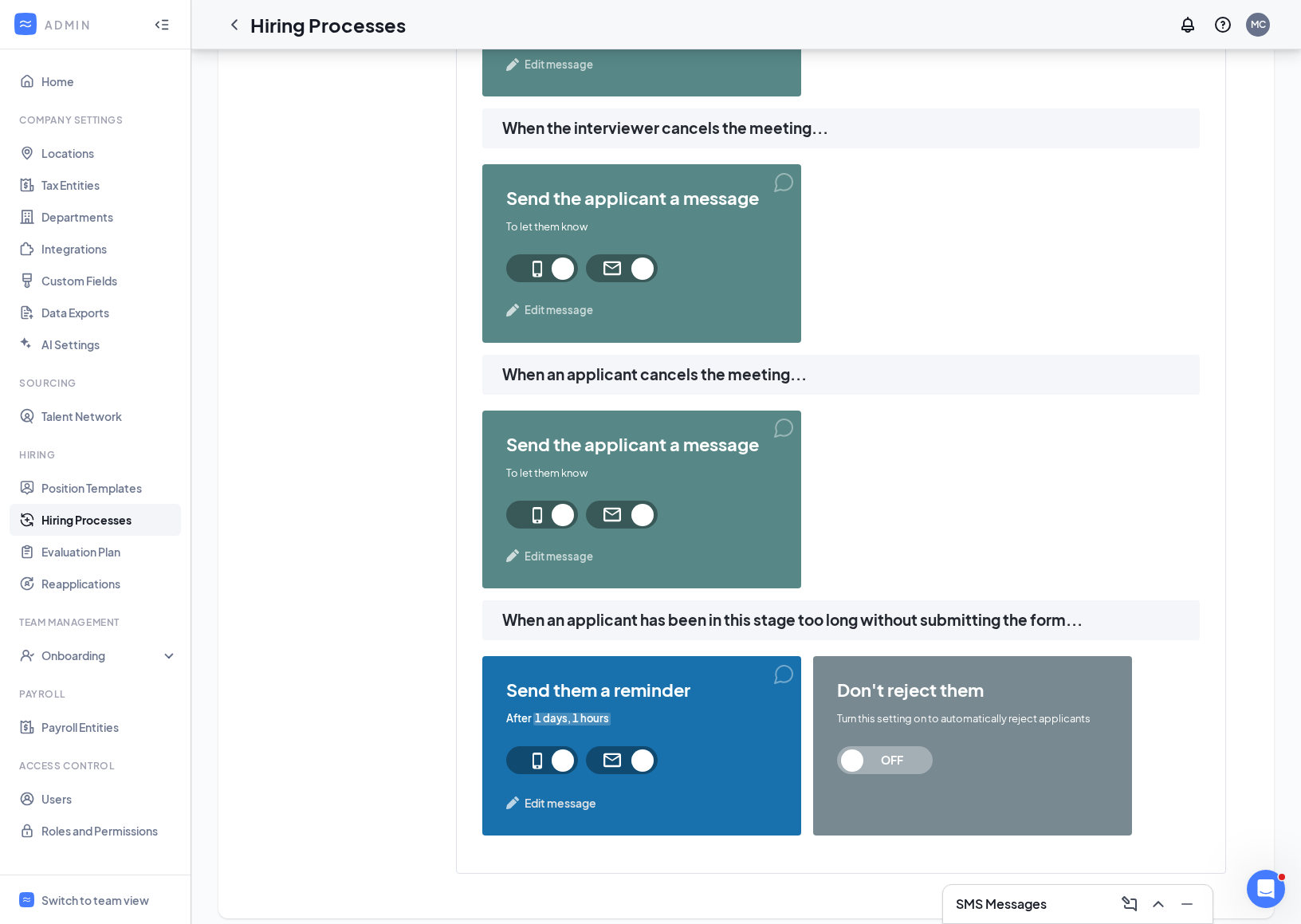
scroll to position [1420, 0]
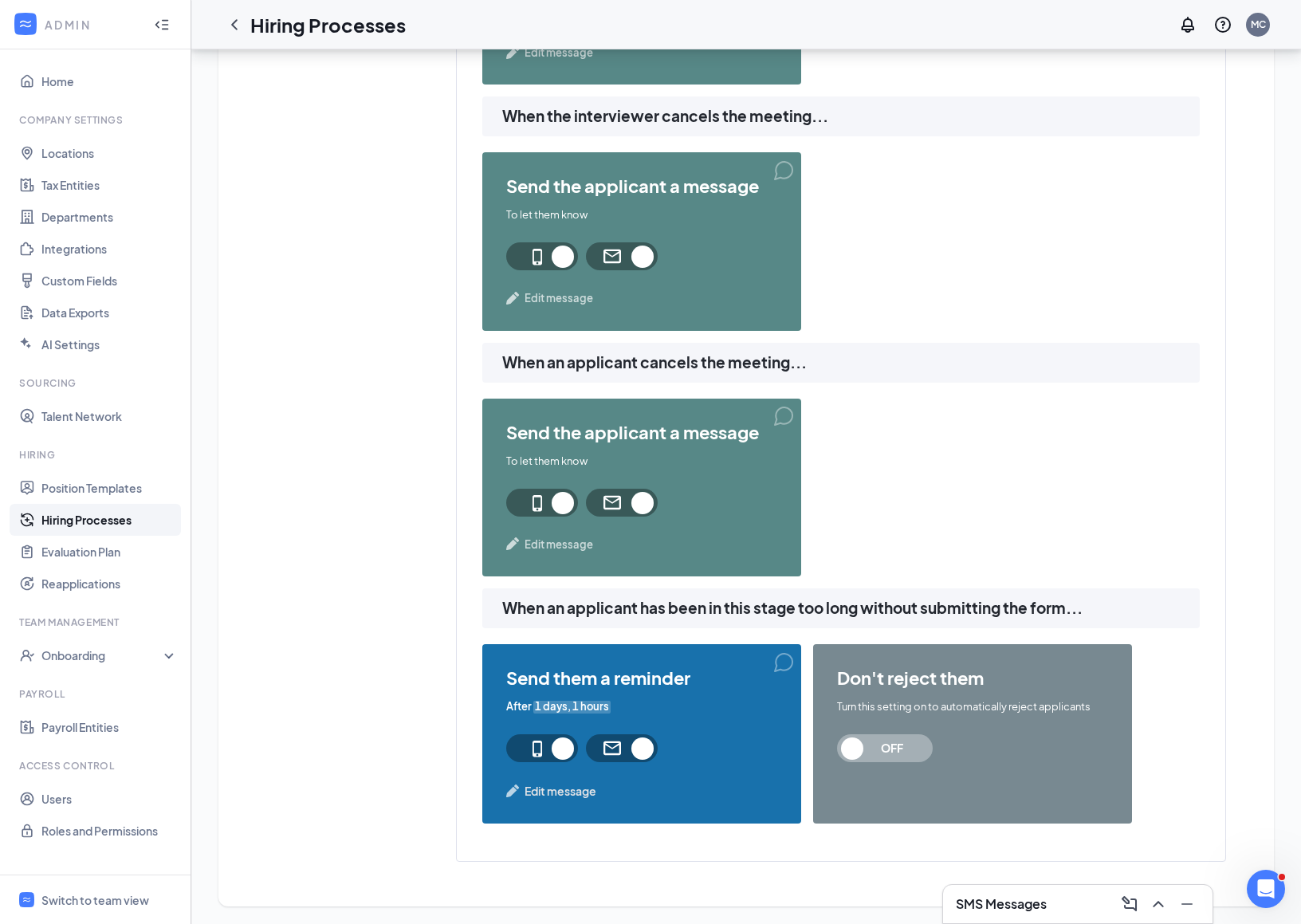
click at [573, 789] on span "Edit message" at bounding box center [560, 791] width 72 height 18
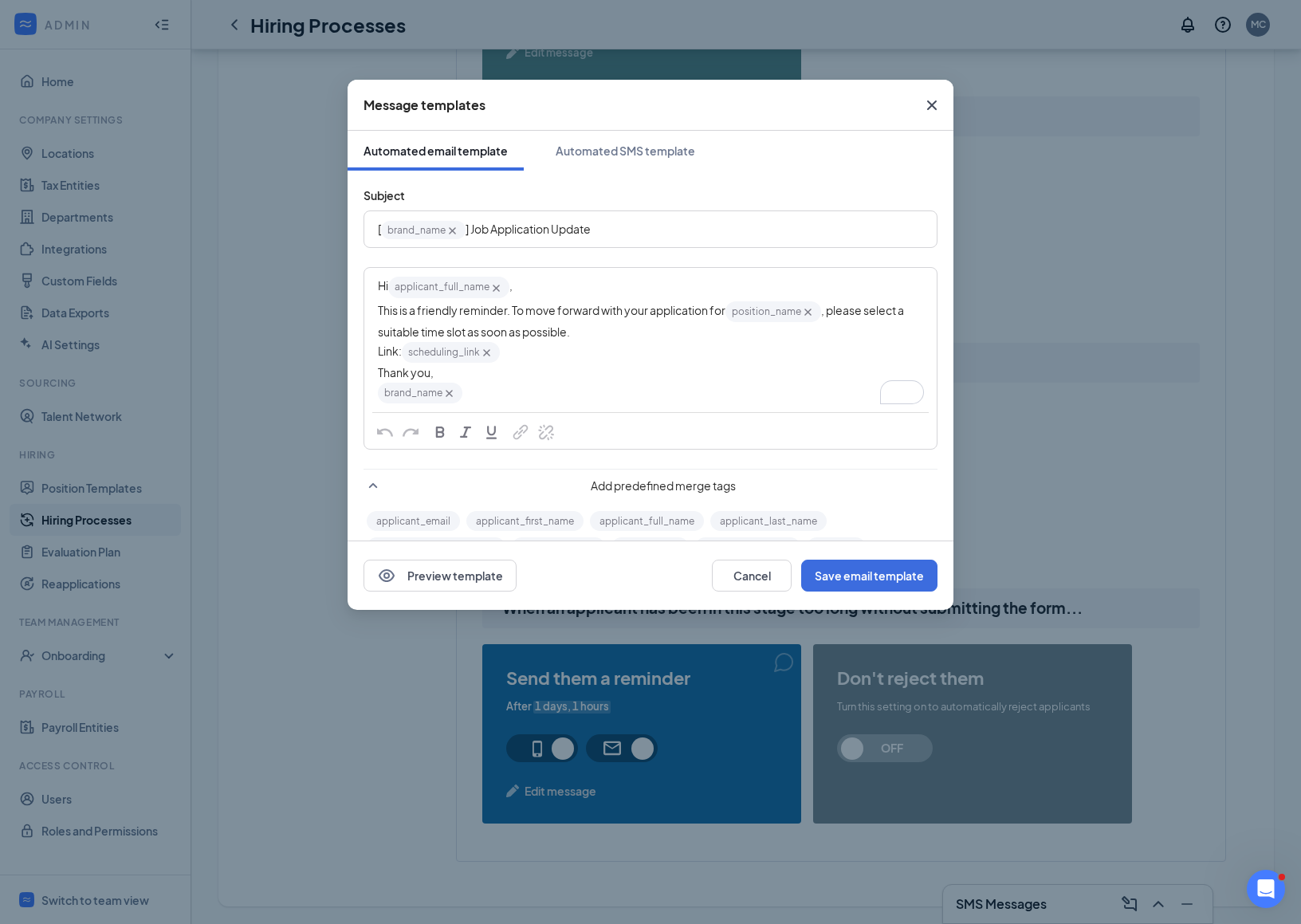
click at [694, 389] on div "brand_name‌‌‌‌ {{brand_name}}" at bounding box center [650, 392] width 545 height 24
click at [650, 322] on div "This is a friendly reminder. To move forward with your application for position…" at bounding box center [650, 320] width 545 height 41
click at [938, 101] on icon "Cross" at bounding box center [931, 105] width 19 height 19
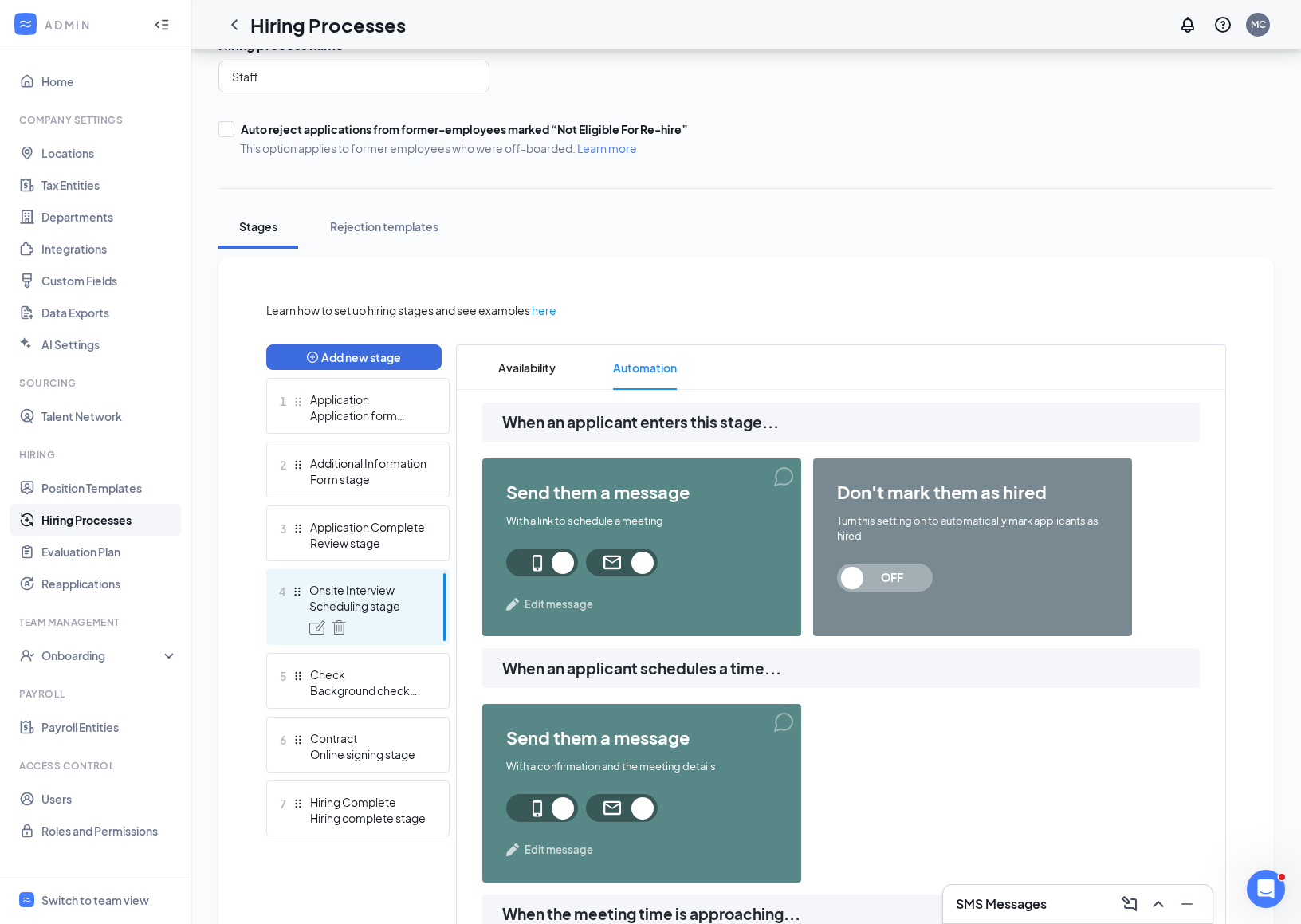
scroll to position [132, 0]
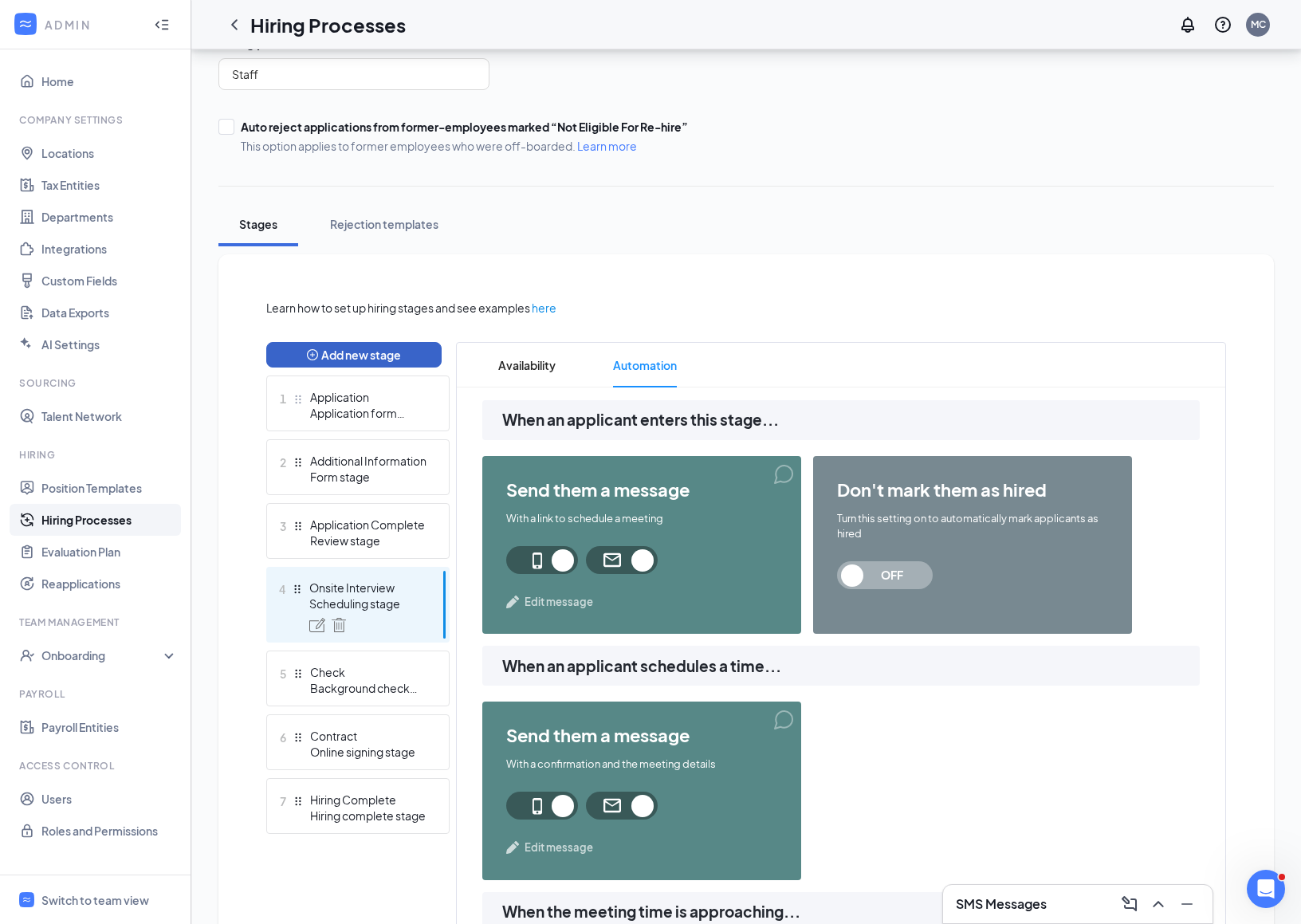
click at [370, 353] on button "Add new stage" at bounding box center [354, 355] width 175 height 25
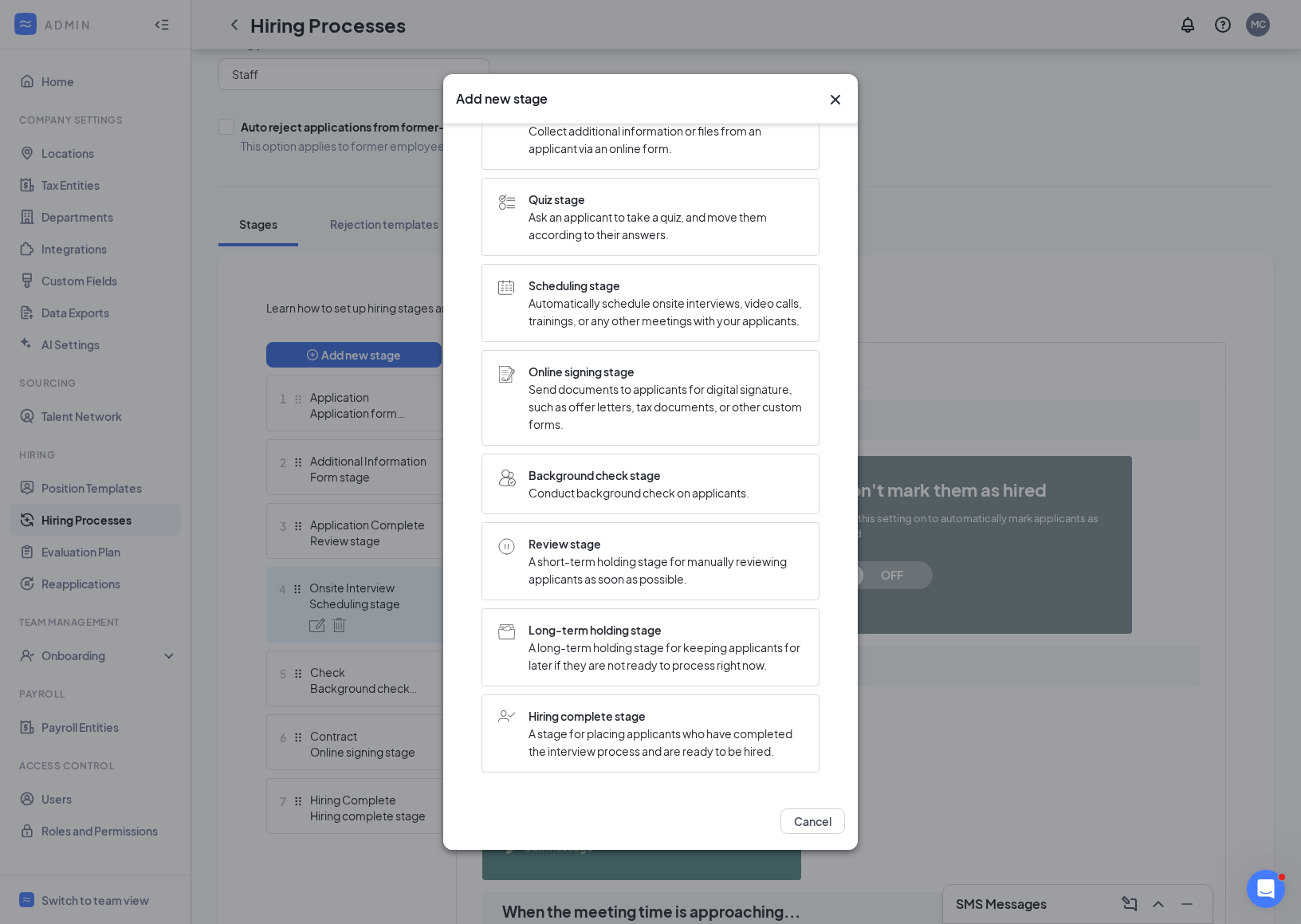
scroll to position [0, 0]
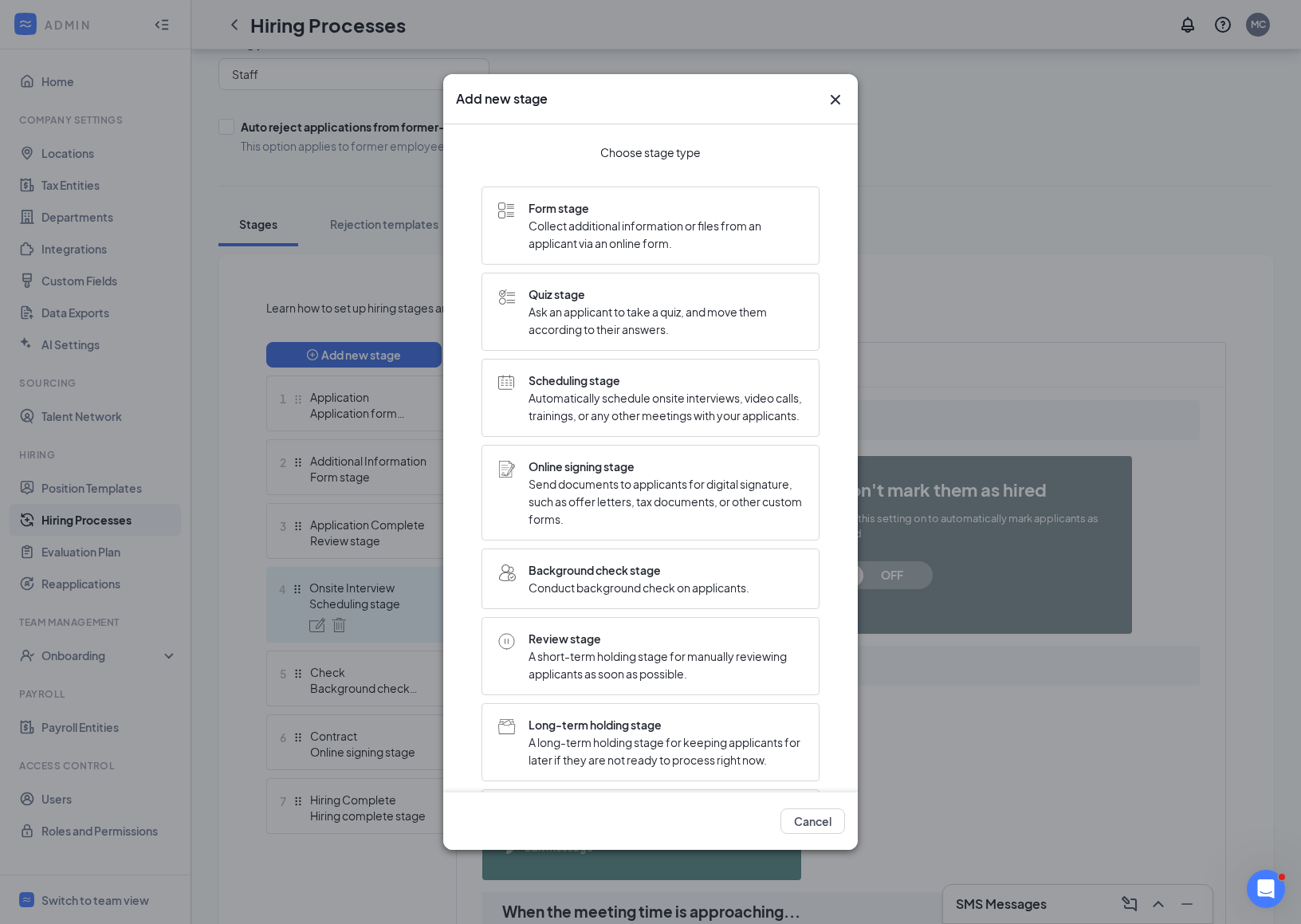
click at [834, 100] on icon "Cross" at bounding box center [835, 100] width 9 height 9
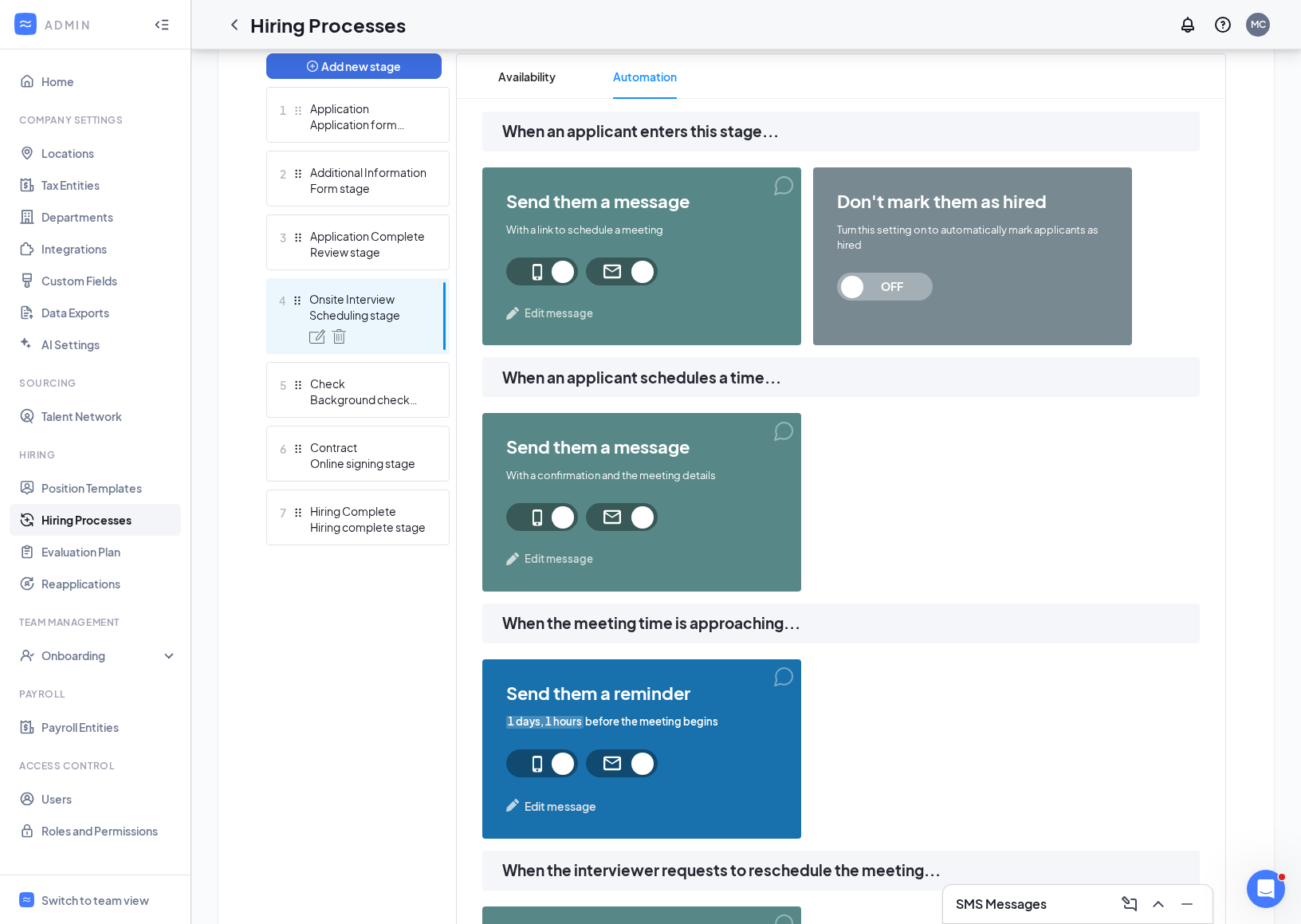
scroll to position [440, 0]
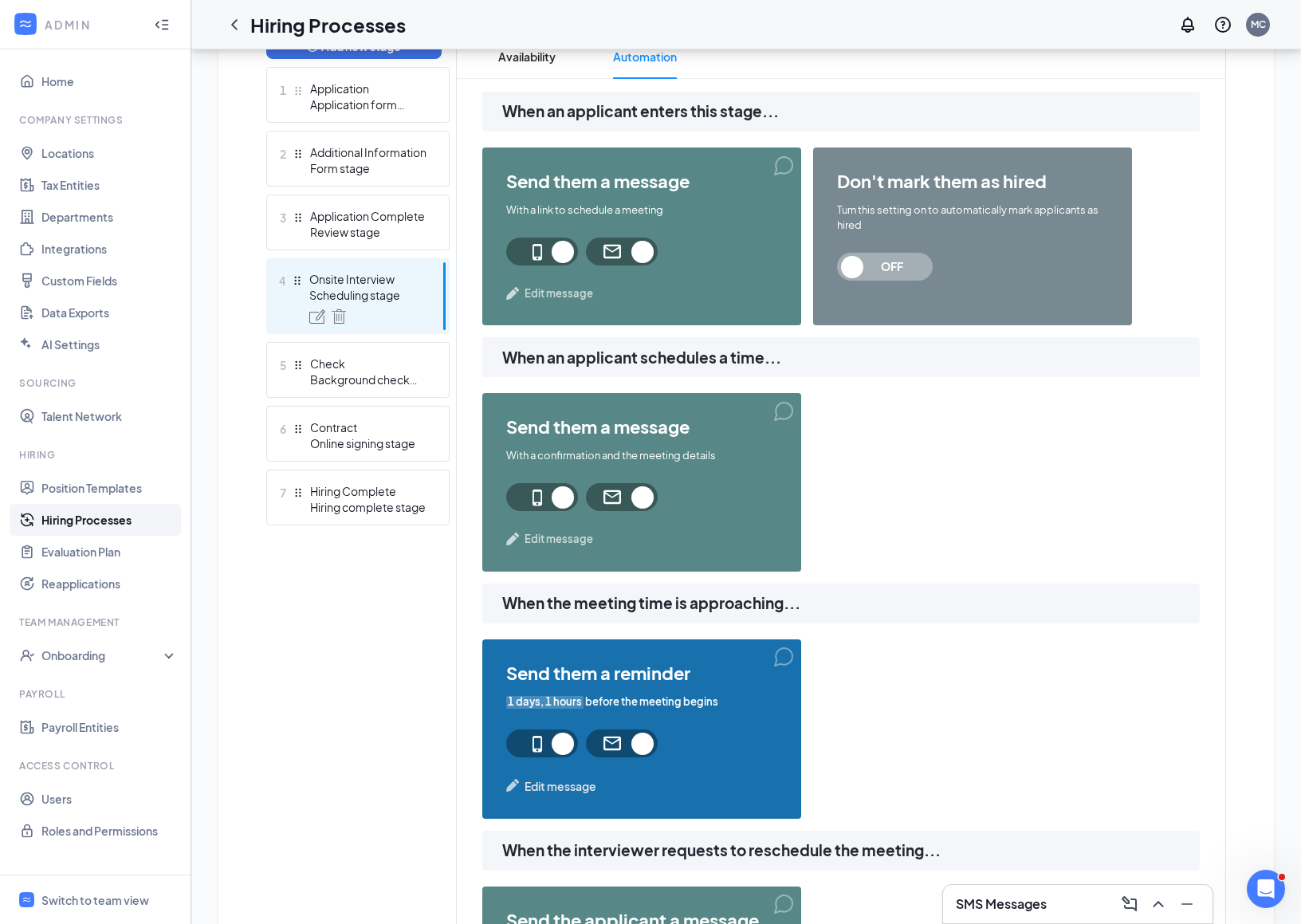
click at [569, 788] on span "Edit message" at bounding box center [560, 786] width 72 height 18
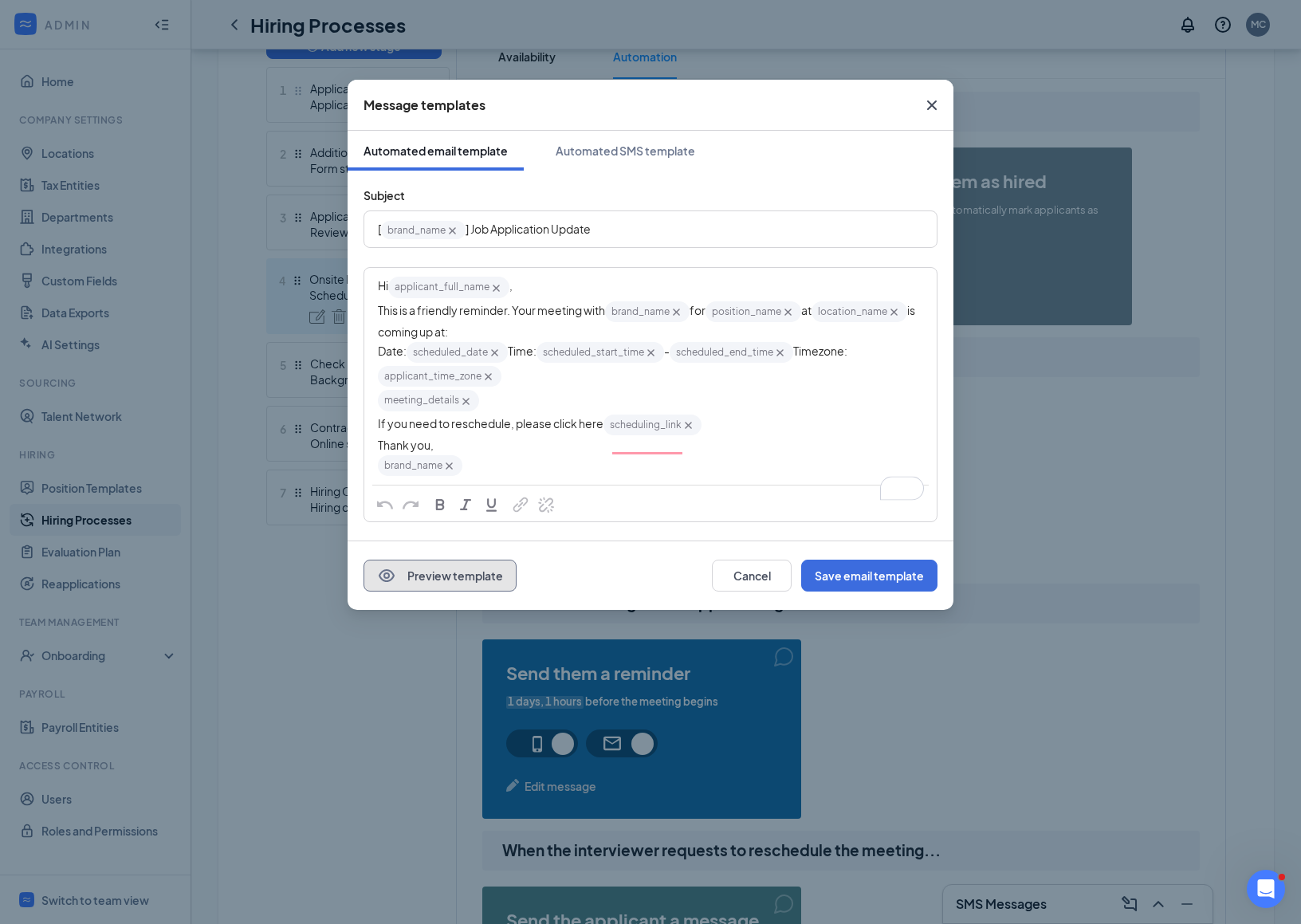
click at [450, 583] on button "Preview template" at bounding box center [440, 576] width 153 height 32
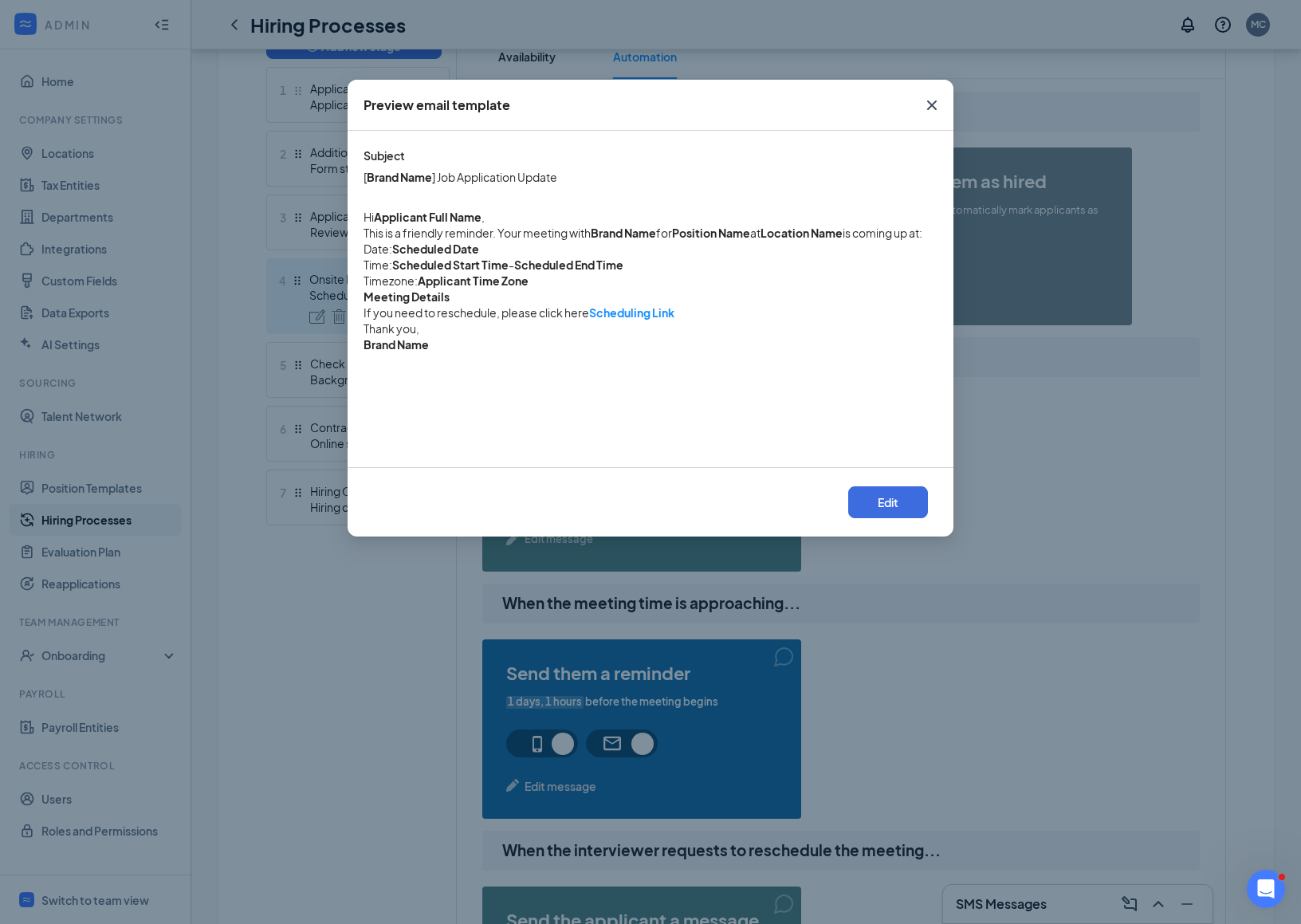
click at [930, 103] on icon "Cross" at bounding box center [932, 106] width 9 height 9
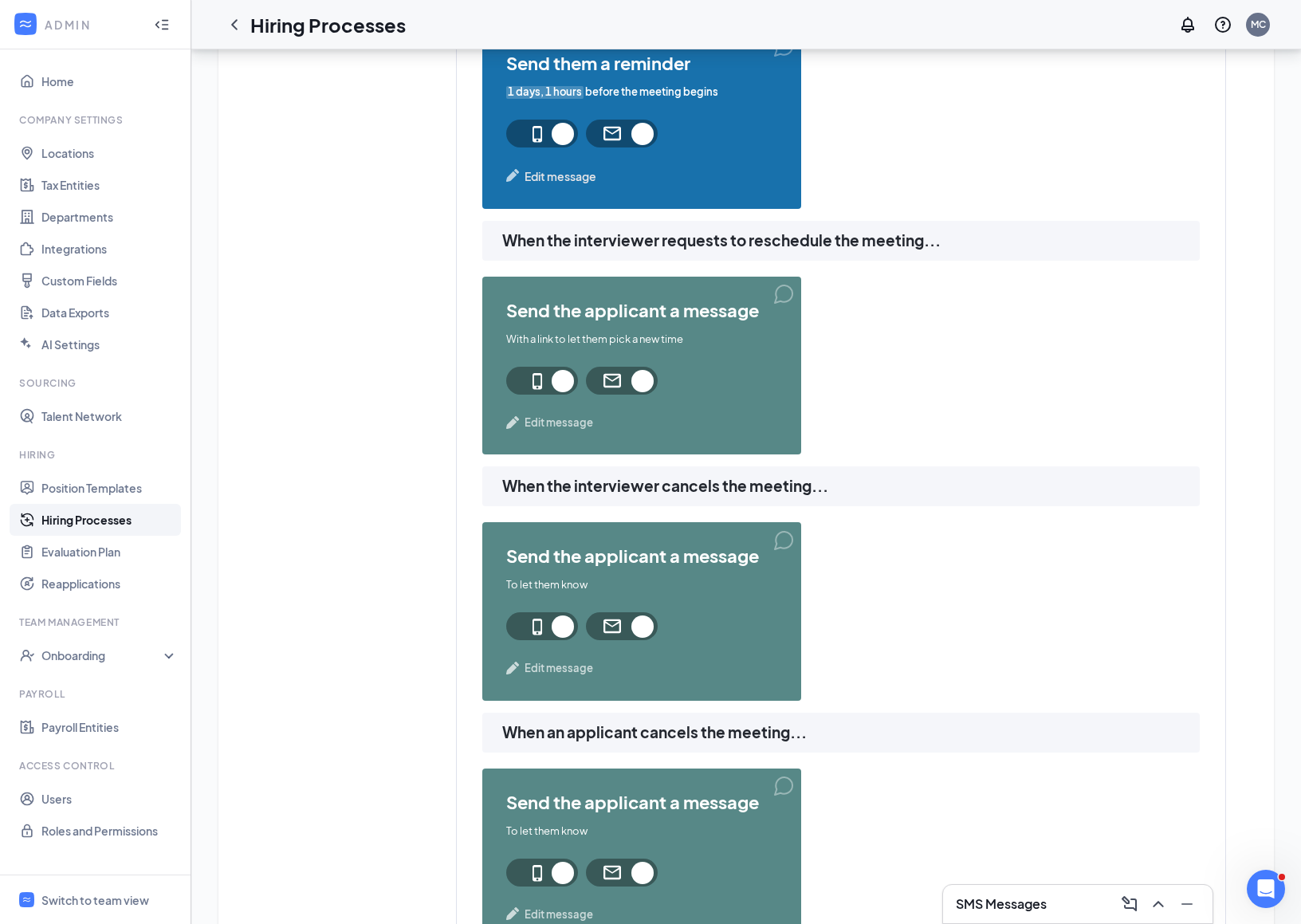
scroll to position [1057, 0]
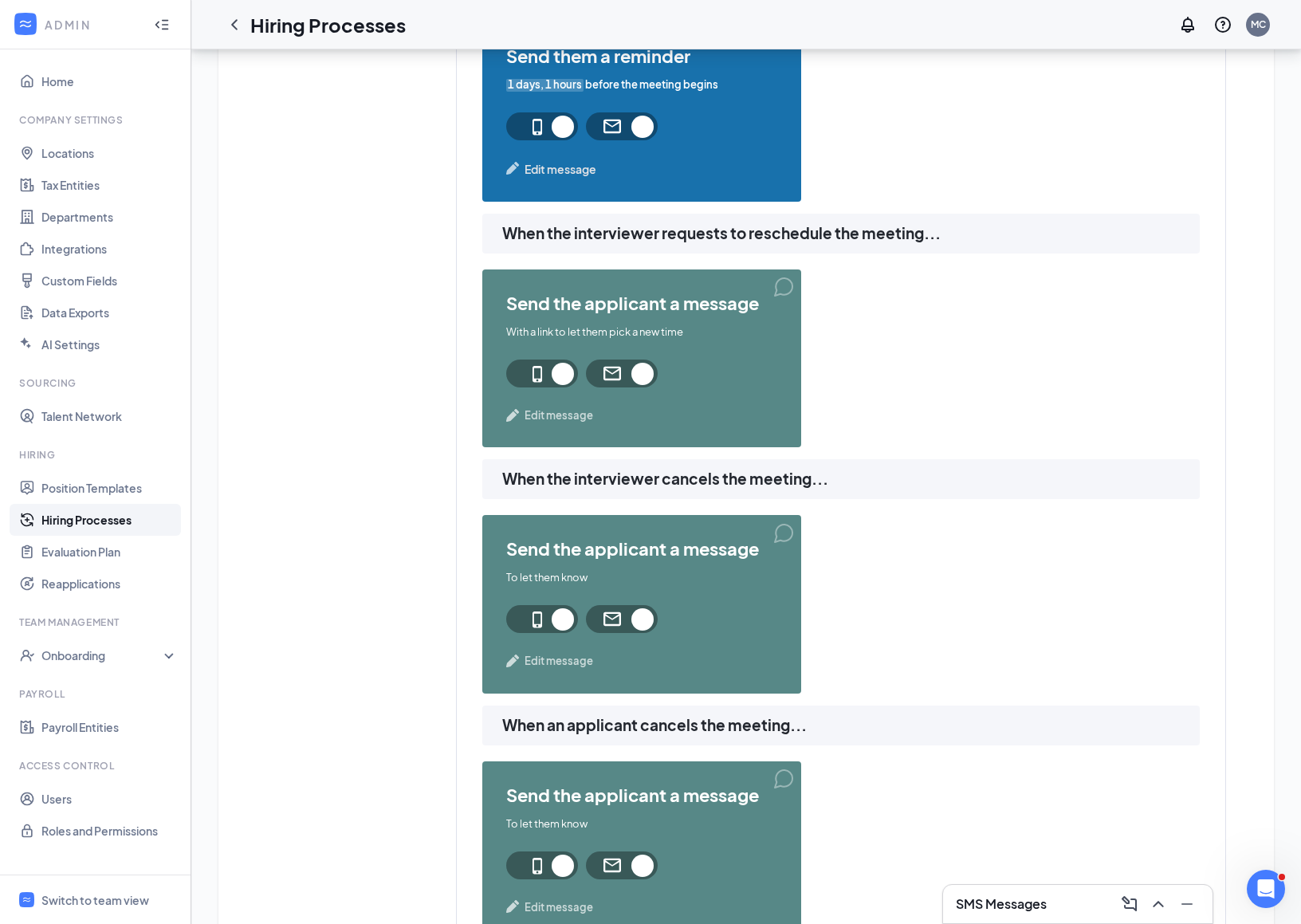
click at [552, 407] on span "Edit message" at bounding box center [558, 415] width 69 height 16
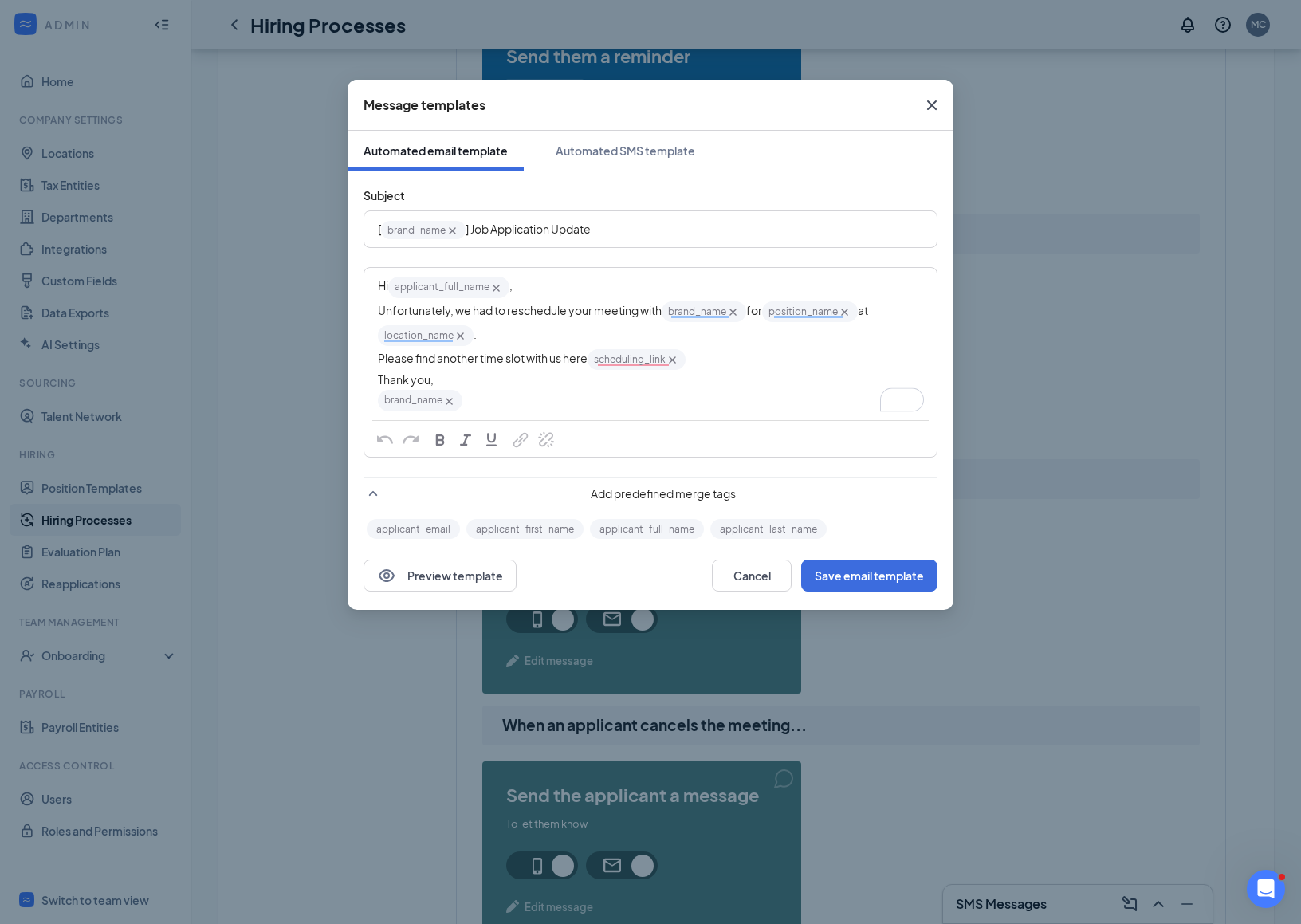
click at [933, 106] on icon "Cross" at bounding box center [931, 105] width 19 height 19
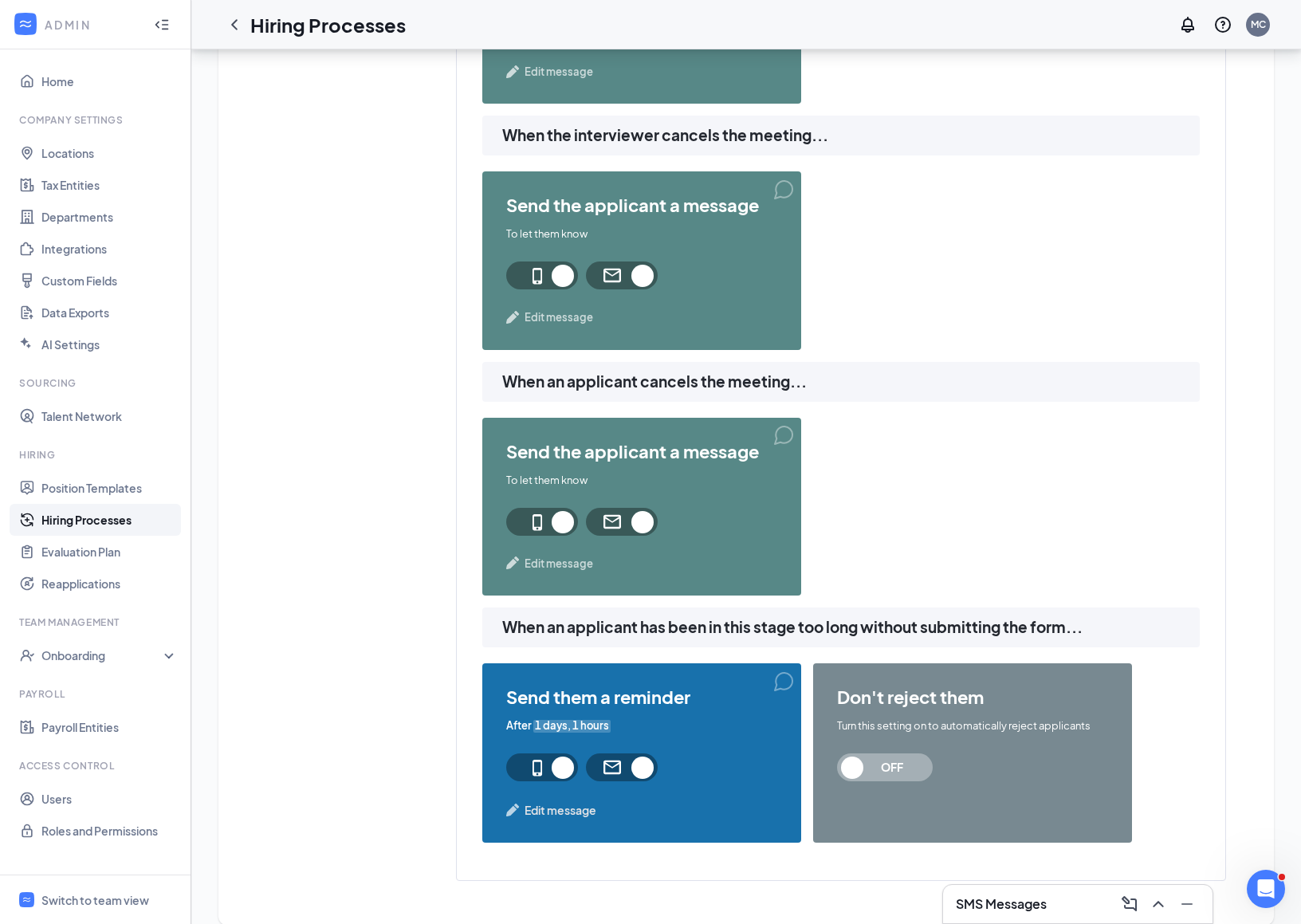
scroll to position [1420, 0]
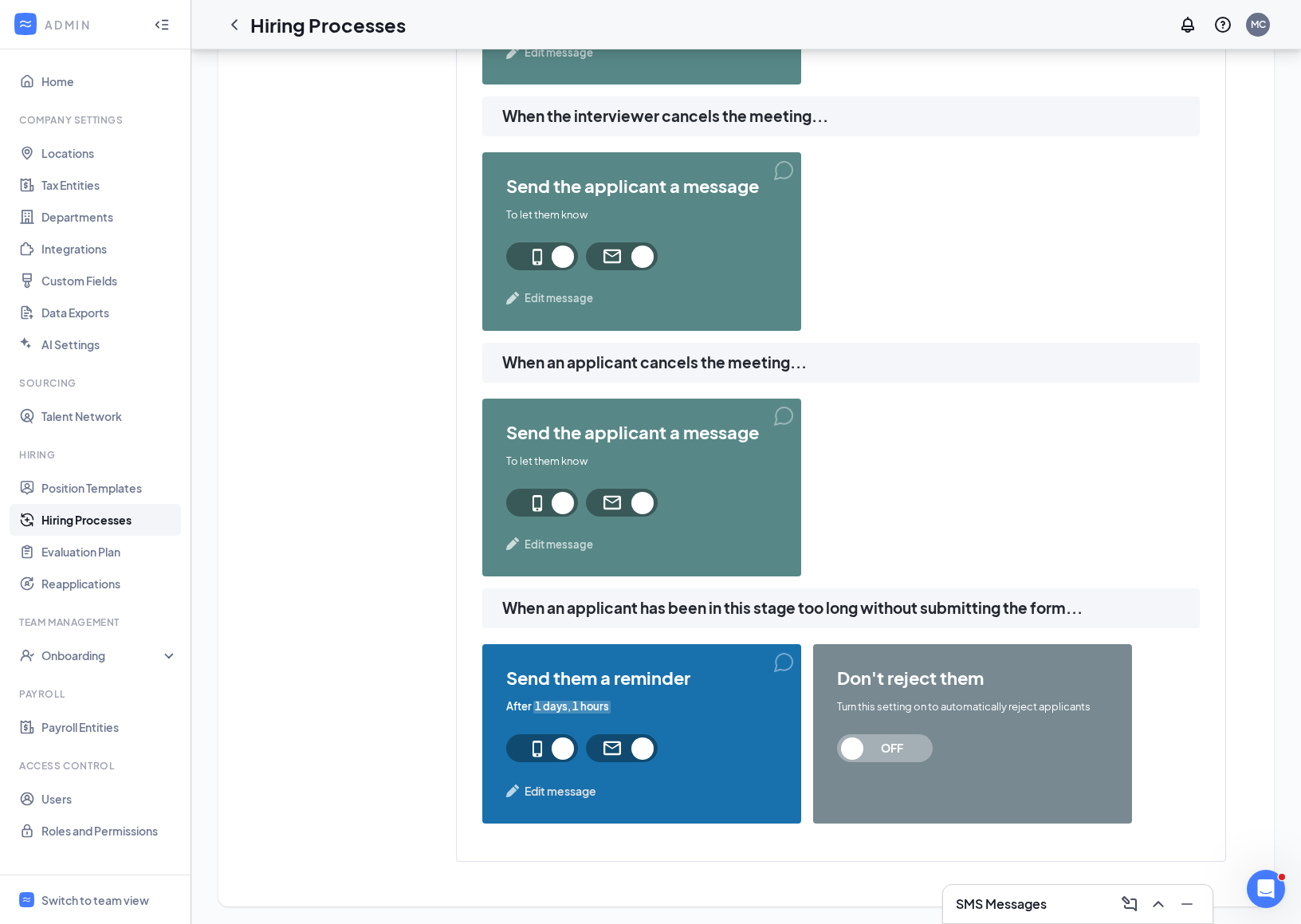
click at [552, 793] on span "Edit message" at bounding box center [560, 791] width 72 height 18
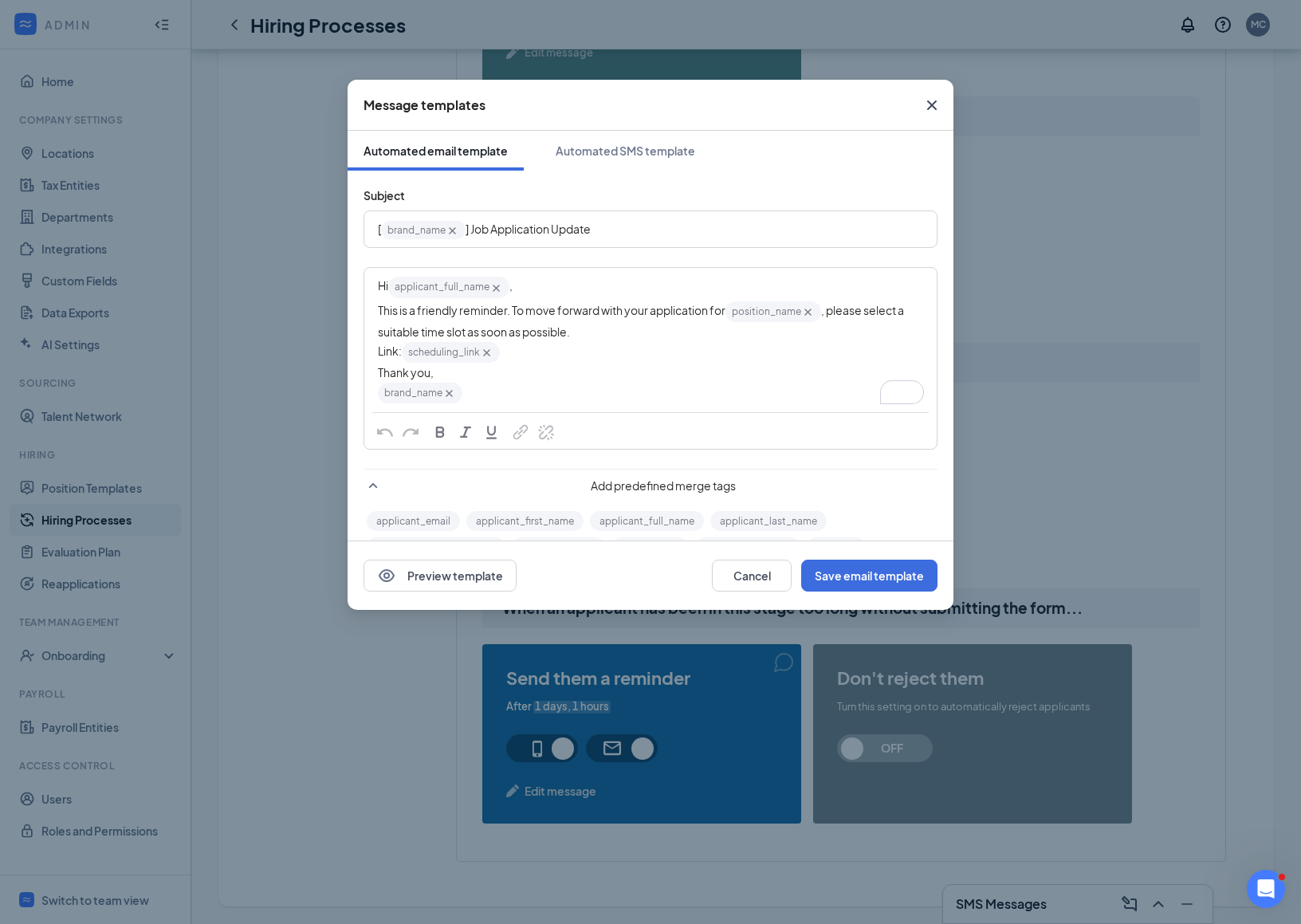
click at [931, 99] on icon "Cross" at bounding box center [931, 105] width 19 height 19
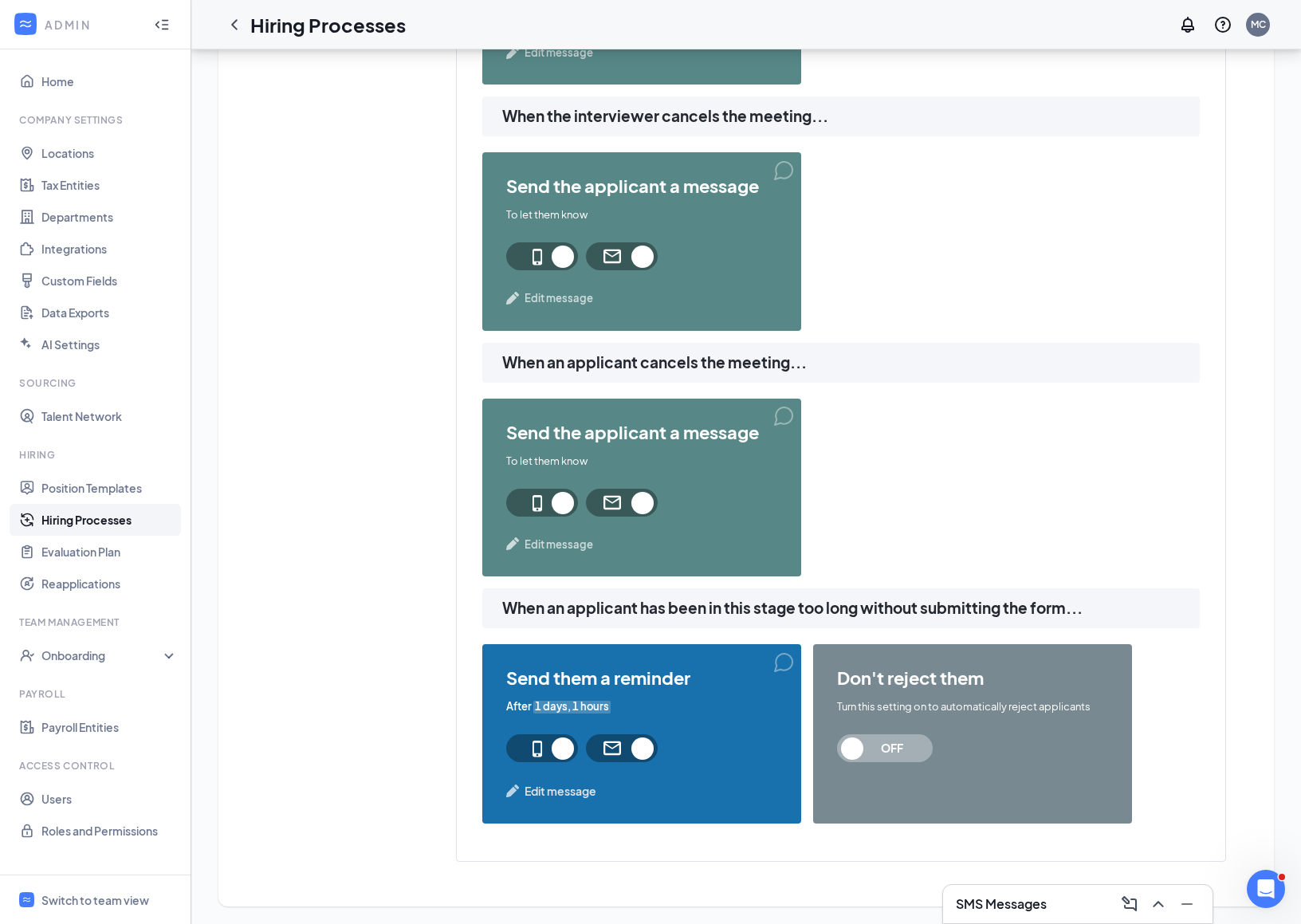
click at [548, 798] on span "Edit message" at bounding box center [560, 791] width 72 height 18
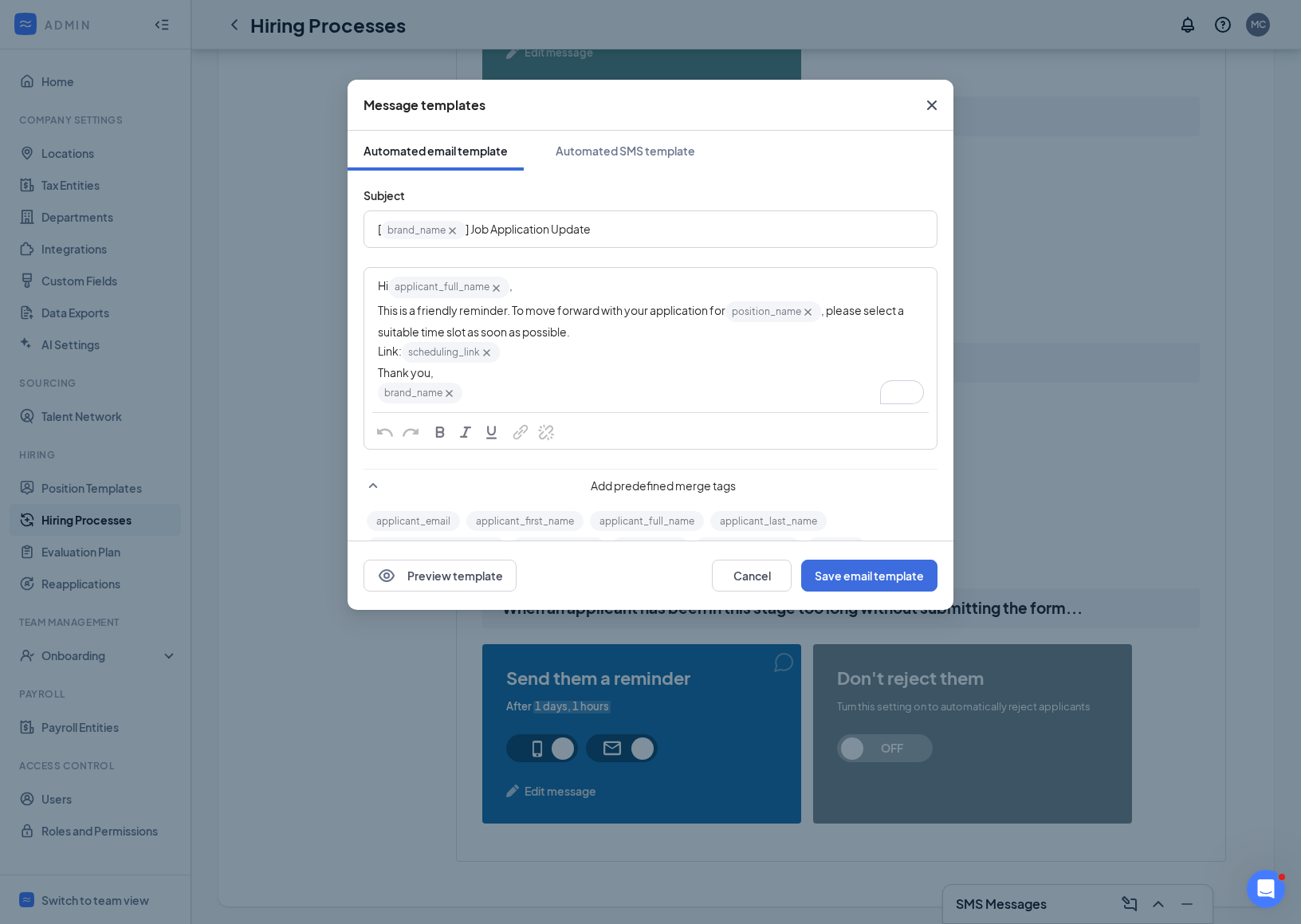
scroll to position [46, 0]
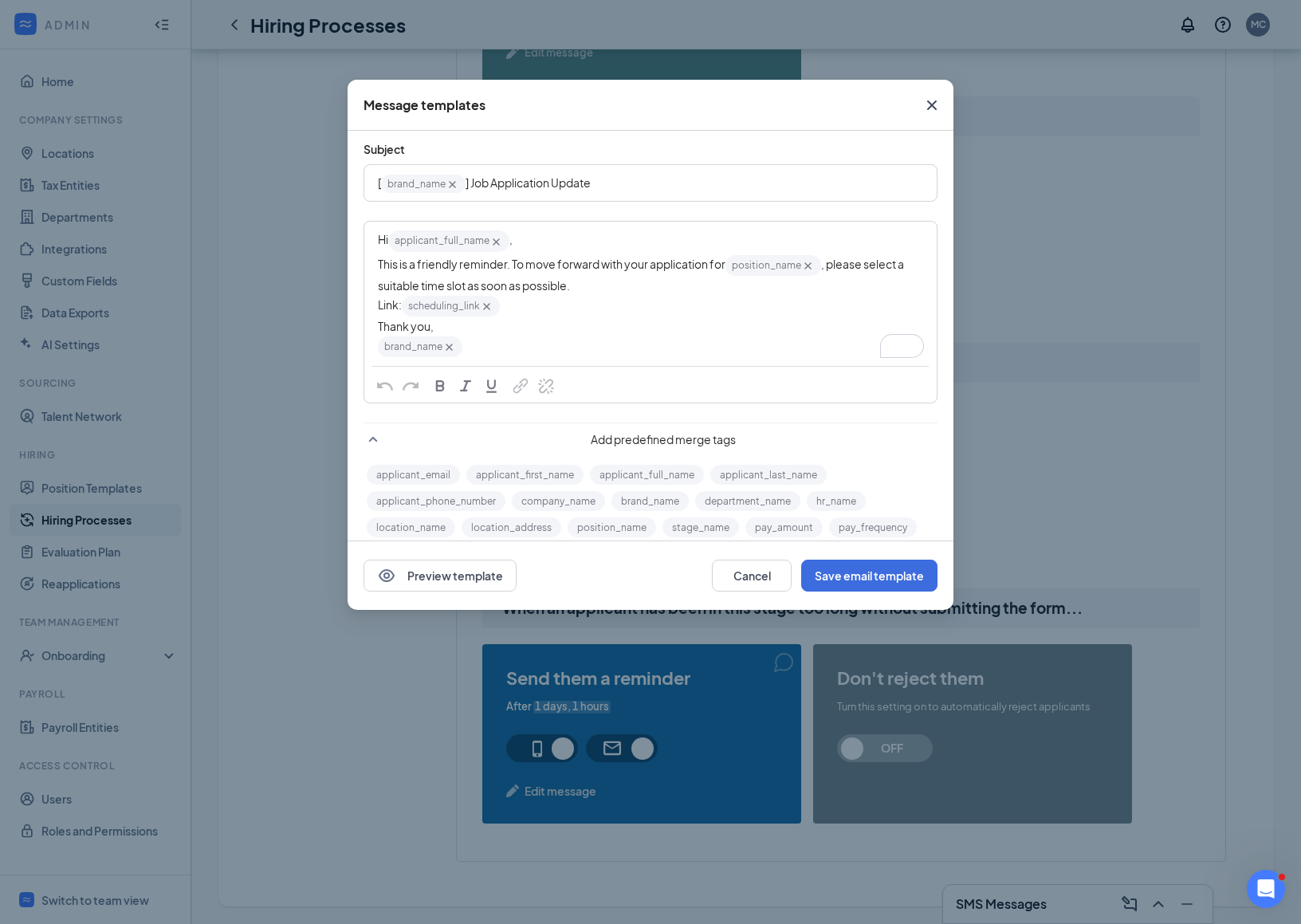
click at [930, 106] on icon "Cross" at bounding box center [931, 105] width 19 height 19
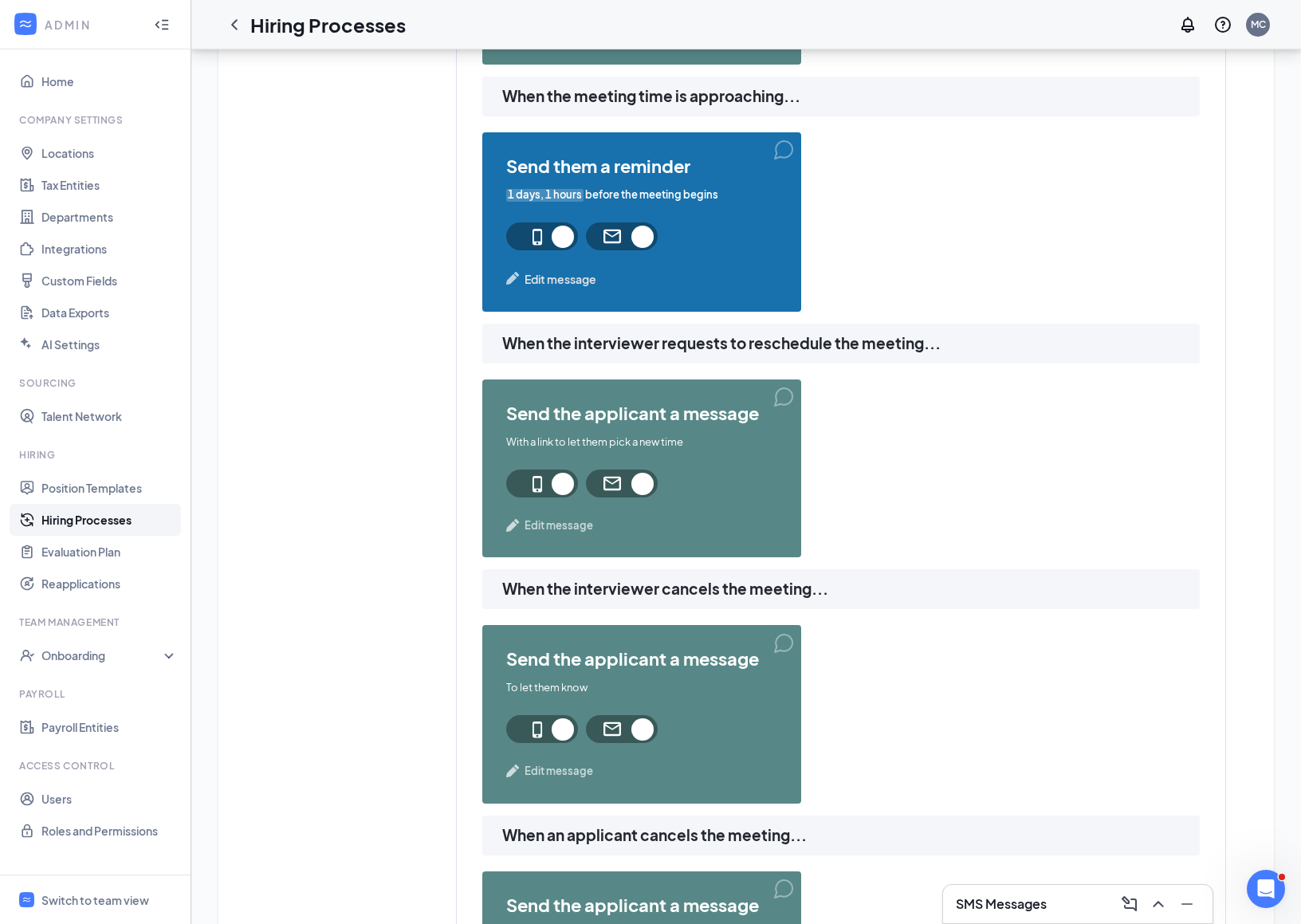
scroll to position [983, 0]
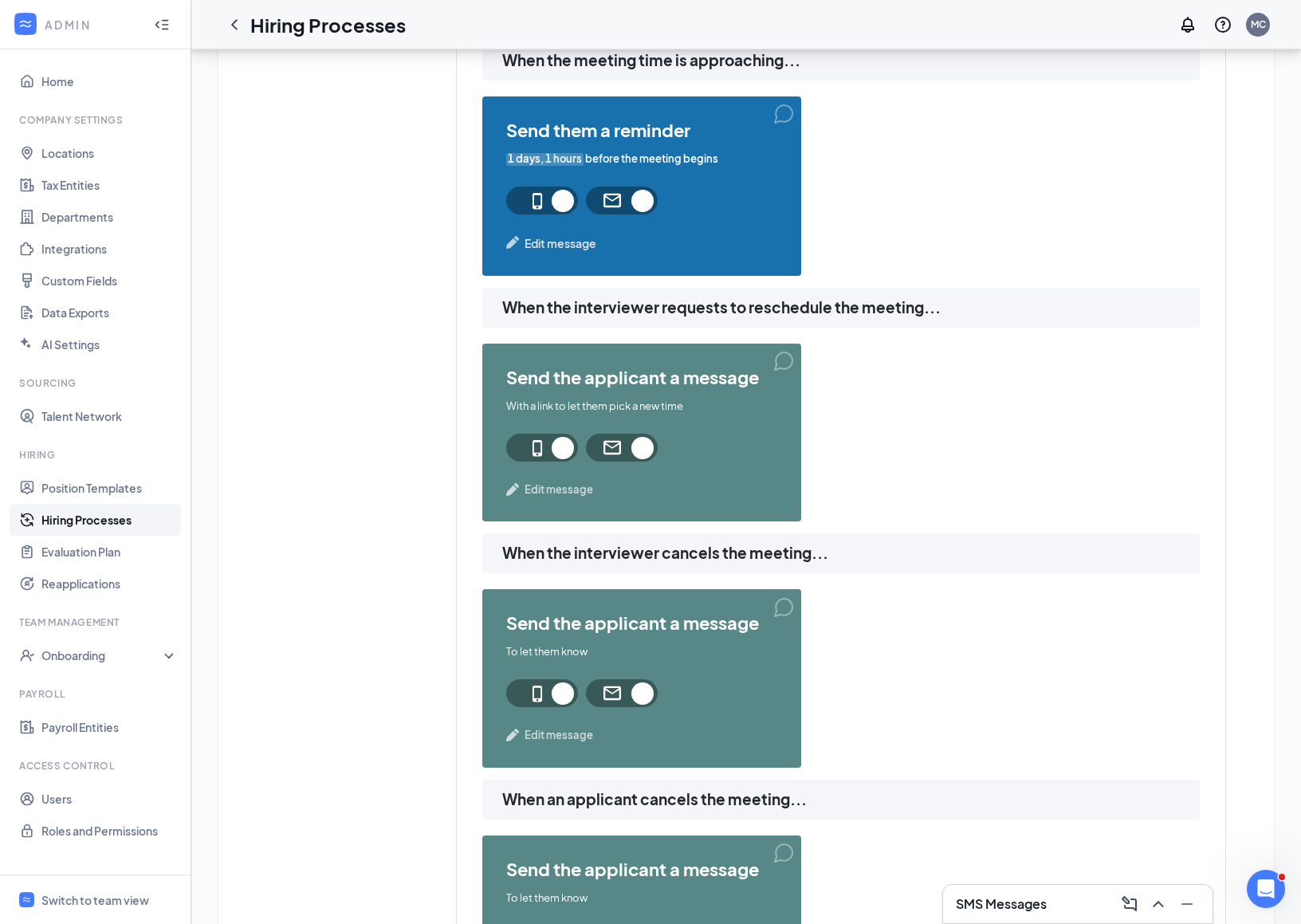
click at [555, 156] on span "1 days, 1 hours" at bounding box center [545, 159] width 77 height 15
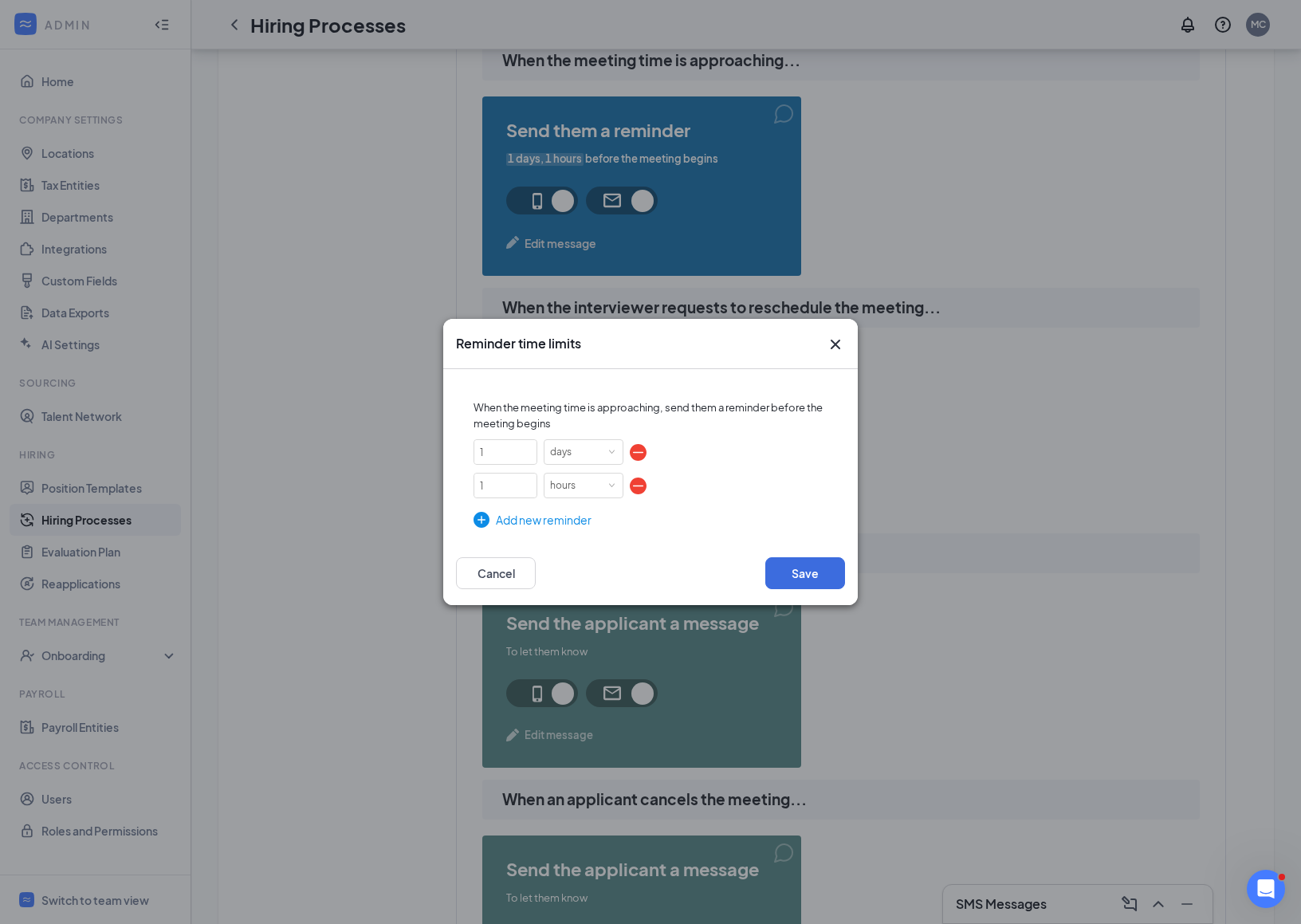
click at [838, 345] on icon "Cross" at bounding box center [835, 344] width 19 height 19
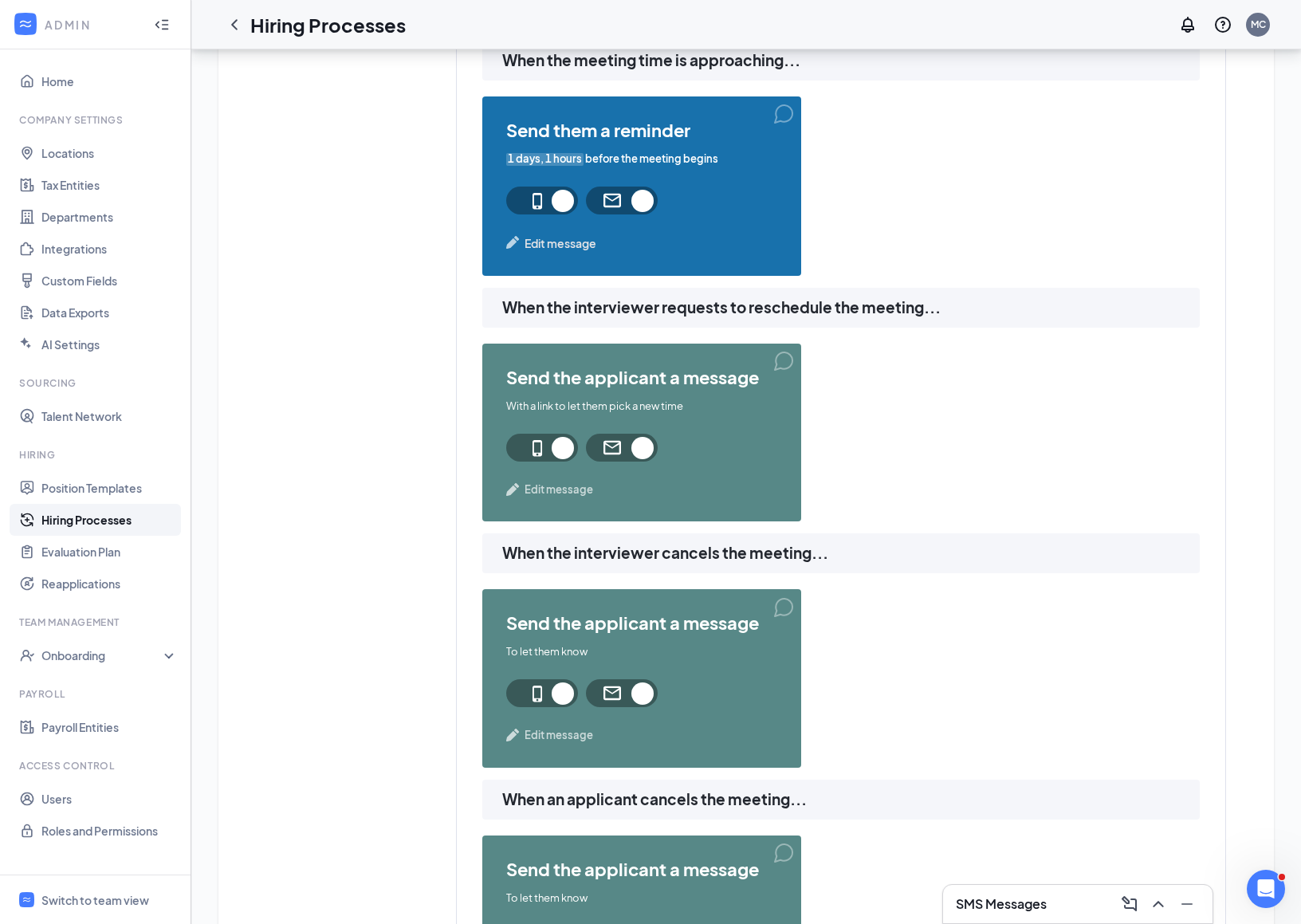
click at [986, 893] on div "SMS Messages" at bounding box center [1078, 903] width 244 height 25
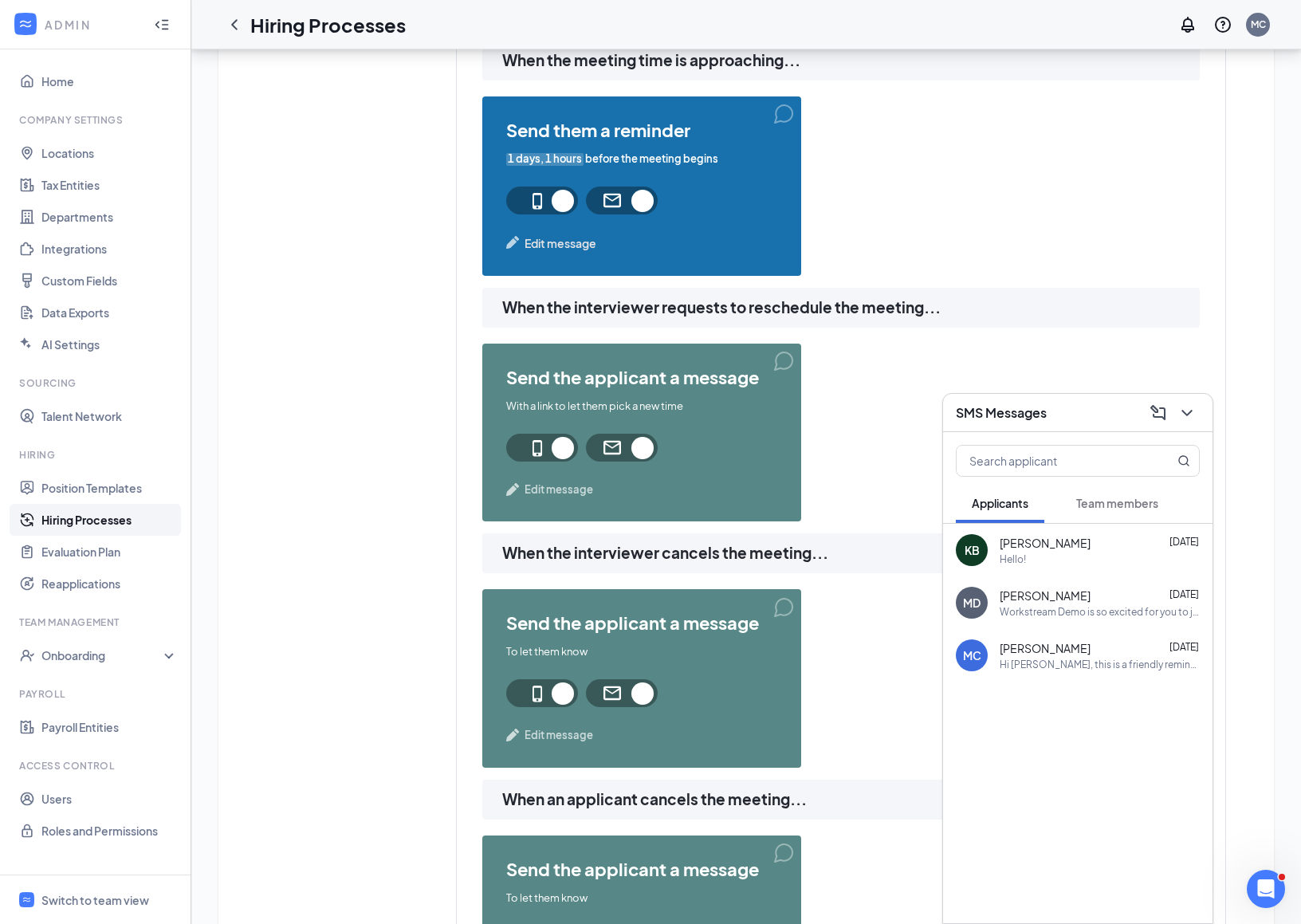
click at [1113, 421] on div "SMS Messages" at bounding box center [1078, 413] width 244 height 25
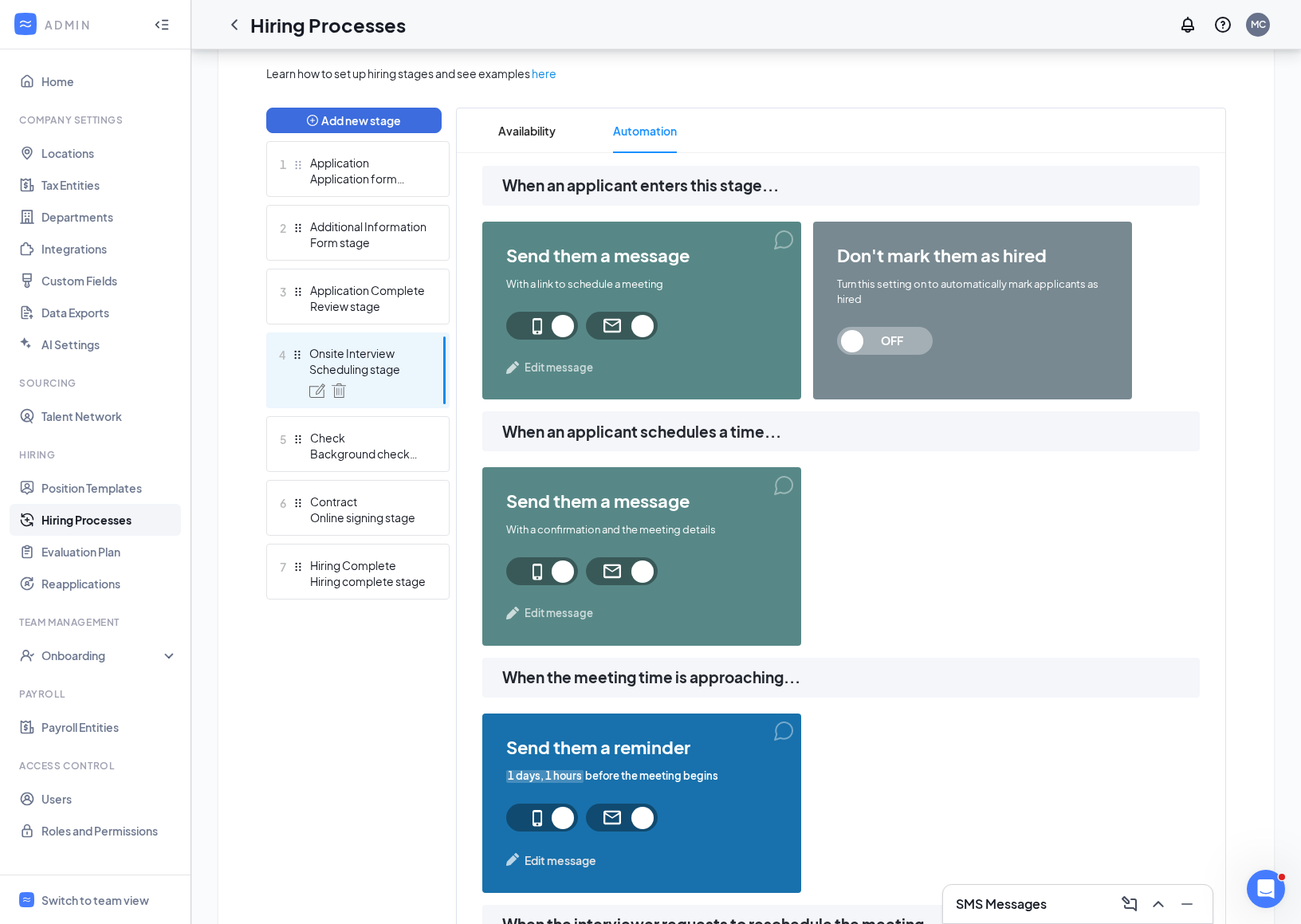
scroll to position [338, 0]
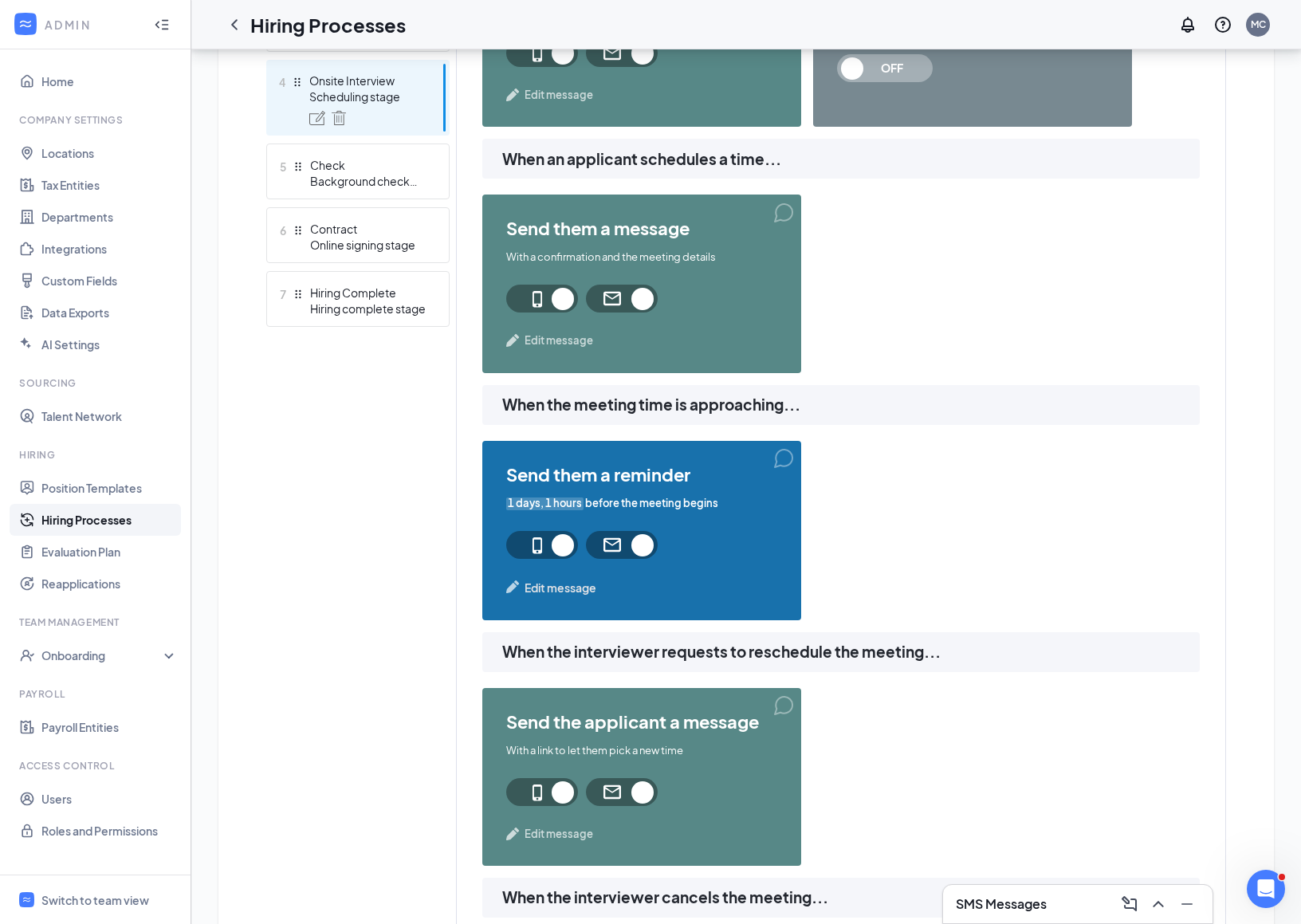
scroll to position [660, 0]
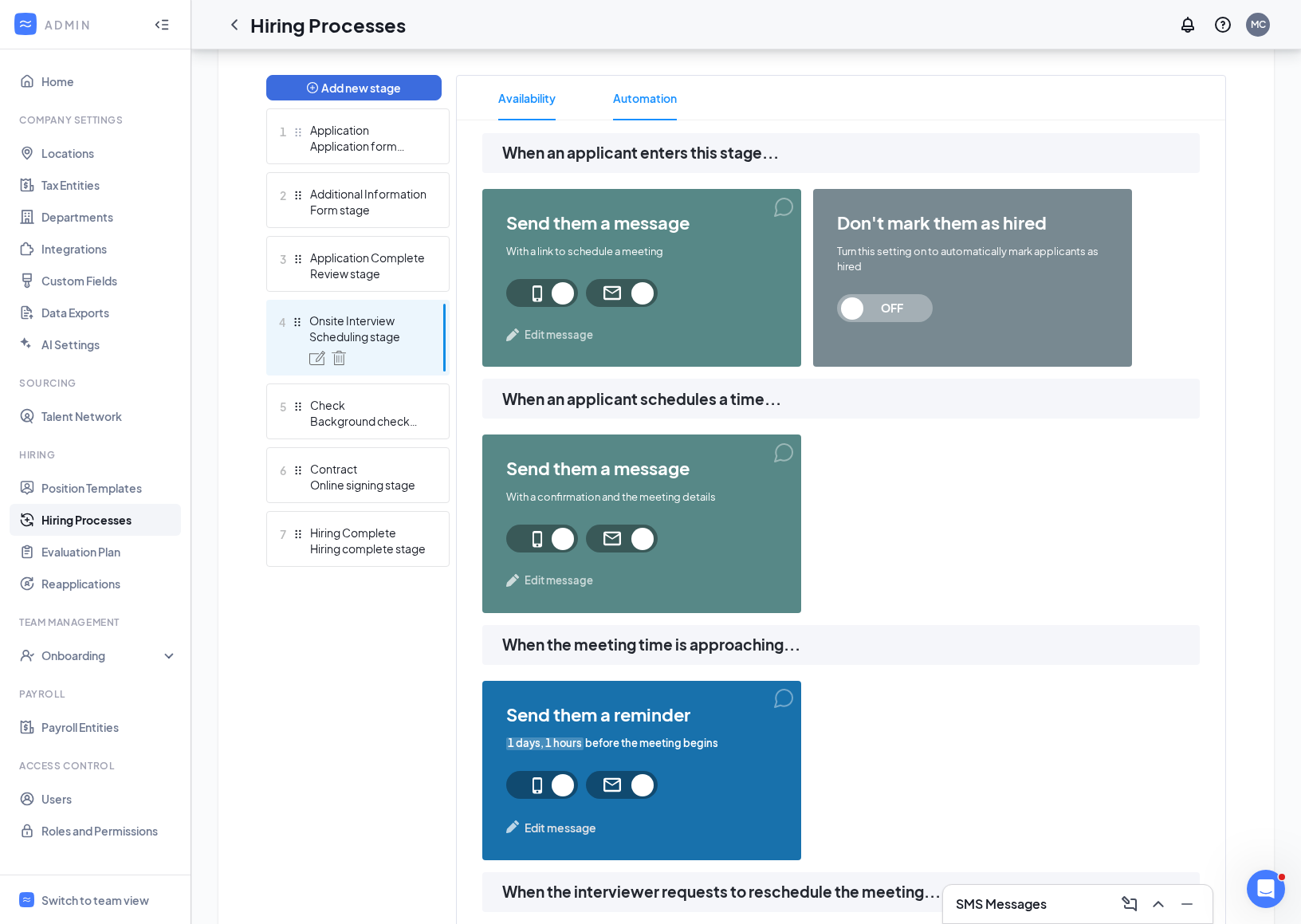
click at [512, 103] on span "Availability" at bounding box center [527, 97] width 58 height 44
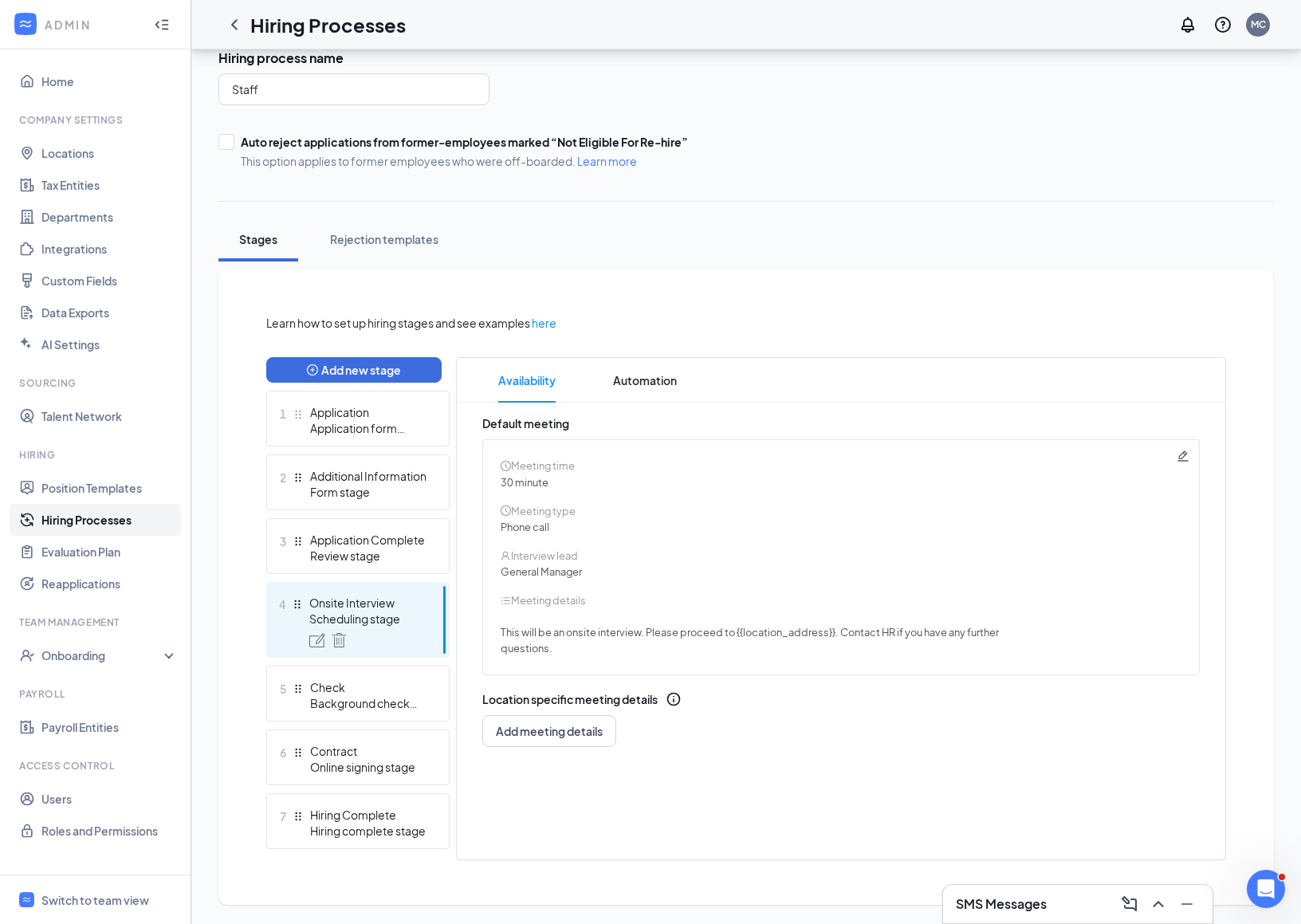
scroll to position [115, 0]
click at [523, 739] on span "Add meeting details" at bounding box center [549, 733] width 107 height 16
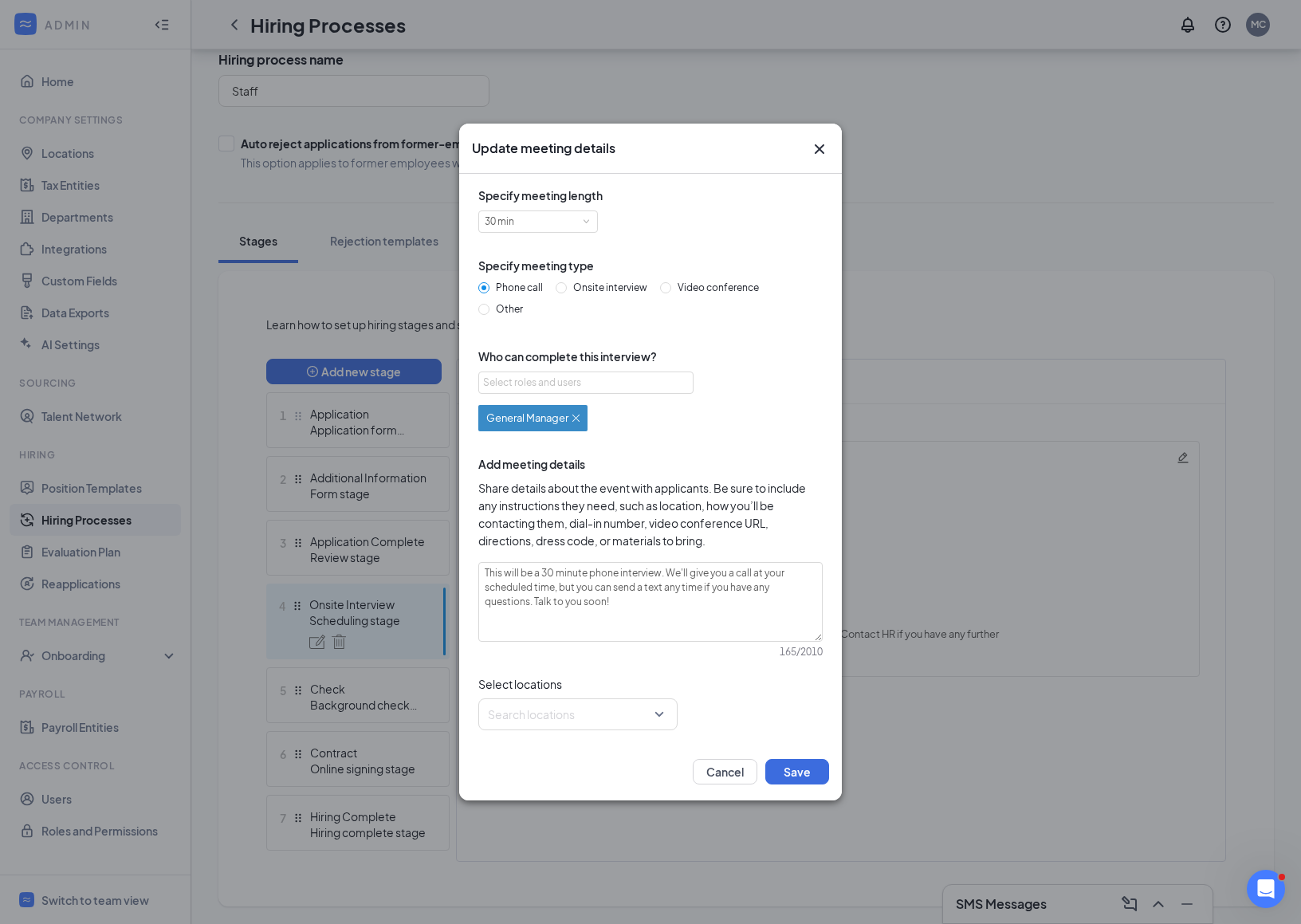
click at [818, 150] on icon "Cross" at bounding box center [819, 149] width 9 height 9
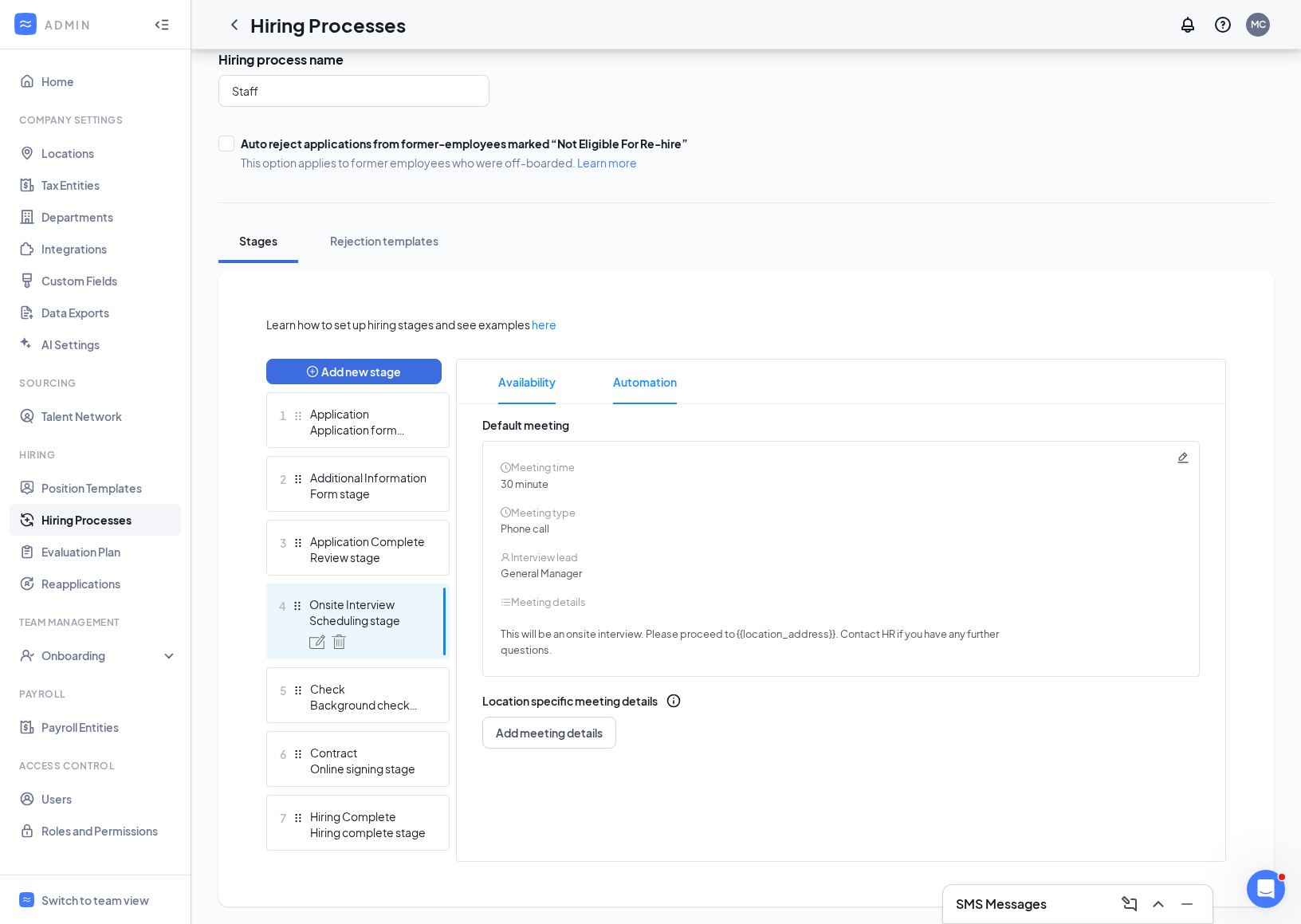
click at [653, 386] on span "Automation" at bounding box center [645, 381] width 64 height 44
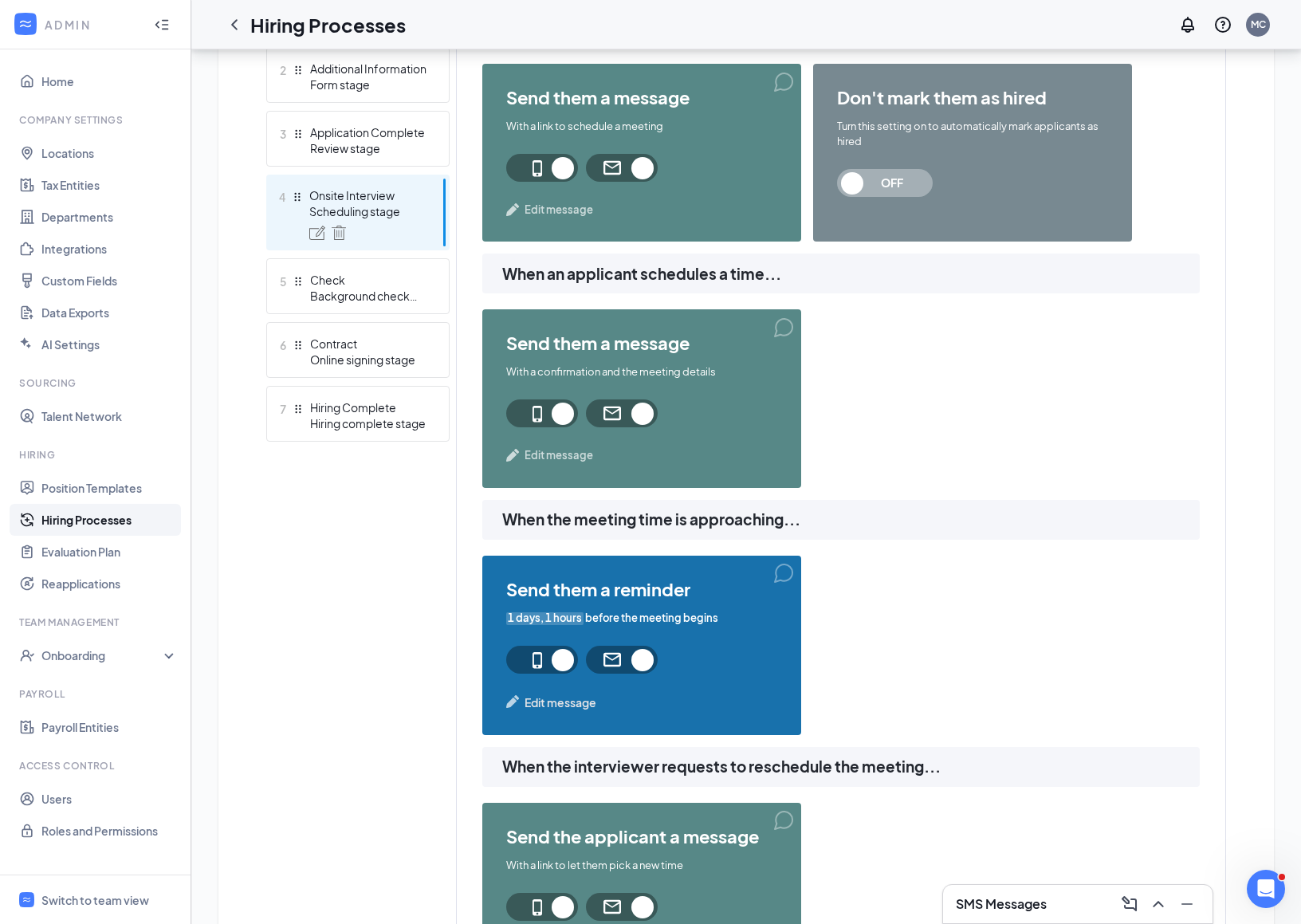
scroll to position [526, 0]
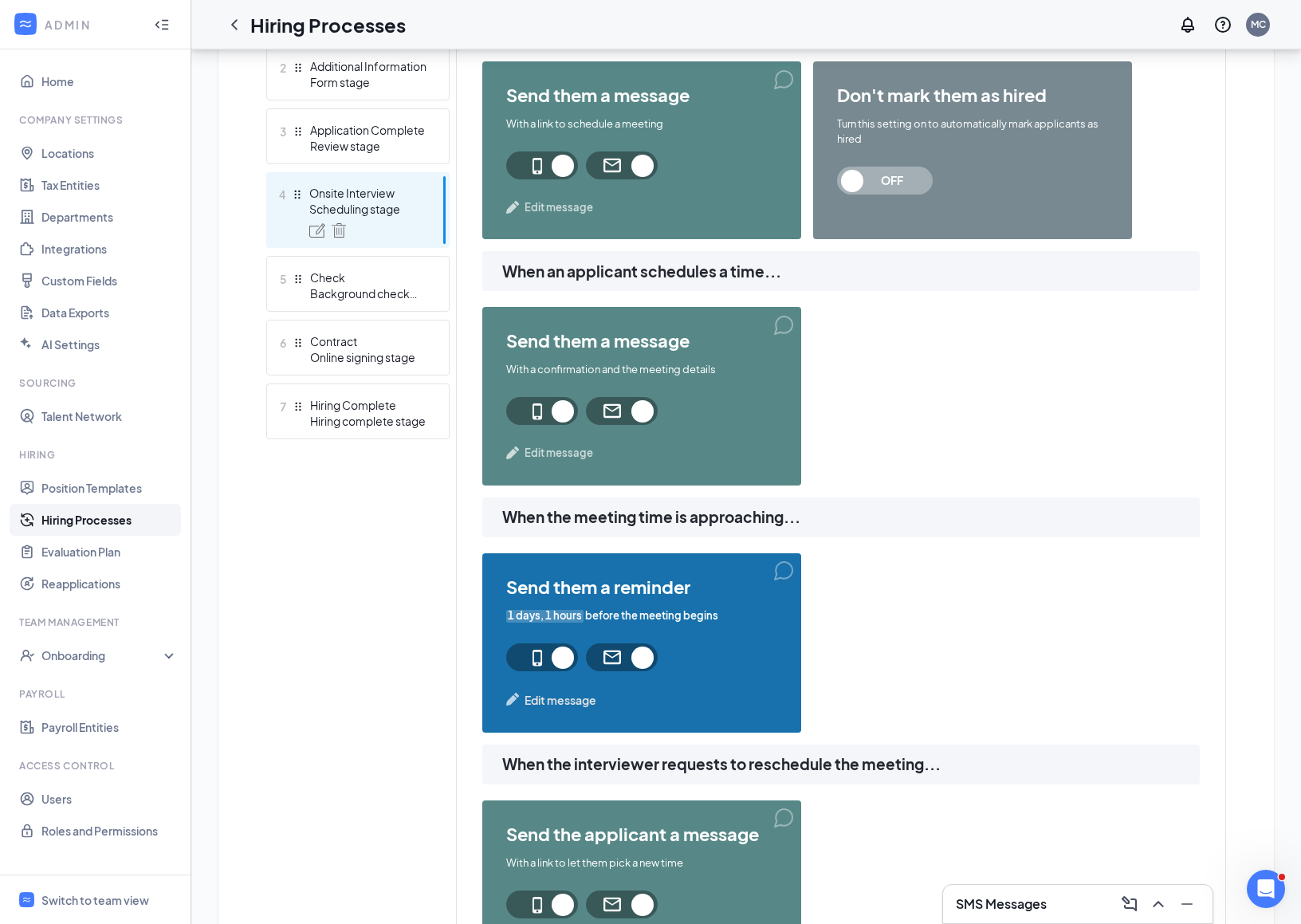
click at [575, 705] on span "Edit message" at bounding box center [560, 700] width 72 height 18
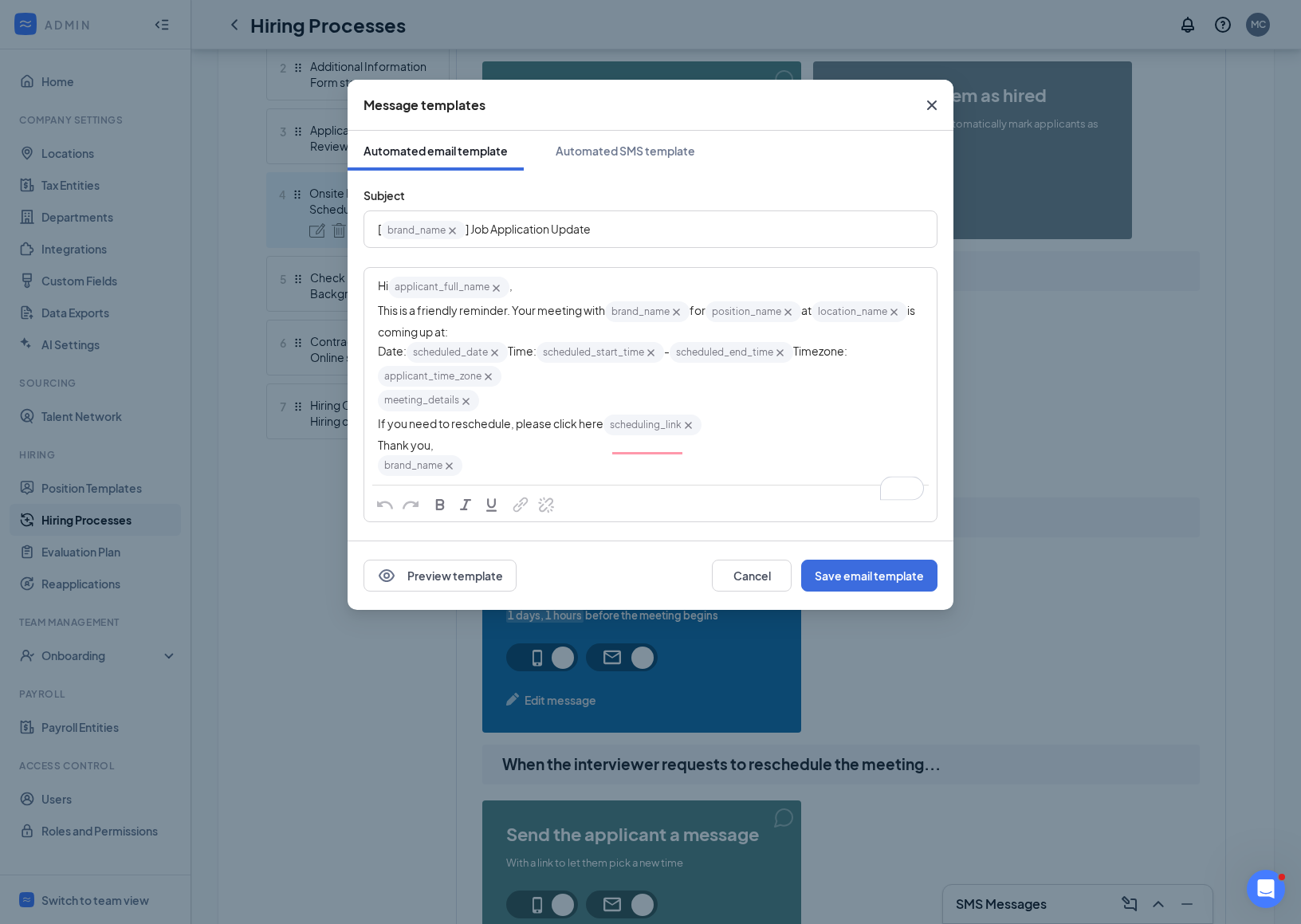
click at [926, 104] on icon "Cross" at bounding box center [931, 105] width 19 height 19
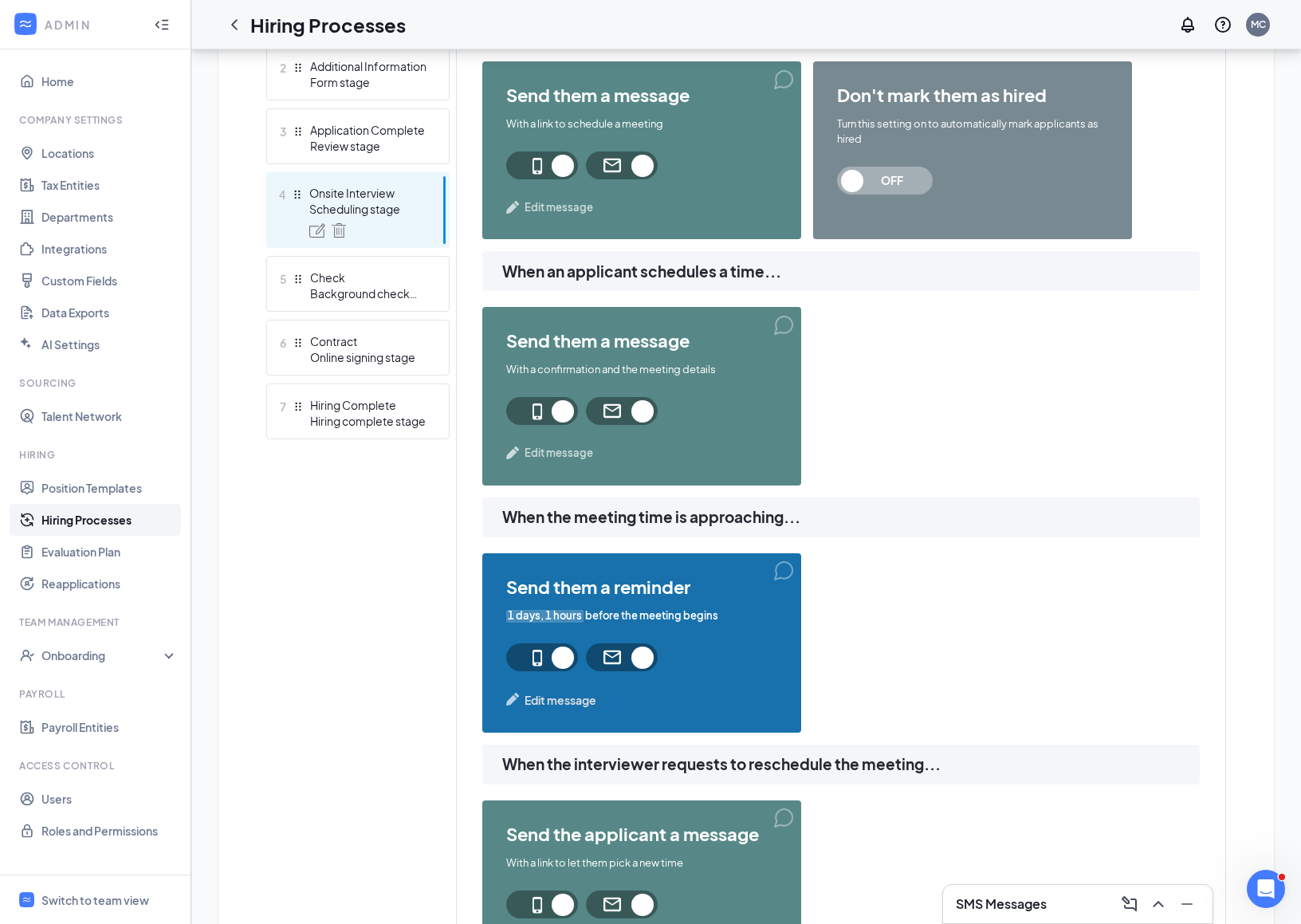
click at [552, 616] on span "1 days, 1 hours" at bounding box center [545, 616] width 77 height 15
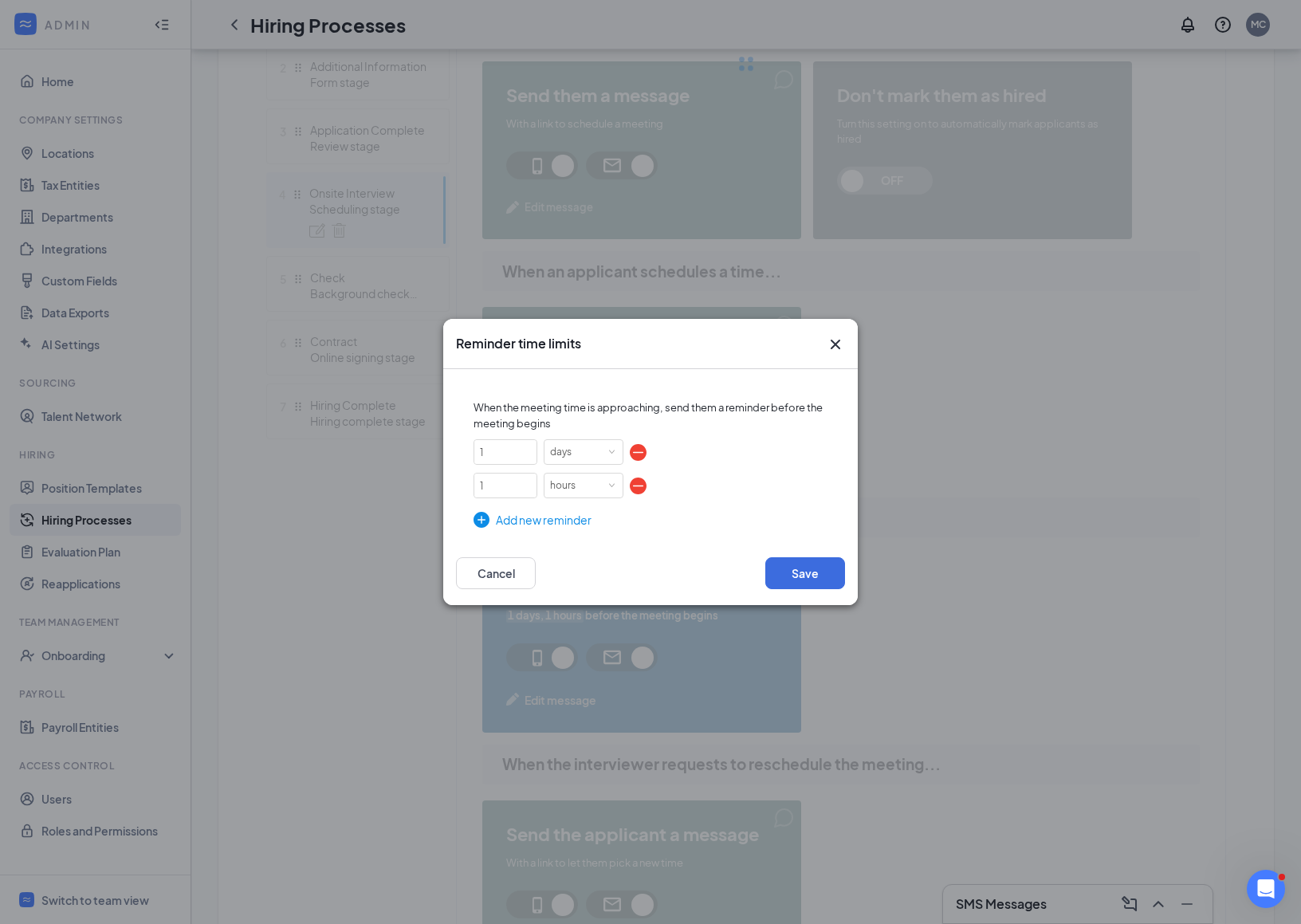
click at [834, 336] on icon "Cross" at bounding box center [835, 344] width 19 height 19
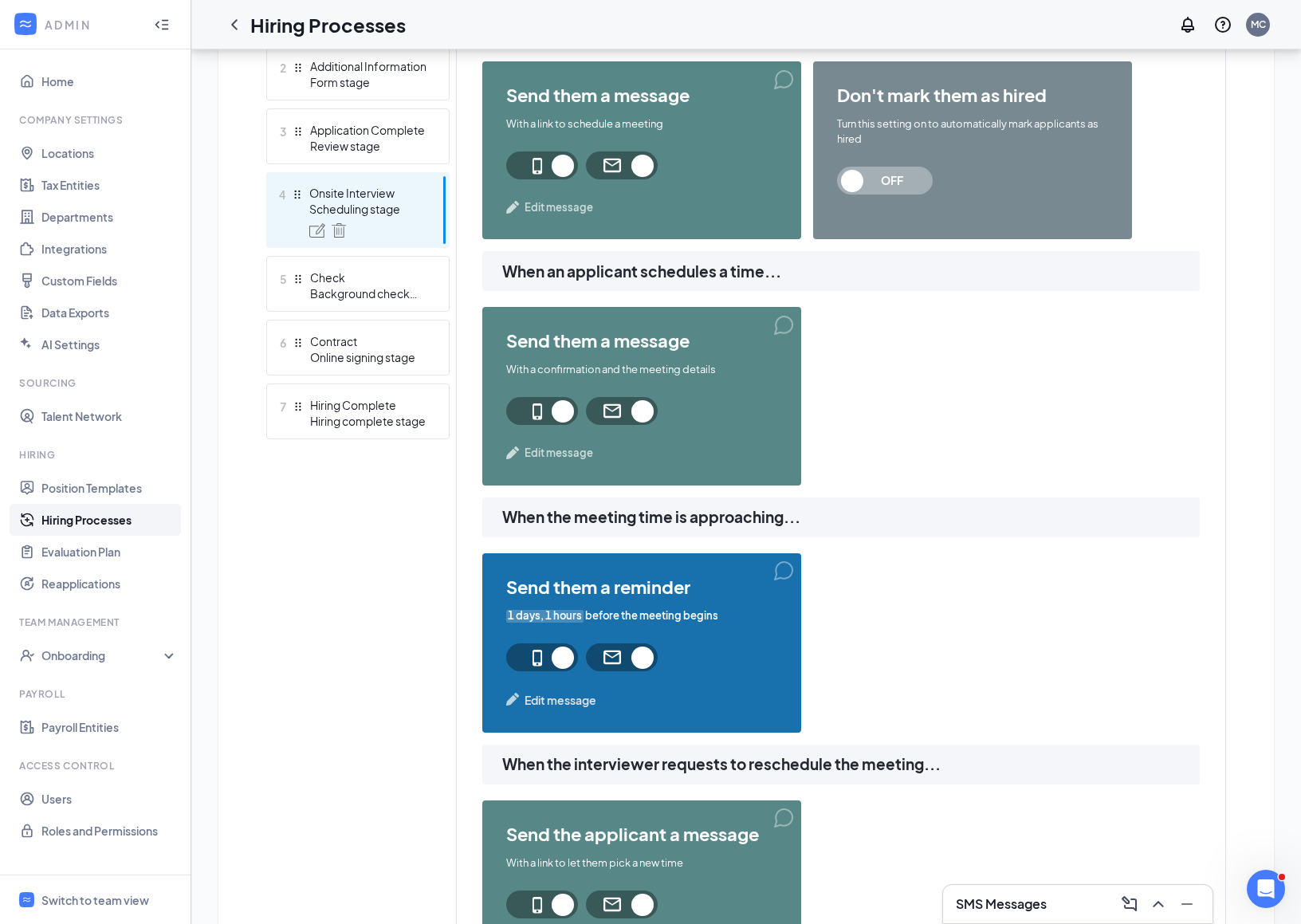
click at [562, 449] on span "Edit message" at bounding box center [558, 453] width 69 height 16
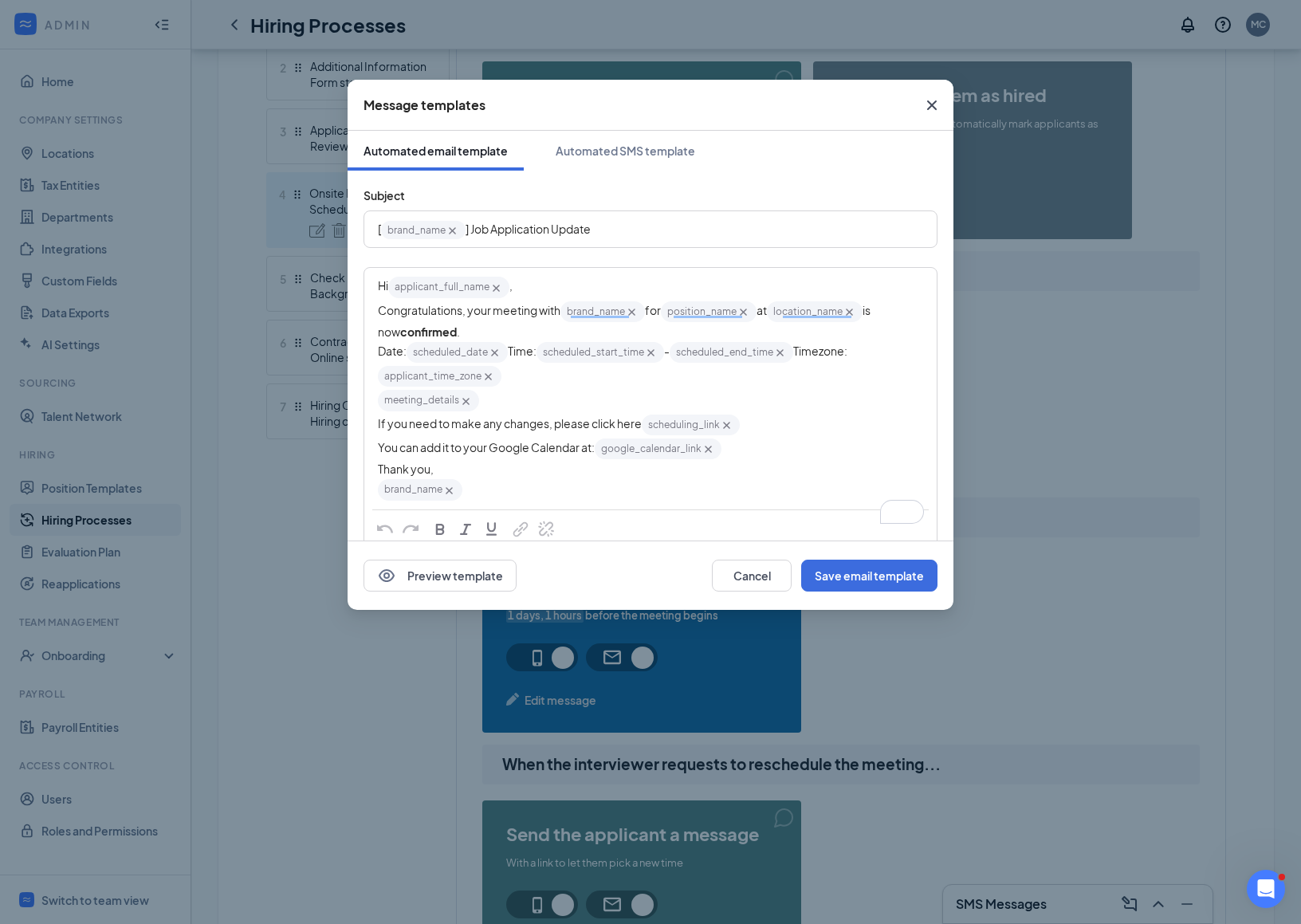
click at [935, 101] on icon "Cross" at bounding box center [932, 106] width 9 height 9
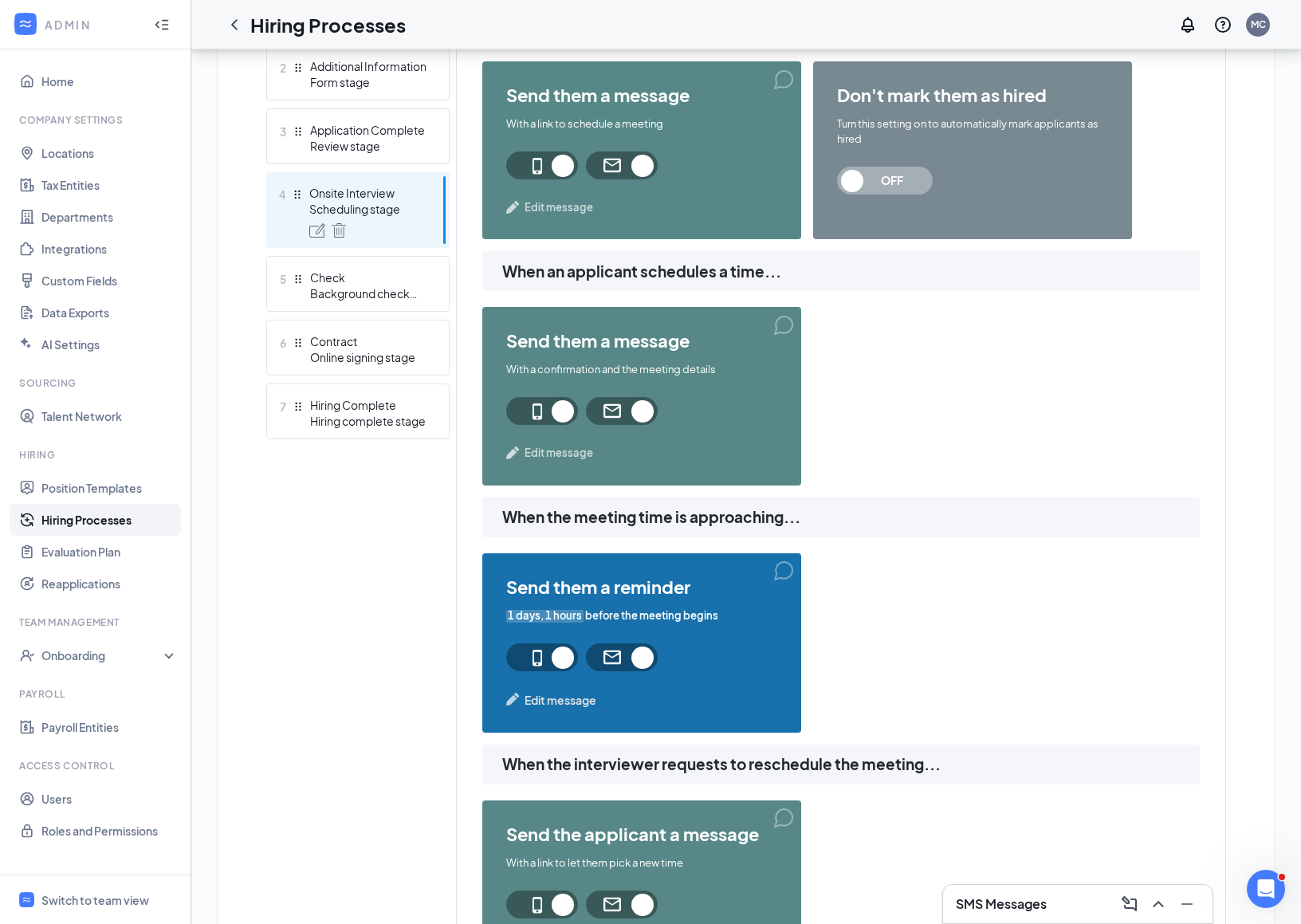
click at [530, 696] on span "Edit message" at bounding box center [560, 700] width 72 height 18
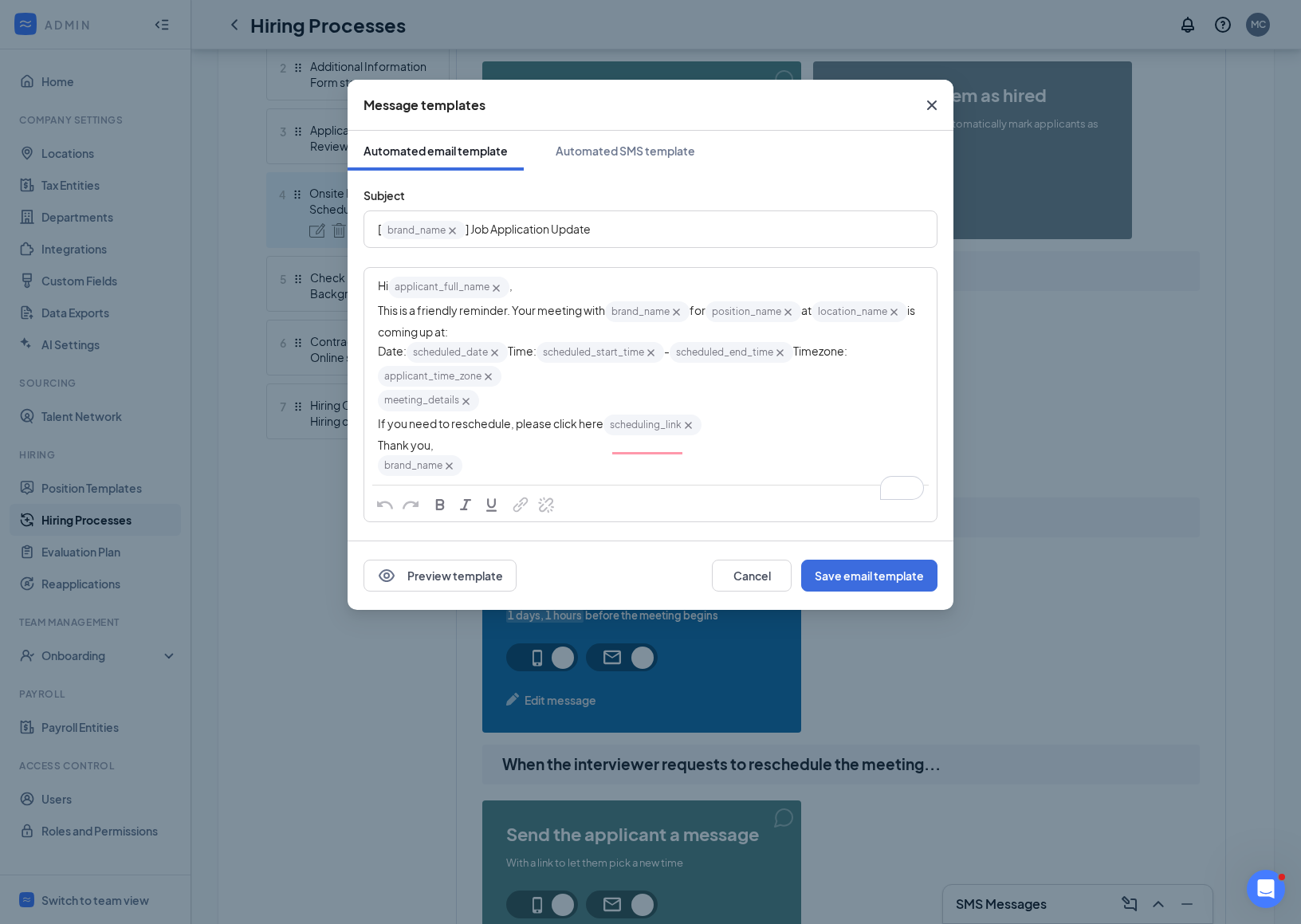
click at [937, 108] on icon "Cross" at bounding box center [931, 105] width 19 height 19
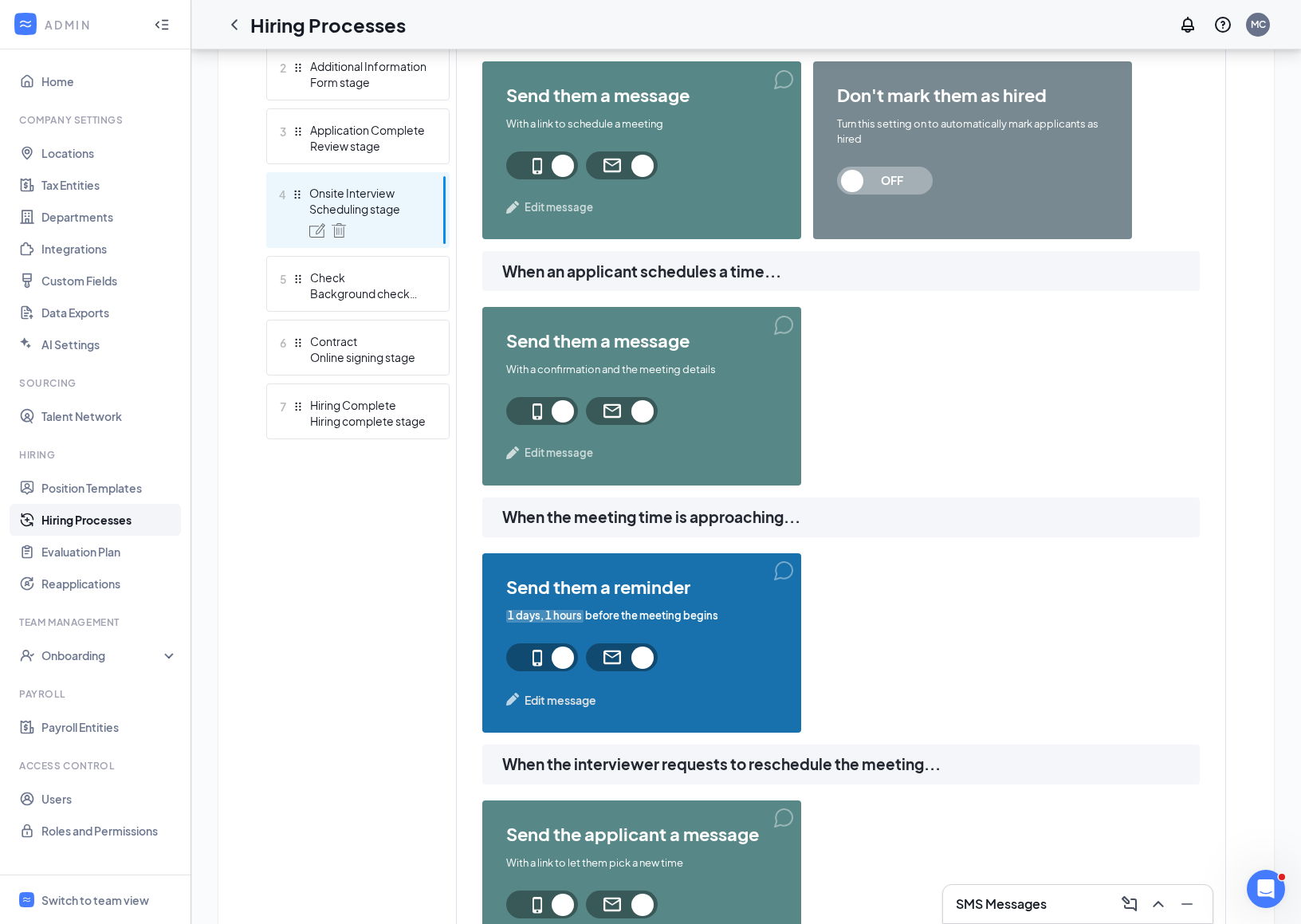
click at [404, 621] on div "Add new stage 1 Application Application form stage 2 Additional Information For…" at bounding box center [357, 851] width 184 height 1808
click at [55, 34] on div "ADMIN" at bounding box center [95, 25] width 190 height 49
click at [41, 28] on div "ADMIN" at bounding box center [95, 25] width 190 height 49
click at [37, 27] on div at bounding box center [25, 25] width 28 height 28
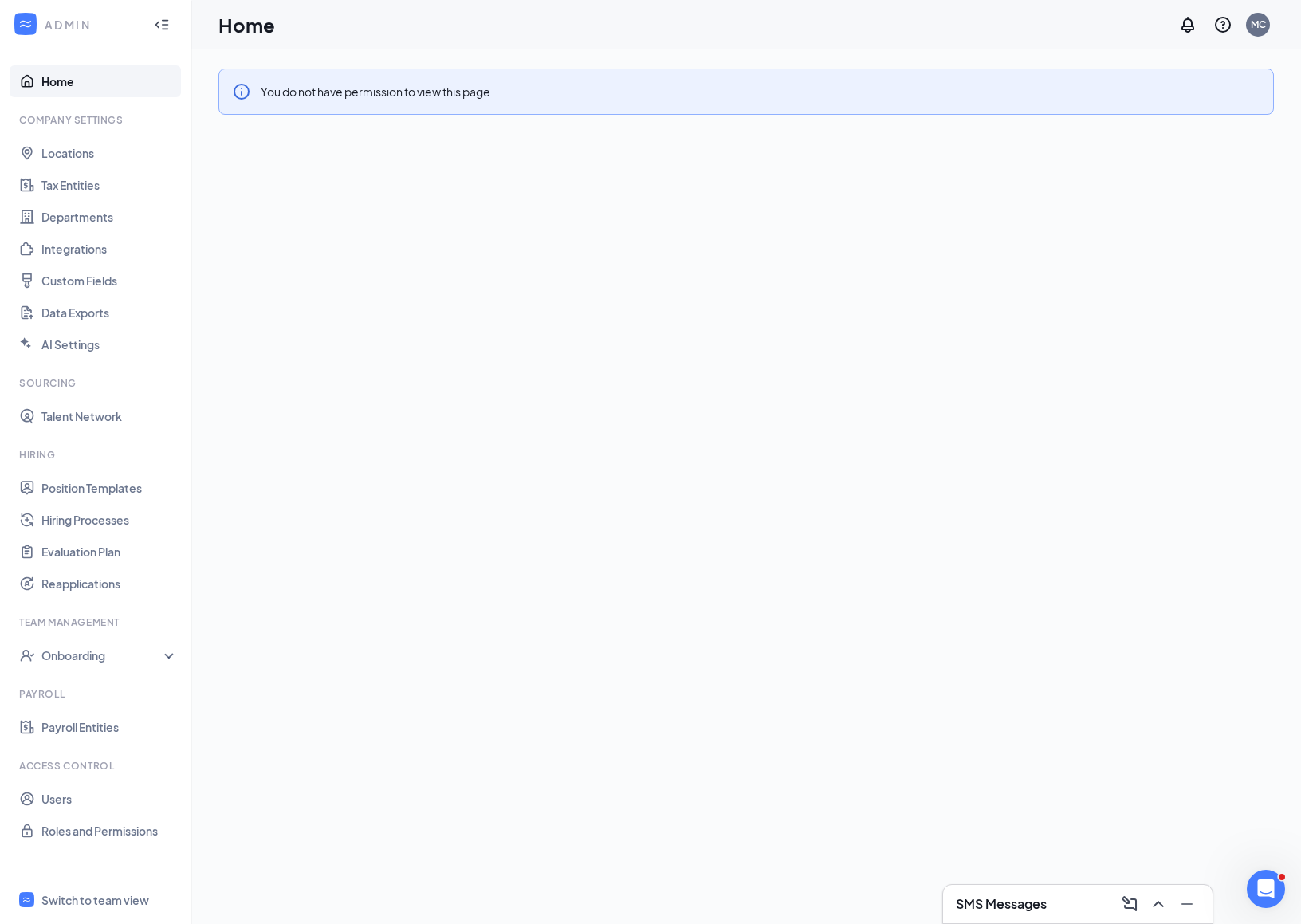
click at [37, 27] on div at bounding box center [25, 25] width 28 height 28
